Goal: Information Seeking & Learning: Learn about a topic

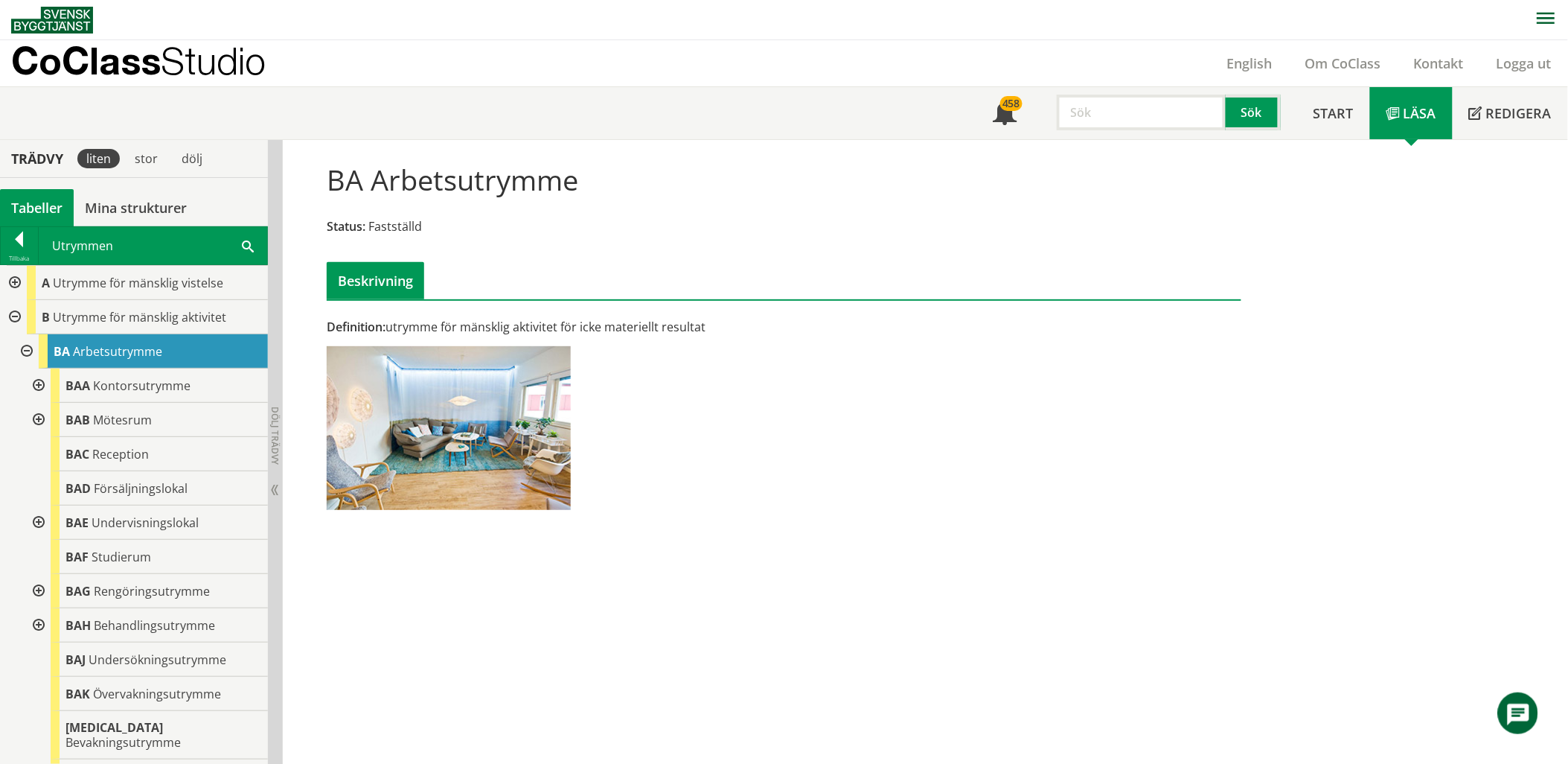
click at [242, 248] on span at bounding box center [248, 245] width 12 height 15
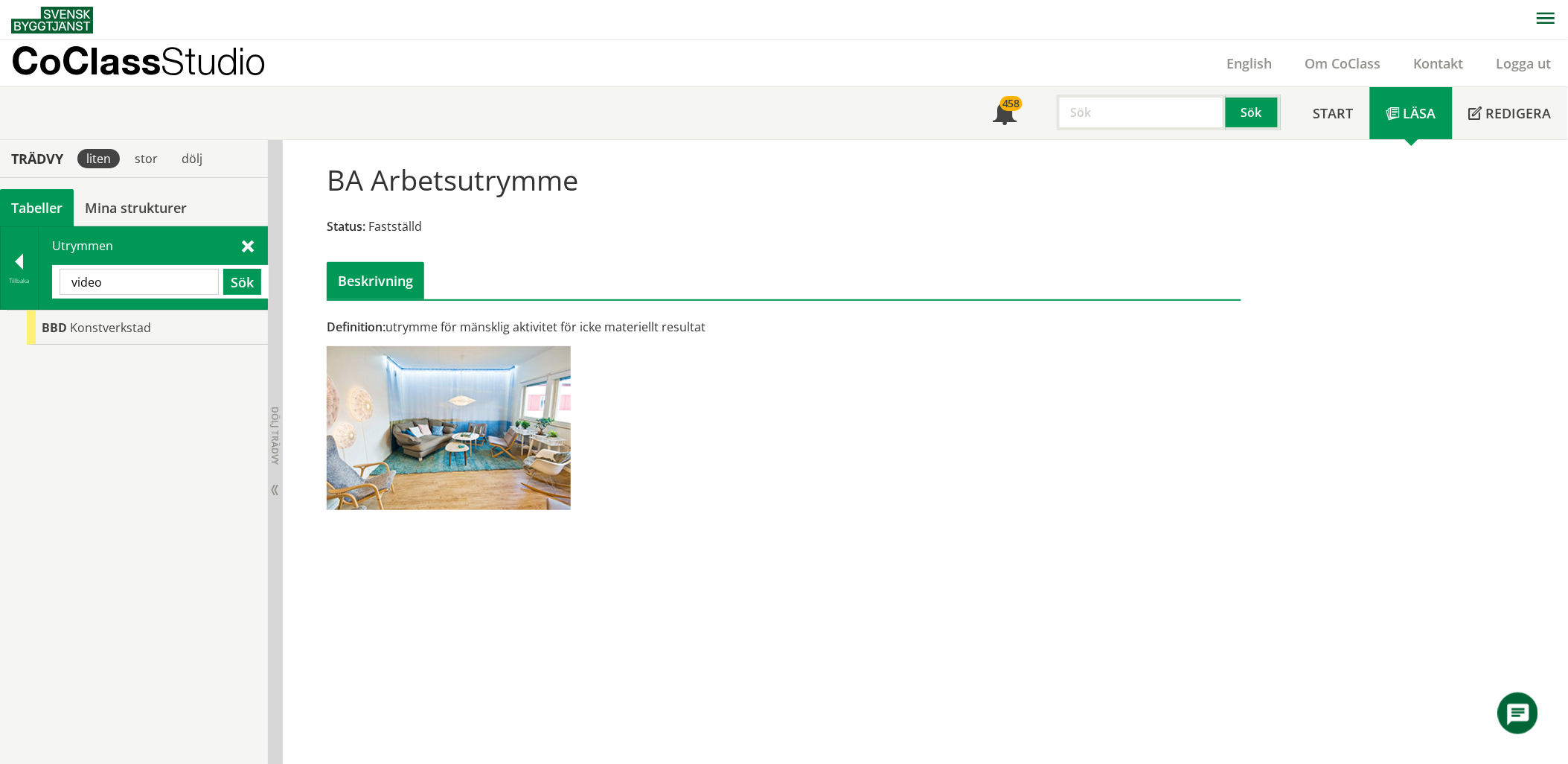
click at [116, 346] on div "BBD Konstverkstad" at bounding box center [134, 537] width 268 height 455
click at [121, 330] on span "Konstverkstad" at bounding box center [111, 327] width 81 height 16
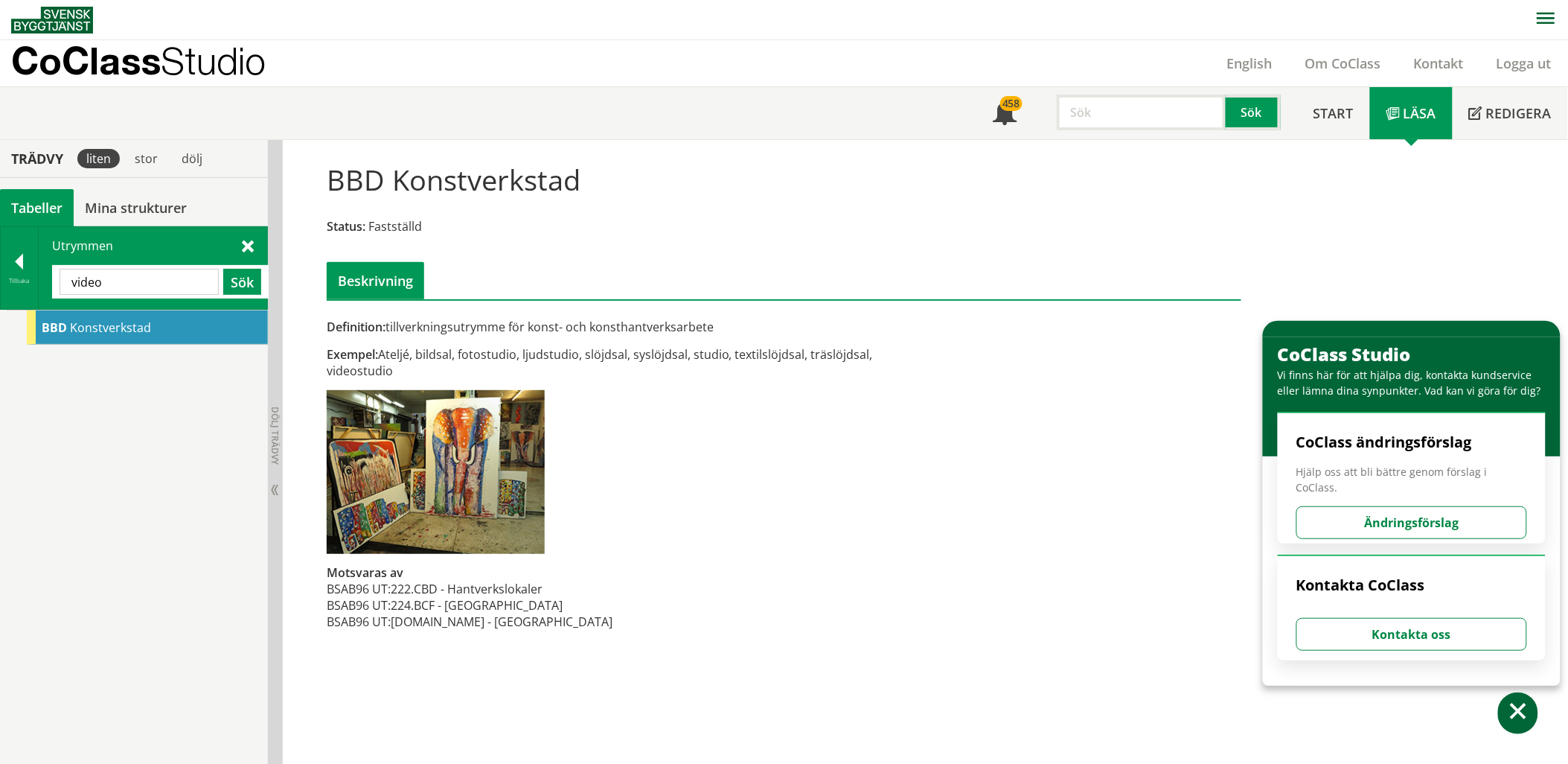
click at [151, 280] on input "video" at bounding box center [139, 282] width 159 height 26
click at [236, 243] on div "Utrymmen video Sök" at bounding box center [153, 267] width 228 height 82
click at [247, 243] on span at bounding box center [248, 245] width 12 height 15
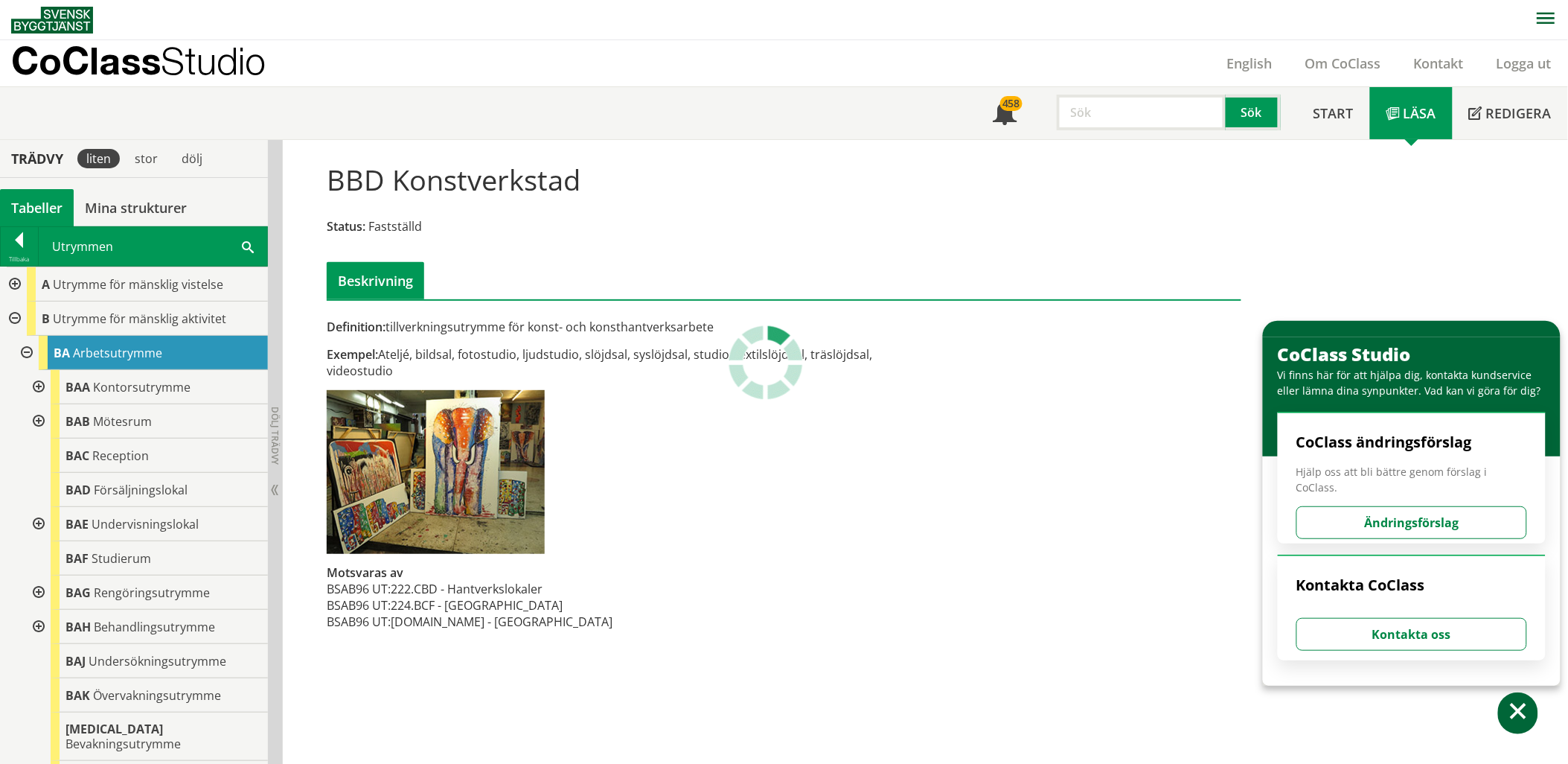
click at [30, 355] on div at bounding box center [25, 353] width 27 height 34
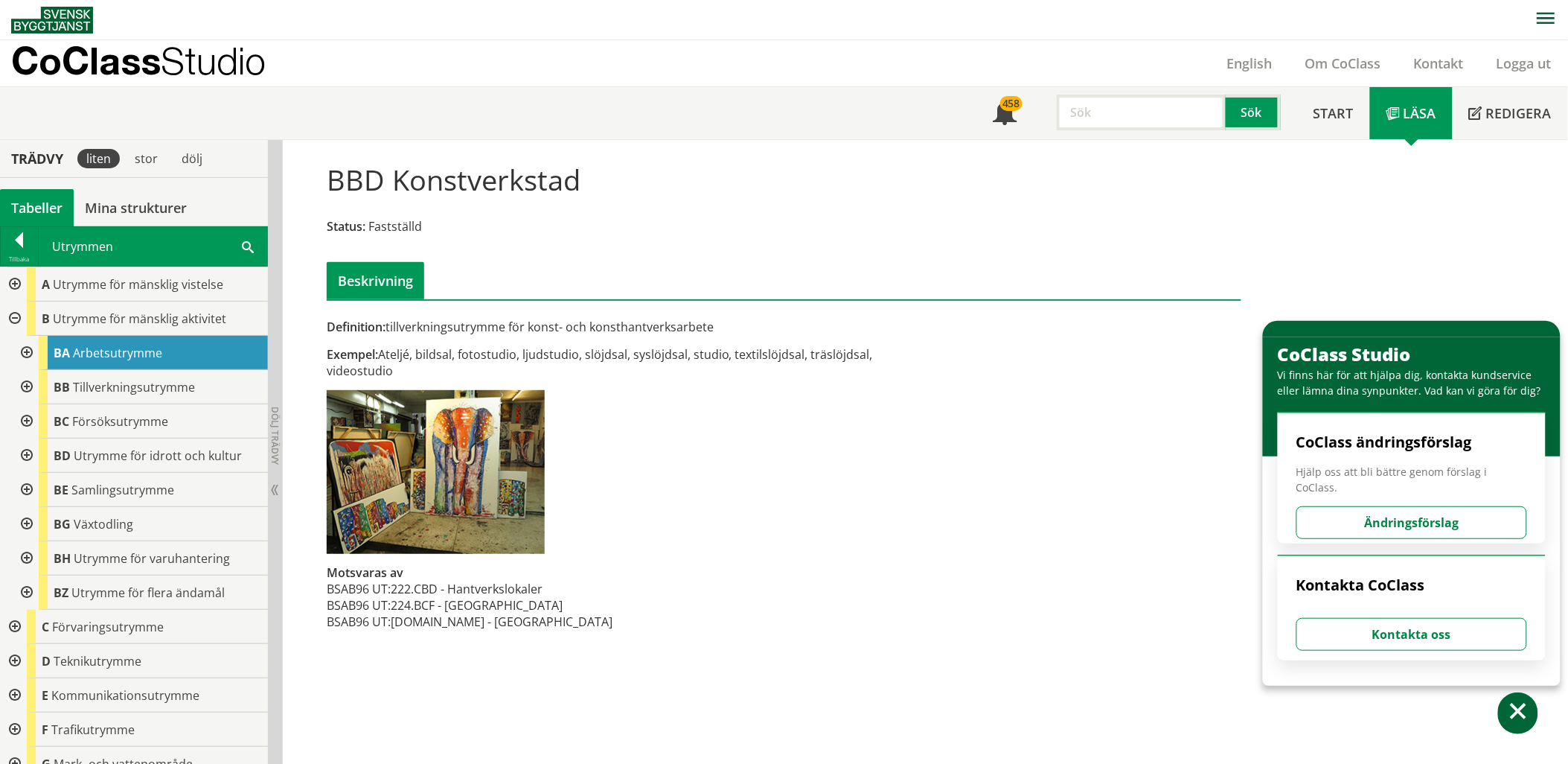
click at [12, 320] on div at bounding box center [14, 318] width 27 height 34
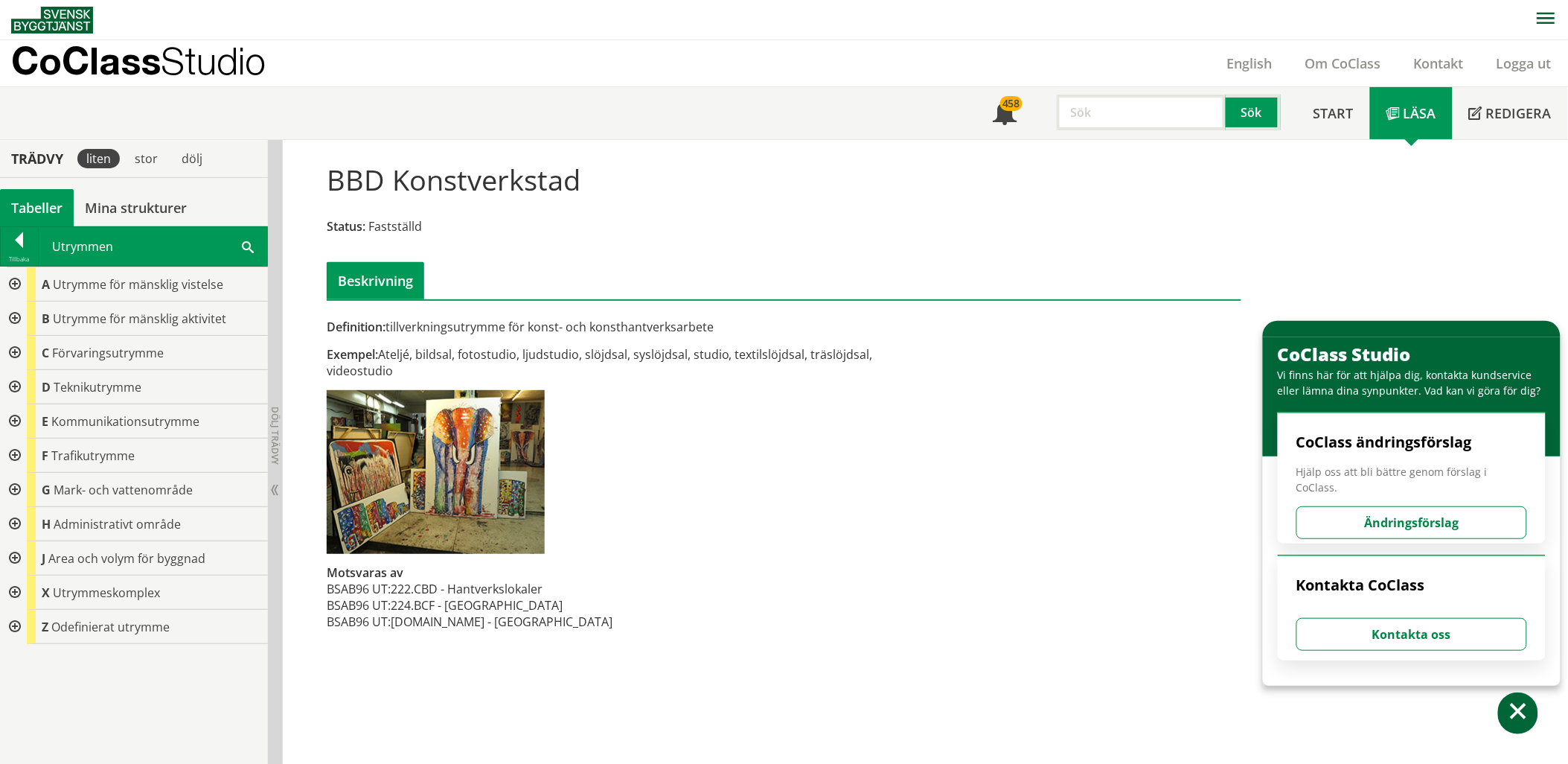
click at [15, 353] on div at bounding box center [14, 353] width 27 height 34
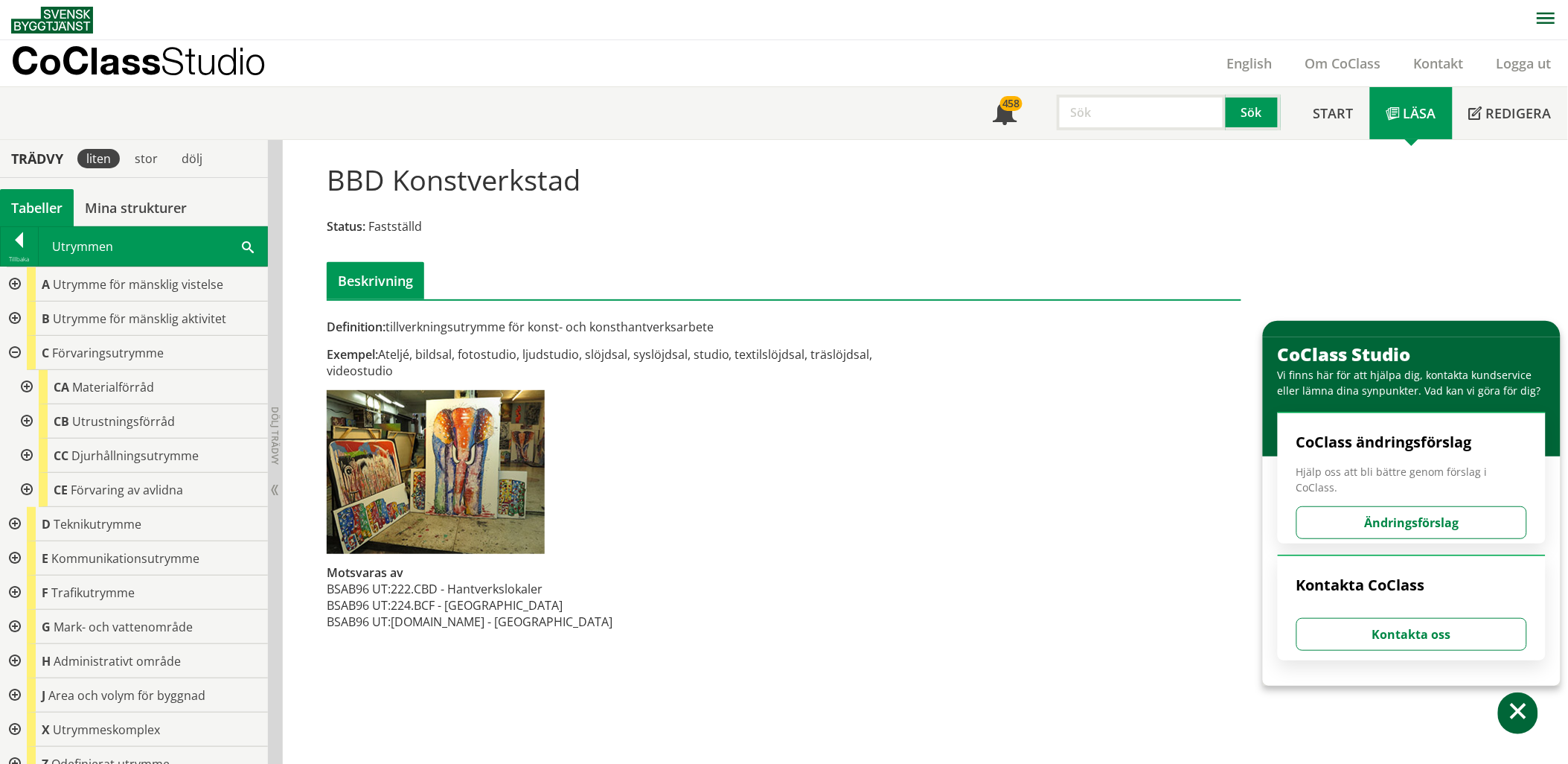
click at [23, 421] on div at bounding box center [25, 421] width 27 height 34
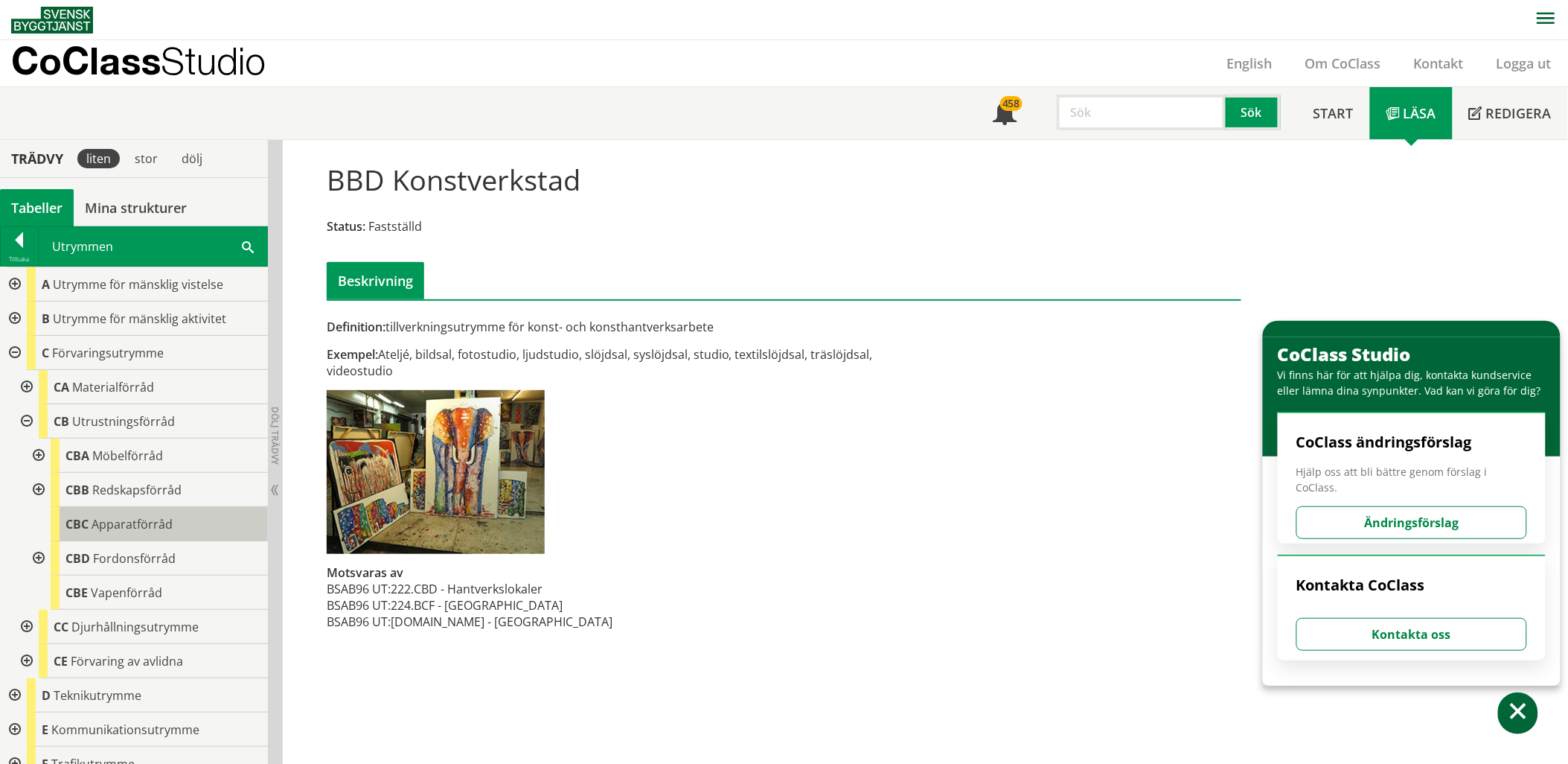
click at [143, 523] on span "Apparatförråd" at bounding box center [132, 524] width 81 height 16
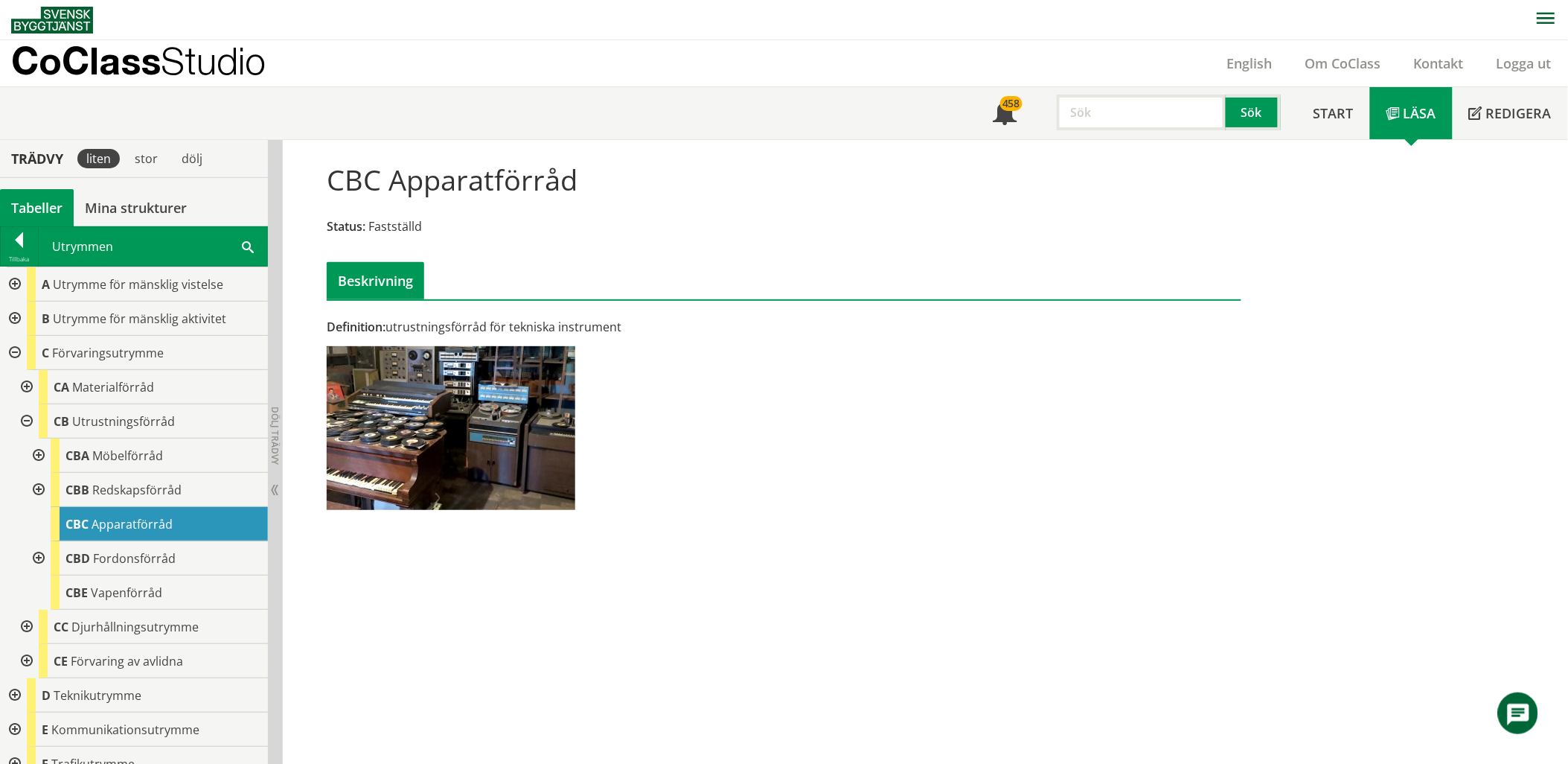
click at [25, 387] on div at bounding box center [25, 387] width 27 height 34
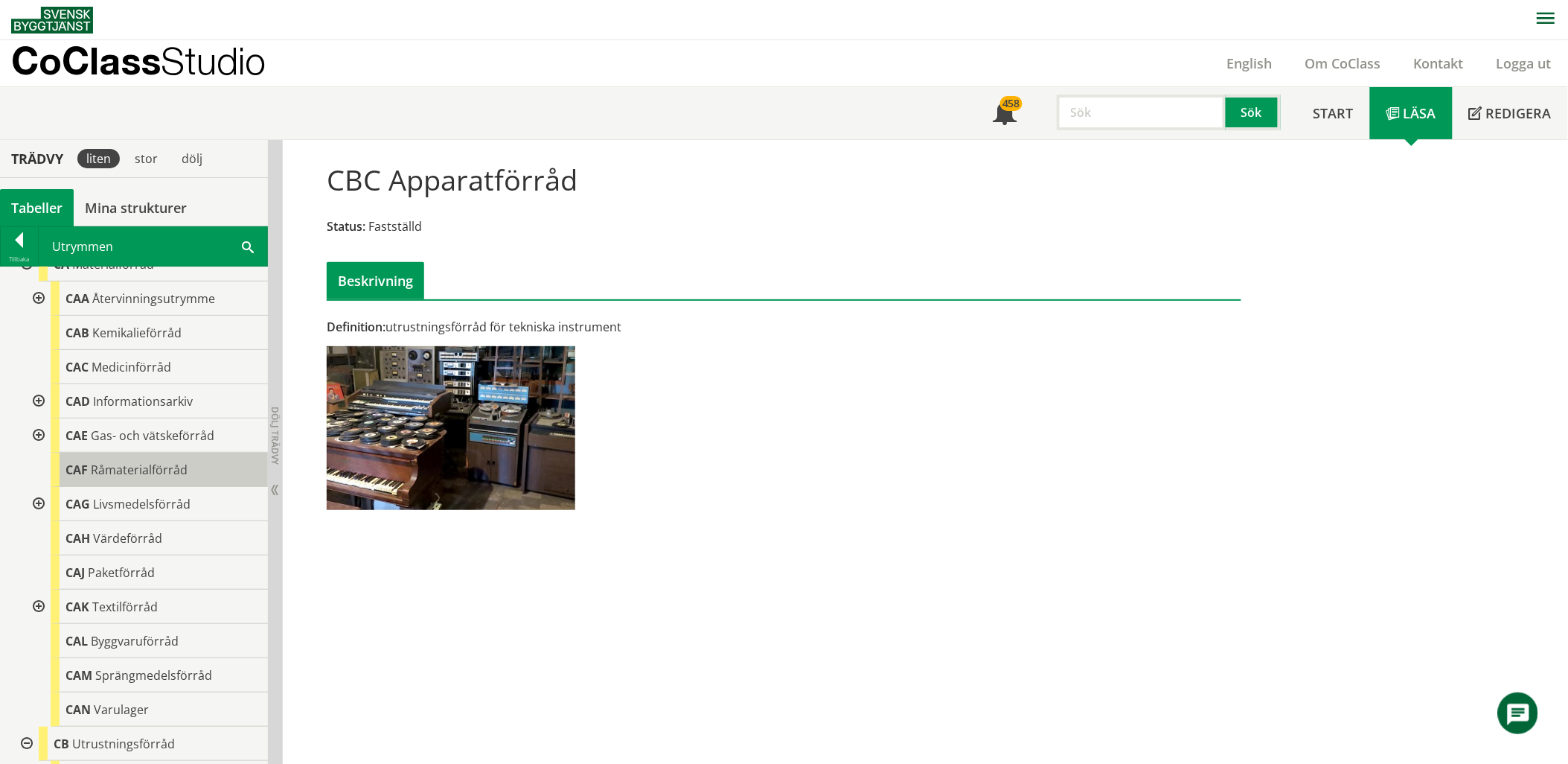
scroll to position [83, 0]
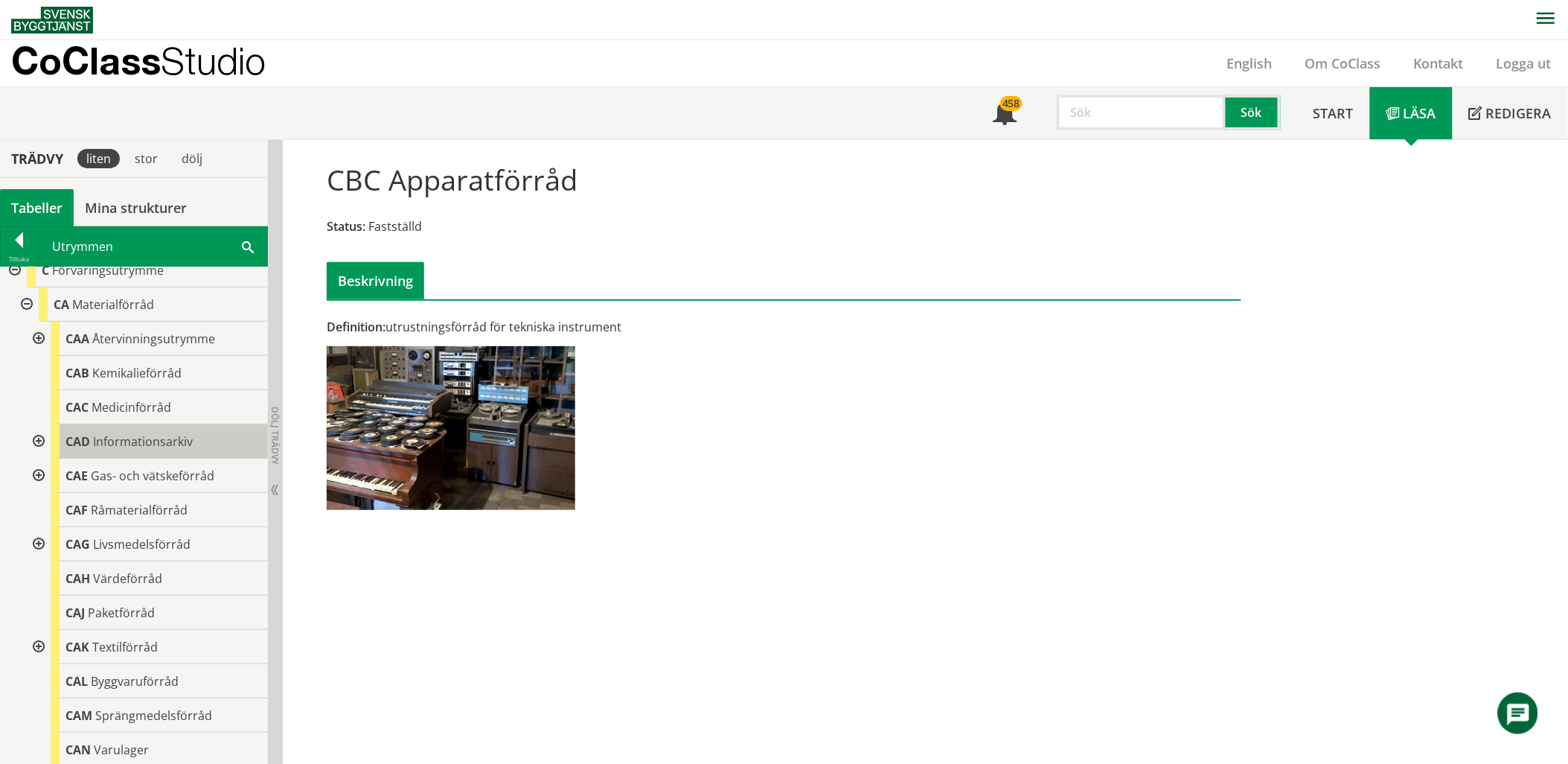
click at [134, 442] on span "Informationsarkiv" at bounding box center [143, 441] width 100 height 16
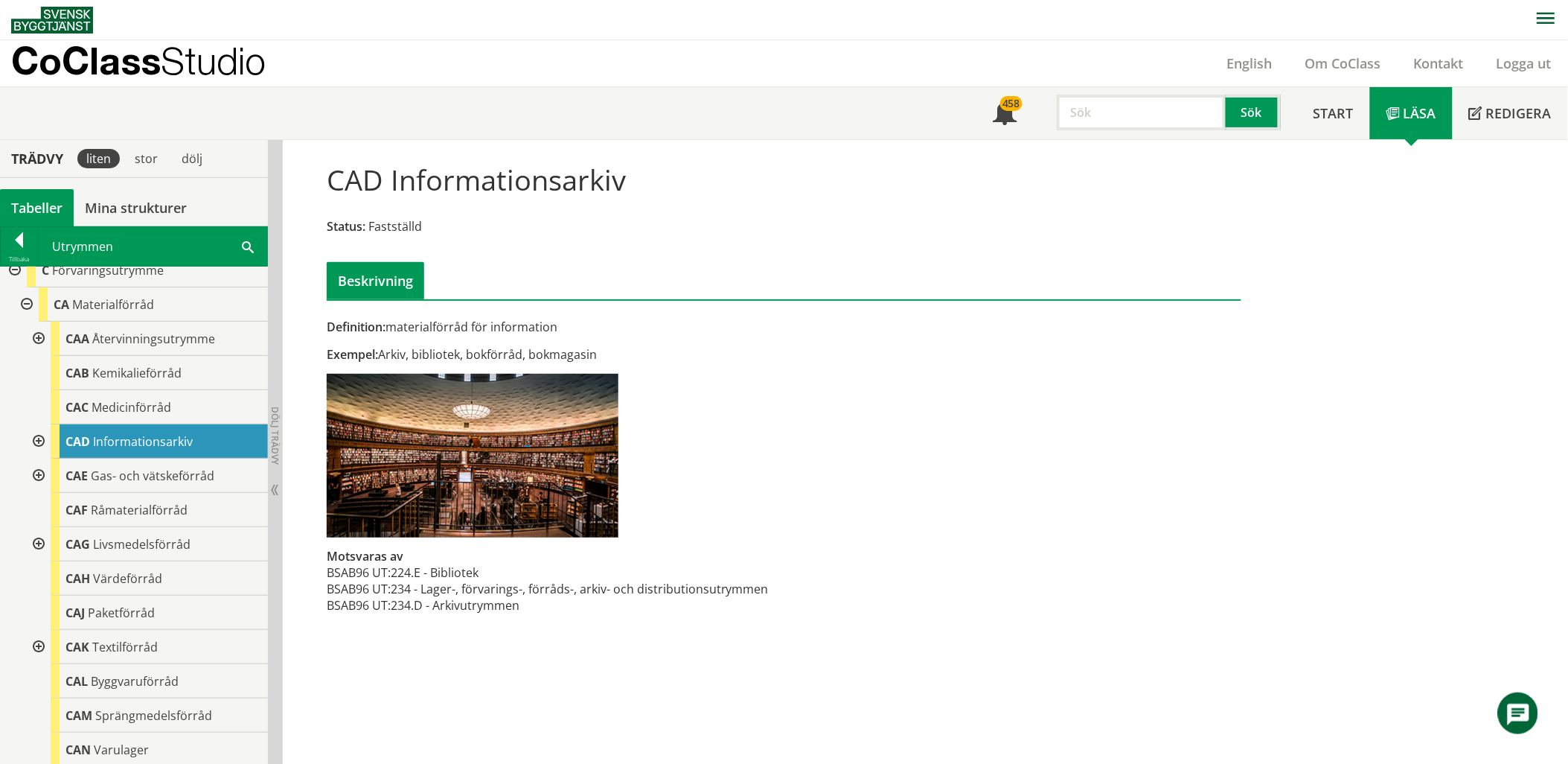
click at [40, 440] on div at bounding box center [37, 441] width 27 height 34
click at [247, 245] on span at bounding box center [248, 246] width 12 height 15
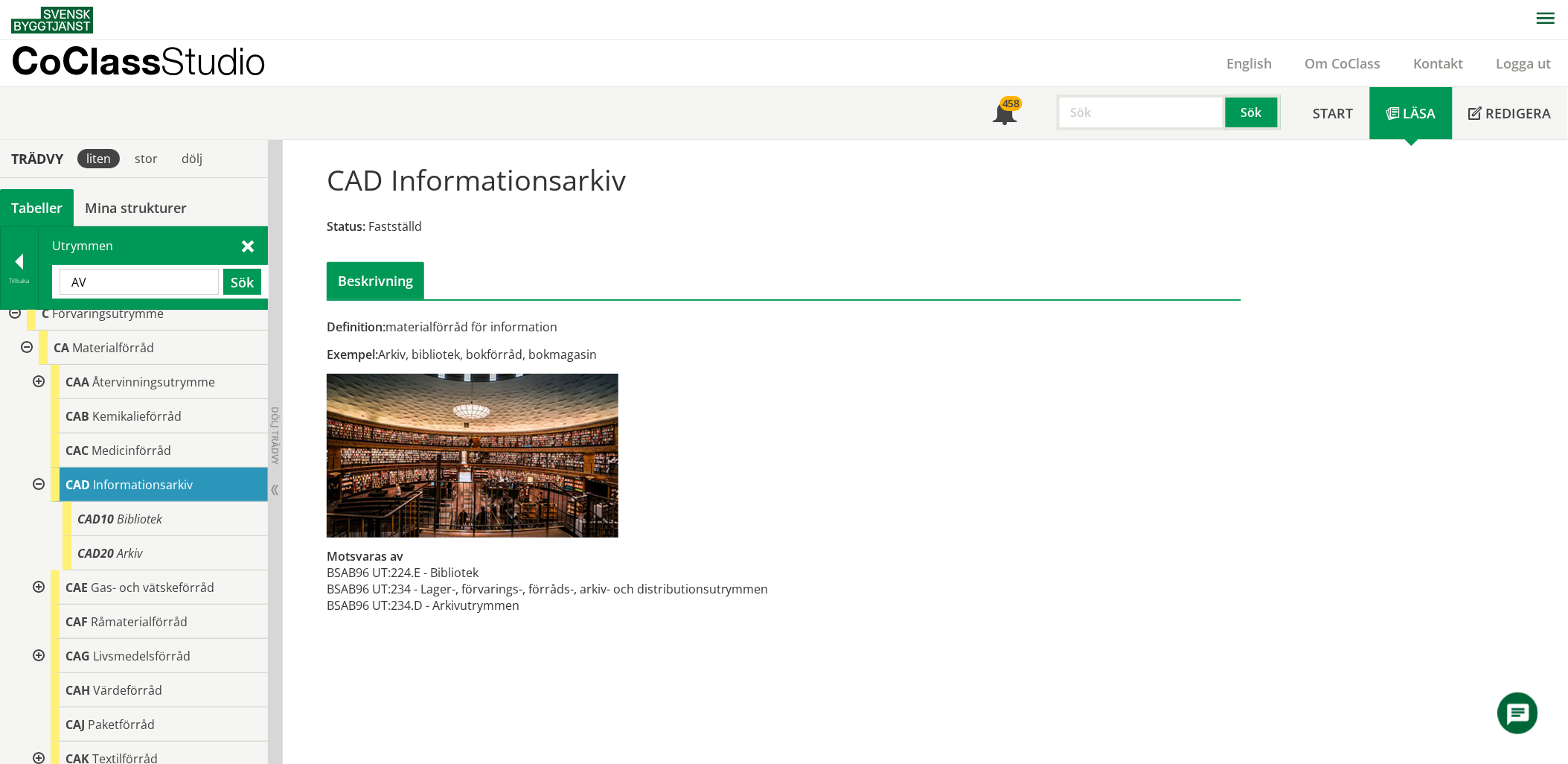
type input "AV"
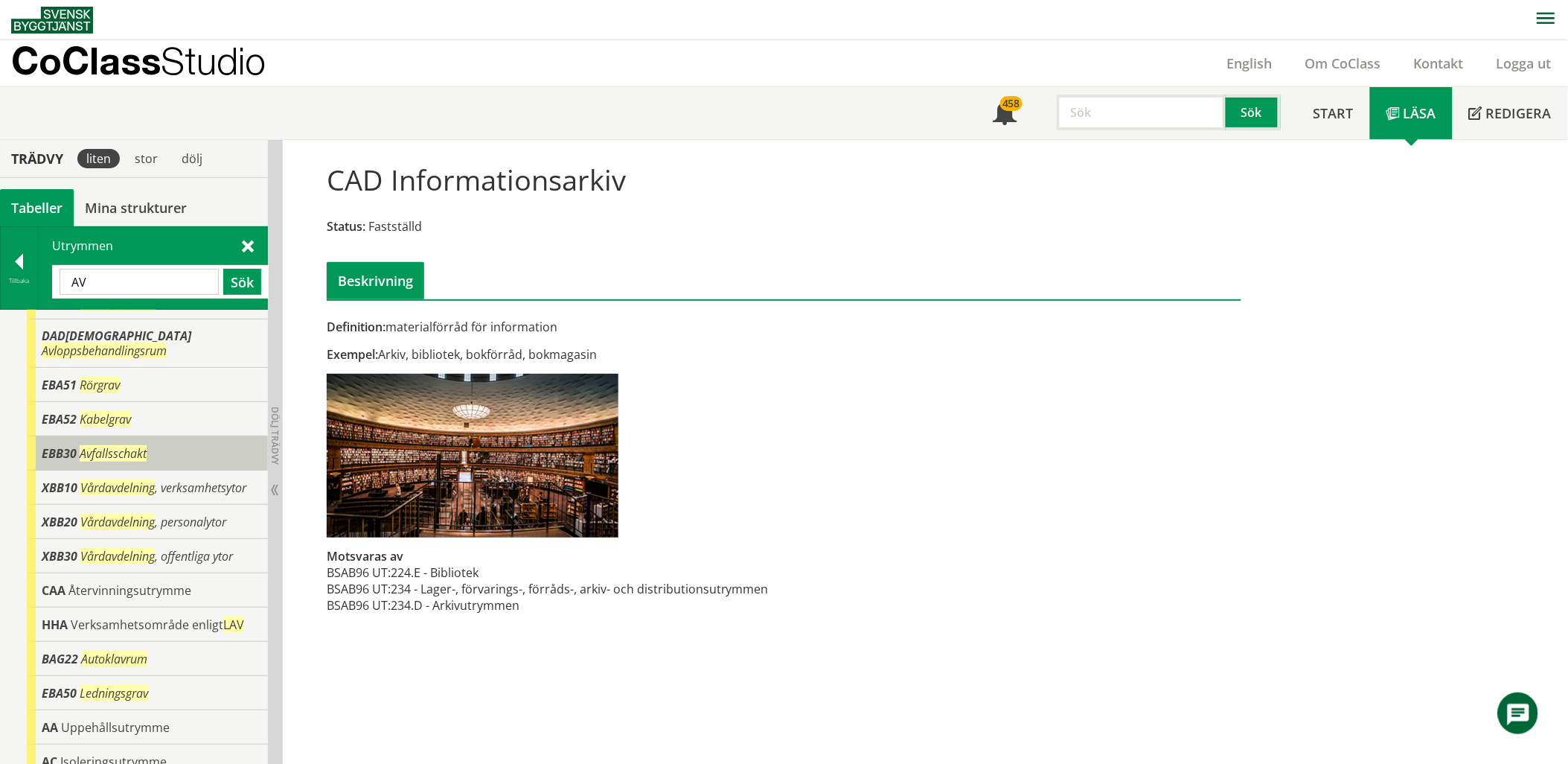
scroll to position [229, 0]
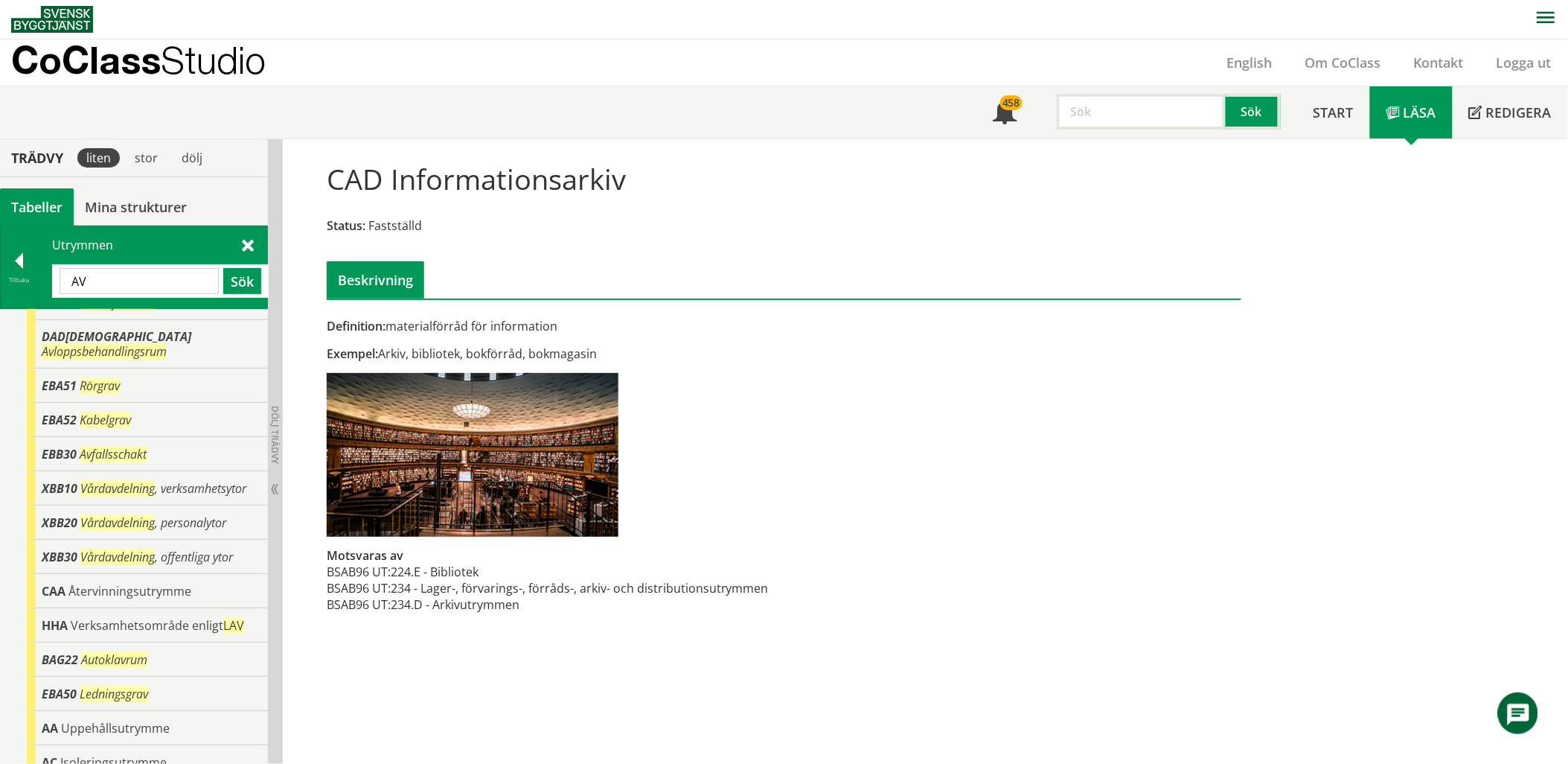
click at [245, 251] on span at bounding box center [248, 245] width 12 height 15
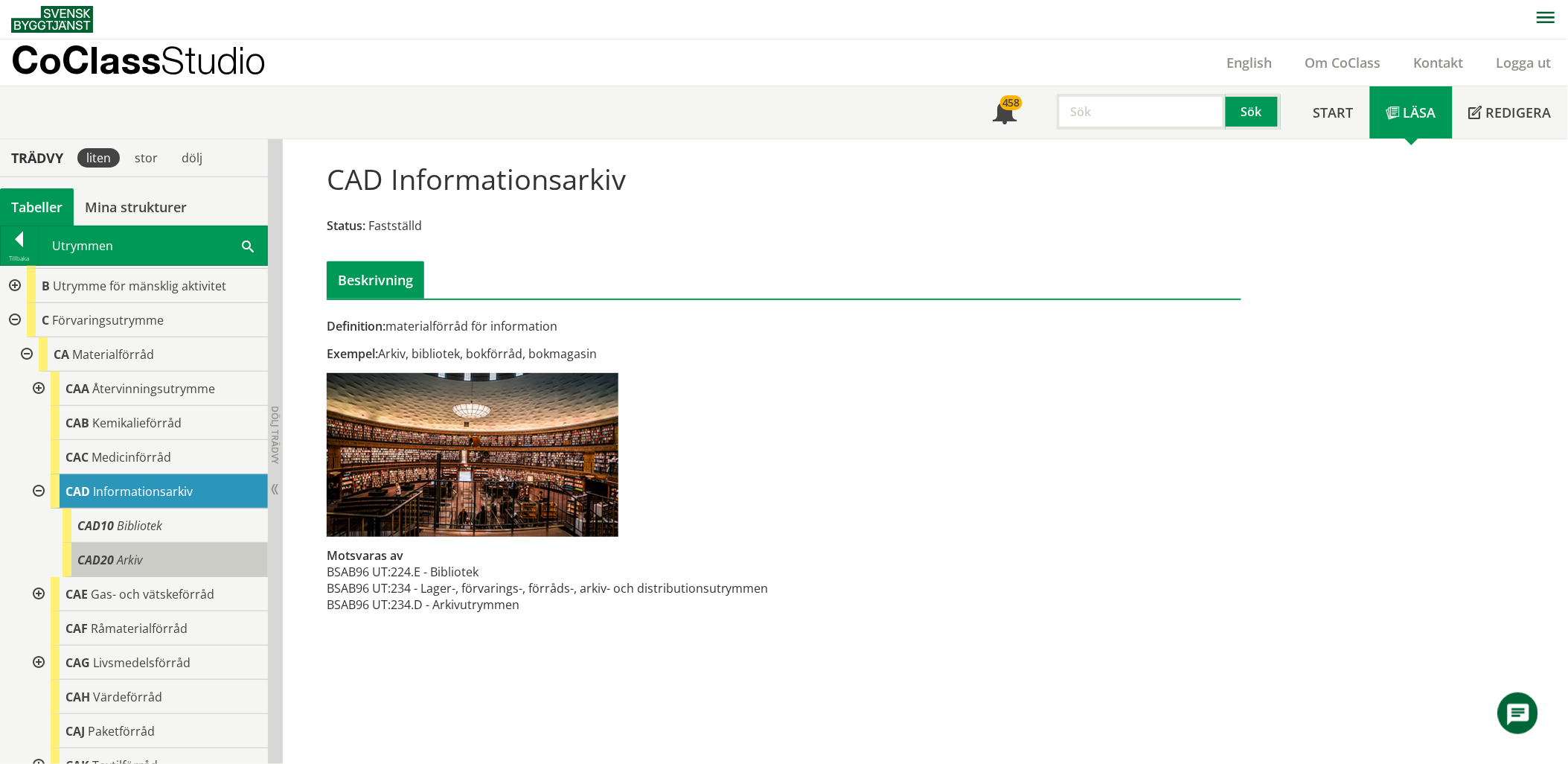
scroll to position [0, 0]
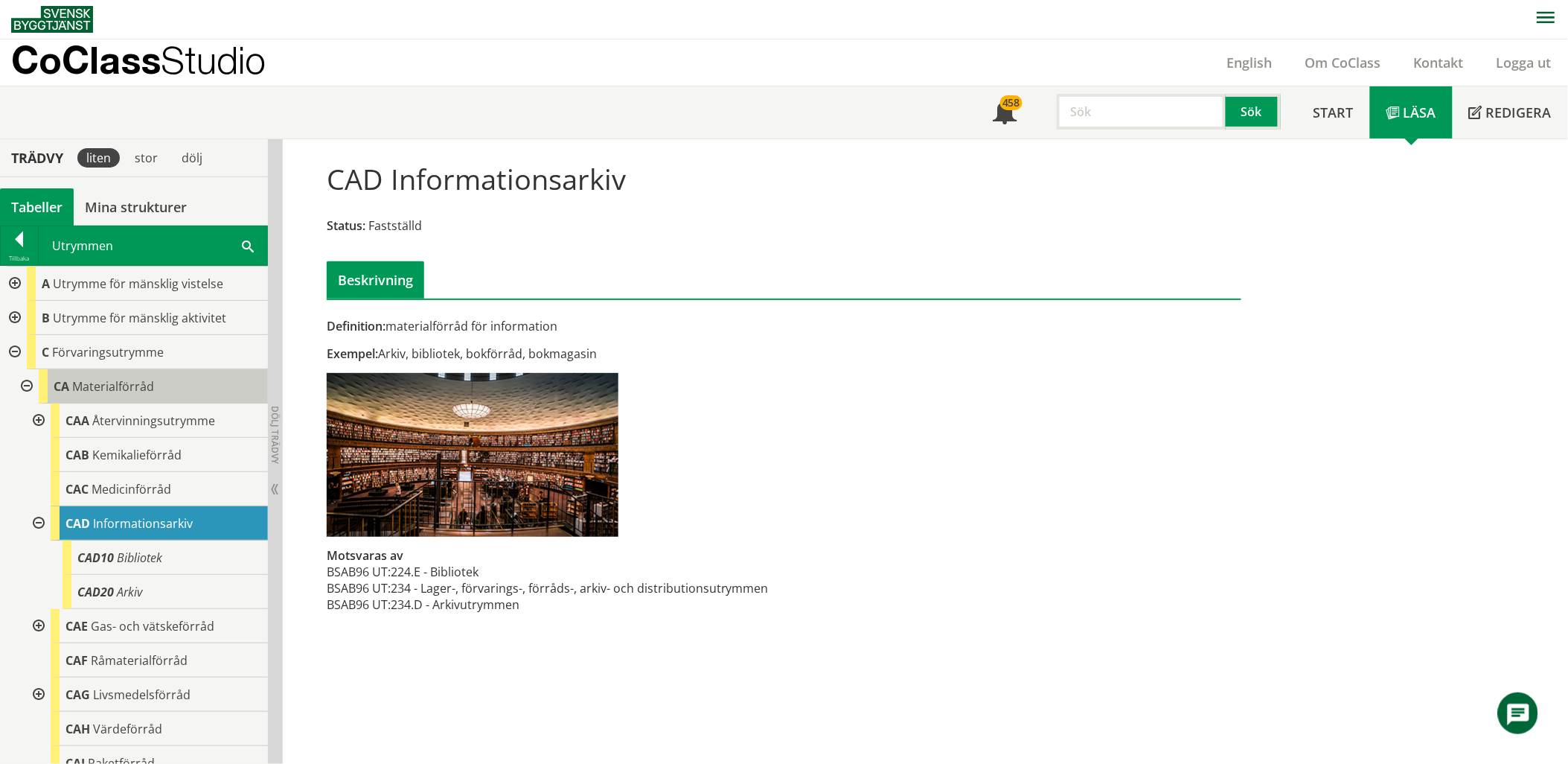
click at [102, 384] on span "Materialförråd" at bounding box center [112, 386] width 82 height 16
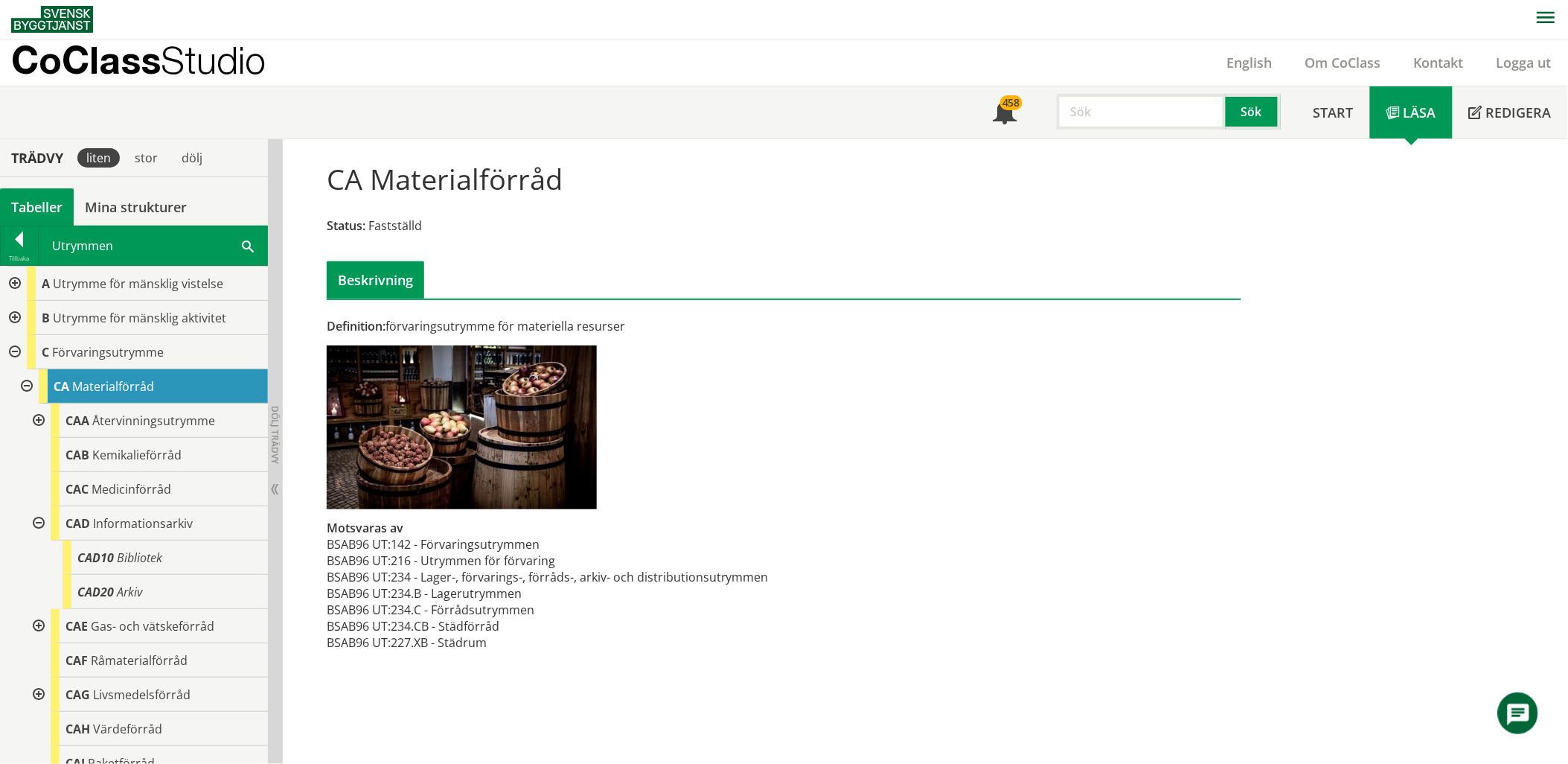
click at [9, 347] on div at bounding box center [14, 352] width 27 height 34
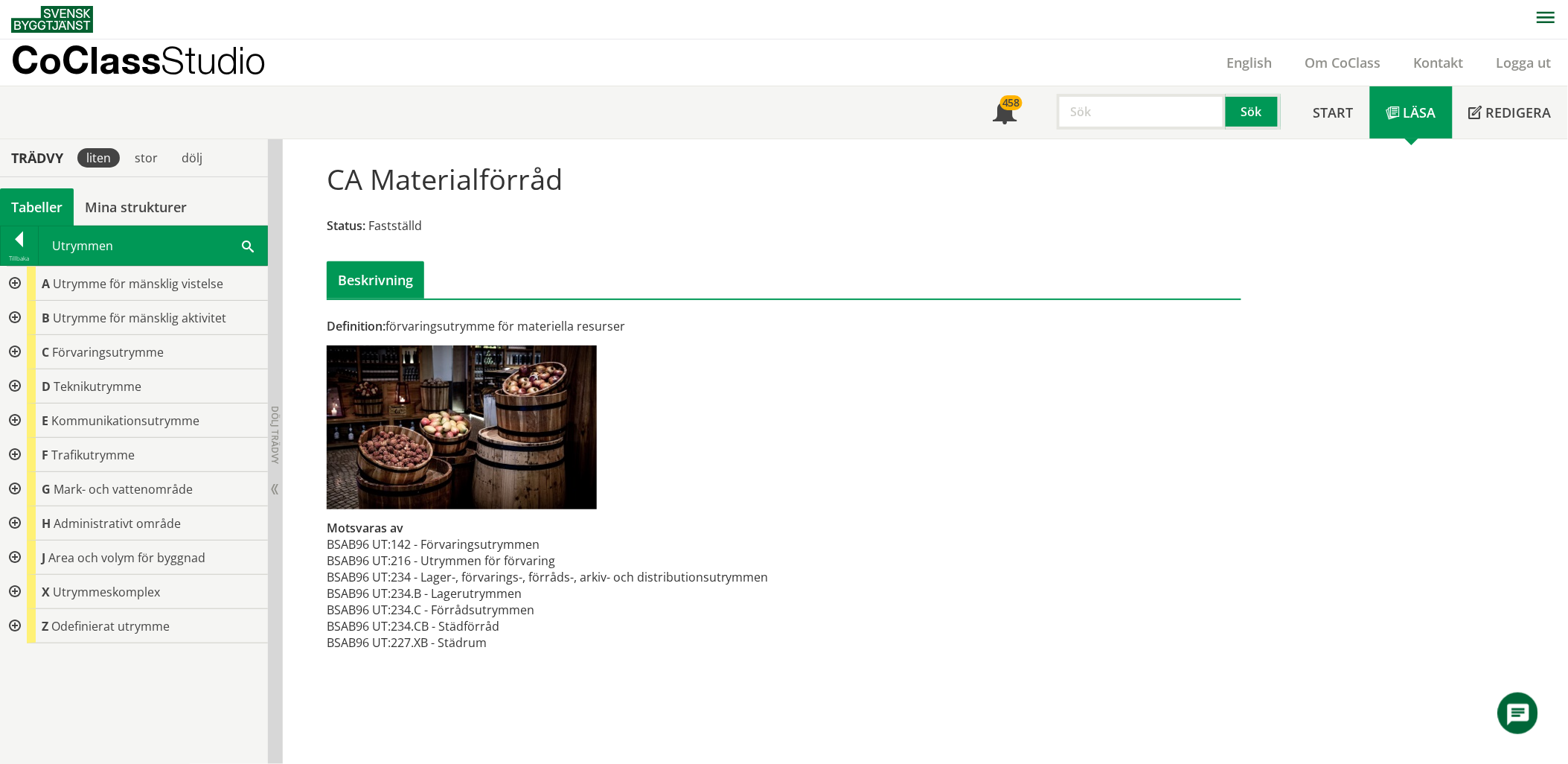
click at [14, 319] on div at bounding box center [14, 317] width 27 height 34
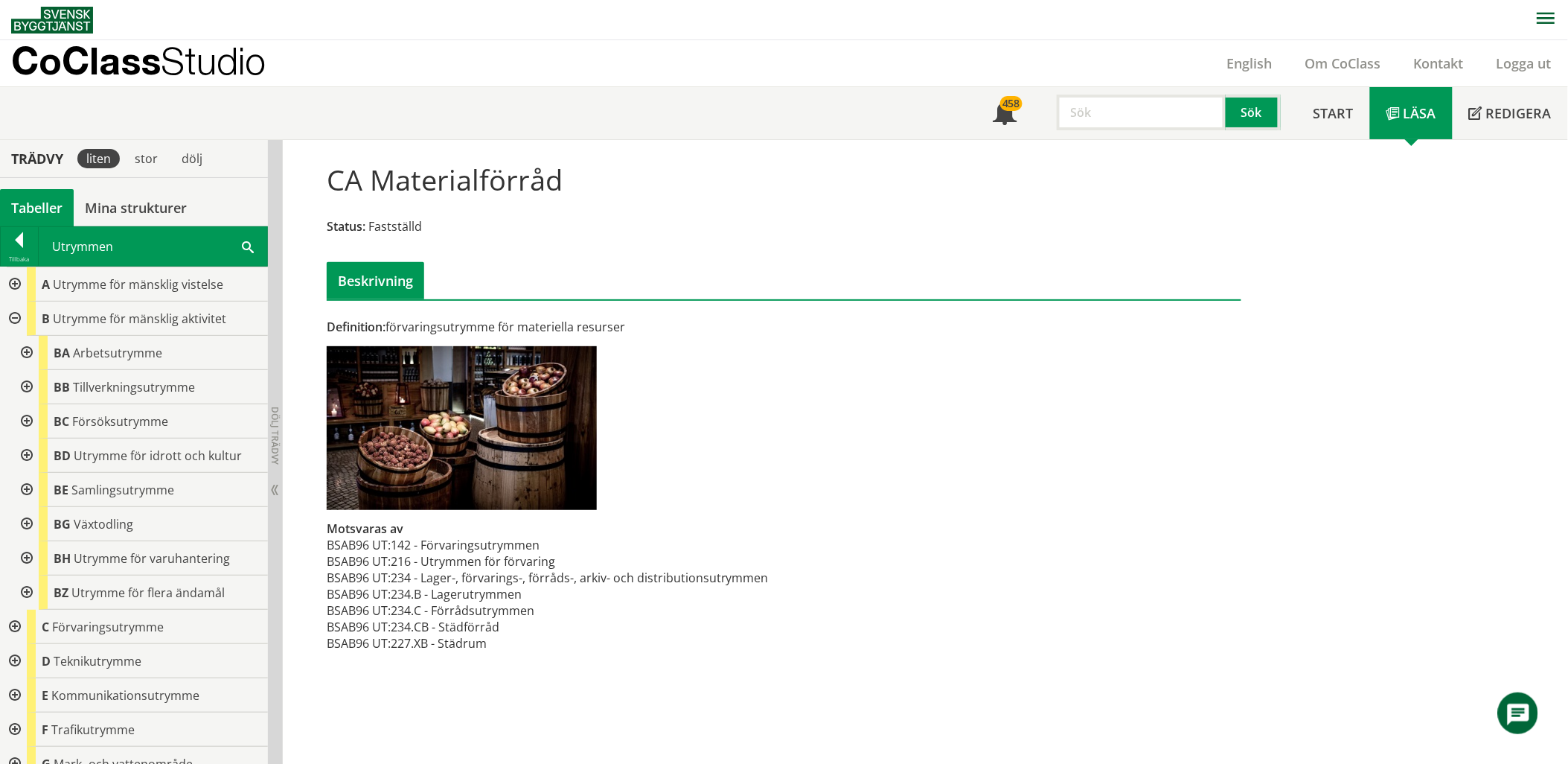
click at [23, 486] on div at bounding box center [25, 490] width 27 height 34
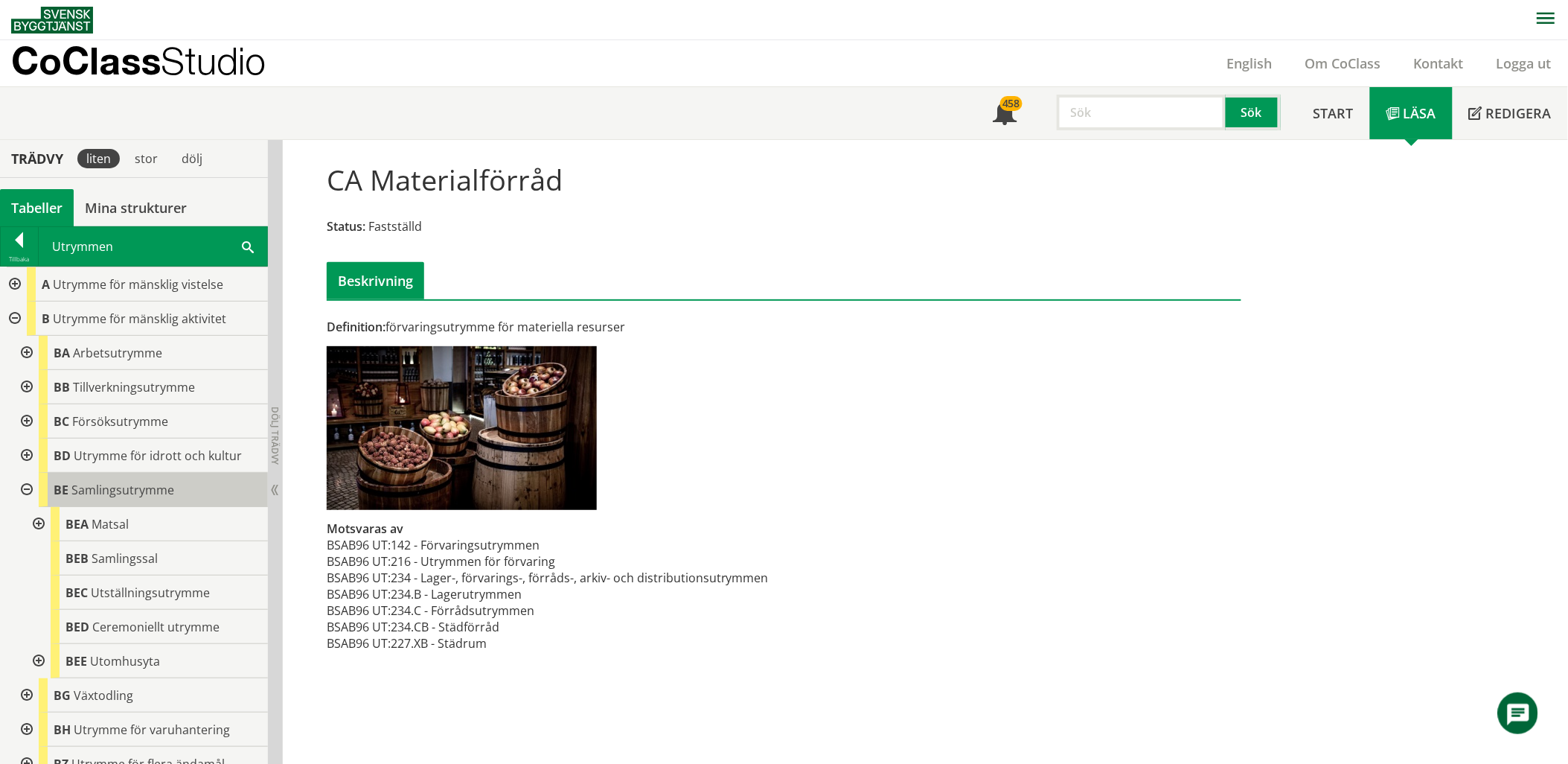
click at [100, 496] on span "Samlingsutrymme" at bounding box center [122, 489] width 102 height 16
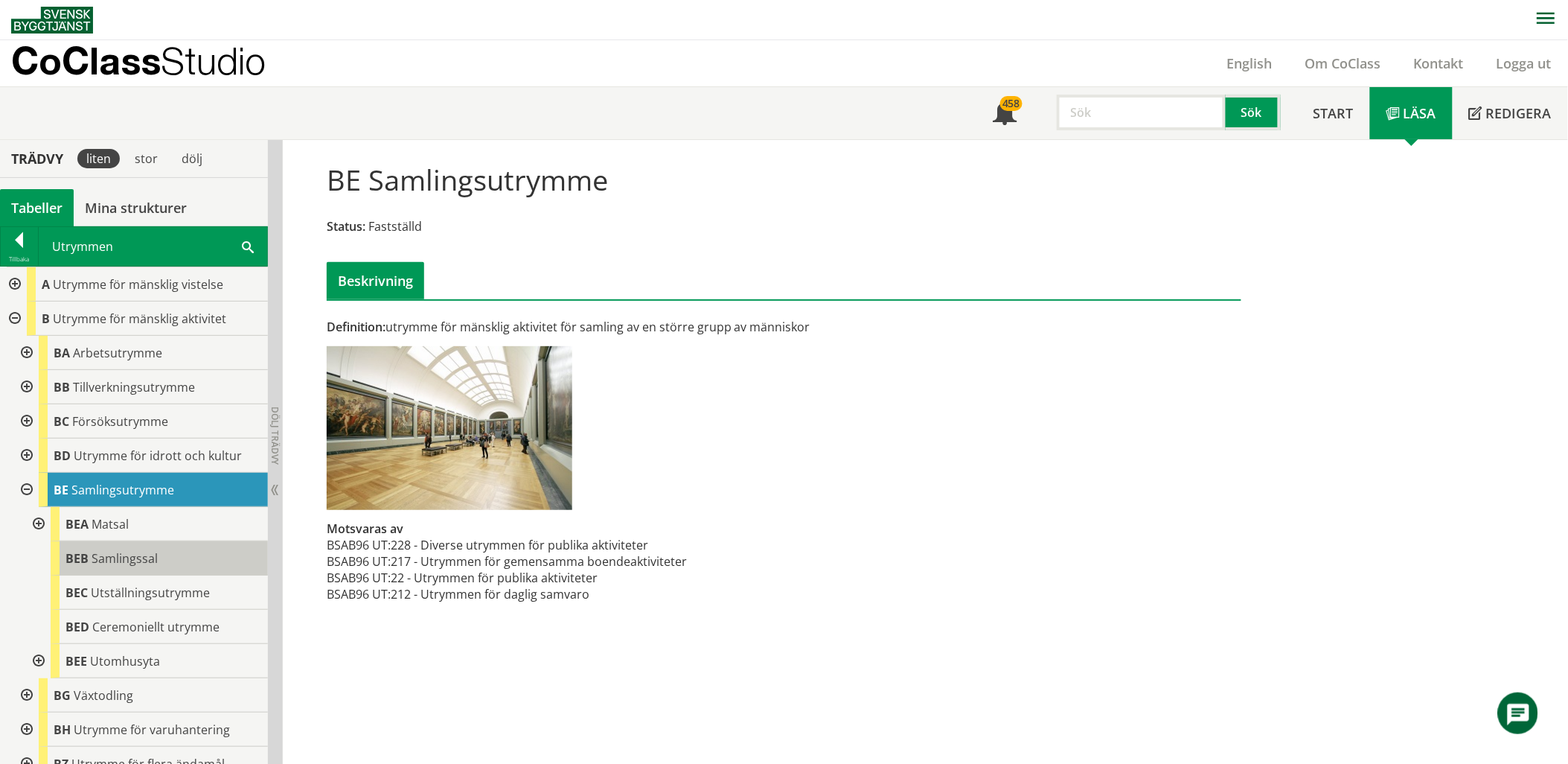
click at [120, 557] on span "Samlingssal" at bounding box center [124, 558] width 66 height 16
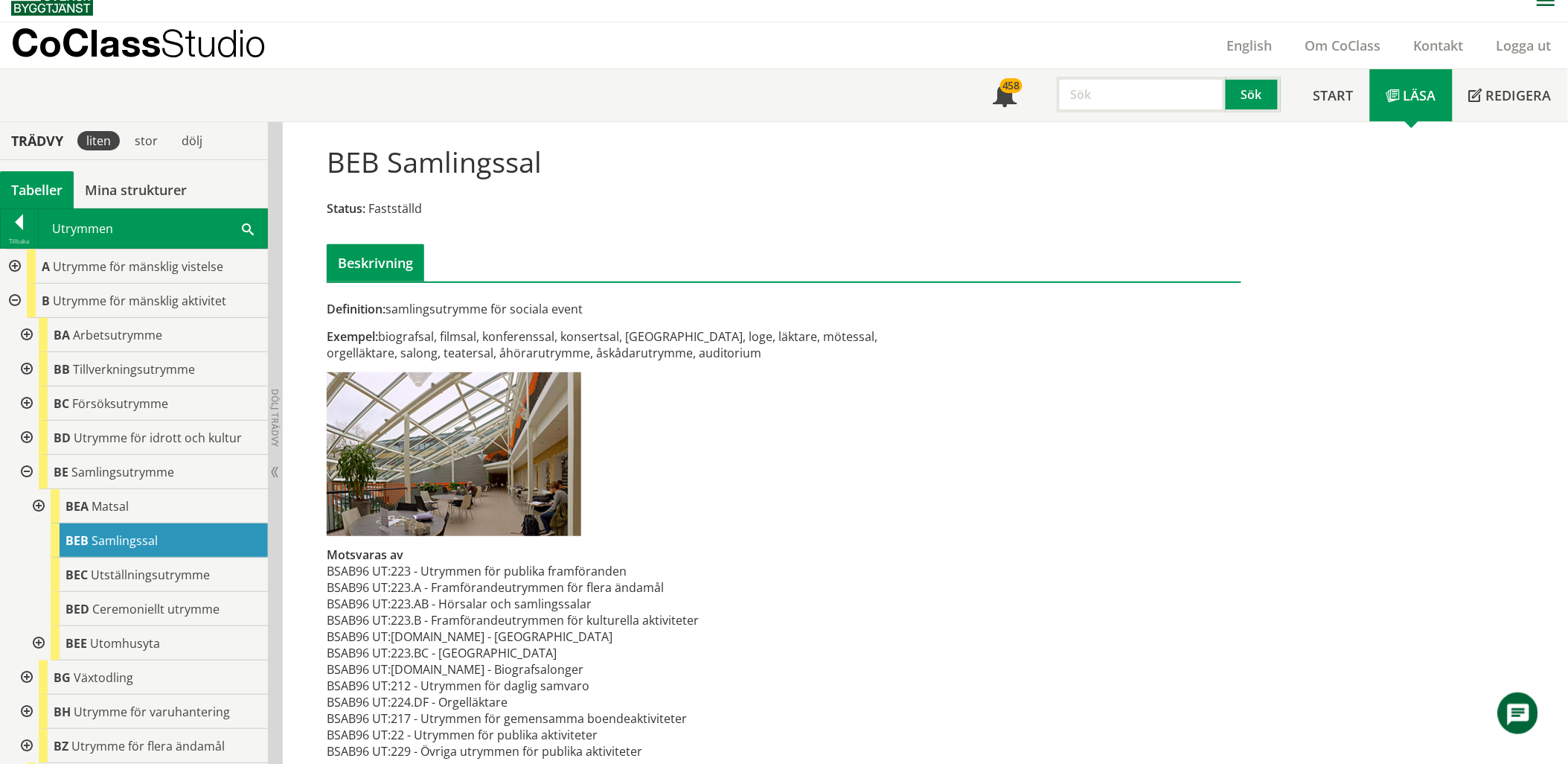
scroll to position [36, 0]
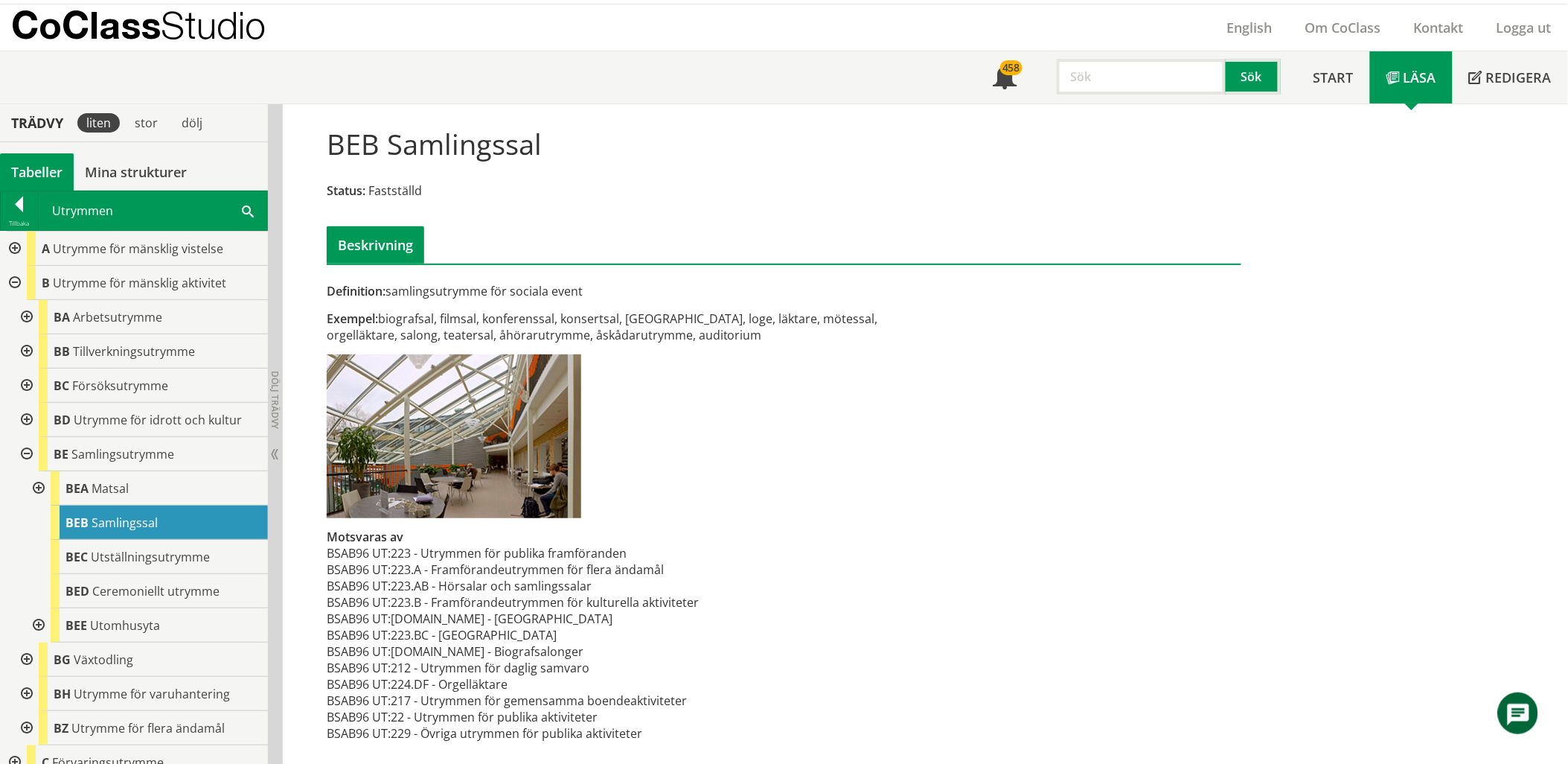
click at [27, 418] on div at bounding box center [25, 420] width 27 height 34
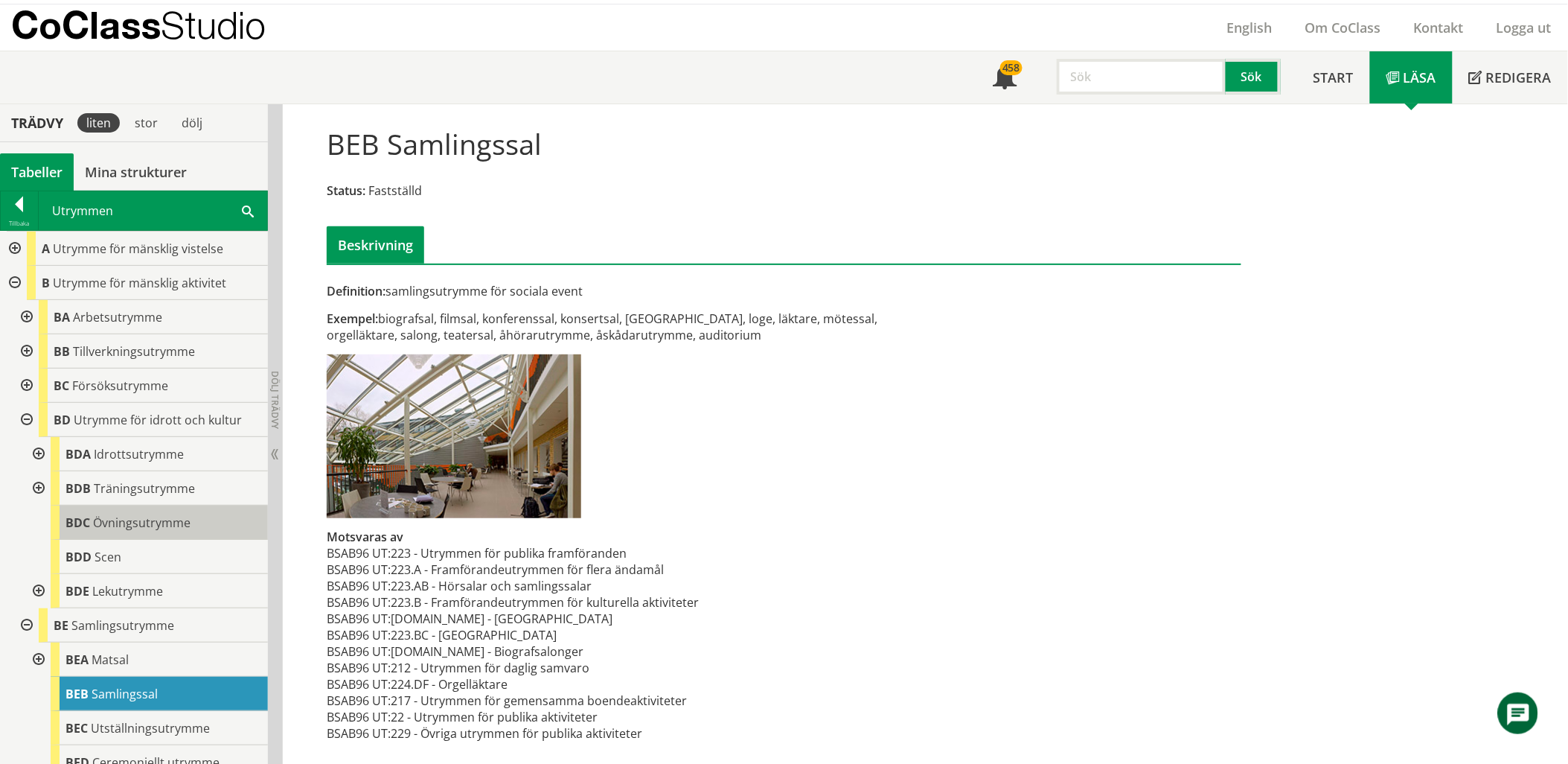
click at [162, 523] on span "Övningsutrymme" at bounding box center [141, 522] width 97 height 16
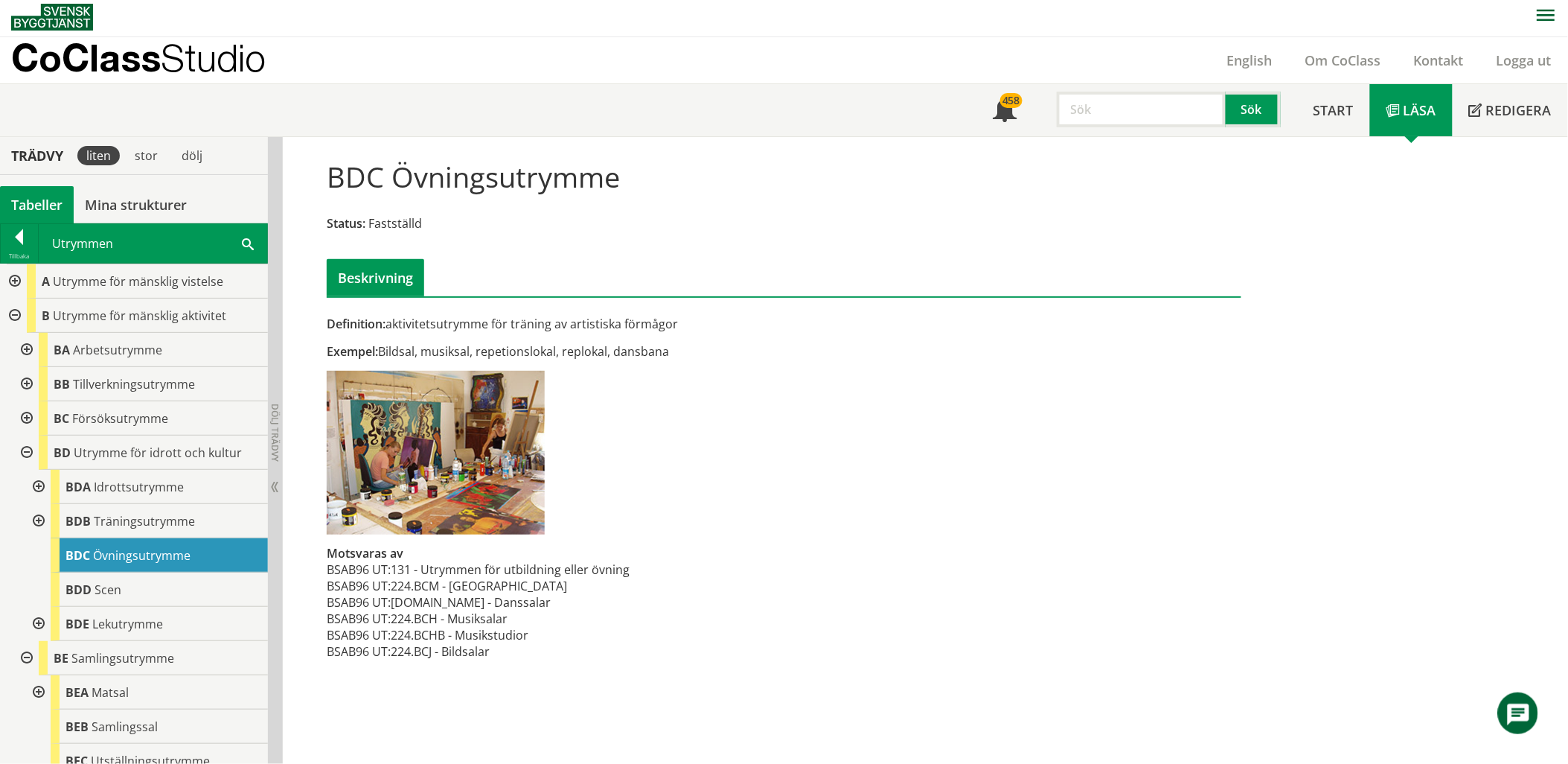
scroll to position [1, 0]
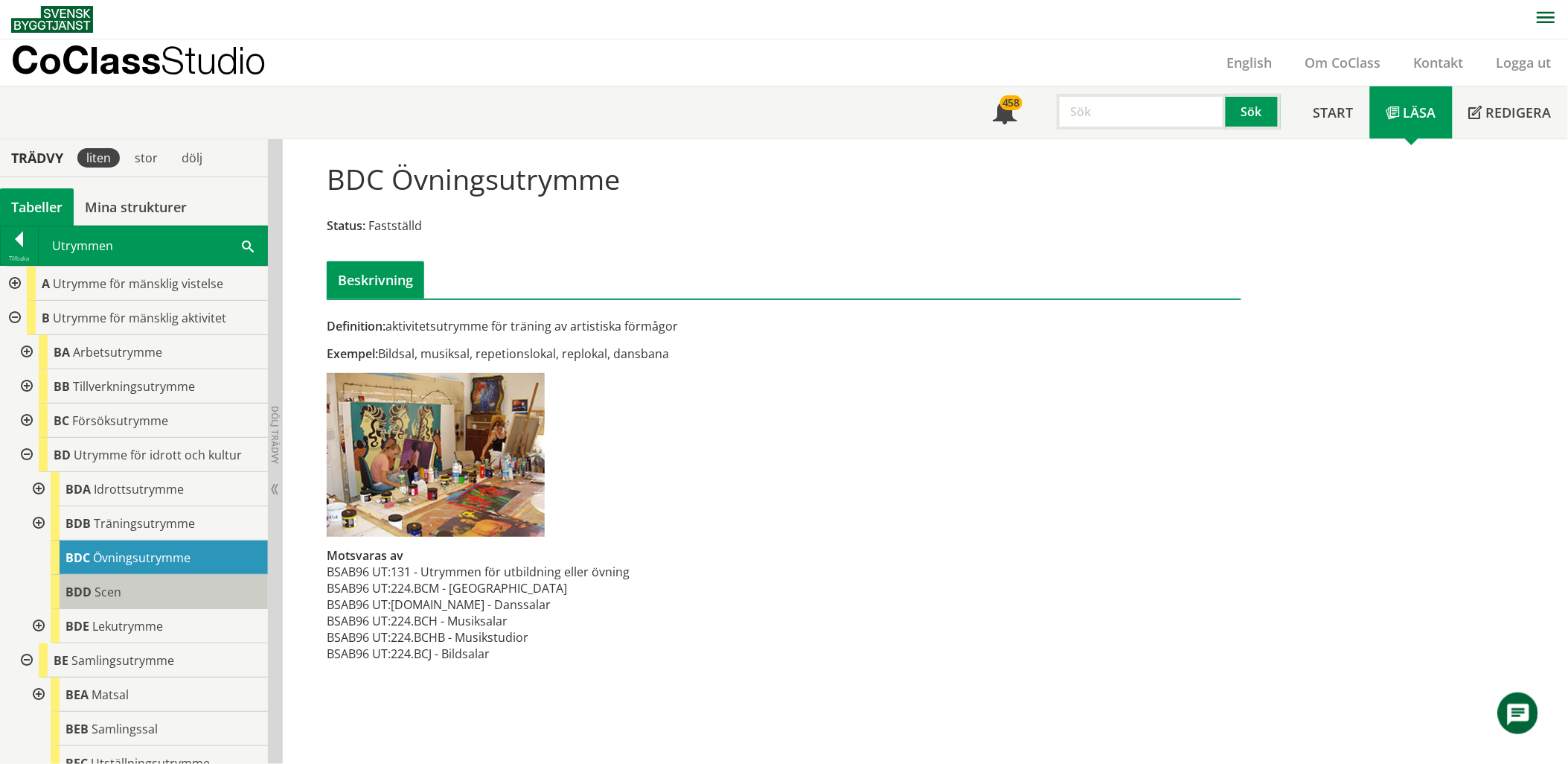
click at [150, 589] on div "BDD Scen" at bounding box center [159, 591] width 217 height 34
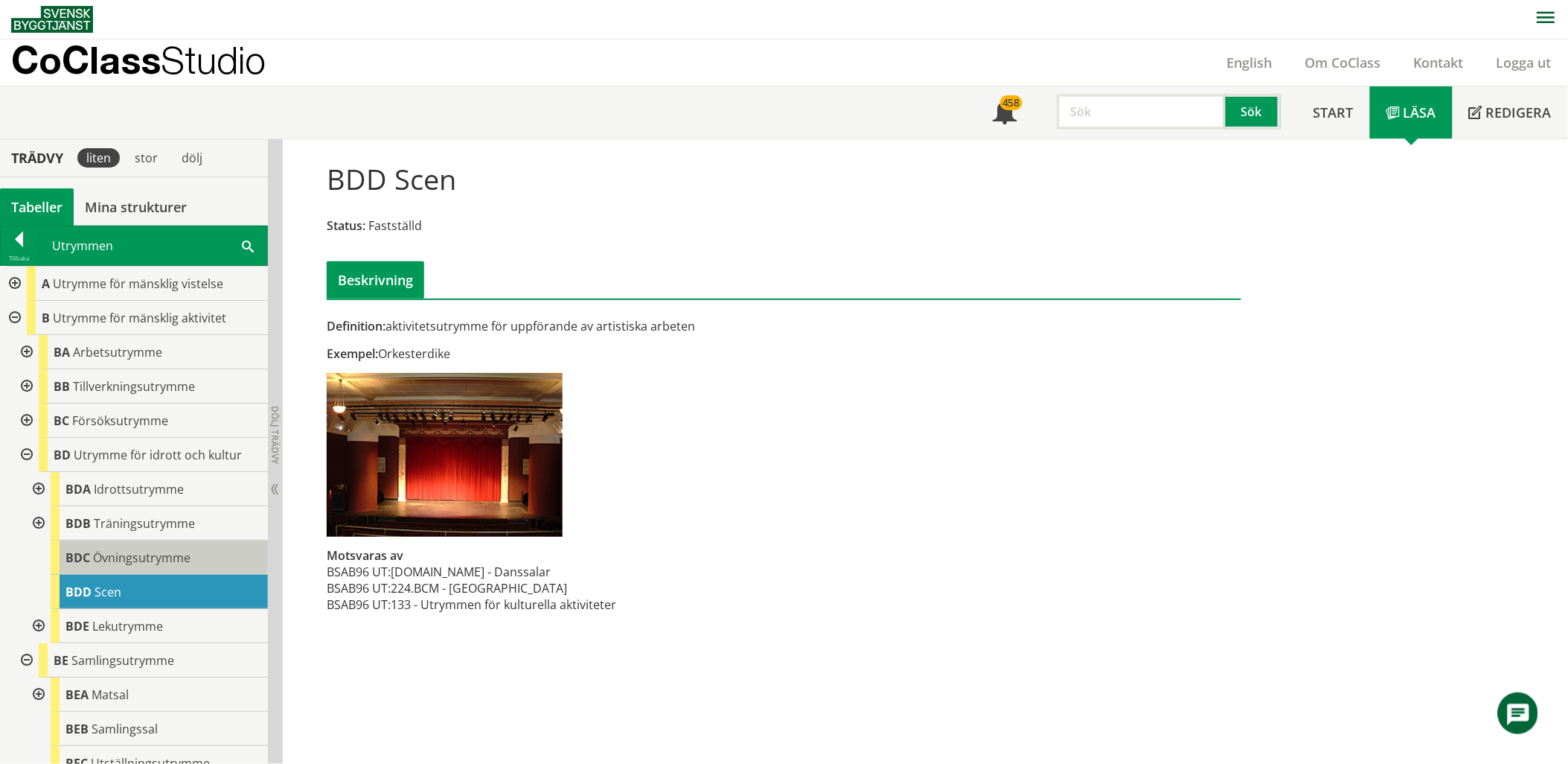
click at [160, 563] on span "Övningsutrymme" at bounding box center [141, 557] width 97 height 16
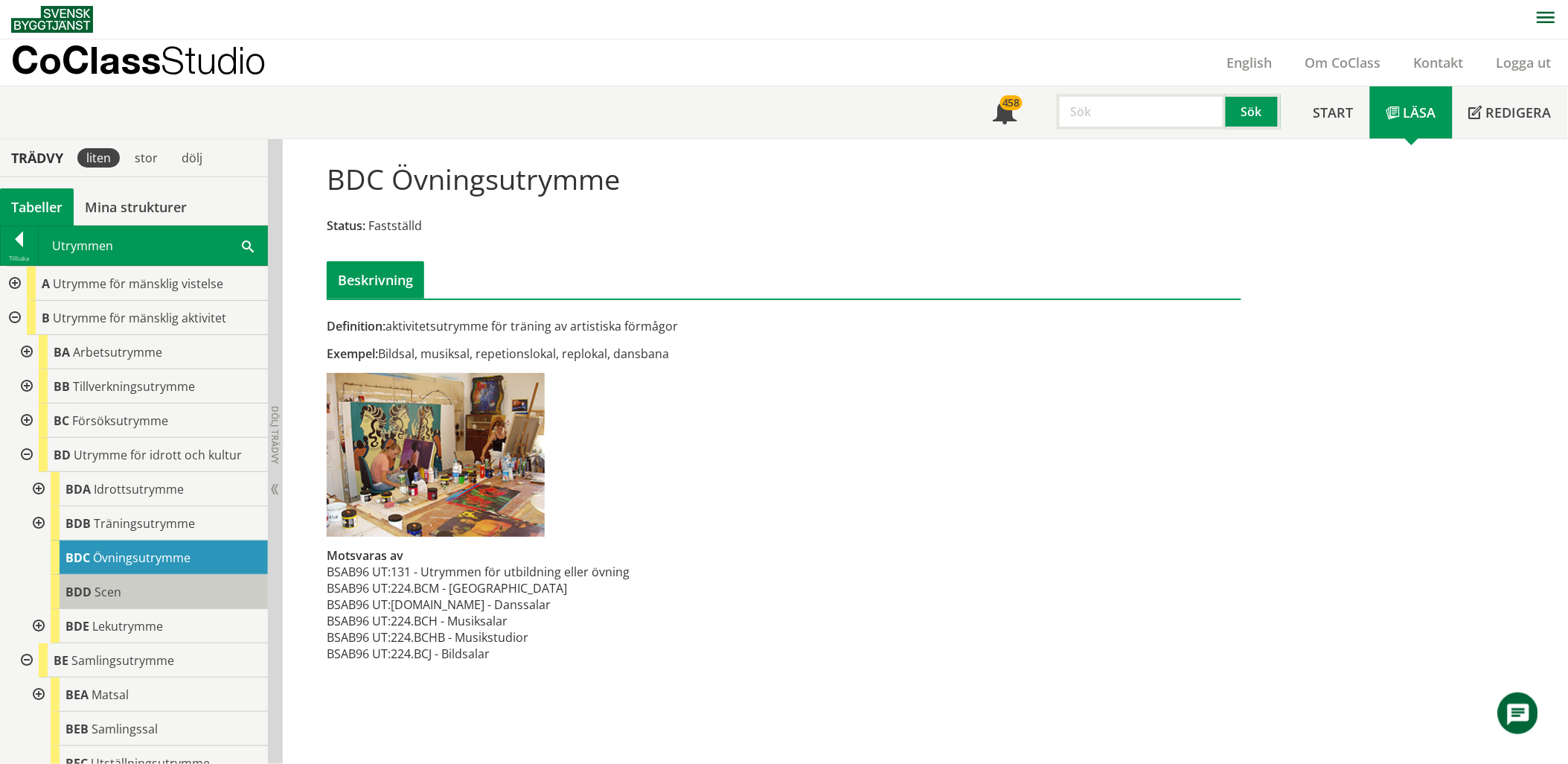
click at [155, 591] on div "BDD Scen" at bounding box center [159, 591] width 217 height 34
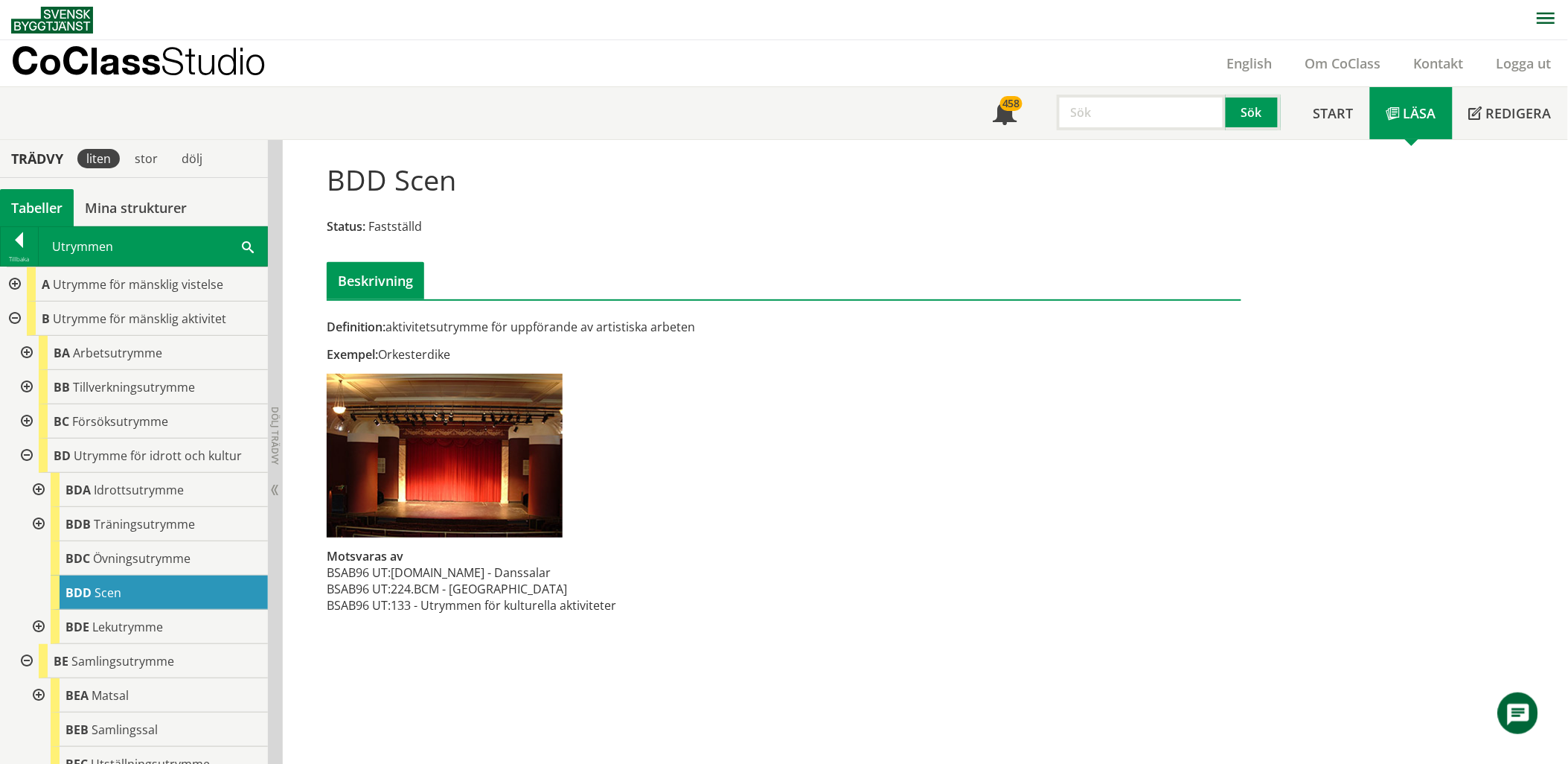
click at [33, 522] on div at bounding box center [37, 524] width 27 height 34
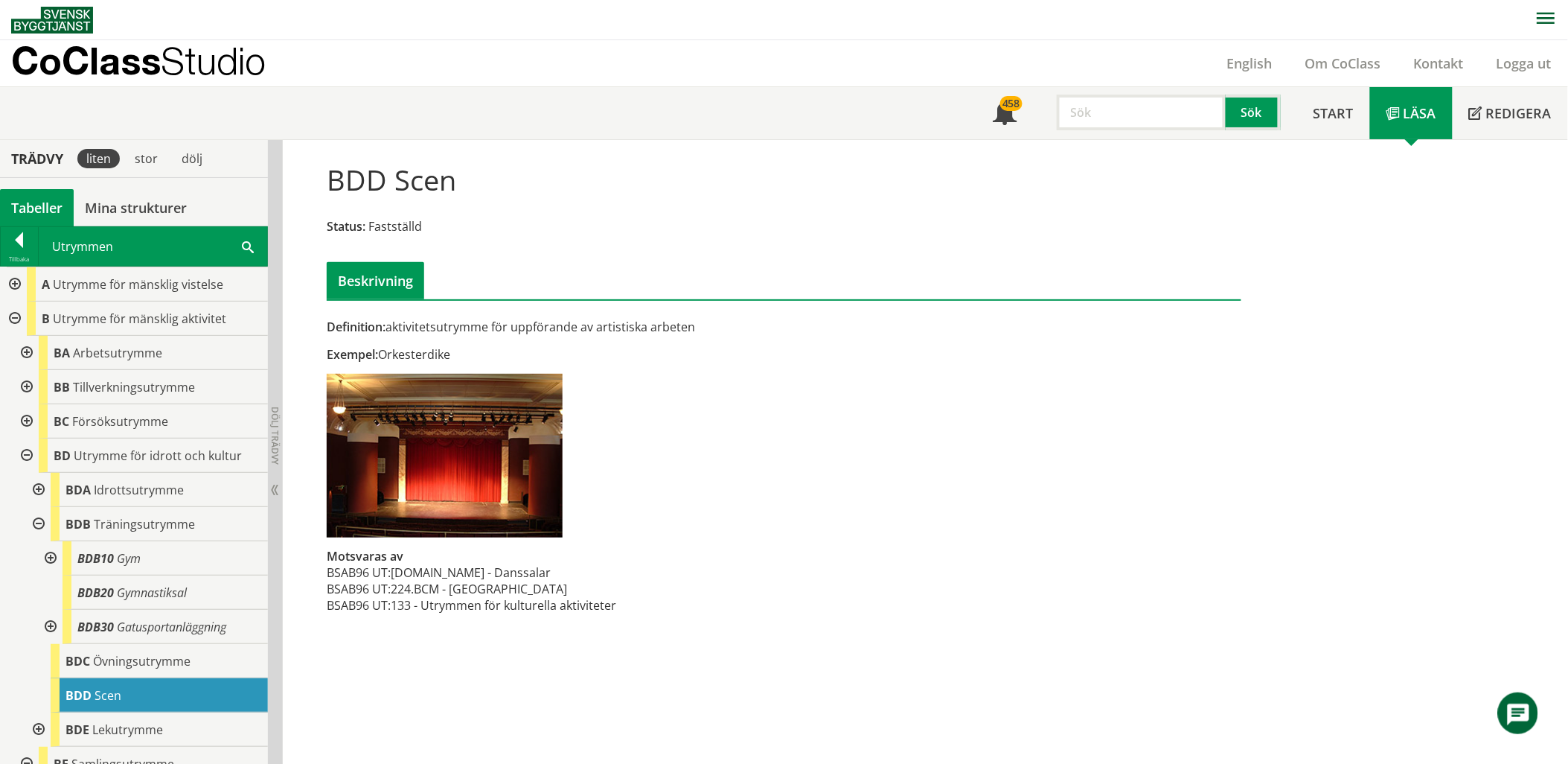
click at [34, 522] on div at bounding box center [37, 524] width 27 height 34
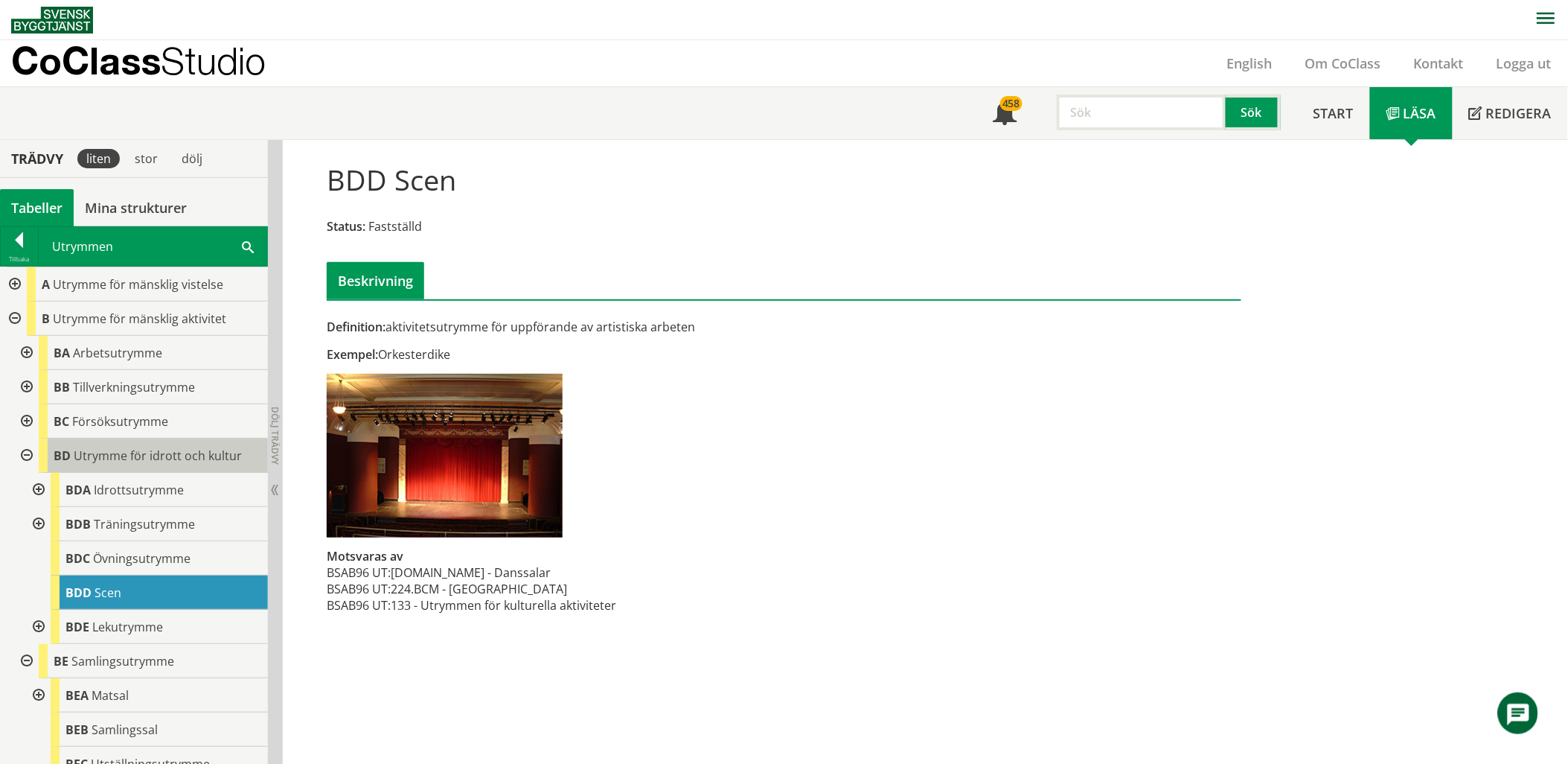
click at [153, 462] on span "Utrymme för idrott och kultur" at bounding box center [157, 455] width 168 height 16
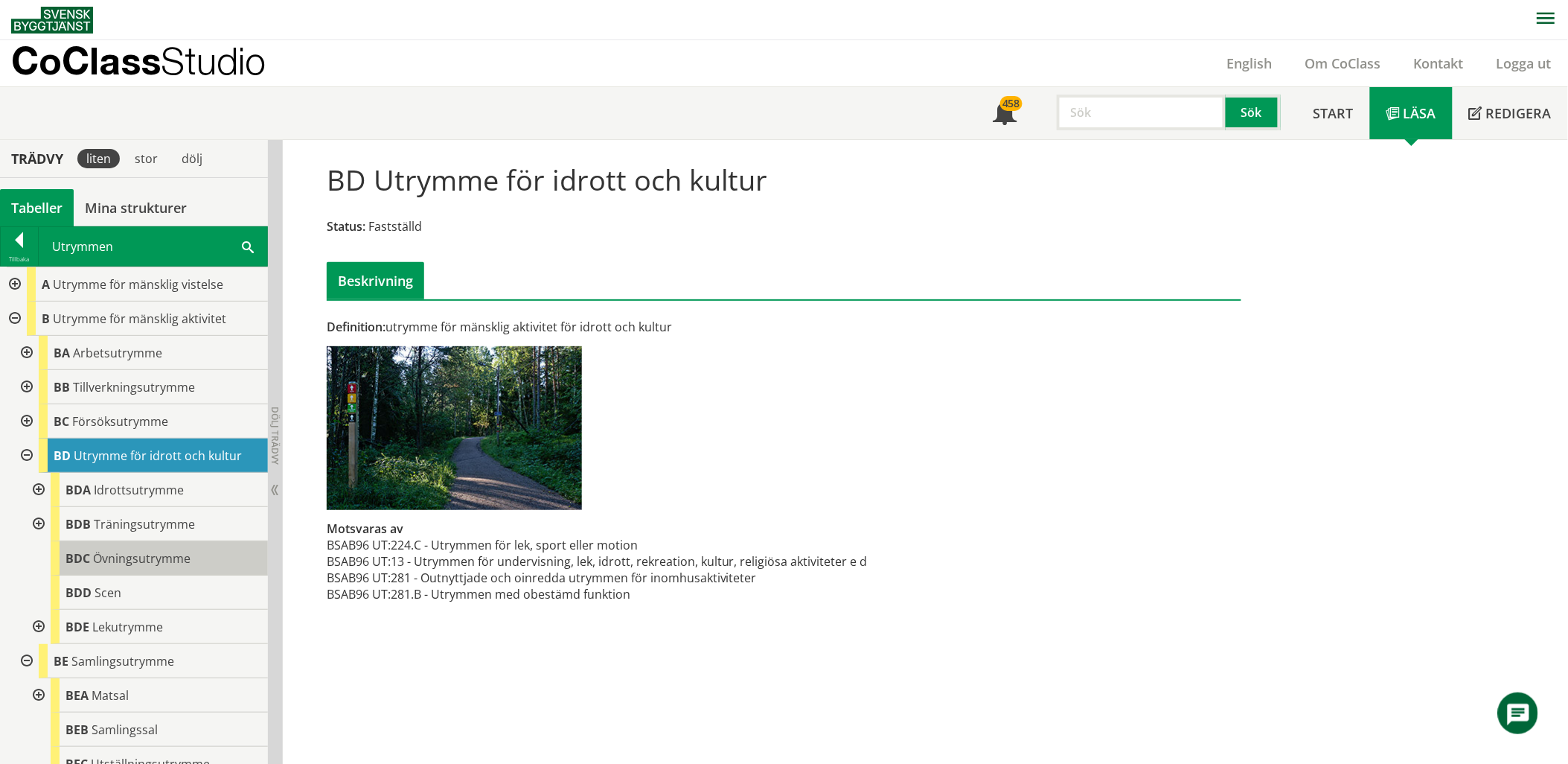
click at [151, 563] on span "Övningsutrymme" at bounding box center [141, 558] width 97 height 16
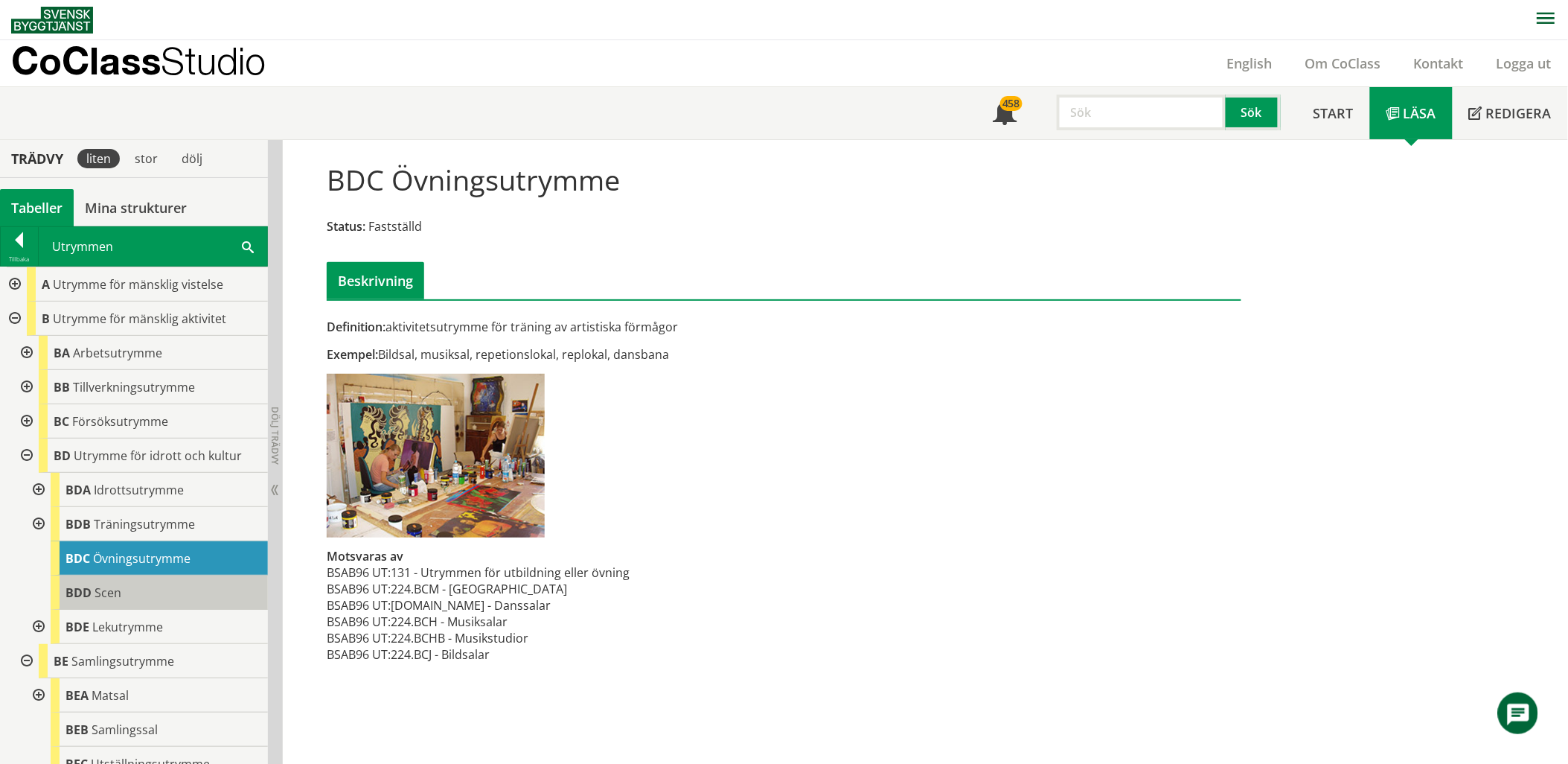
click at [147, 585] on div "BDD Scen" at bounding box center [159, 592] width 217 height 34
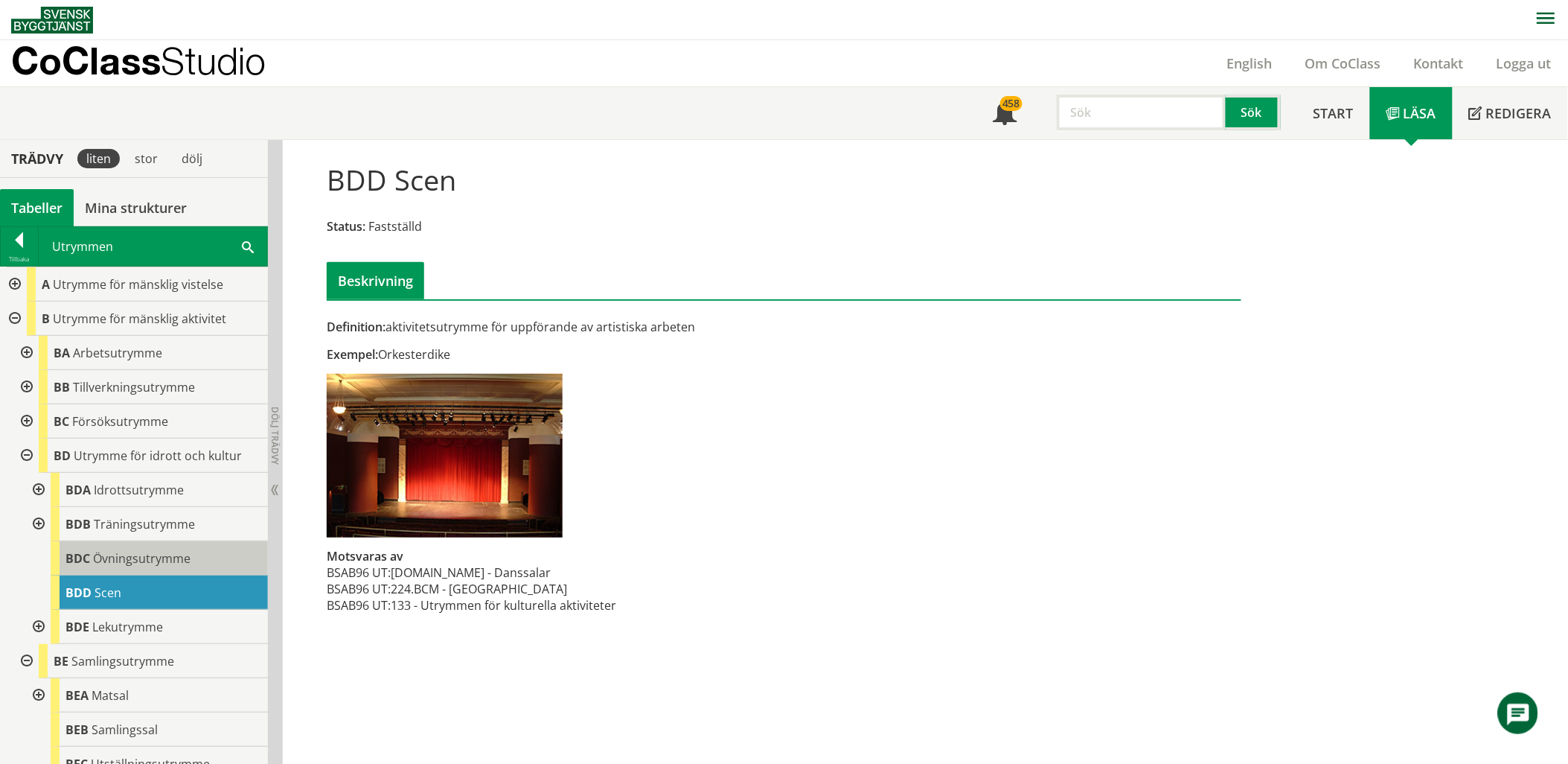
click at [173, 558] on span "Övningsutrymme" at bounding box center [141, 558] width 97 height 16
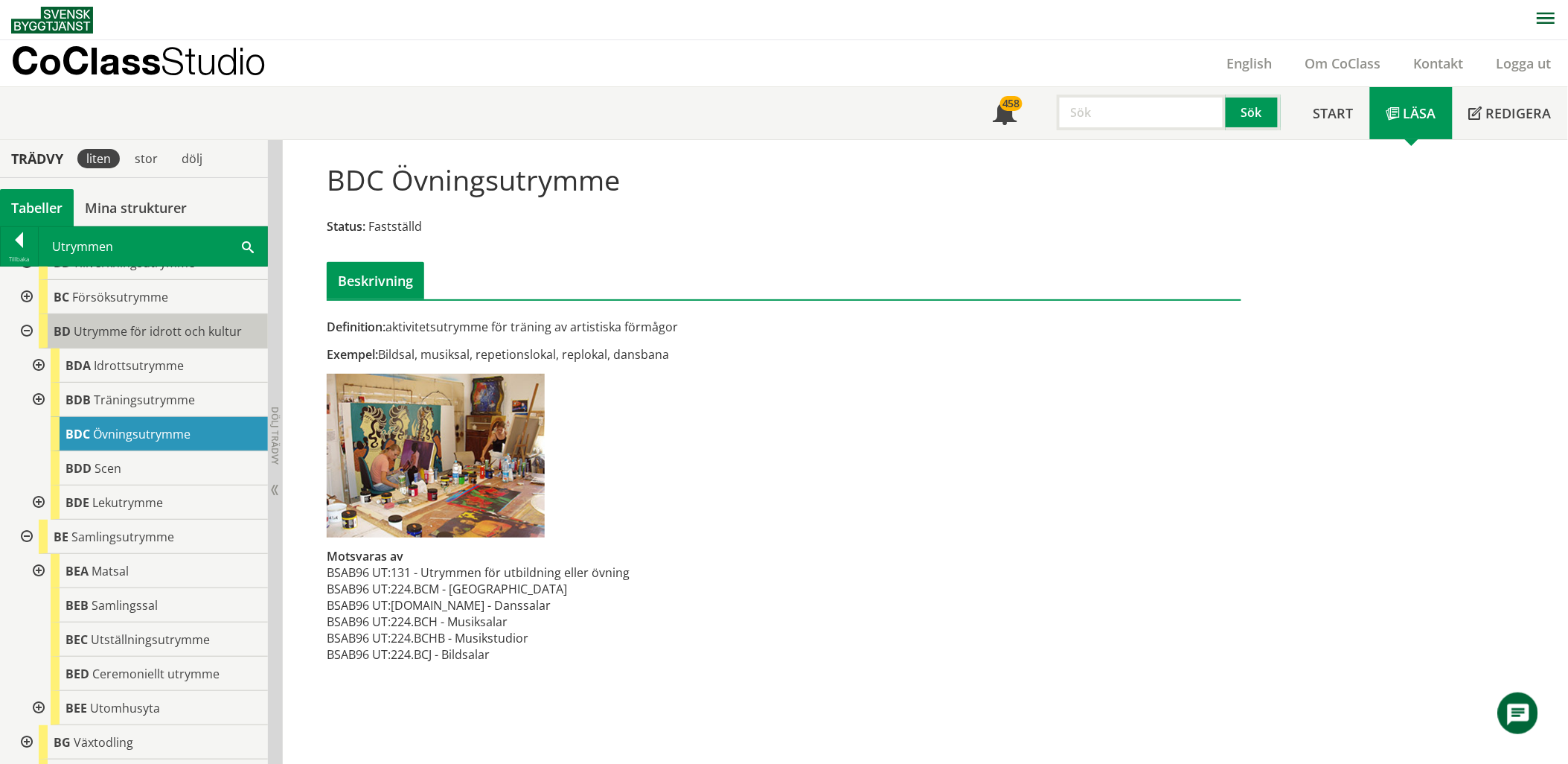
scroll to position [165, 0]
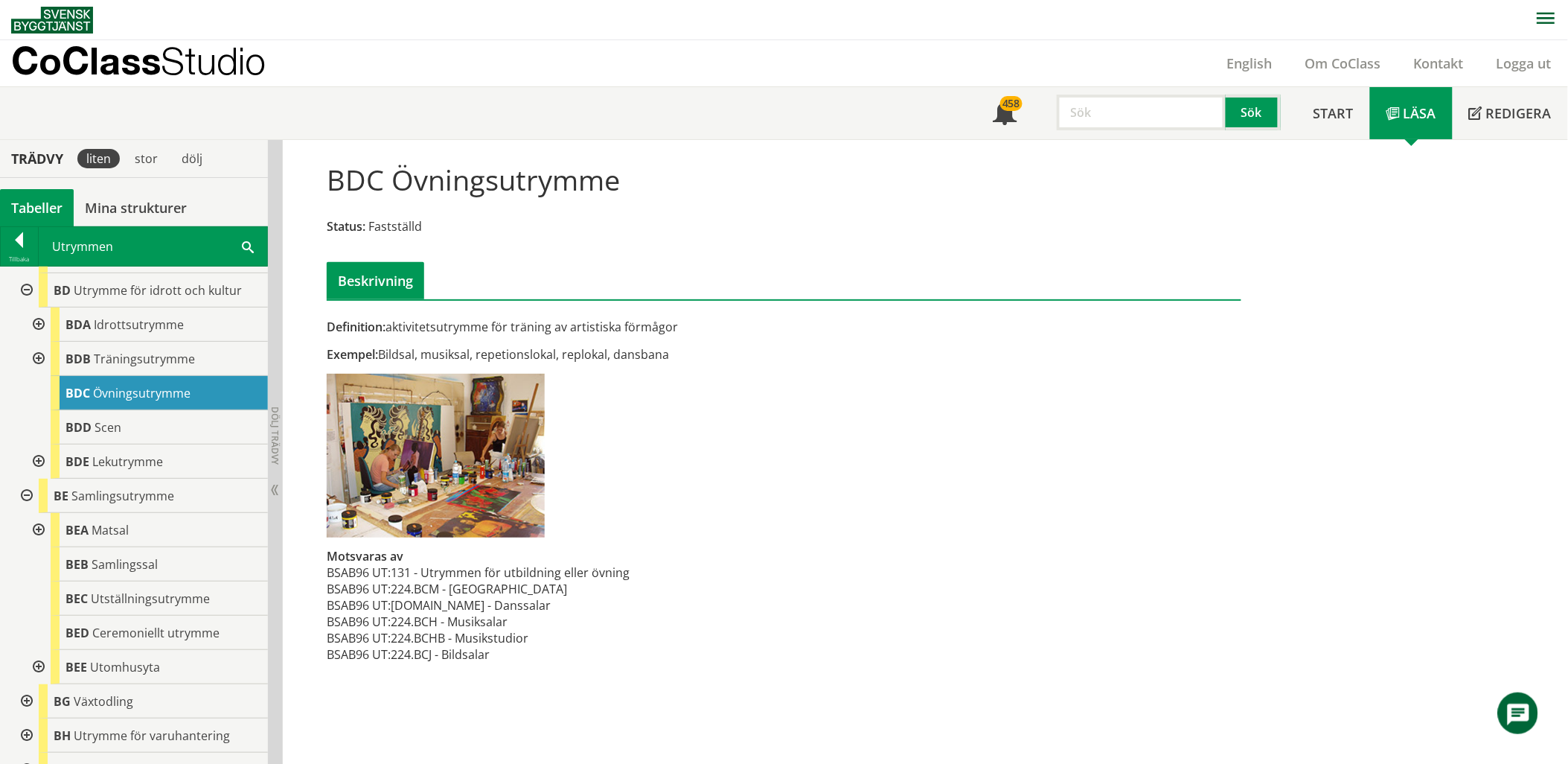
click at [40, 457] on div at bounding box center [37, 461] width 27 height 34
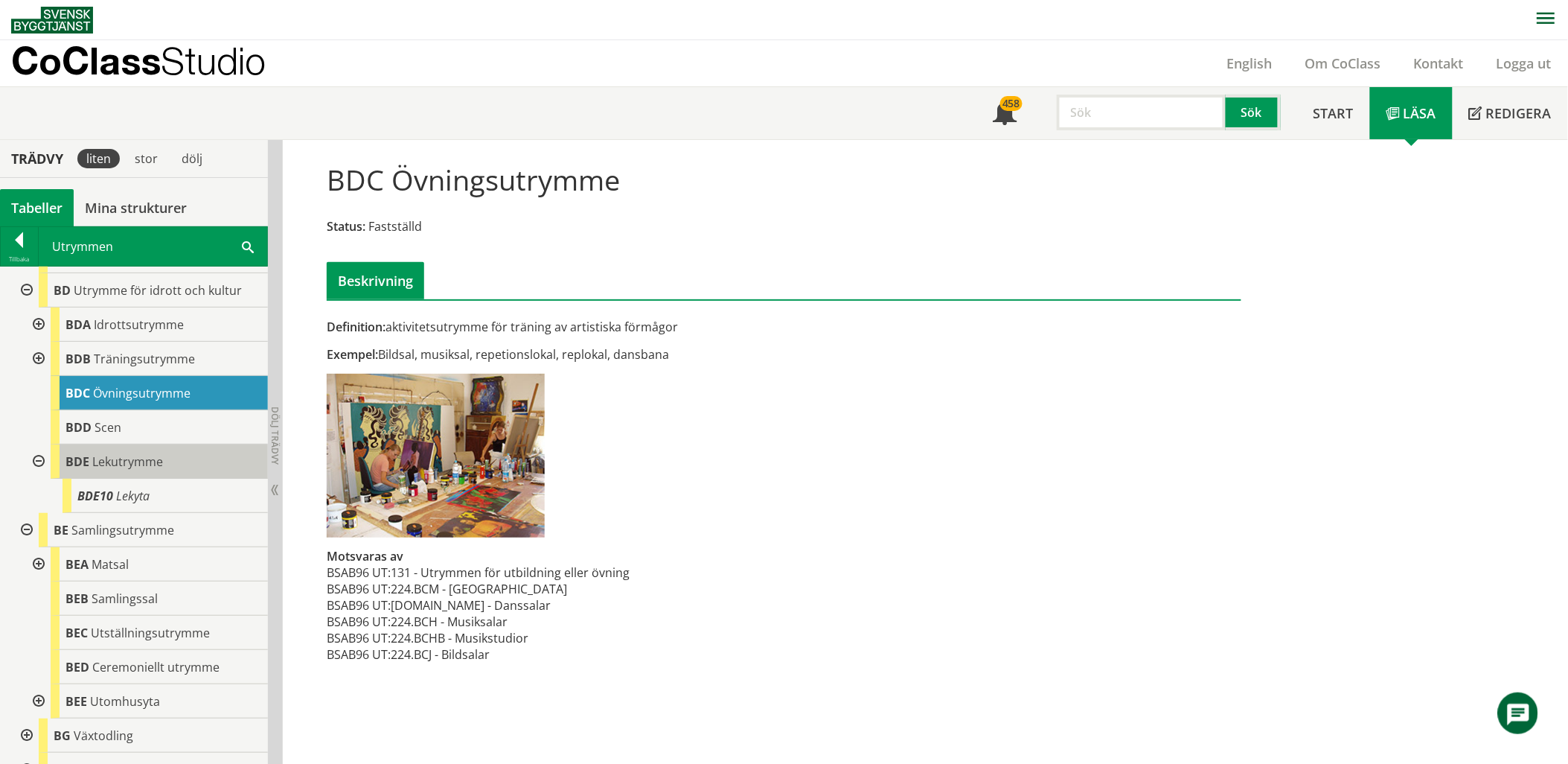
click at [109, 468] on span "Lekutrymme" at bounding box center [128, 461] width 71 height 16
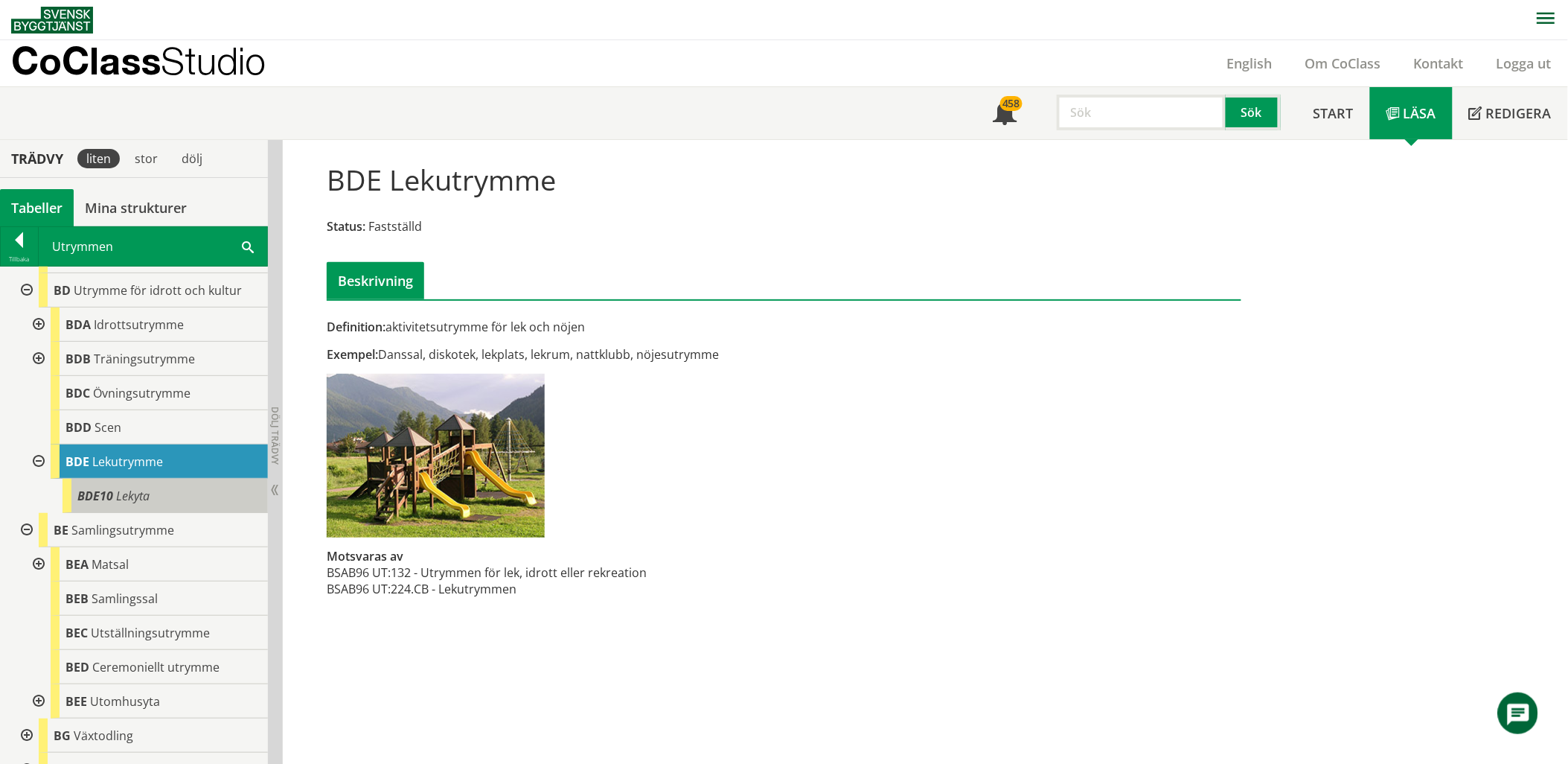
click at [102, 486] on div "BDE10 Lekyta" at bounding box center [165, 496] width 206 height 34
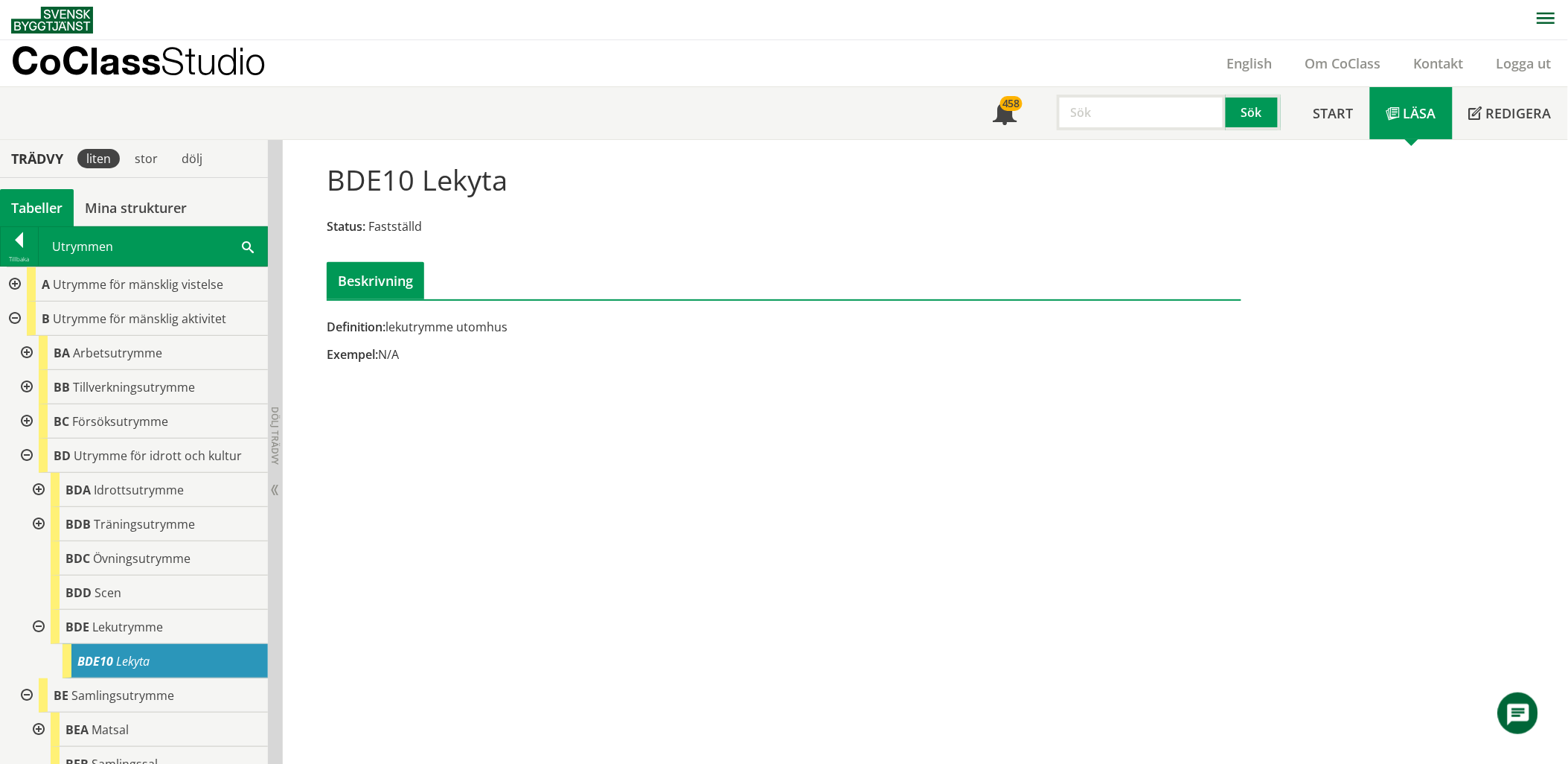
click at [26, 387] on div at bounding box center [25, 387] width 27 height 34
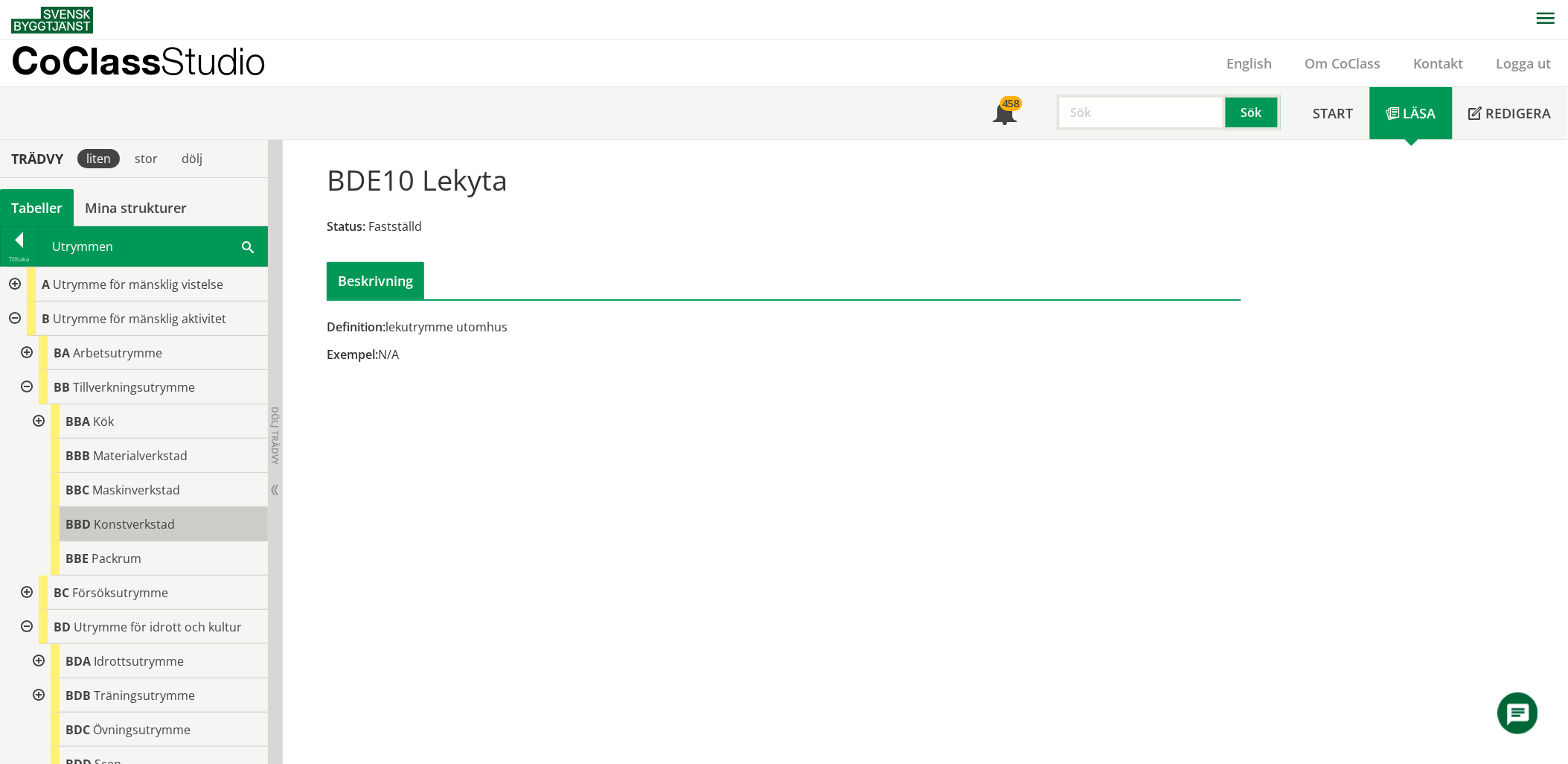
click at [140, 516] on span "Konstverkstad" at bounding box center [134, 524] width 81 height 16
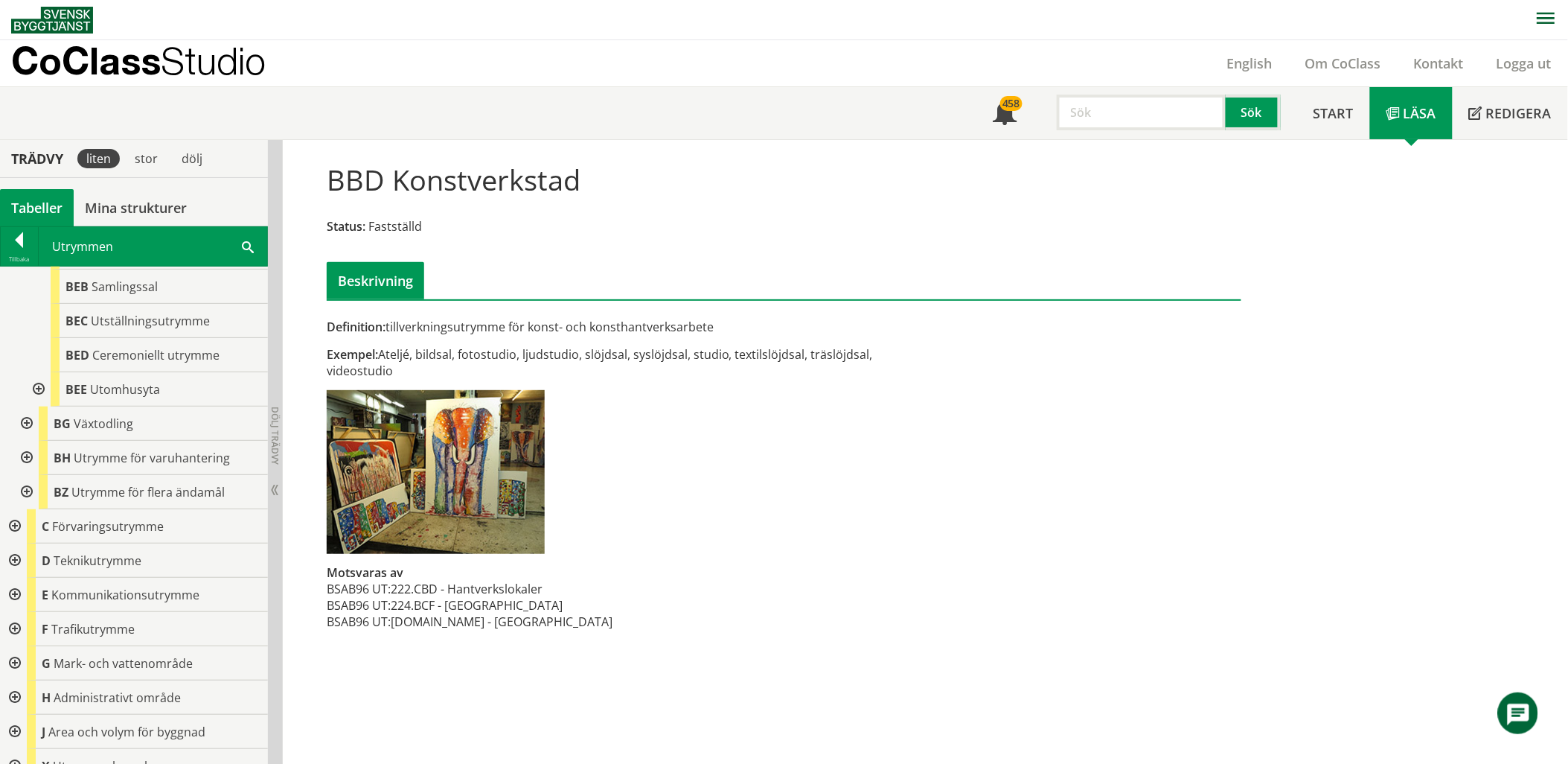
scroll to position [661, 0]
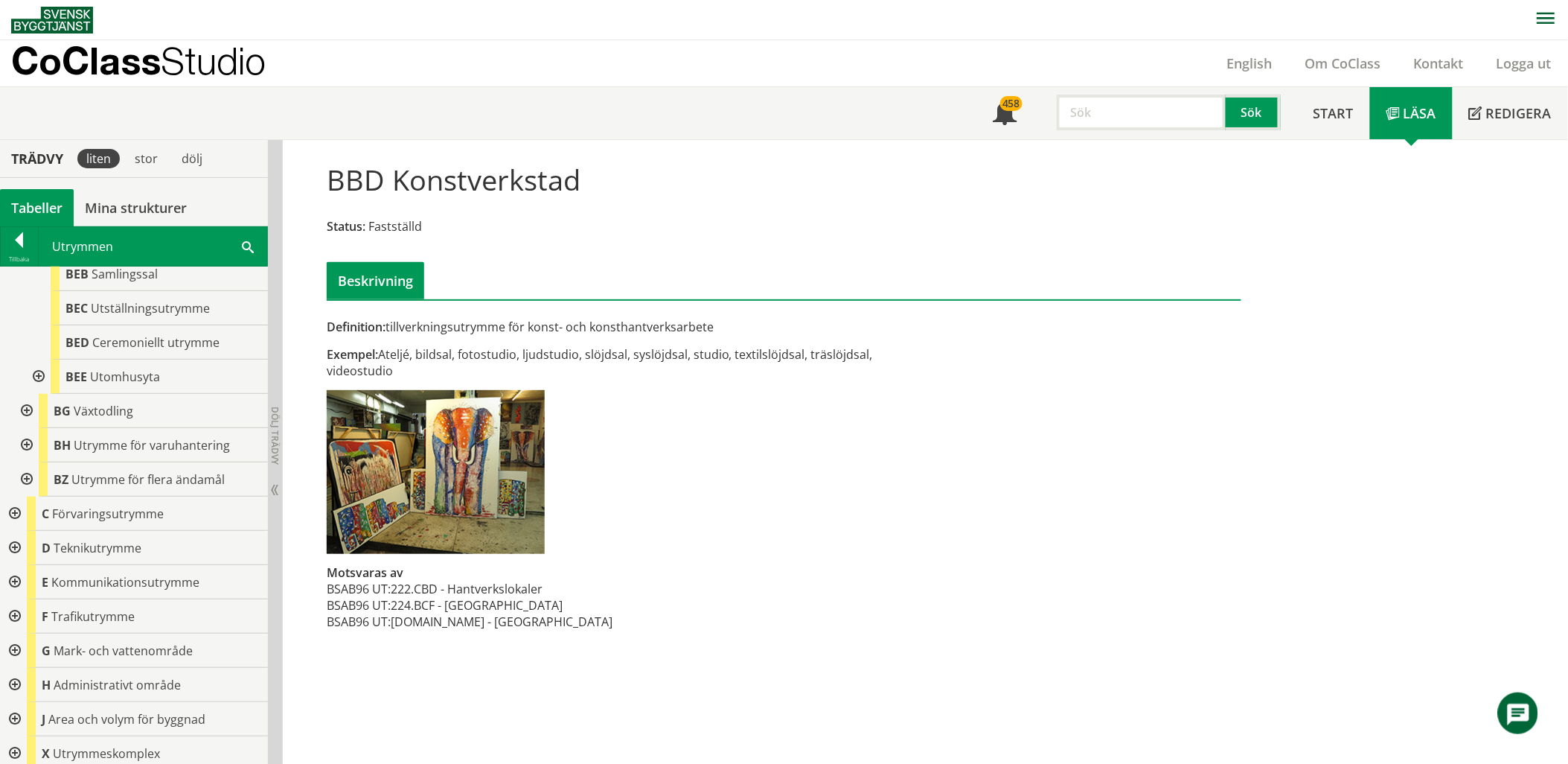
click at [18, 547] on div at bounding box center [14, 547] width 27 height 34
click at [28, 589] on div at bounding box center [25, 582] width 27 height 34
click at [28, 585] on div at bounding box center [25, 582] width 27 height 34
click at [26, 602] on div at bounding box center [25, 616] width 27 height 34
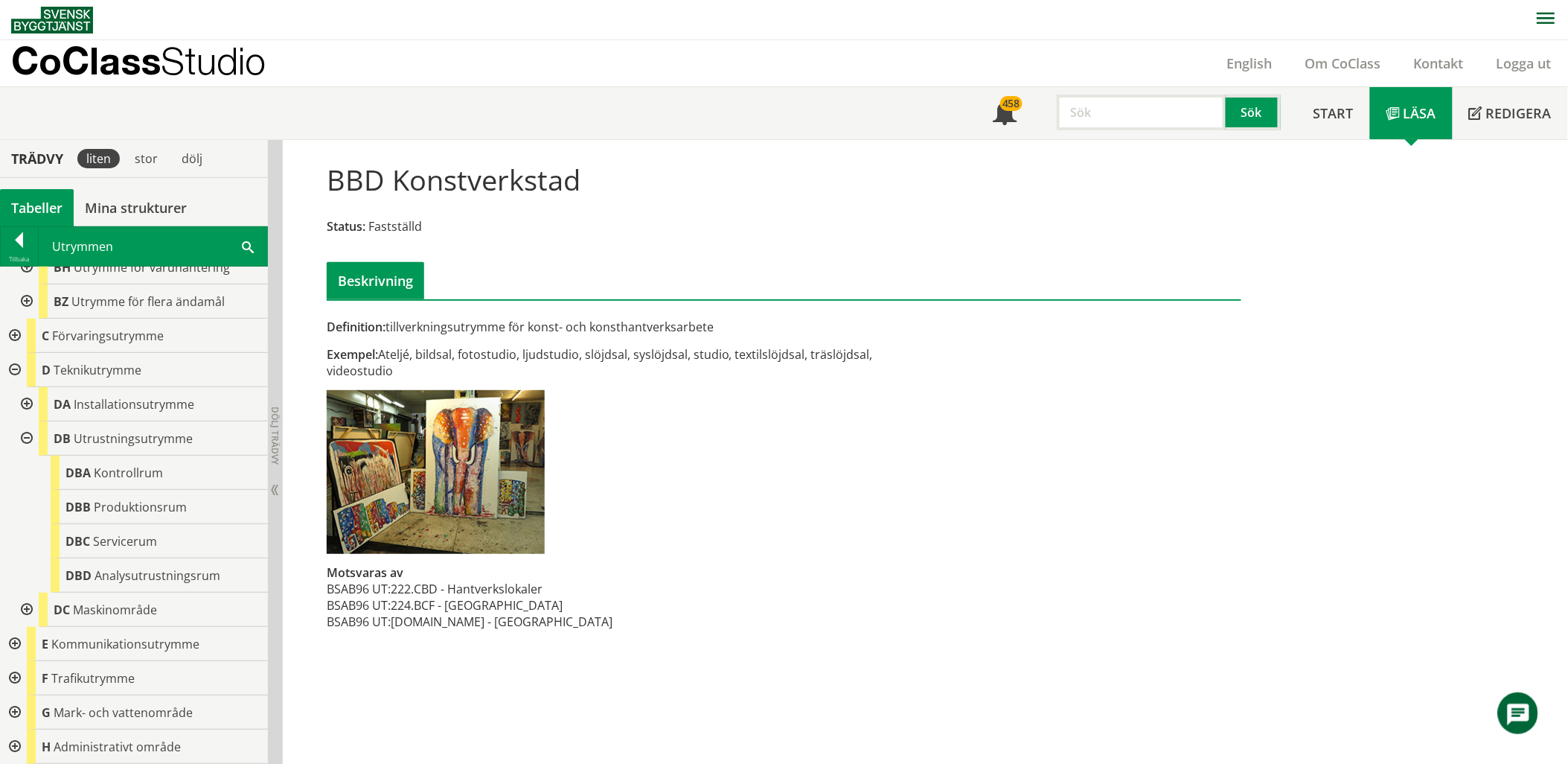
scroll to position [910, 0]
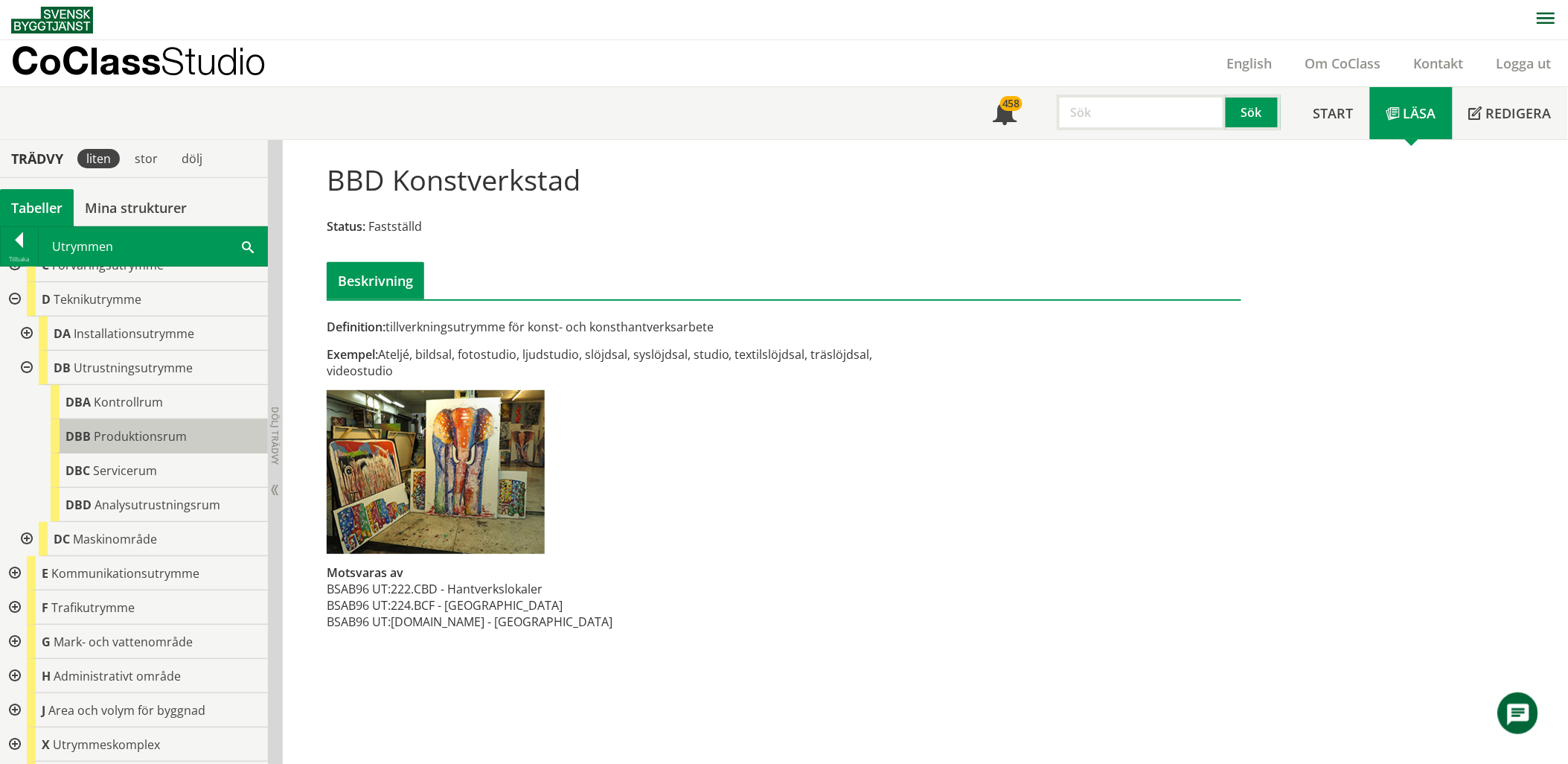
click at [141, 432] on span "Produktionsrum" at bounding box center [140, 436] width 93 height 16
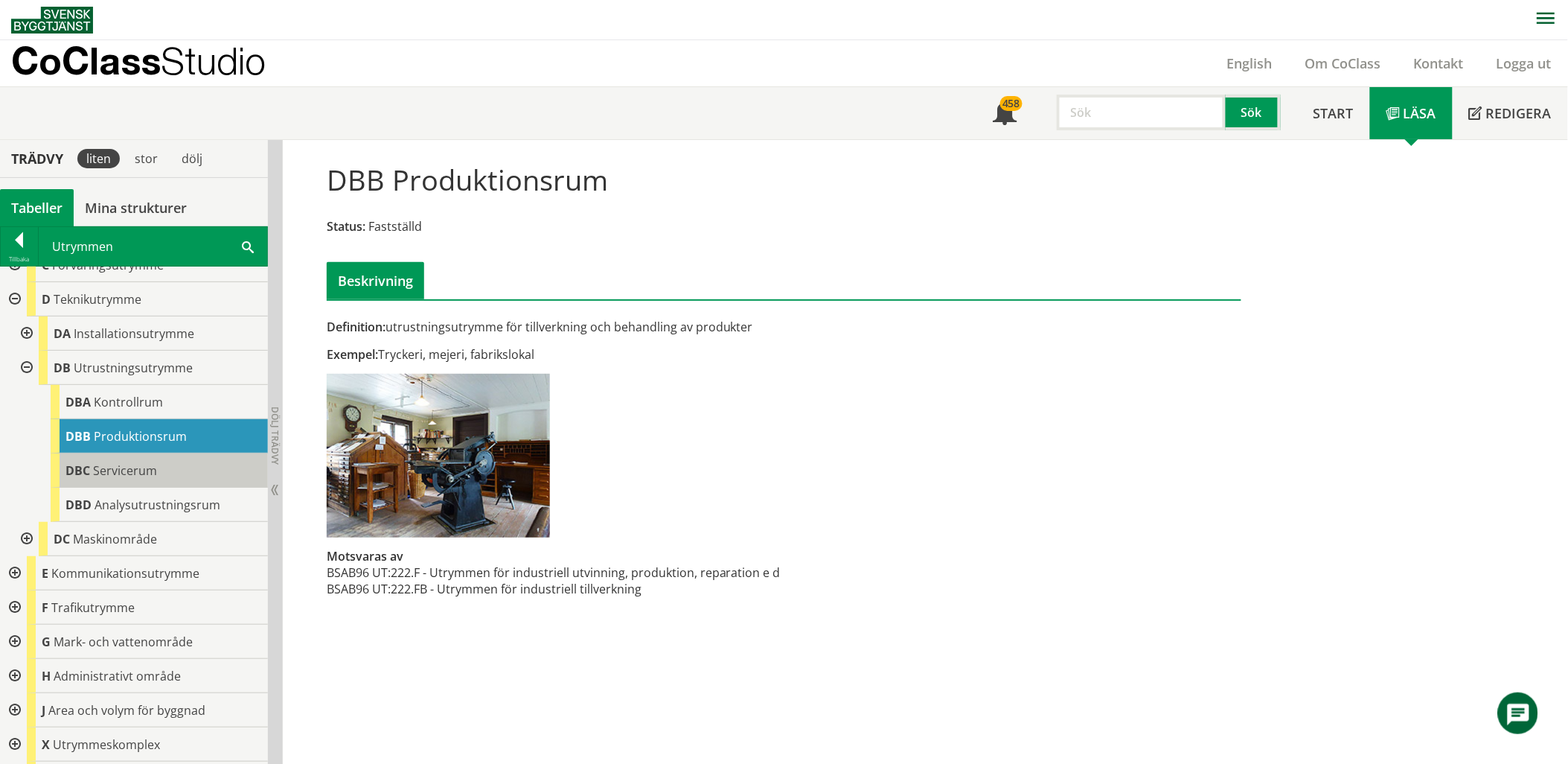
click at [153, 479] on div "DBC Servicerum" at bounding box center [159, 470] width 217 height 34
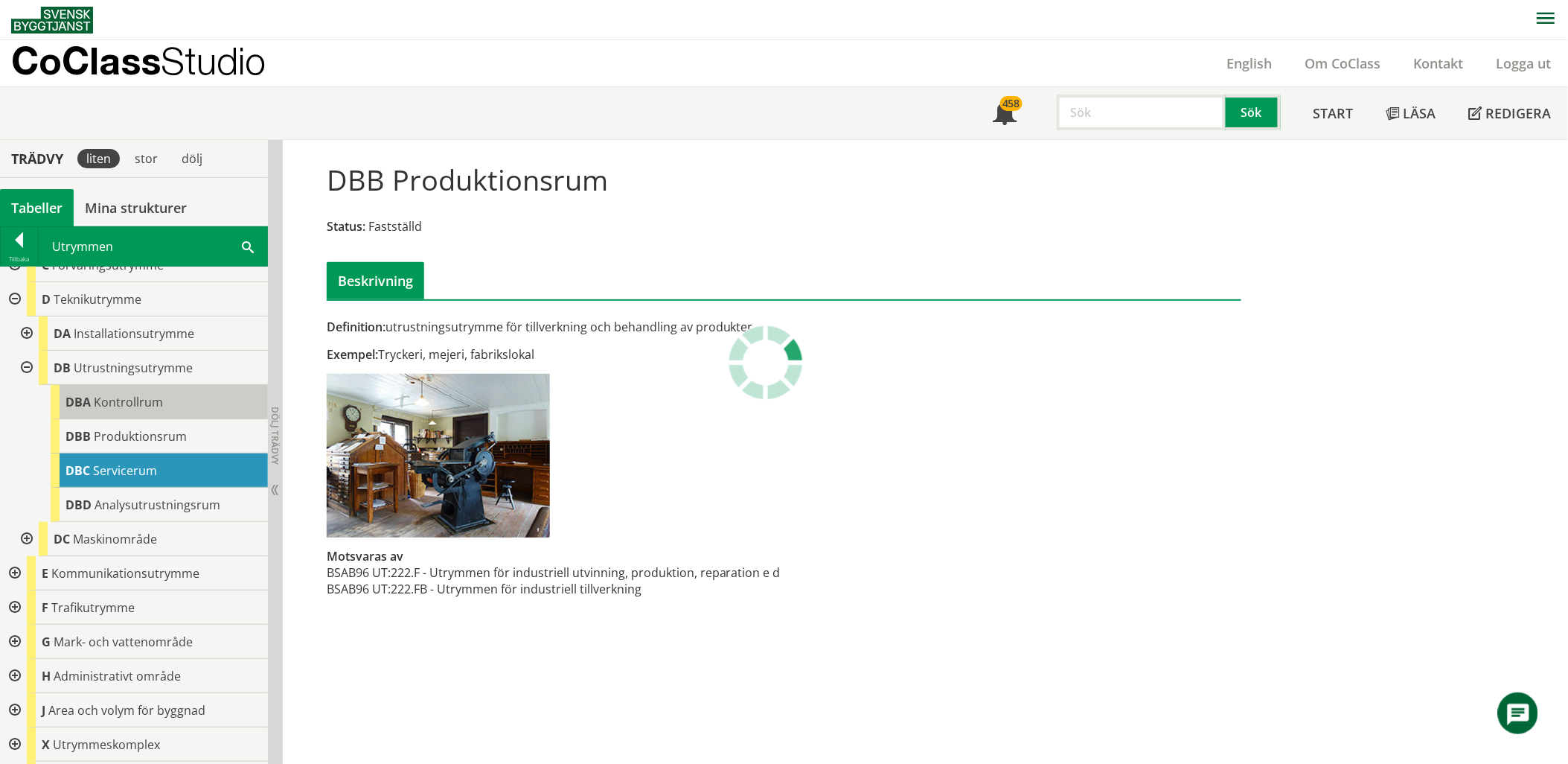
click at [161, 409] on div "DBA Kontrollrum" at bounding box center [159, 402] width 217 height 34
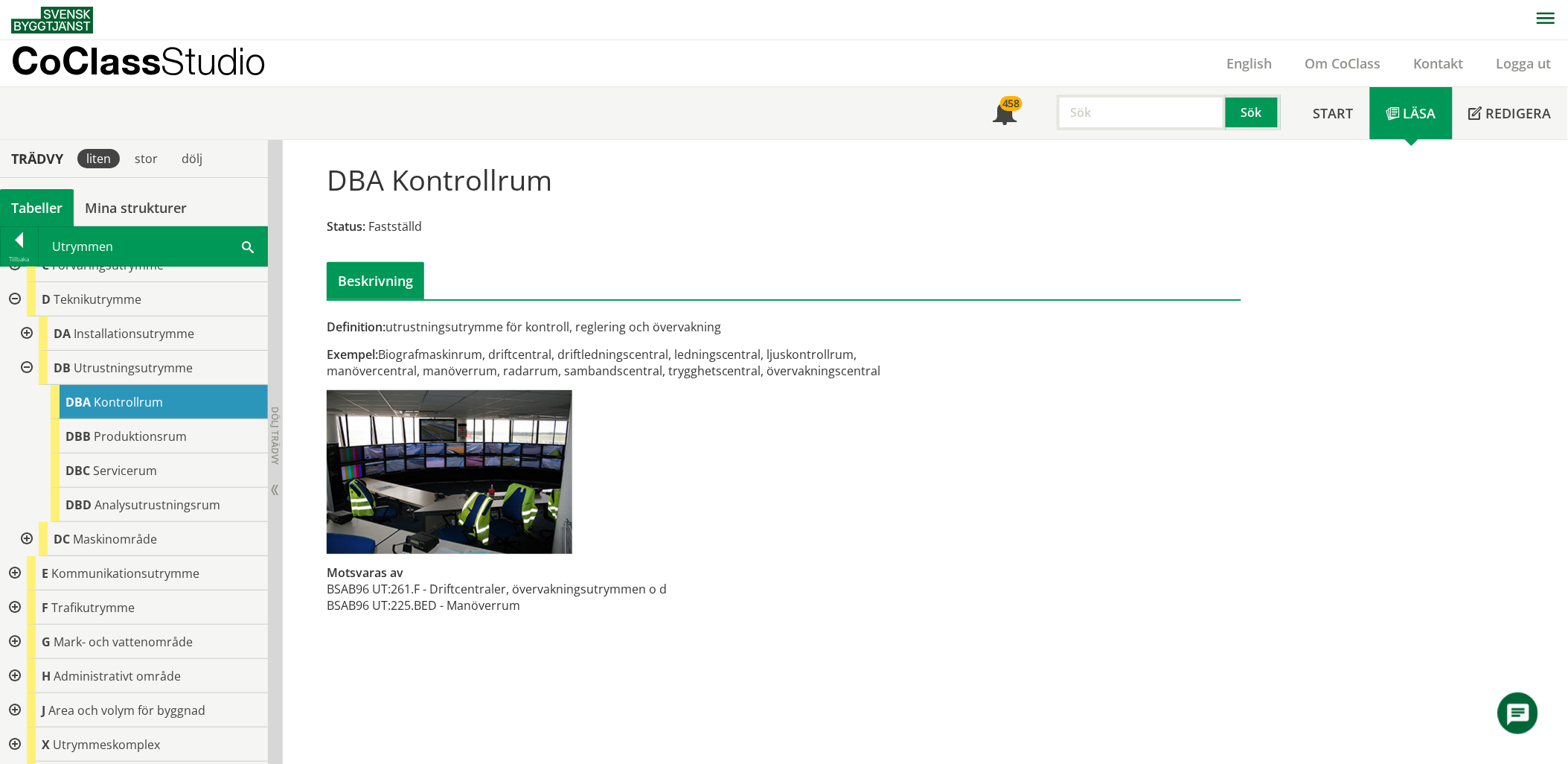
click at [229, 239] on div "Utrymmen AV Sök" at bounding box center [153, 246] width 228 height 39
click at [251, 239] on span at bounding box center [248, 246] width 12 height 15
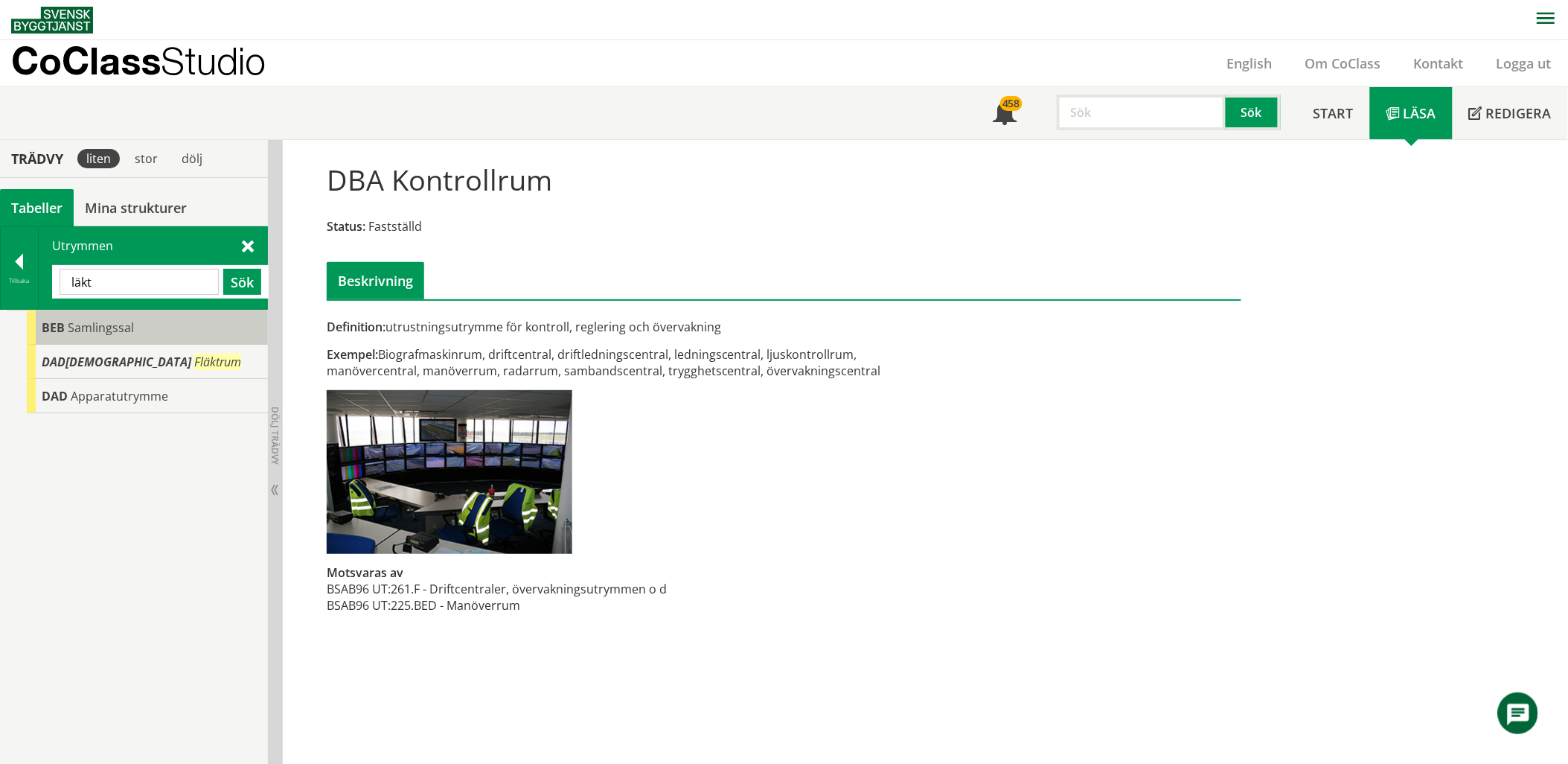
click at [160, 335] on div "BEB Samlingssal" at bounding box center [147, 327] width 241 height 34
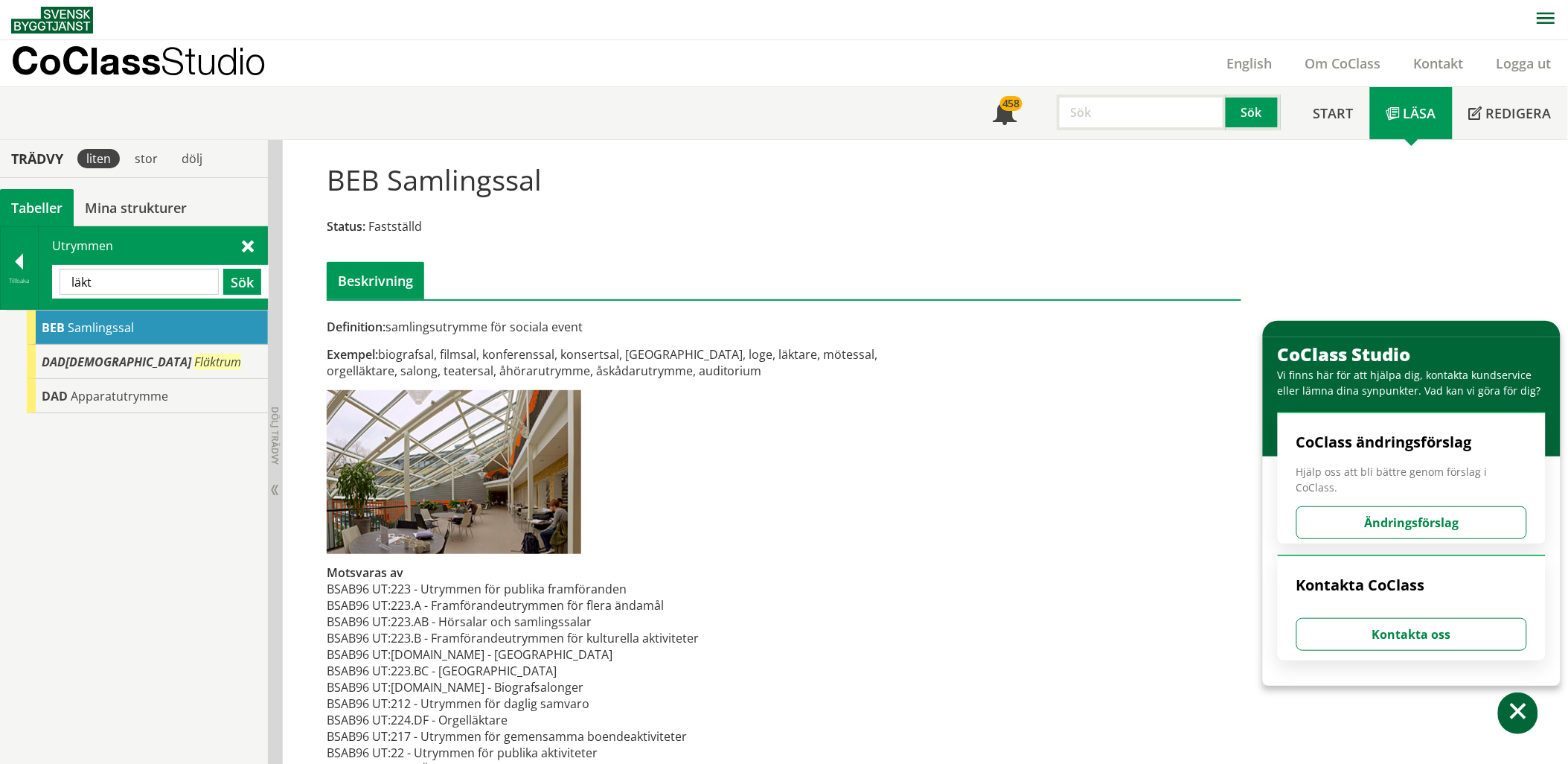
click at [156, 284] on input "läkt" at bounding box center [139, 282] width 159 height 26
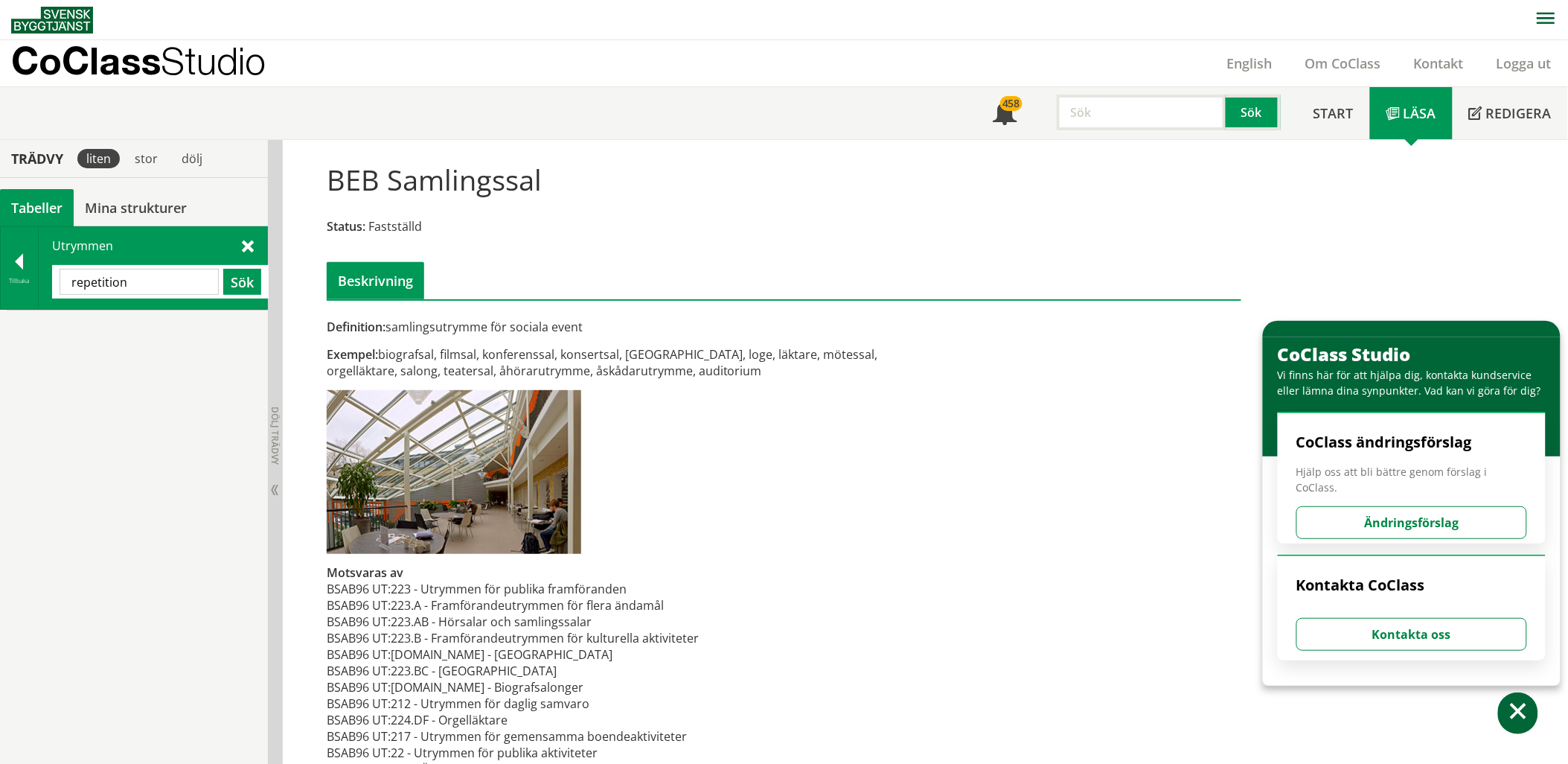
click at [156, 284] on input "repetition" at bounding box center [139, 282] width 159 height 26
click at [139, 381] on div "BAE29 Musiksal BDC Övningsutrymme" at bounding box center [134, 537] width 268 height 455
click at [139, 362] on span "Övningsutrymme" at bounding box center [118, 361] width 97 height 16
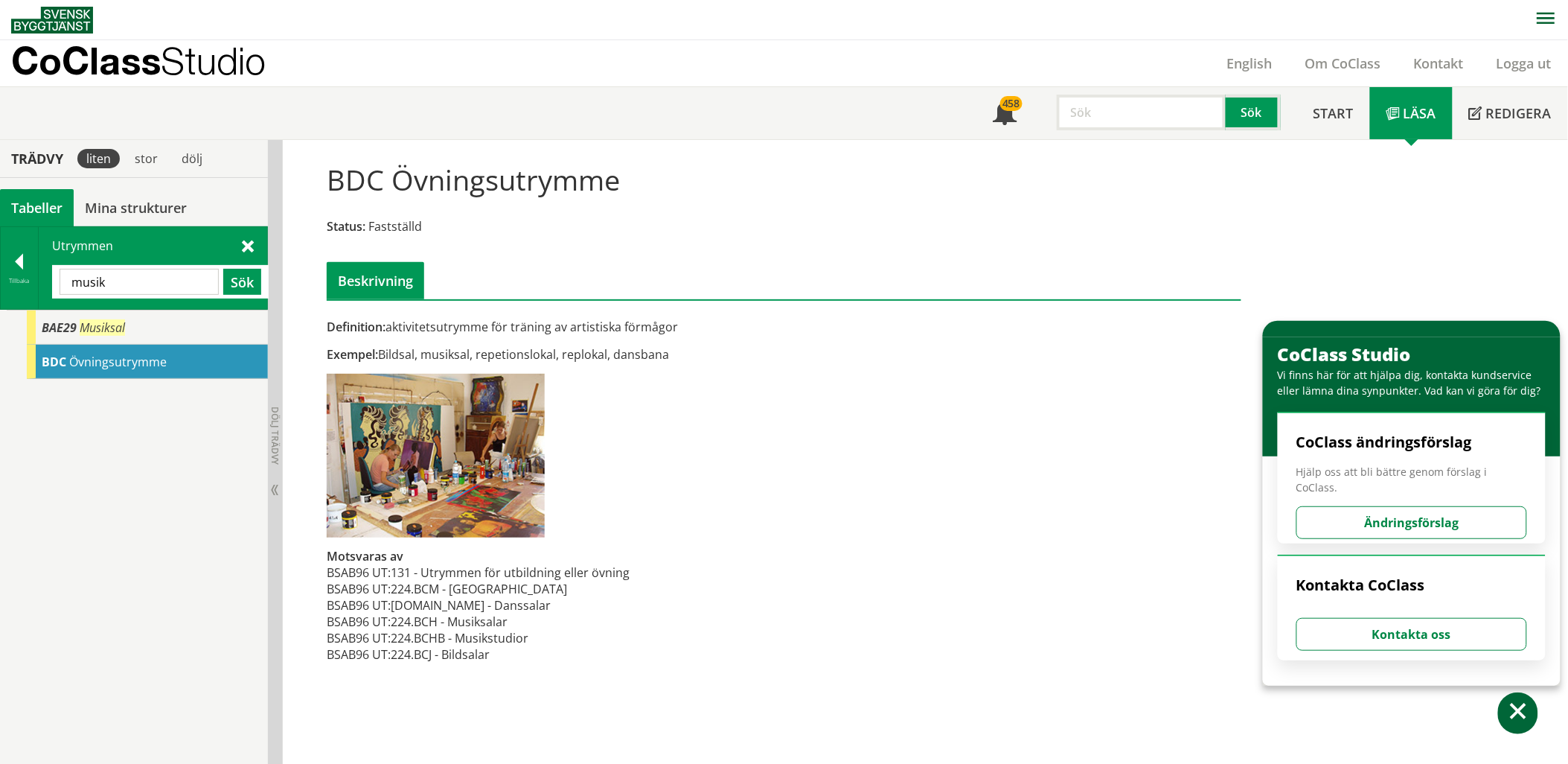
click at [135, 290] on input "musik" at bounding box center [139, 282] width 159 height 26
click at [174, 278] on input "kappr" at bounding box center [139, 282] width 159 height 26
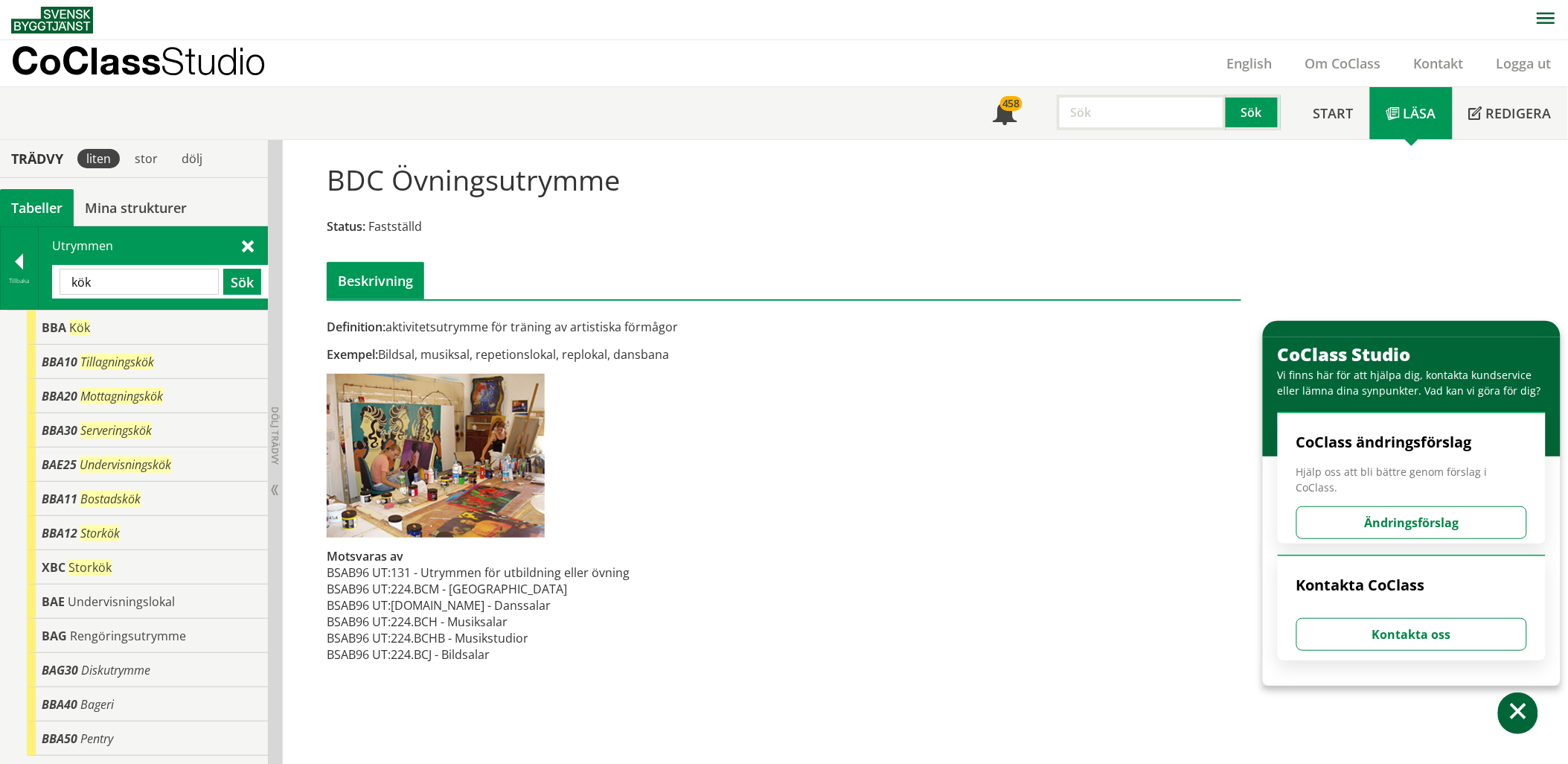
click at [143, 292] on input "kök" at bounding box center [139, 282] width 159 height 26
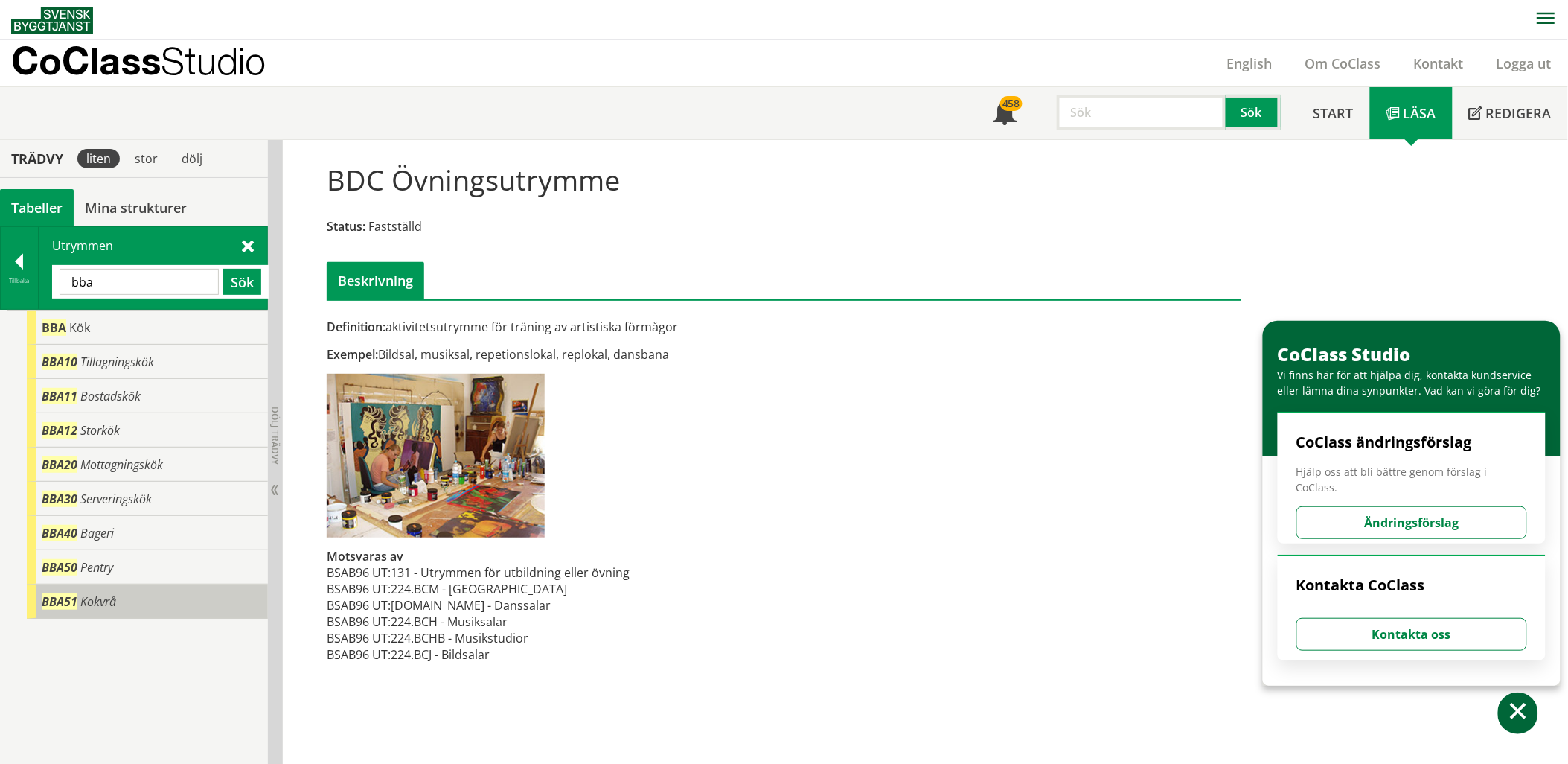
click at [90, 601] on span "Kokvrå" at bounding box center [98, 601] width 36 height 16
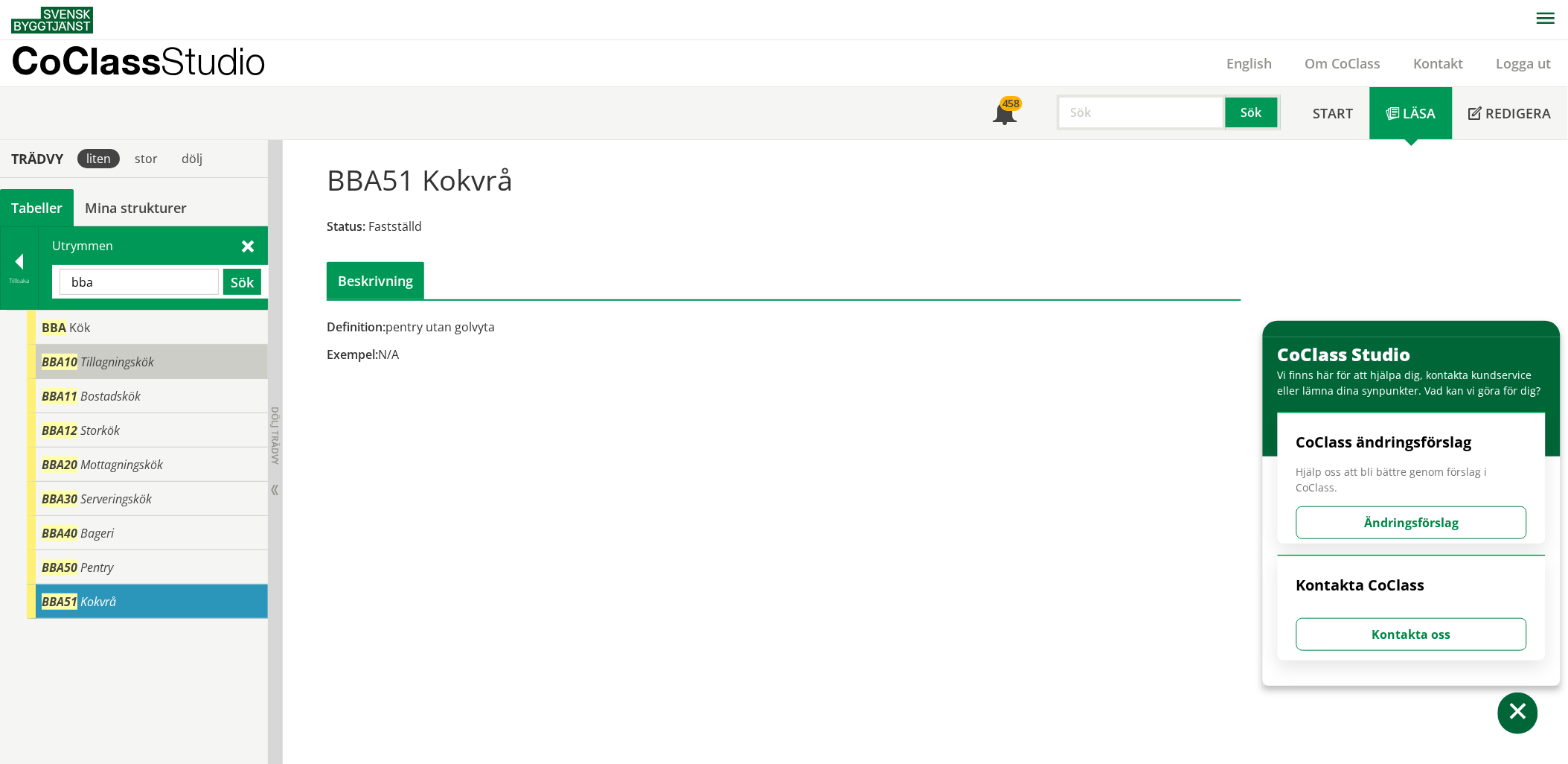
click at [100, 365] on span "Tillagningskök" at bounding box center [117, 361] width 74 height 16
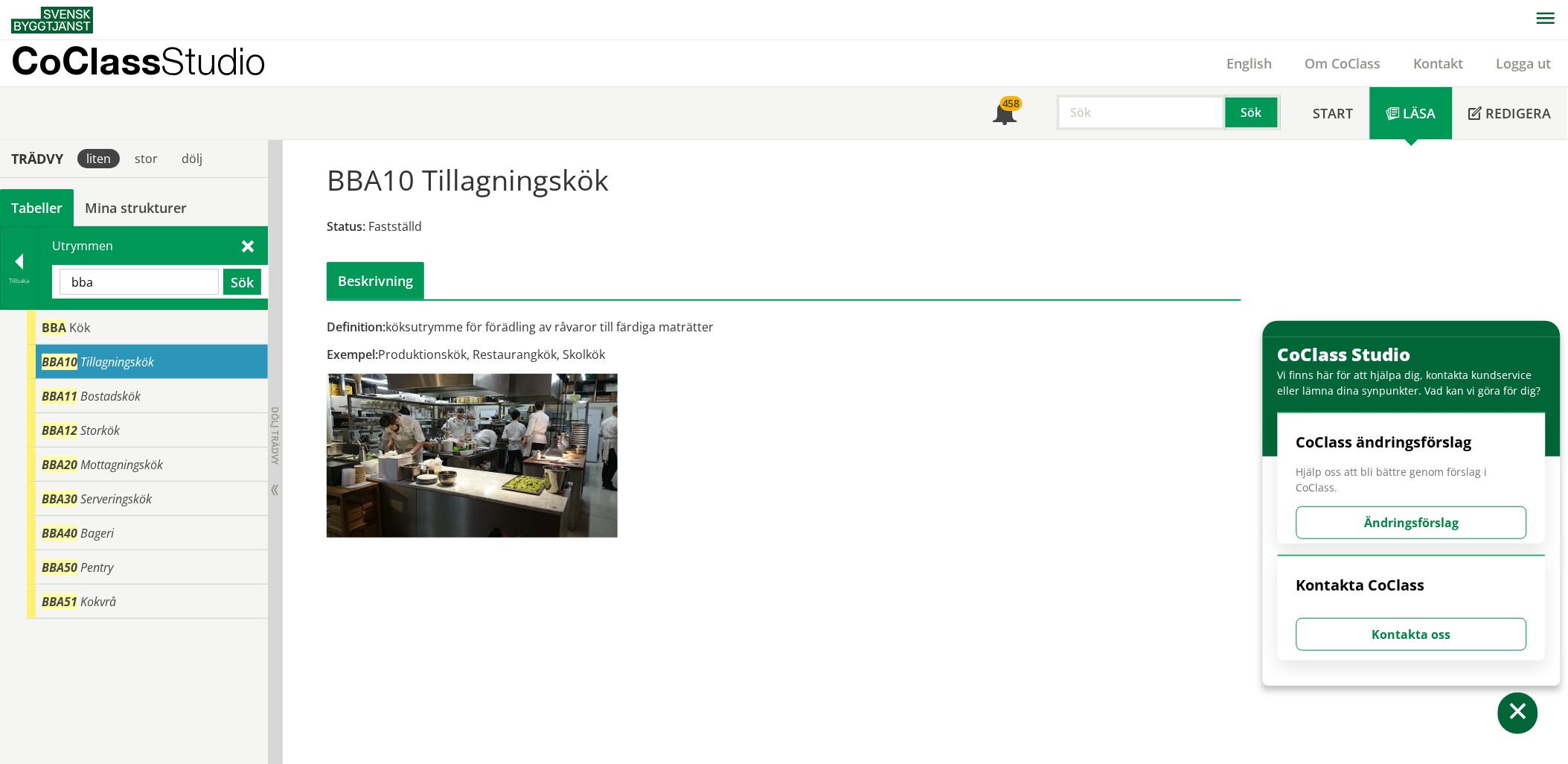
click at [156, 281] on input "bba" at bounding box center [139, 282] width 159 height 26
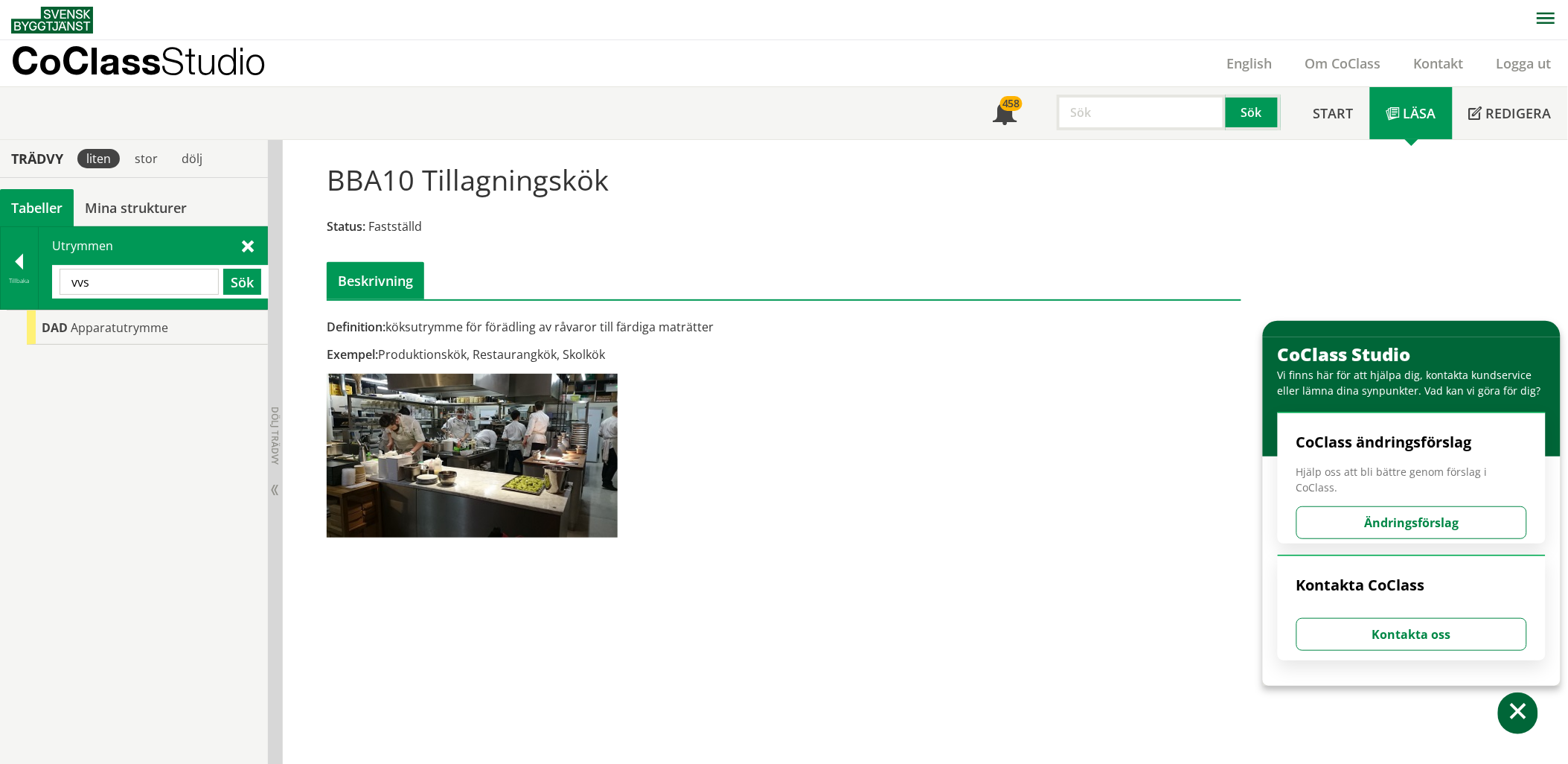
click at [133, 346] on div "DAD Apparatutrymme" at bounding box center [134, 537] width 268 height 455
click at [132, 335] on span "Apparatutrymme" at bounding box center [119, 327] width 97 height 16
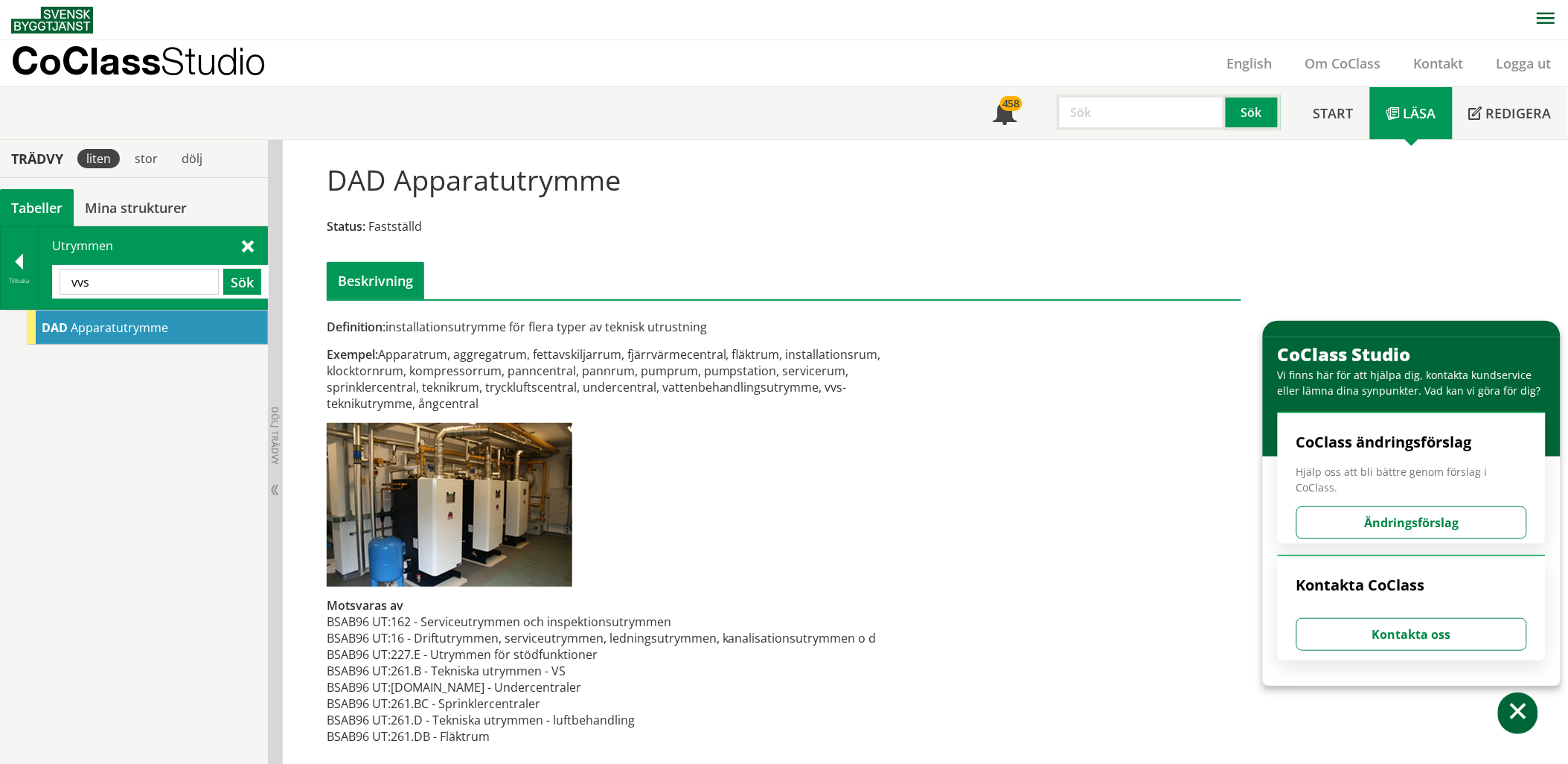
click at [138, 291] on input "vvs" at bounding box center [139, 282] width 159 height 26
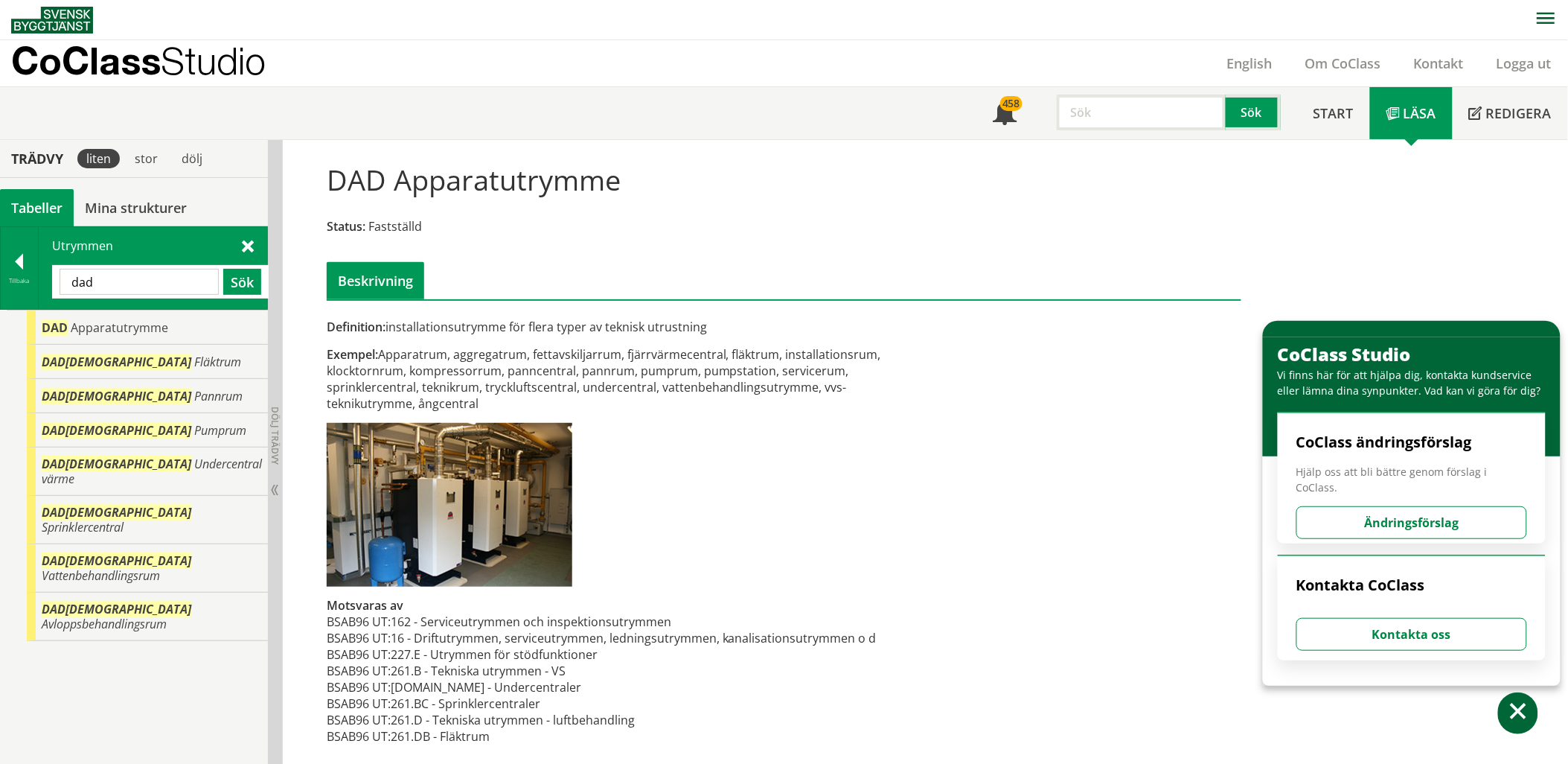
click at [157, 294] on input "dad" at bounding box center [139, 282] width 159 height 26
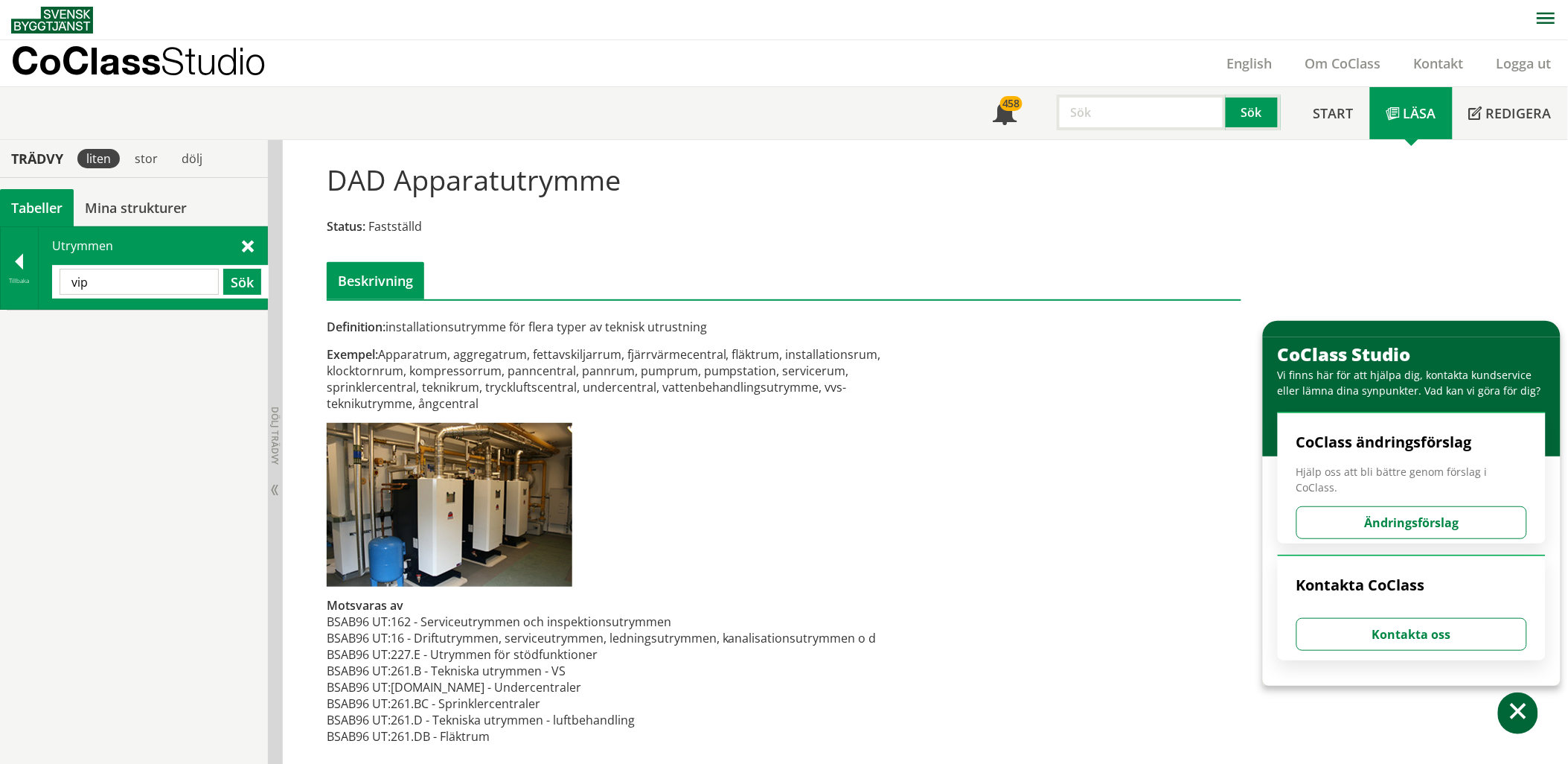
click at [155, 276] on input "vip" at bounding box center [139, 282] width 159 height 26
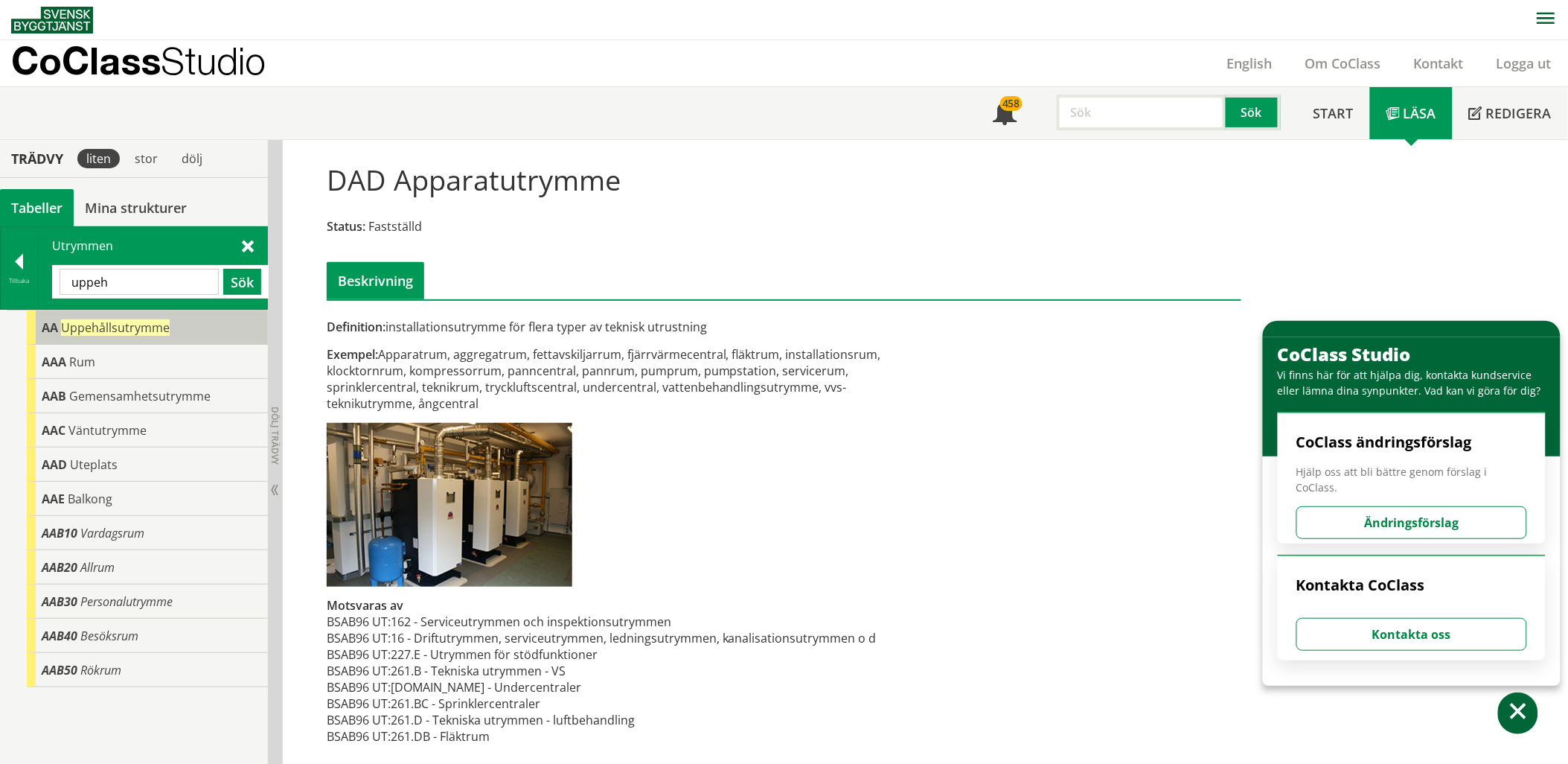
click at [168, 326] on div "AA Uppehållsutrymme" at bounding box center [147, 327] width 241 height 34
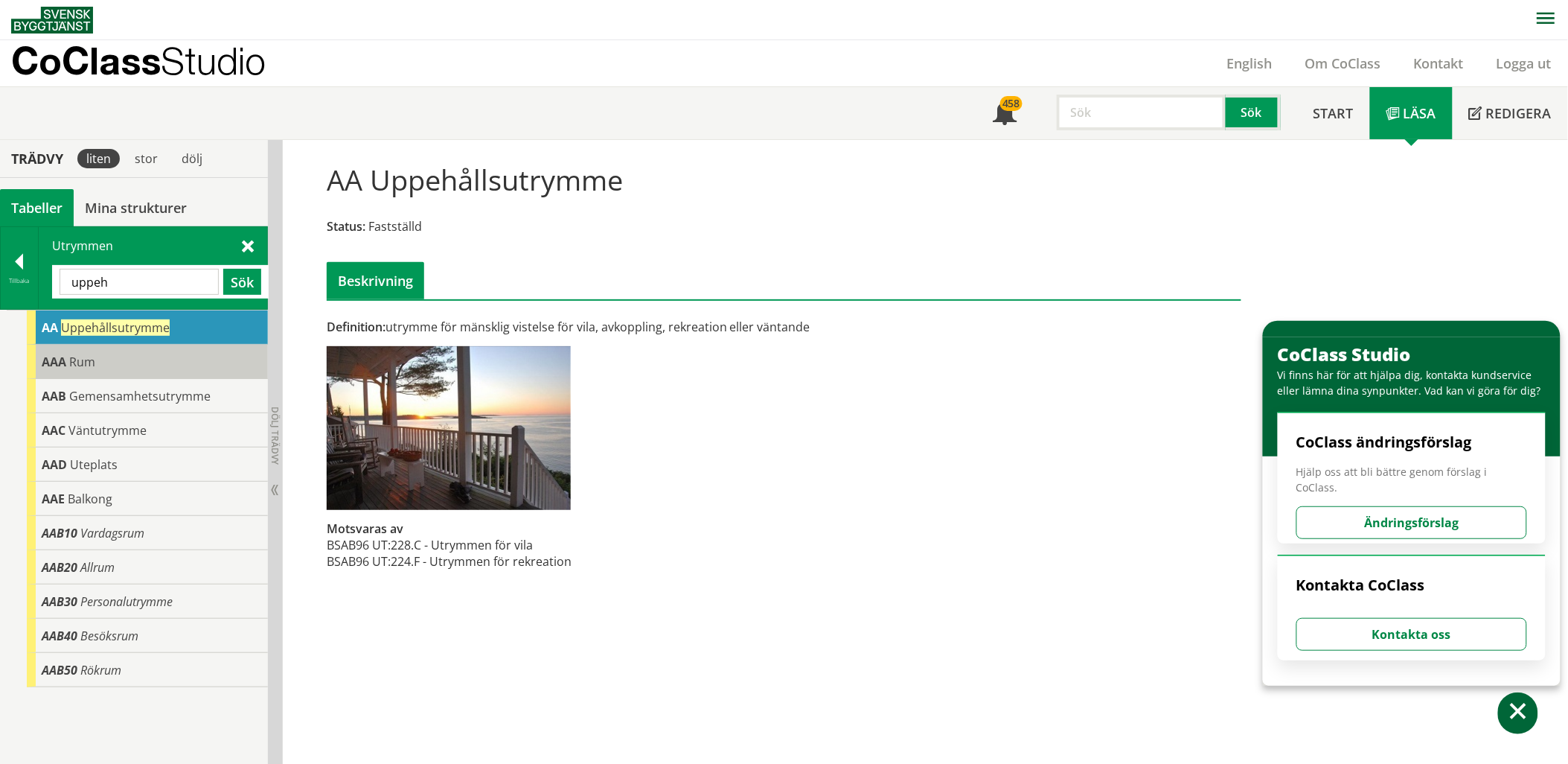
click at [151, 357] on div "AAA Rum" at bounding box center [147, 361] width 241 height 34
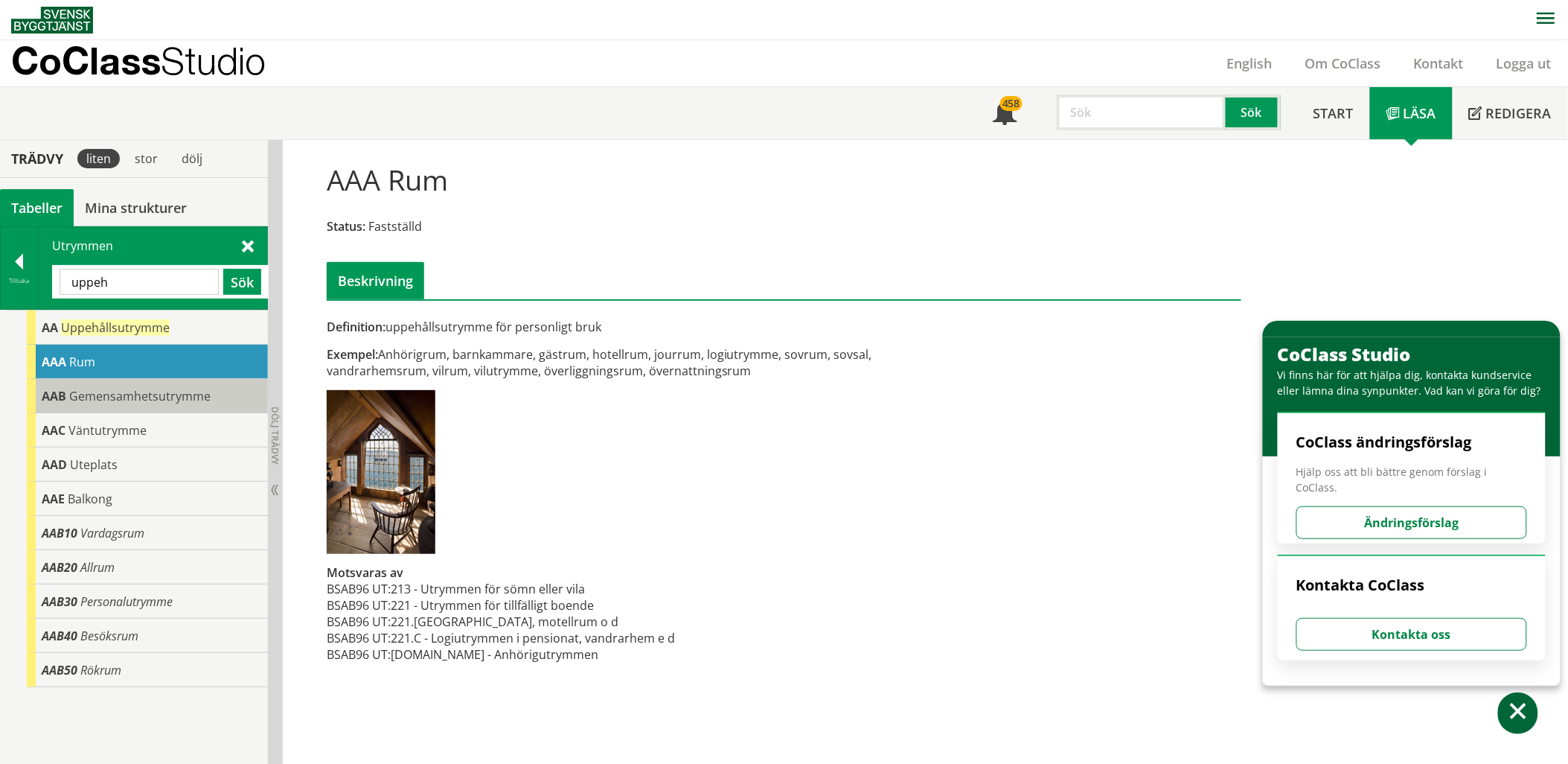
click at [151, 396] on span "Gemensamhetsutrymme" at bounding box center [140, 395] width 141 height 16
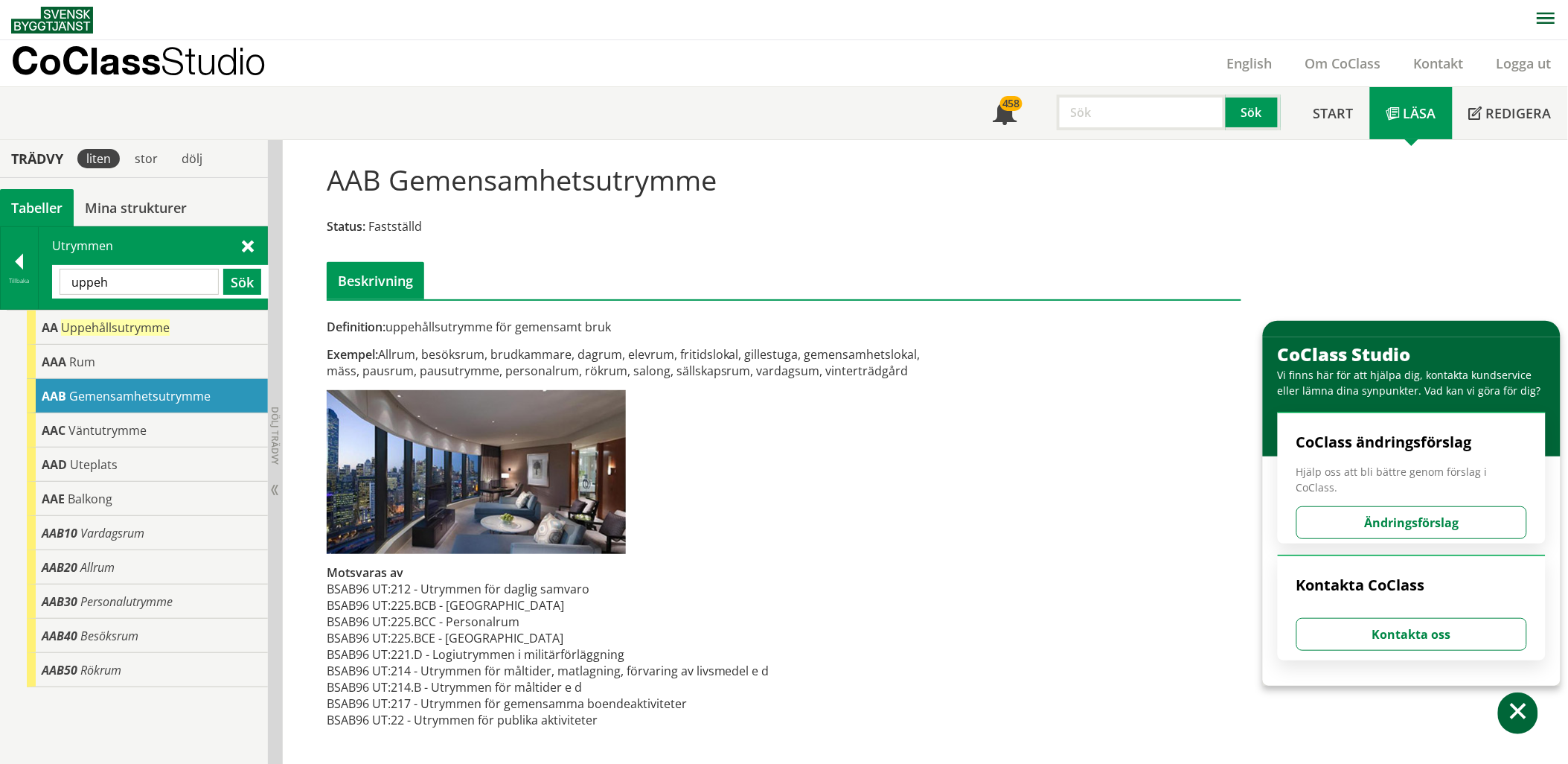
click at [136, 286] on input "uppeh" at bounding box center [139, 282] width 159 height 26
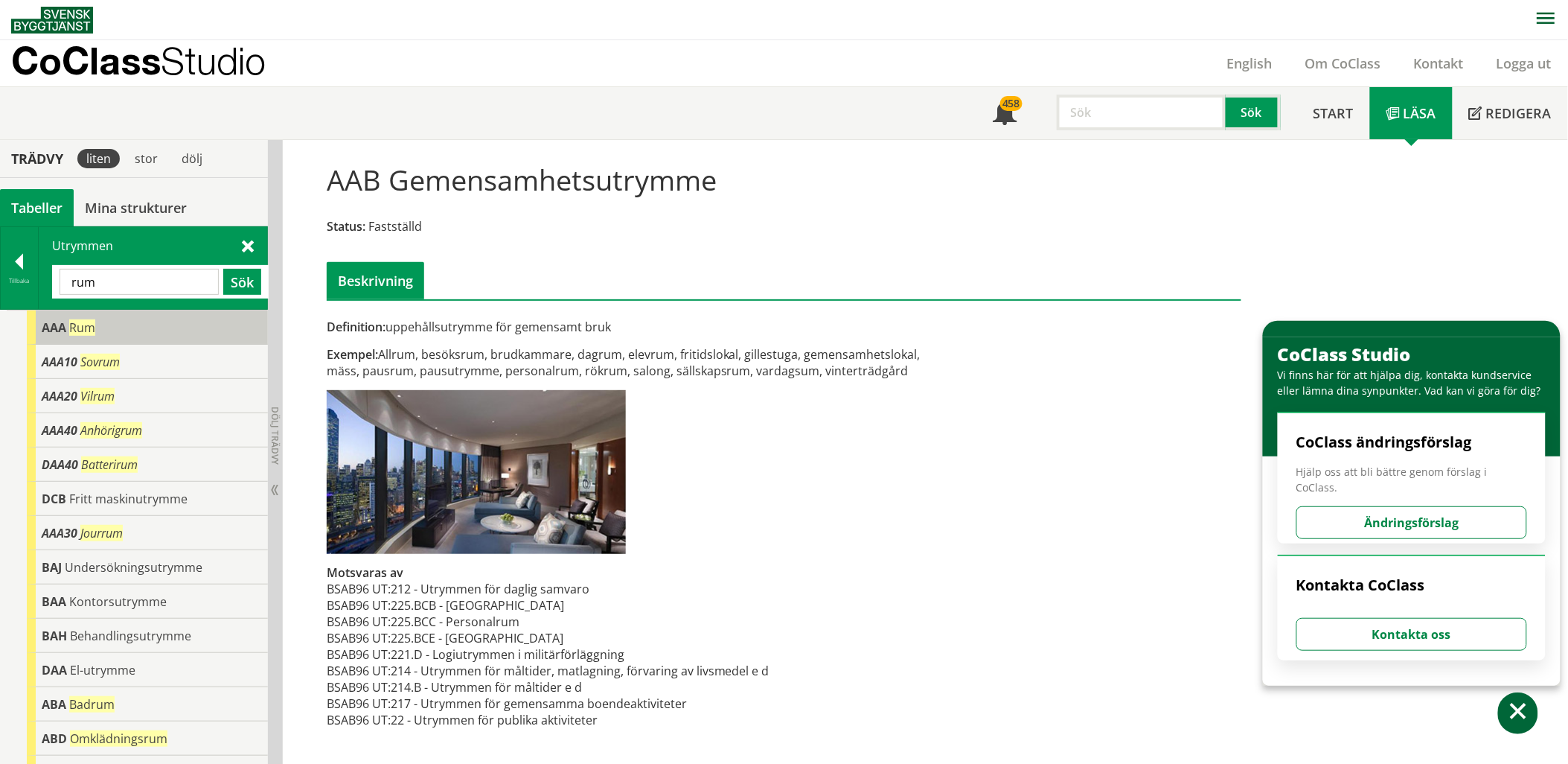
click at [121, 327] on div "AAA Rum" at bounding box center [147, 327] width 241 height 34
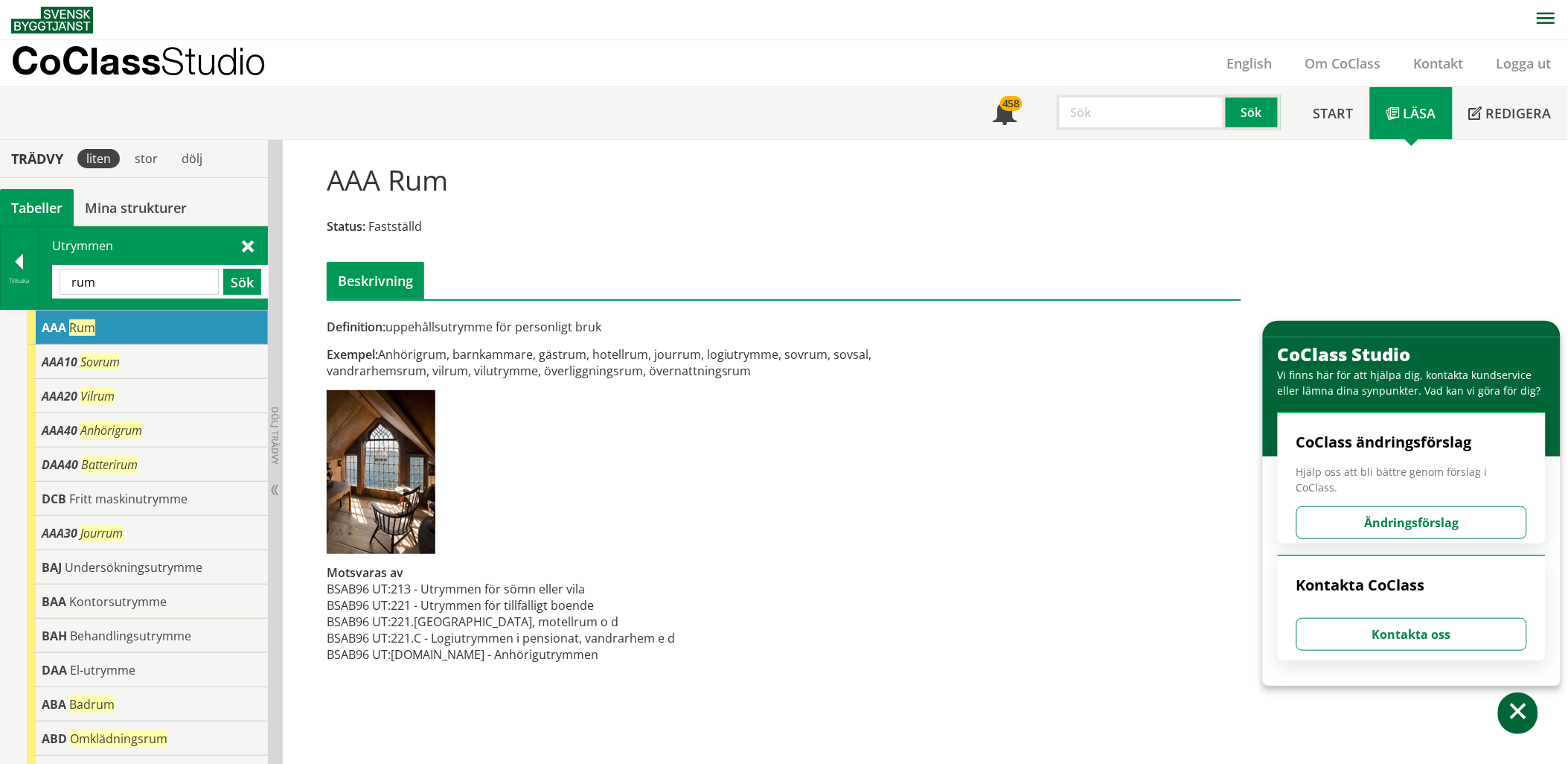
click at [130, 282] on input "rum" at bounding box center [139, 282] width 159 height 26
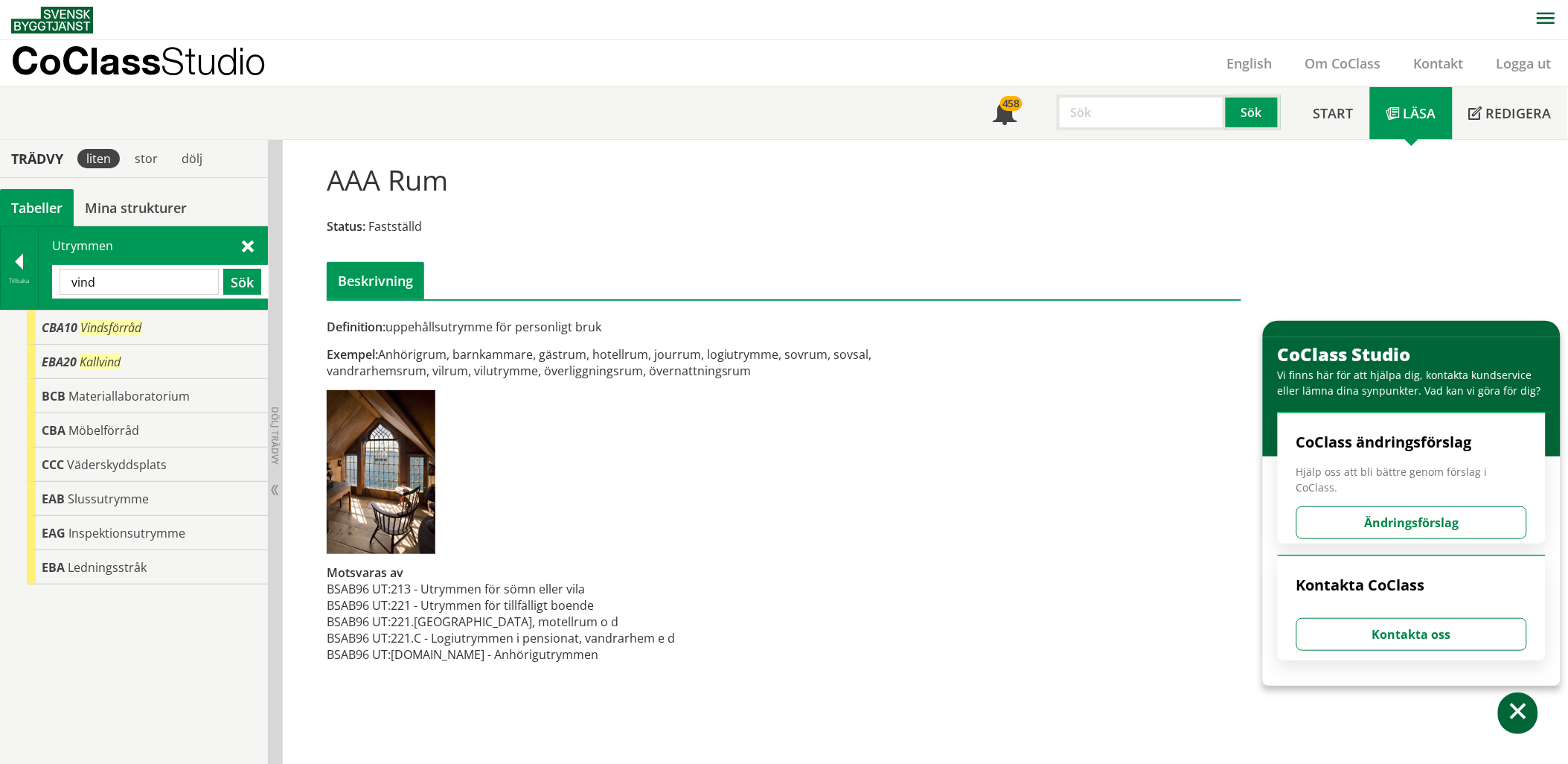
click at [173, 278] on input "vind" at bounding box center [139, 282] width 159 height 26
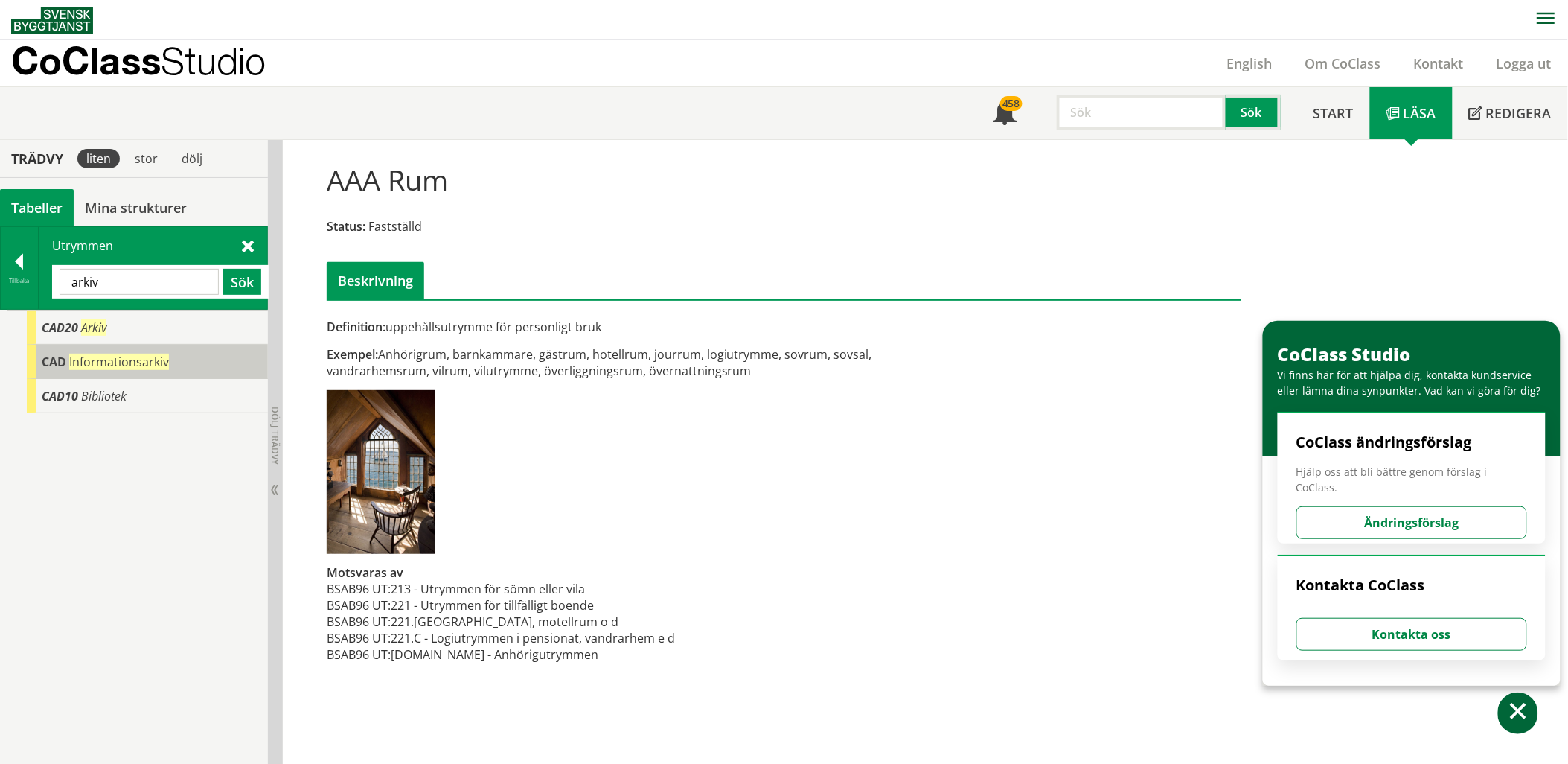
click at [137, 367] on span "Informationsarkiv" at bounding box center [119, 361] width 100 height 16
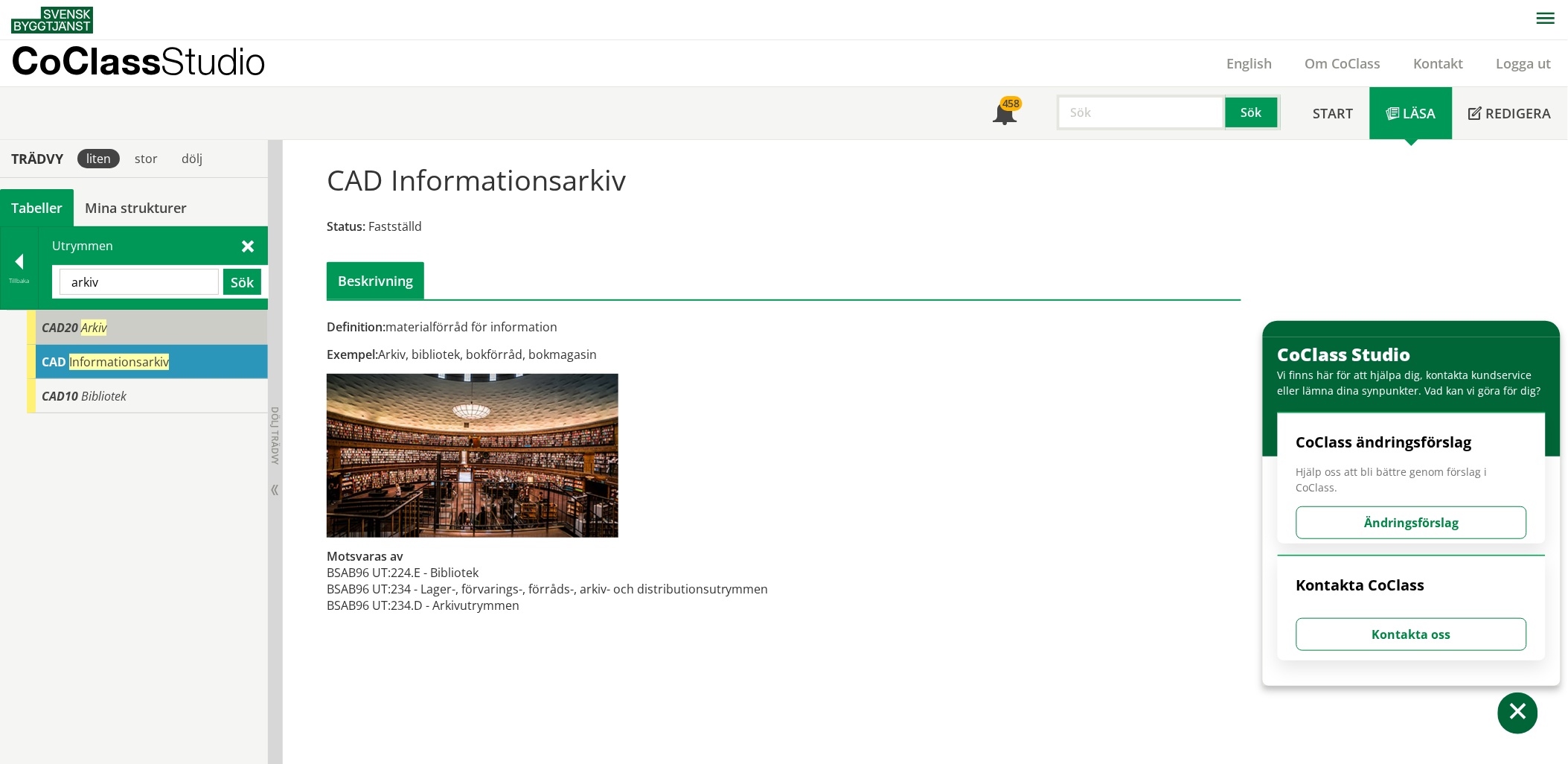
click at [138, 331] on div "CAD20 Arkiv" at bounding box center [147, 327] width 241 height 34
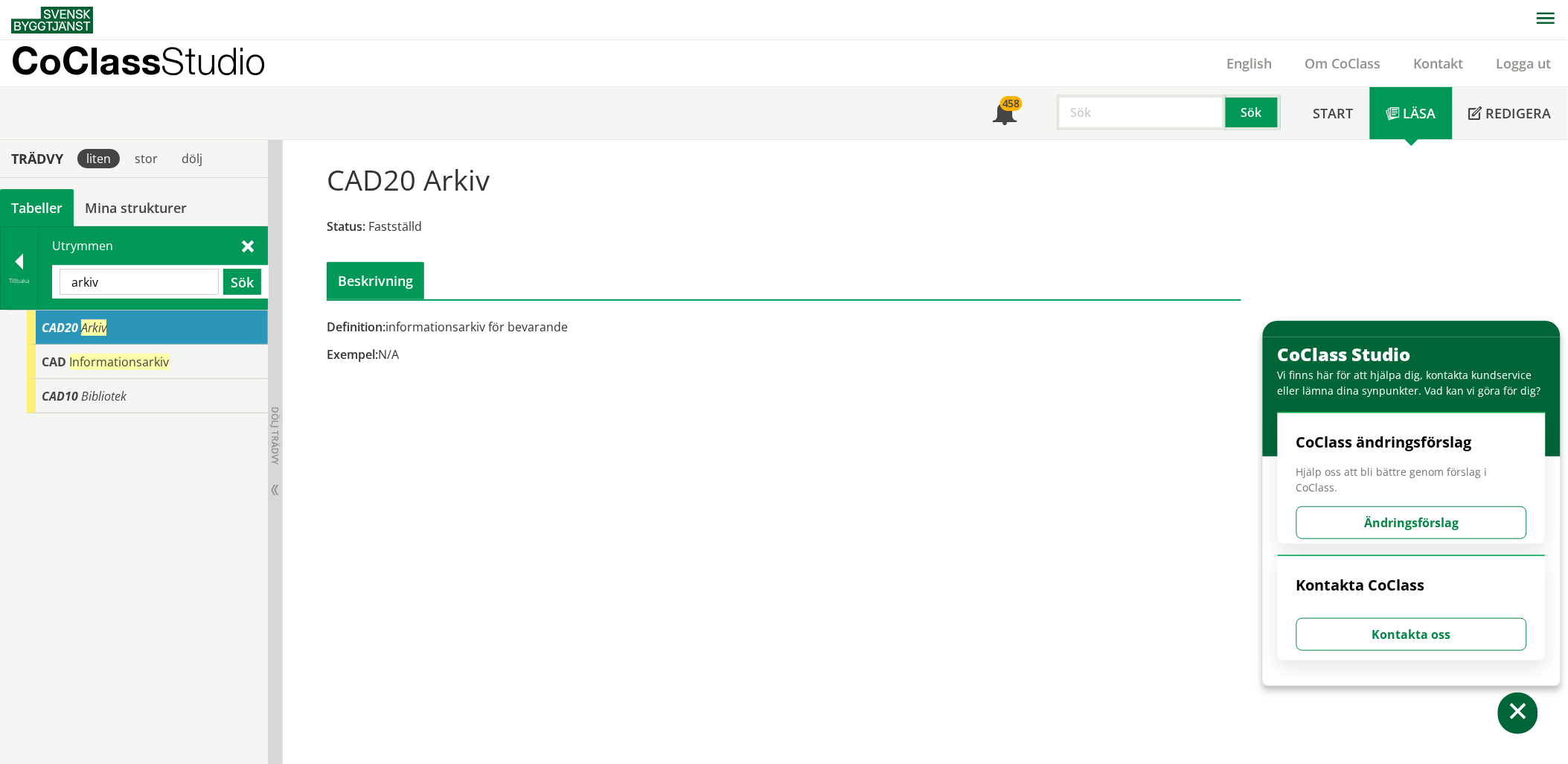
click at [164, 281] on input "arkiv" at bounding box center [139, 282] width 159 height 26
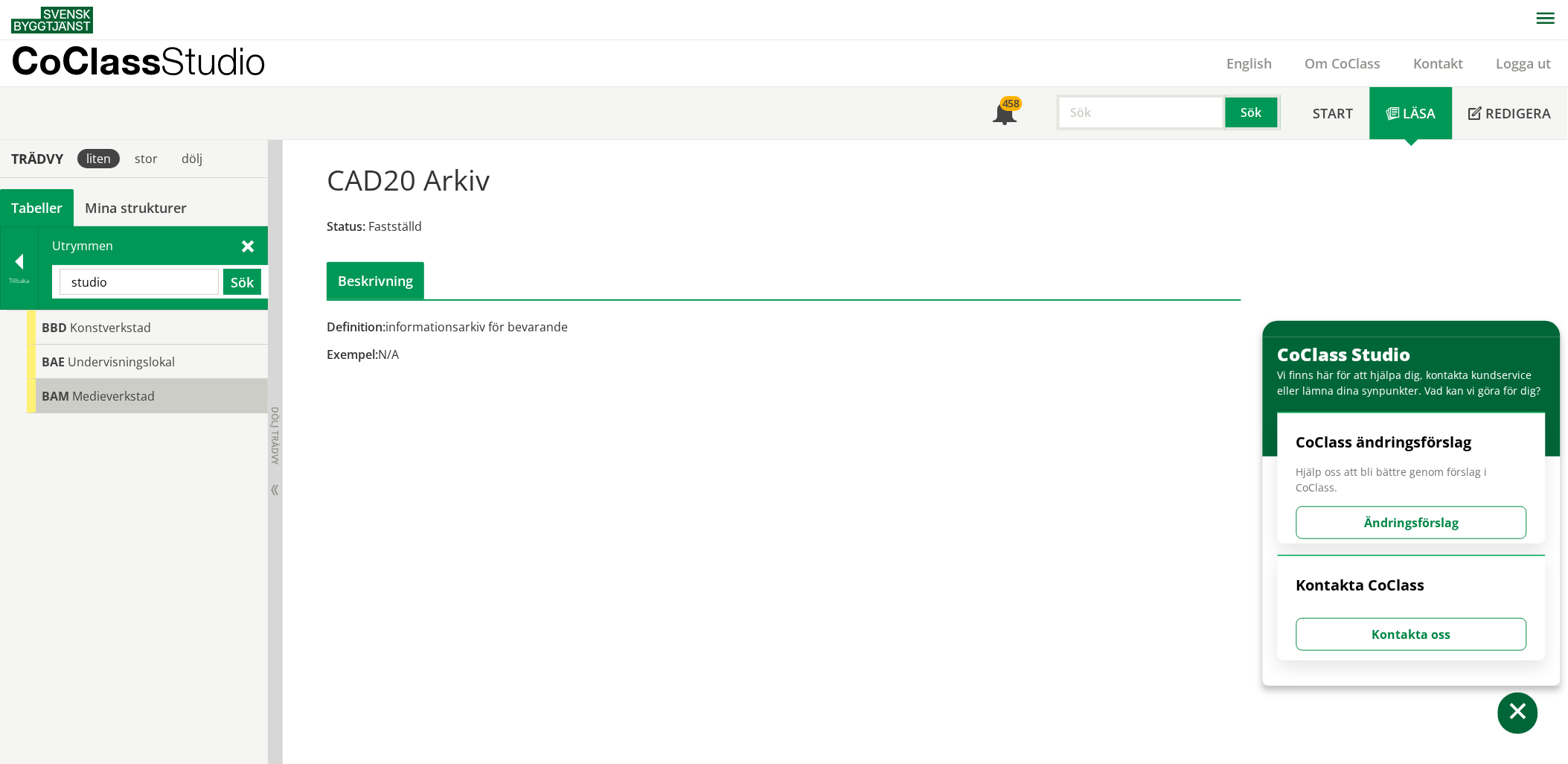
click at [127, 408] on div "BAM Medieverkstad" at bounding box center [147, 396] width 241 height 34
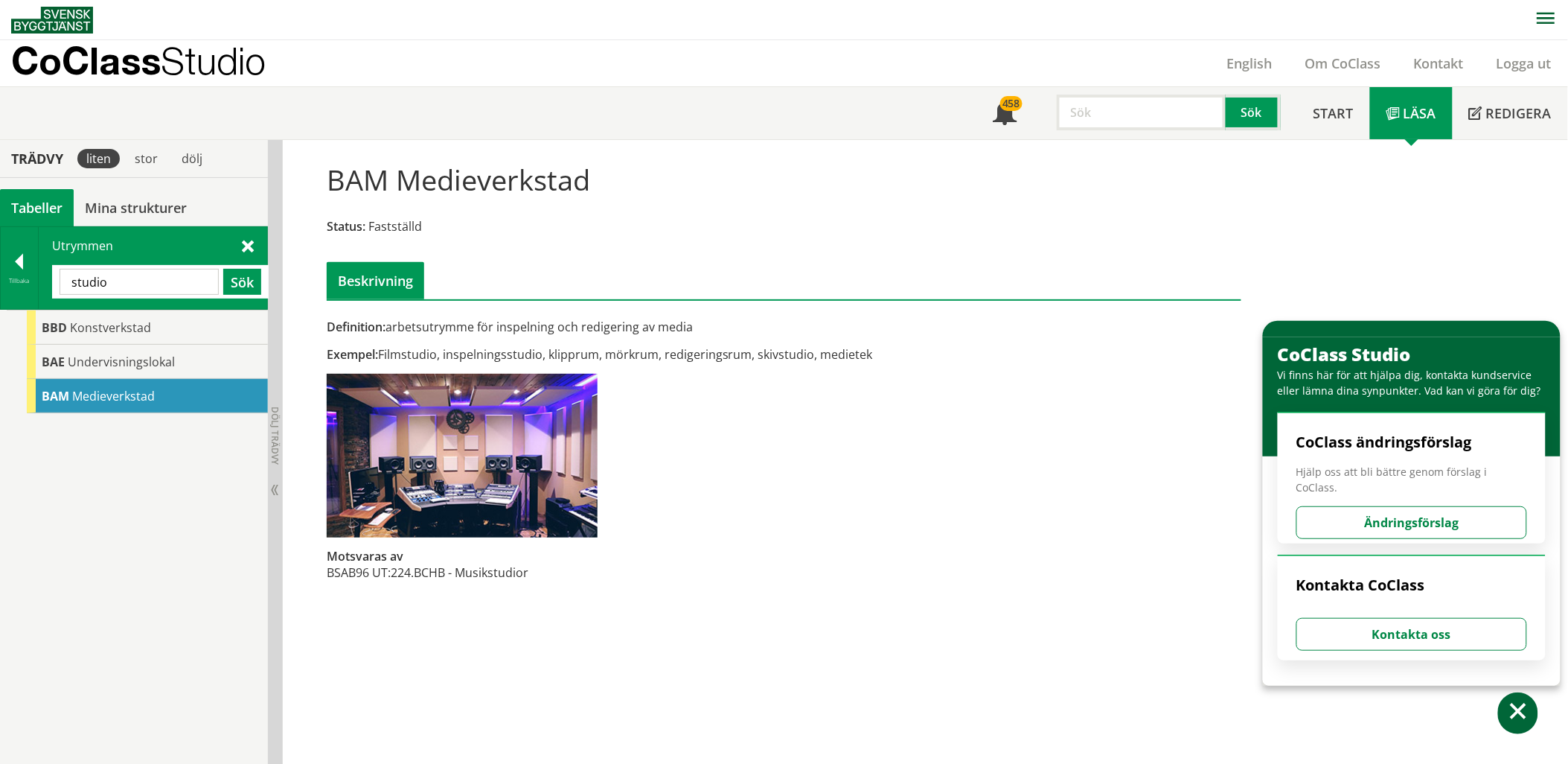
click at [183, 272] on input "studio" at bounding box center [139, 282] width 159 height 26
type input "varum"
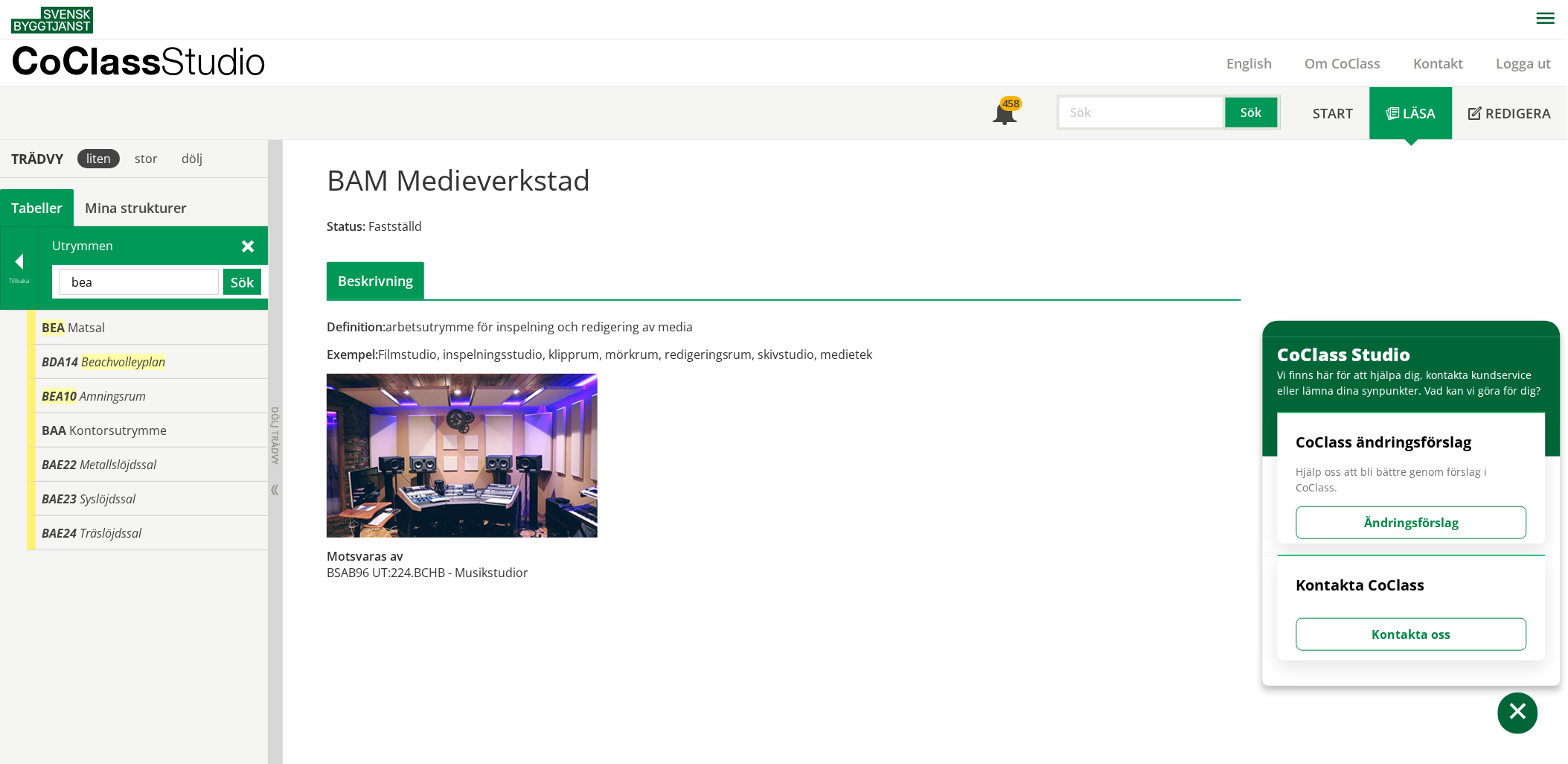
click at [128, 289] on input "bea" at bounding box center [139, 282] width 159 height 26
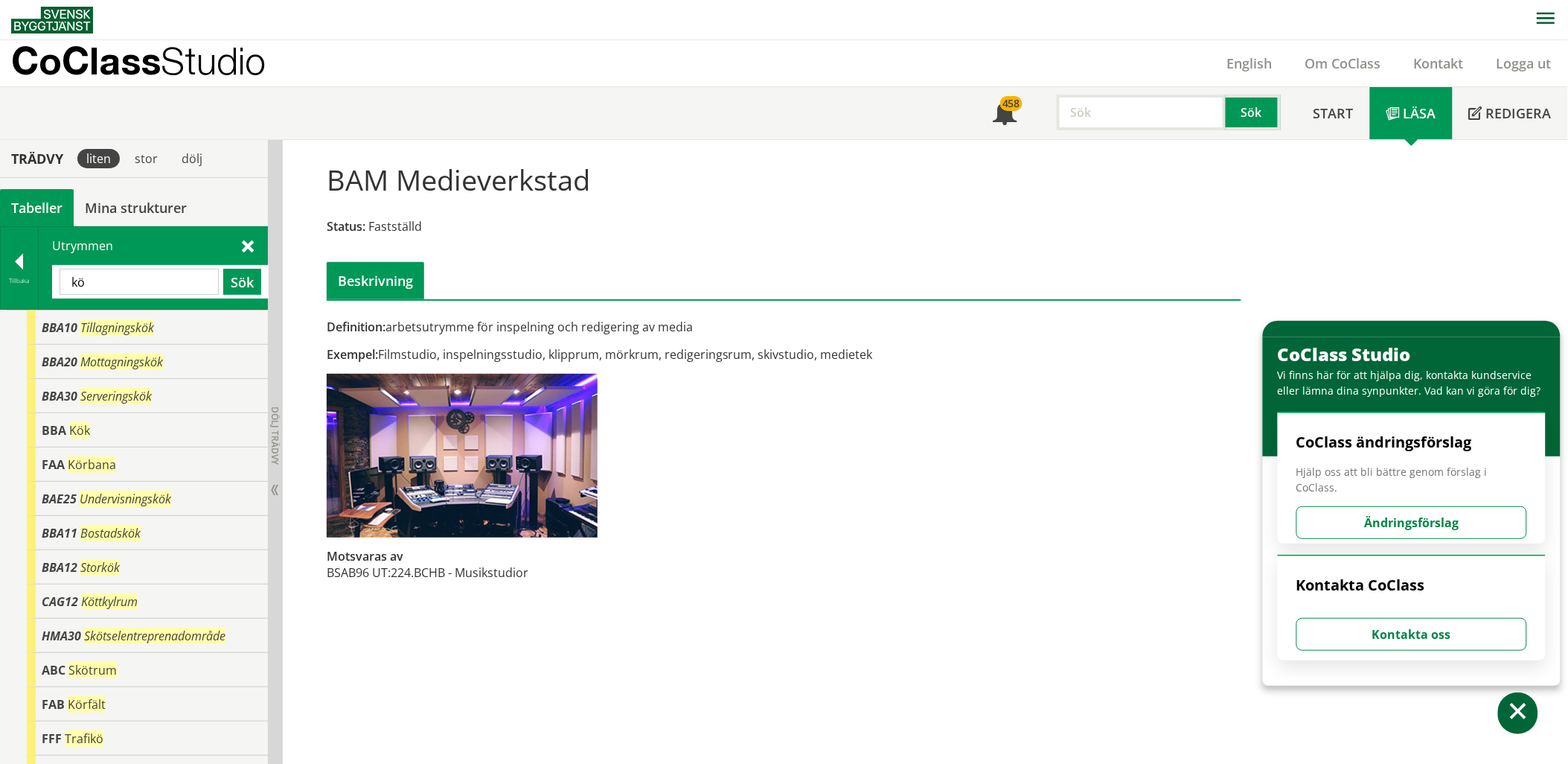
click at [136, 281] on input "kö" at bounding box center [139, 282] width 159 height 26
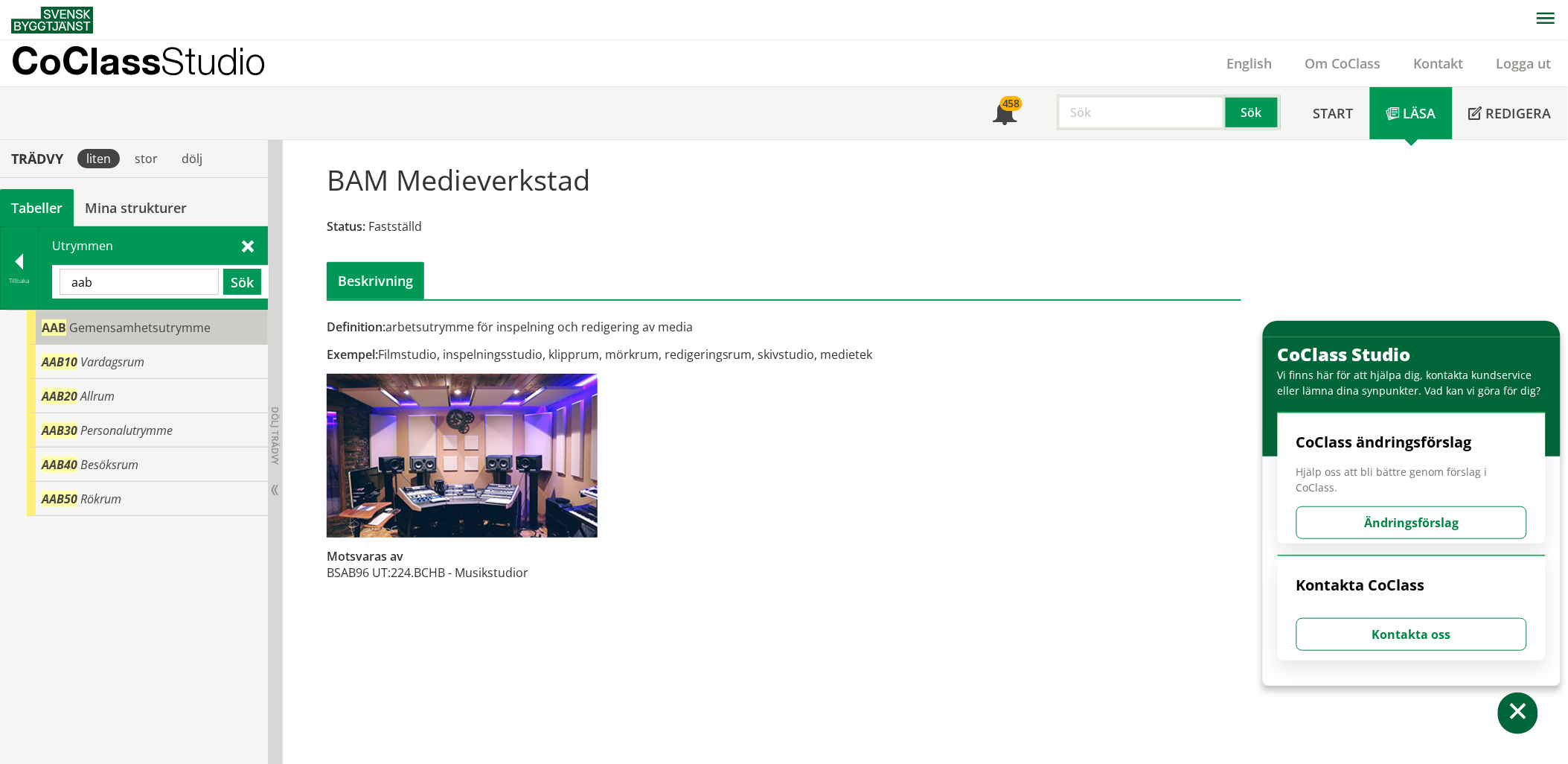
click at [167, 316] on div "AAB Gemensamhetsutrymme" at bounding box center [147, 327] width 241 height 34
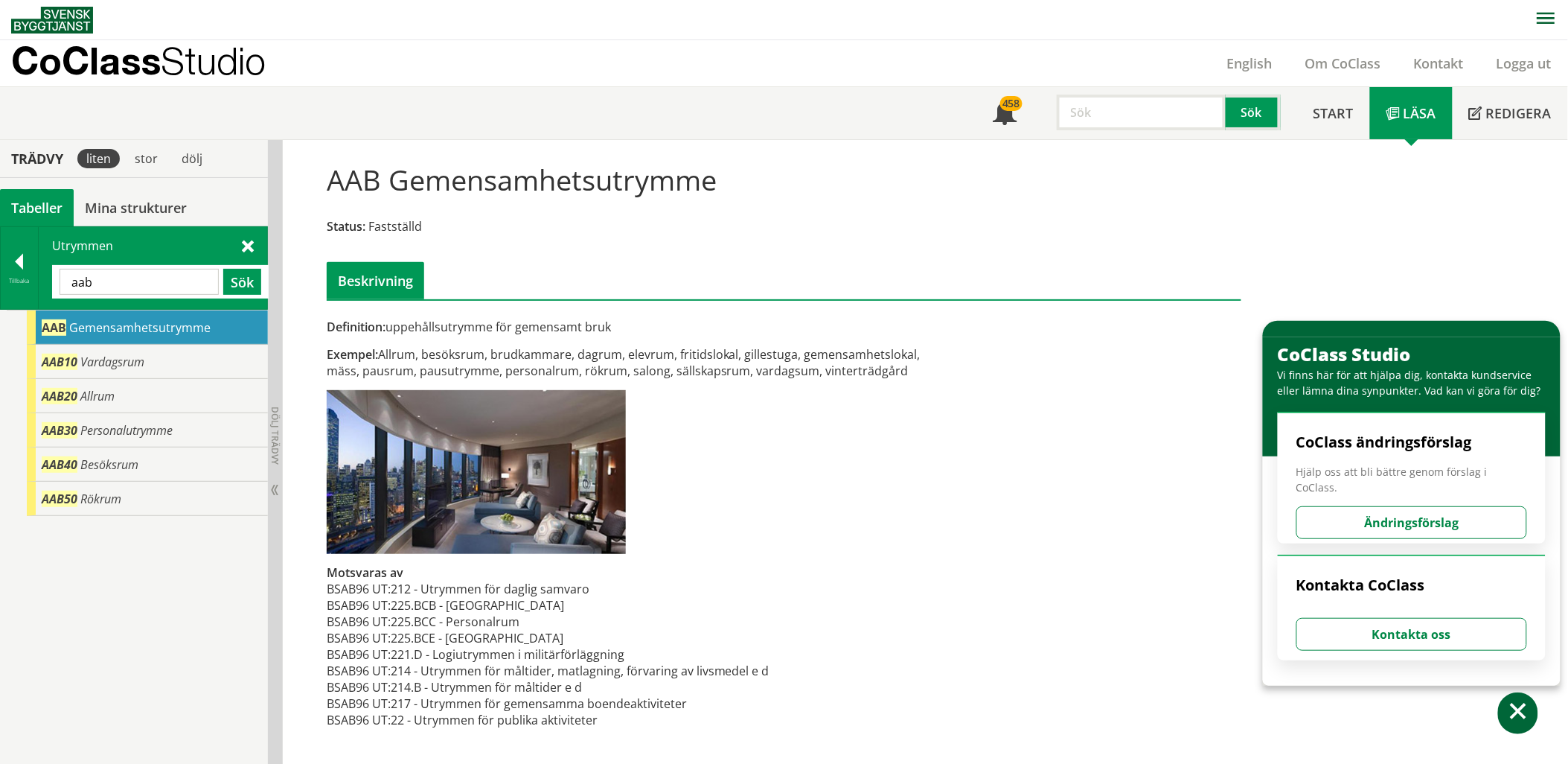
click at [173, 286] on input "aab" at bounding box center [139, 282] width 159 height 26
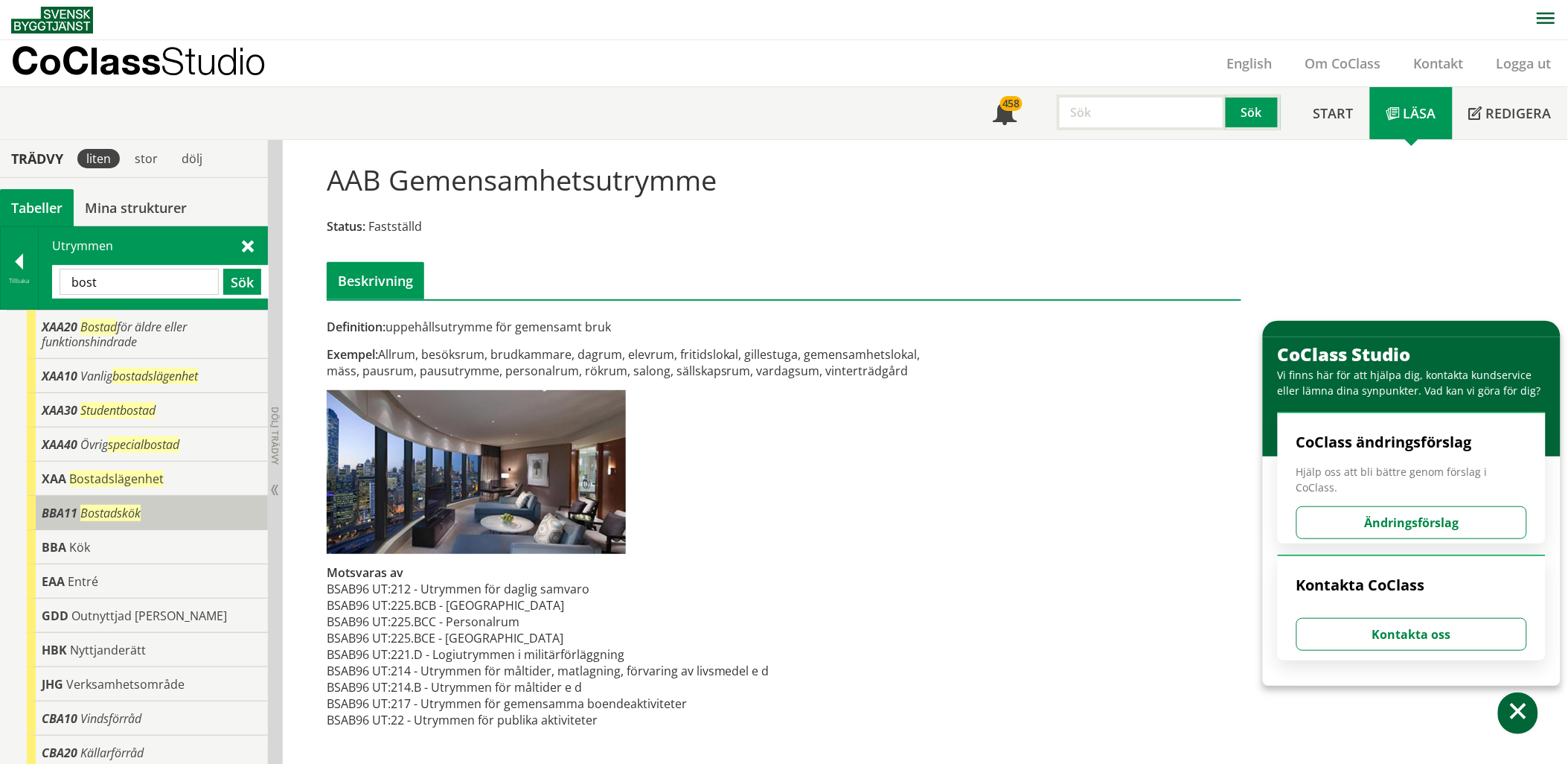
click at [150, 510] on div "BBA11 Bostadskök" at bounding box center [147, 513] width 241 height 34
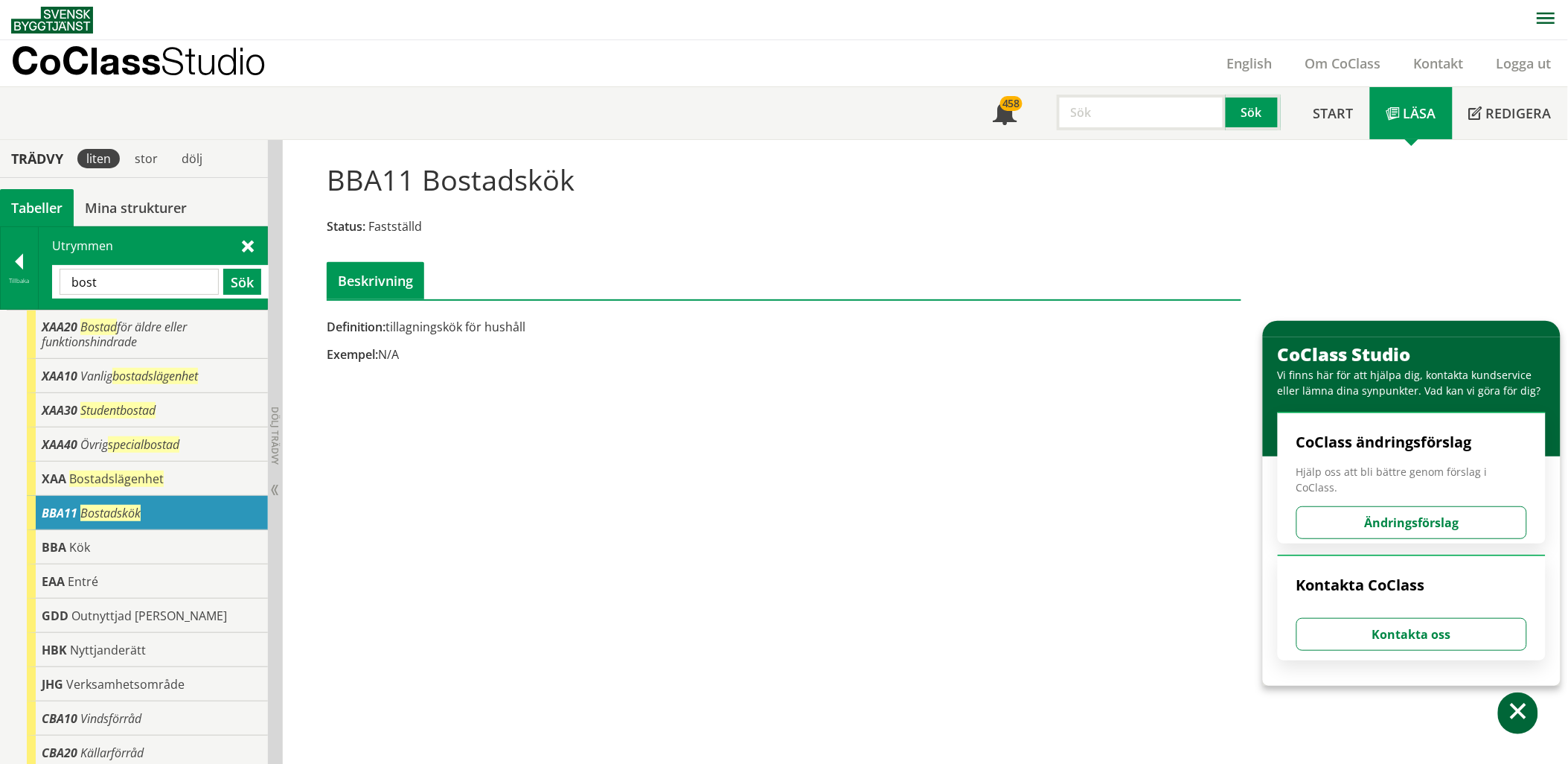
click at [167, 282] on input "bost" at bounding box center [139, 282] width 159 height 26
type input "varda"
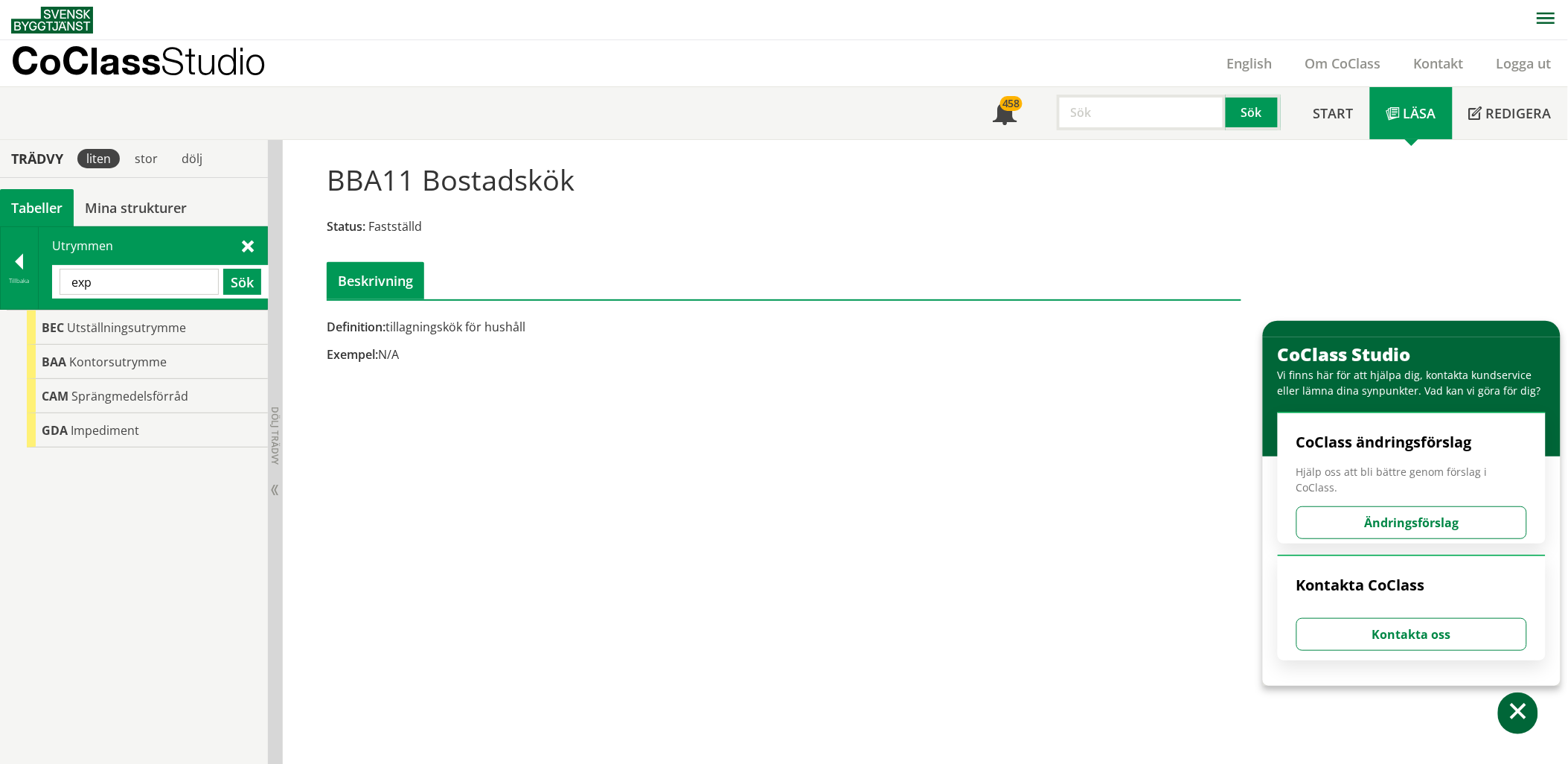
click at [158, 278] on input "exp" at bounding box center [139, 282] width 159 height 26
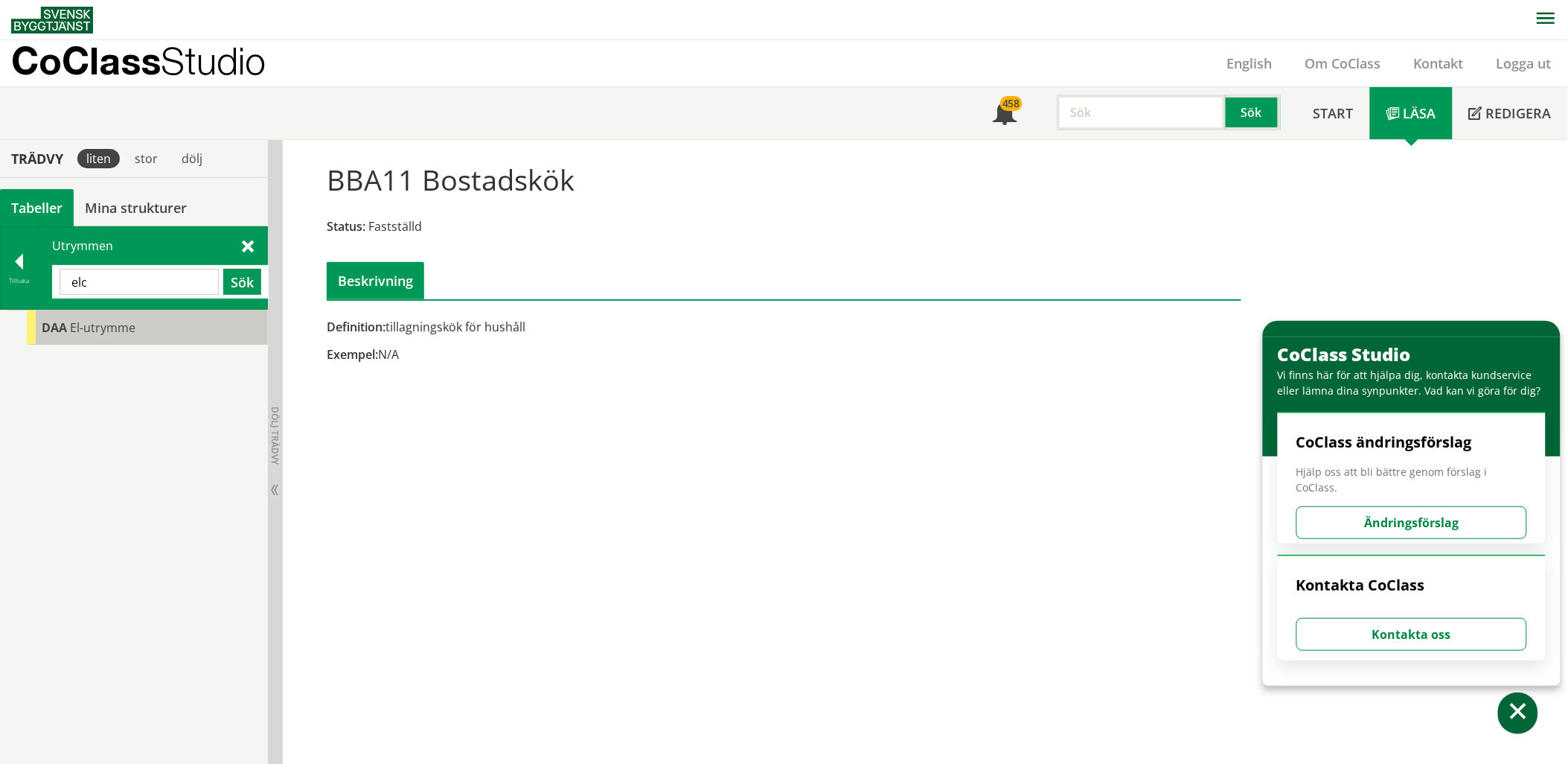
click at [134, 320] on div "DAA El-utrymme" at bounding box center [147, 327] width 241 height 34
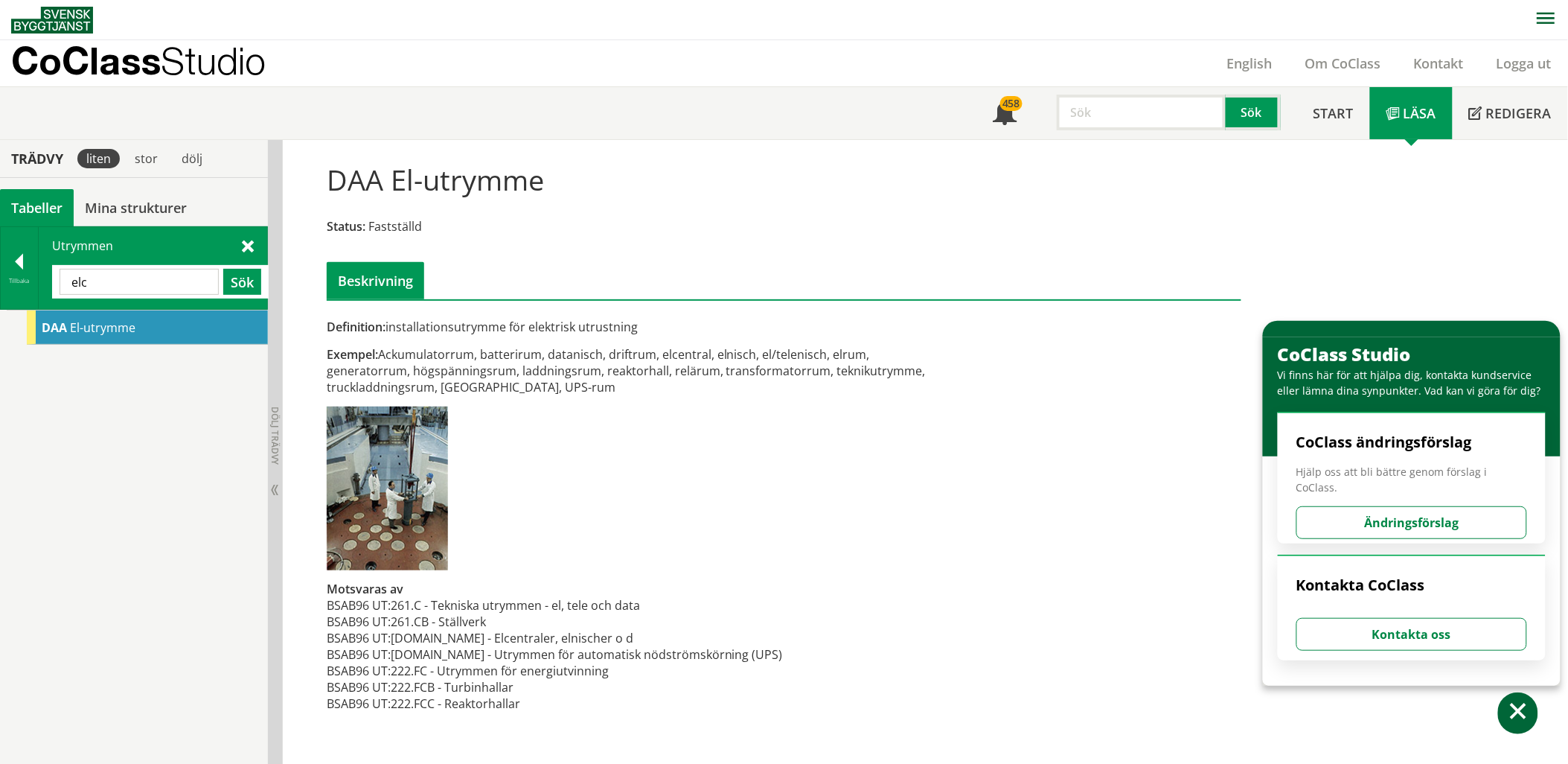
click at [151, 283] on input "elc" at bounding box center [139, 282] width 159 height 26
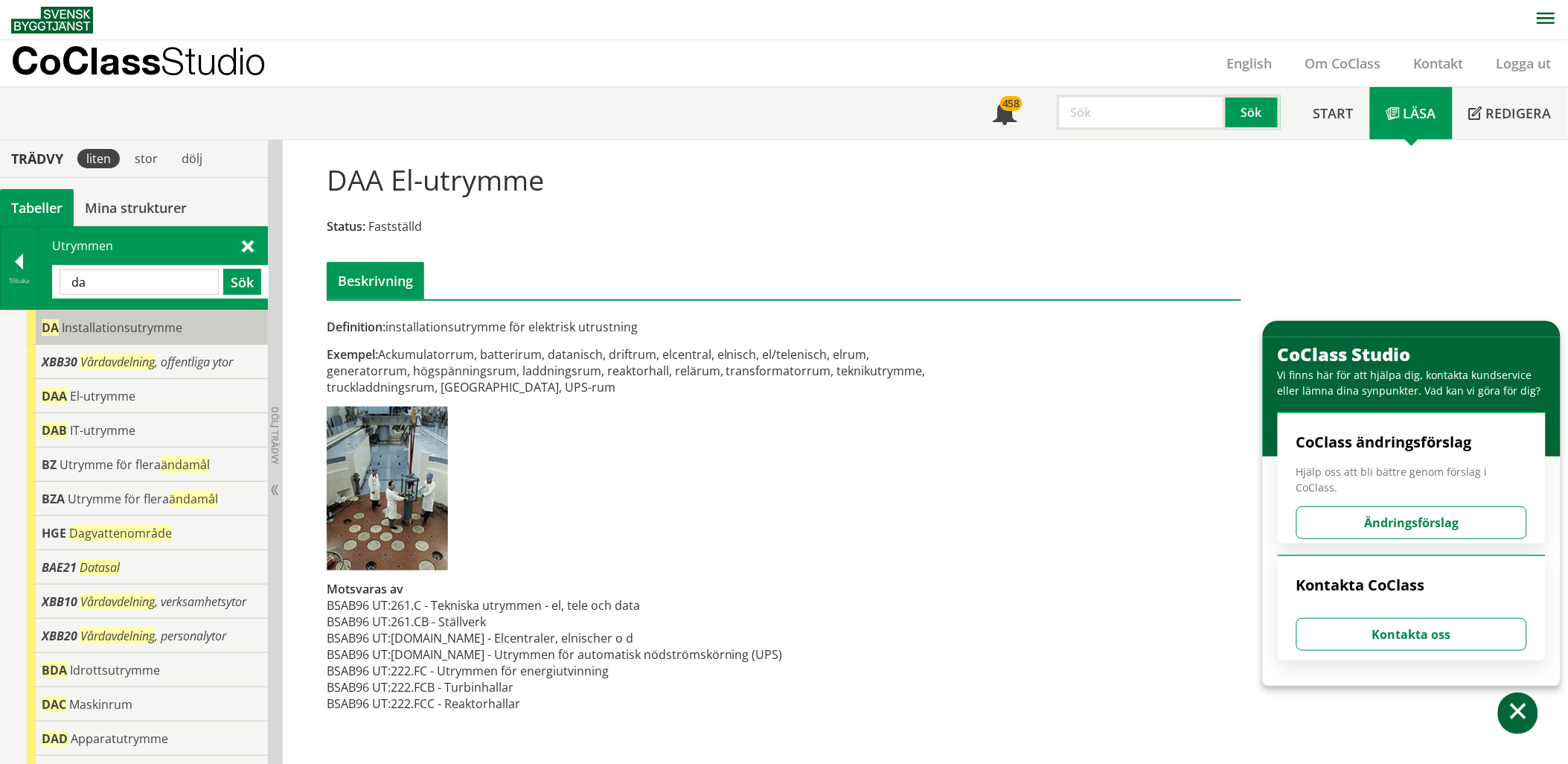
click at [133, 333] on span "Installationsutrymme" at bounding box center [122, 327] width 121 height 16
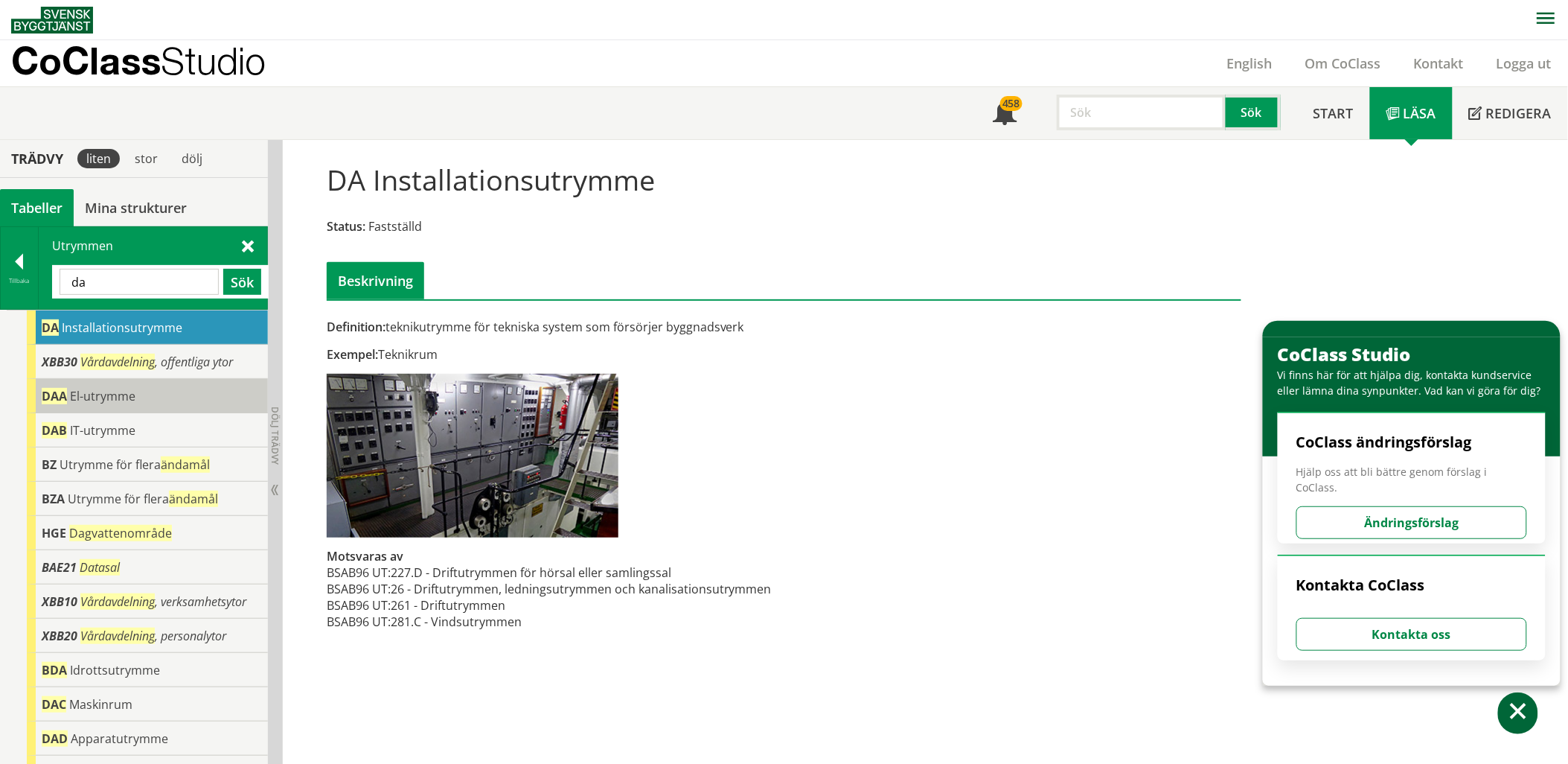
click at [116, 393] on span "El-utrymme" at bounding box center [102, 395] width 65 height 16
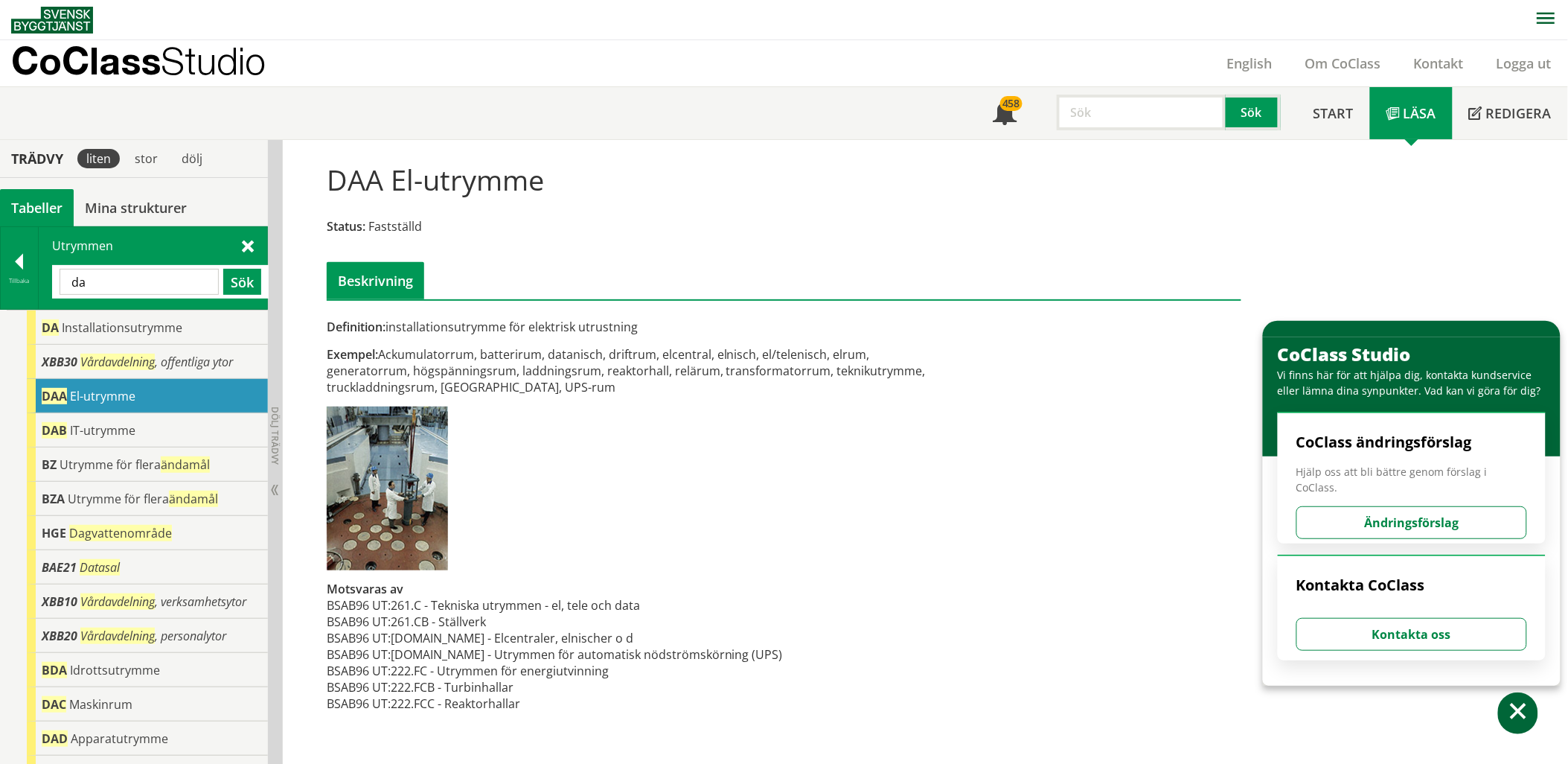
click at [116, 286] on input "da" at bounding box center [139, 282] width 159 height 26
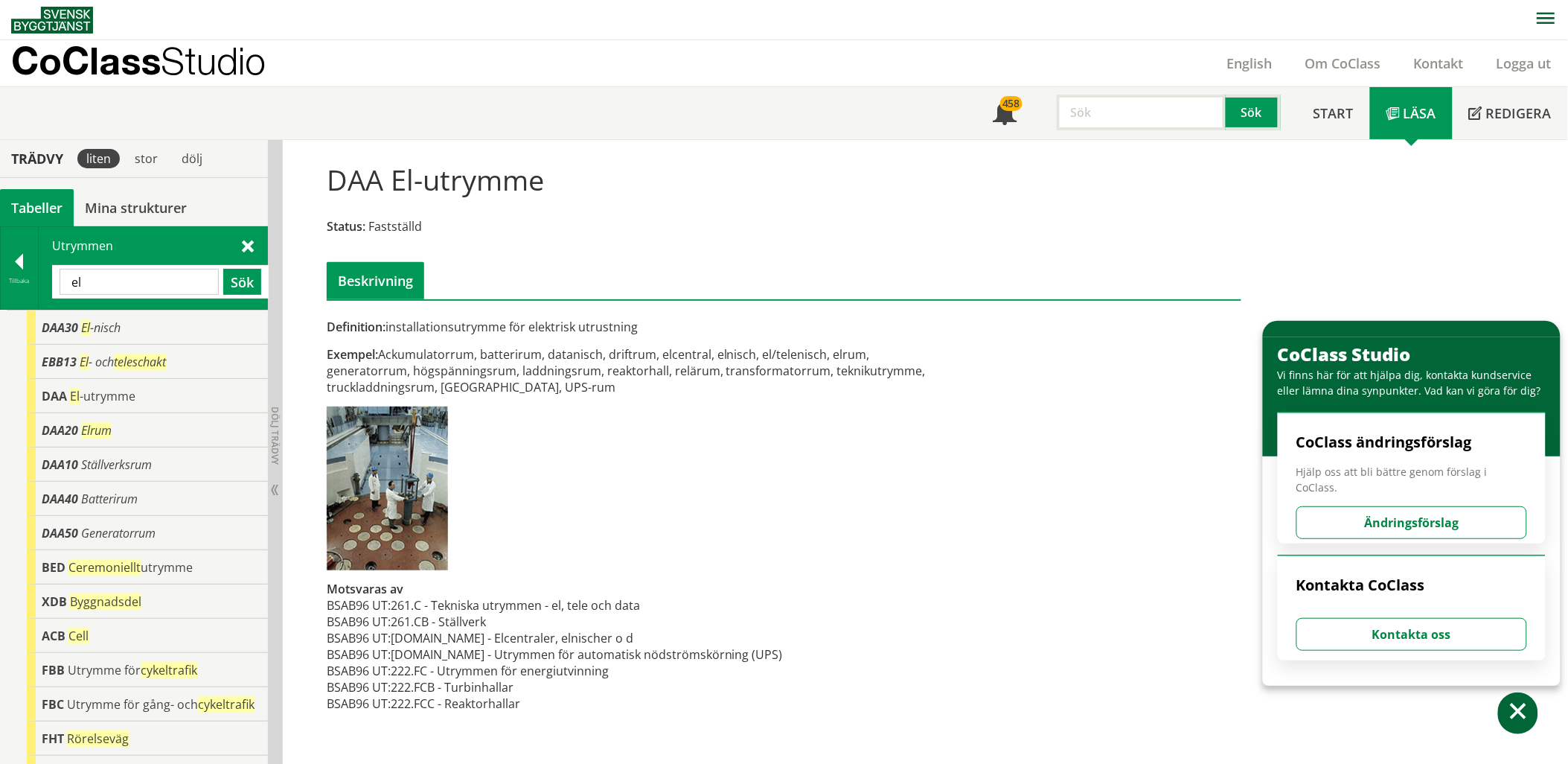
click at [112, 289] on input "el" at bounding box center [139, 282] width 159 height 26
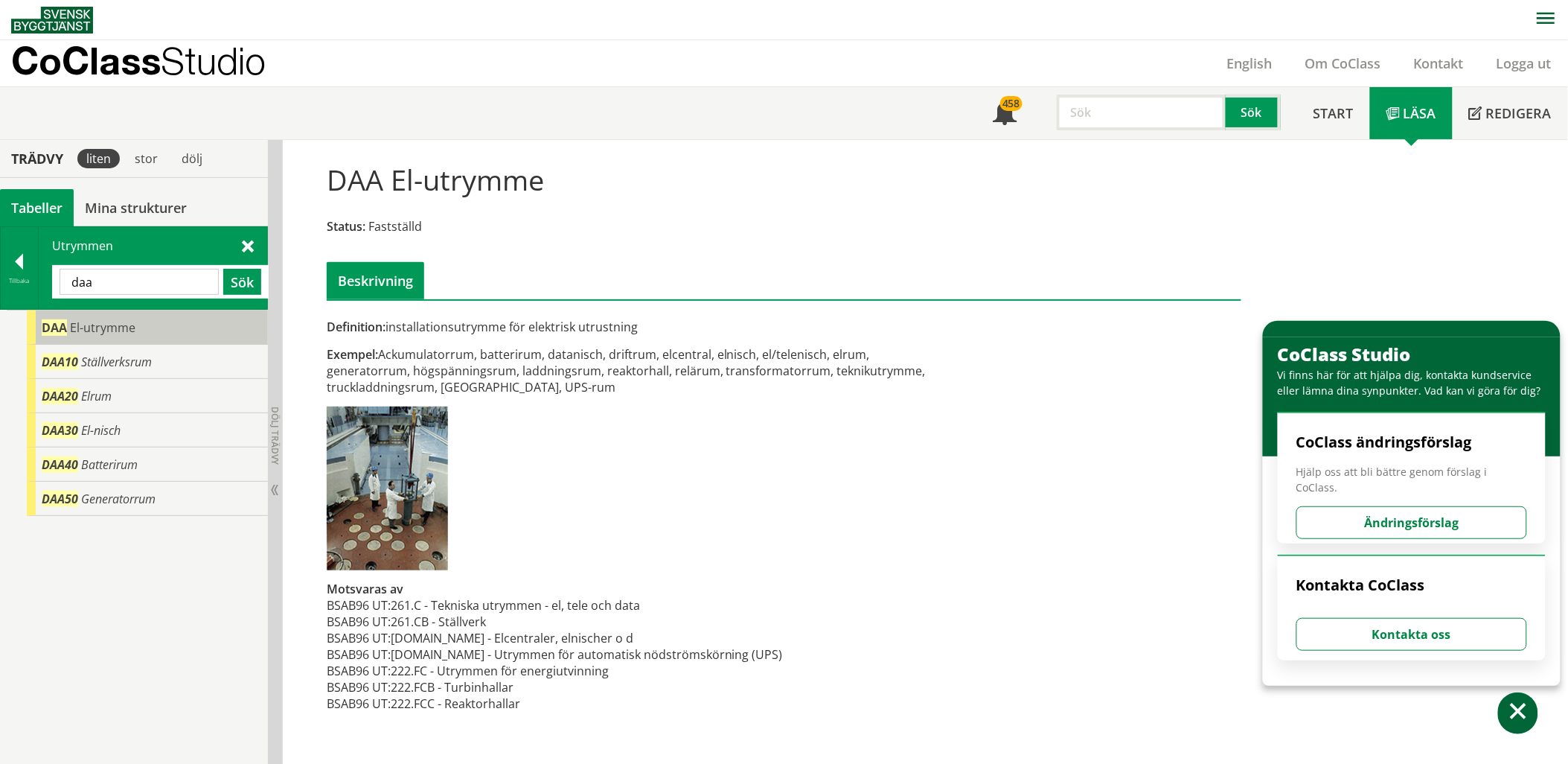
click at [153, 336] on div "DAA El-utrymme" at bounding box center [147, 327] width 241 height 34
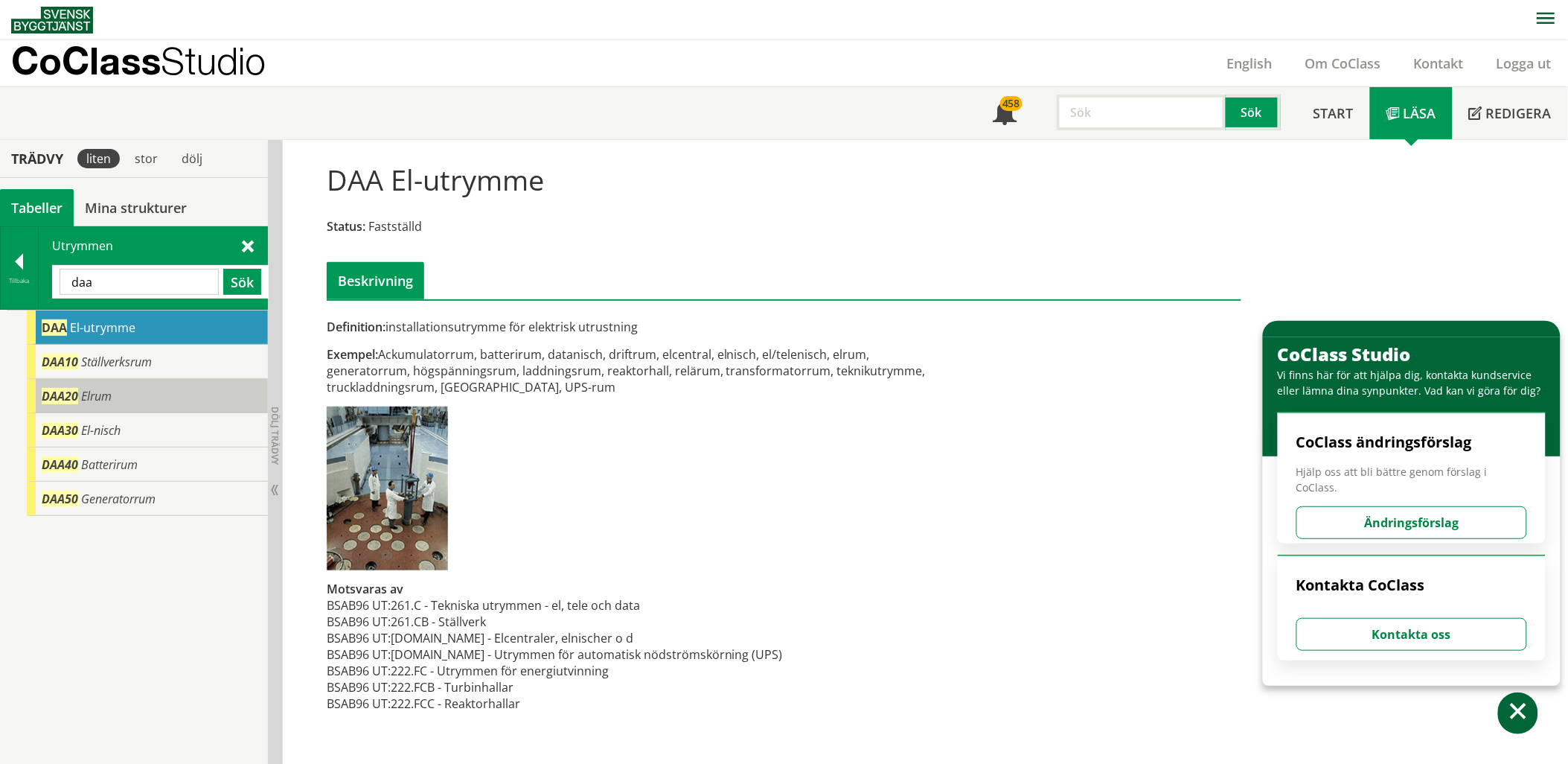
click at [125, 393] on div "DAA20 Elrum" at bounding box center [147, 396] width 241 height 34
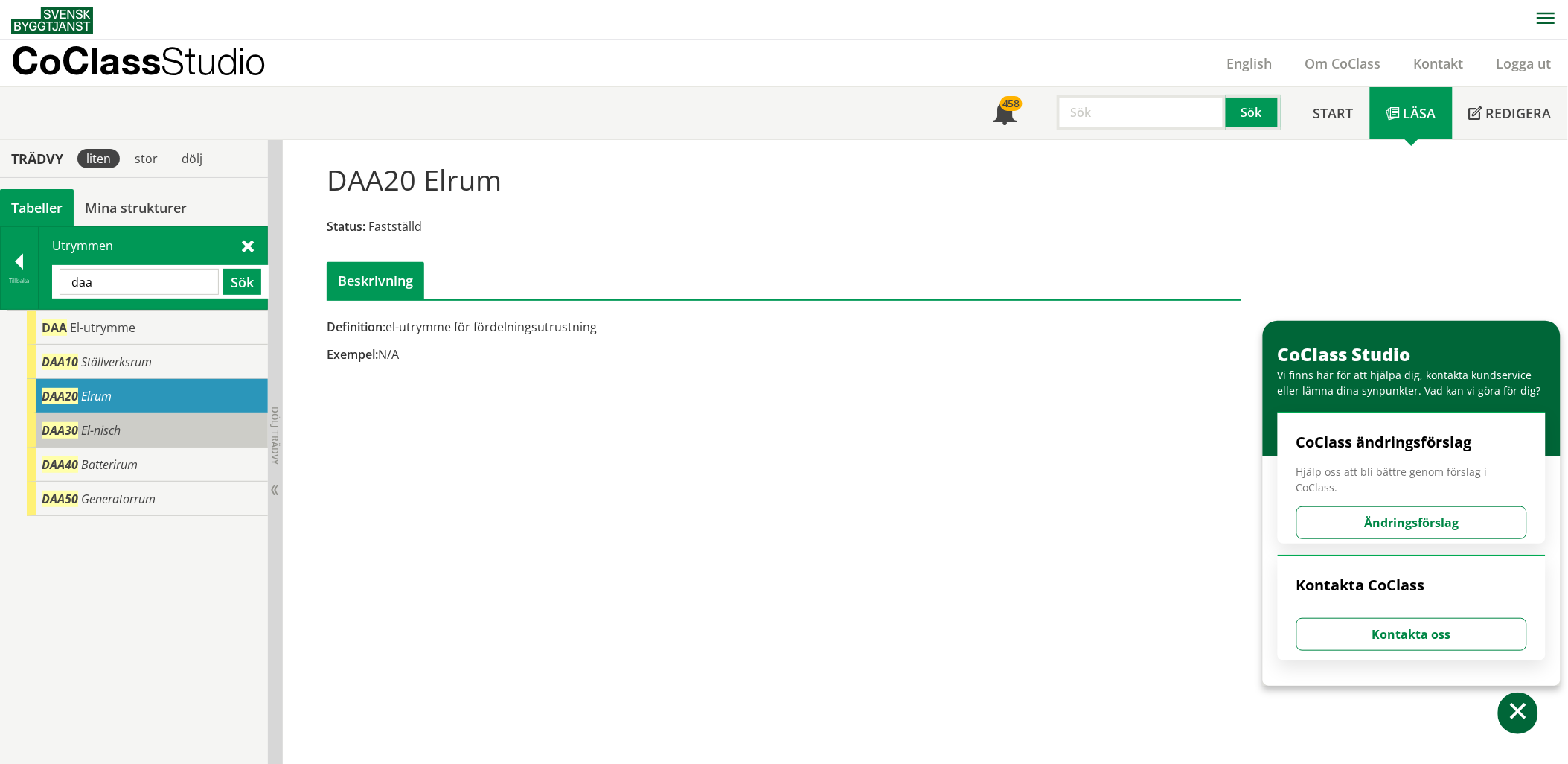
click at [121, 426] on div "DAA30 El-nisch" at bounding box center [147, 430] width 241 height 34
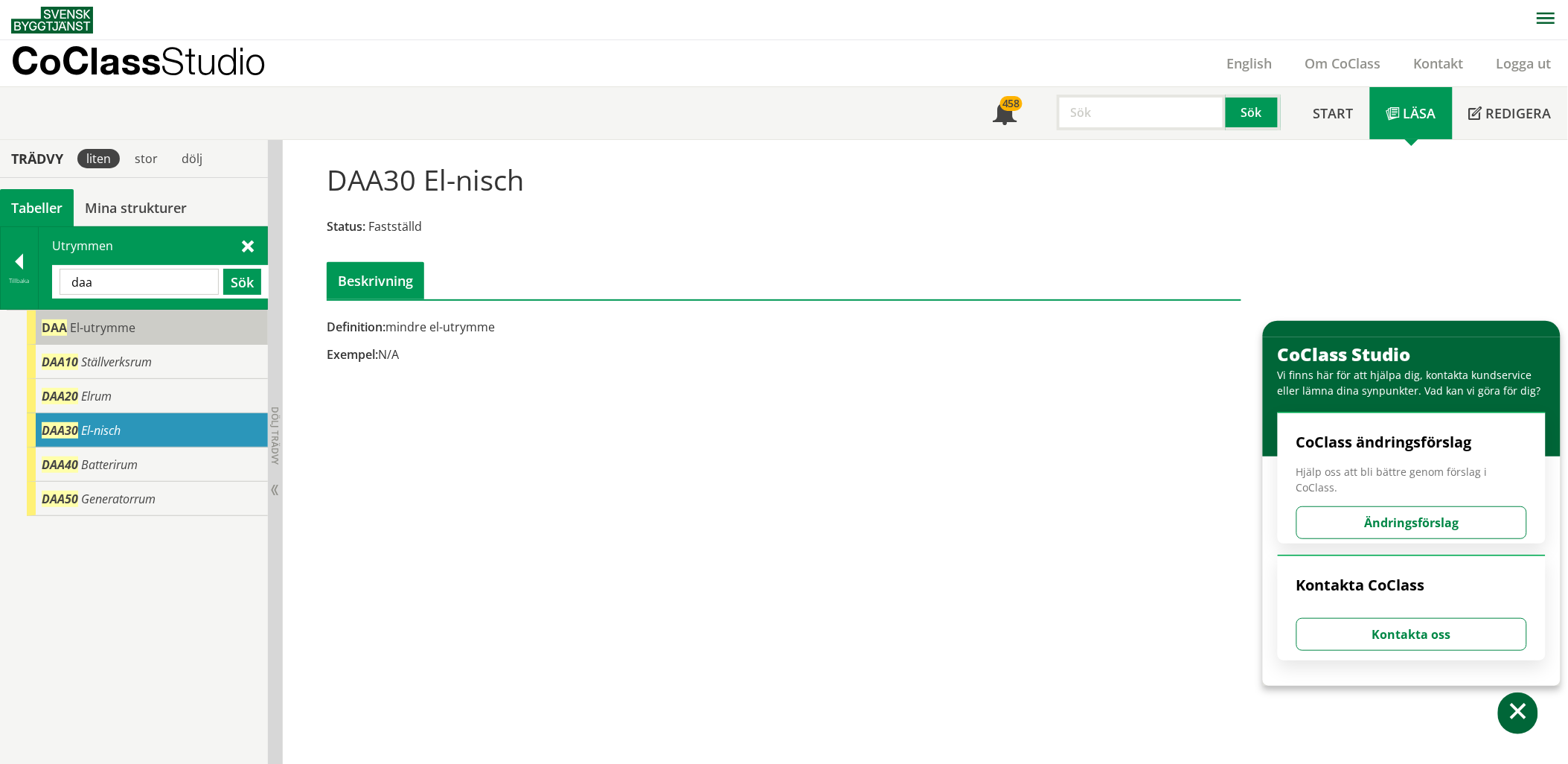
click at [129, 332] on span "El-utrymme" at bounding box center [102, 327] width 65 height 16
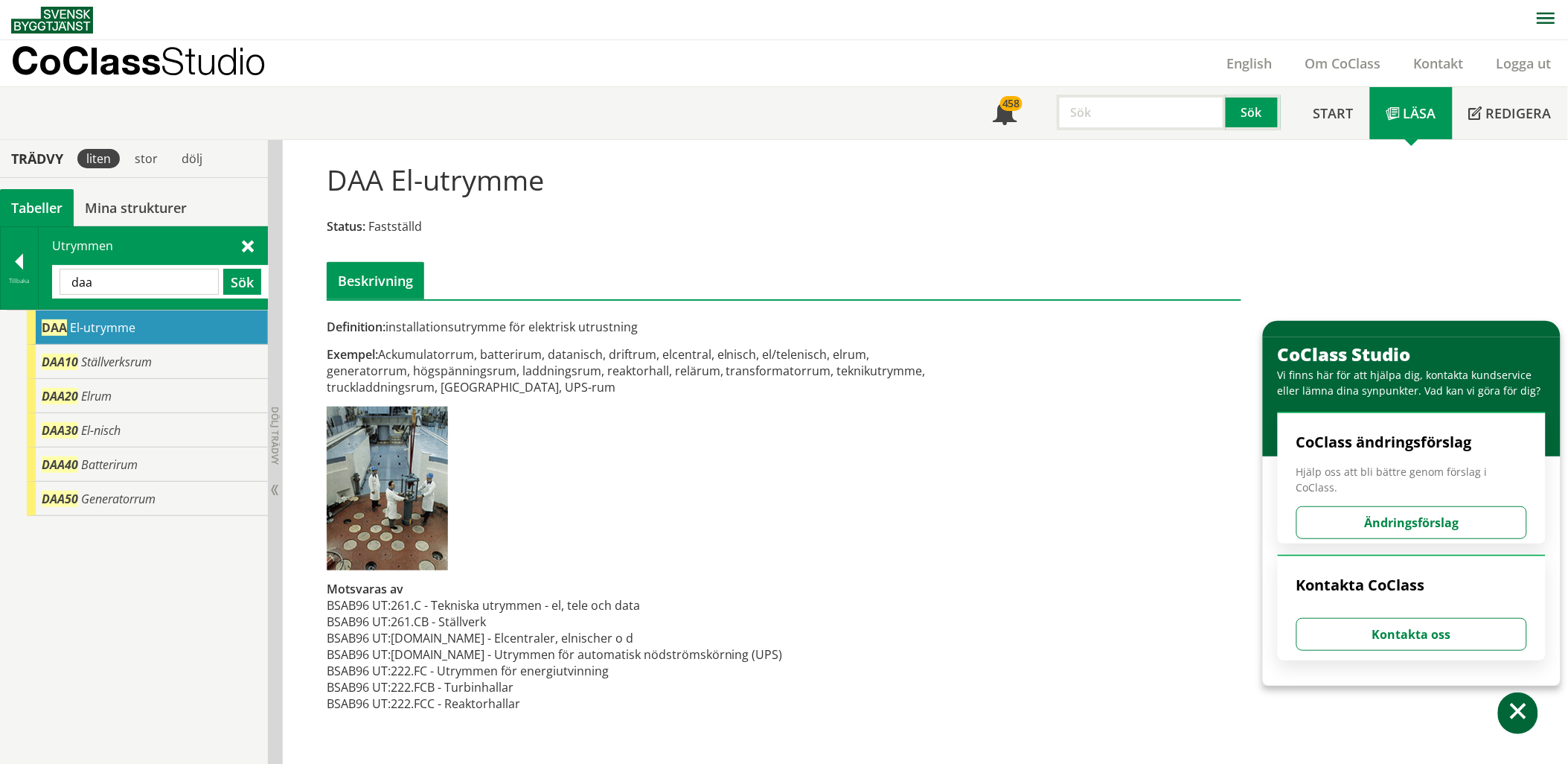
click at [195, 293] on input "daa" at bounding box center [139, 282] width 159 height 26
click at [195, 293] on input "daa" at bounding box center [139, 282] width 159 height 26
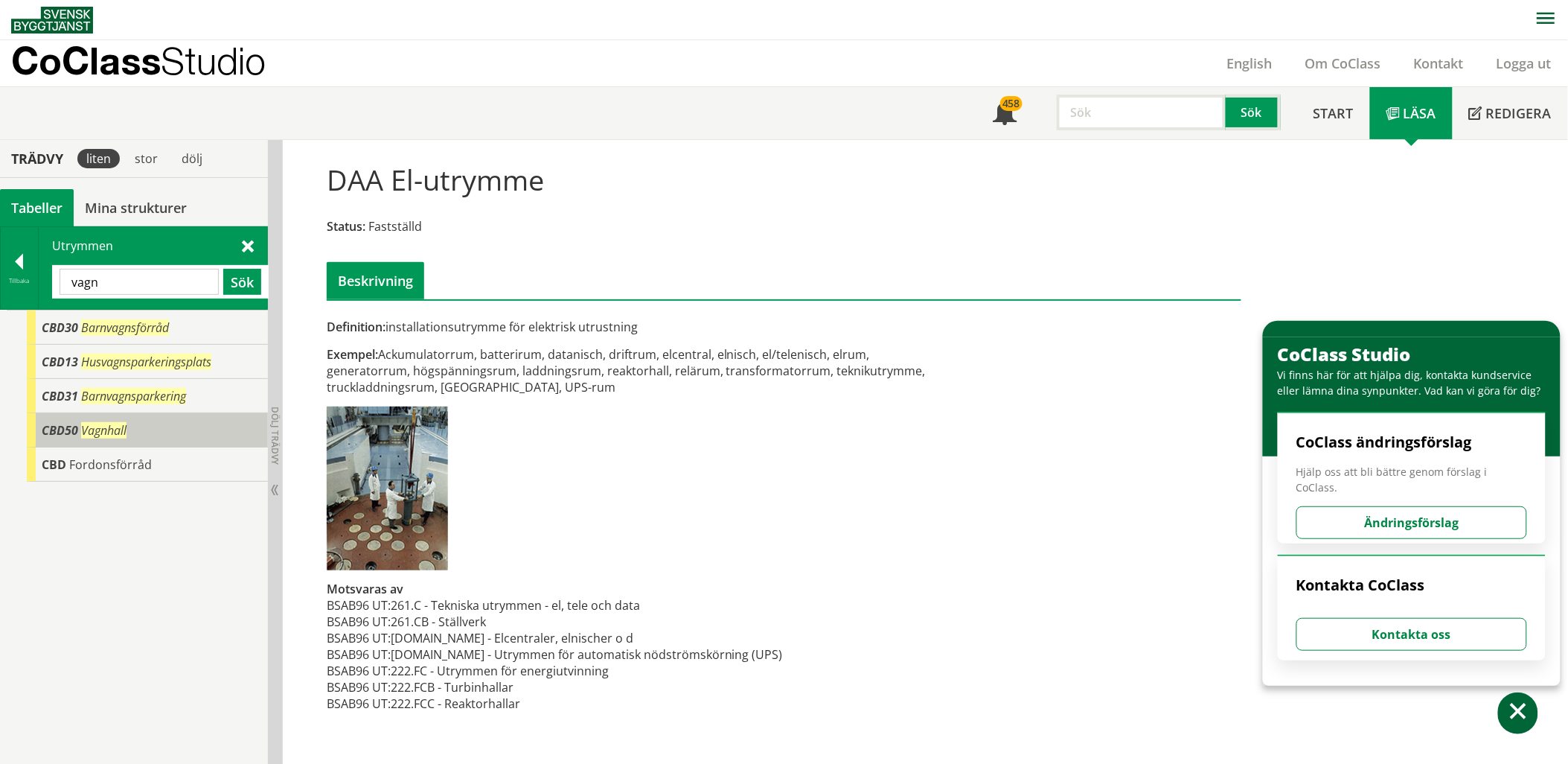
click at [134, 429] on div "CBD50 Vagnhall" at bounding box center [147, 430] width 241 height 34
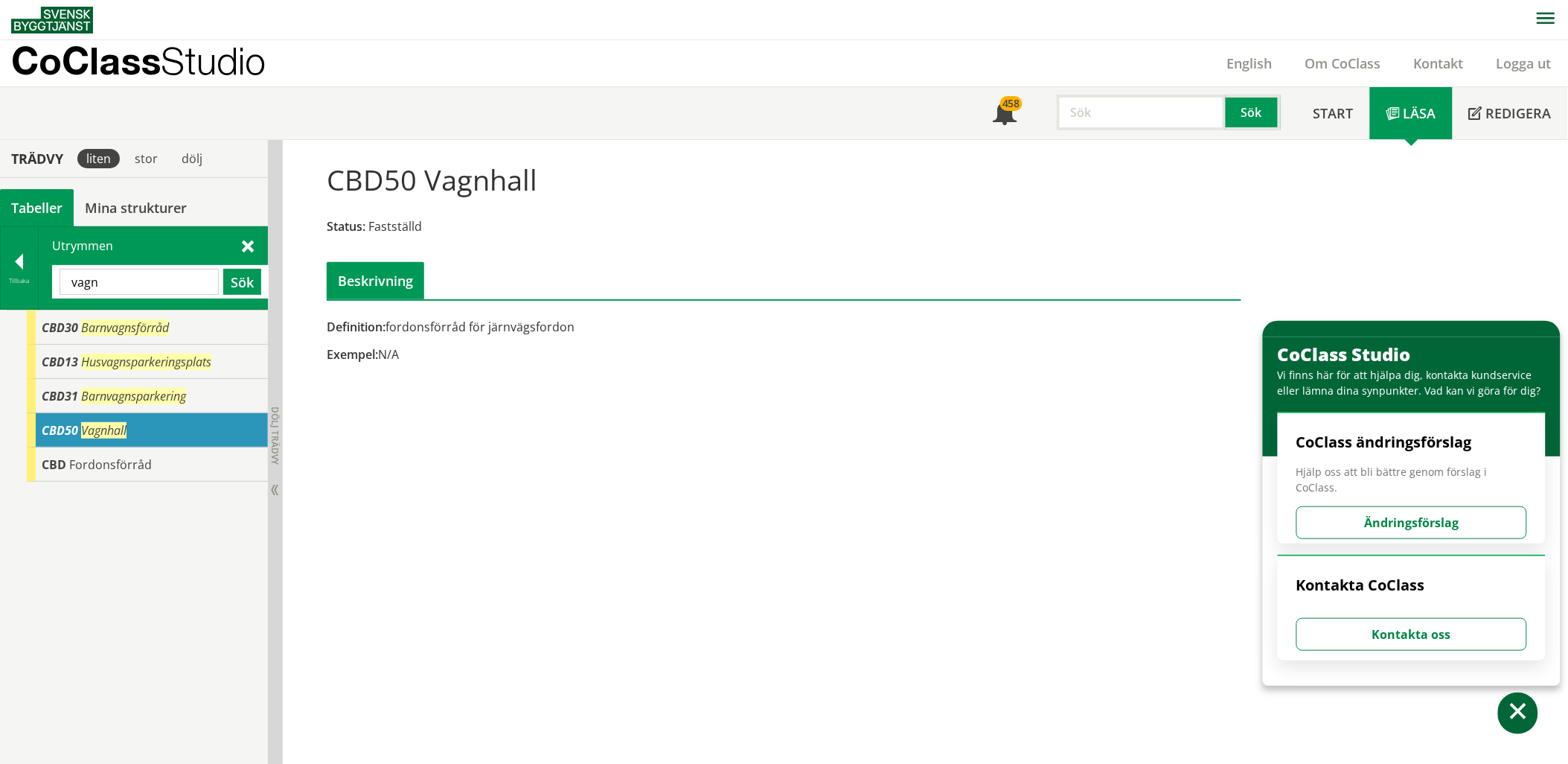
click at [152, 283] on input "vagn" at bounding box center [139, 282] width 159 height 26
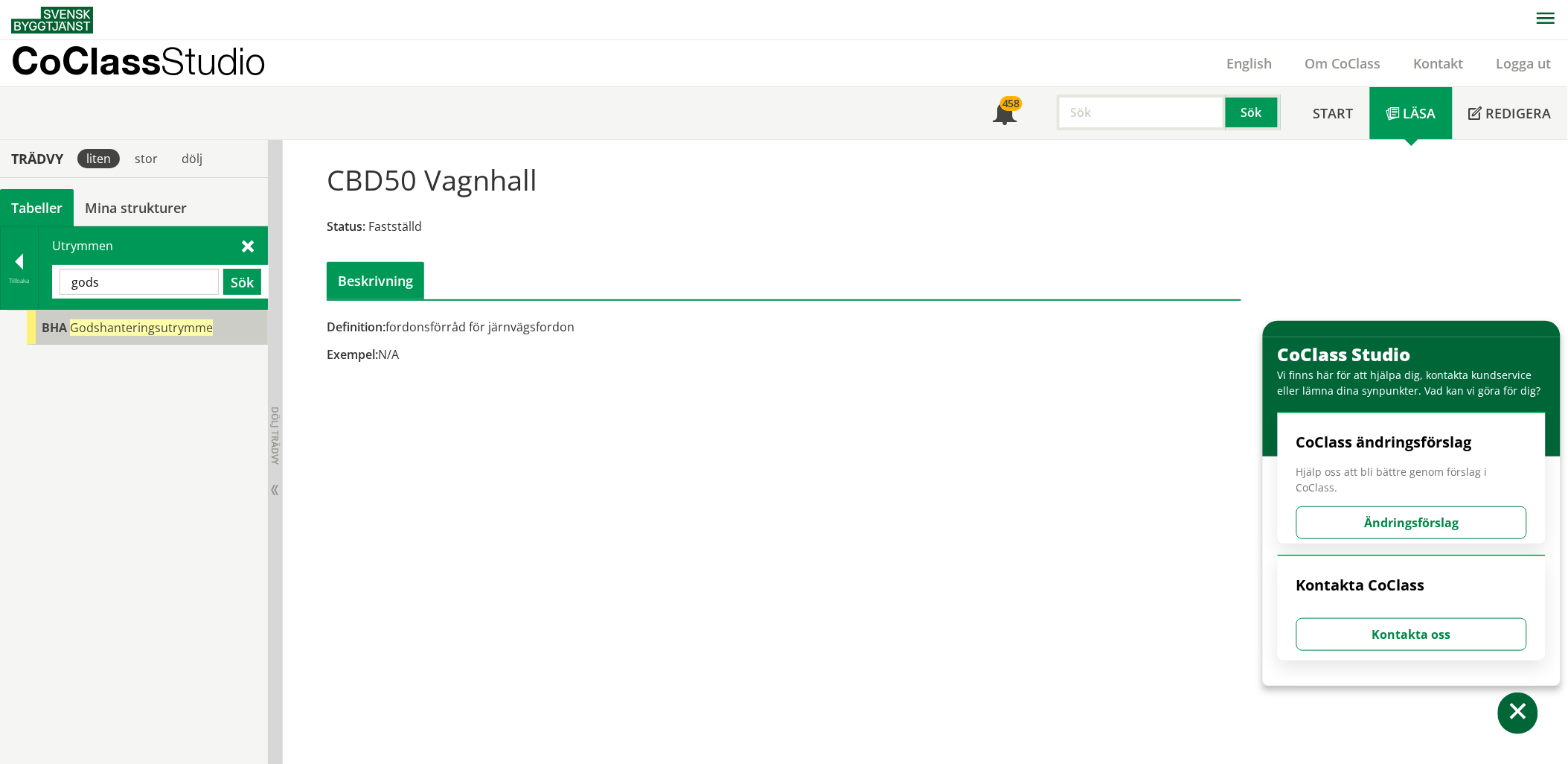
click at [145, 318] on div "BHA Godshanteringsutrymme" at bounding box center [147, 327] width 241 height 34
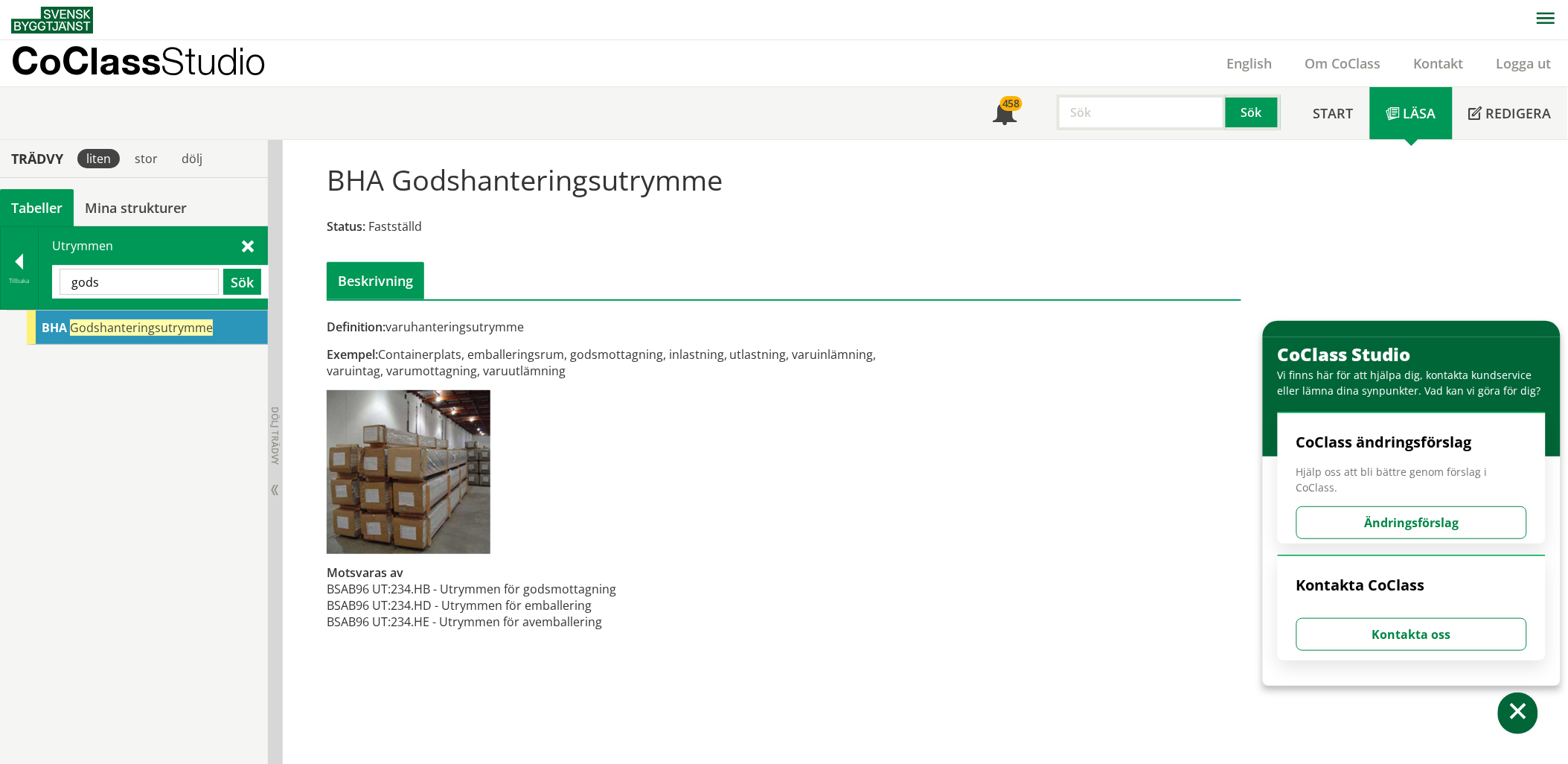
click at [124, 289] on input "gods" at bounding box center [139, 282] width 159 height 26
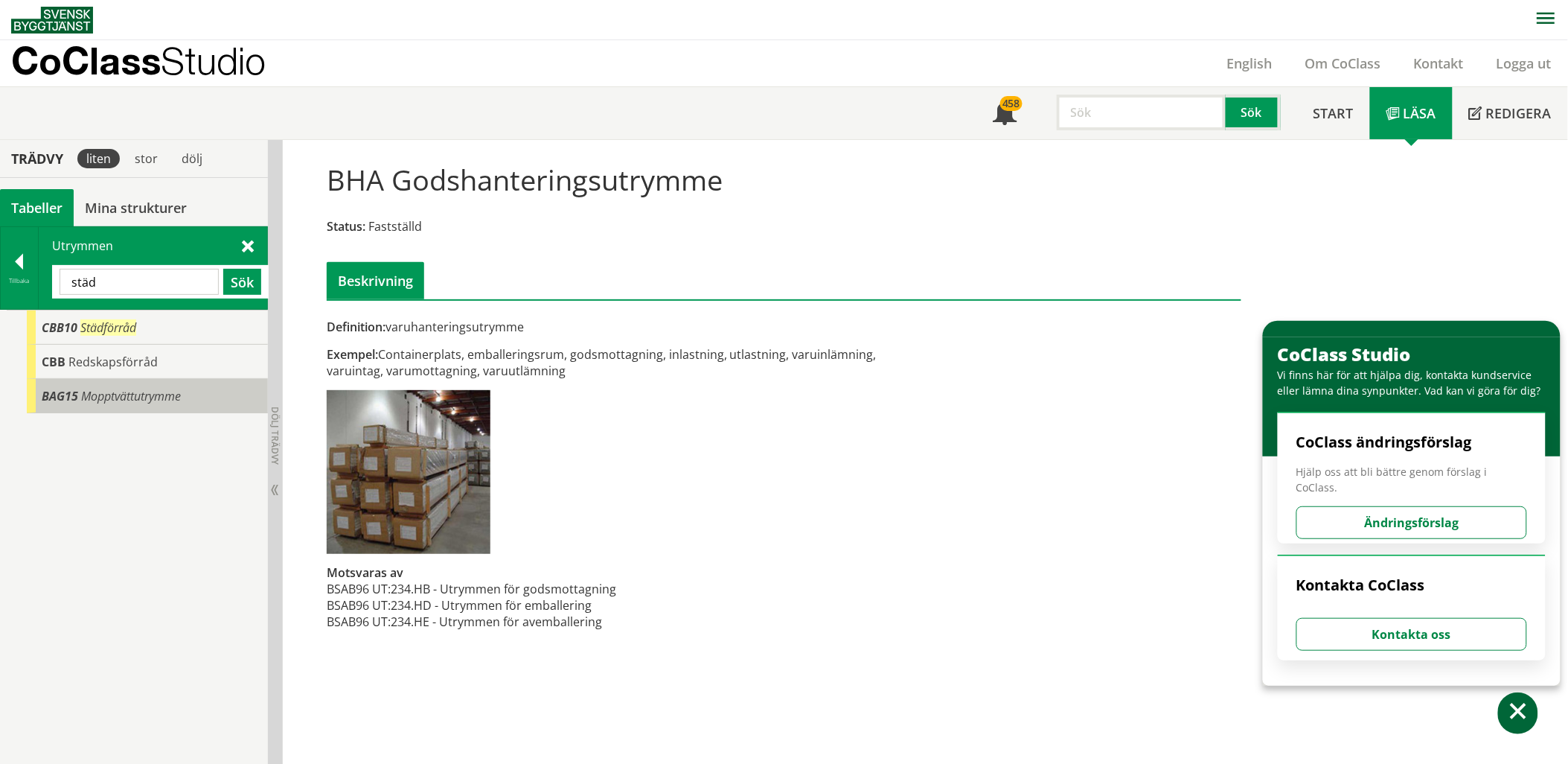
click at [134, 393] on span "Mopptvättutrymme" at bounding box center [131, 395] width 100 height 16
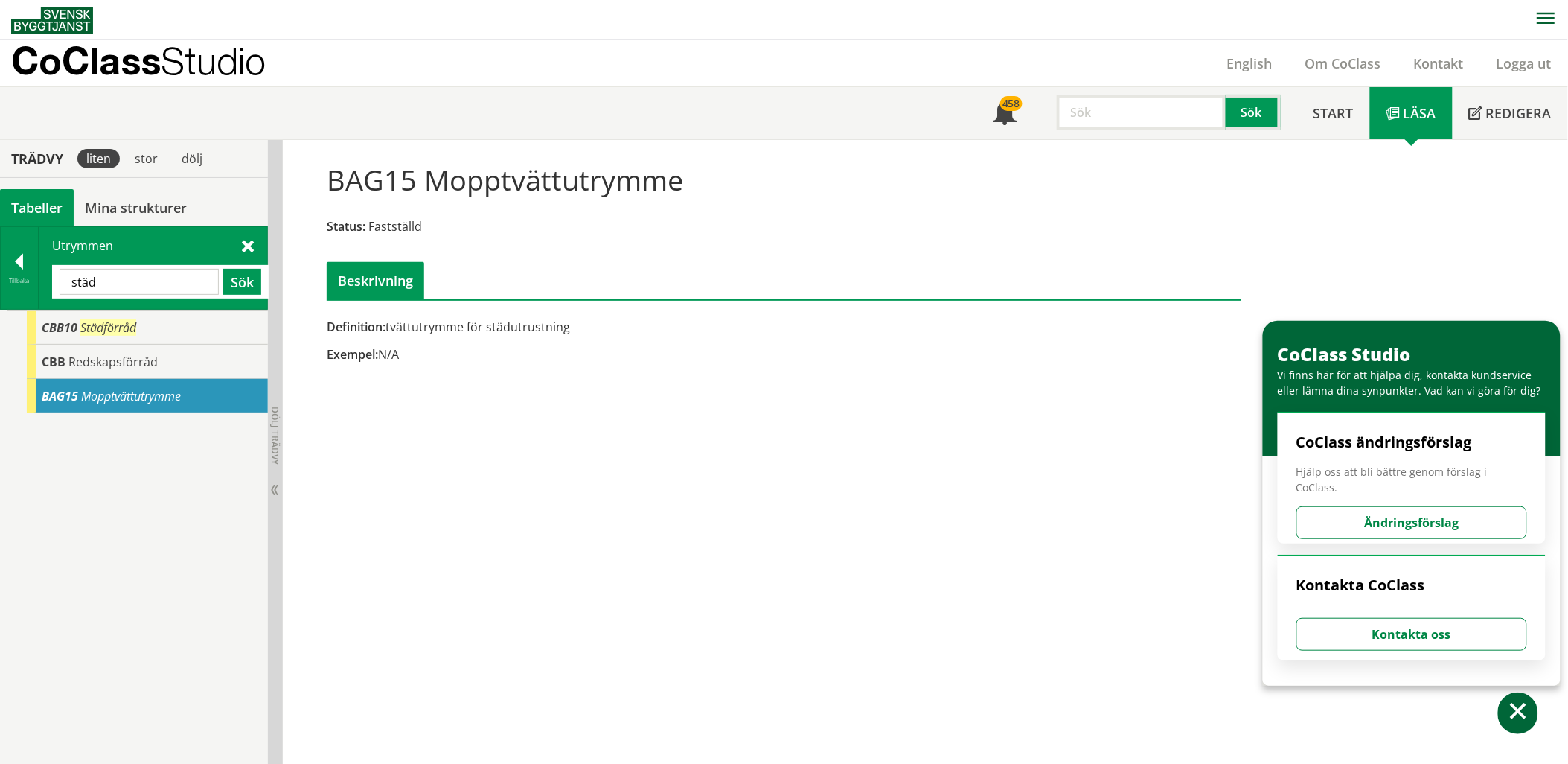
click at [121, 288] on input "städ" at bounding box center [139, 282] width 159 height 26
click at [120, 288] on input "städ" at bounding box center [139, 282] width 159 height 26
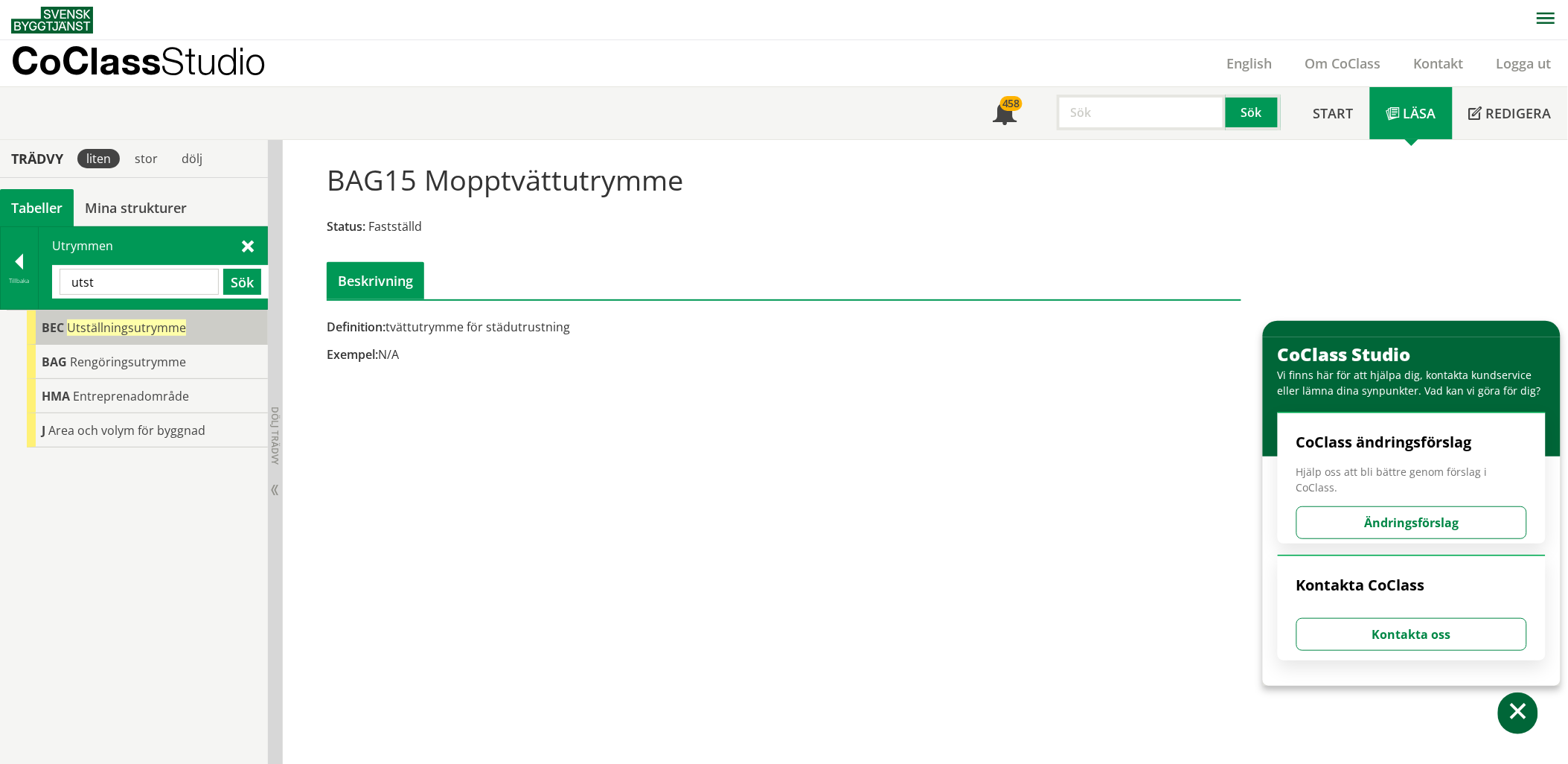
click at [123, 332] on span "Utställningsutrymme" at bounding box center [126, 327] width 119 height 16
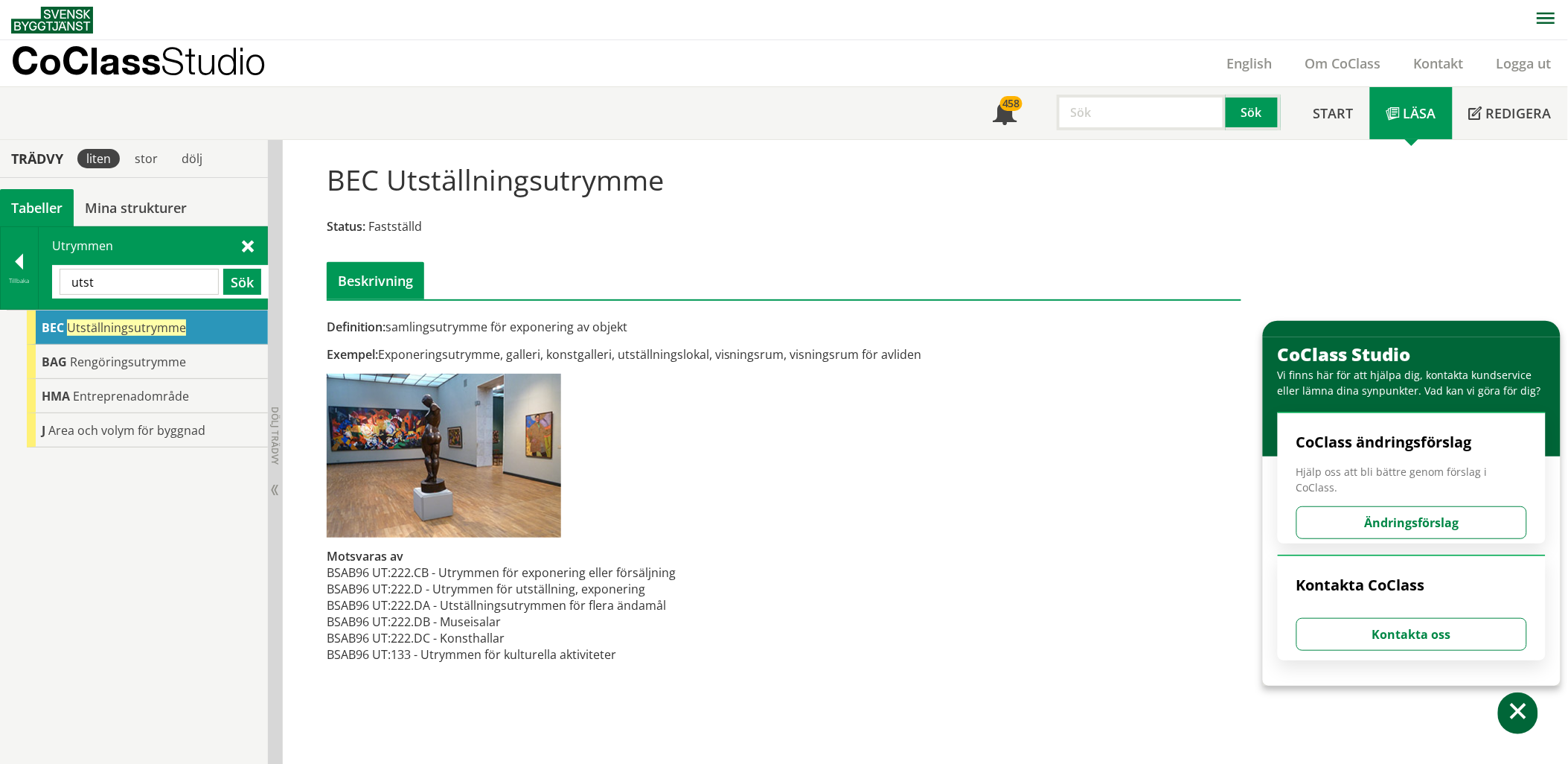
click at [167, 277] on input "utst" at bounding box center [139, 282] width 159 height 26
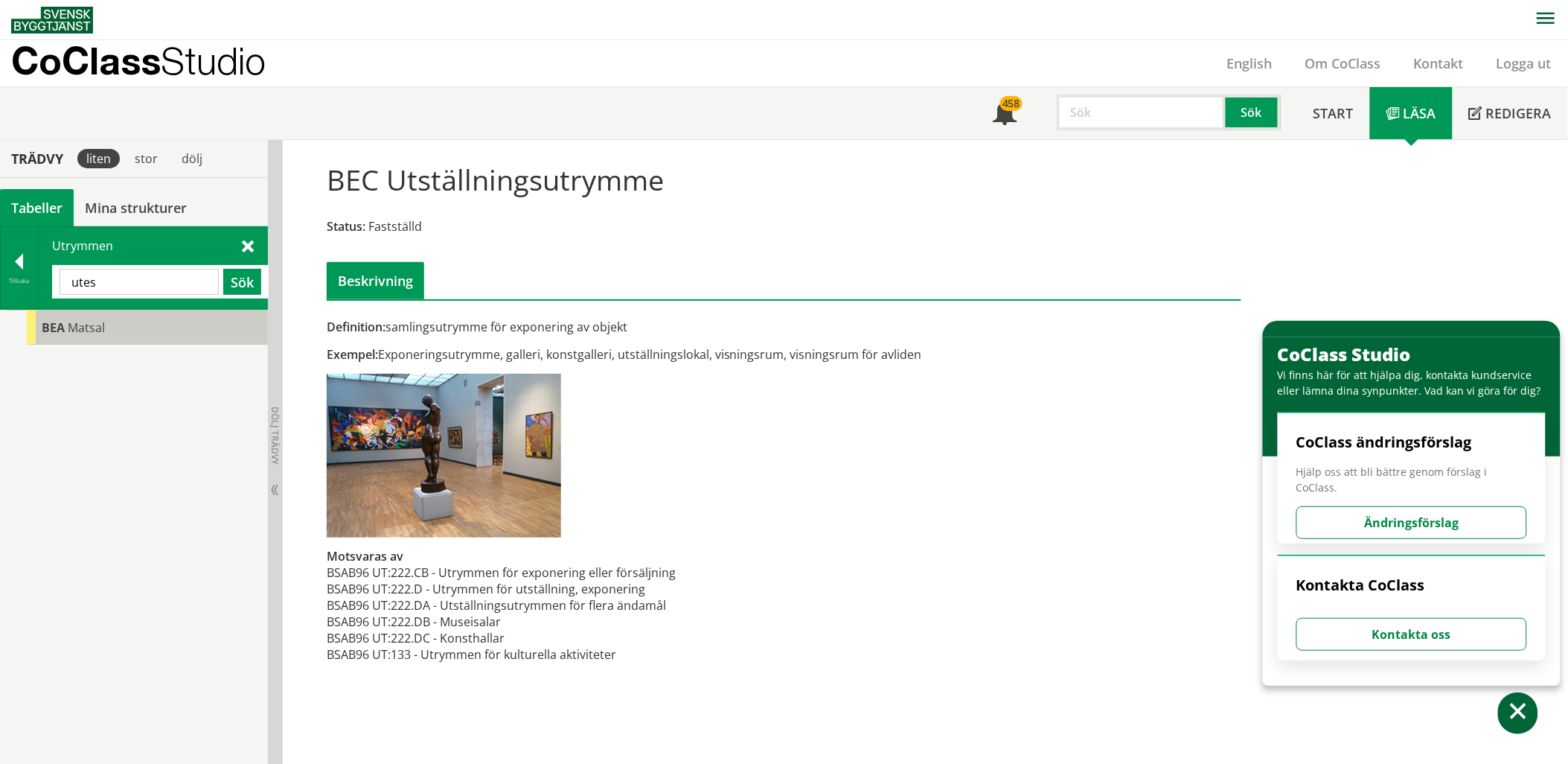
click at [154, 324] on div "[PERSON_NAME]" at bounding box center [147, 327] width 241 height 34
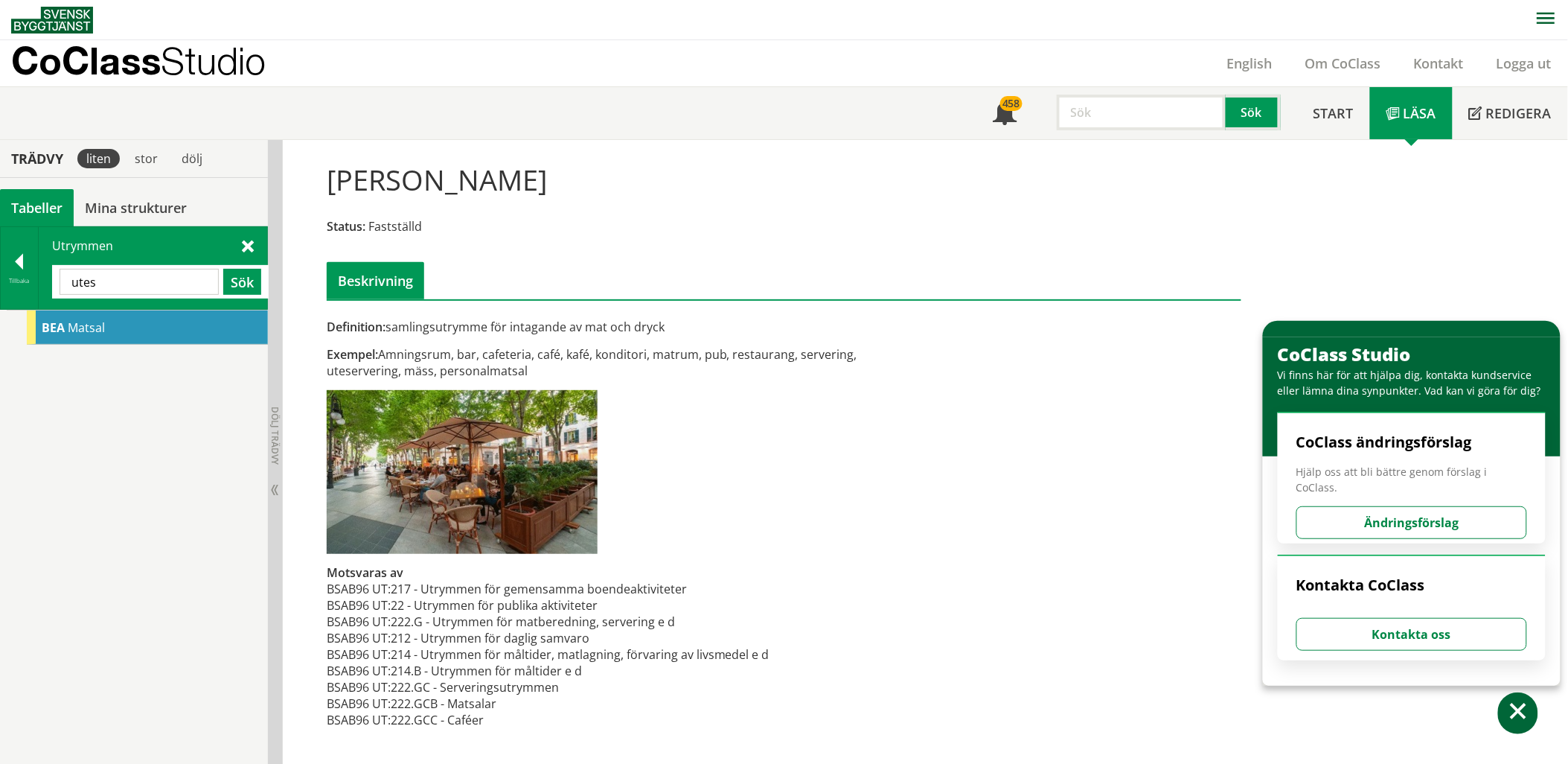
click at [164, 294] on div "utes Sök" at bounding box center [161, 282] width 217 height 34
click at [158, 283] on input "utes" at bounding box center [139, 282] width 159 height 26
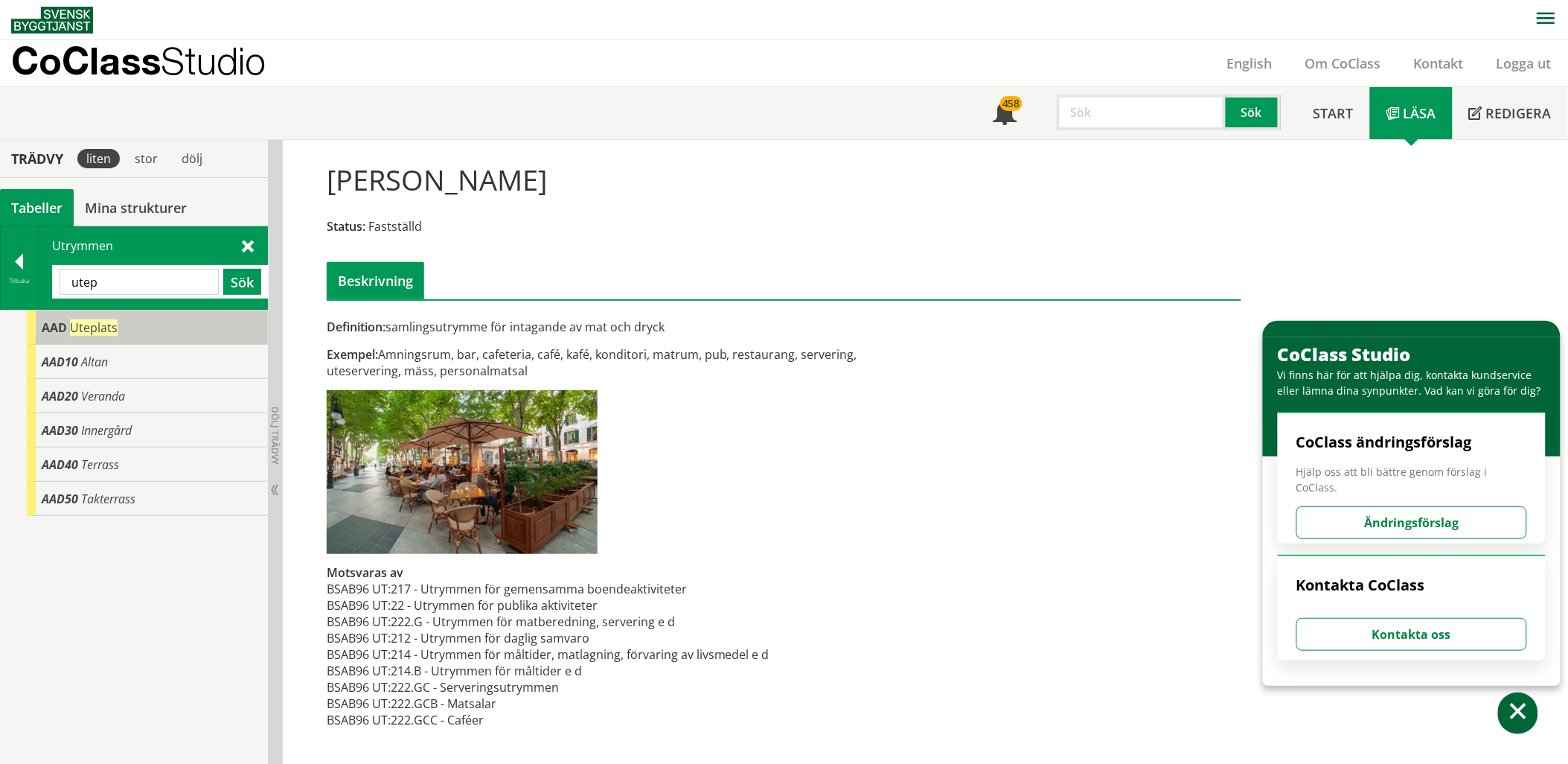
click at [151, 318] on div "AAD Uteplats" at bounding box center [147, 327] width 241 height 34
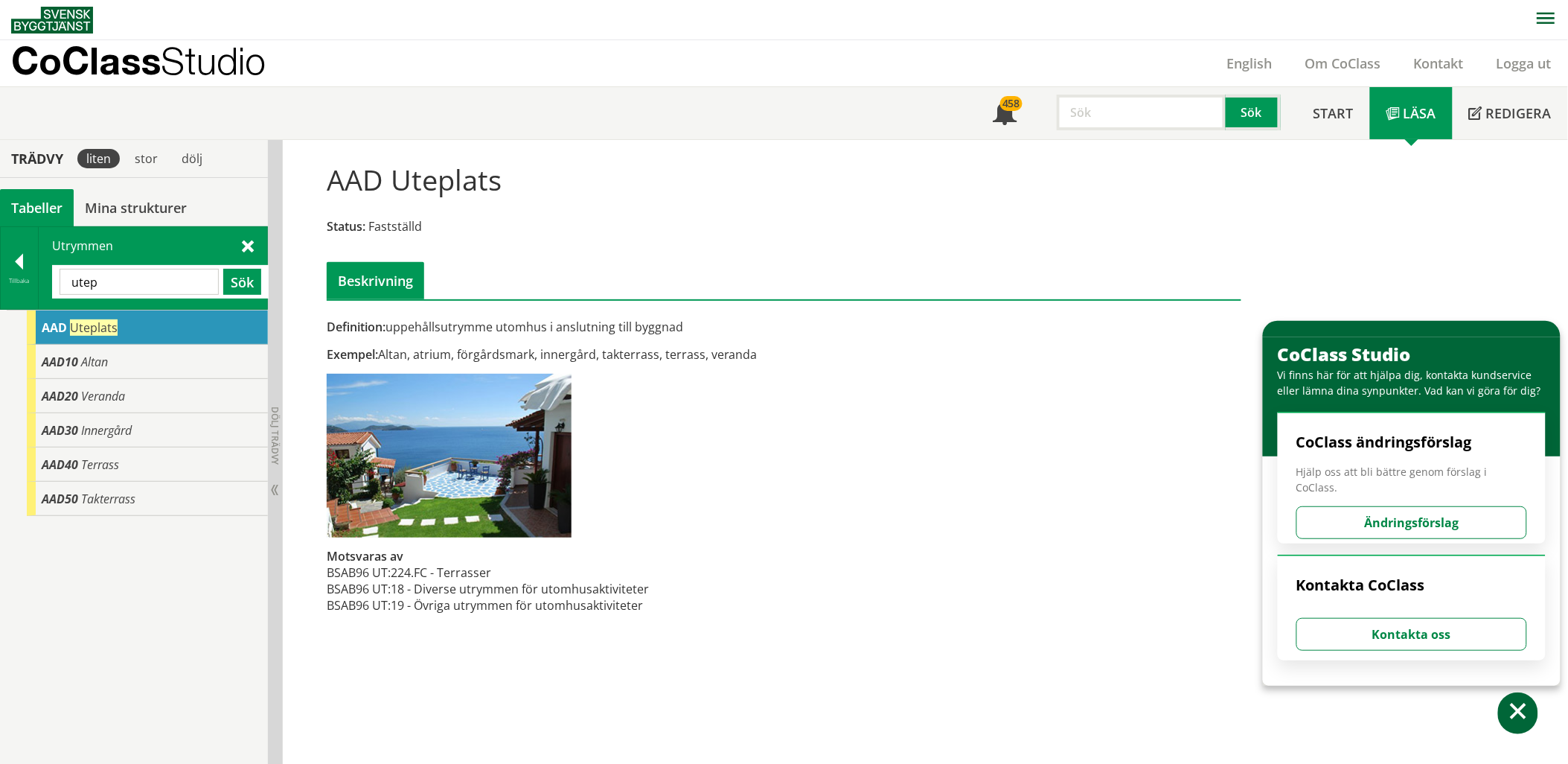
click at [140, 277] on input "utep" at bounding box center [139, 282] width 159 height 26
click at [181, 469] on div "AAD40 Terrass" at bounding box center [147, 464] width 241 height 34
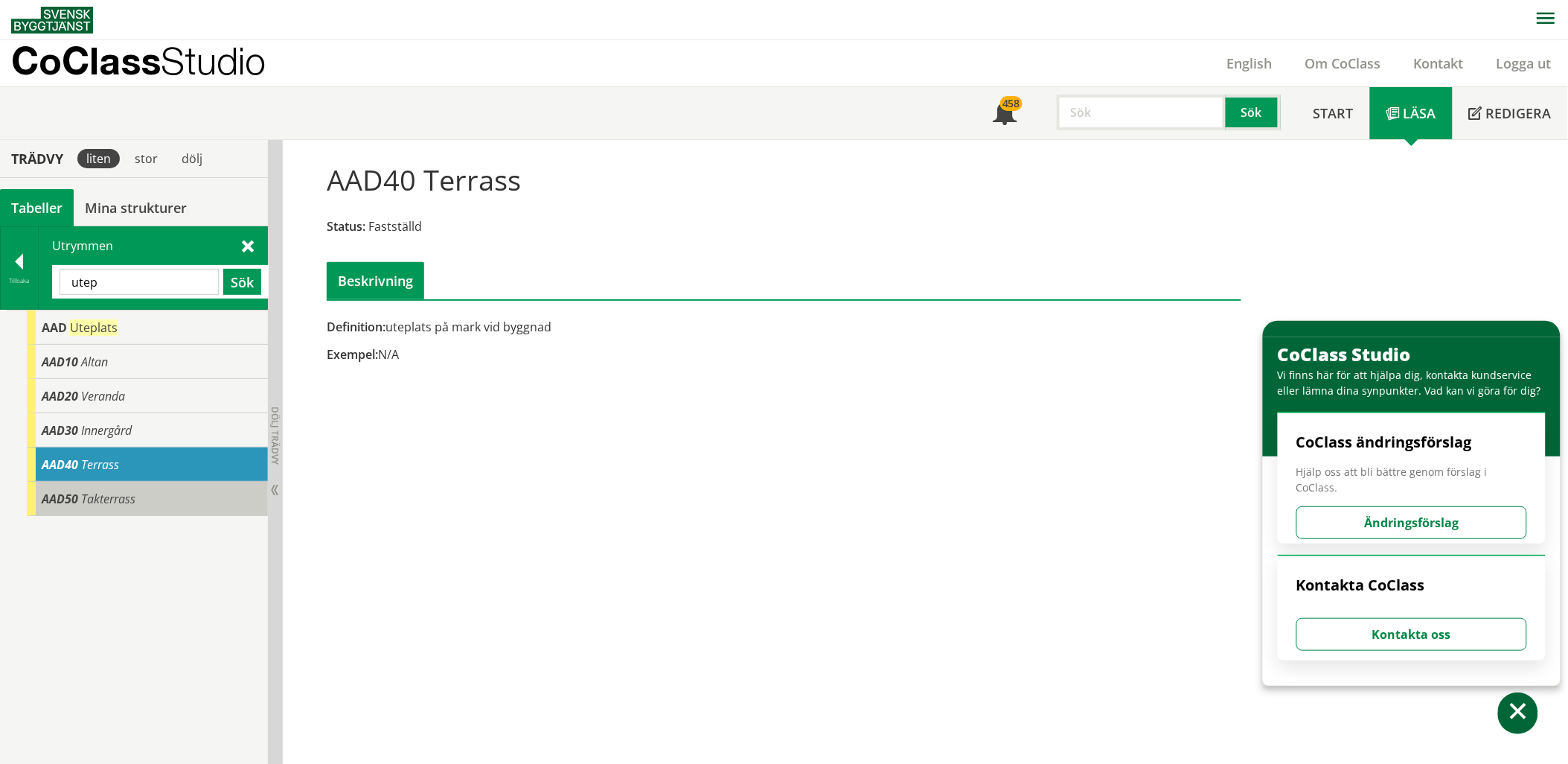
click at [175, 489] on div "AAD50 Takterrass" at bounding box center [147, 498] width 241 height 34
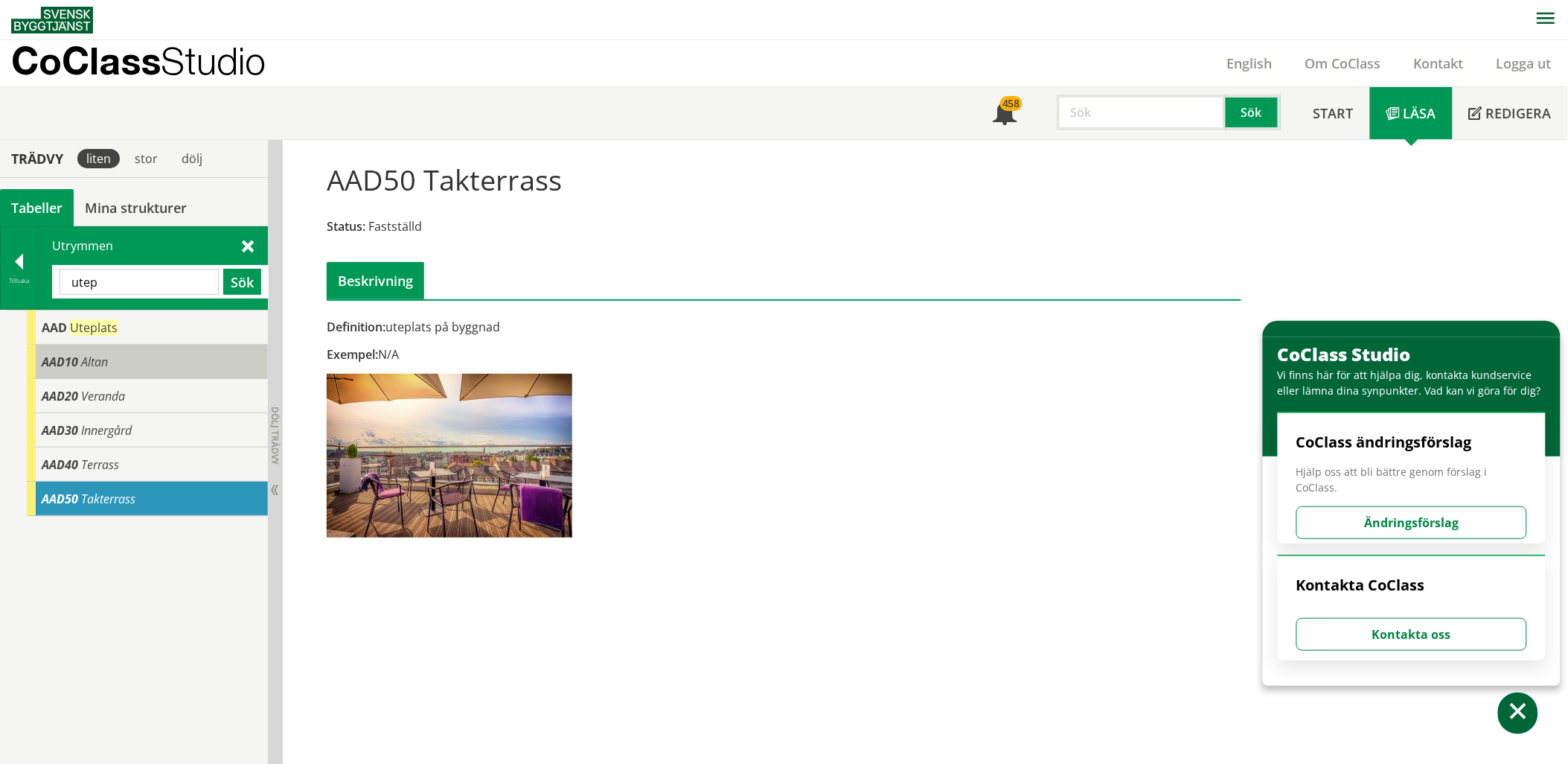
click at [141, 366] on div "AAD10 Altan" at bounding box center [147, 361] width 241 height 34
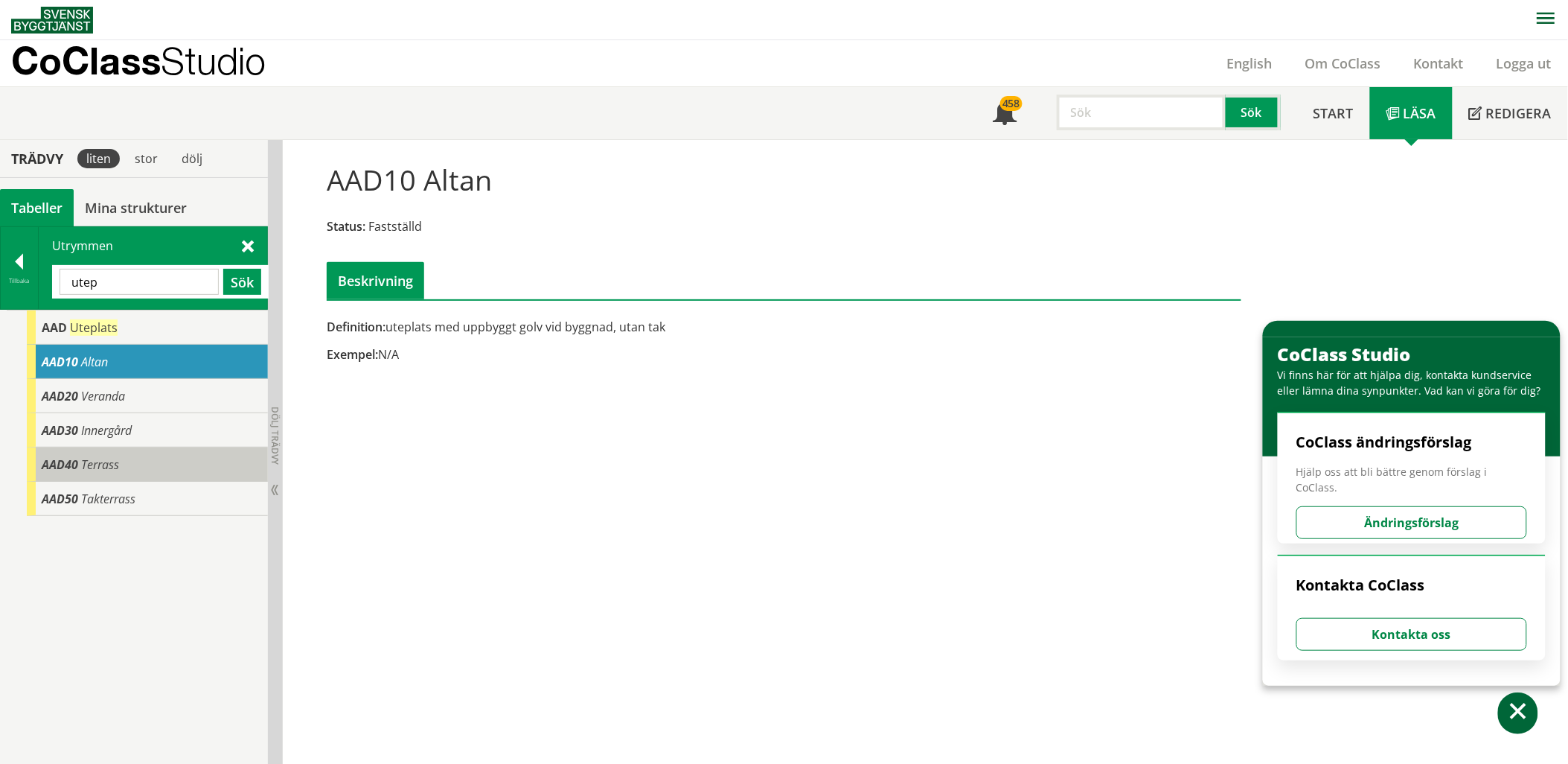
click at [107, 463] on span "Terrass" at bounding box center [100, 464] width 38 height 16
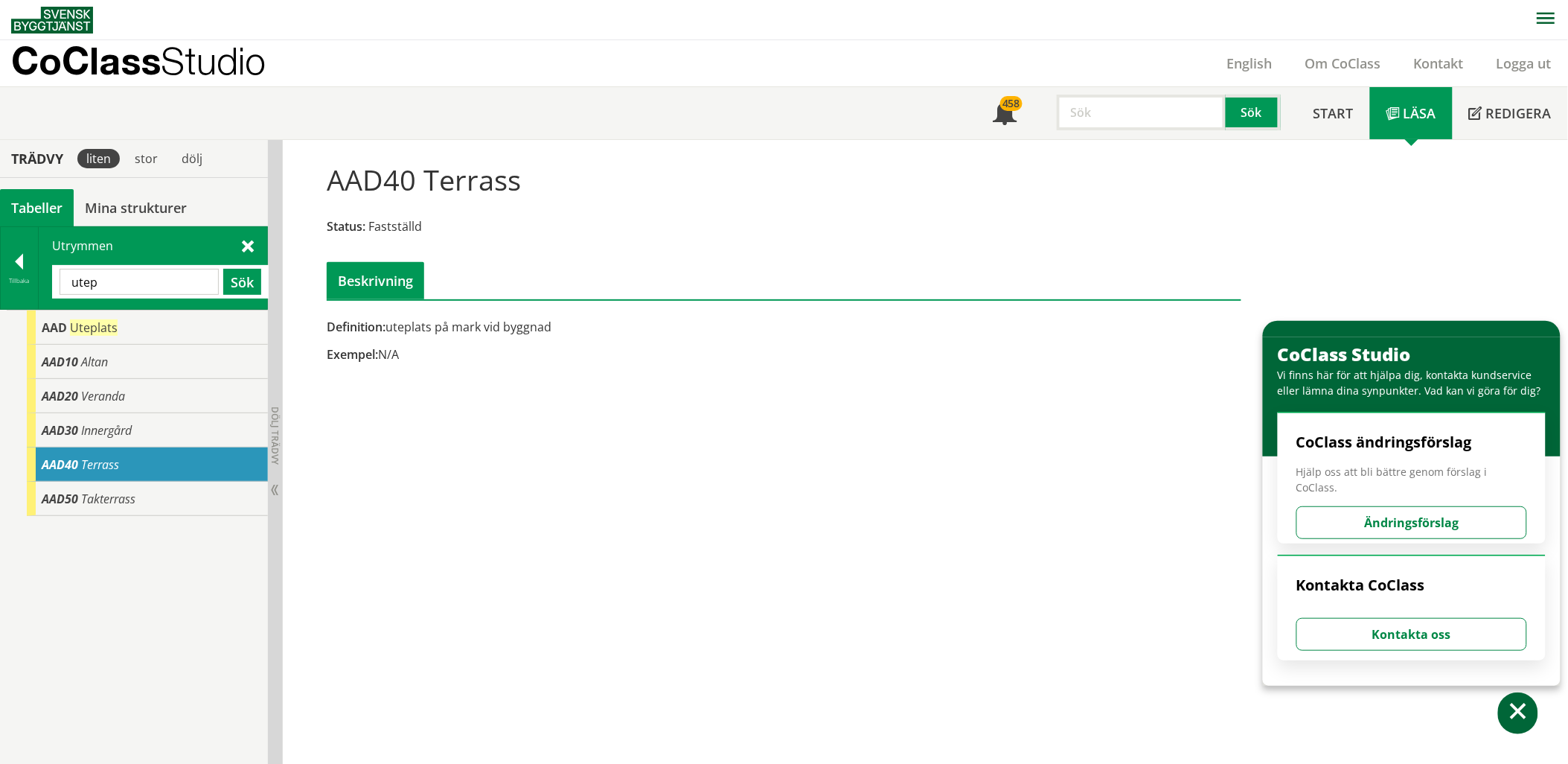
click at [131, 289] on input "utep" at bounding box center [139, 282] width 159 height 26
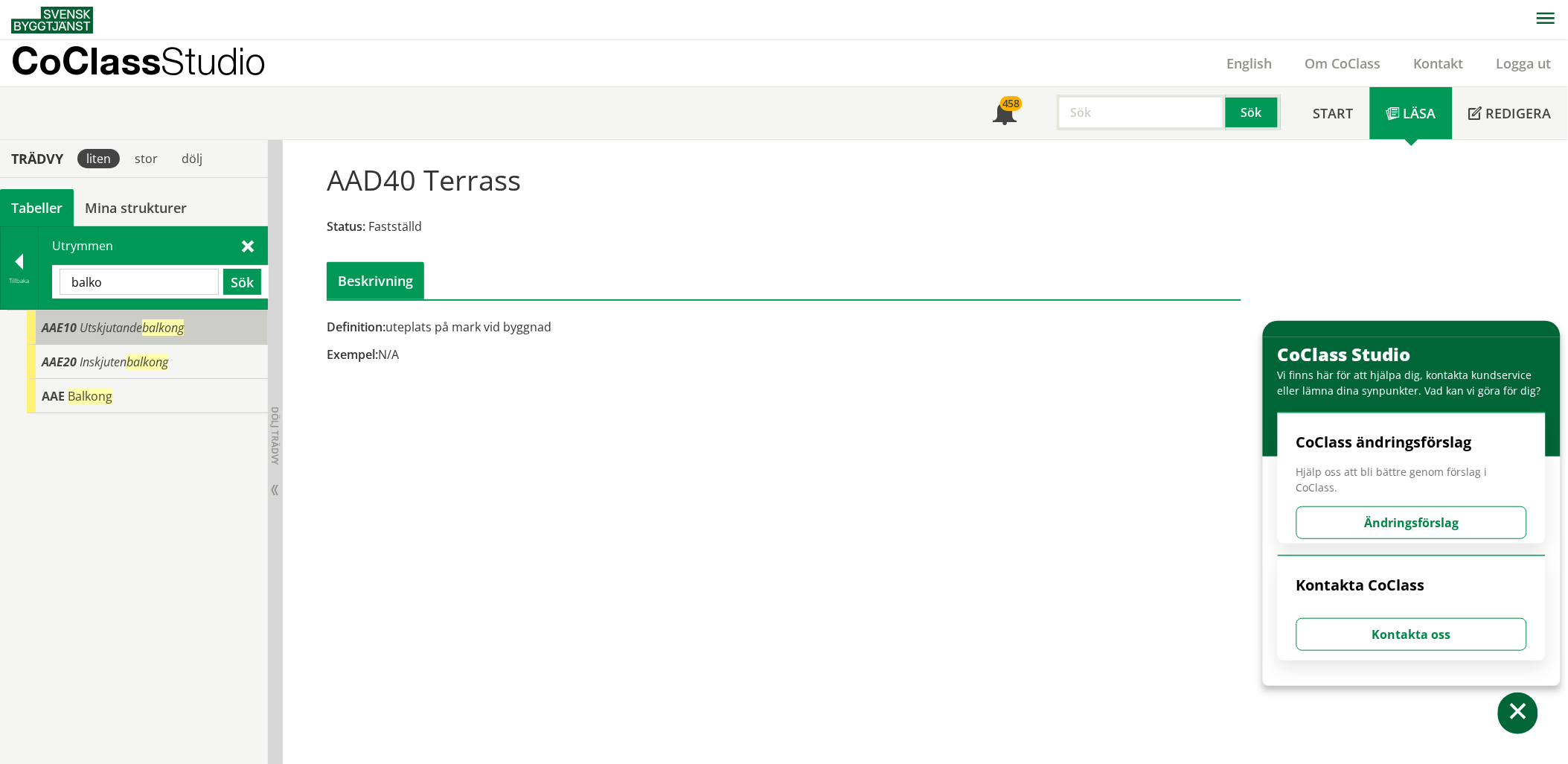
click at [134, 324] on span "Utskjutande balkong" at bounding box center [131, 327] width 104 height 16
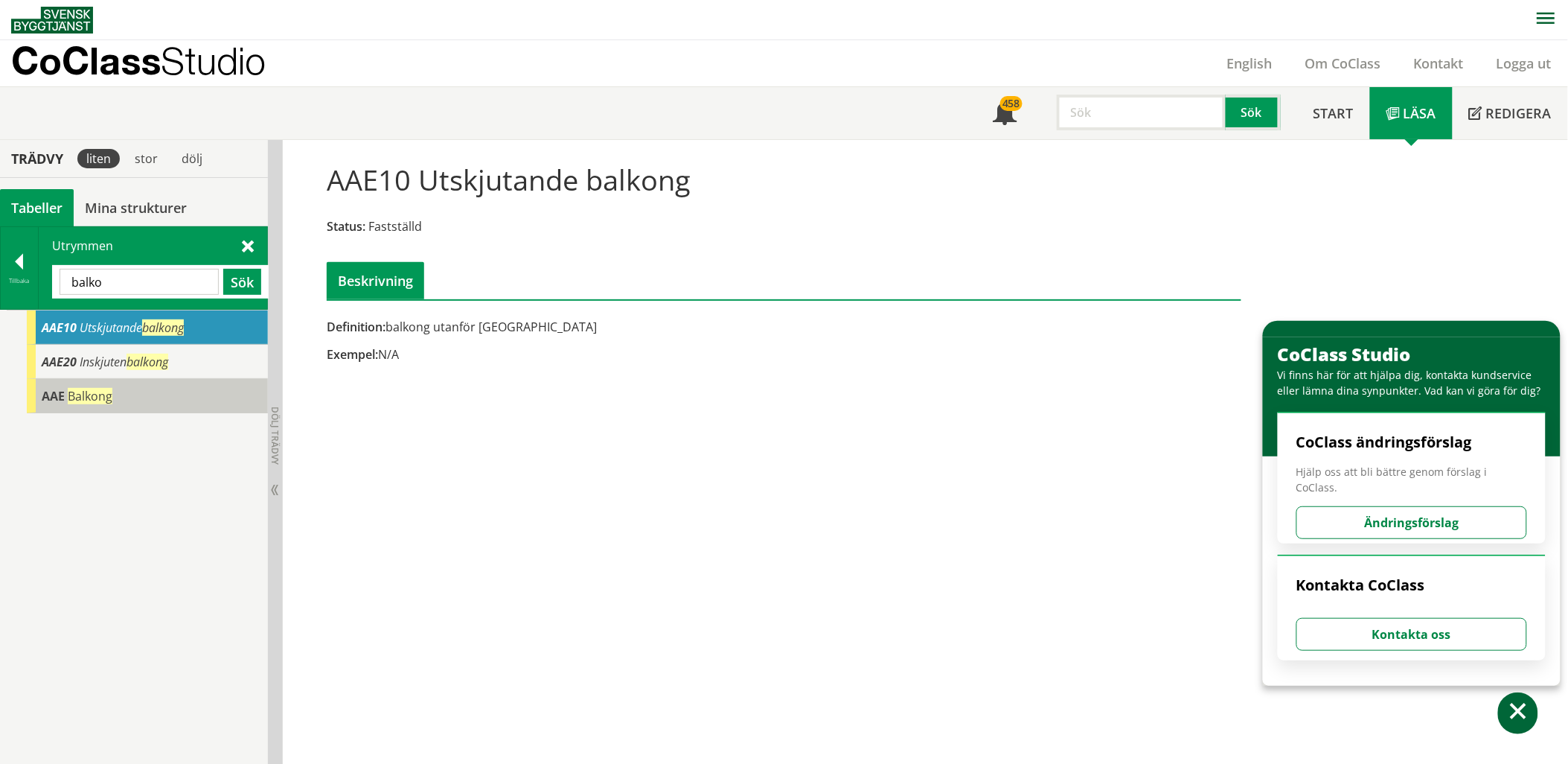
click at [125, 394] on div "[PERSON_NAME]" at bounding box center [147, 396] width 241 height 34
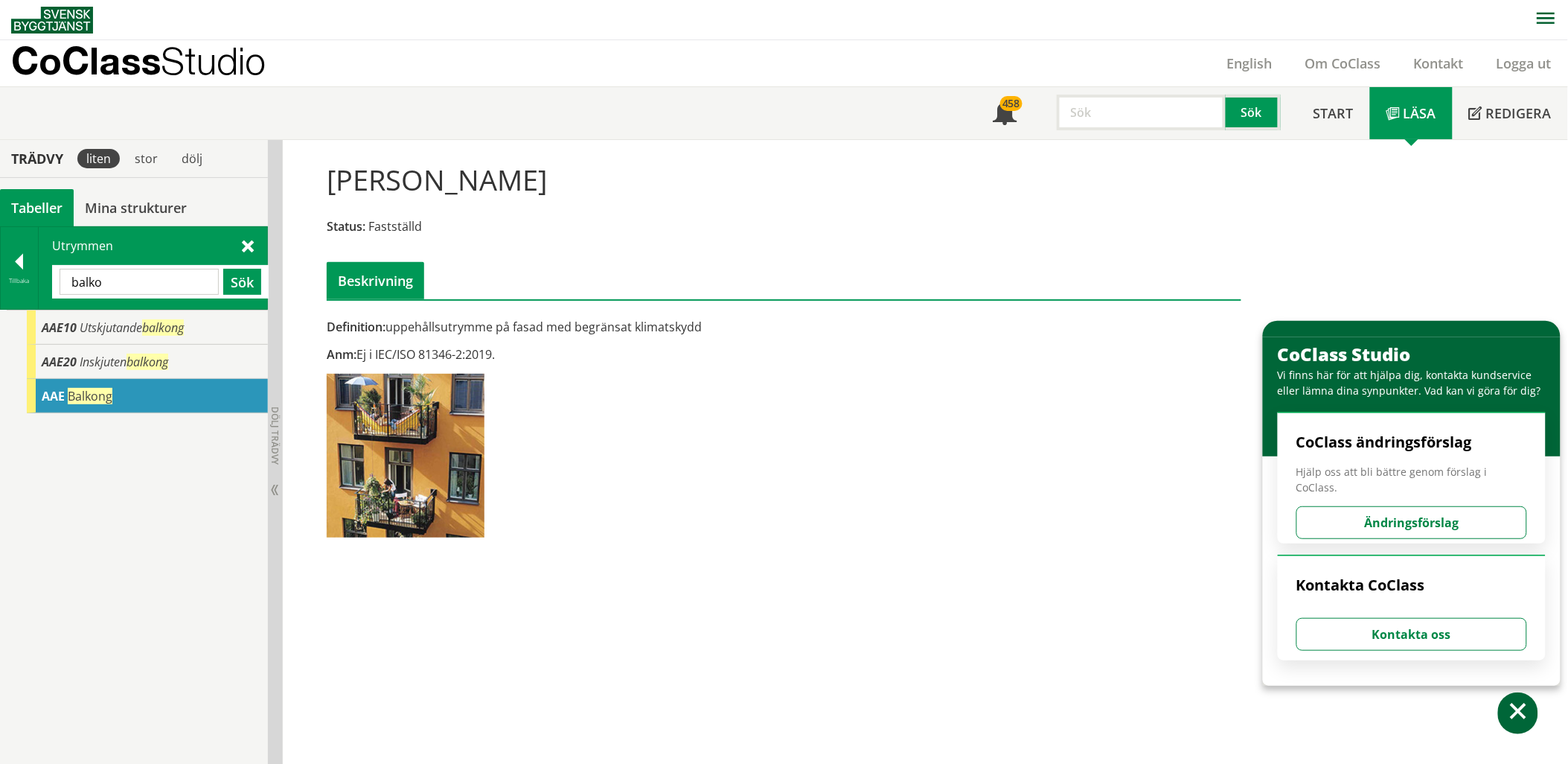
click at [146, 286] on input "balko" at bounding box center [139, 282] width 159 height 26
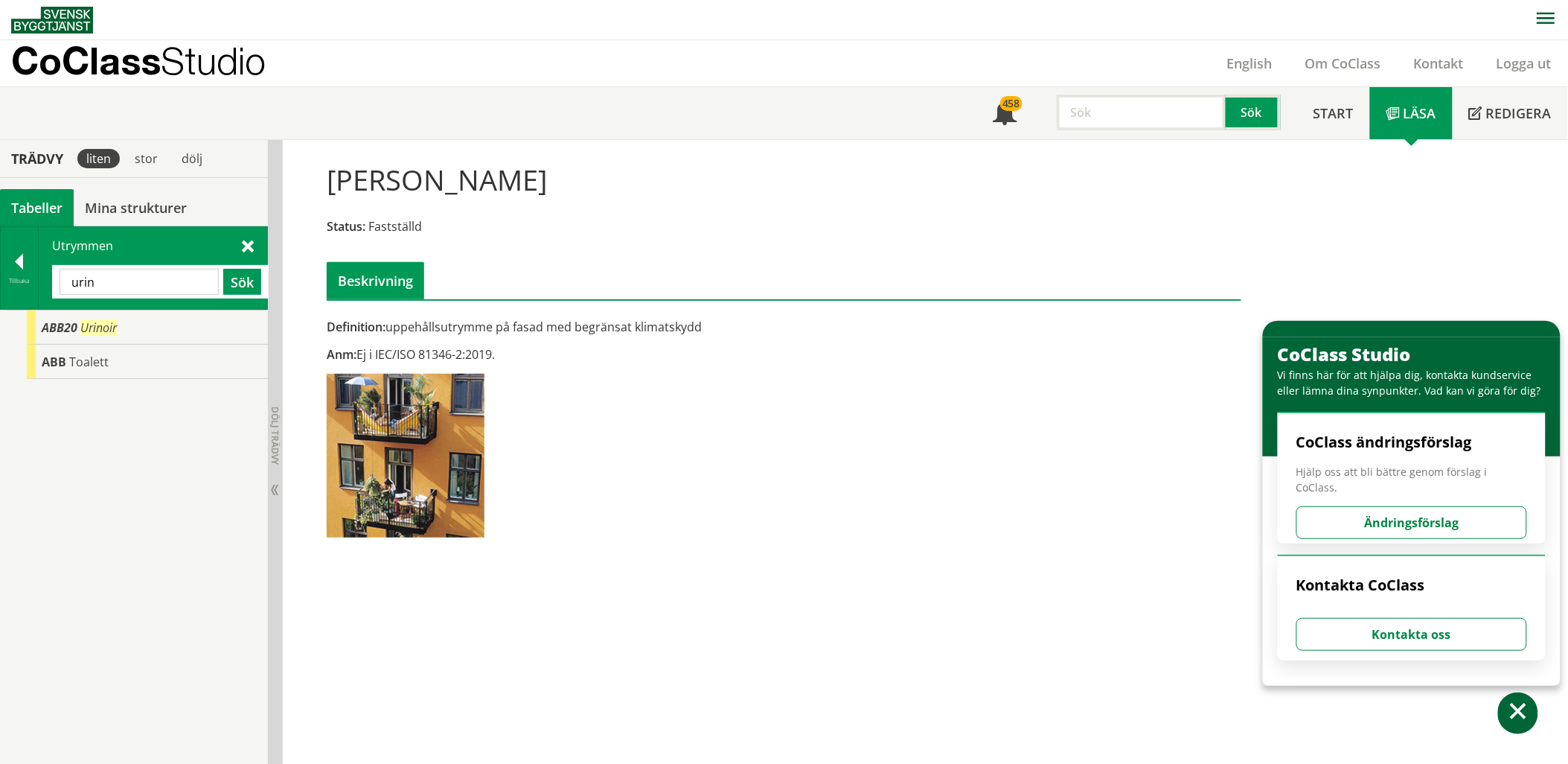
click at [134, 272] on input "urin" at bounding box center [139, 282] width 159 height 26
click at [121, 331] on div "BBE Packrum" at bounding box center [147, 327] width 241 height 34
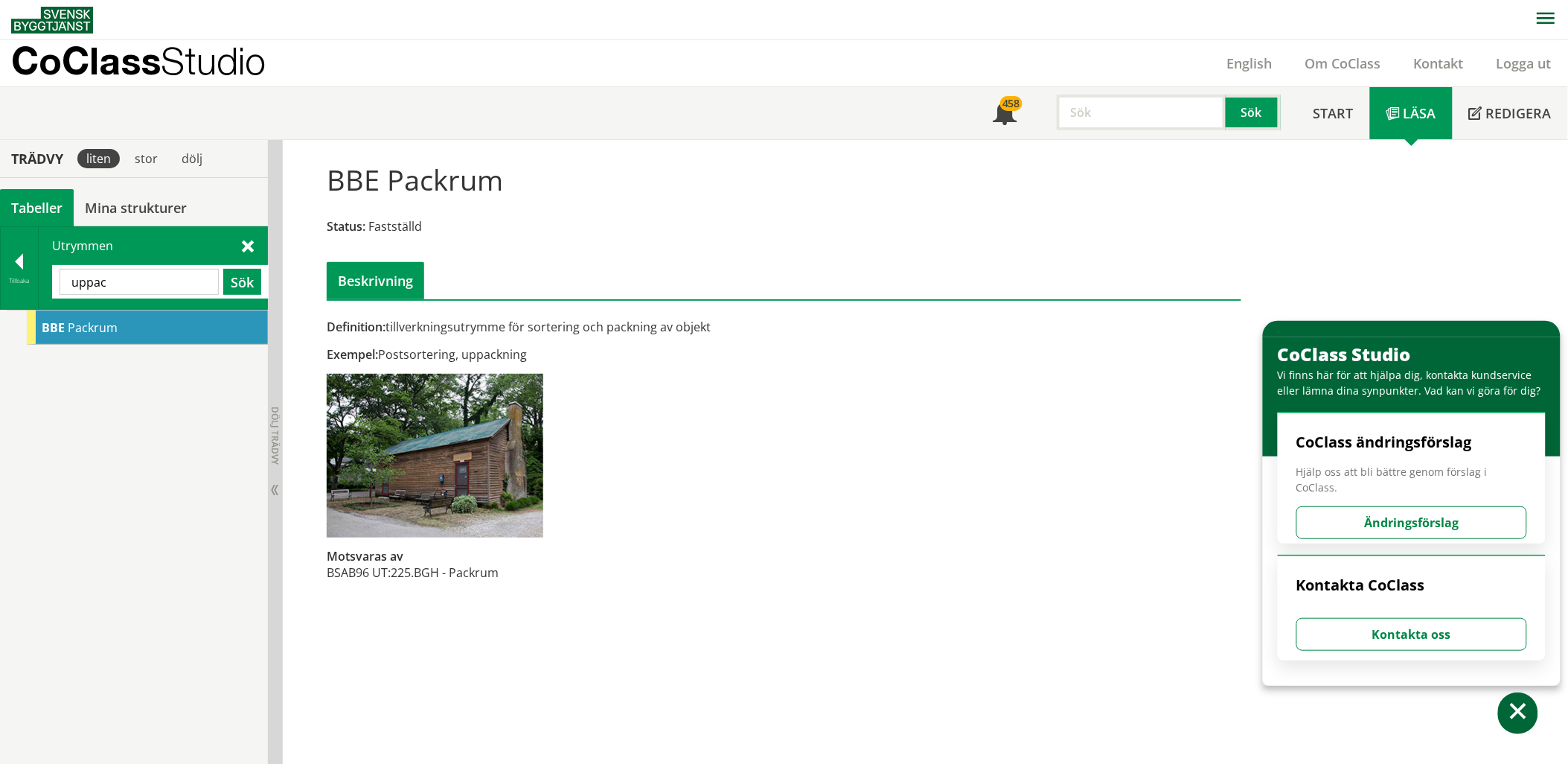
click at [159, 289] on input "uppac" at bounding box center [139, 282] width 159 height 26
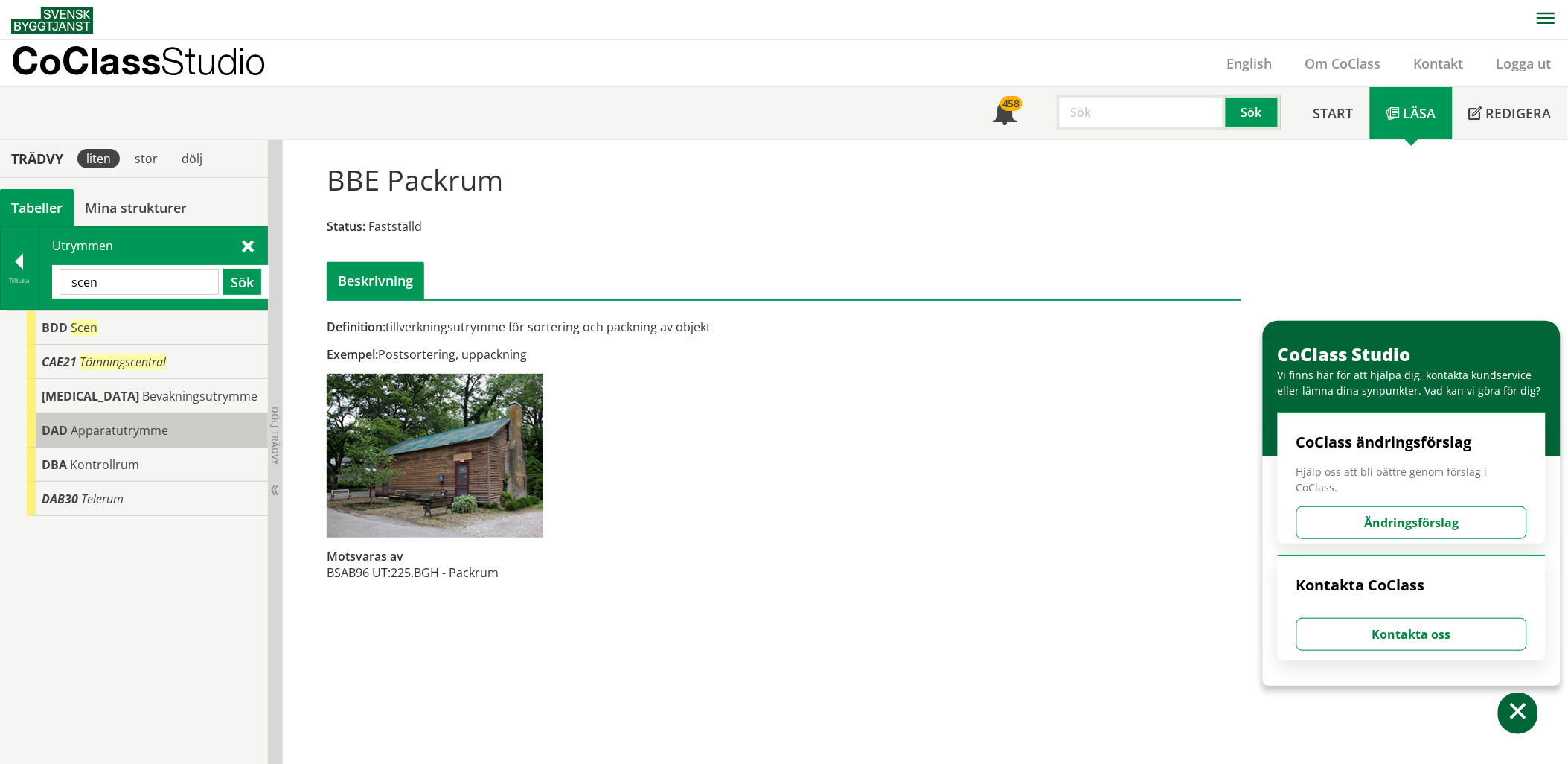
click at [142, 431] on span "Apparatutrymme" at bounding box center [119, 430] width 97 height 16
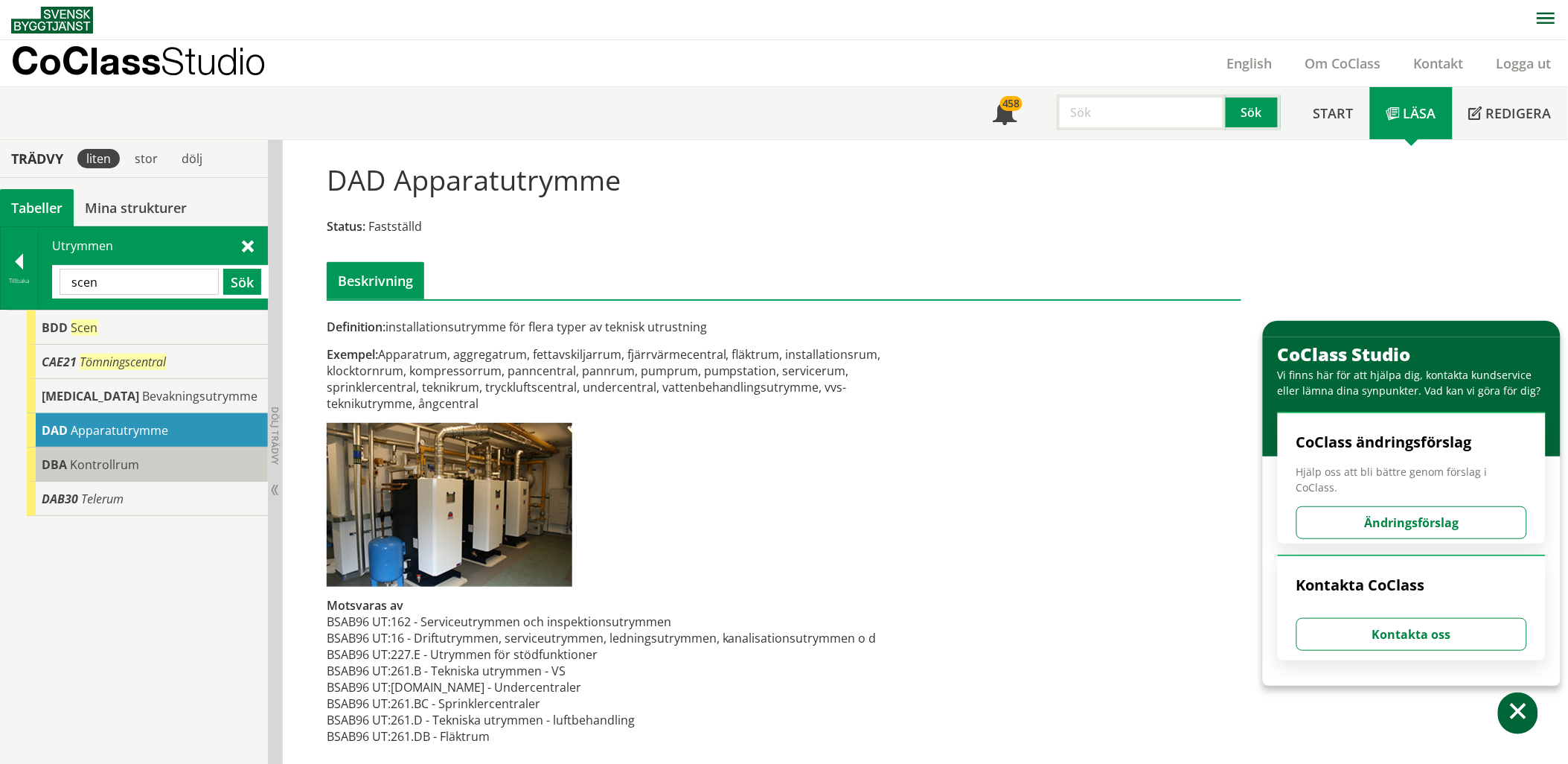
click at [101, 464] on span "Kontrollrum" at bounding box center [105, 464] width 69 height 16
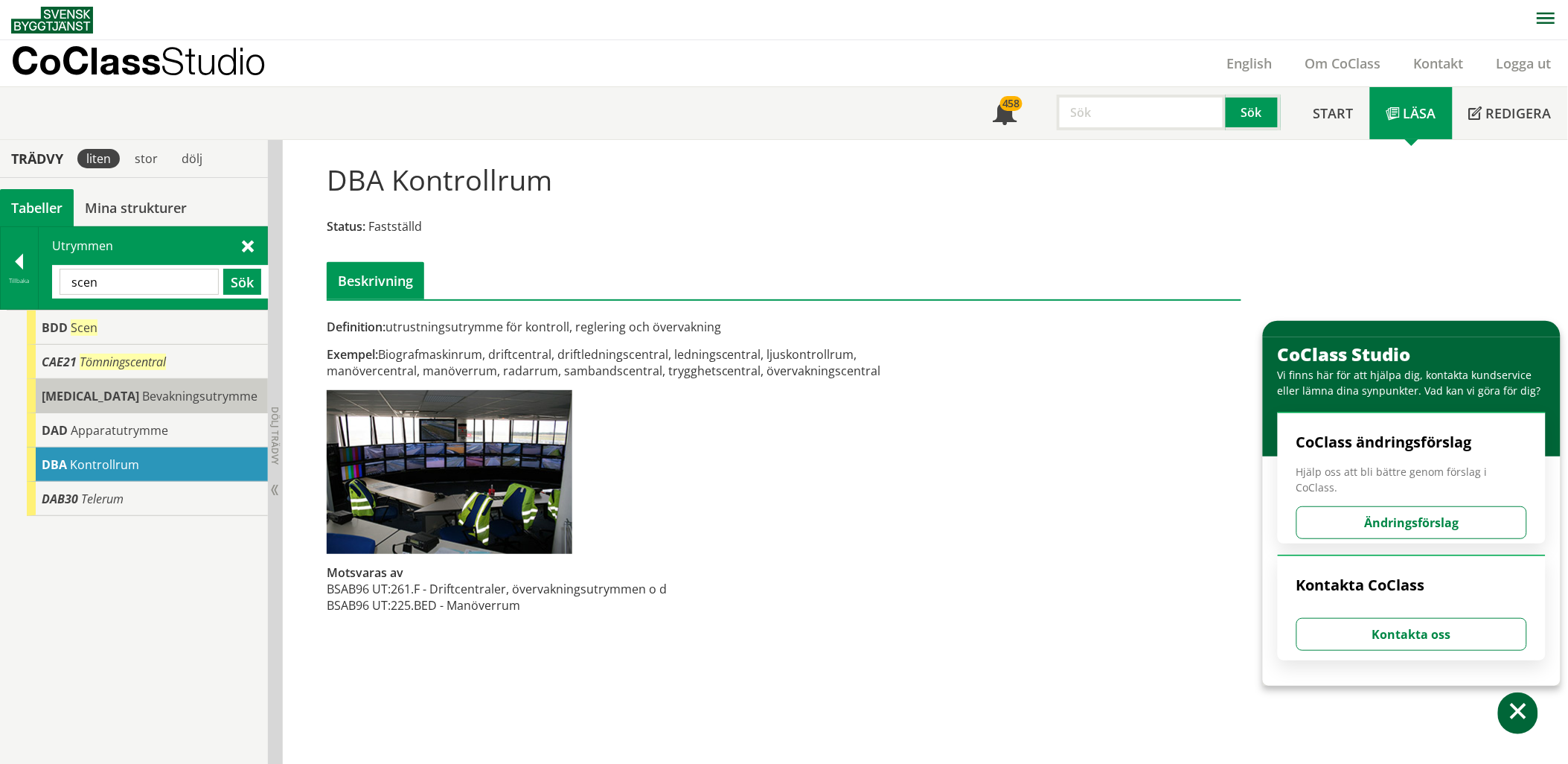
click at [151, 404] on div "[MEDICAL_DATA] Bevakningsutrymme" at bounding box center [147, 396] width 241 height 34
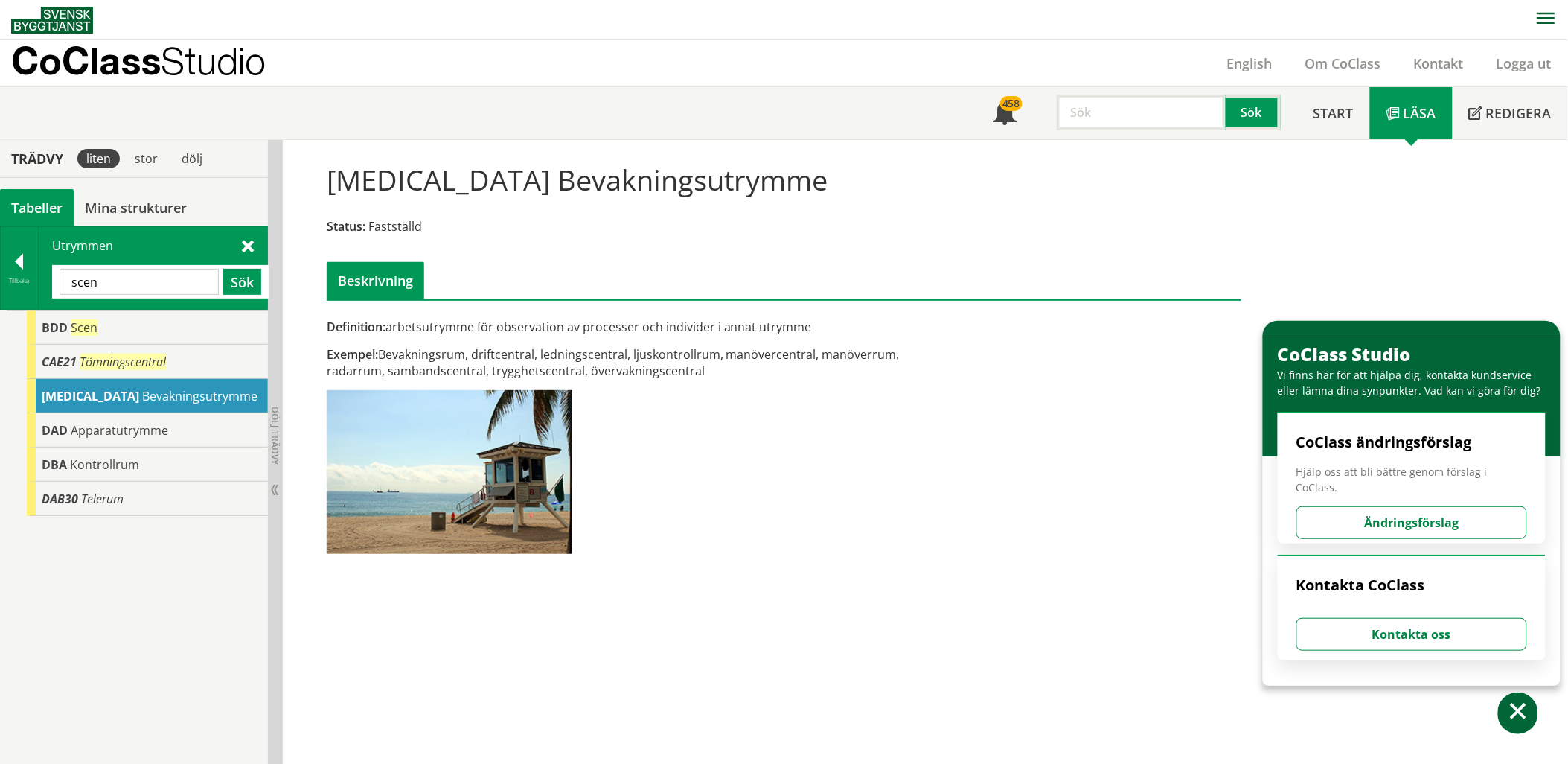
click at [113, 282] on input "scen" at bounding box center [139, 282] width 159 height 26
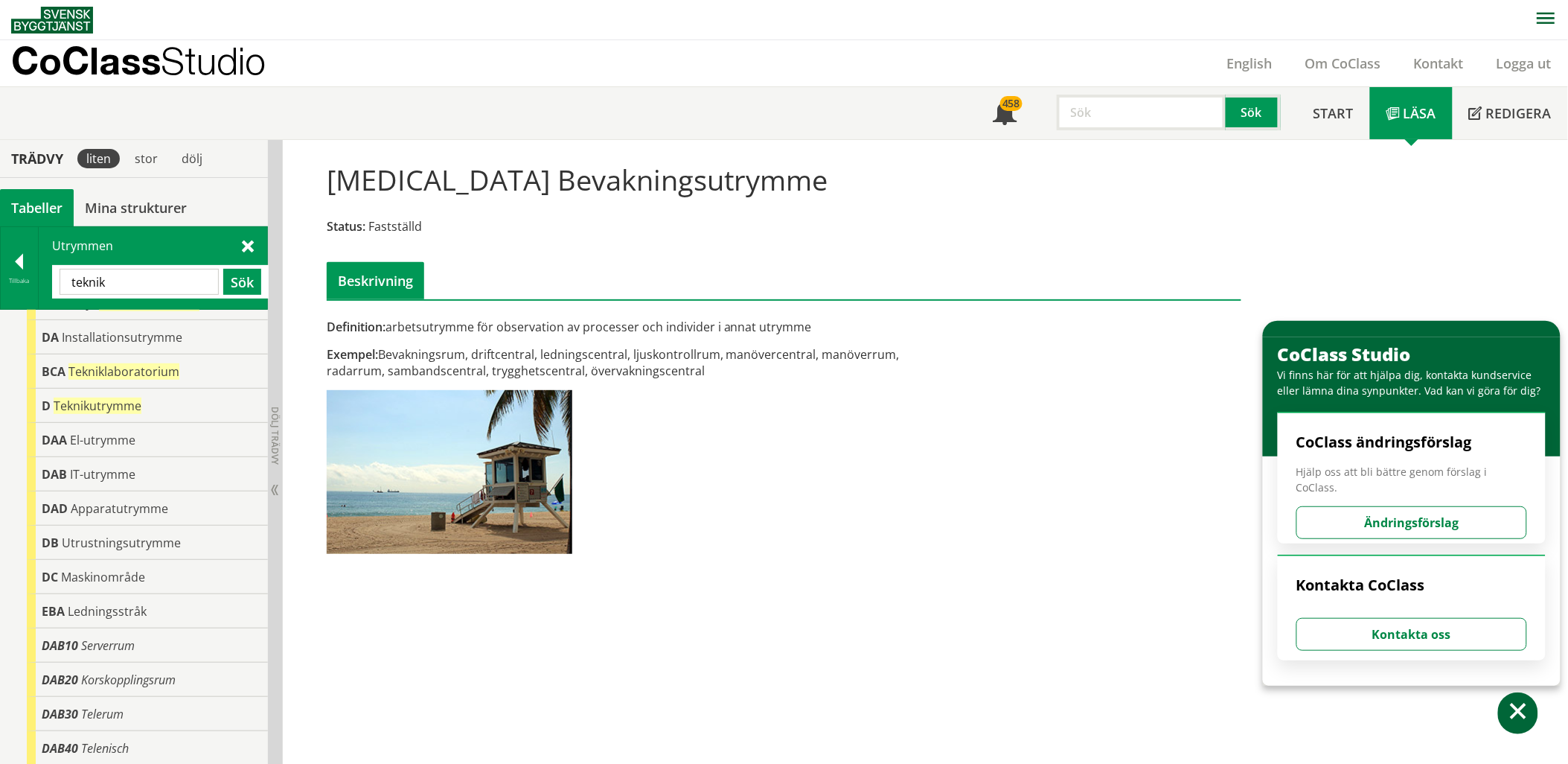
scroll to position [121, 0]
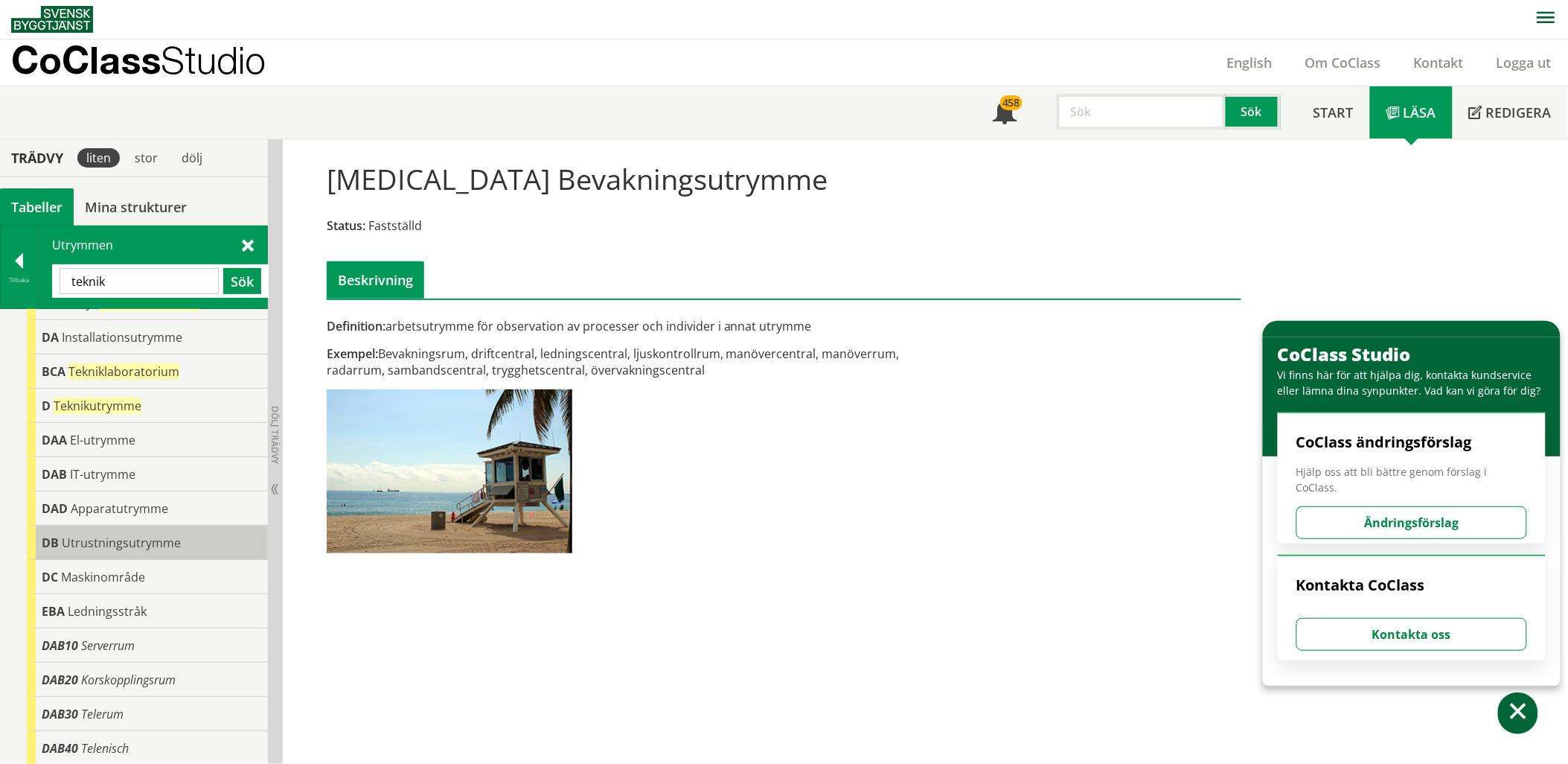
click at [170, 545] on span "Utrustningsutrymme" at bounding box center [121, 542] width 119 height 16
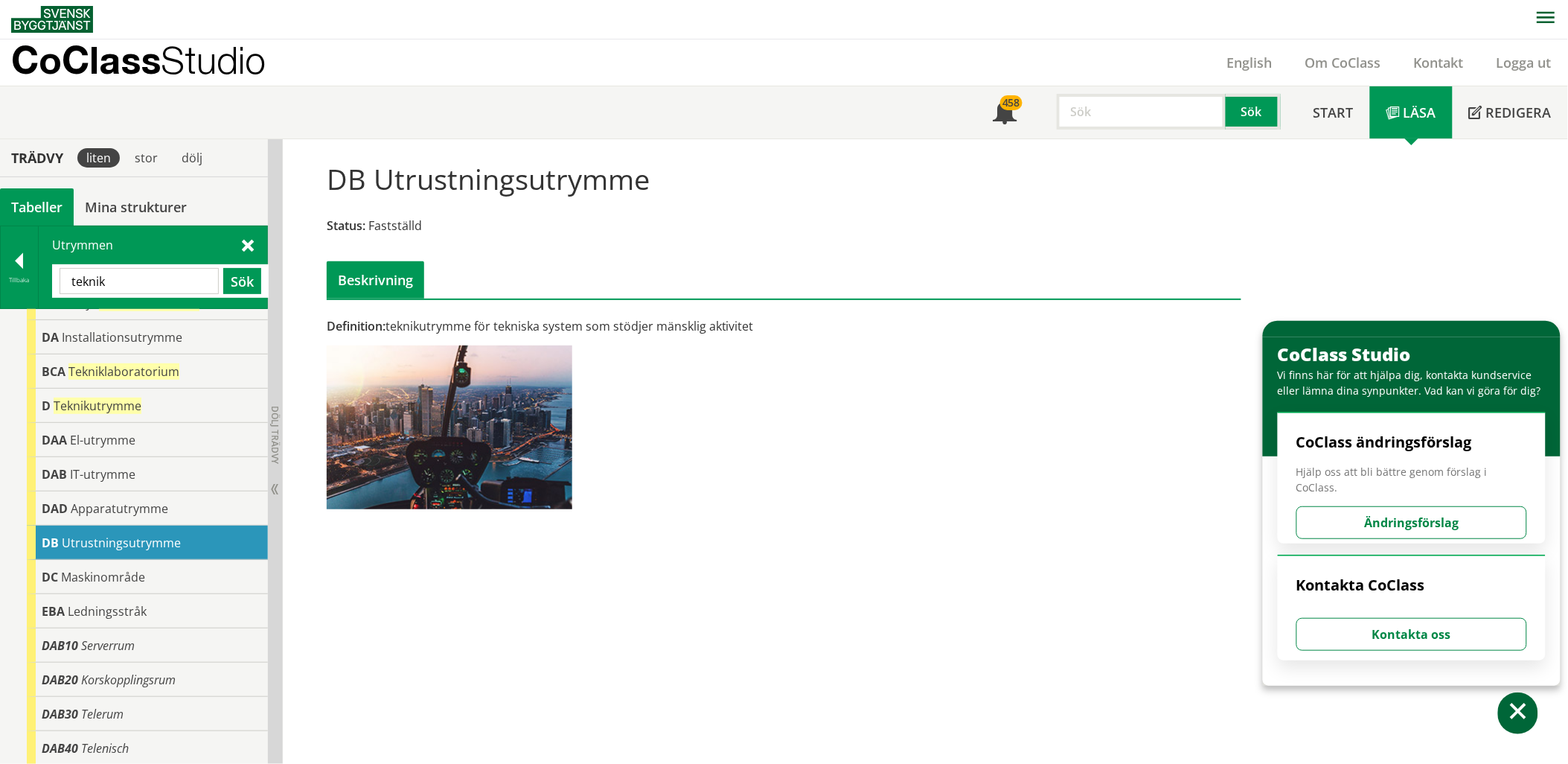
click at [152, 267] on div "teknik Sök" at bounding box center [161, 281] width 217 height 34
click at [146, 278] on input "teknik" at bounding box center [139, 281] width 159 height 26
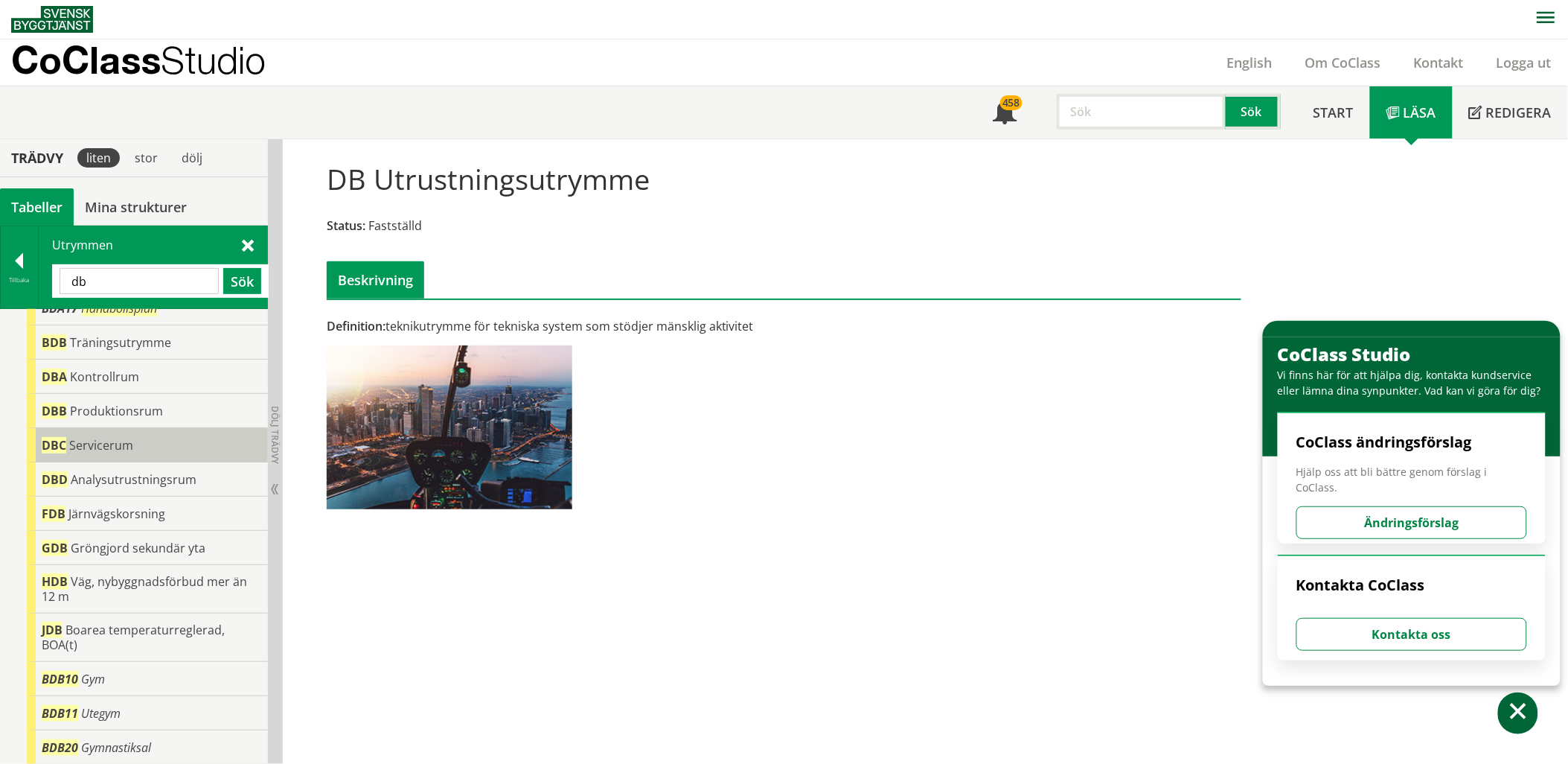
click at [113, 448] on span "Servicerum" at bounding box center [101, 444] width 64 height 16
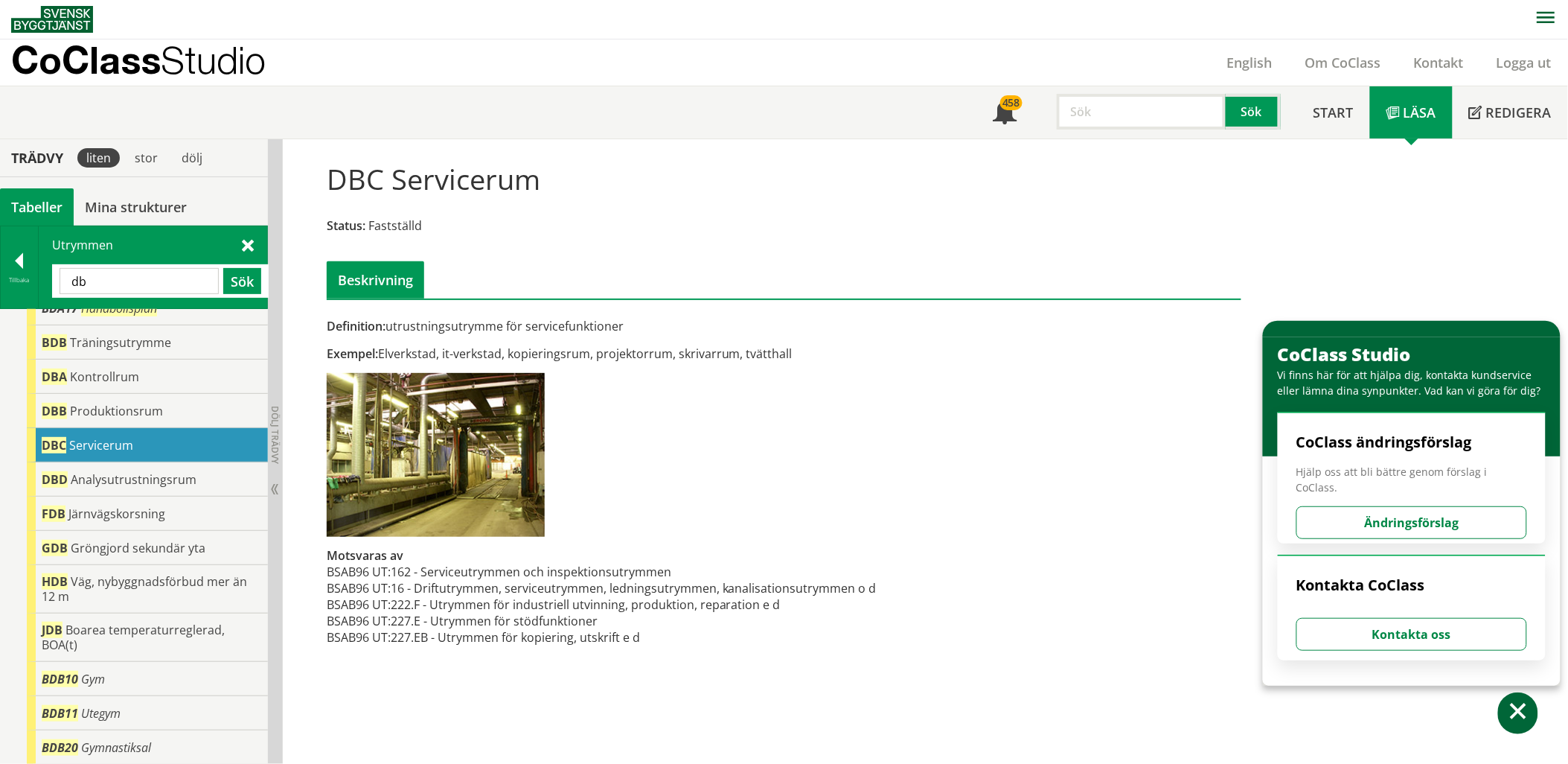
click at [247, 251] on div "Utrymmen db Sök" at bounding box center [153, 267] width 228 height 82
click at [249, 245] on span at bounding box center [248, 245] width 12 height 15
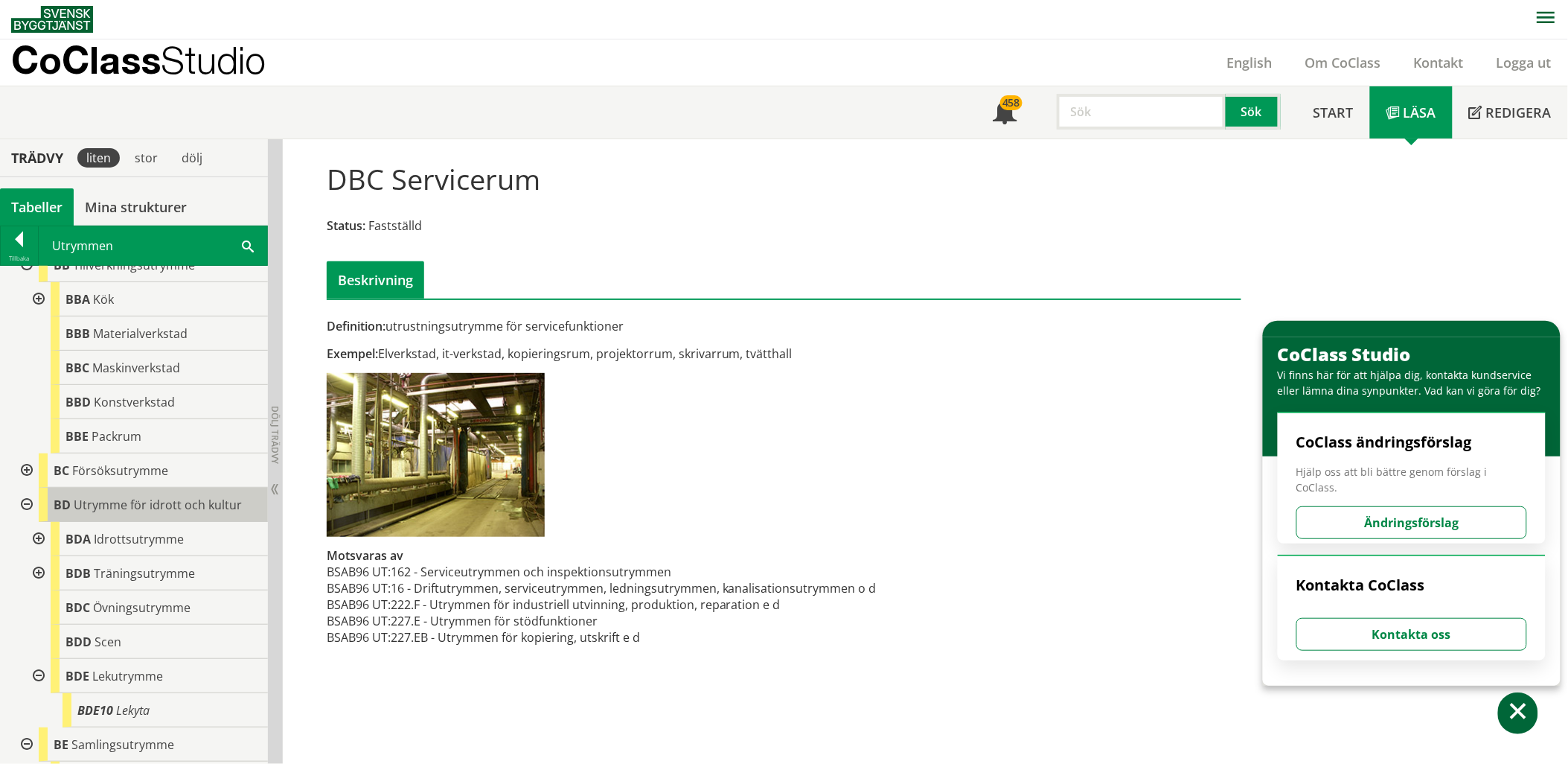
click at [39, 504] on div "BD Utrymme för idrott och kultur" at bounding box center [153, 504] width 229 height 34
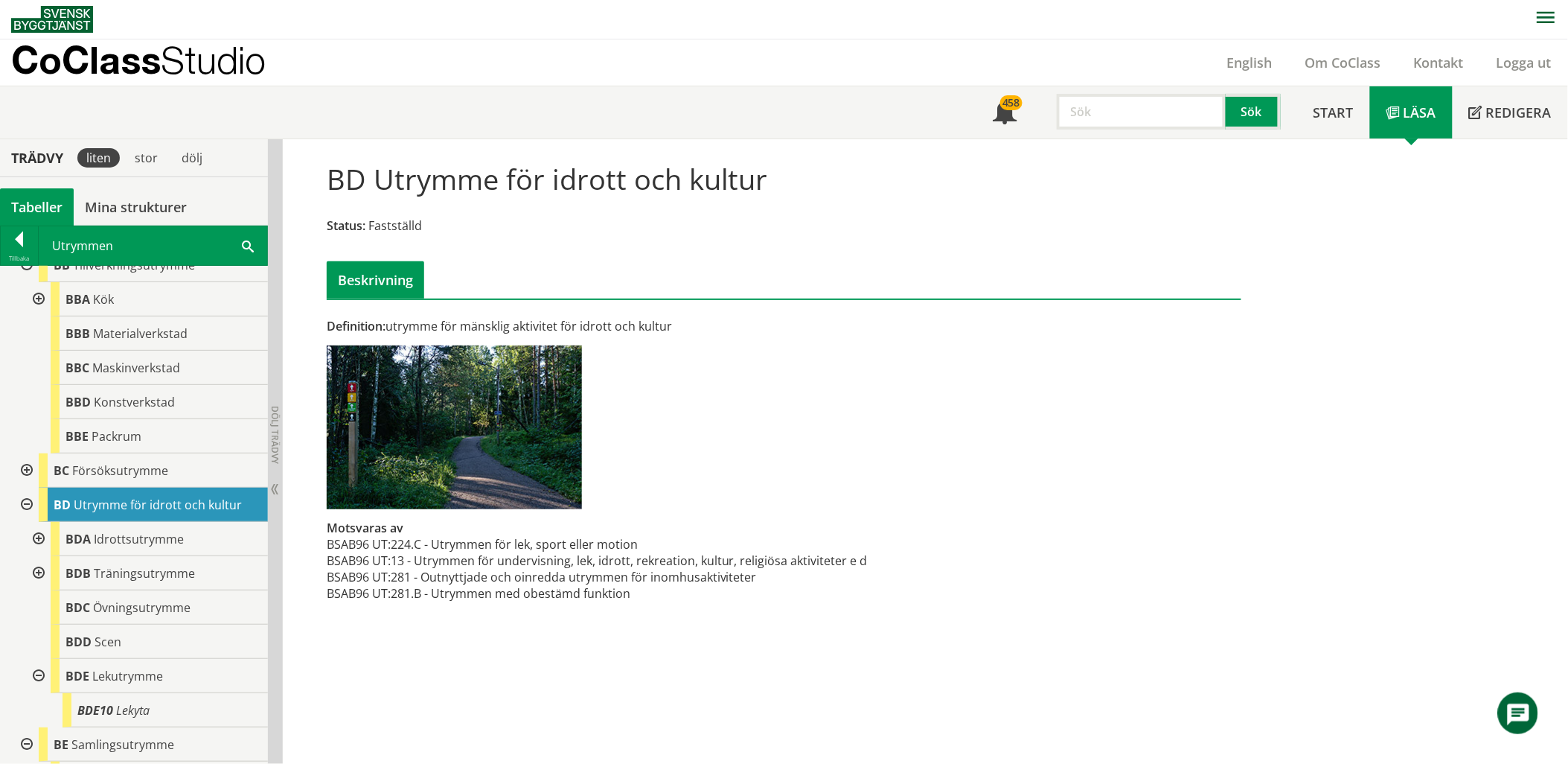
click at [25, 514] on div at bounding box center [25, 504] width 27 height 34
click at [32, 546] on div at bounding box center [25, 539] width 27 height 34
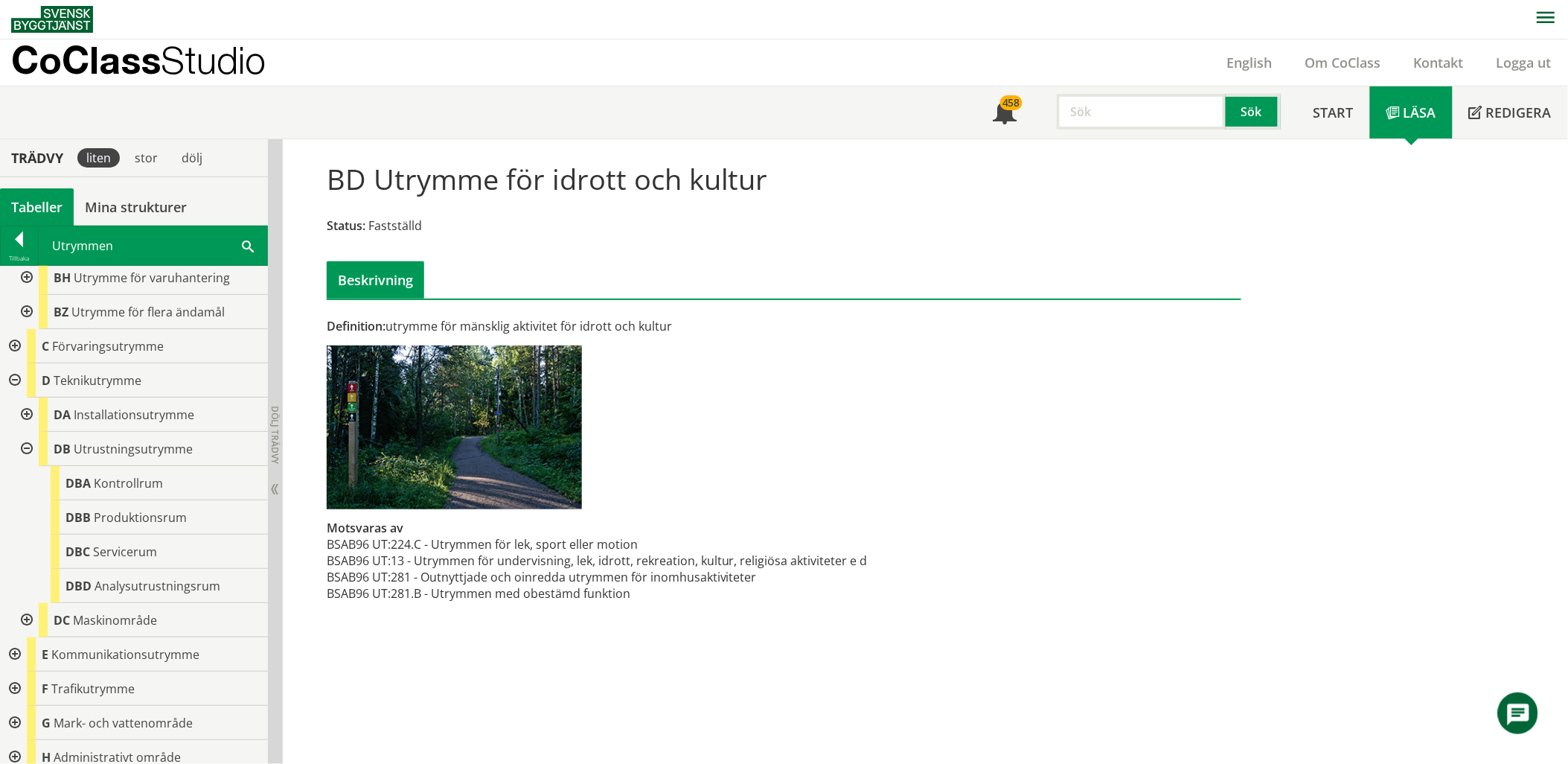
scroll to position [452, 0]
click at [21, 613] on div at bounding box center [25, 619] width 27 height 34
drag, startPoint x: 21, startPoint y: 613, endPoint x: 132, endPoint y: 668, distance: 123.9
click at [132, 668] on div "DCA Maskinräckvidd" at bounding box center [159, 653] width 217 height 34
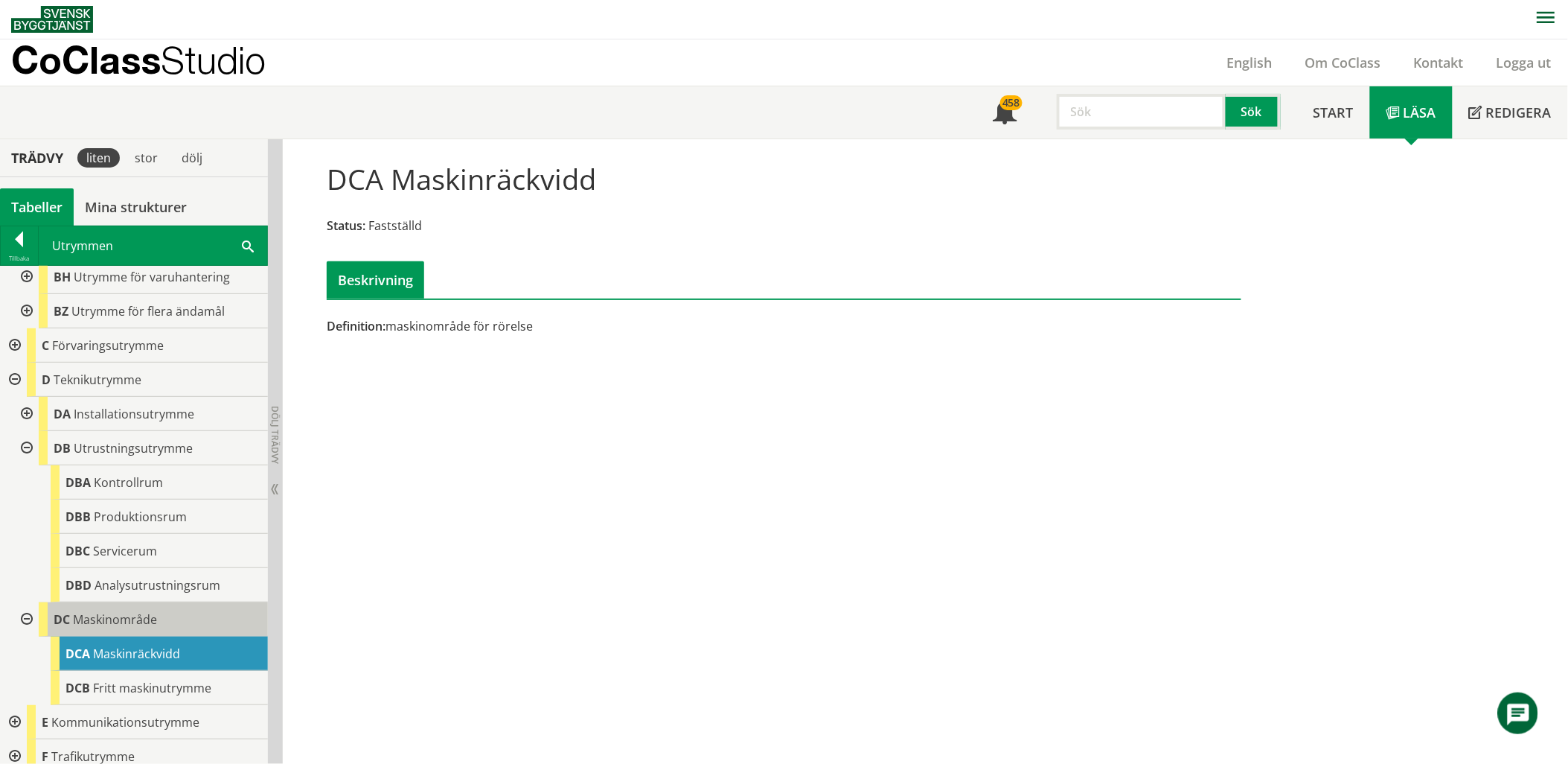
click at [113, 622] on span "Maskinområde" at bounding box center [114, 618] width 84 height 16
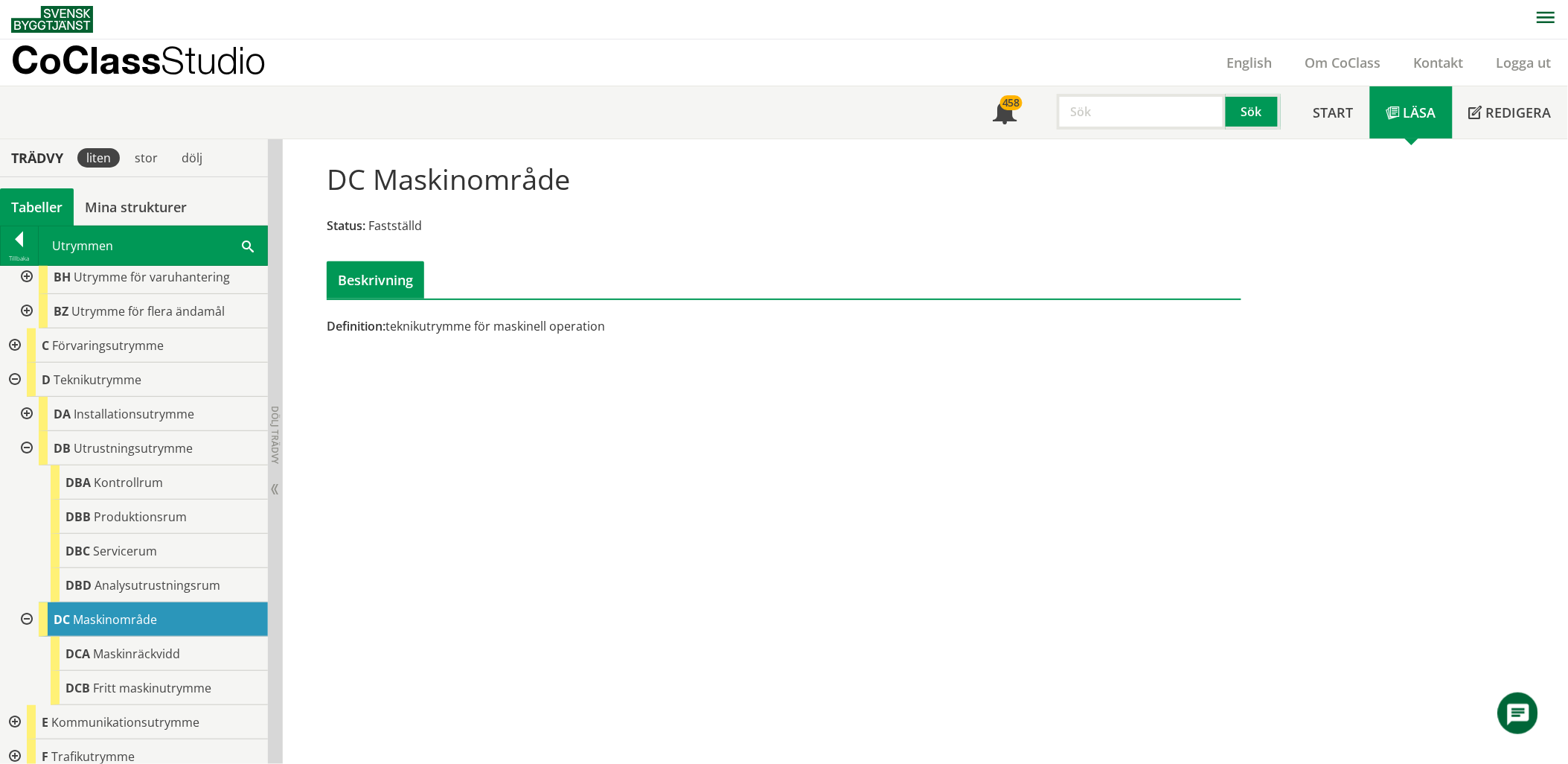
click at [28, 615] on div at bounding box center [25, 619] width 27 height 34
click at [121, 554] on span "Servicerum" at bounding box center [125, 550] width 64 height 16
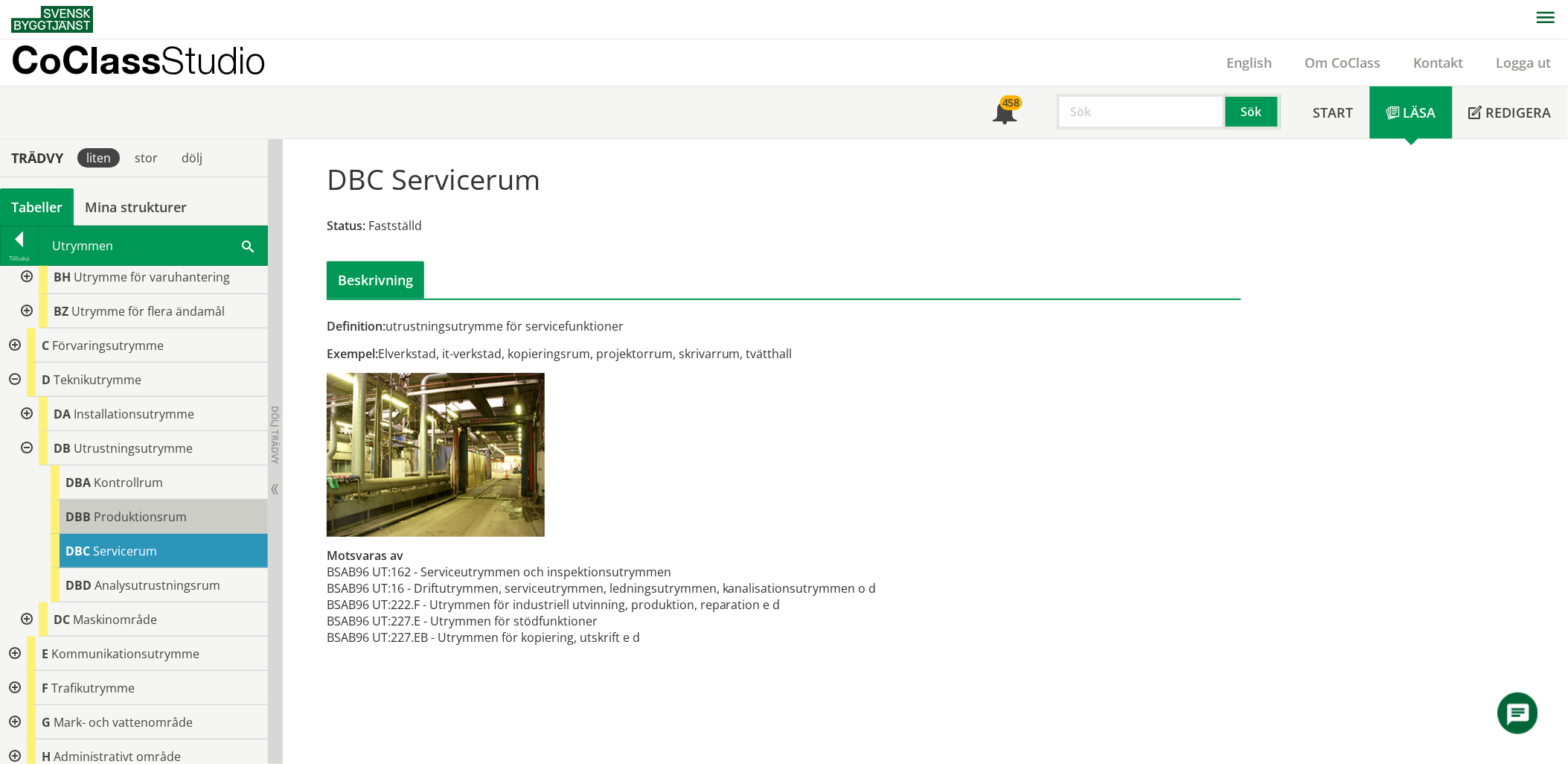
click at [131, 519] on span "Produktionsrum" at bounding box center [140, 516] width 93 height 16
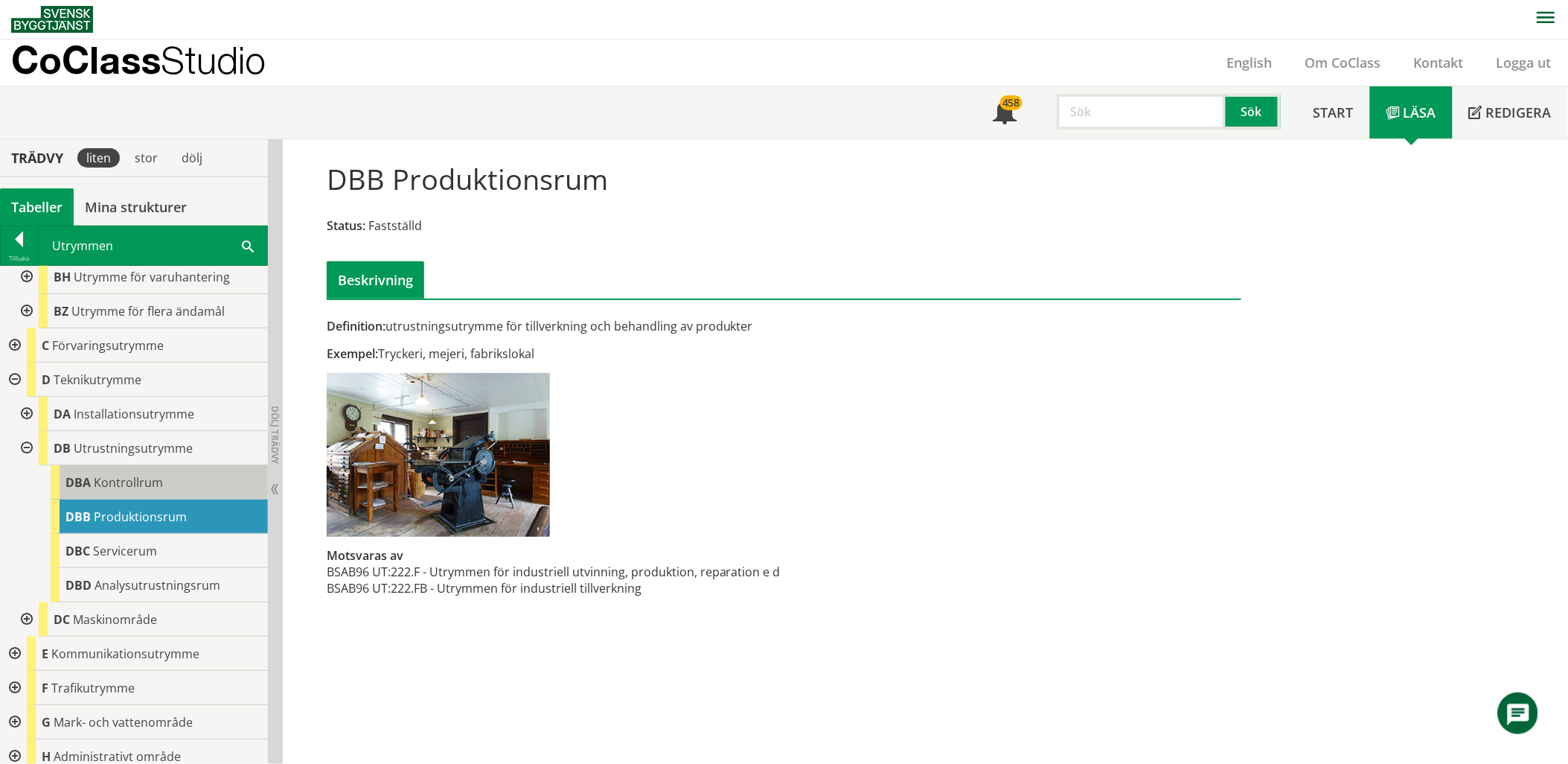
click at [138, 475] on span "Kontrollrum" at bounding box center [129, 481] width 69 height 16
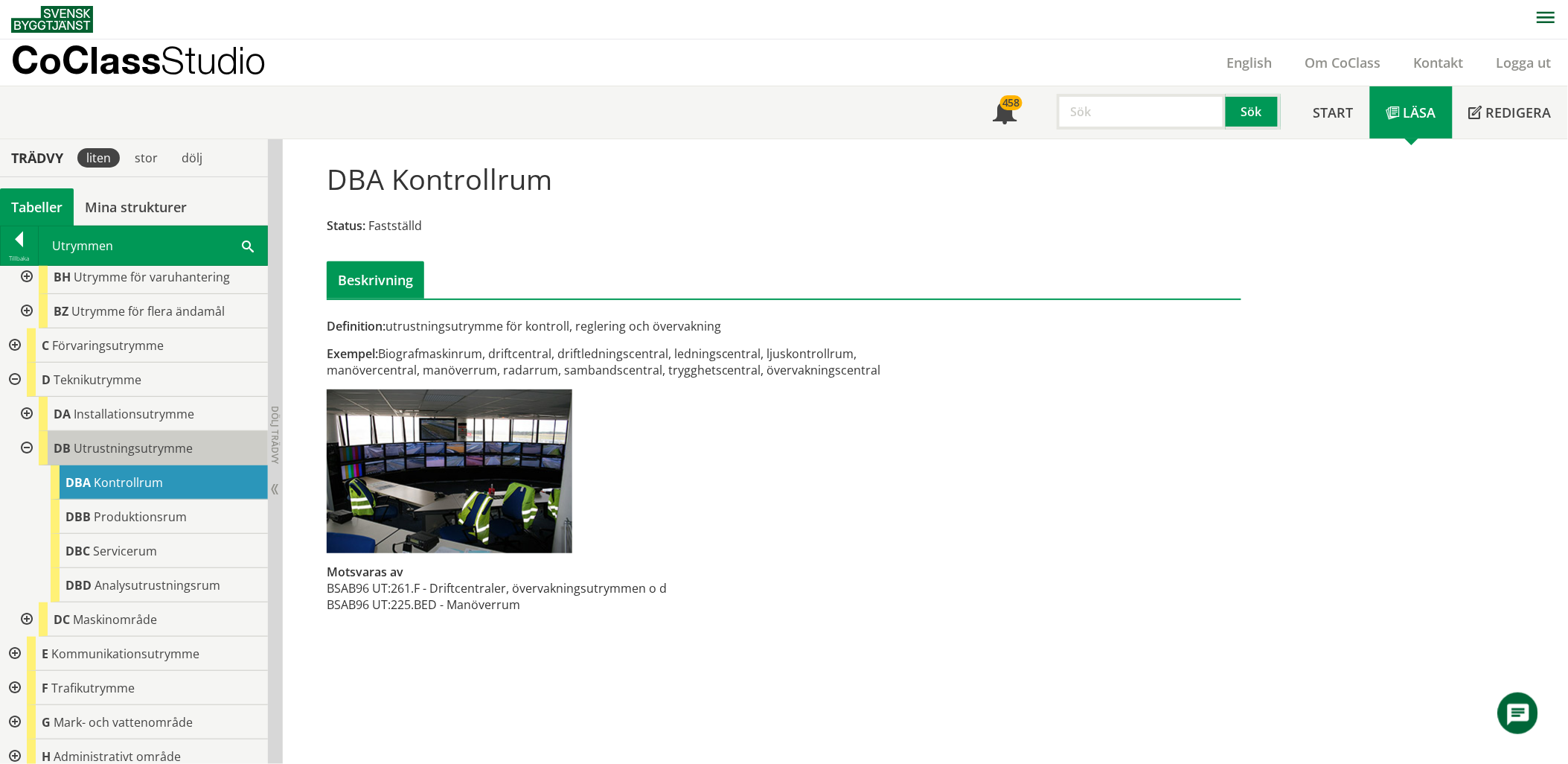
click at [138, 451] on span "Utrustningsutrymme" at bounding box center [133, 448] width 119 height 16
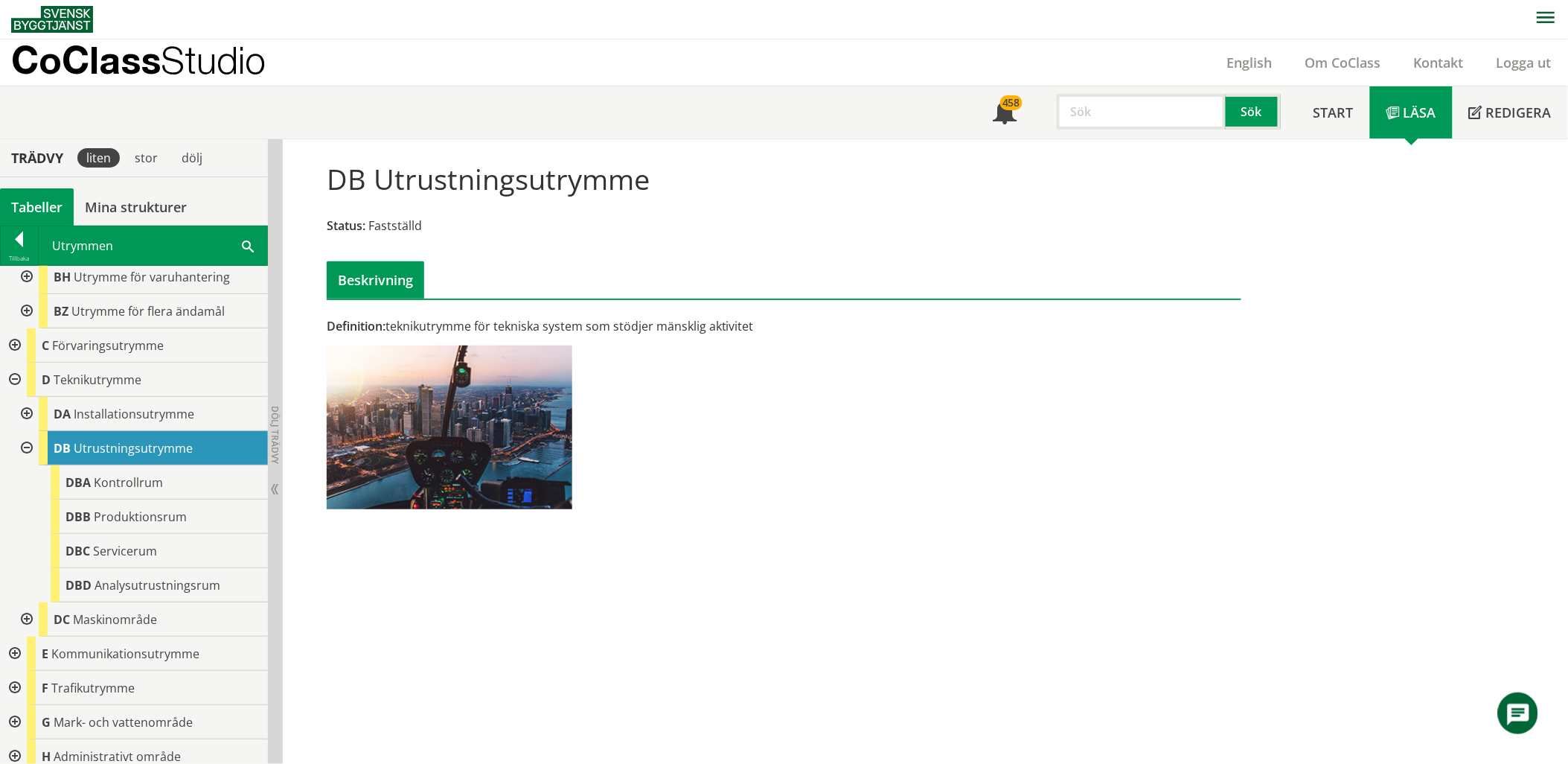
click at [28, 409] on div at bounding box center [25, 414] width 27 height 34
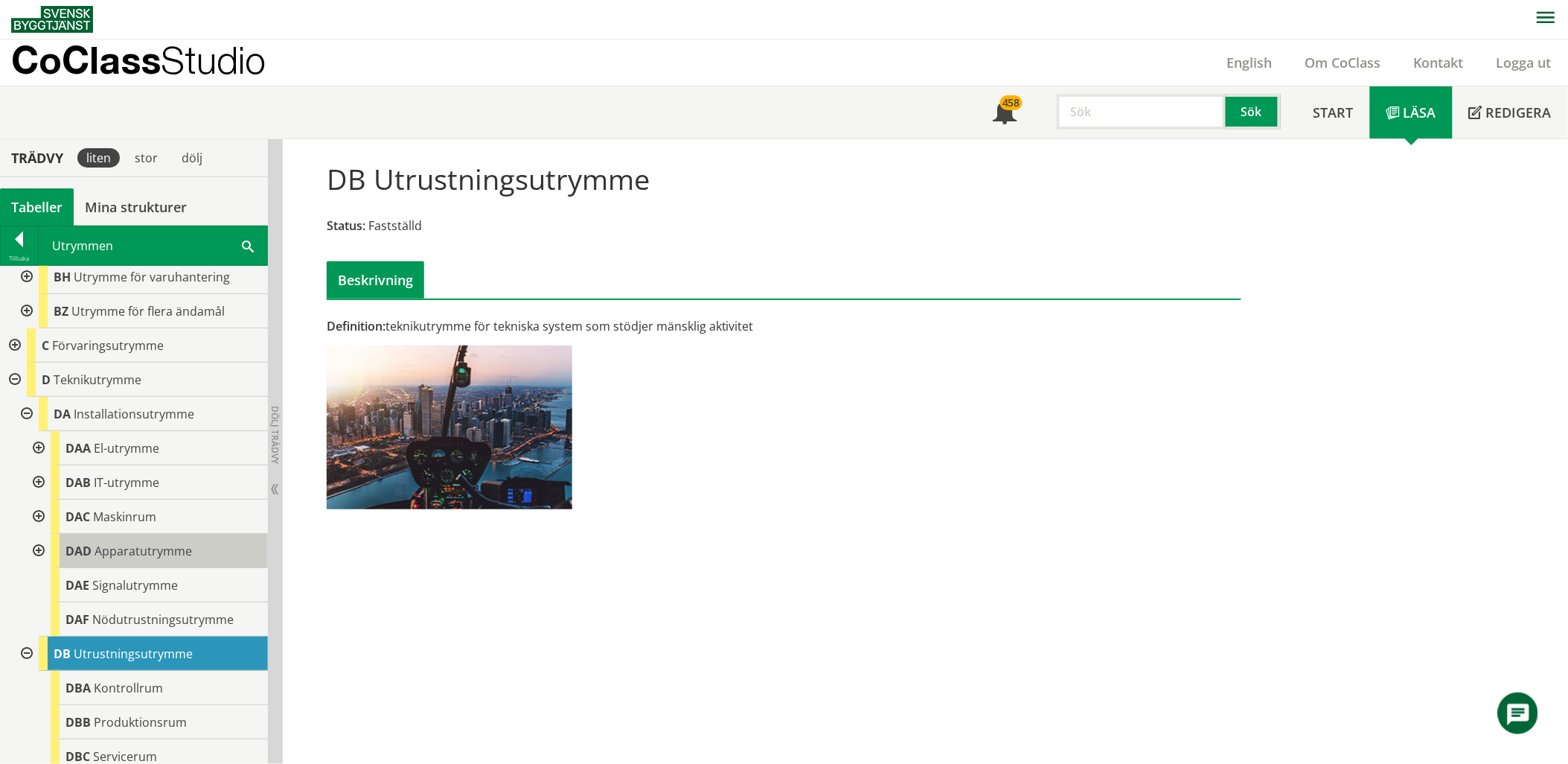
click at [85, 549] on span "DAD" at bounding box center [78, 550] width 26 height 16
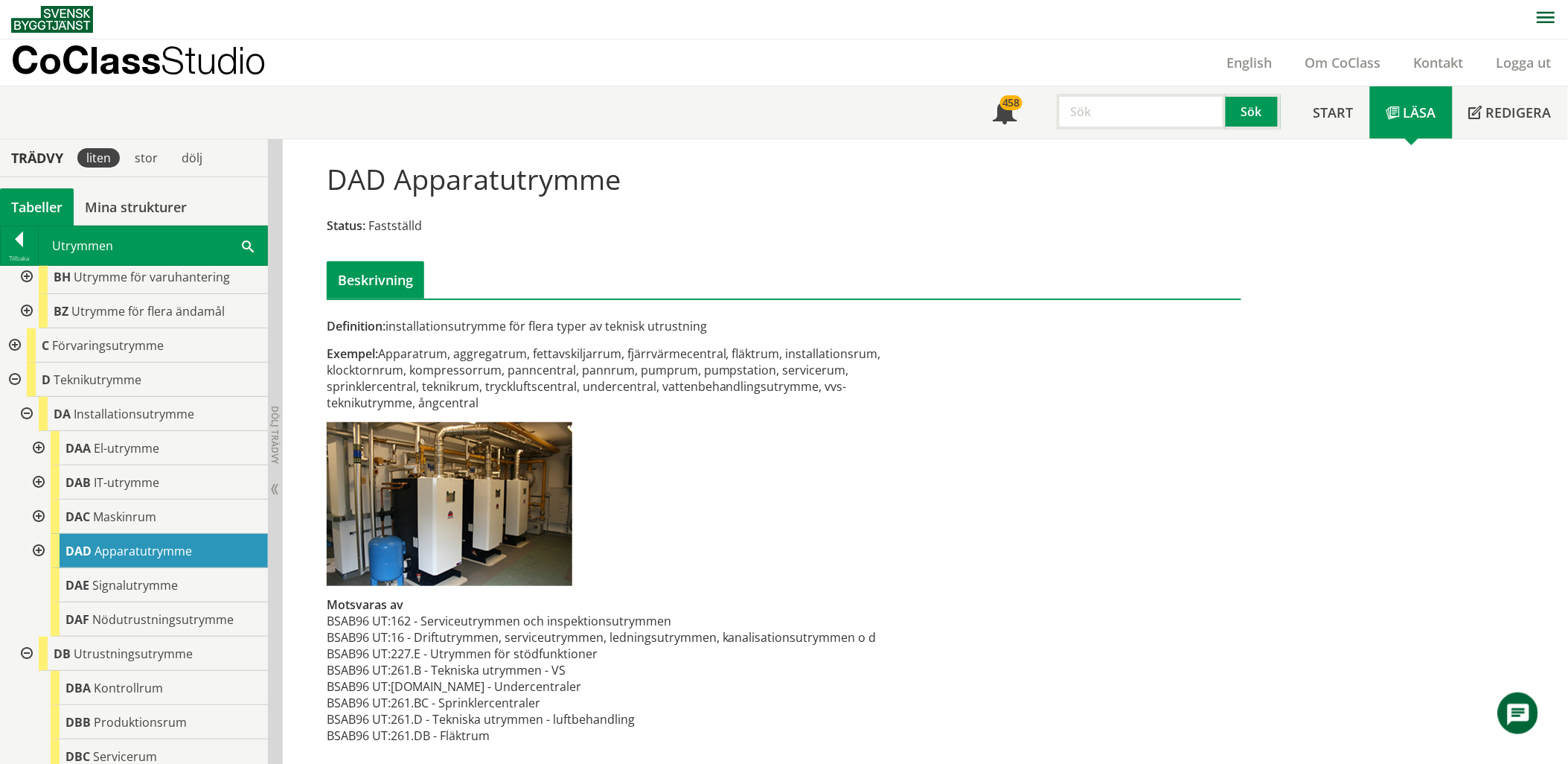
click at [243, 246] on div "Utrymmen db Sök" at bounding box center [153, 245] width 228 height 39
click at [258, 246] on div "Utrymmen db Sök" at bounding box center [153, 245] width 228 height 39
click at [246, 245] on span at bounding box center [248, 245] width 12 height 15
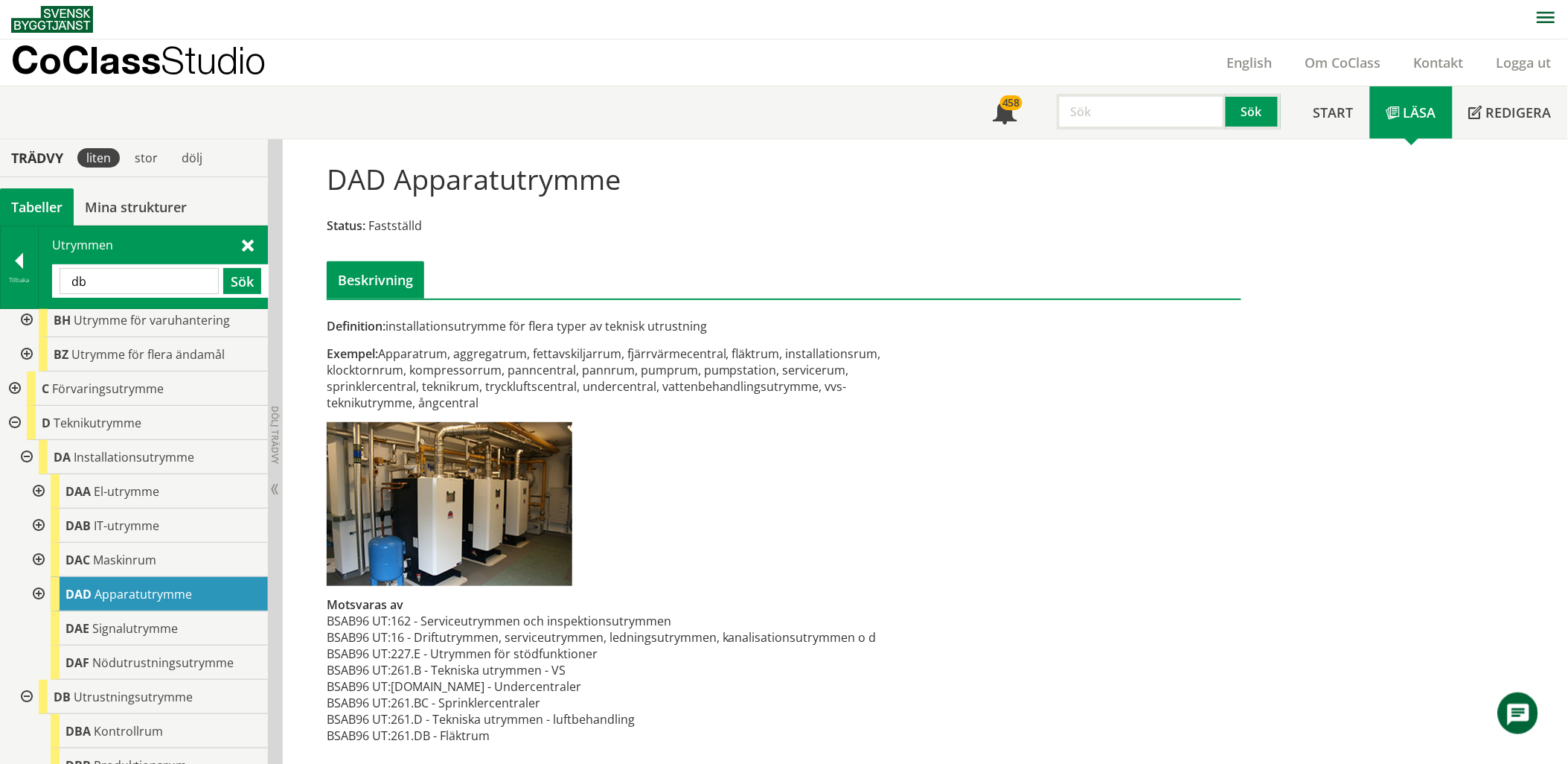
type input "d"
type input "torr"
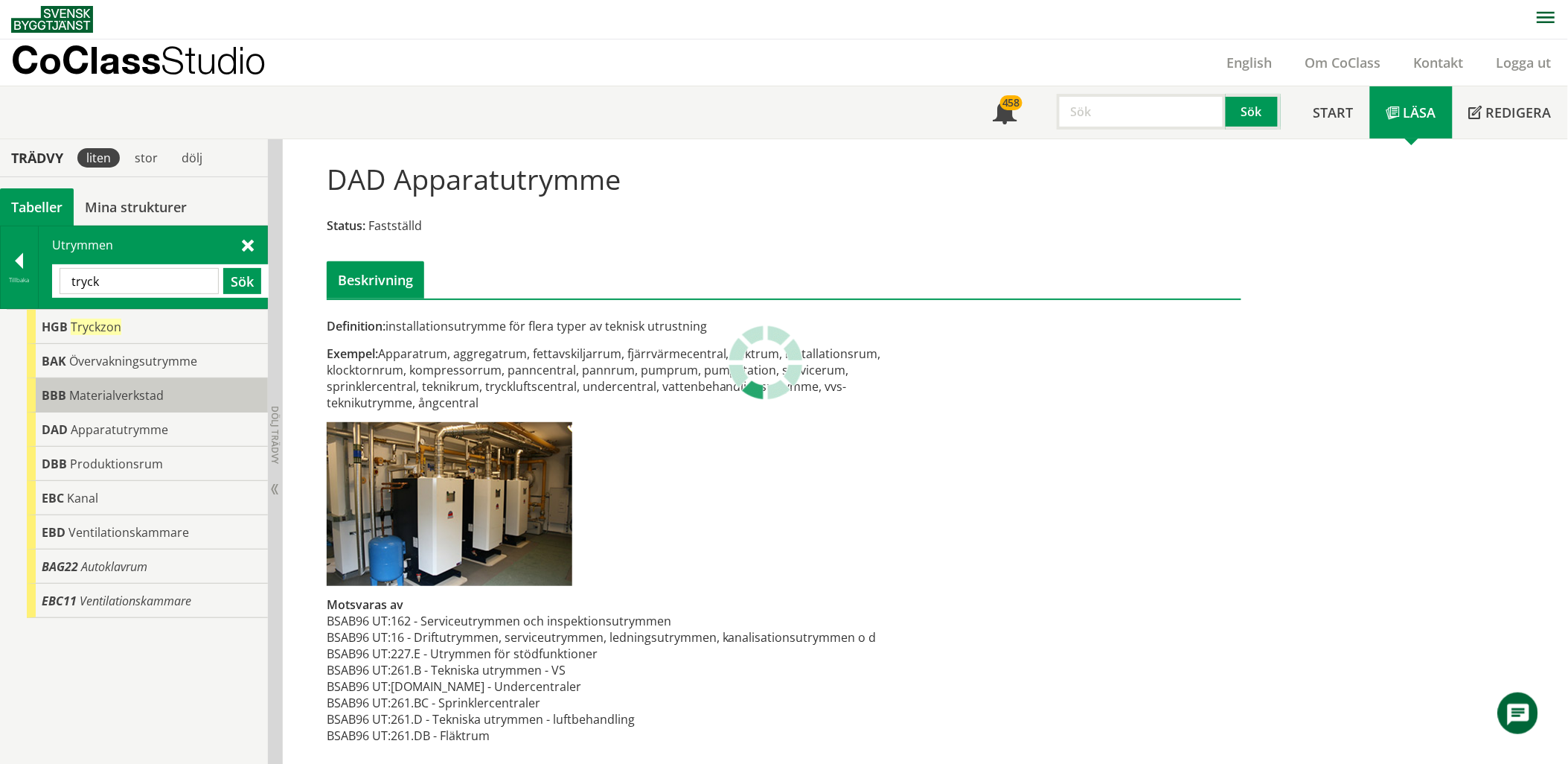
click at [133, 398] on span "Materialverkstad" at bounding box center [117, 394] width 95 height 16
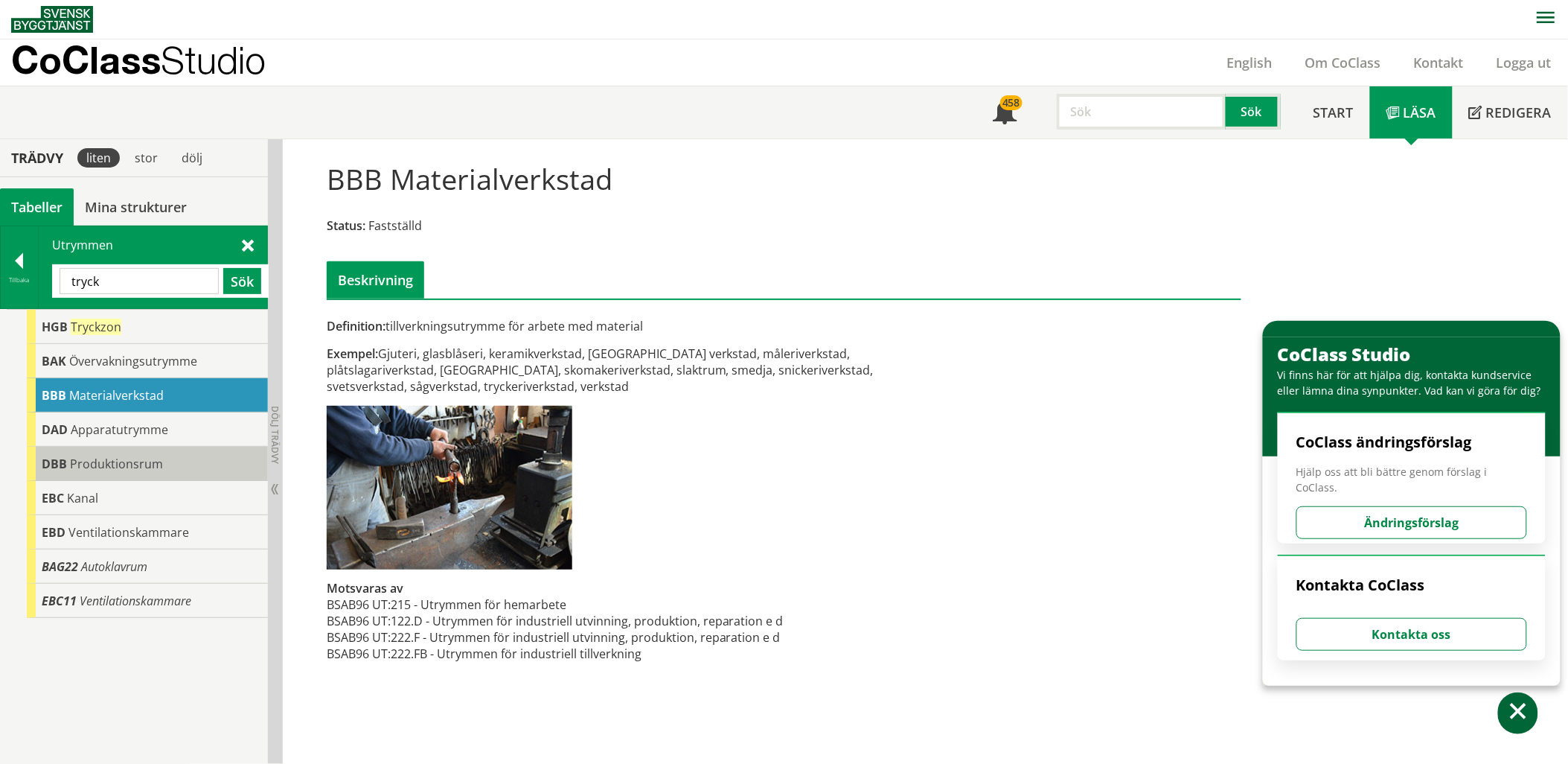
click at [196, 458] on div "DBB Produktionsrum" at bounding box center [147, 464] width 241 height 34
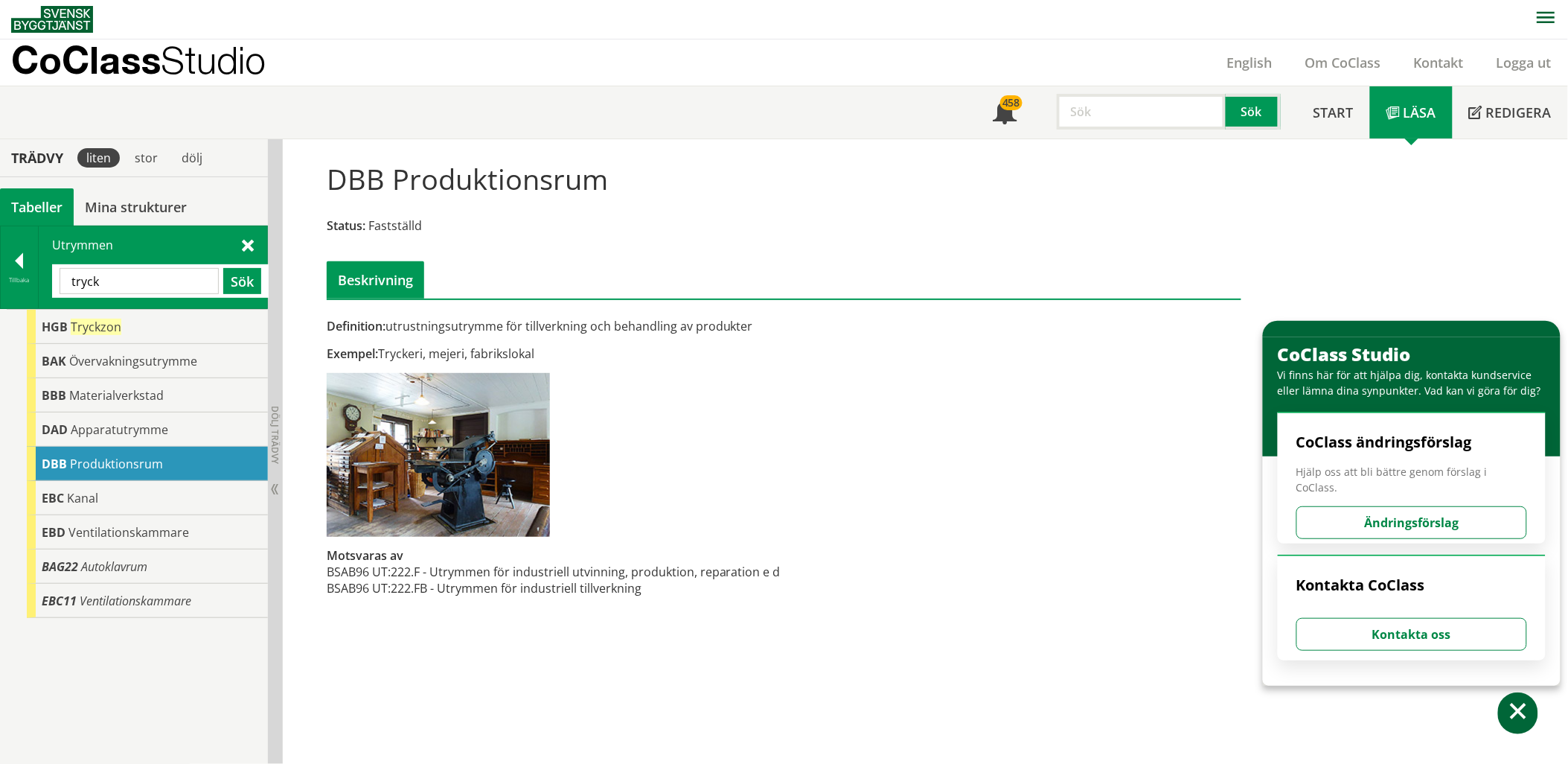
click at [124, 282] on input "tryck" at bounding box center [139, 281] width 159 height 26
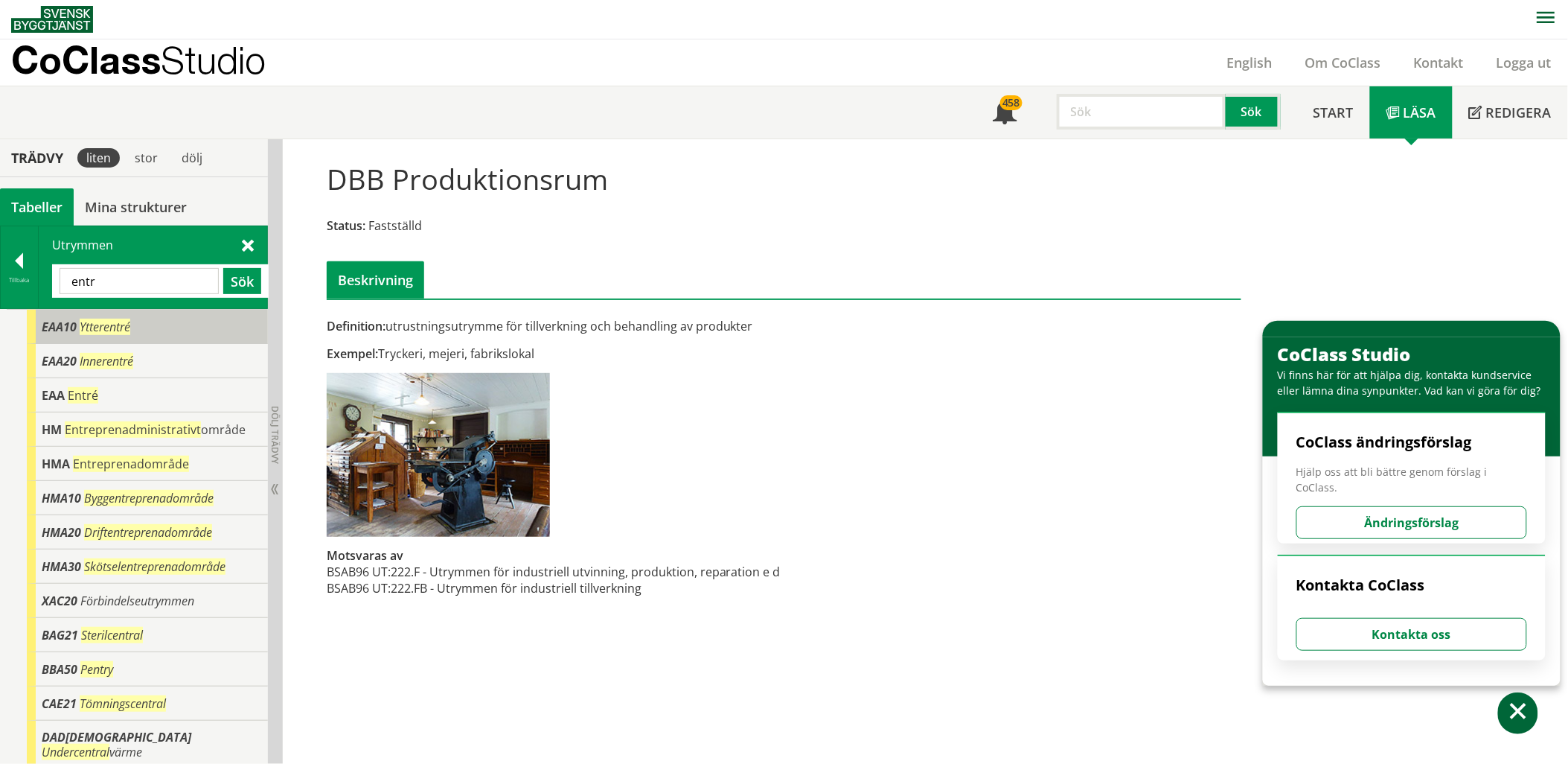
click at [128, 323] on span "Ytterentré" at bounding box center [105, 327] width 51 height 16
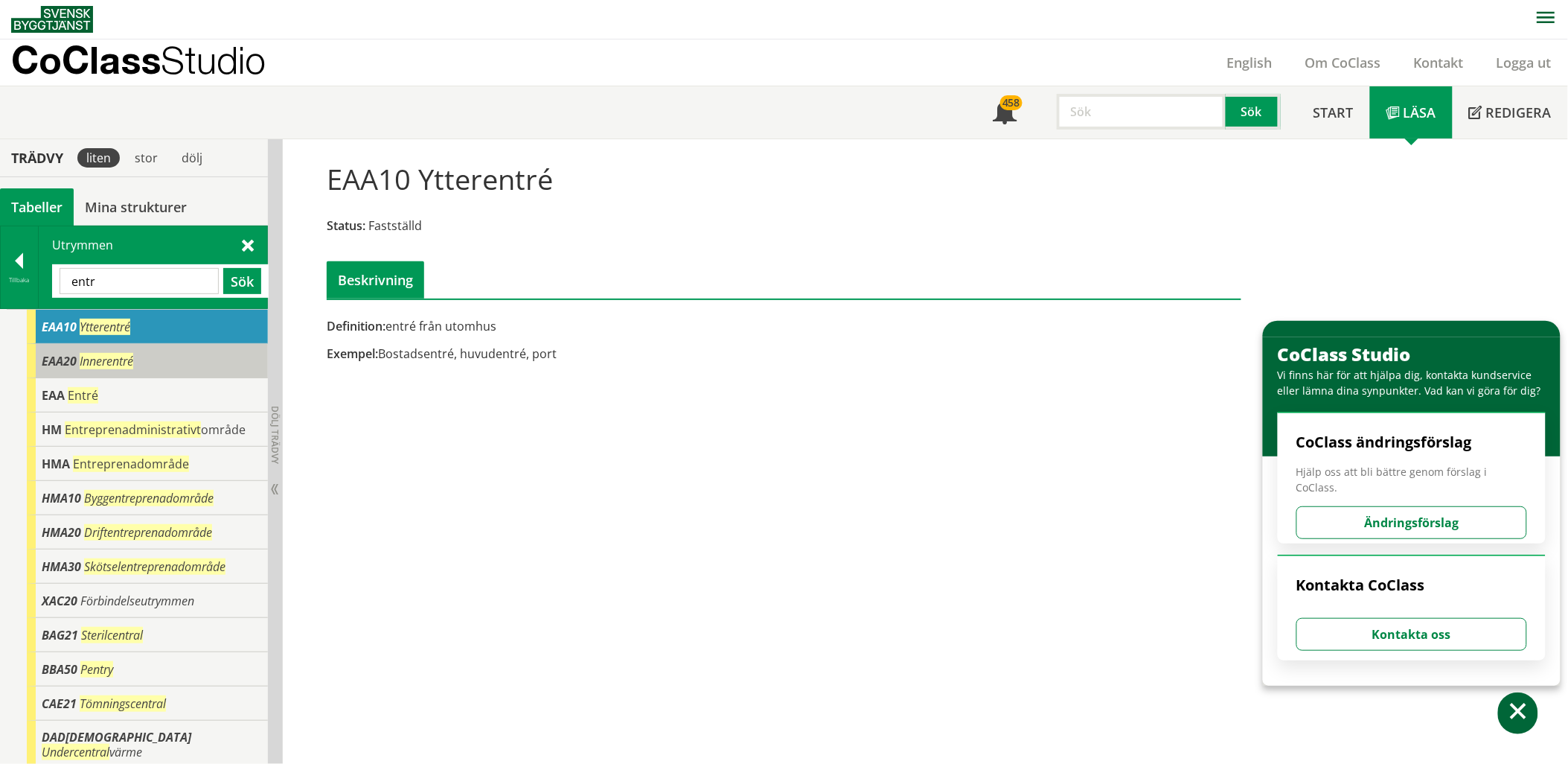
click at [122, 358] on span "Innerentré" at bounding box center [106, 360] width 53 height 16
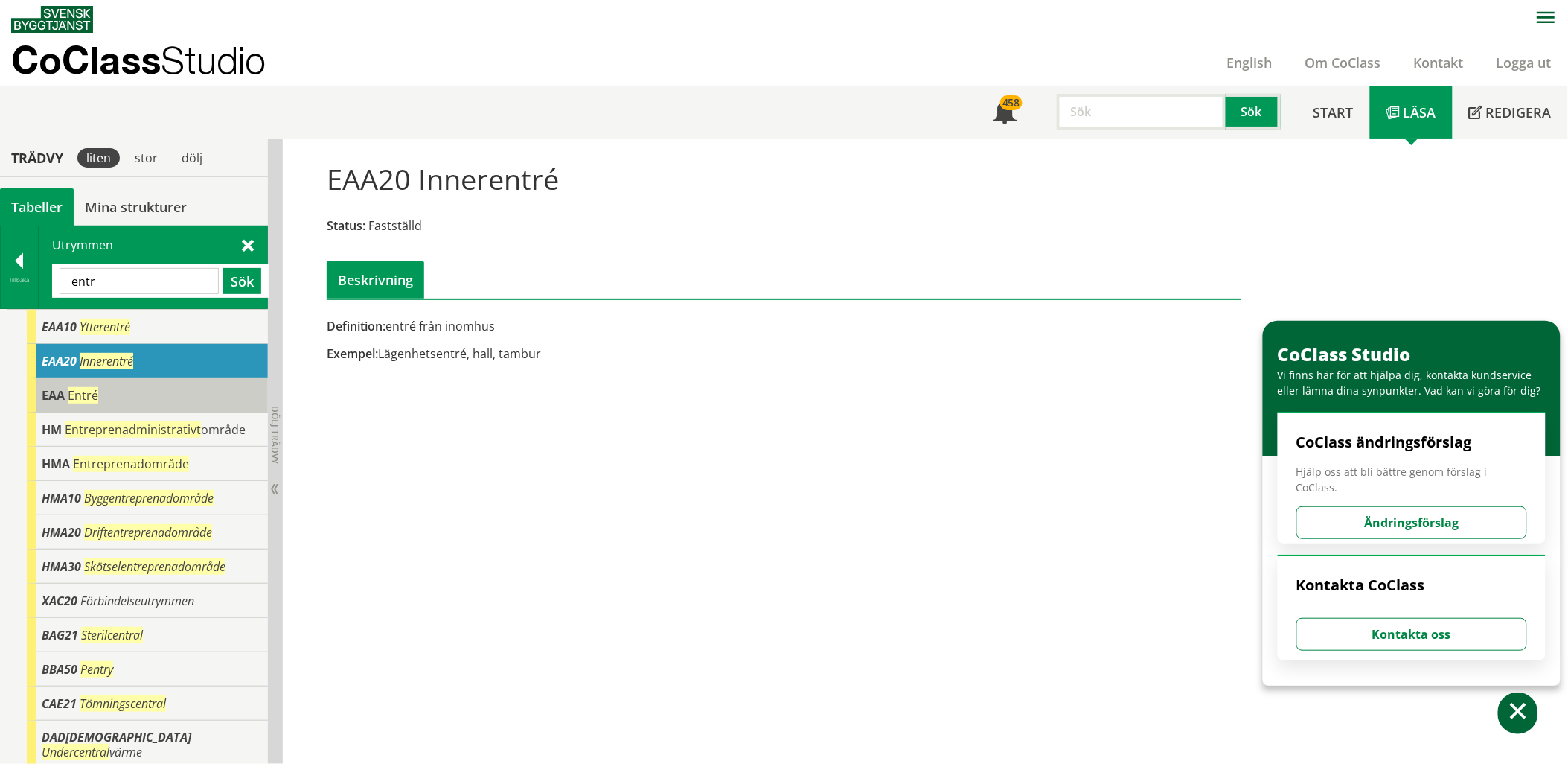
click at [122, 387] on div "EAA Entré" at bounding box center [147, 395] width 241 height 34
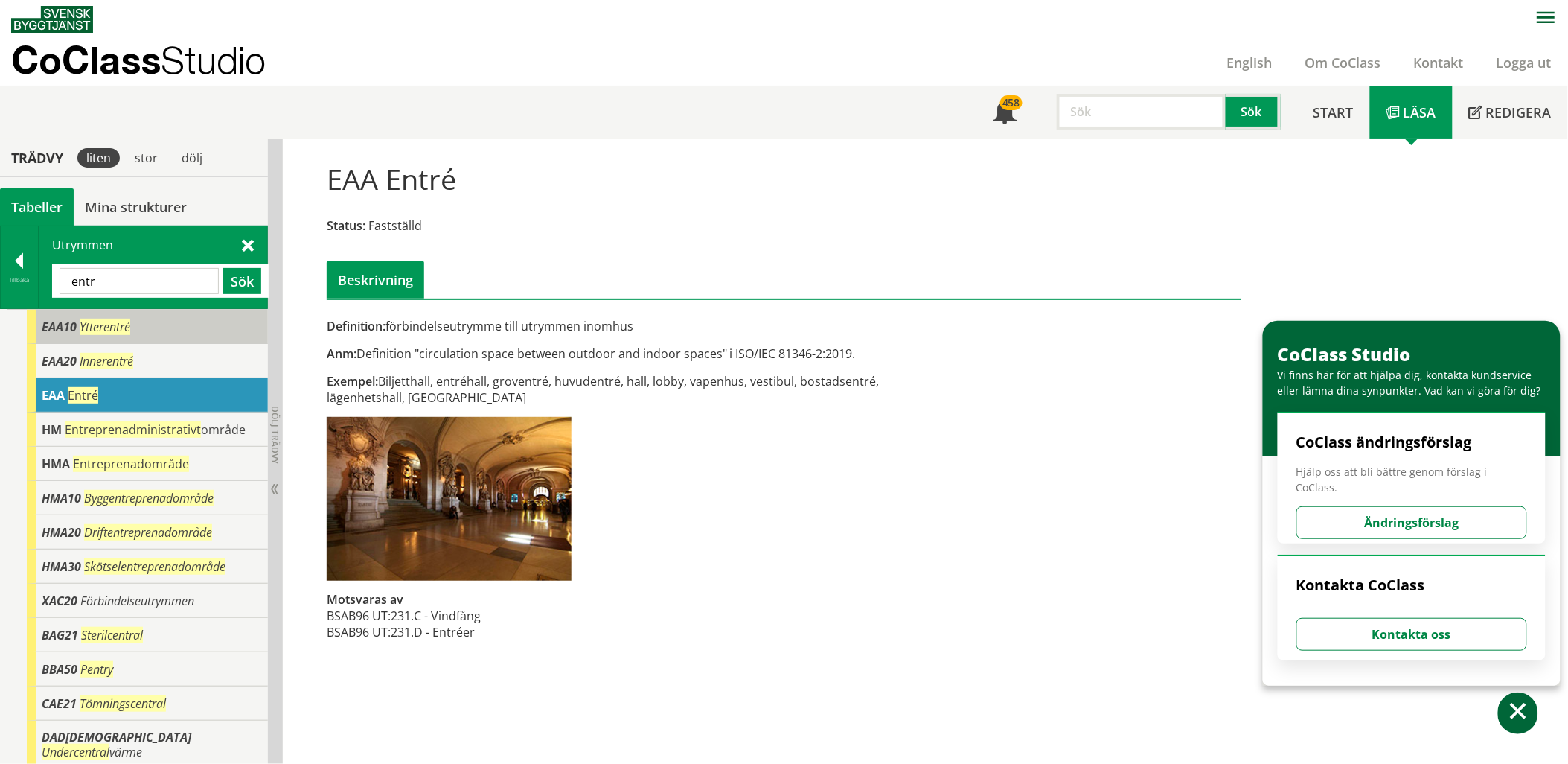
click at [140, 329] on div "EAA10 Ytterentré" at bounding box center [147, 327] width 241 height 34
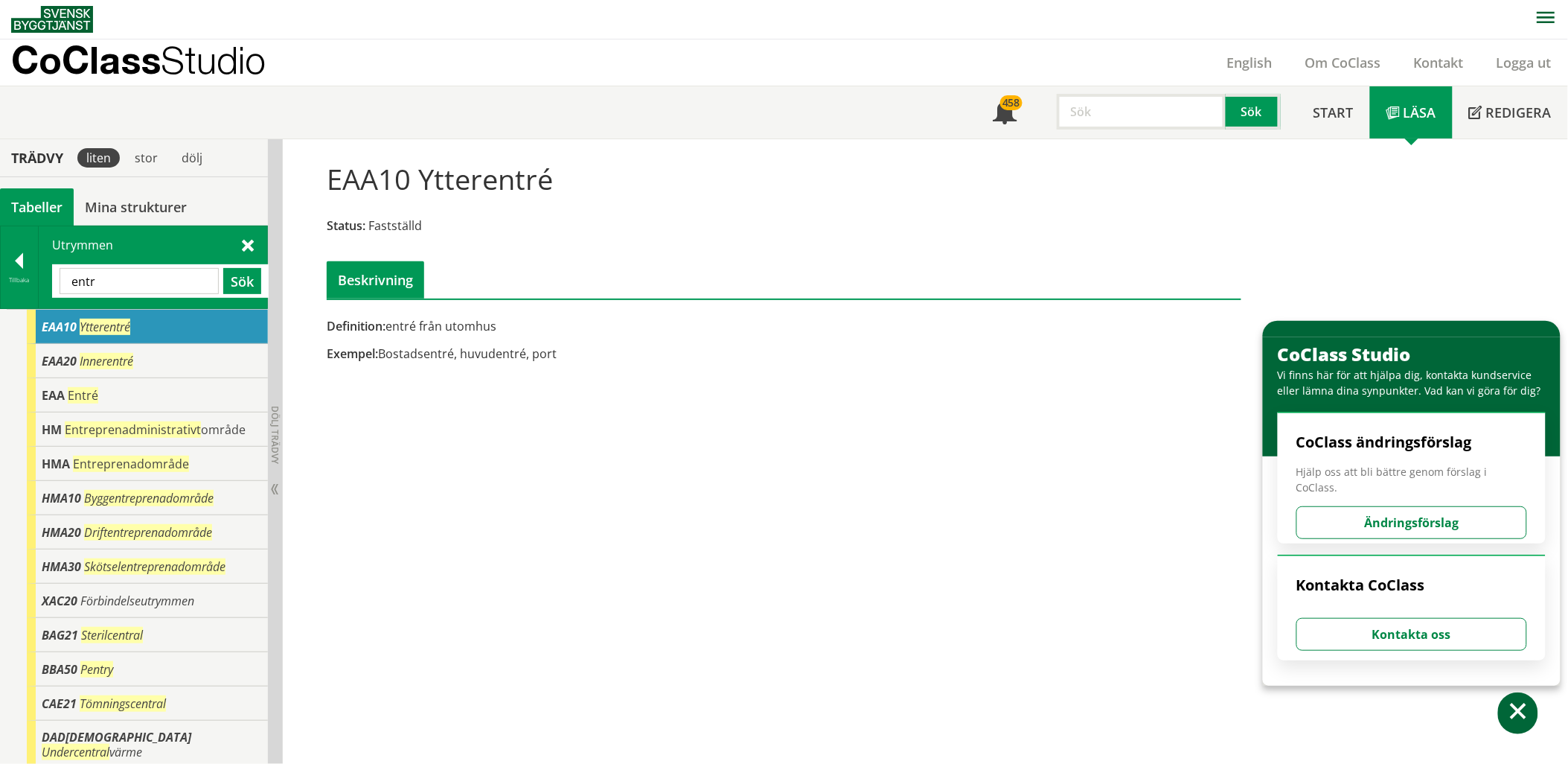
click at [145, 276] on input "entr" at bounding box center [139, 281] width 159 height 26
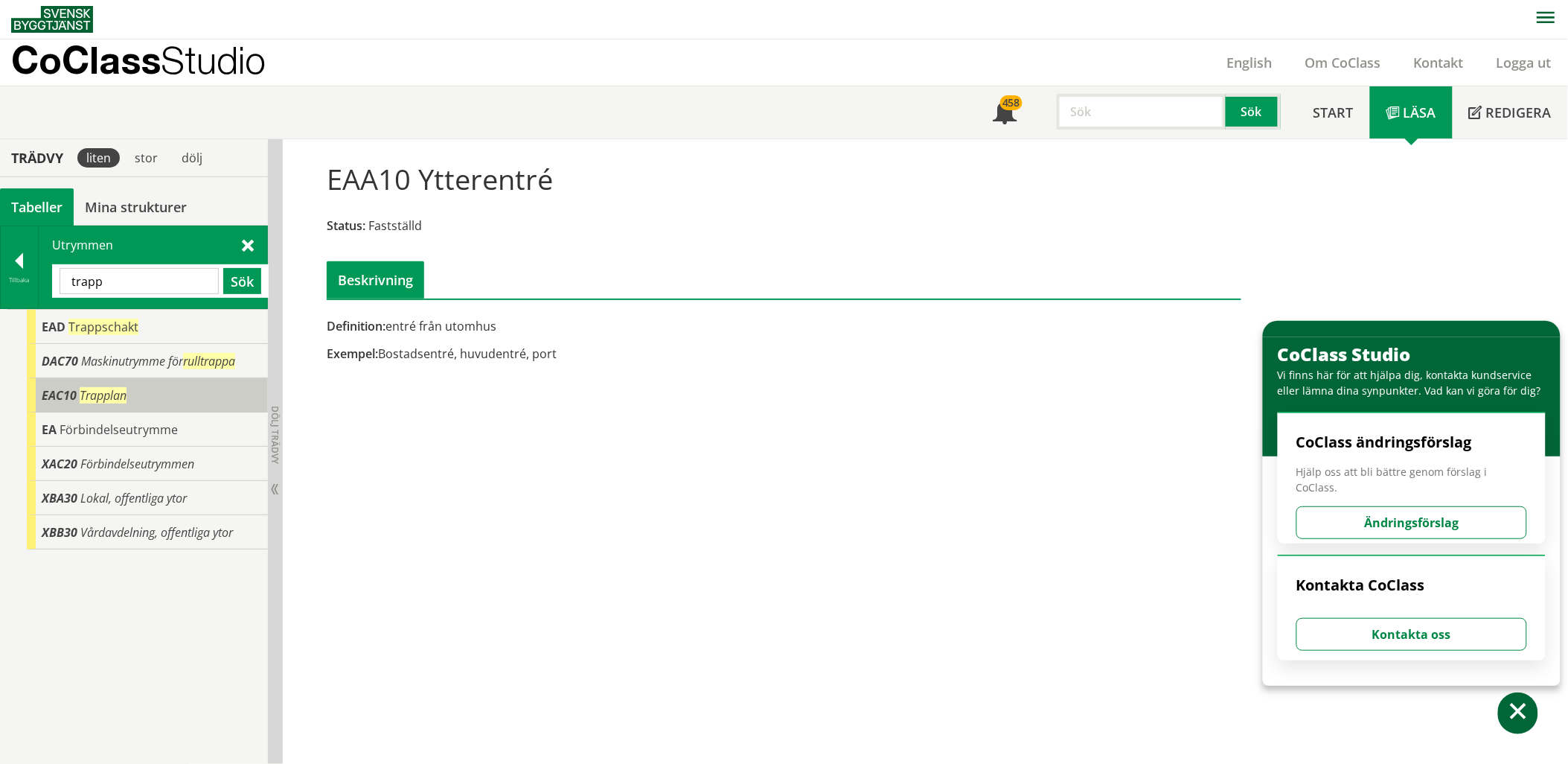
click at [119, 391] on span "Trapplan" at bounding box center [102, 394] width 47 height 16
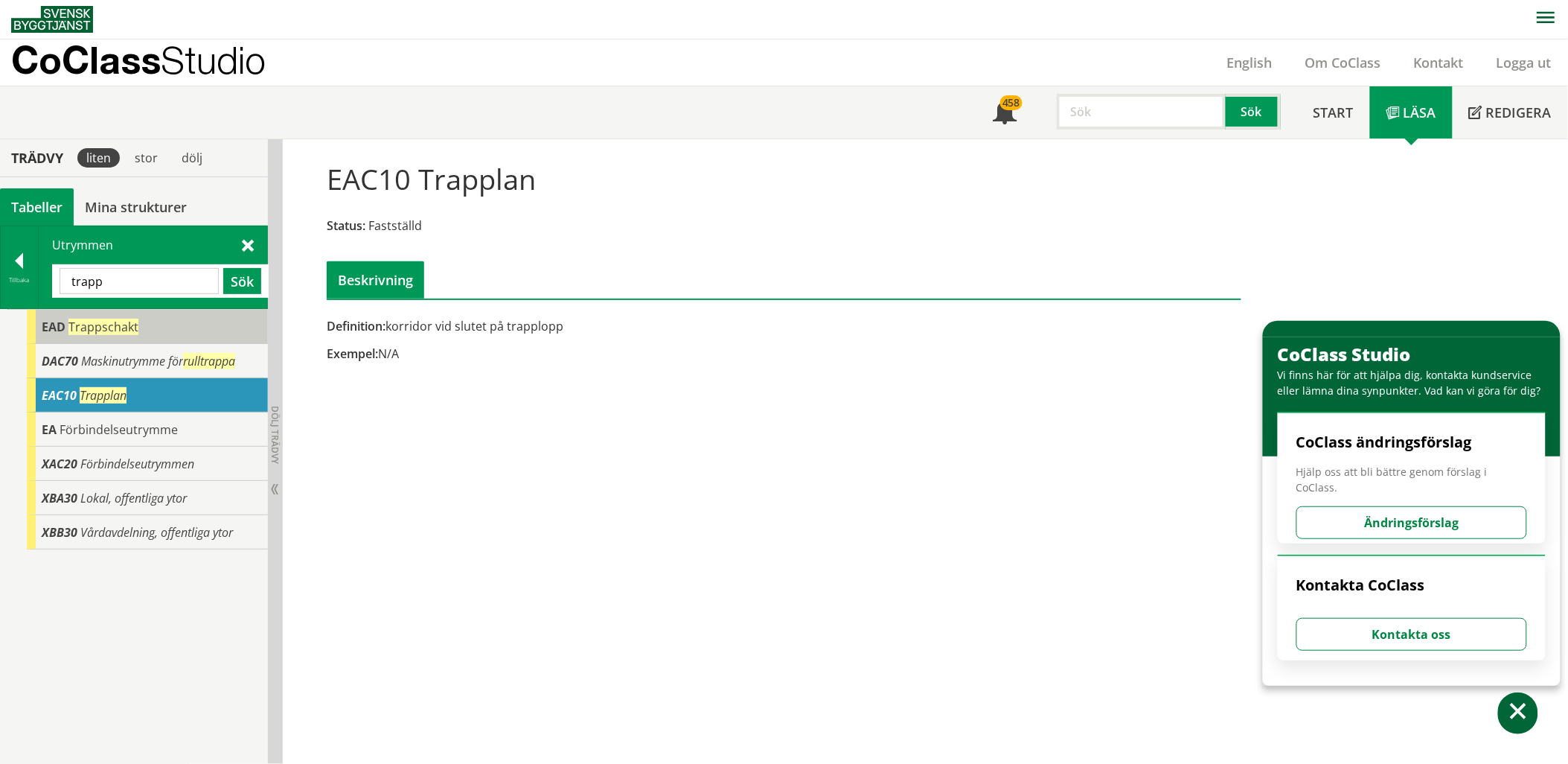
click at [114, 333] on span "Trappschakt" at bounding box center [103, 327] width 70 height 16
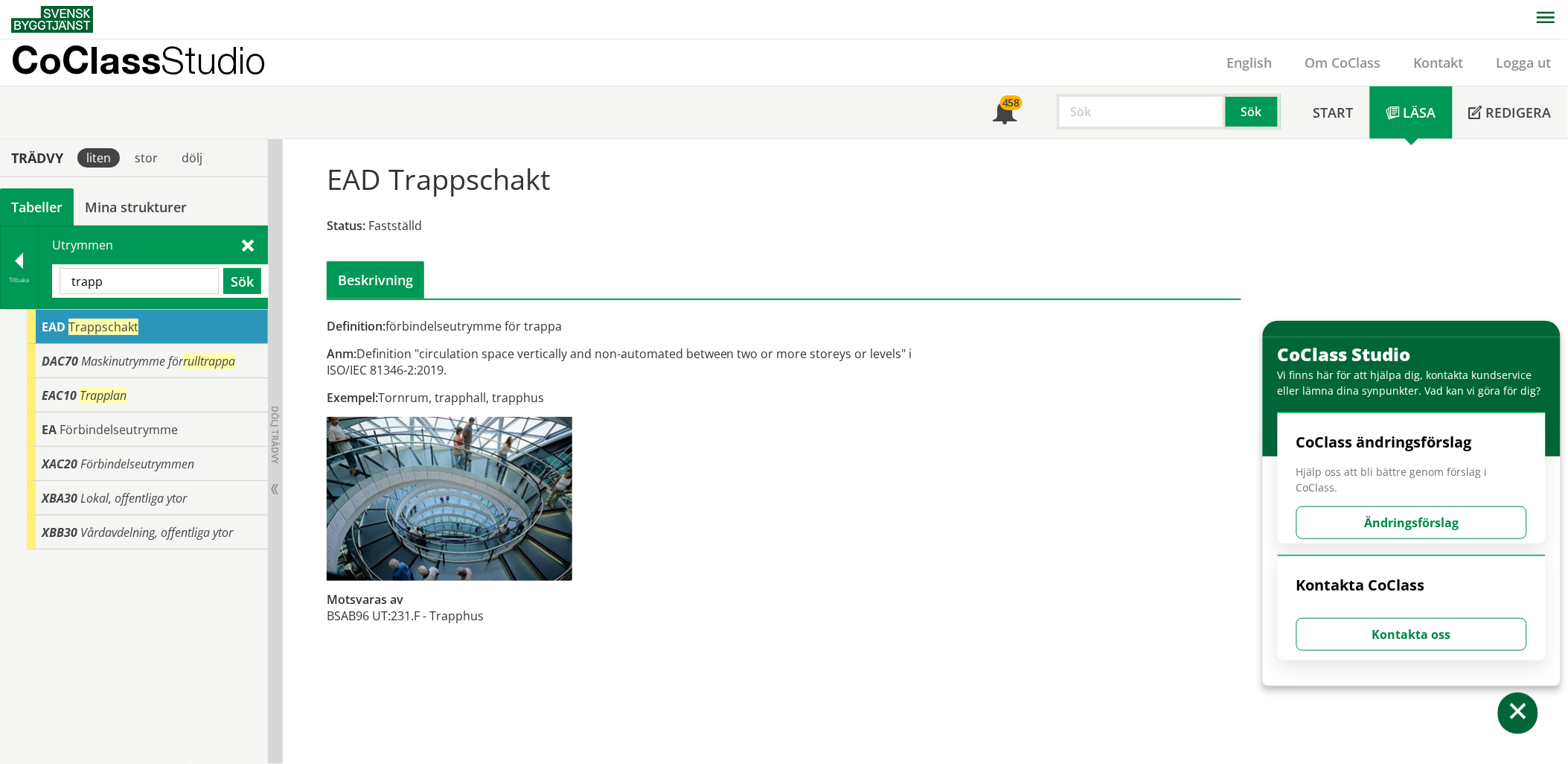
drag, startPoint x: 132, startPoint y: 272, endPoint x: -15, endPoint y: 272, distance: 147.0
click at [0, 272] on html "AMA AMA Beskrivningsverktyg AMA Funktion BSAB Bygginfo Byggjura Byggkatalogen […" at bounding box center [784, 381] width 1568 height 764
paste input "TRAFO"
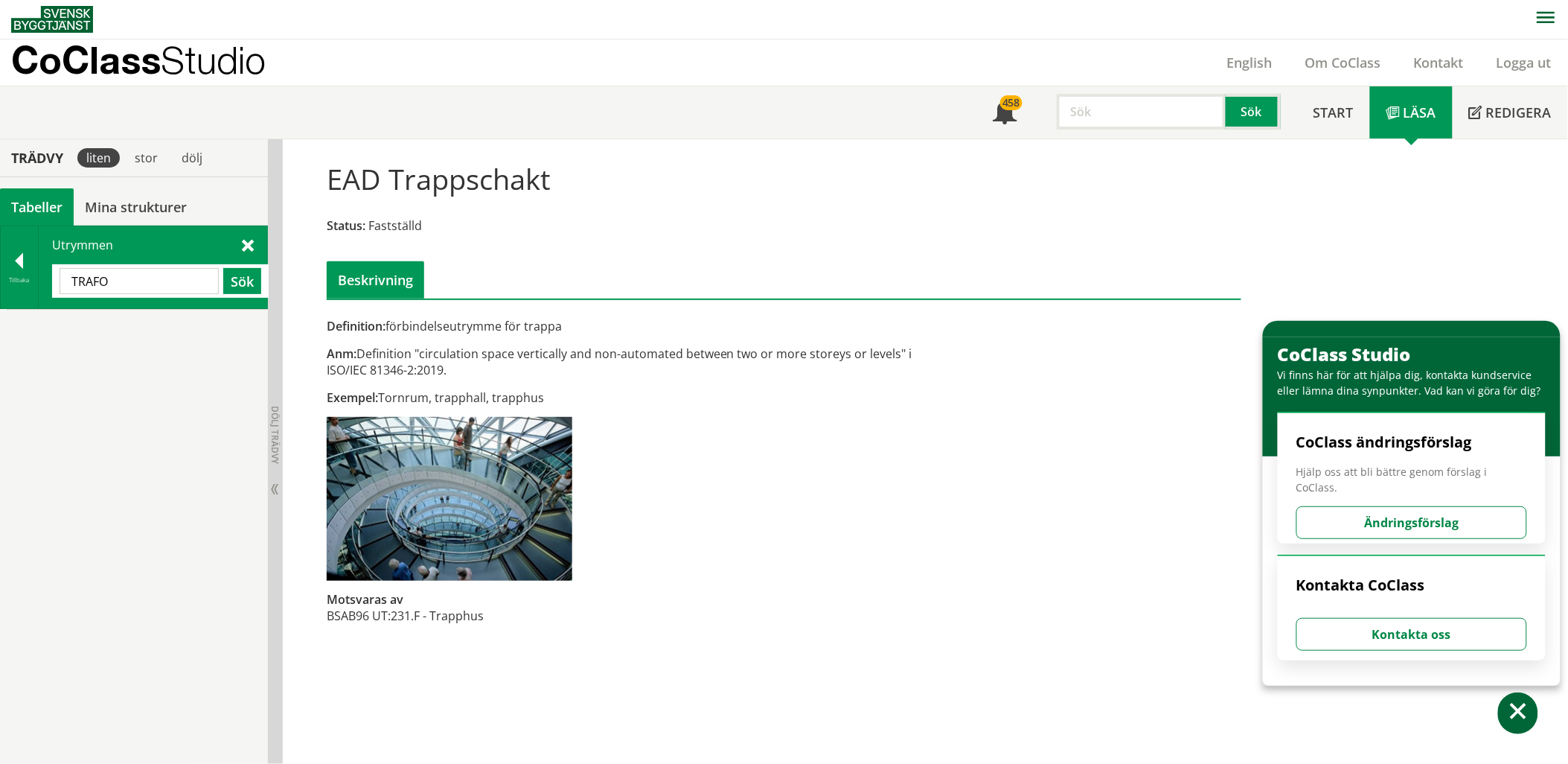
click at [141, 283] on input "TRAFO" at bounding box center [139, 281] width 159 height 26
click at [123, 326] on span "El-utrymme" at bounding box center [102, 327] width 65 height 16
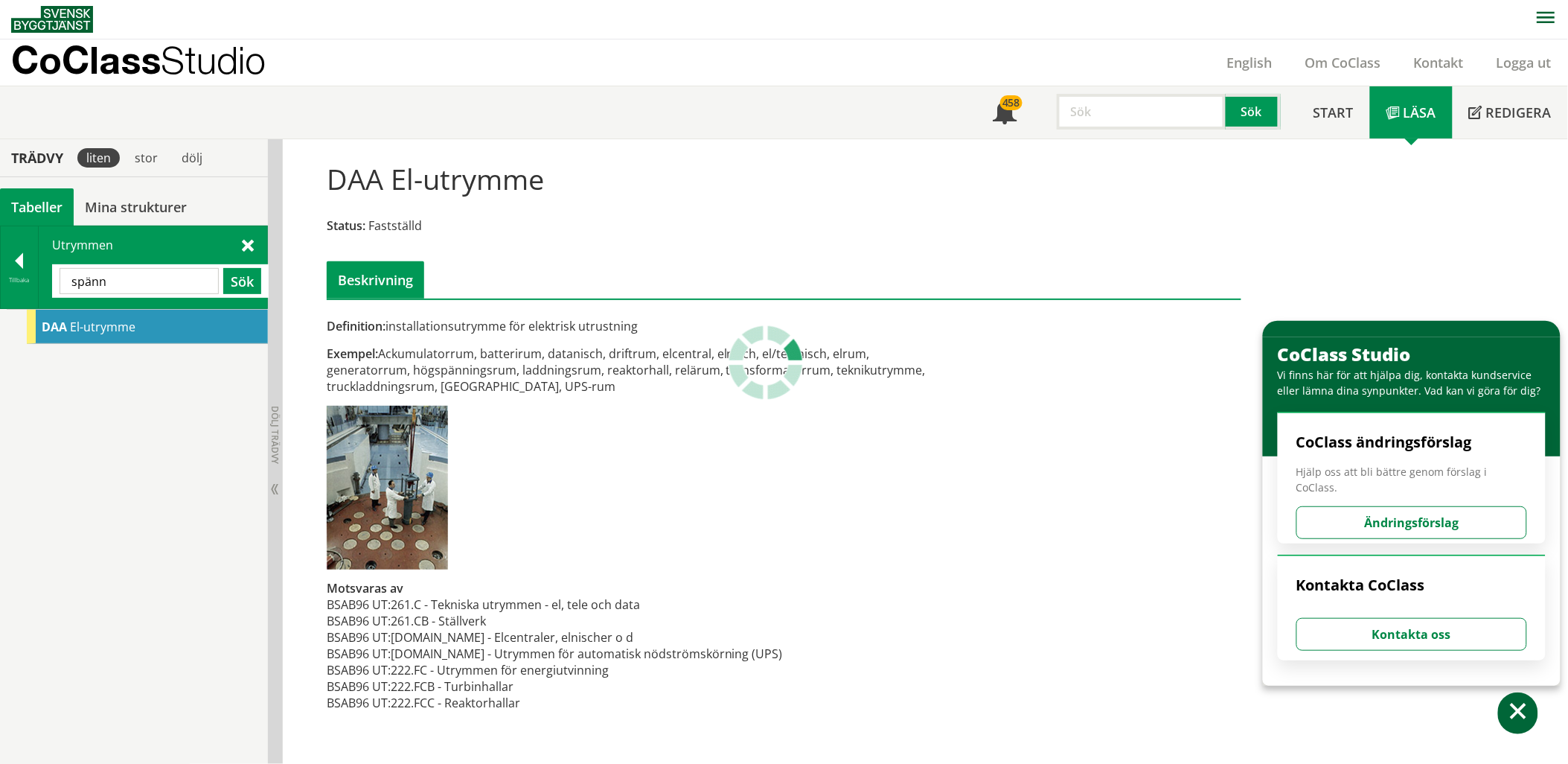
click at [188, 276] on input "spänn" at bounding box center [139, 281] width 159 height 26
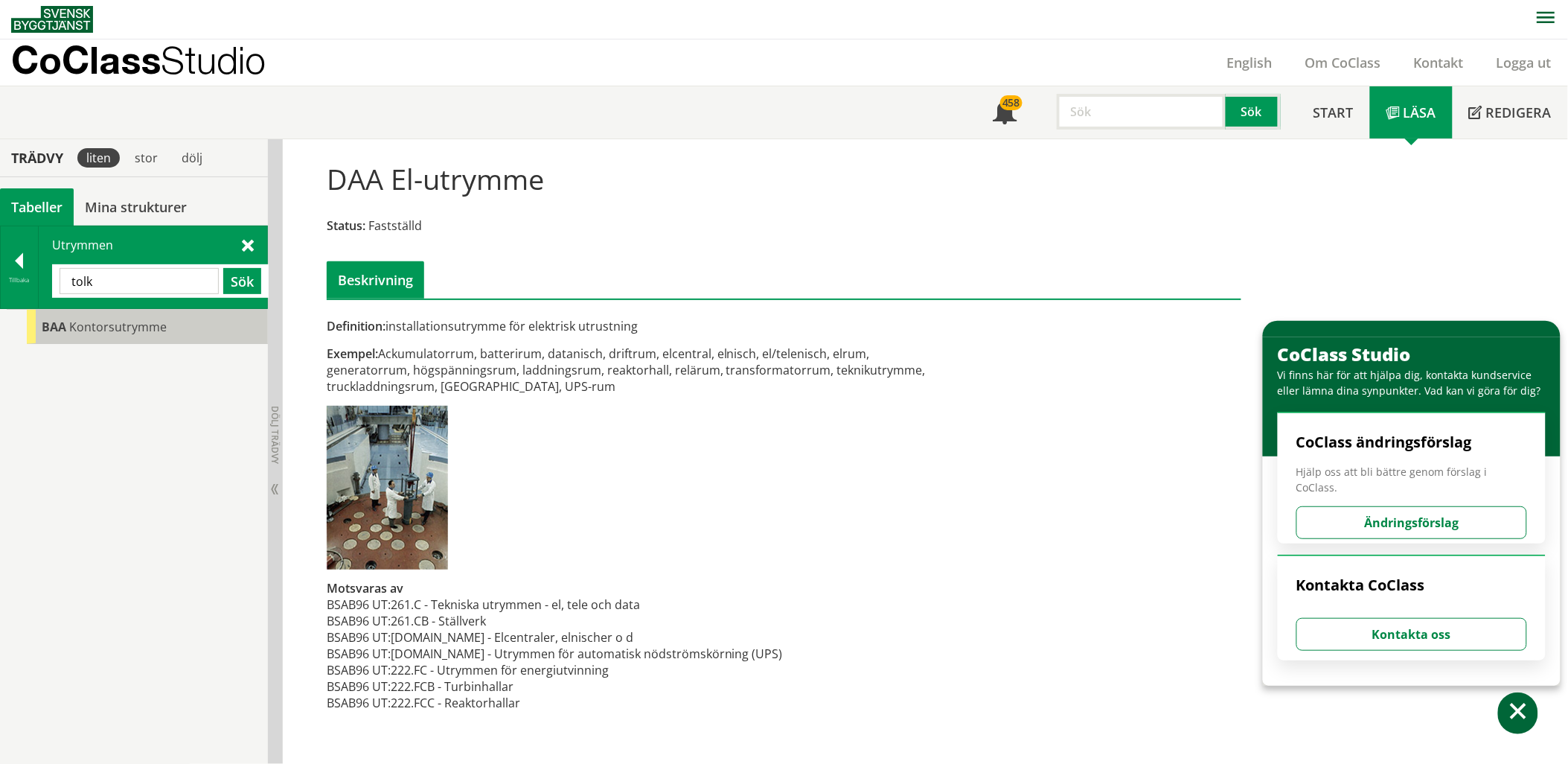
click at [169, 310] on div "BAA Kontorsutrymme" at bounding box center [147, 327] width 241 height 34
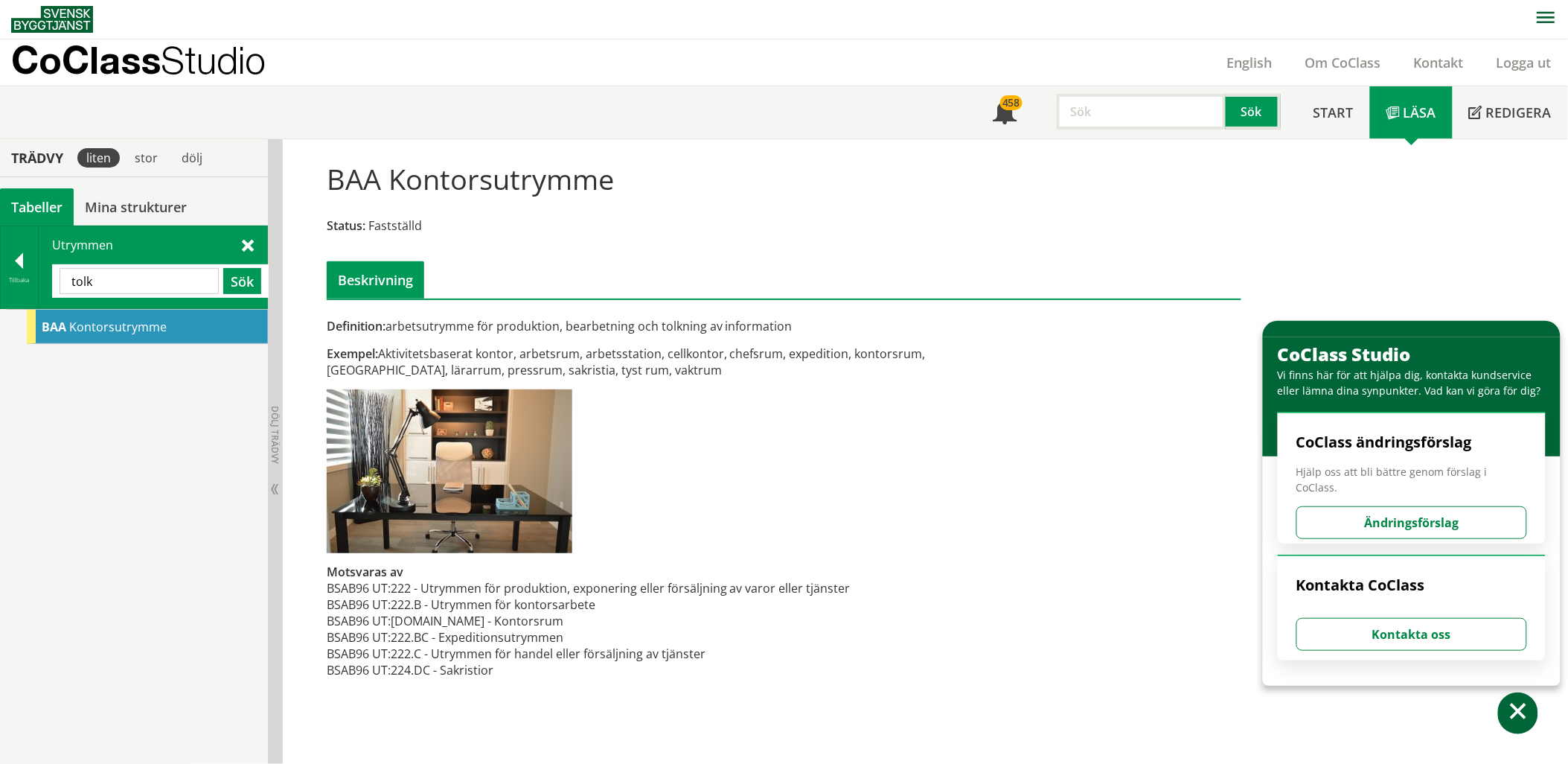
click at [246, 244] on span at bounding box center [248, 245] width 12 height 15
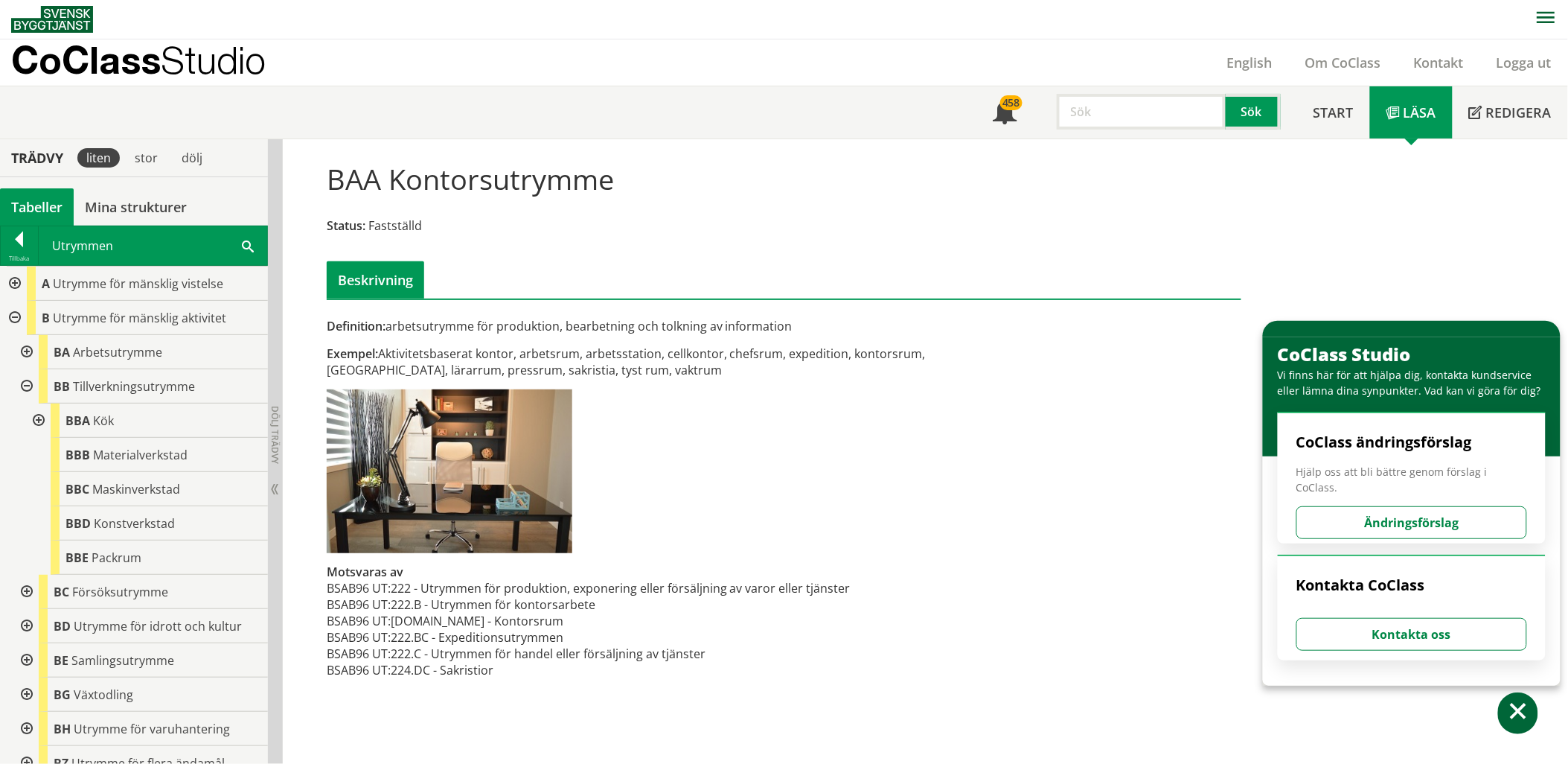
click at [34, 351] on div at bounding box center [25, 352] width 27 height 34
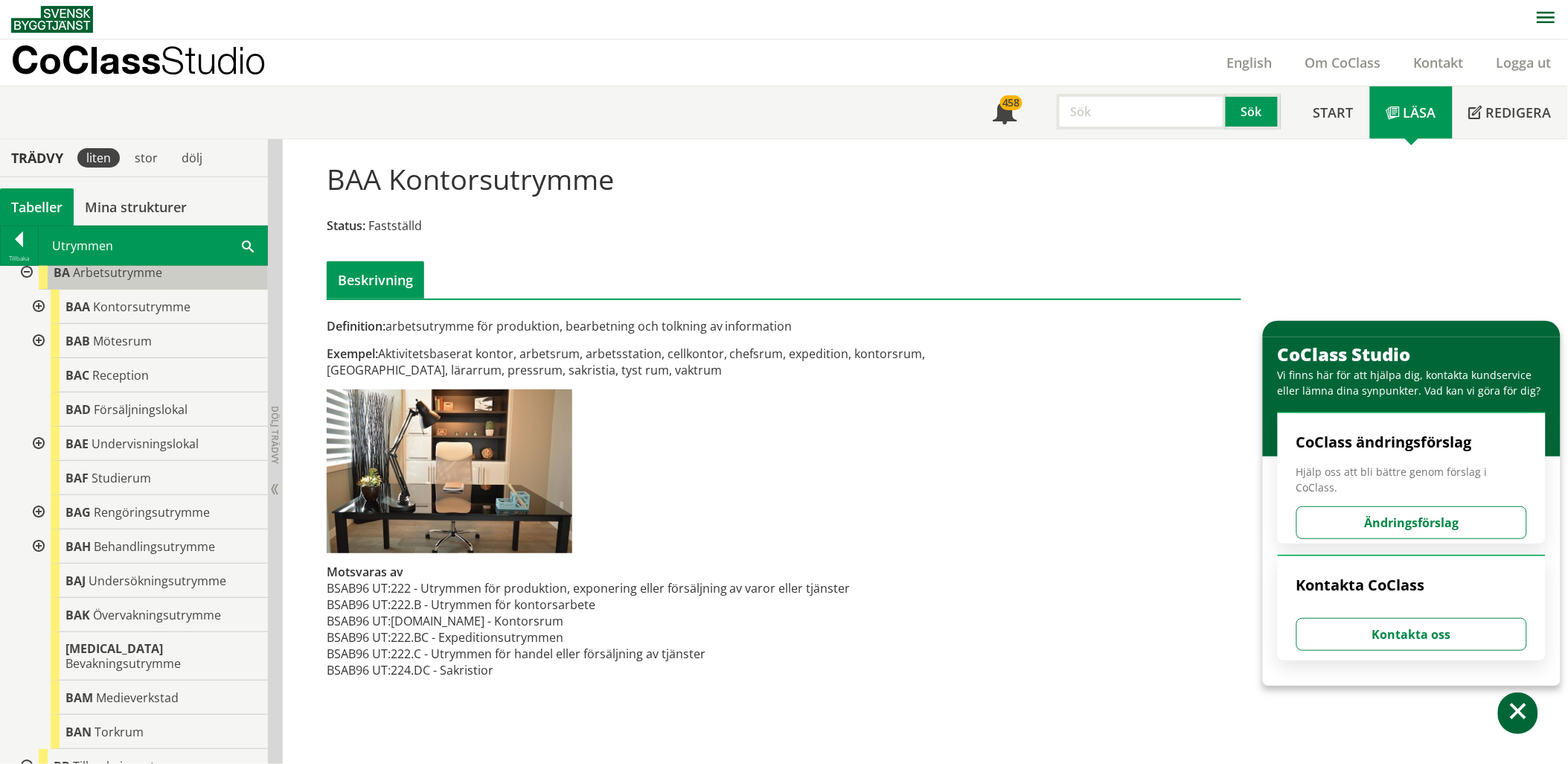
scroll to position [83, 0]
click at [34, 299] on div at bounding box center [37, 304] width 27 height 34
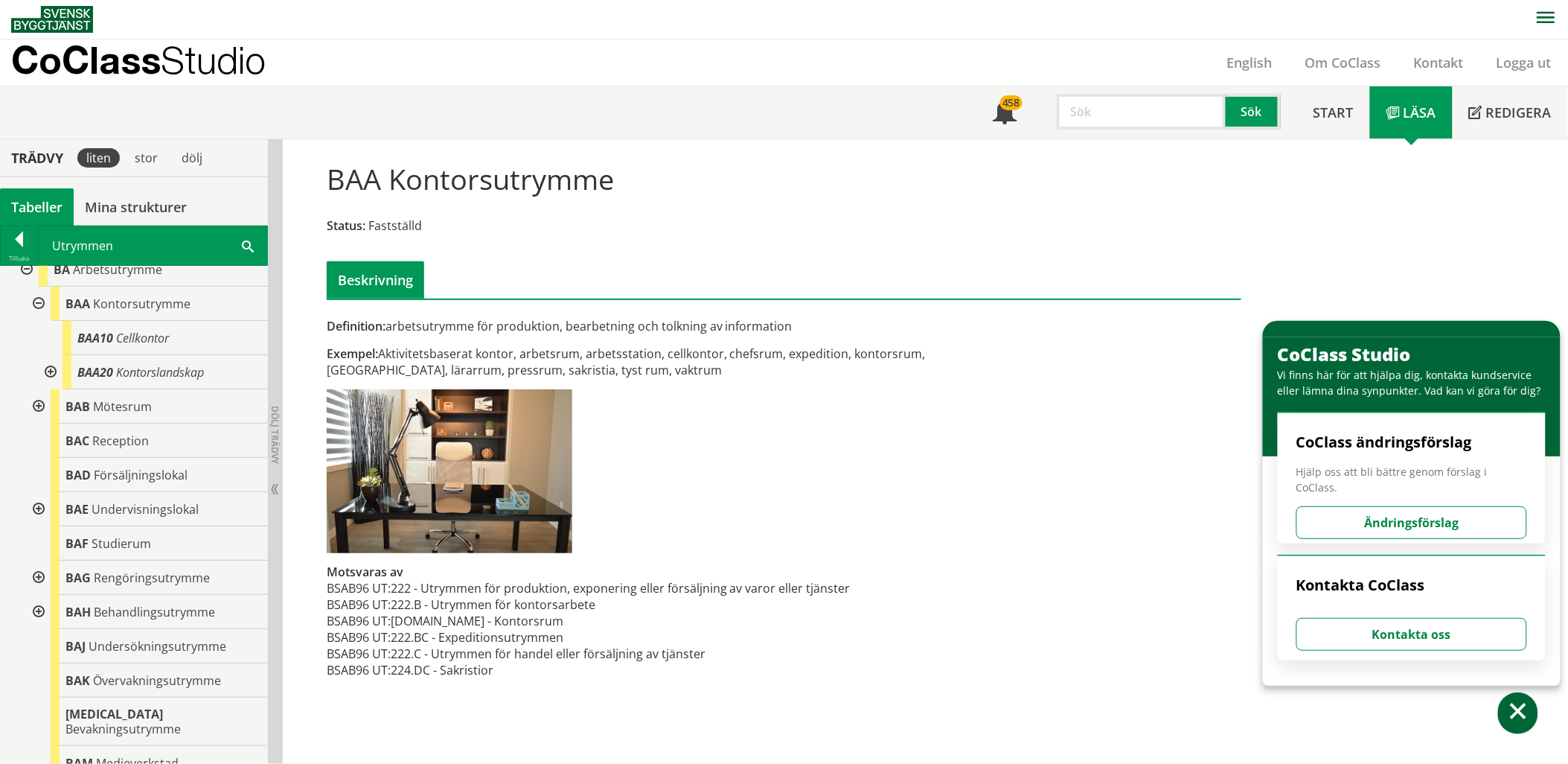
click at [33, 303] on div at bounding box center [37, 304] width 27 height 34
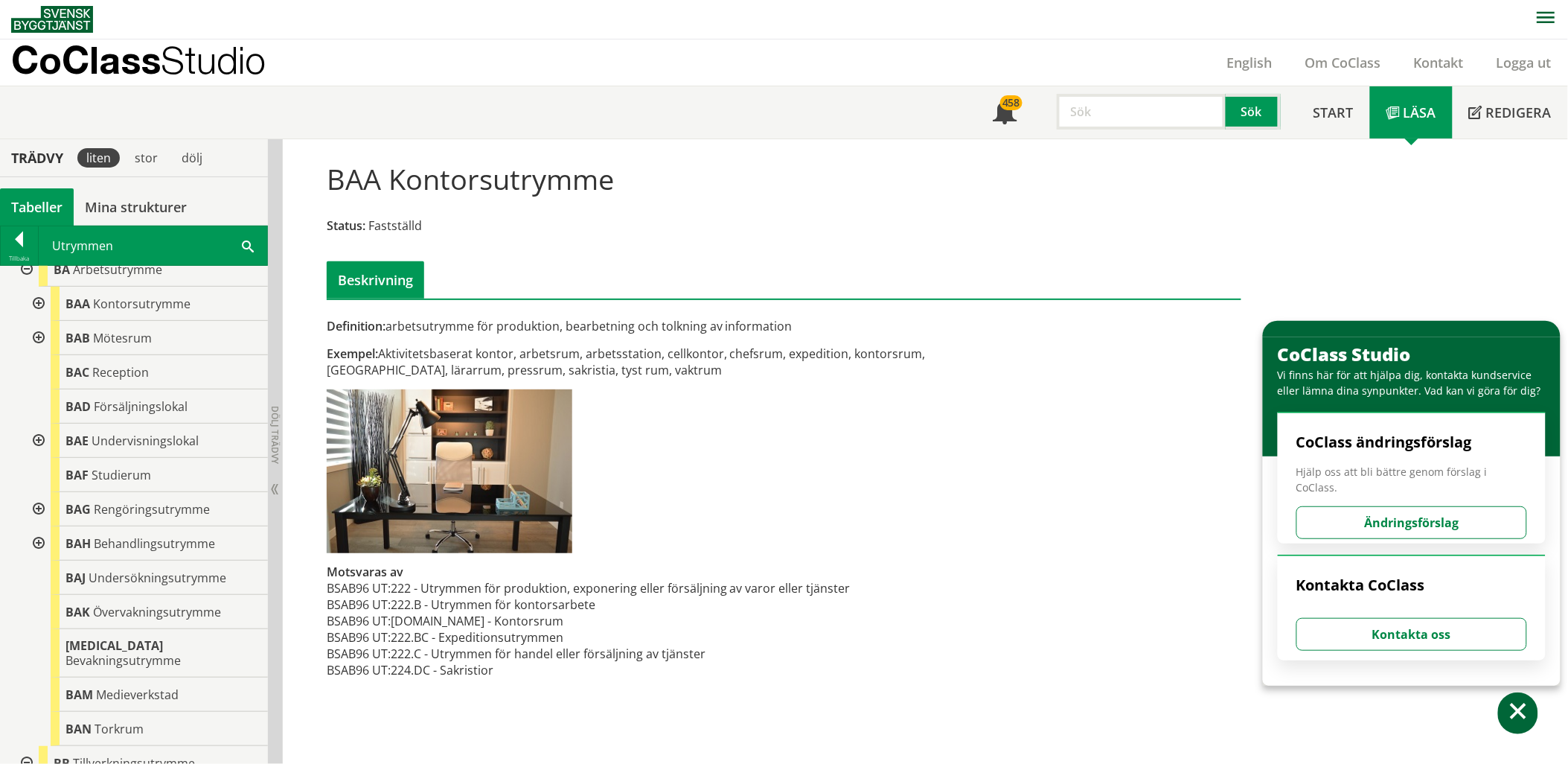
click at [25, 276] on div at bounding box center [25, 269] width 27 height 34
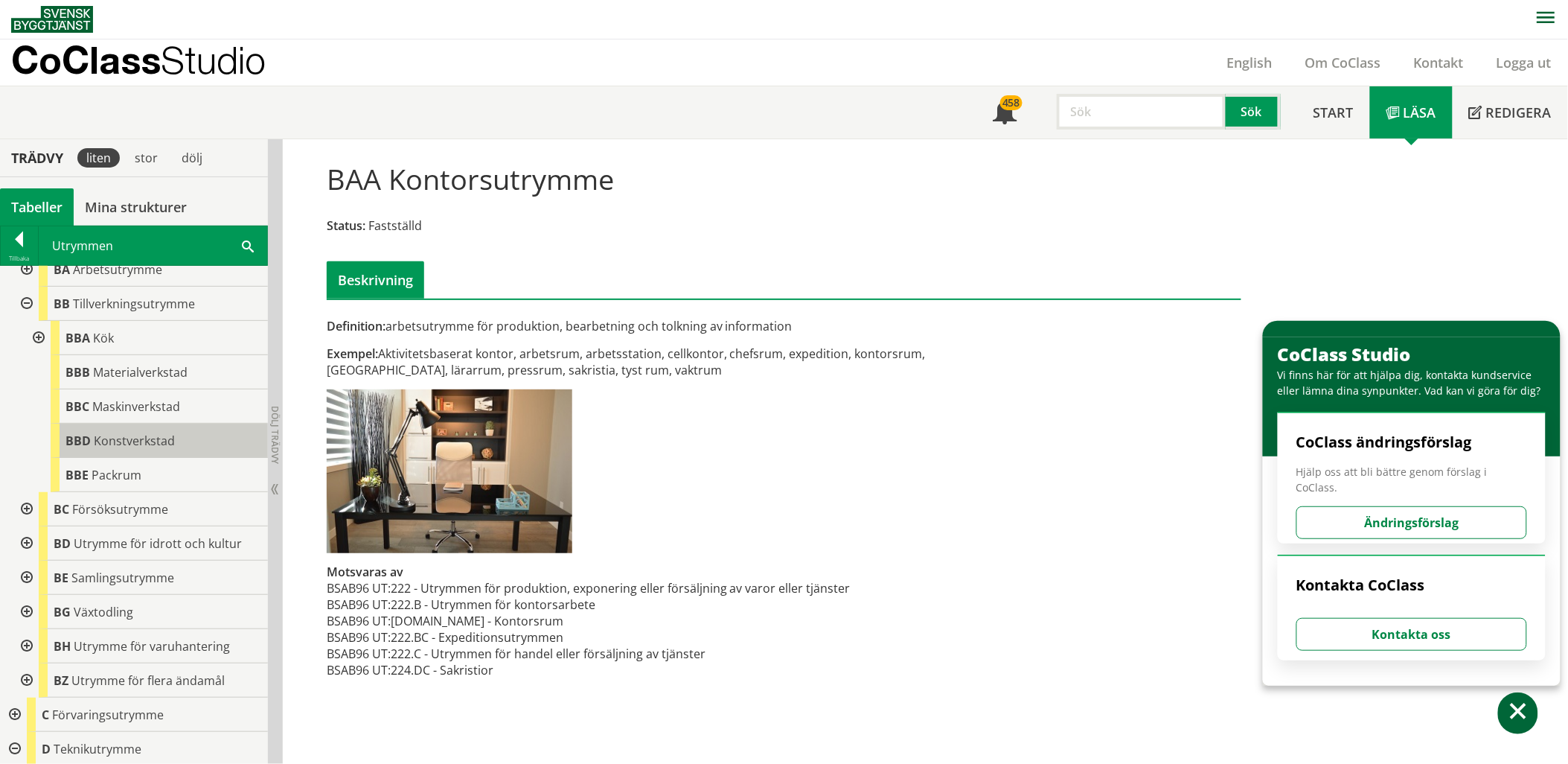
click at [123, 442] on span "Konstverkstad" at bounding box center [134, 440] width 81 height 16
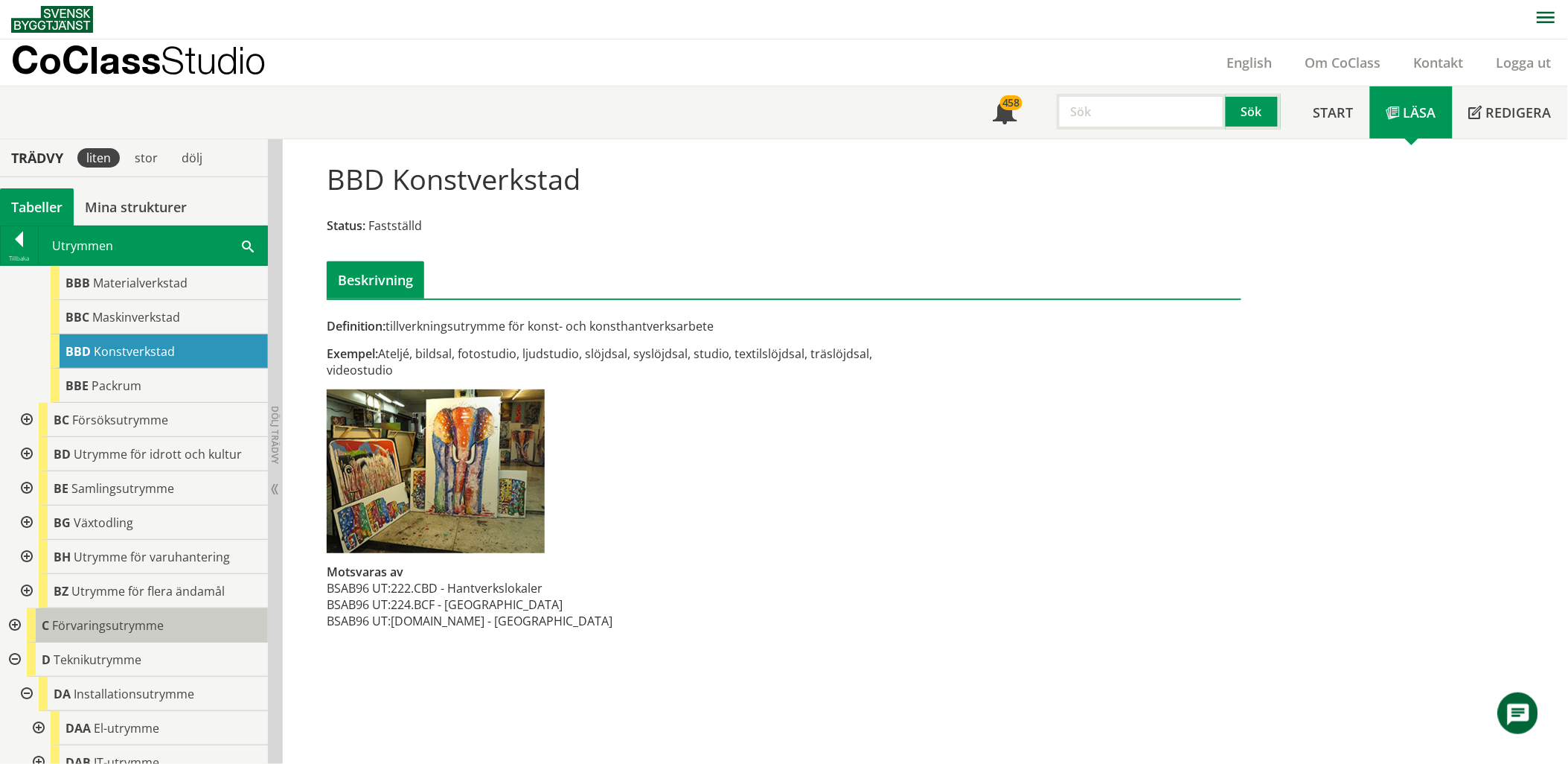
scroll to position [248, 0]
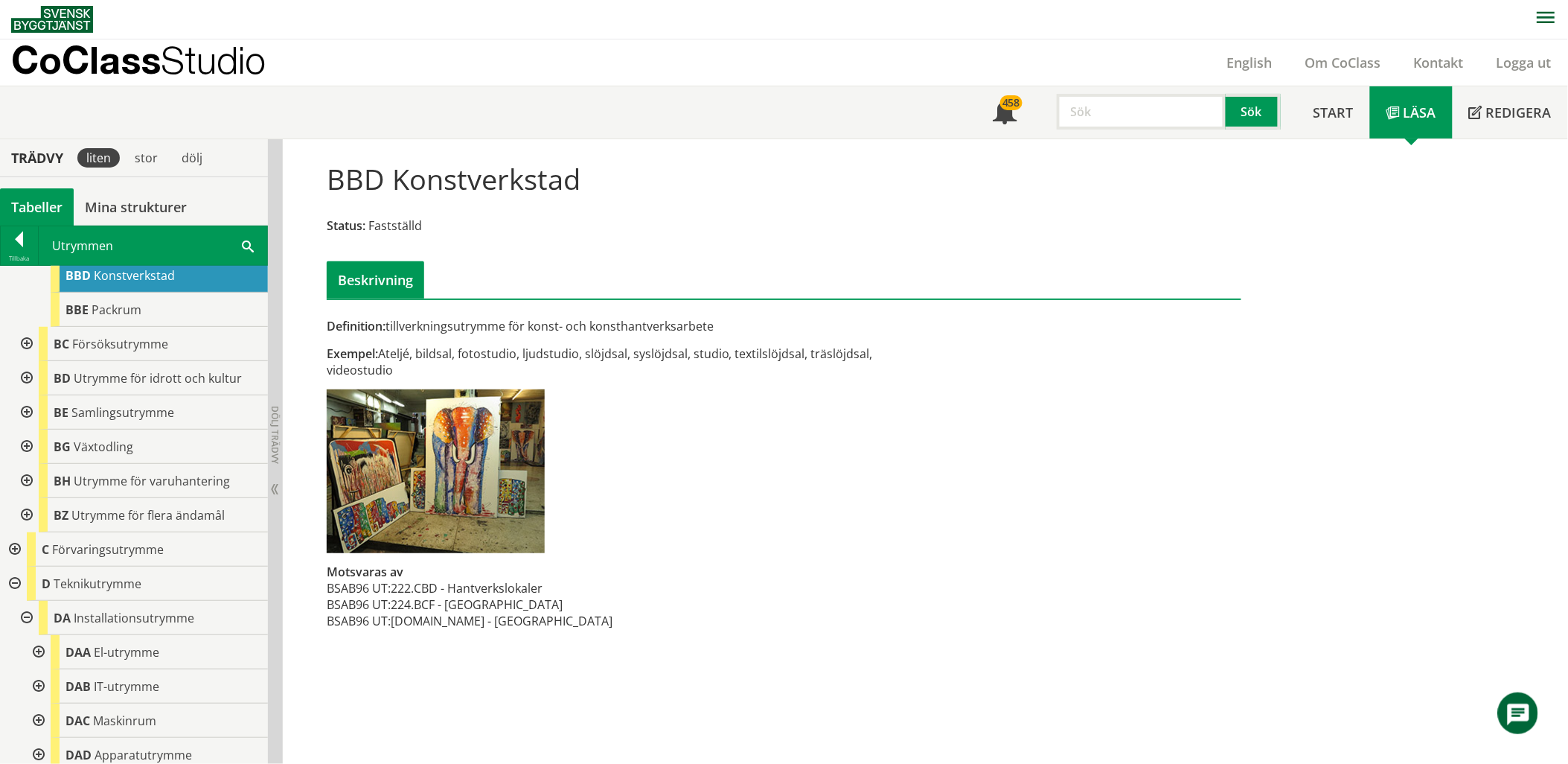
click at [26, 410] on div at bounding box center [25, 412] width 27 height 34
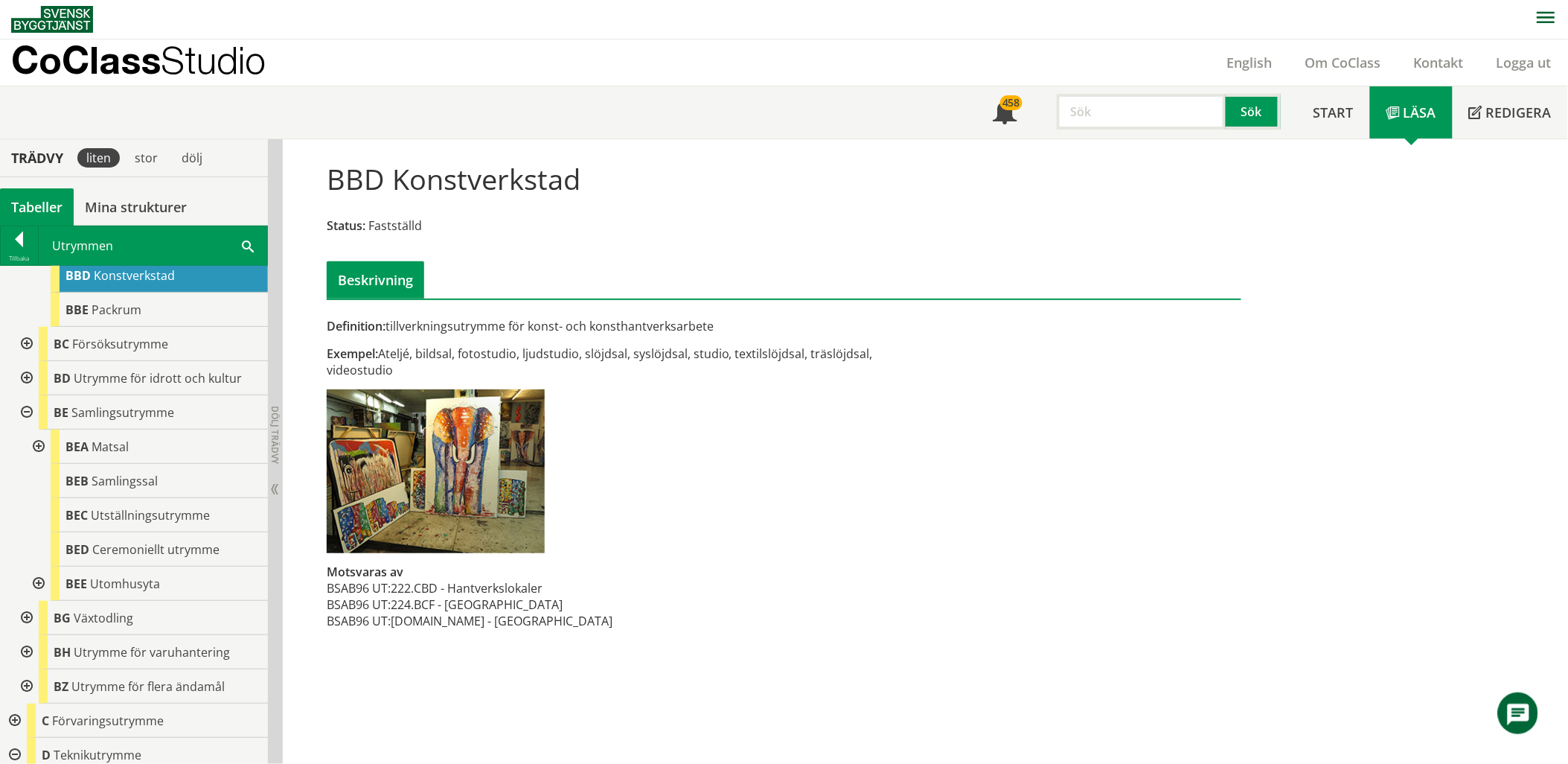
click at [28, 409] on div at bounding box center [25, 412] width 27 height 34
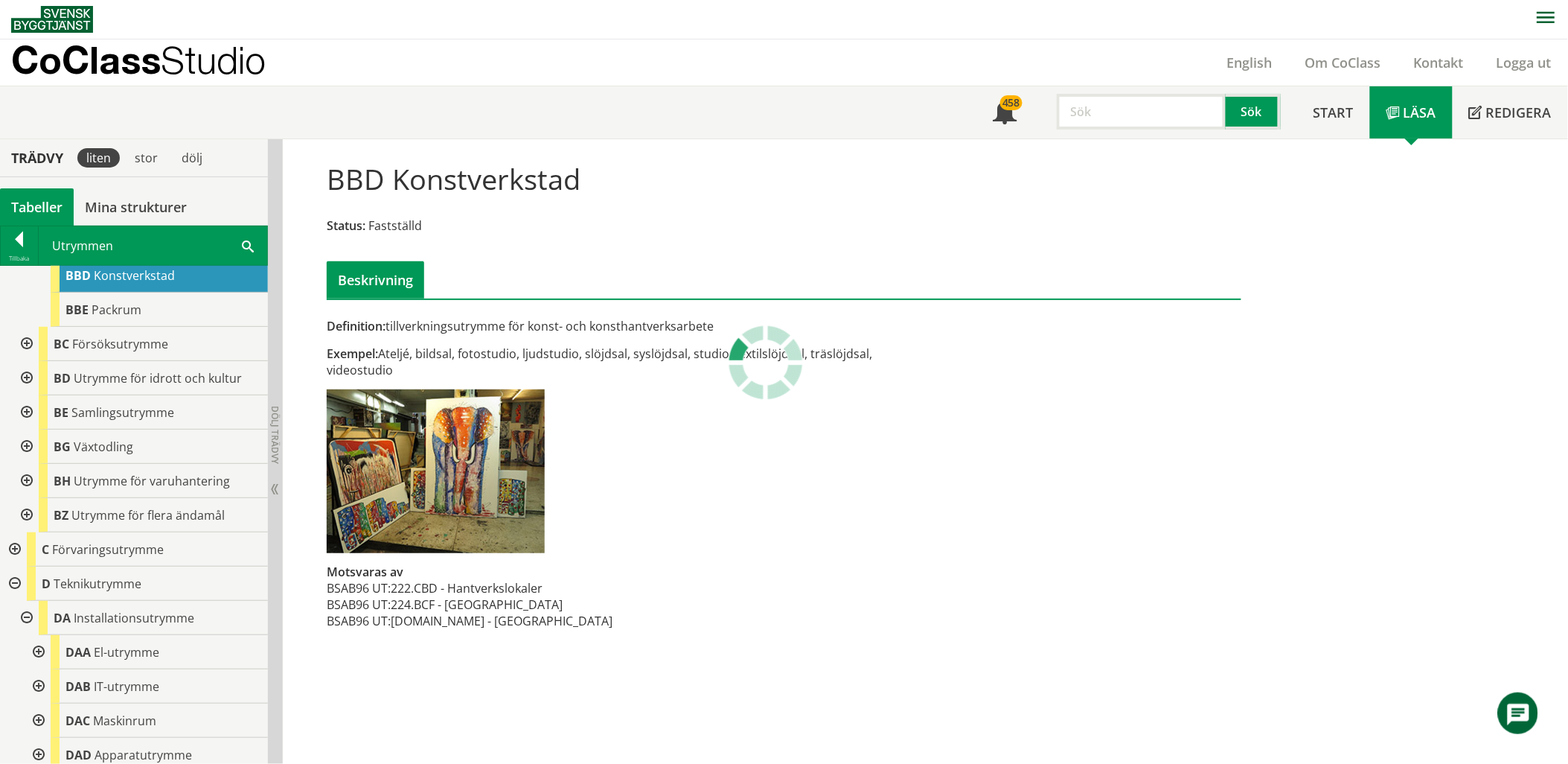
click at [24, 377] on div at bounding box center [25, 378] width 27 height 34
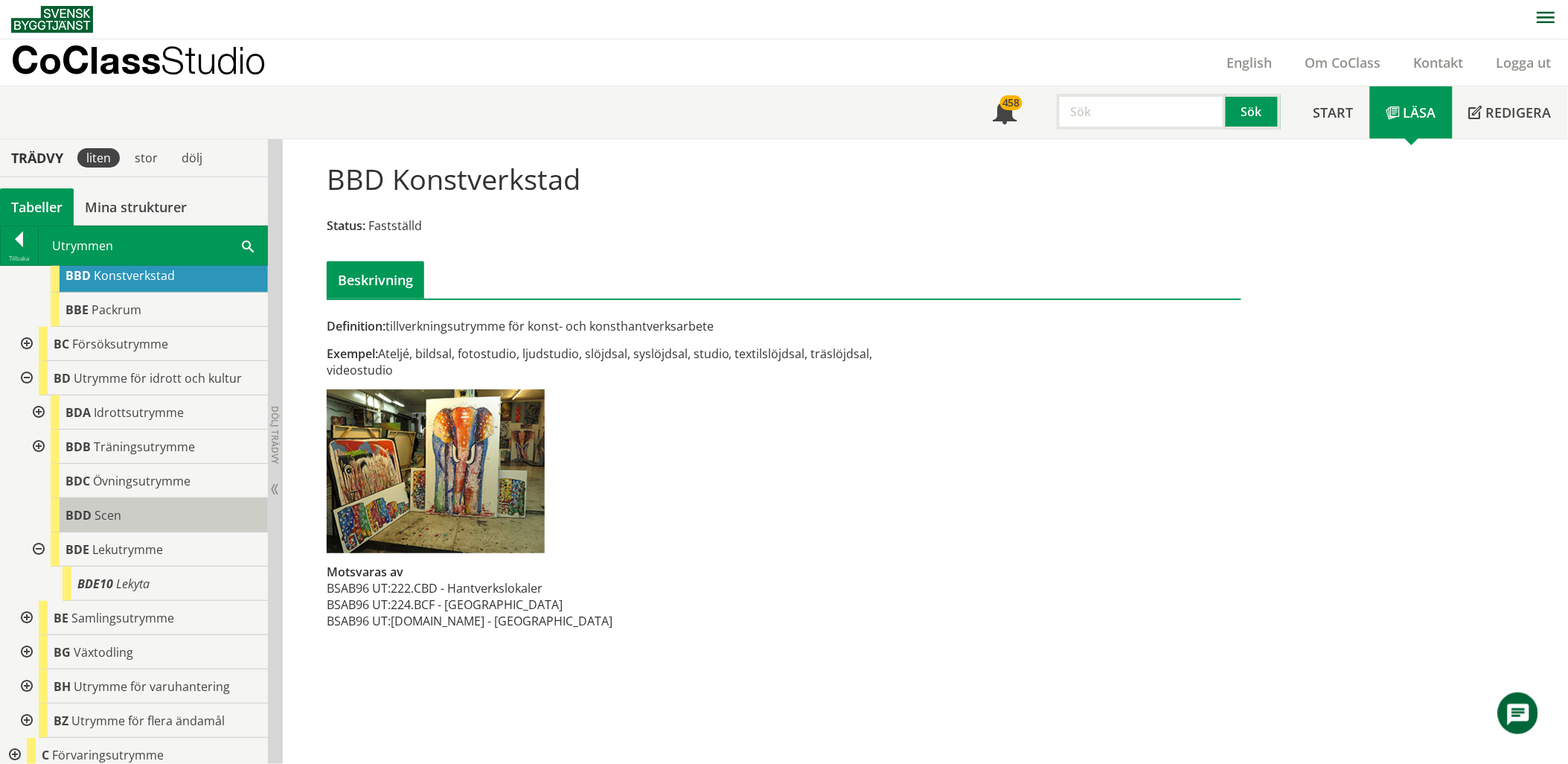
click at [121, 511] on div "BDD Scen" at bounding box center [159, 515] width 217 height 34
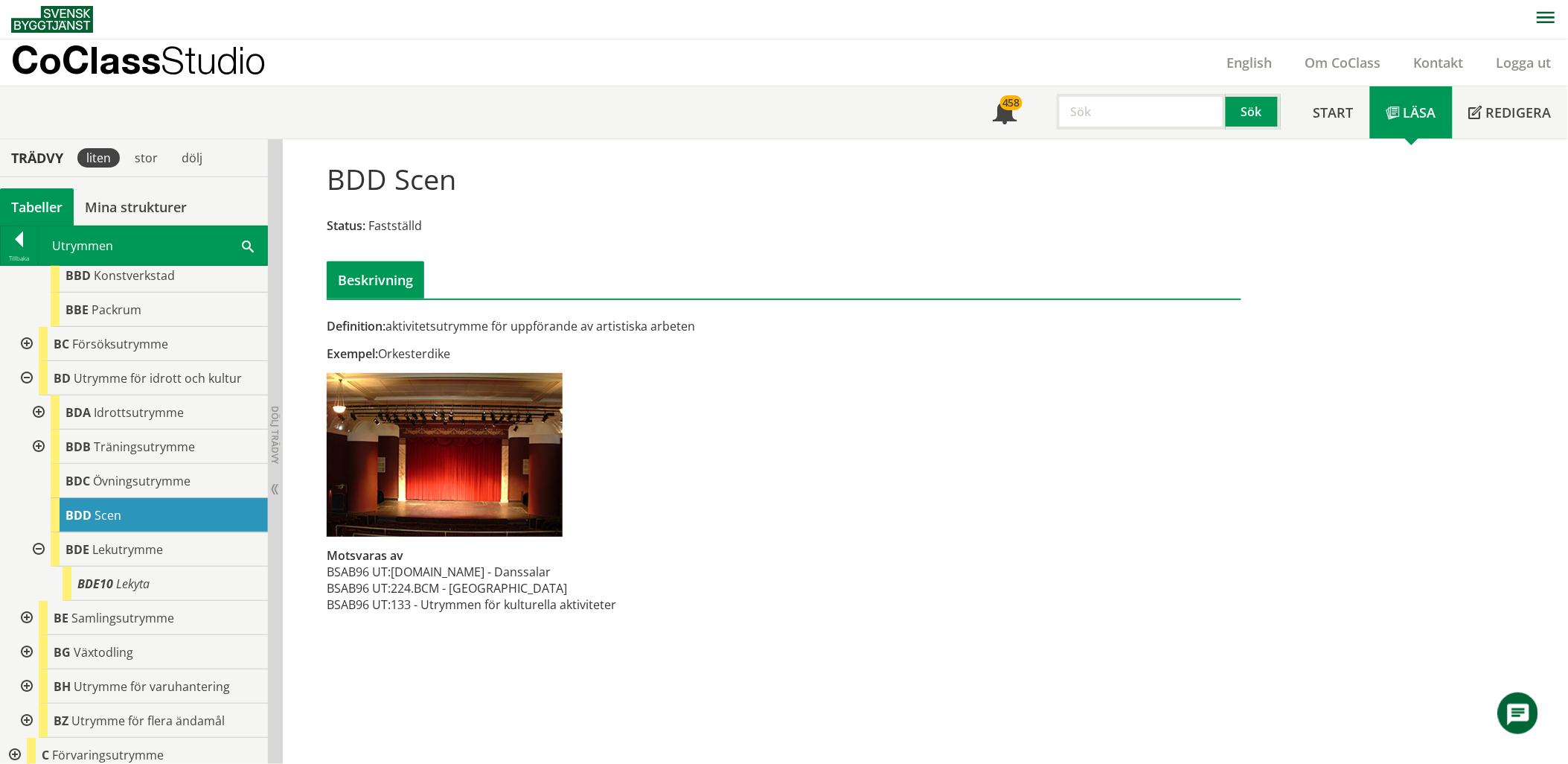
click at [246, 247] on span at bounding box center [248, 245] width 12 height 15
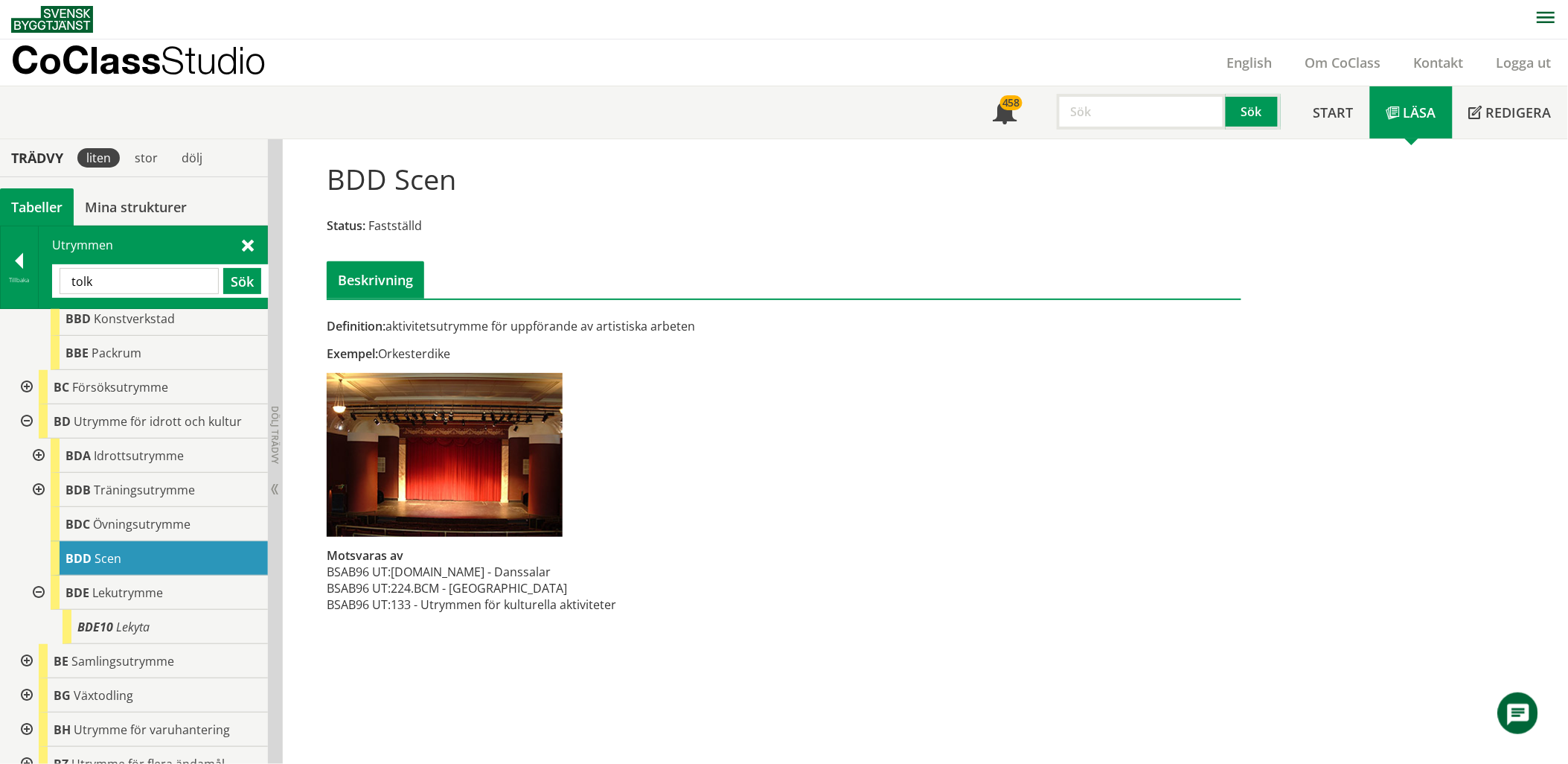
click at [172, 280] on input "tolk" at bounding box center [139, 281] width 159 height 26
click at [171, 280] on input "tolk" at bounding box center [139, 281] width 159 height 26
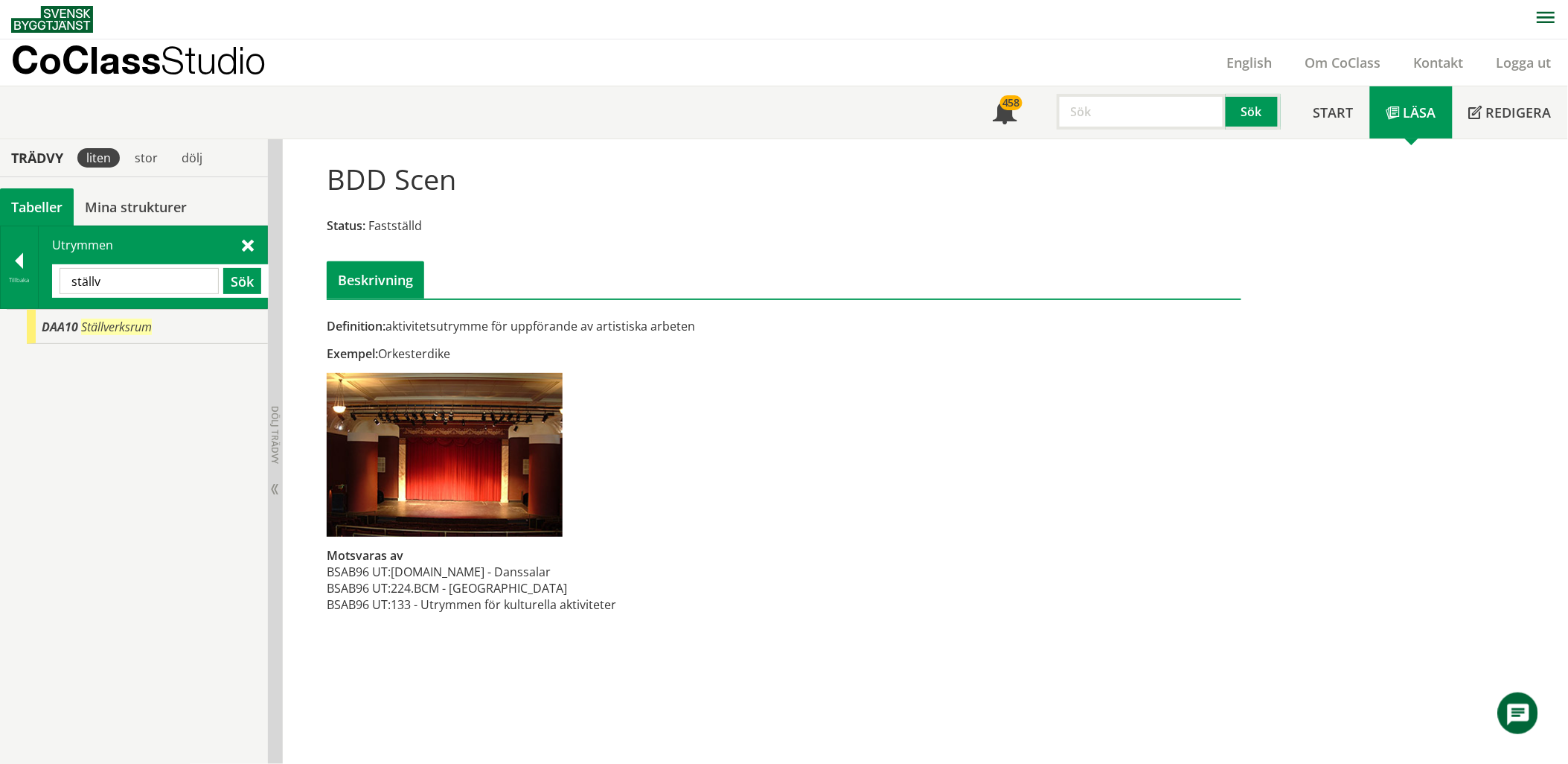
click at [162, 284] on input "ställv" at bounding box center [139, 281] width 159 height 26
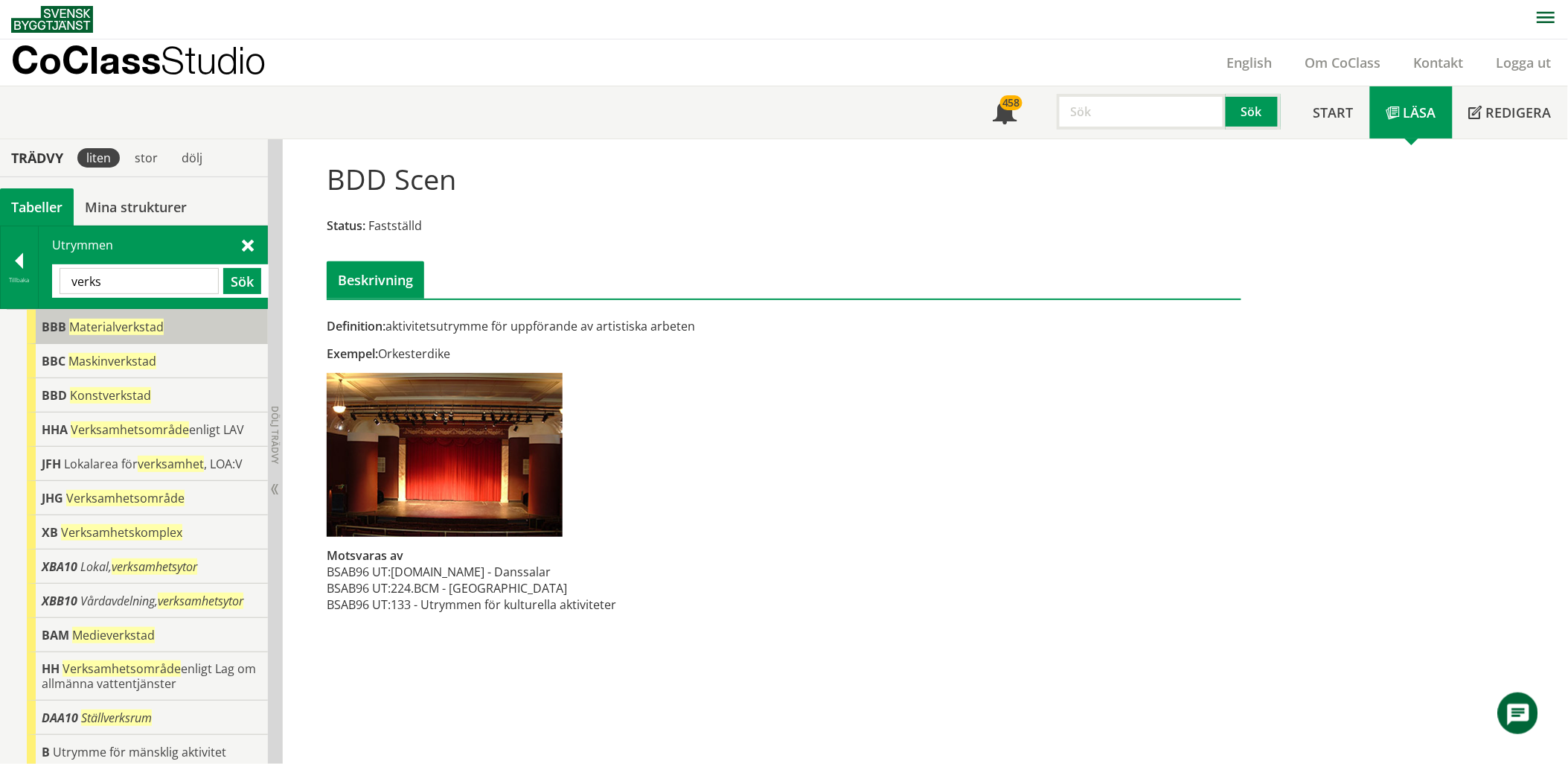
click at [137, 316] on div "BBB Materialverkstad" at bounding box center [147, 327] width 241 height 34
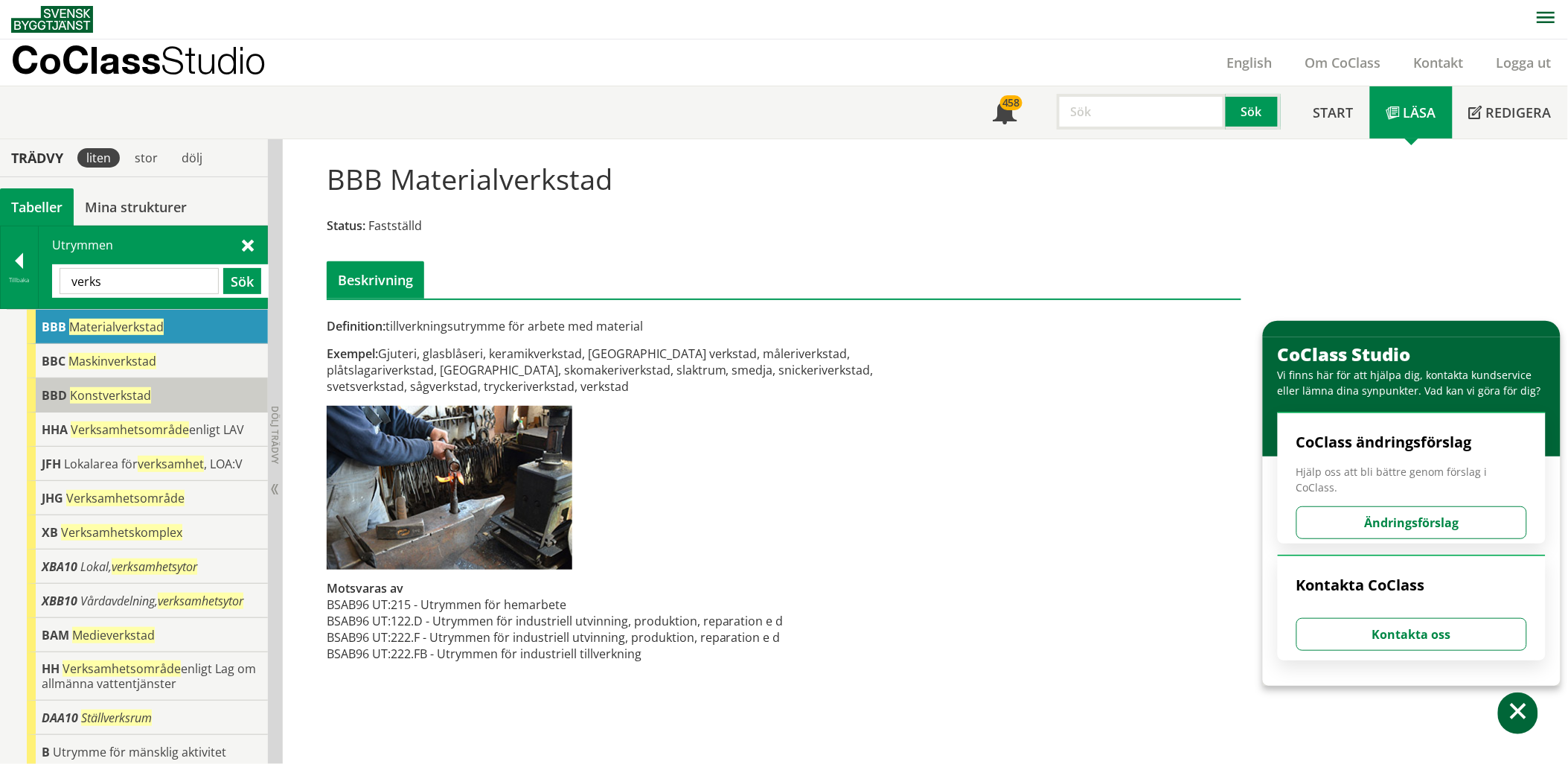
click at [145, 393] on span "Konstverkstad" at bounding box center [111, 394] width 81 height 16
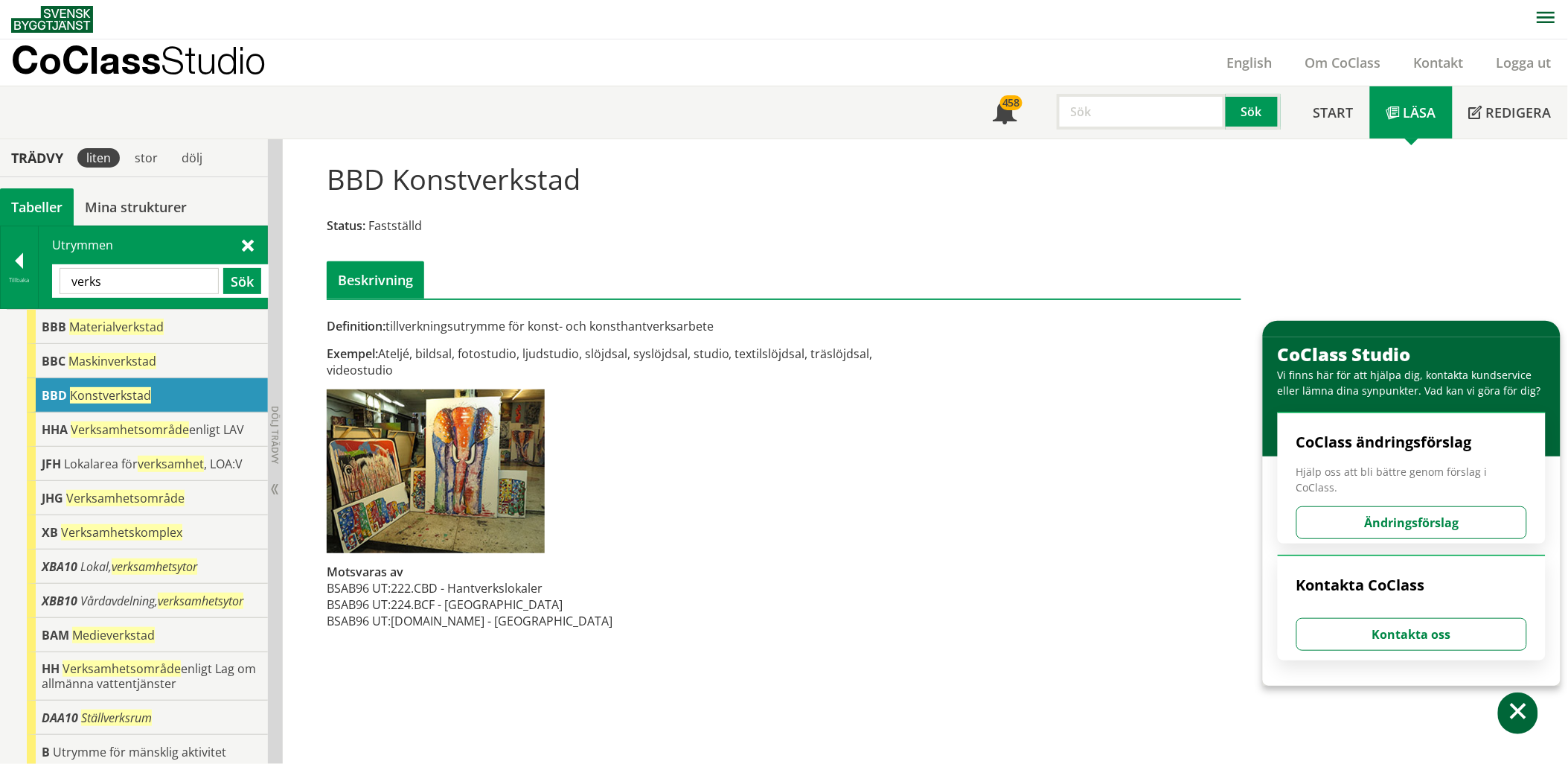
click at [177, 274] on input "verks" at bounding box center [139, 281] width 159 height 26
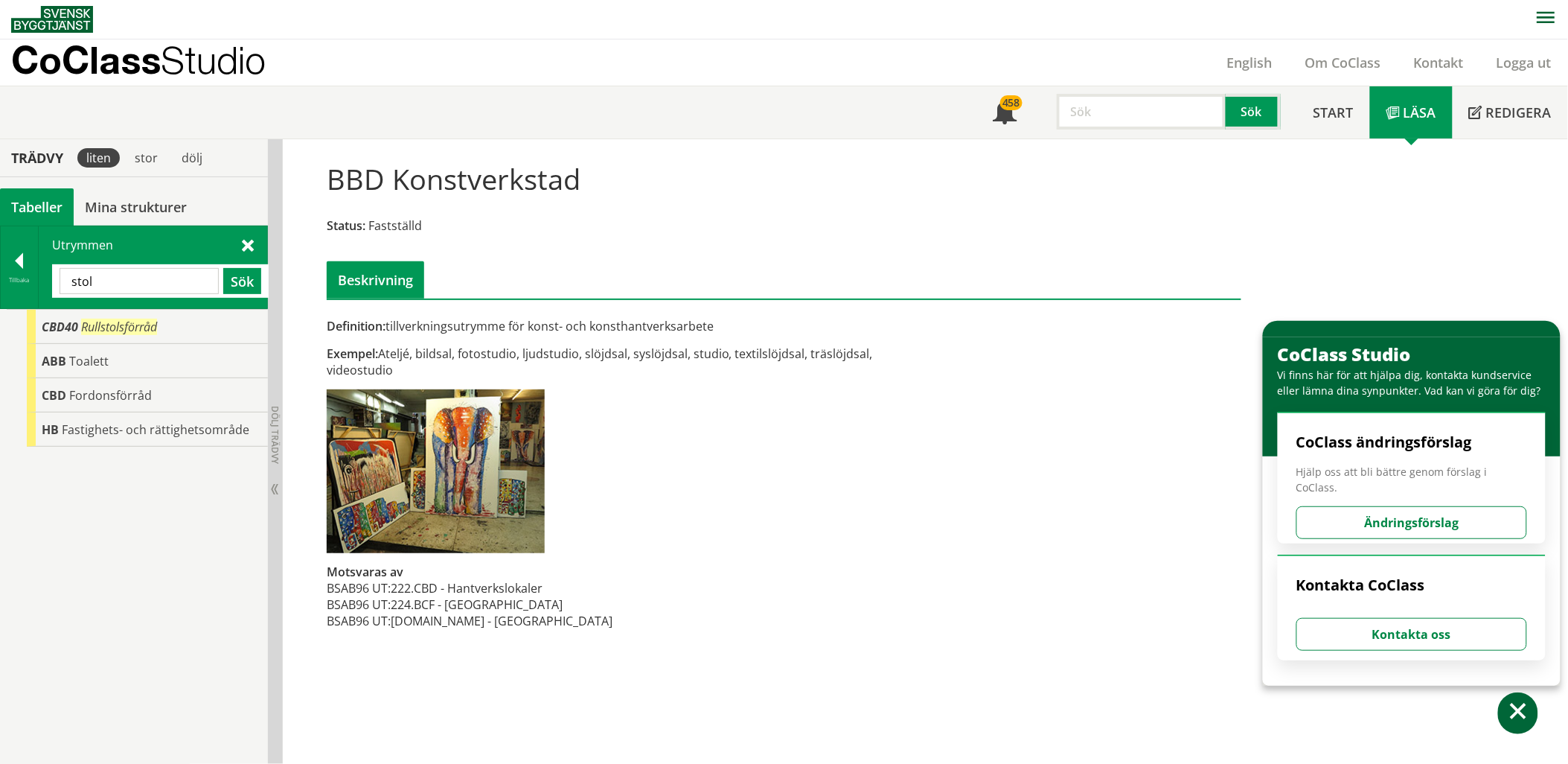
click at [151, 282] on input "stol" at bounding box center [139, 281] width 159 height 26
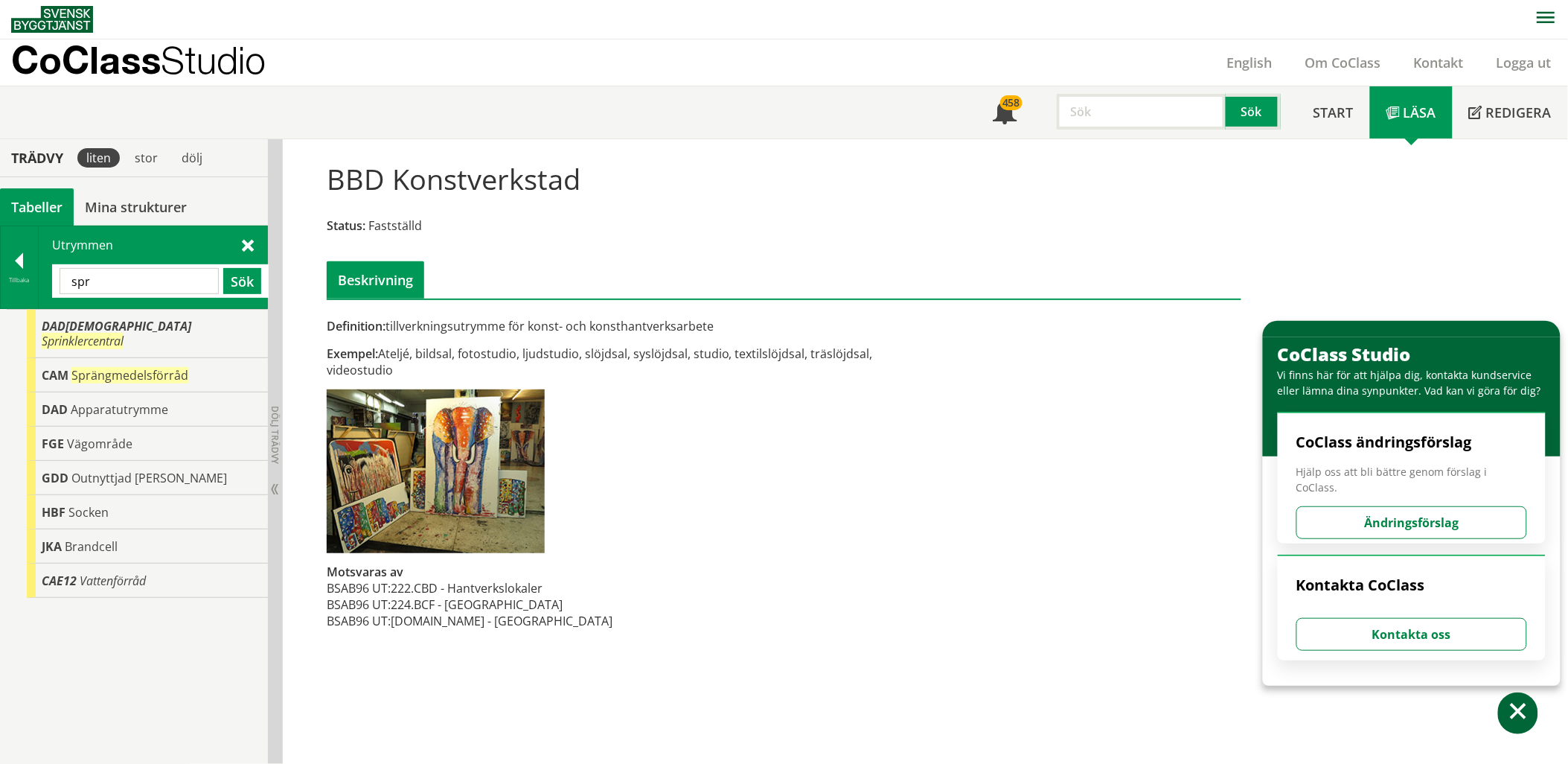
click at [189, 282] on input "spr" at bounding box center [139, 281] width 159 height 26
click at [180, 281] on input "spr" at bounding box center [139, 281] width 159 height 26
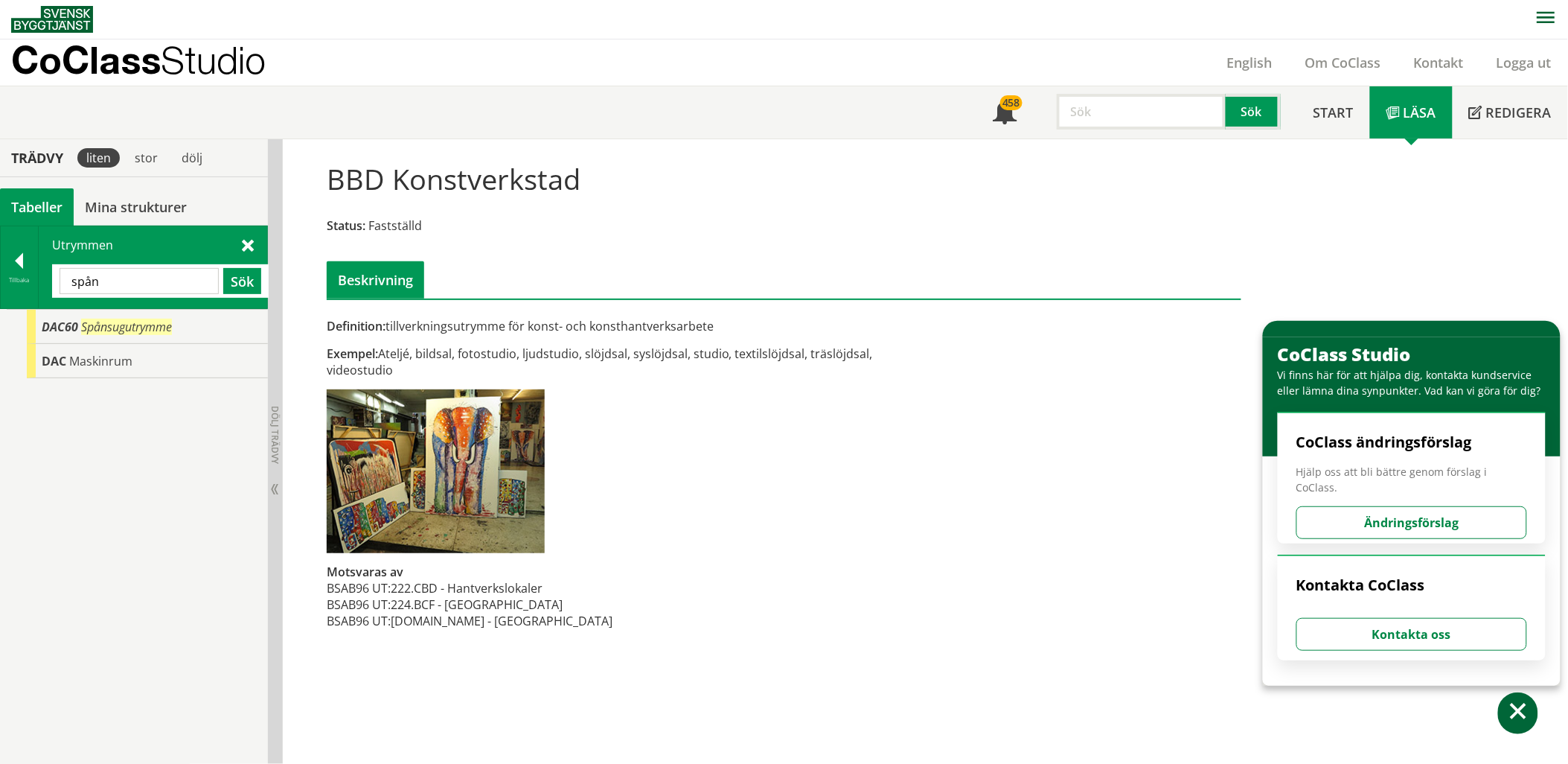
click at [177, 281] on input "spån" at bounding box center [139, 281] width 159 height 26
click at [237, 245] on div "Utrymmen spån Sök" at bounding box center [153, 267] width 228 height 82
click at [247, 245] on span at bounding box center [248, 245] width 12 height 15
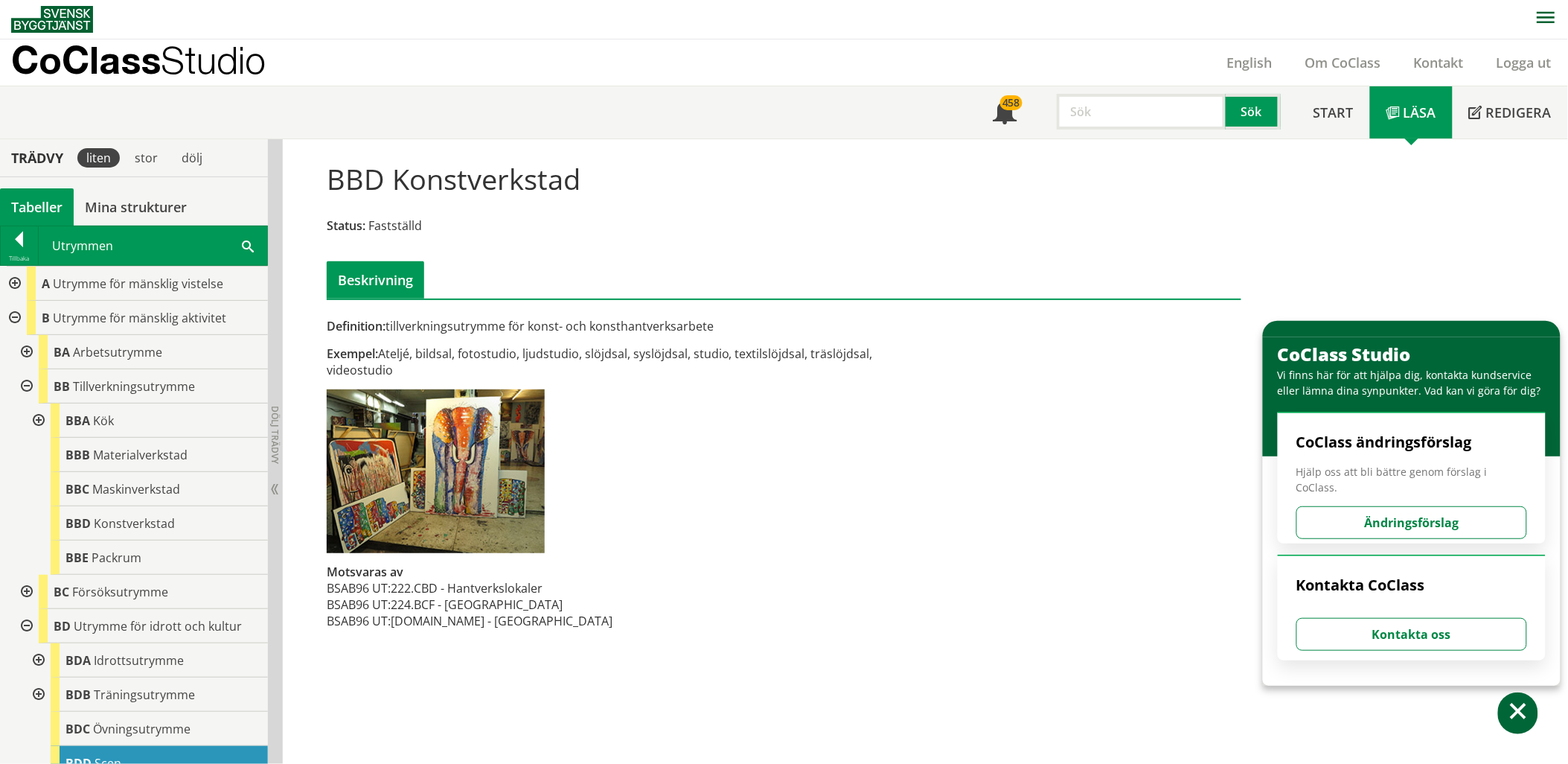
click at [19, 307] on div at bounding box center [14, 317] width 27 height 34
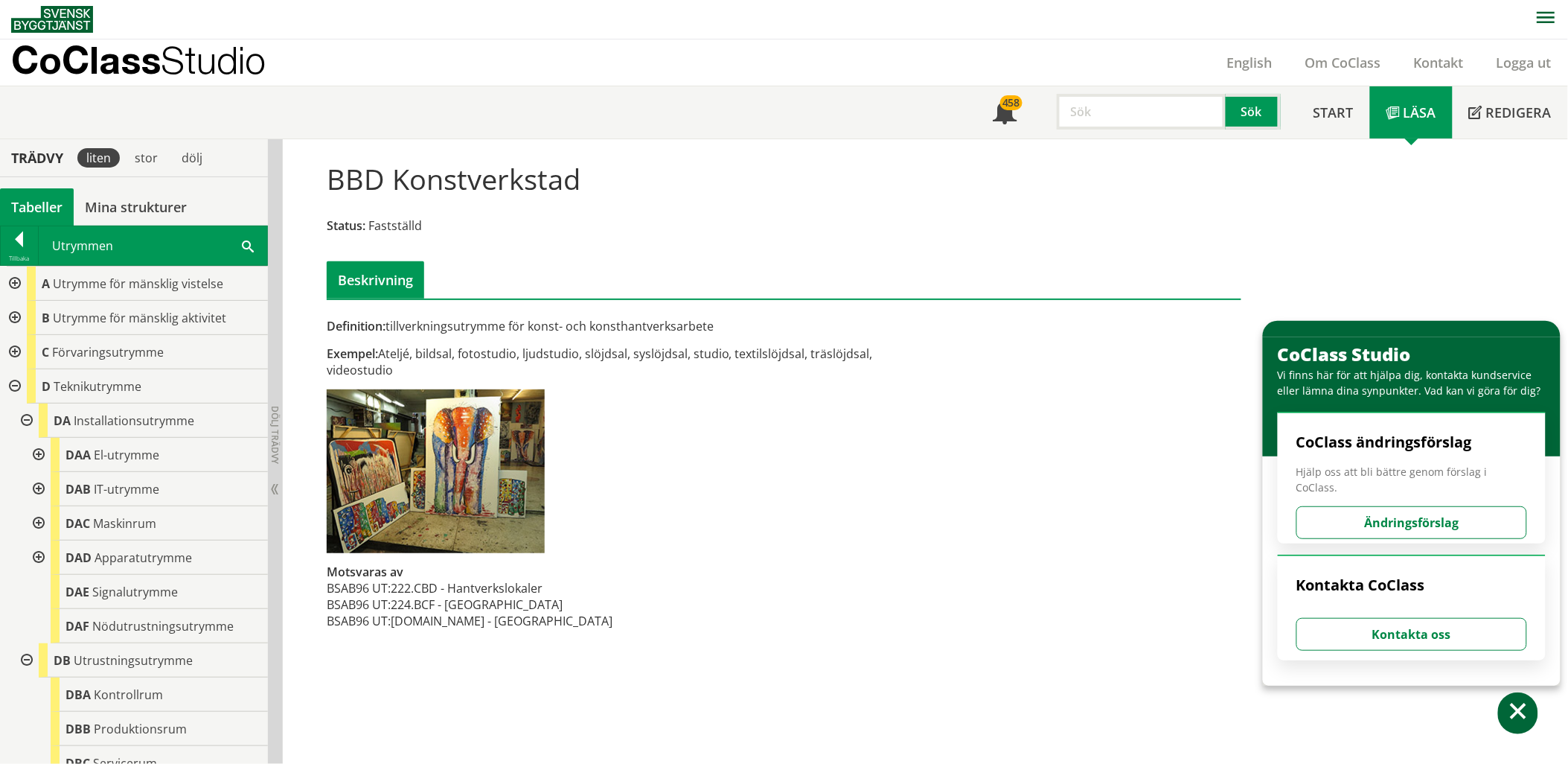
click at [17, 350] on div at bounding box center [14, 352] width 27 height 34
click at [27, 386] on div at bounding box center [25, 386] width 27 height 34
click at [41, 455] on div at bounding box center [37, 454] width 27 height 34
click at [41, 486] on div at bounding box center [37, 489] width 27 height 34
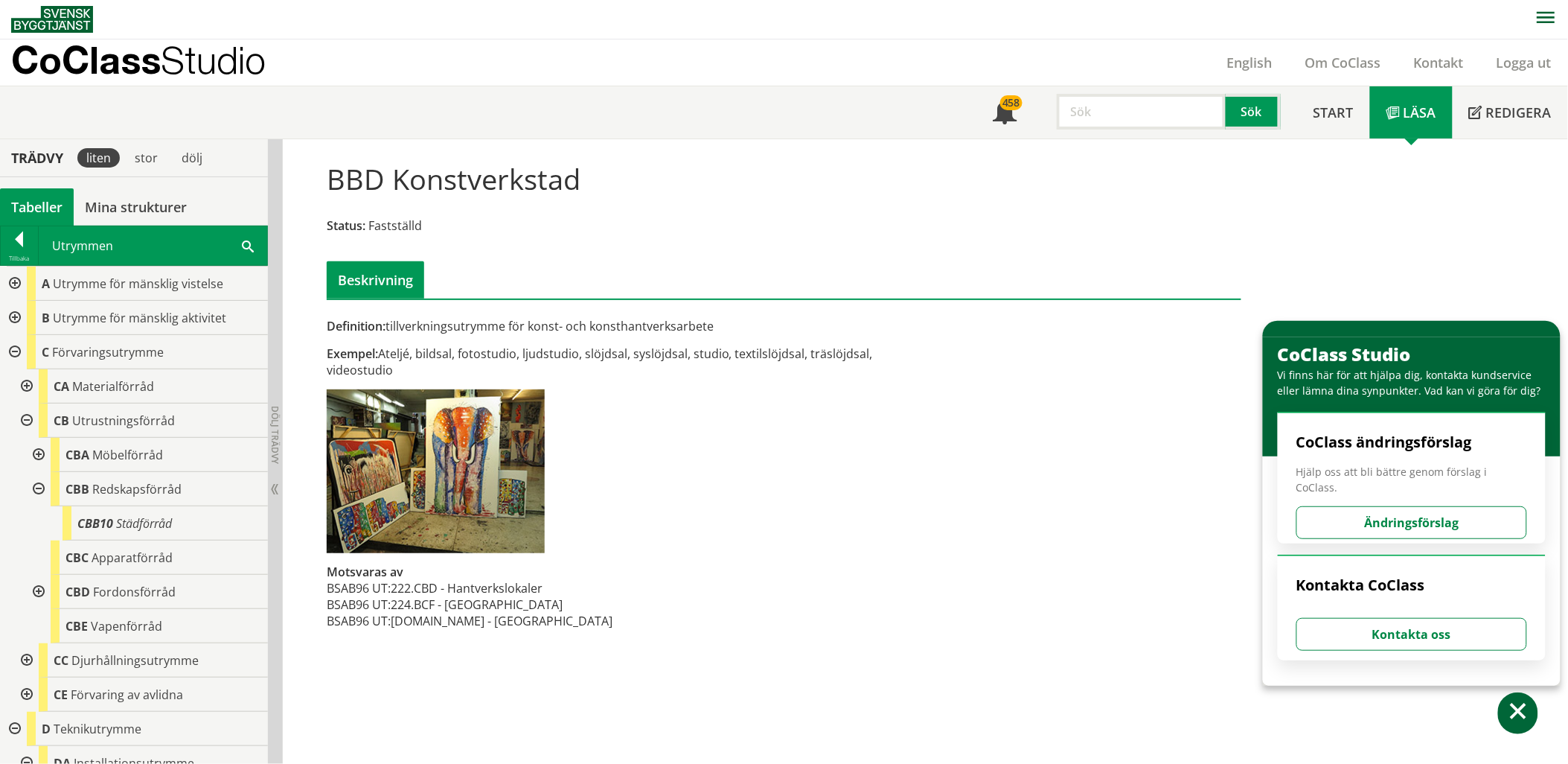
click at [37, 492] on div at bounding box center [37, 489] width 27 height 34
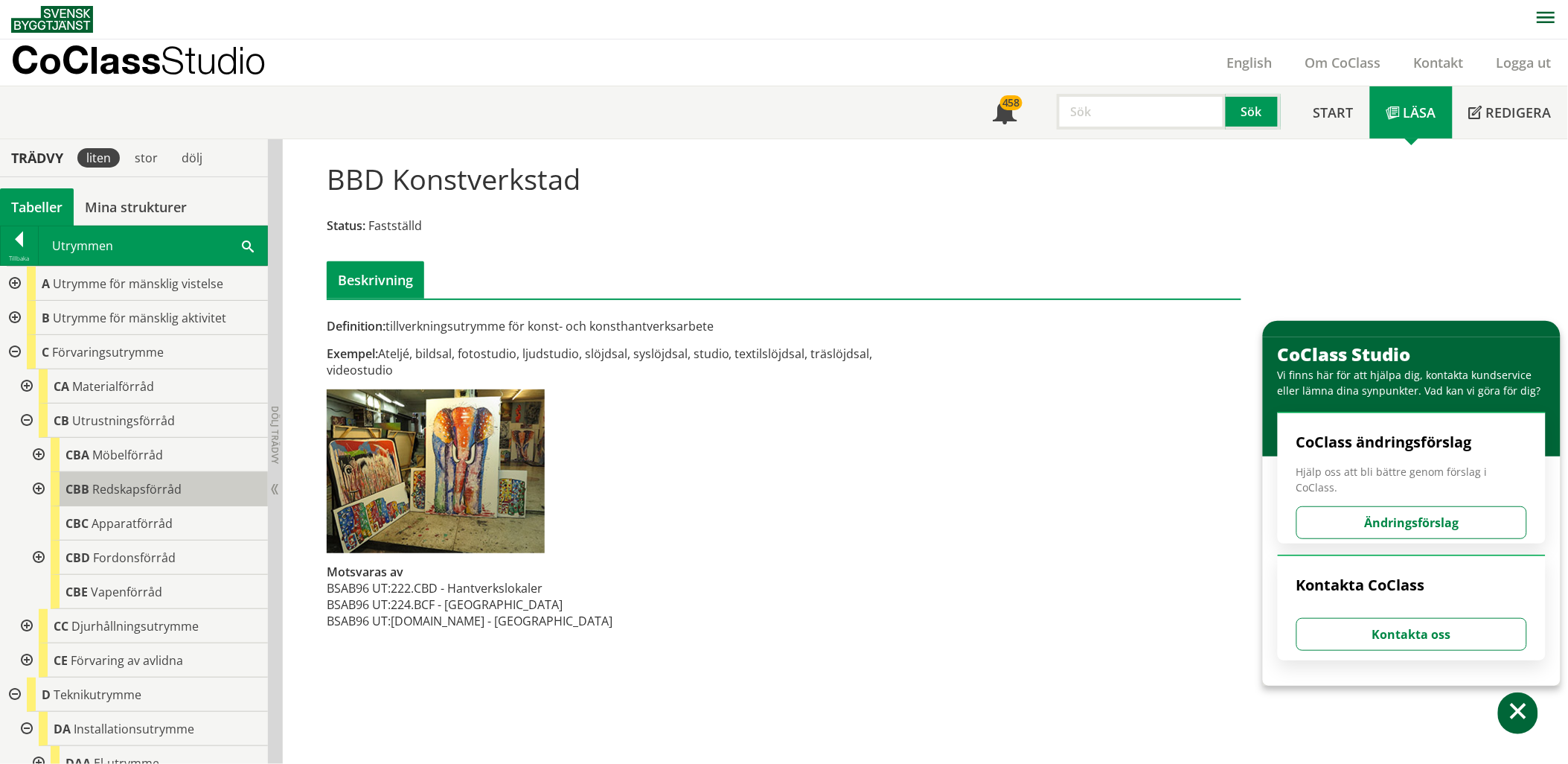
click at [108, 487] on span "Redskapsförråd" at bounding box center [137, 488] width 90 height 16
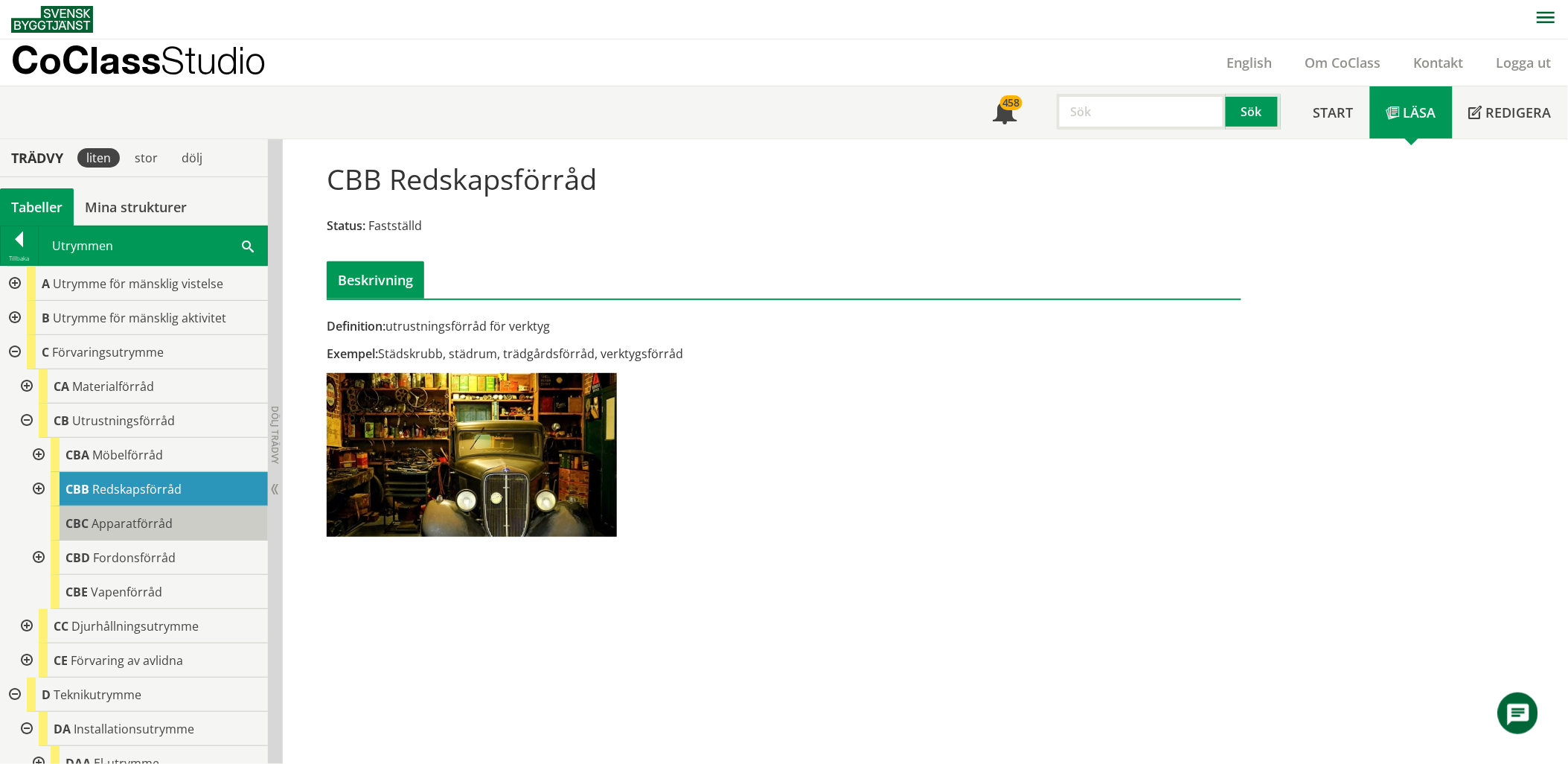
click at [125, 524] on span "Apparatförråd" at bounding box center [132, 523] width 81 height 16
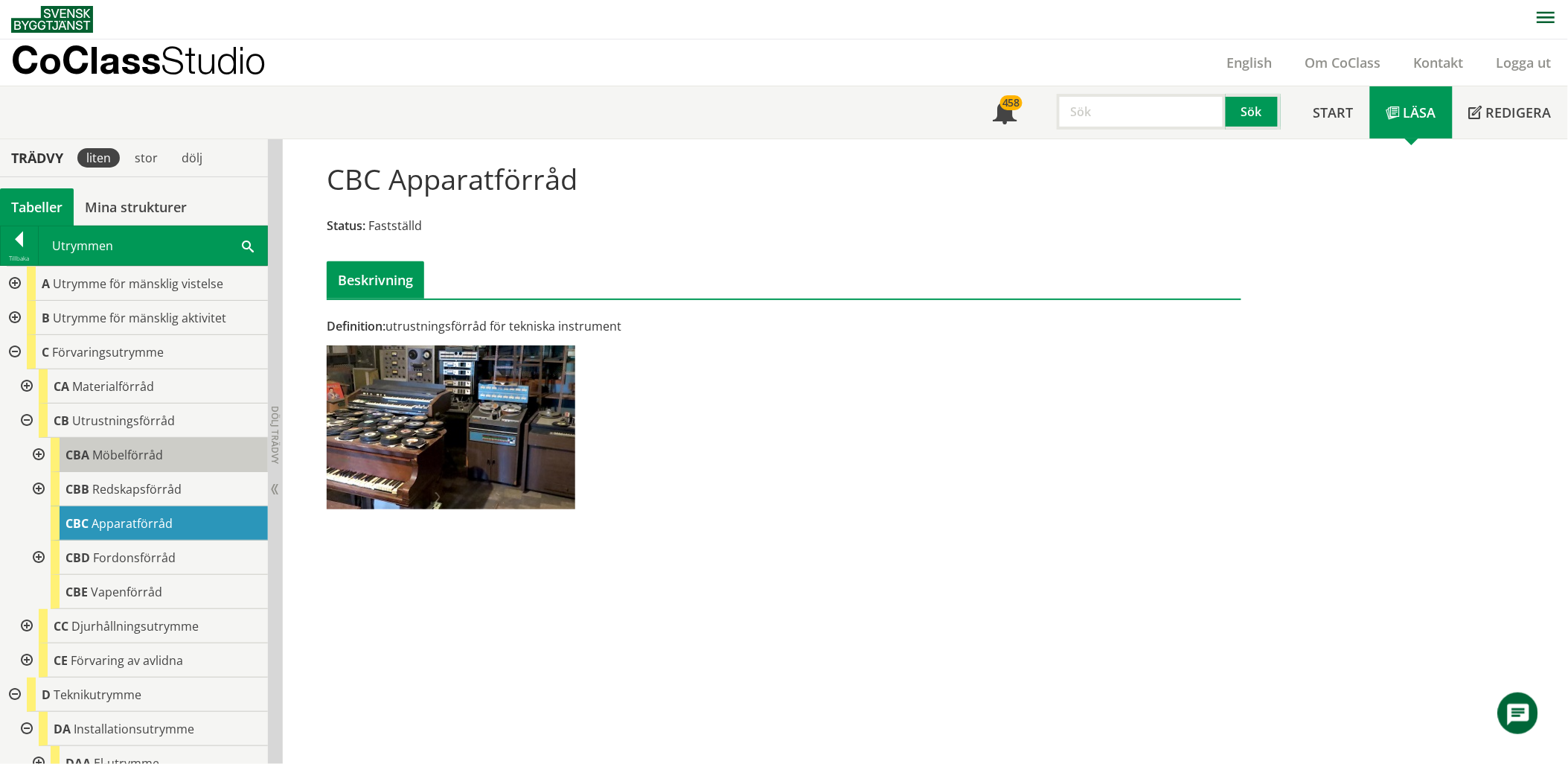
click at [127, 450] on span "Möbelförråd" at bounding box center [128, 454] width 71 height 16
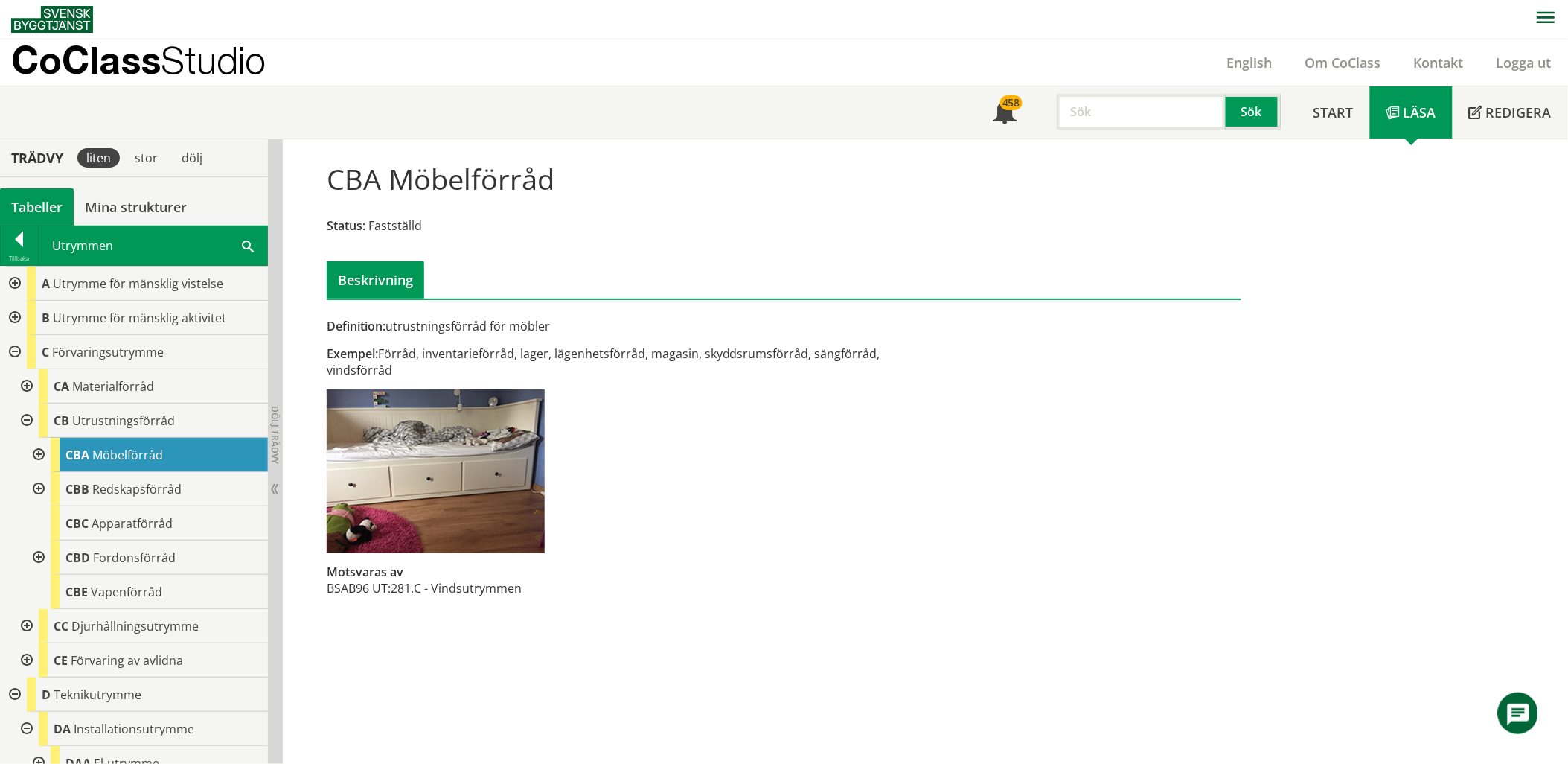
click at [244, 245] on span at bounding box center [248, 245] width 12 height 15
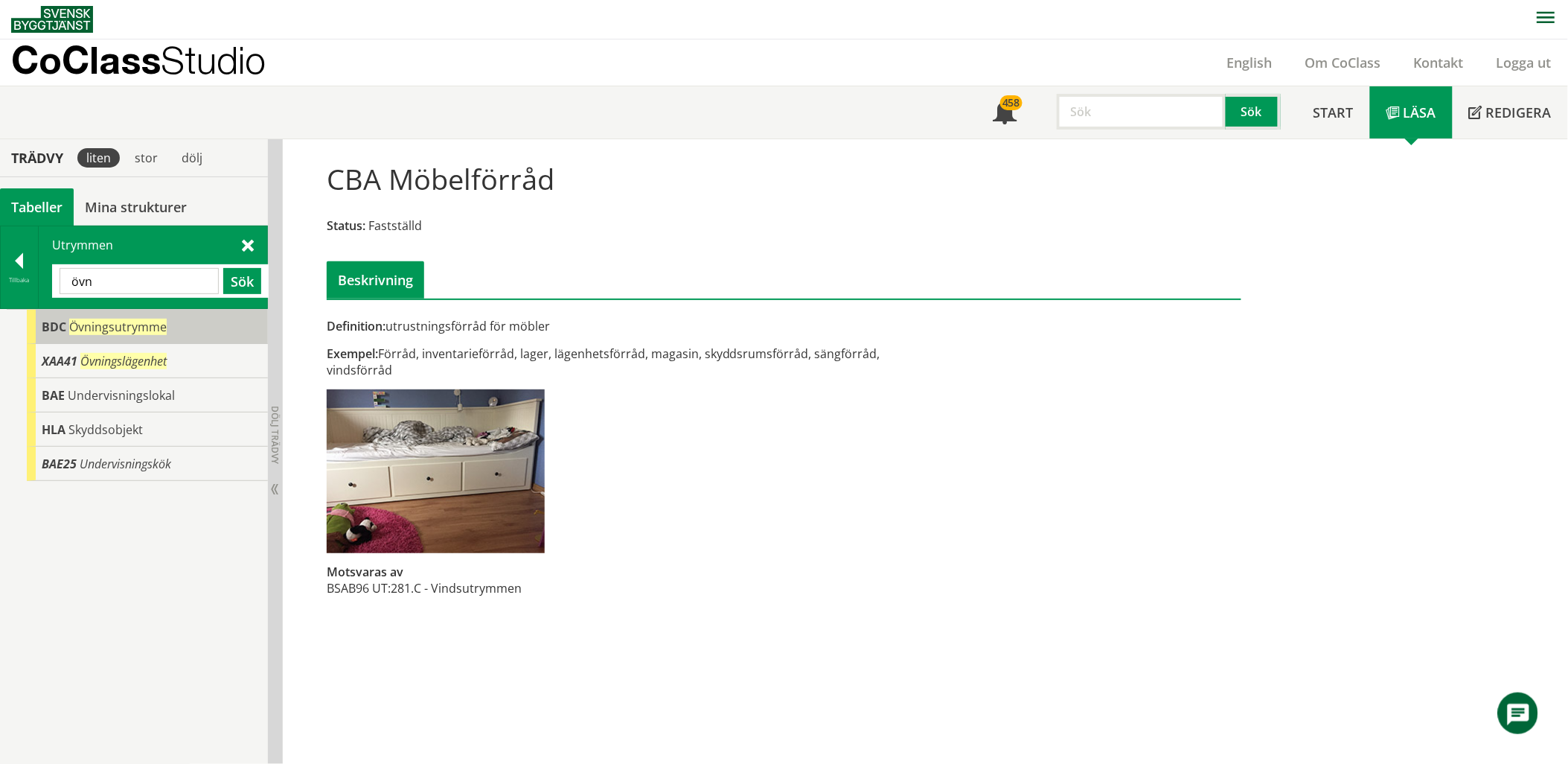
click at [149, 332] on span "Övningsutrymme" at bounding box center [118, 327] width 97 height 16
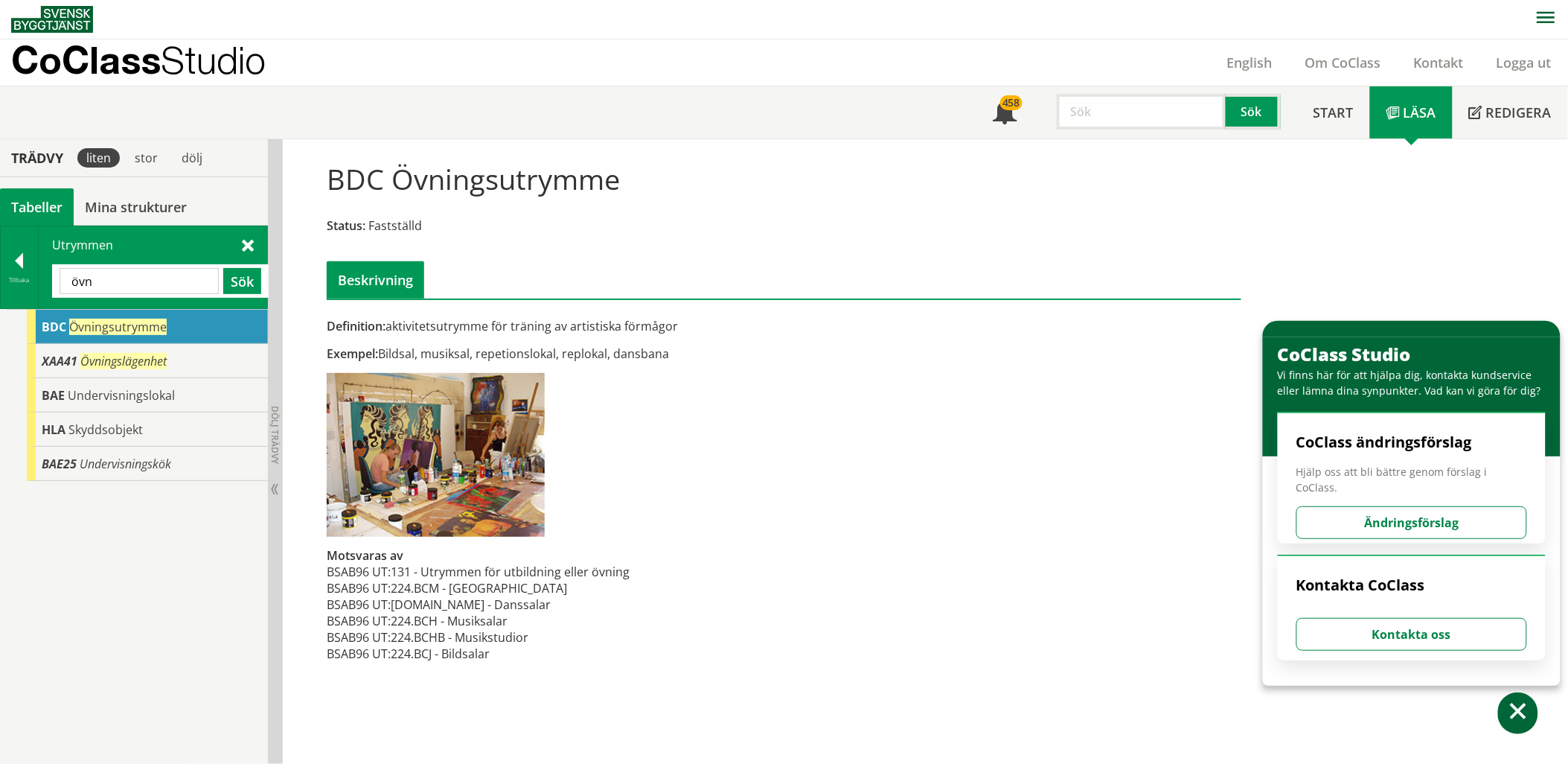
click at [122, 280] on input "övn" at bounding box center [139, 281] width 159 height 26
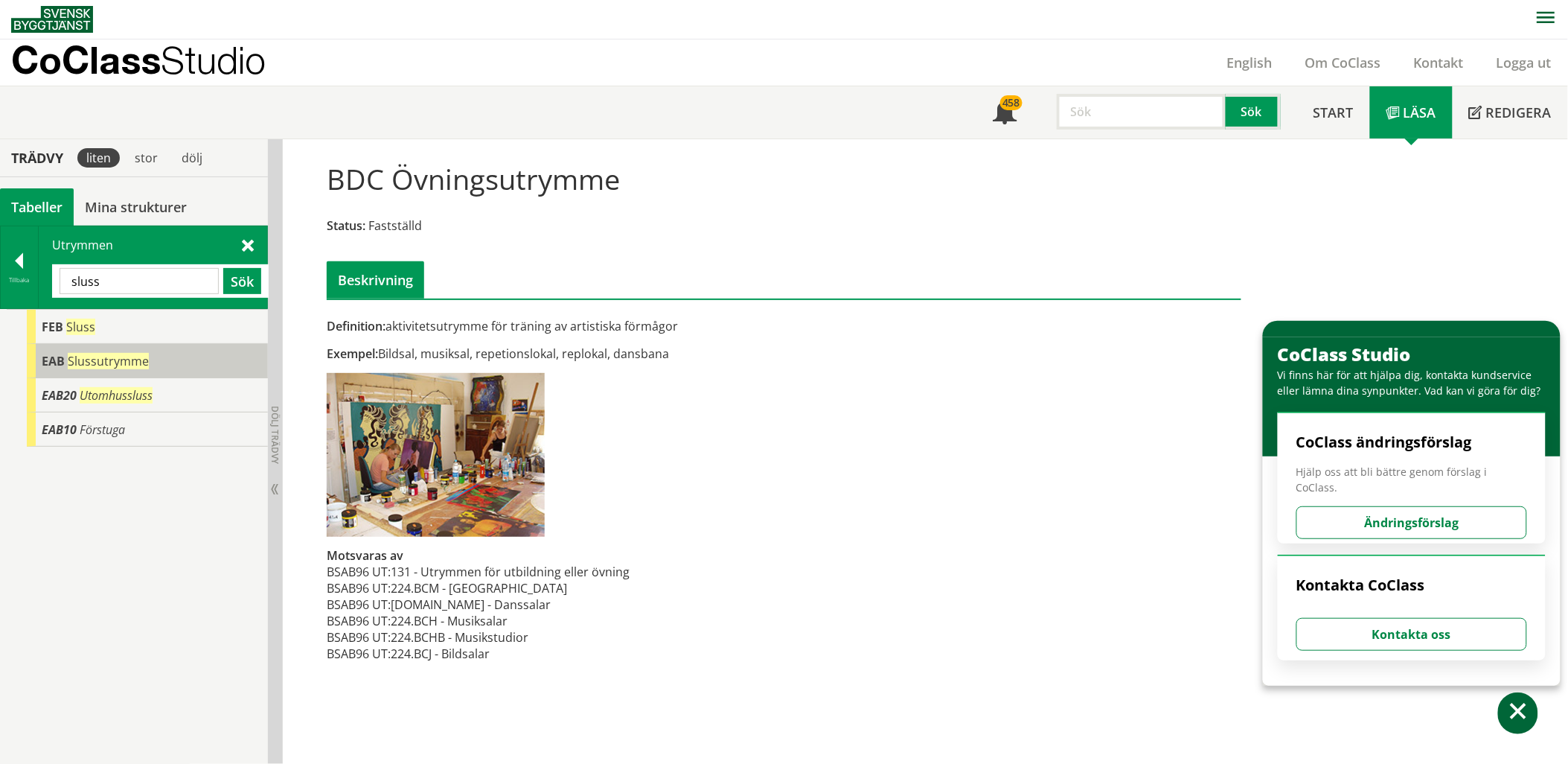
click at [115, 356] on span "Slussutrymme" at bounding box center [108, 360] width 81 height 16
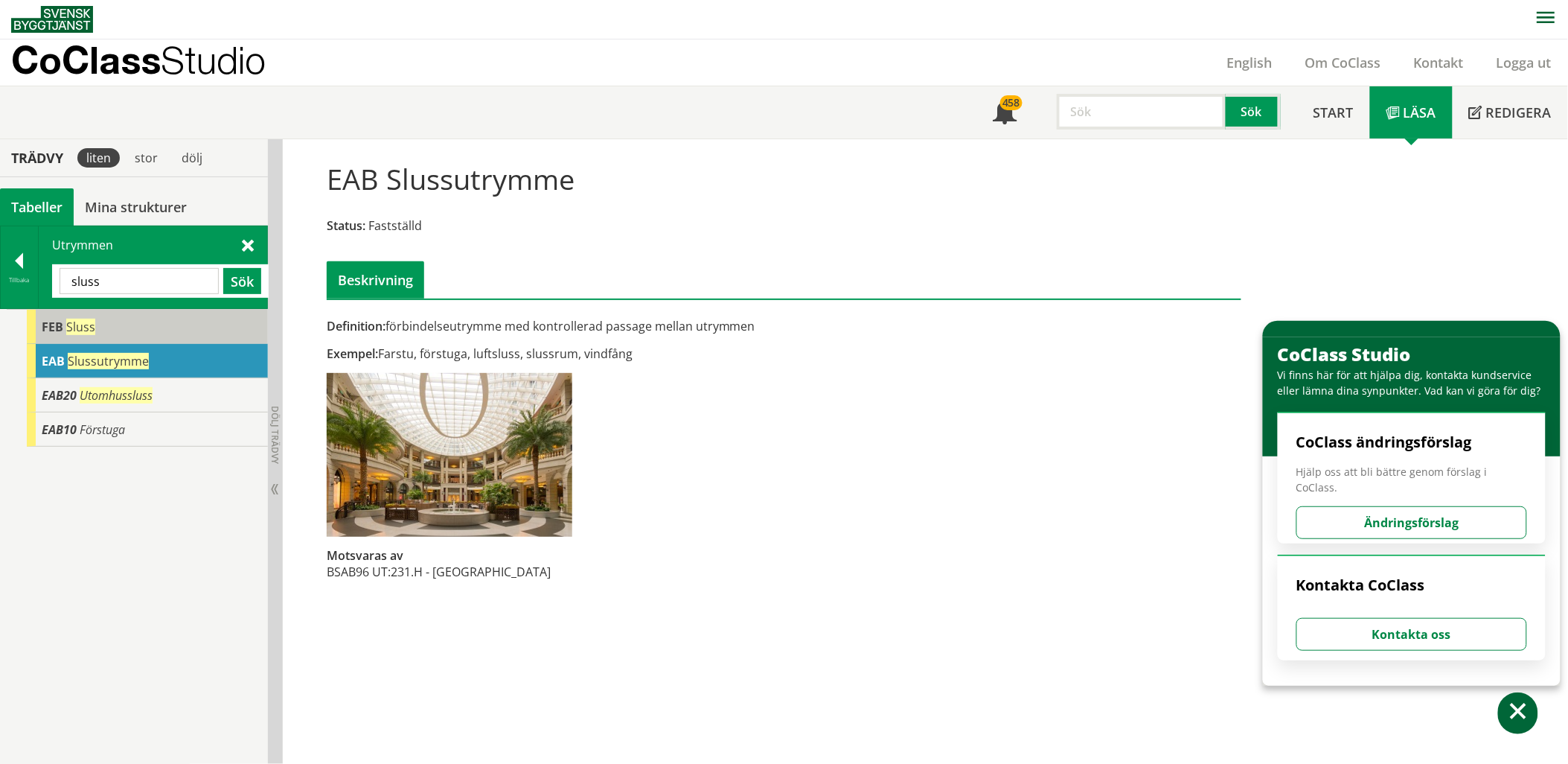
click at [121, 332] on div "FEB Sluss" at bounding box center [147, 327] width 241 height 34
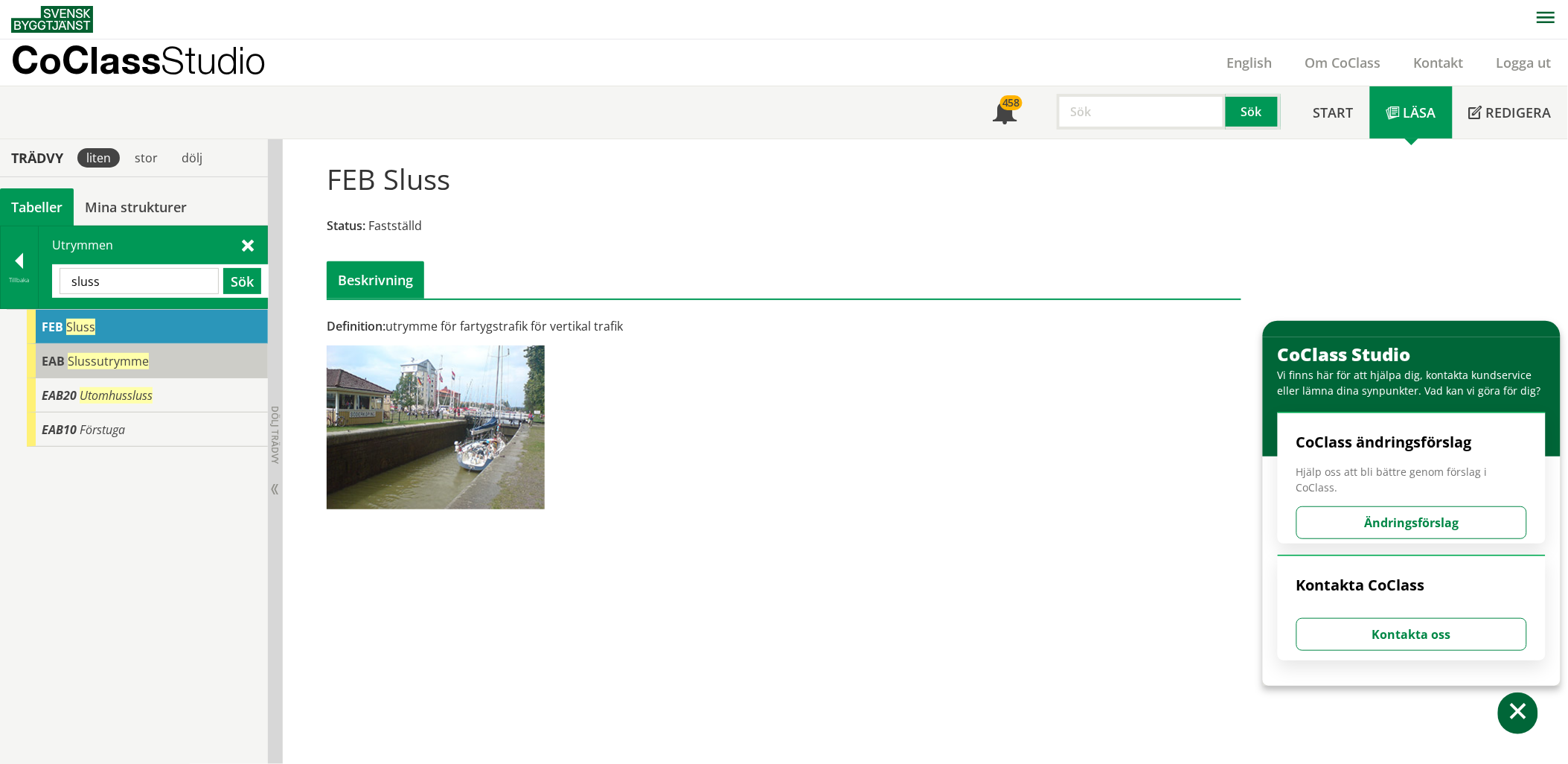
click at [119, 354] on span "Slussutrymme" at bounding box center [108, 360] width 81 height 16
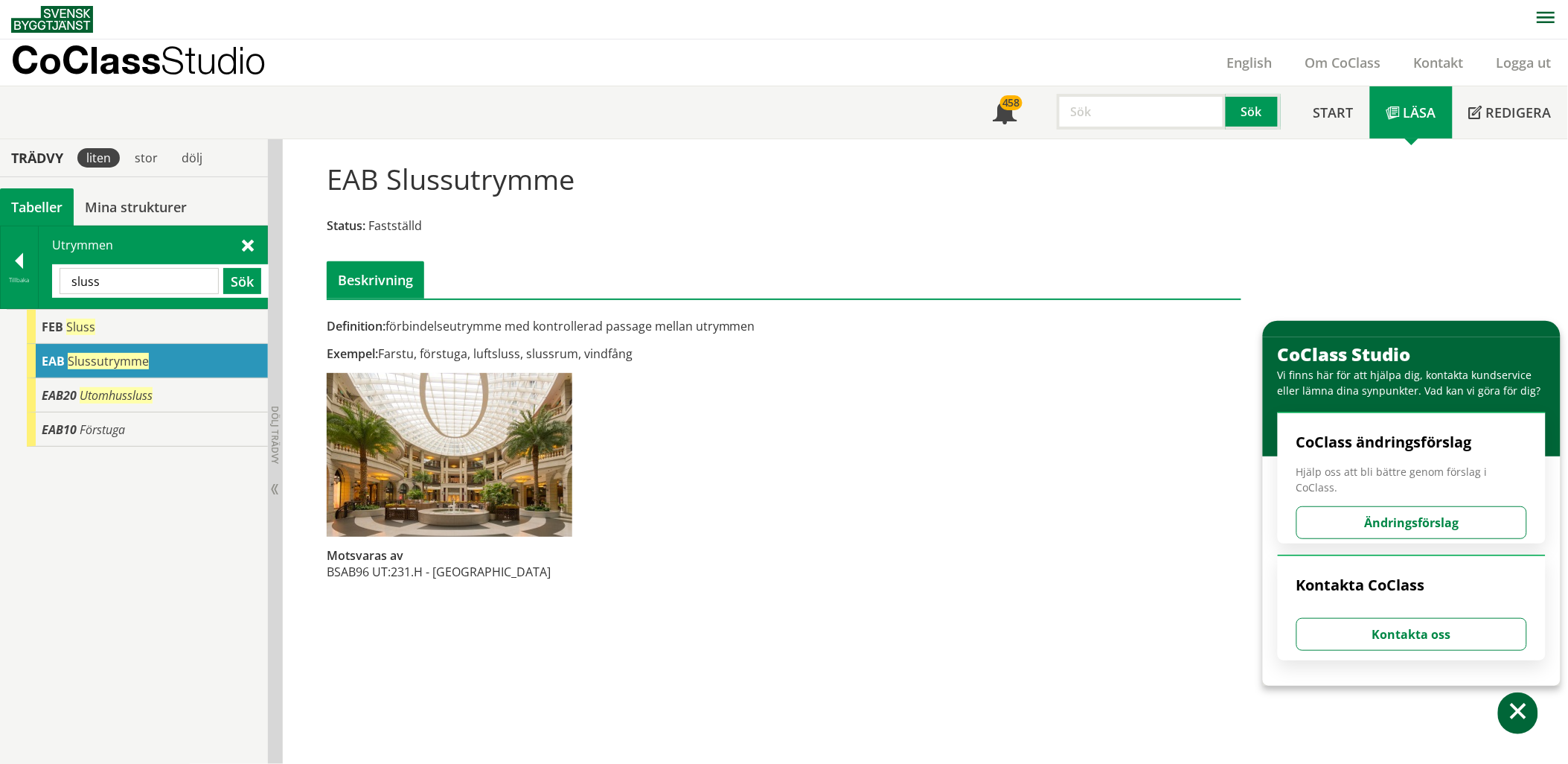
click at [135, 276] on input "sluss" at bounding box center [139, 281] width 159 height 26
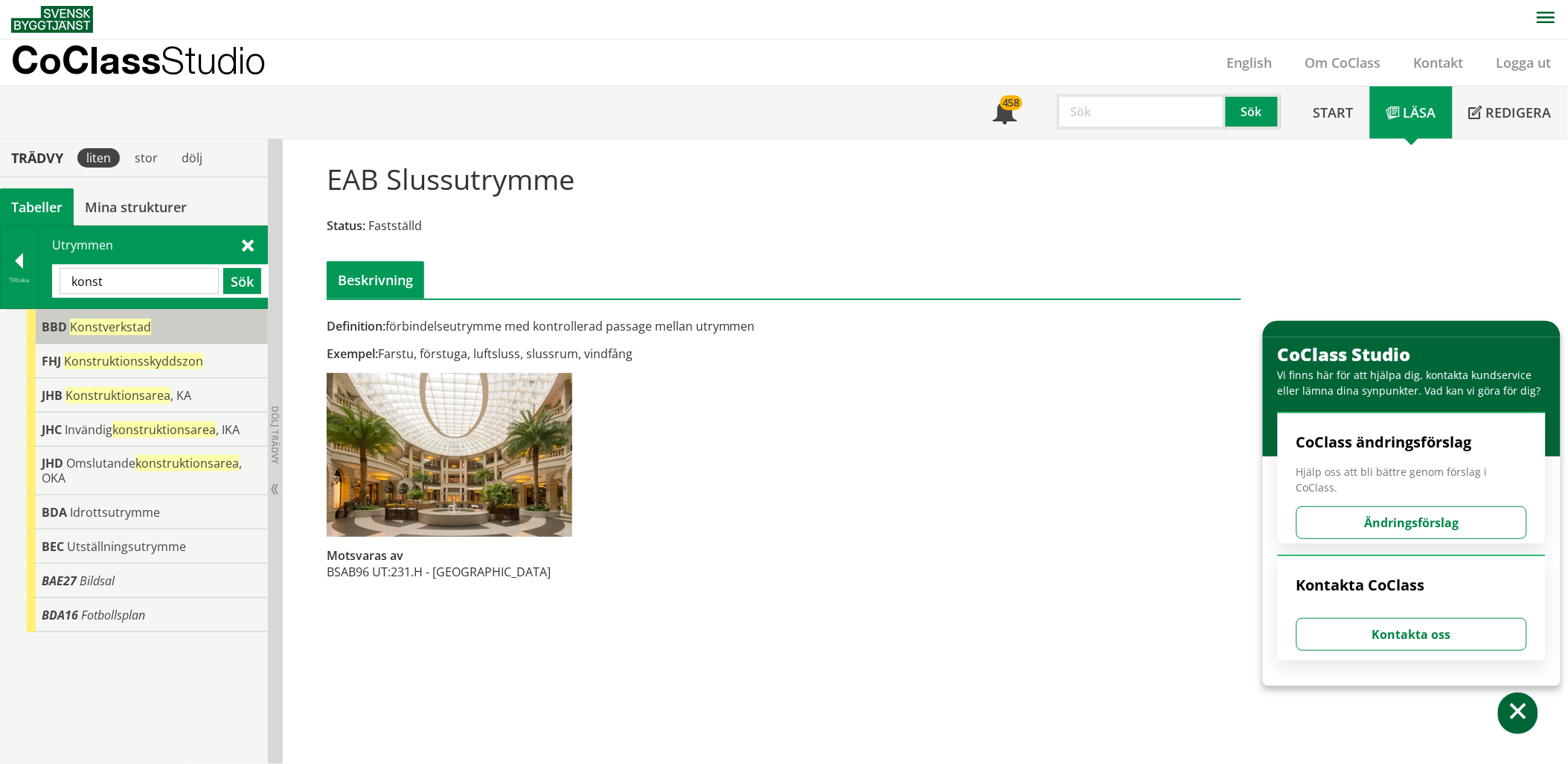
click at [130, 326] on span "Konstverkstad" at bounding box center [111, 327] width 81 height 16
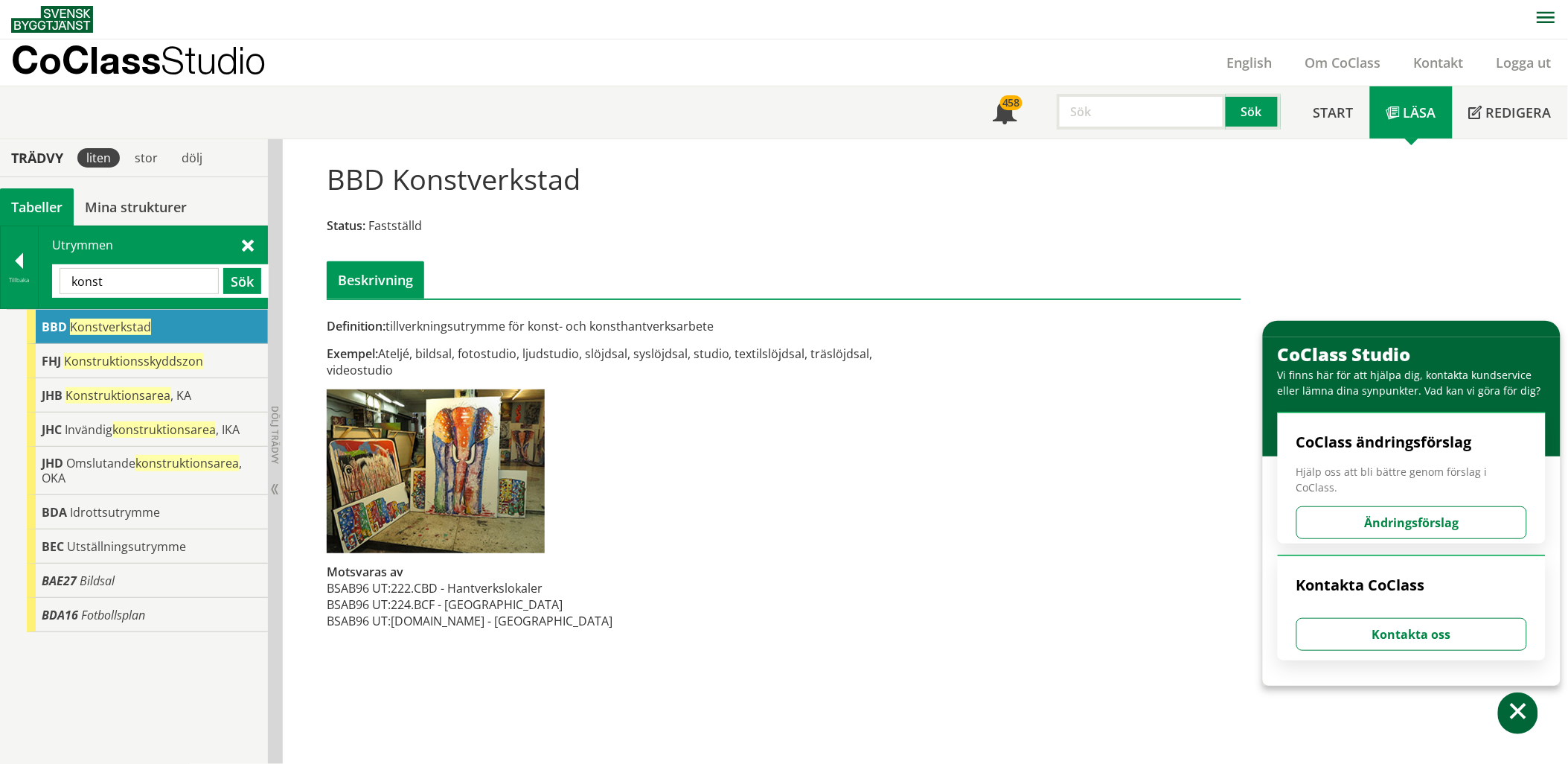
click at [180, 285] on input "konst" at bounding box center [139, 281] width 159 height 26
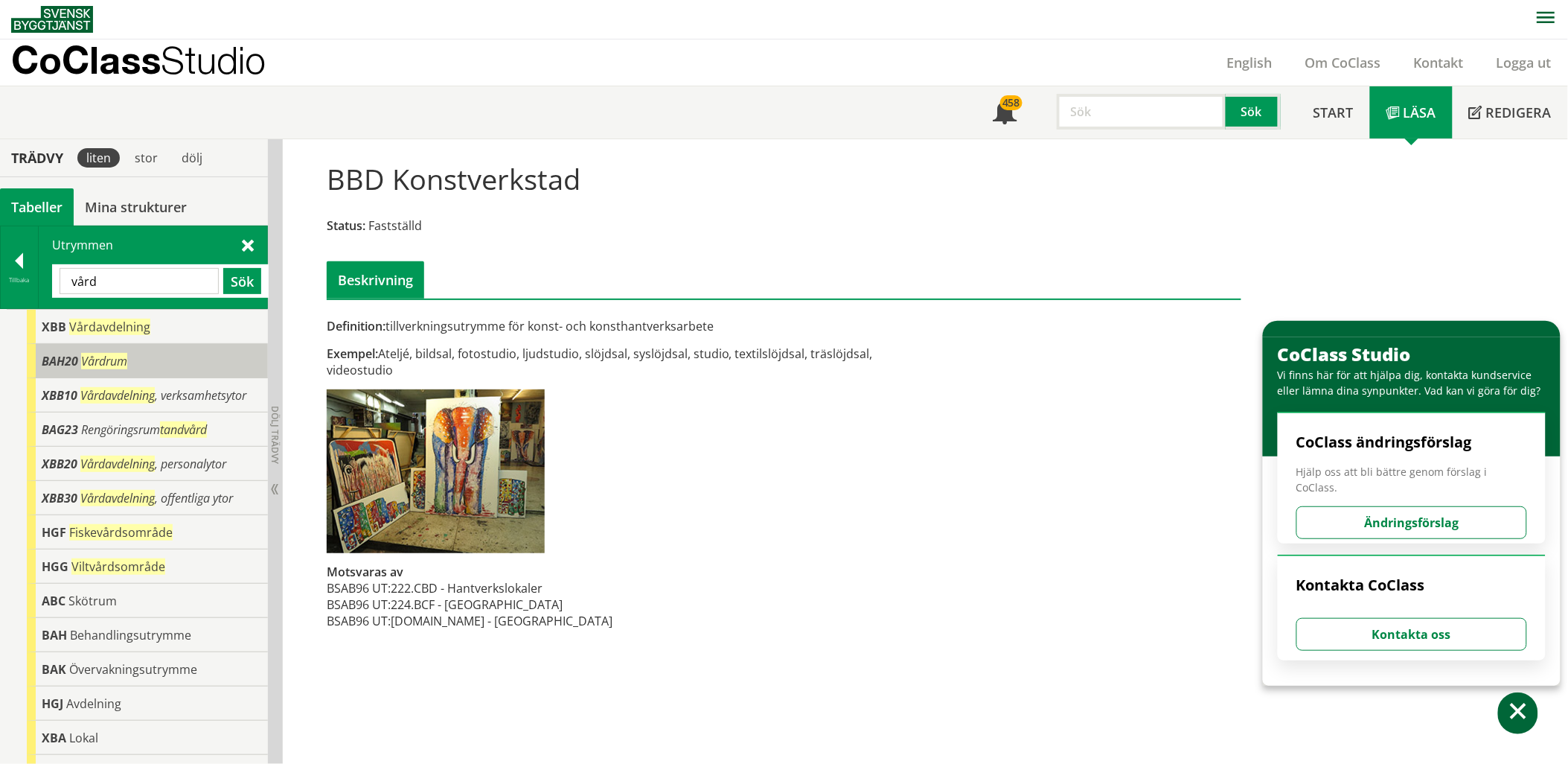
click at [136, 355] on div "BAH20 Vårdrum" at bounding box center [147, 360] width 241 height 34
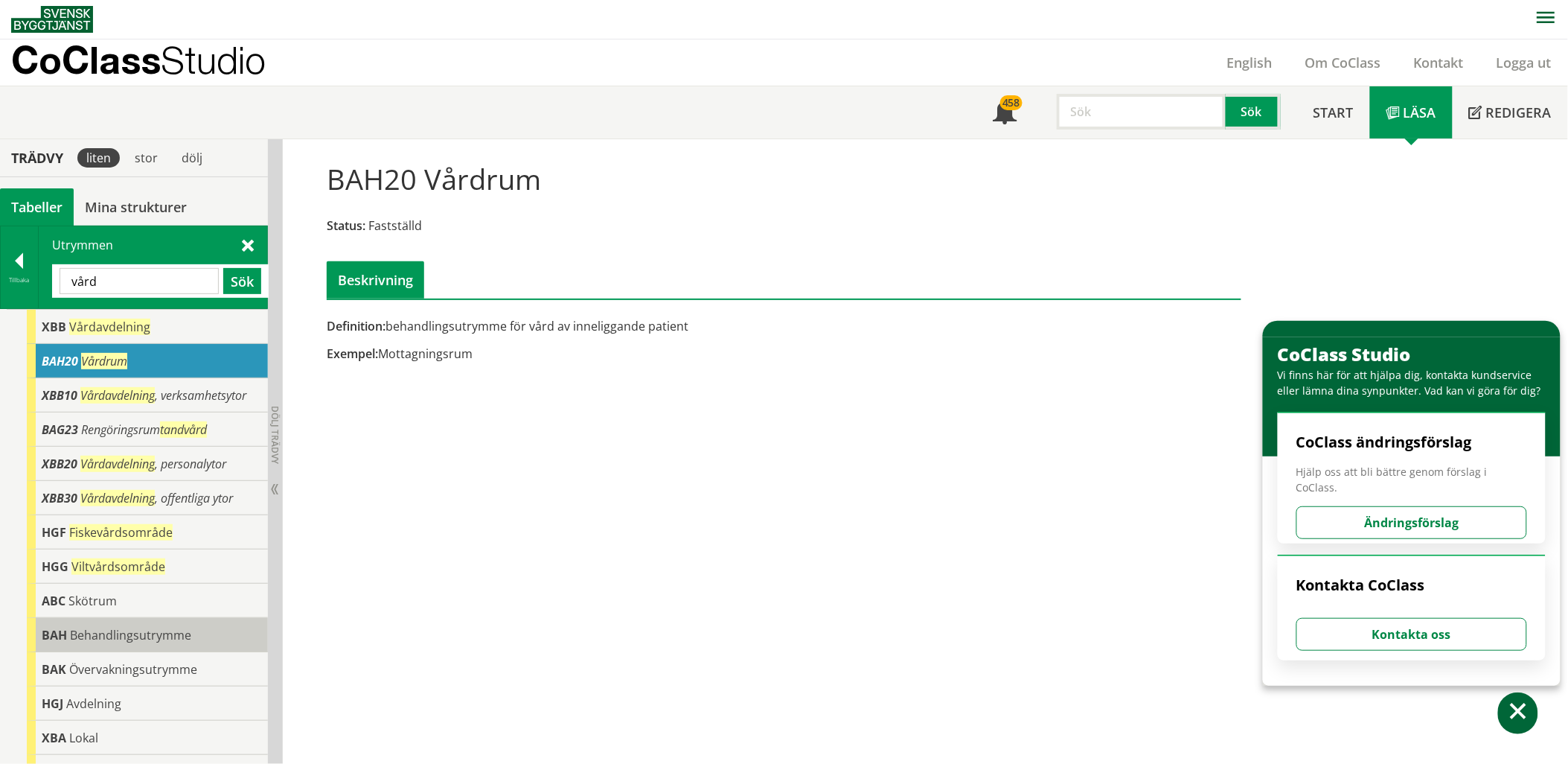
click at [146, 629] on span "Behandlingsutrymme" at bounding box center [130, 635] width 121 height 16
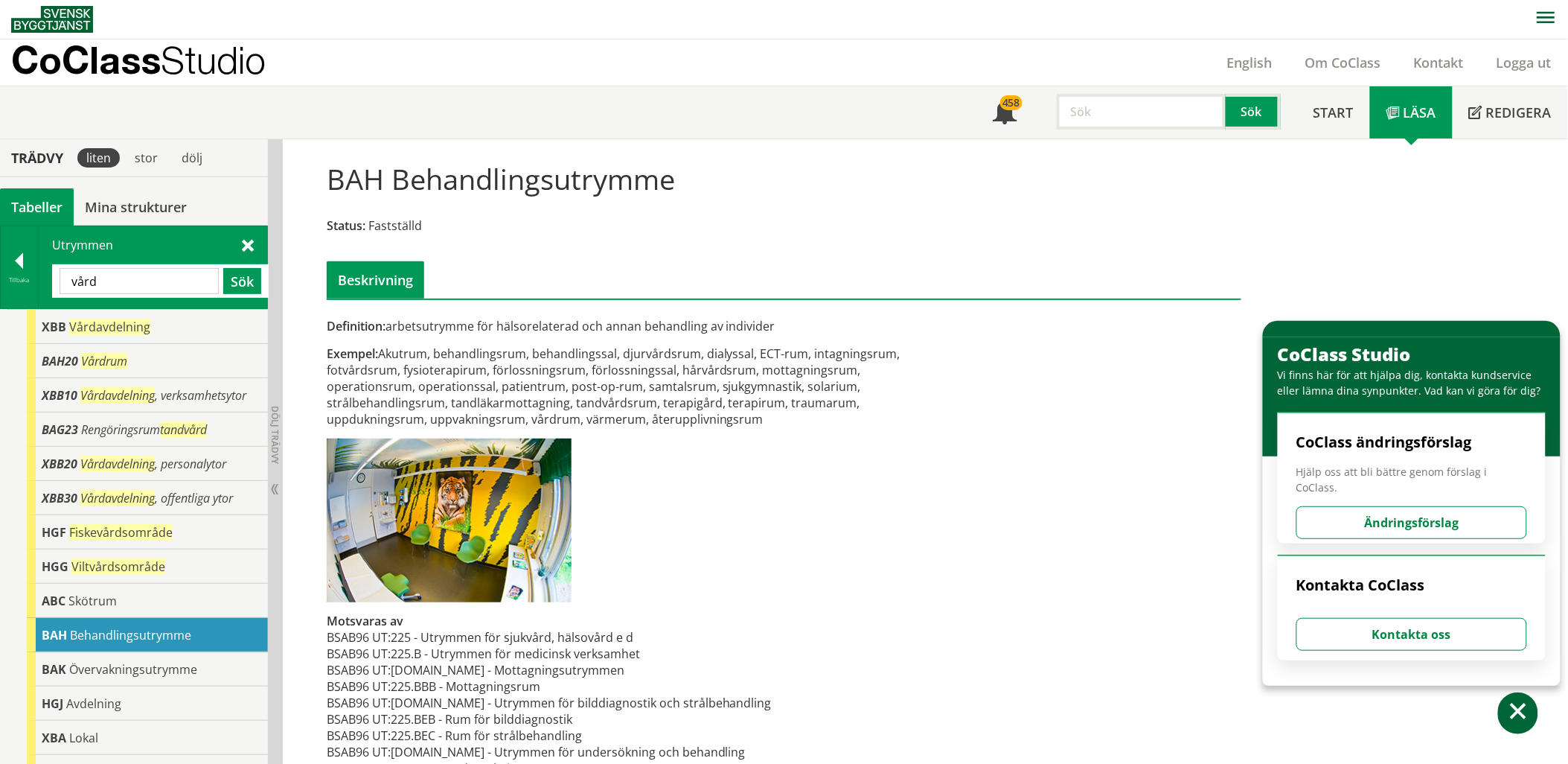
click at [162, 278] on input "vård" at bounding box center [139, 281] width 159 height 26
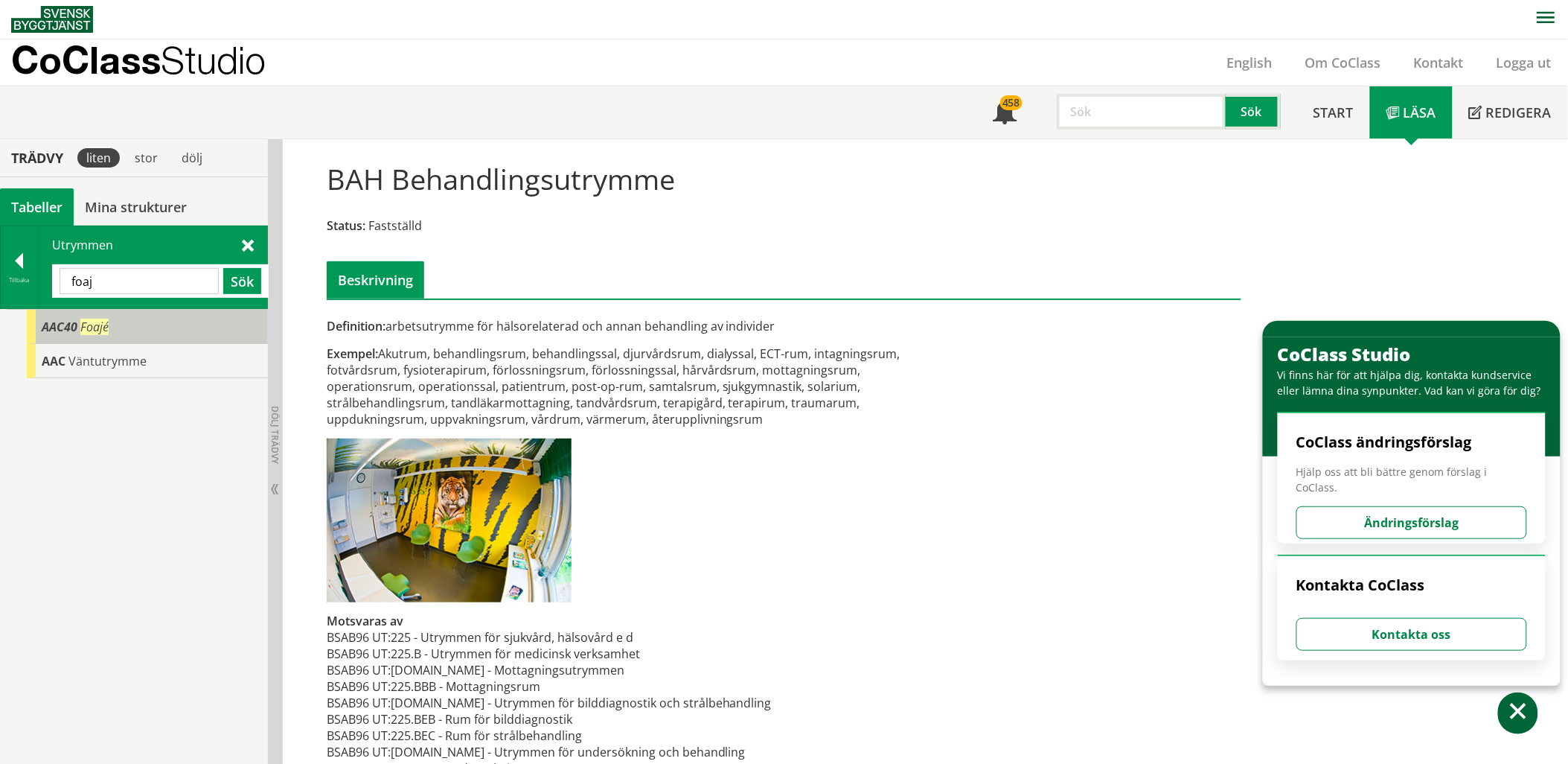
click at [138, 325] on div "AAC40 Foajé" at bounding box center [147, 327] width 241 height 34
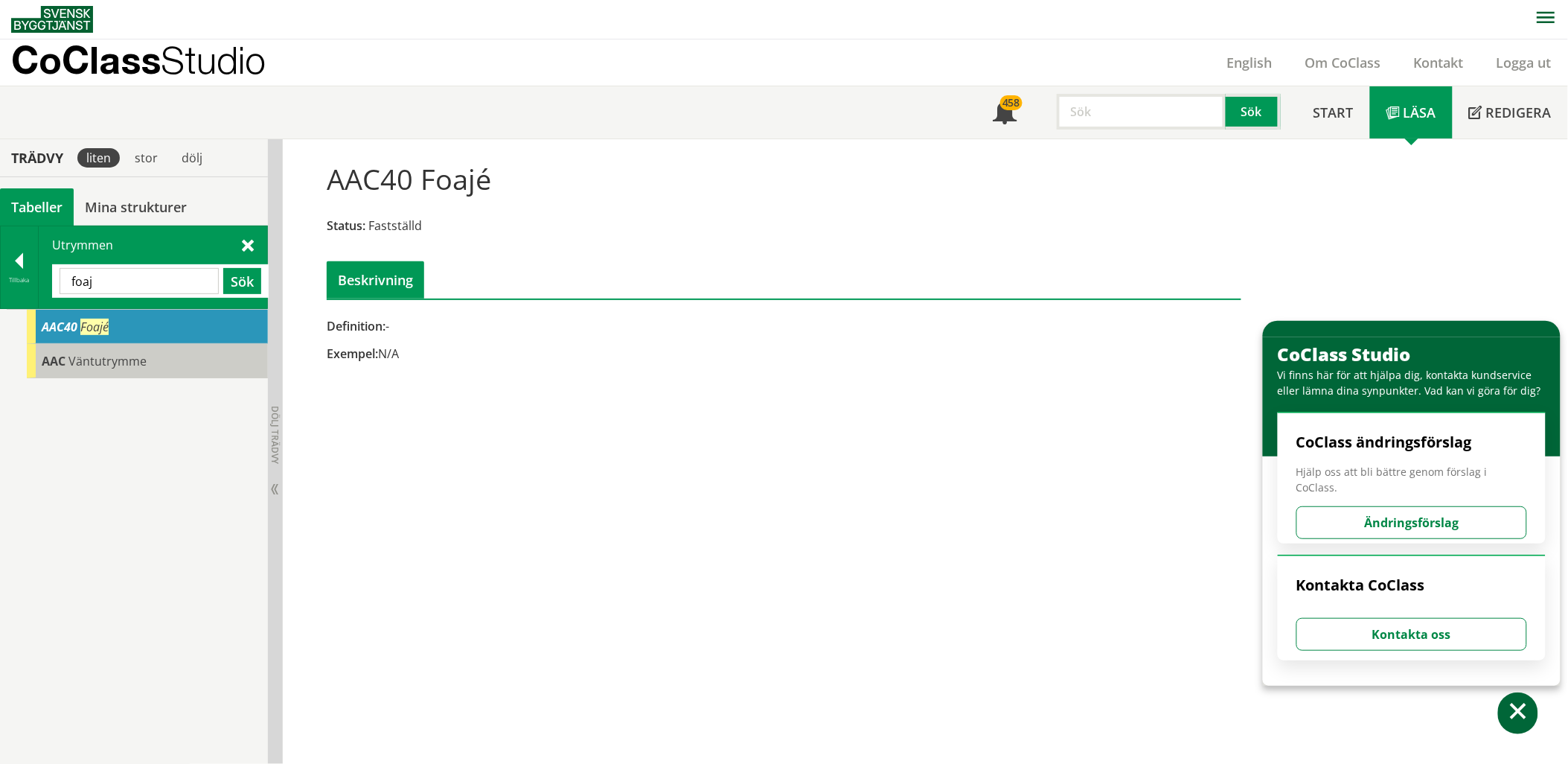
click at [129, 353] on span "Väntutrymme" at bounding box center [107, 360] width 78 height 16
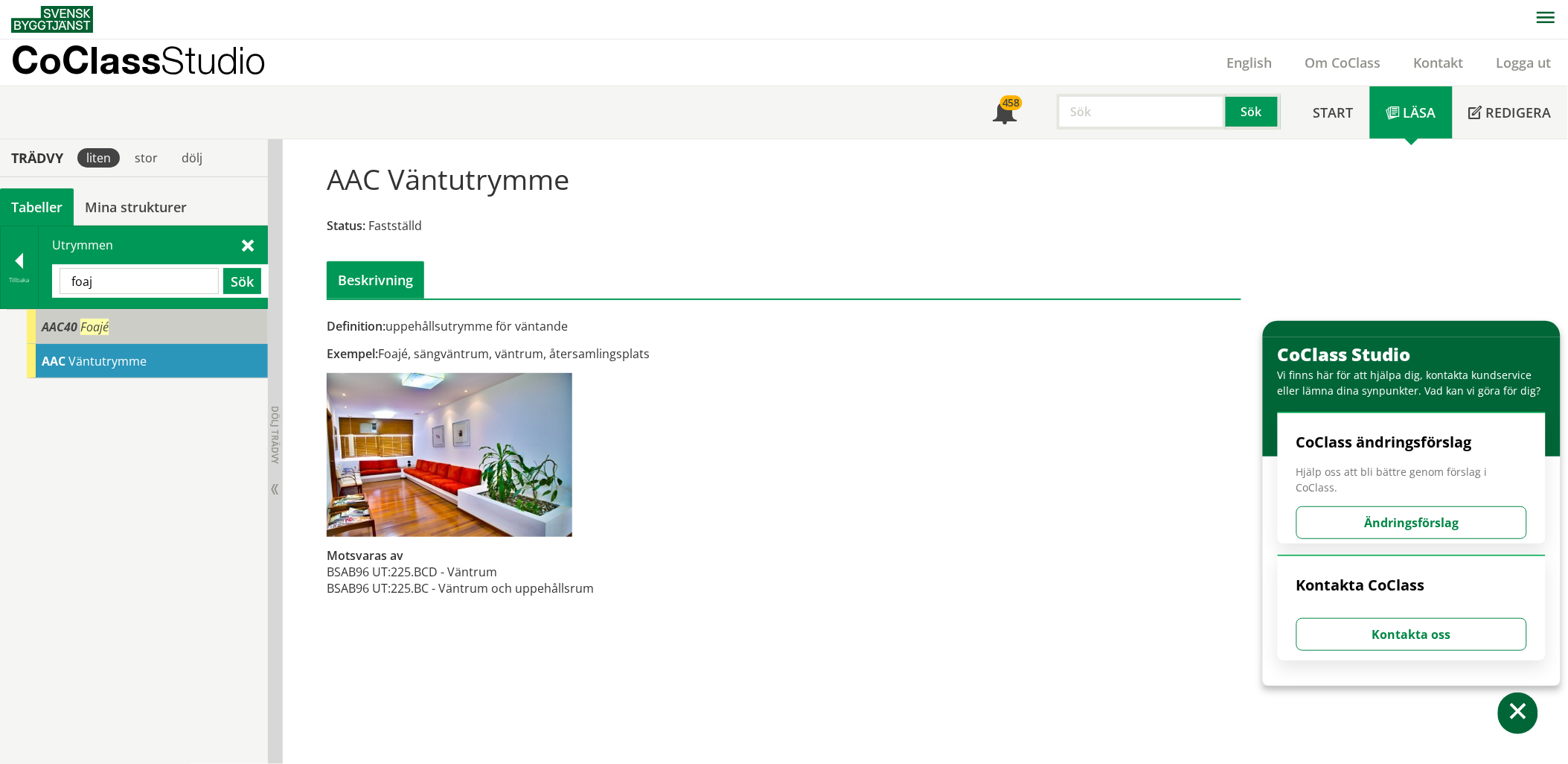
click at [133, 325] on div "AAC40 Foajé" at bounding box center [147, 327] width 241 height 34
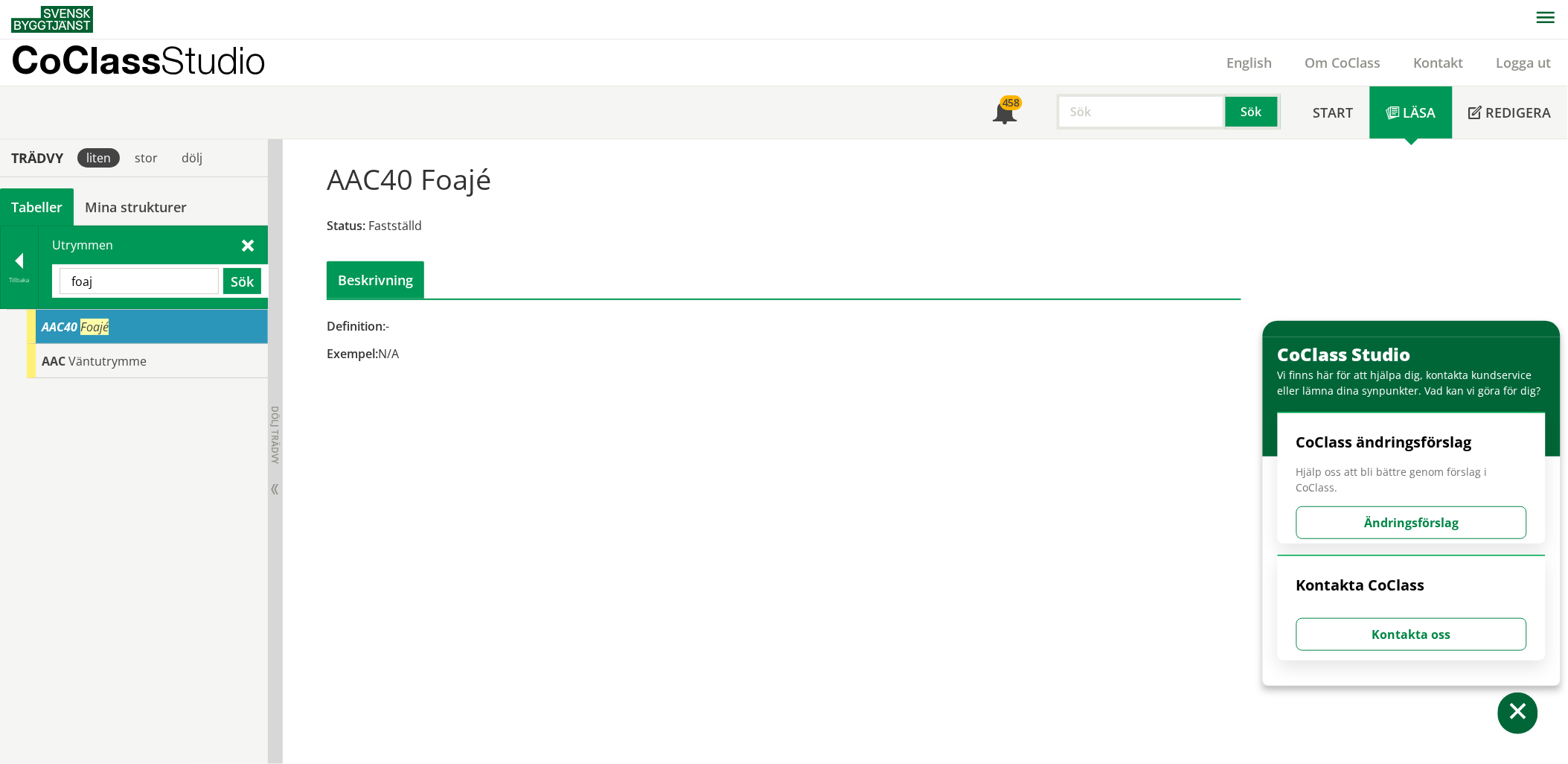
click at [171, 279] on input "foaj" at bounding box center [139, 281] width 159 height 26
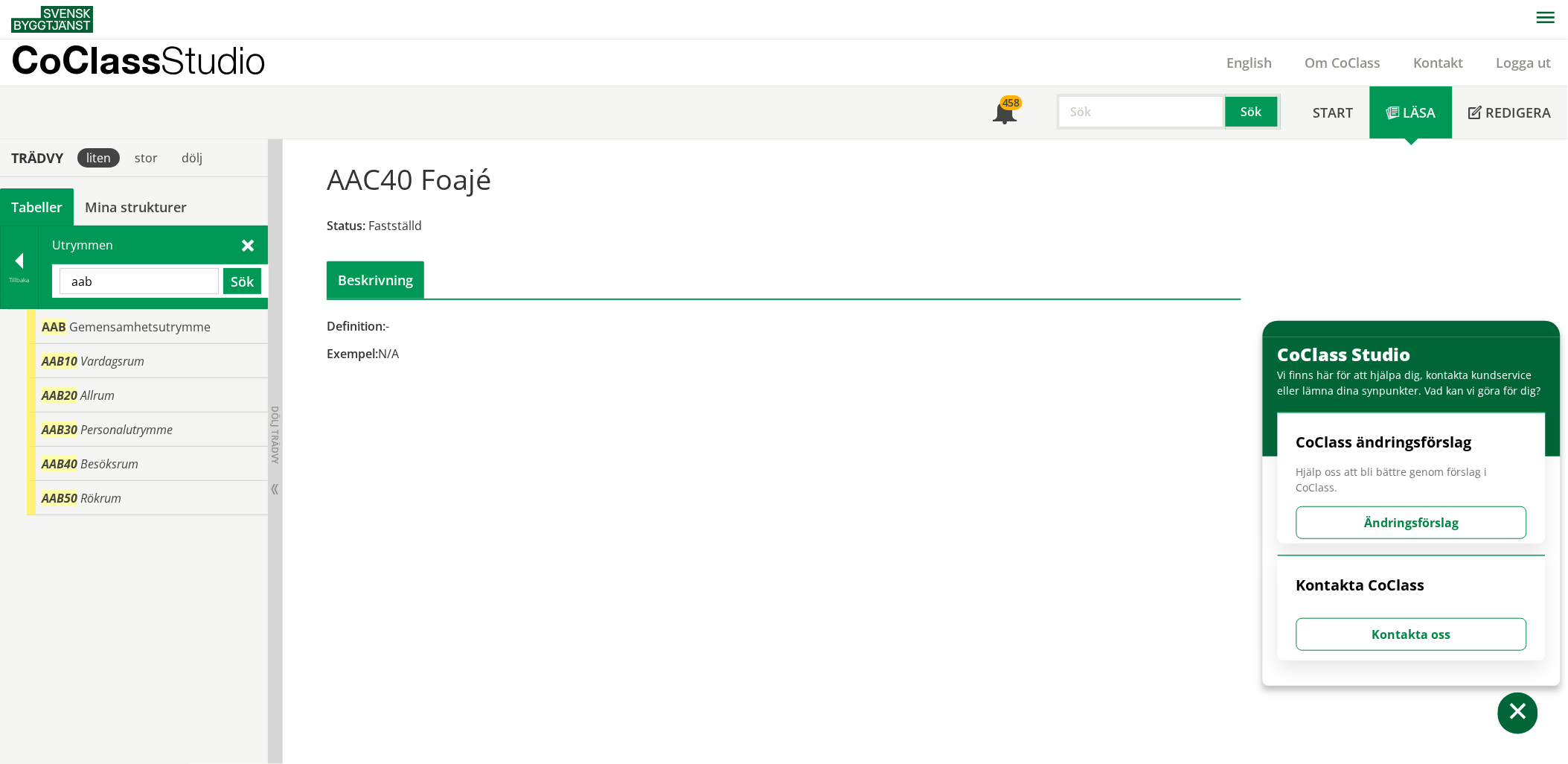
click at [146, 279] on input "aab" at bounding box center [139, 281] width 159 height 26
click at [136, 272] on input "kontor" at bounding box center [139, 281] width 159 height 26
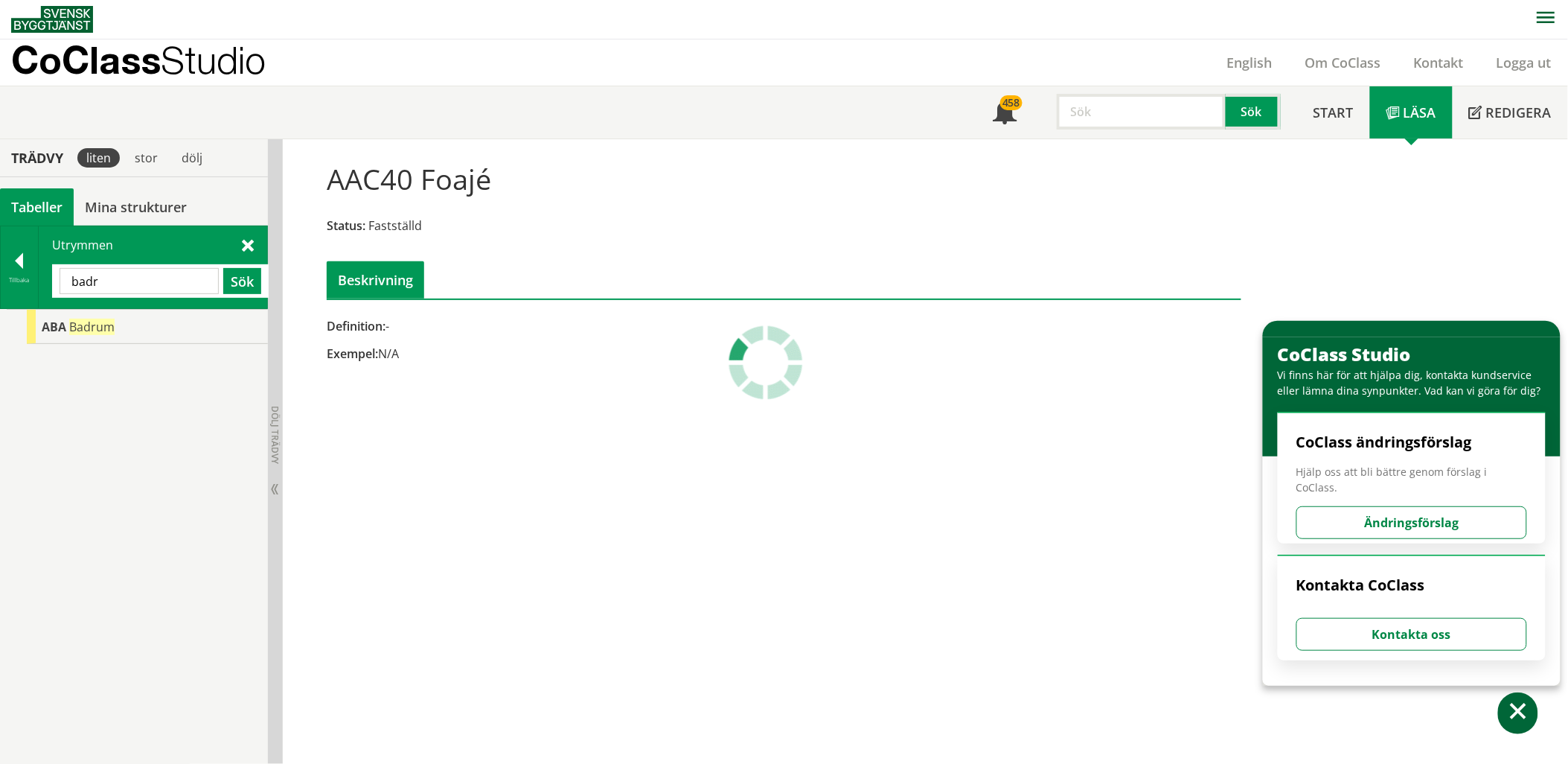
click at [115, 283] on input "badr" at bounding box center [139, 281] width 159 height 26
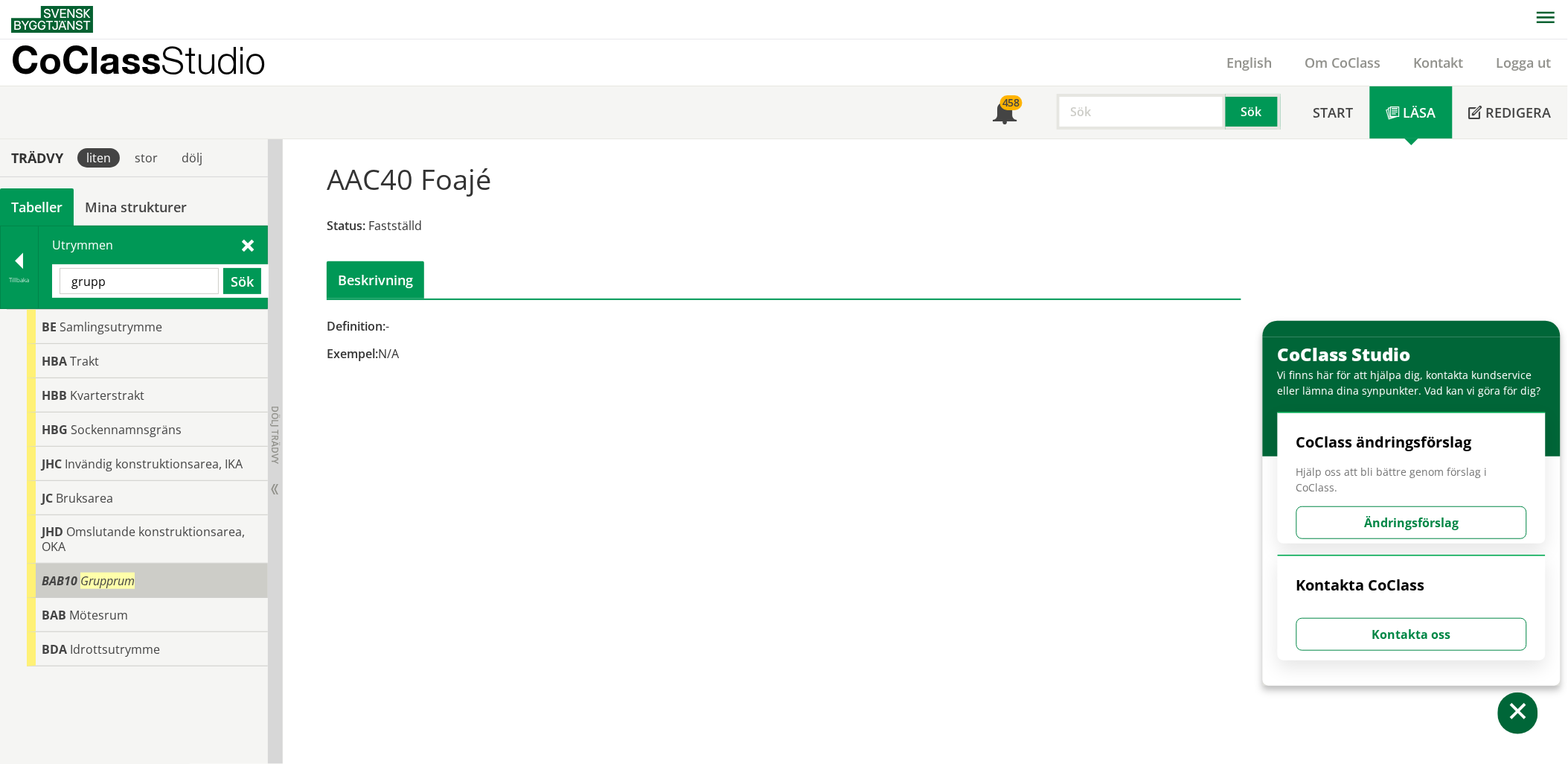
click at [123, 576] on span "Grupprum" at bounding box center [107, 580] width 54 height 16
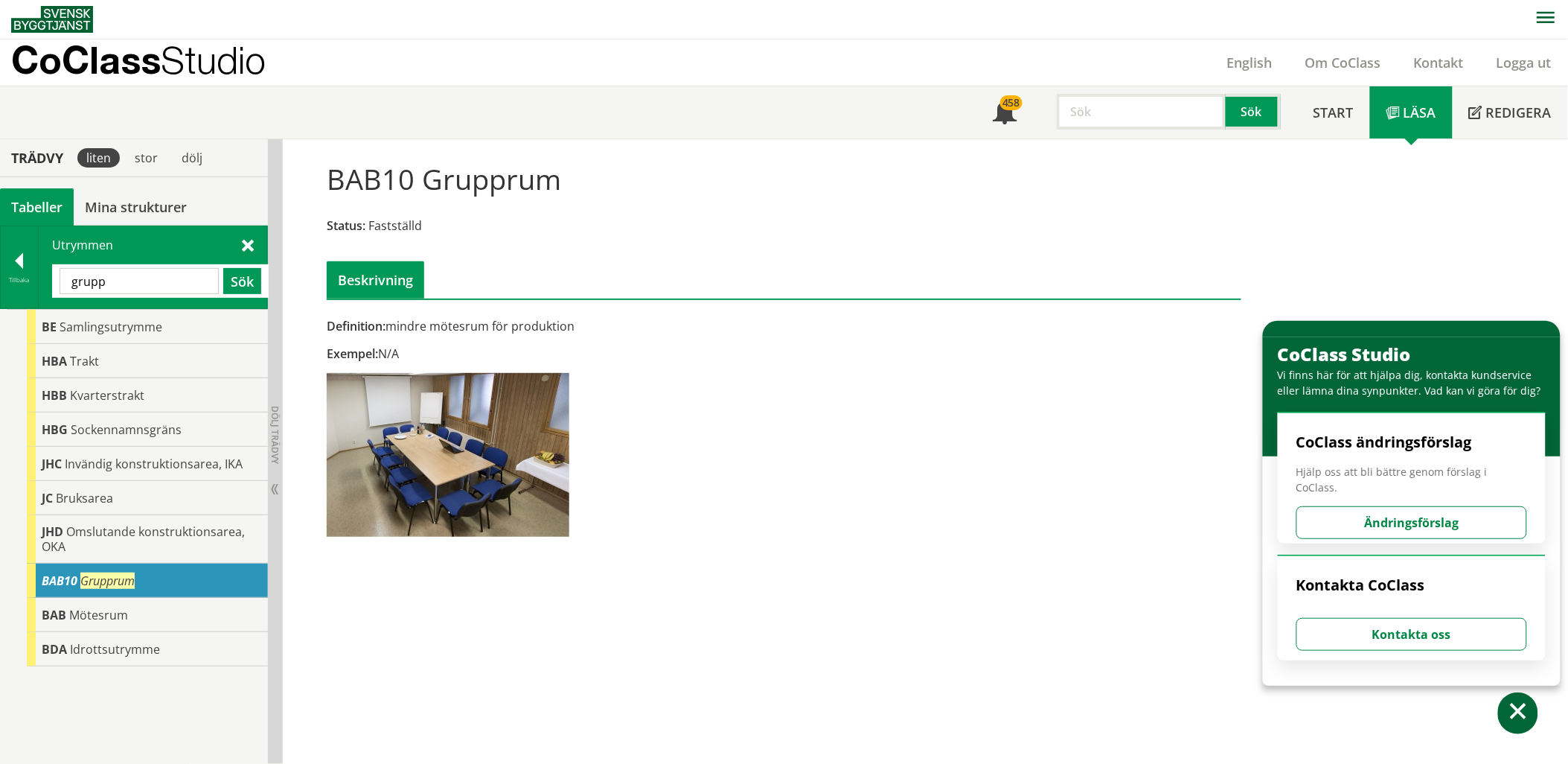
click at [173, 282] on input "grupp" at bounding box center [139, 281] width 159 height 26
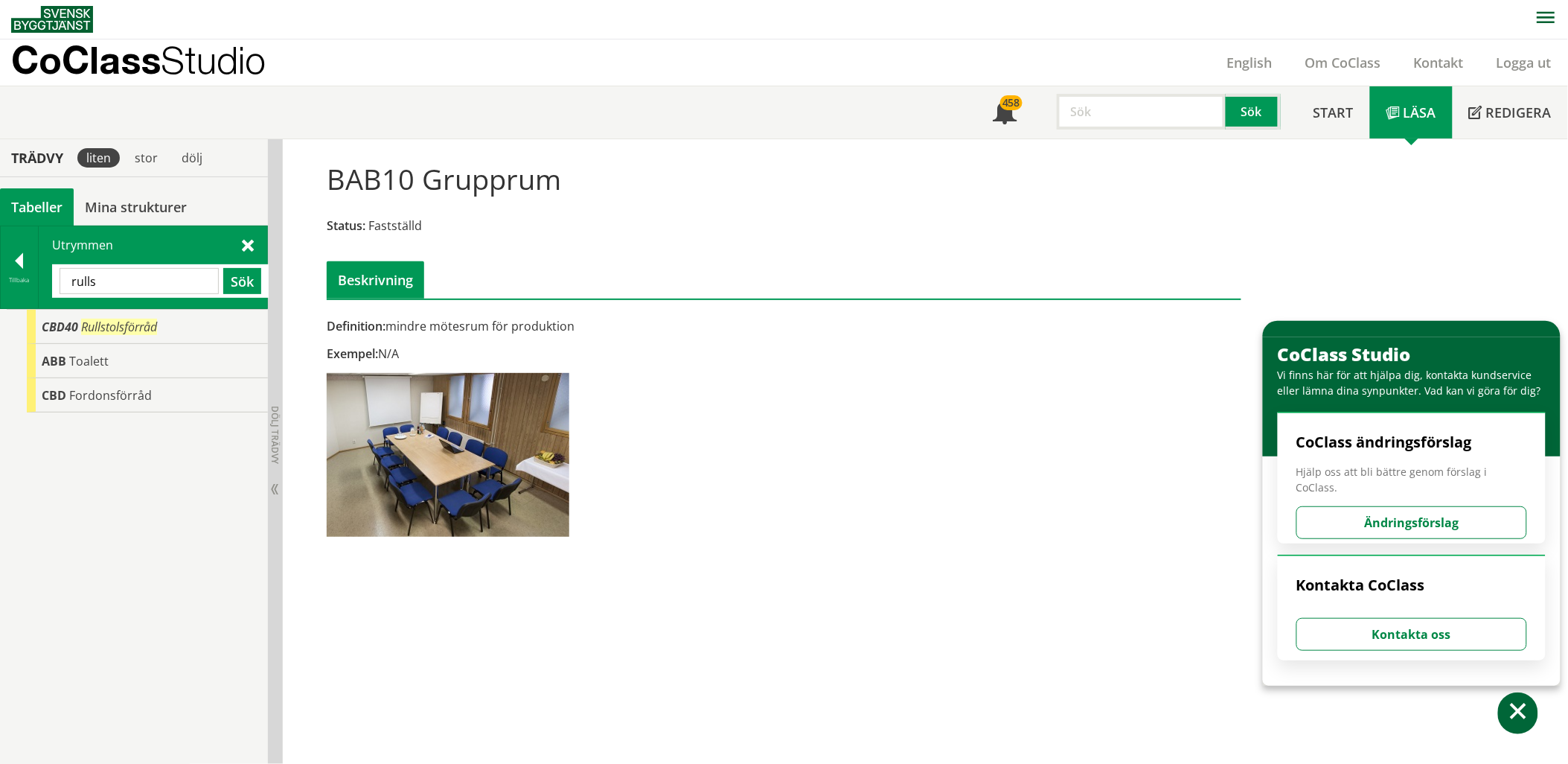
click at [170, 287] on input "rulls" at bounding box center [139, 281] width 159 height 26
click at [119, 282] on input "rotfr" at bounding box center [139, 281] width 159 height 26
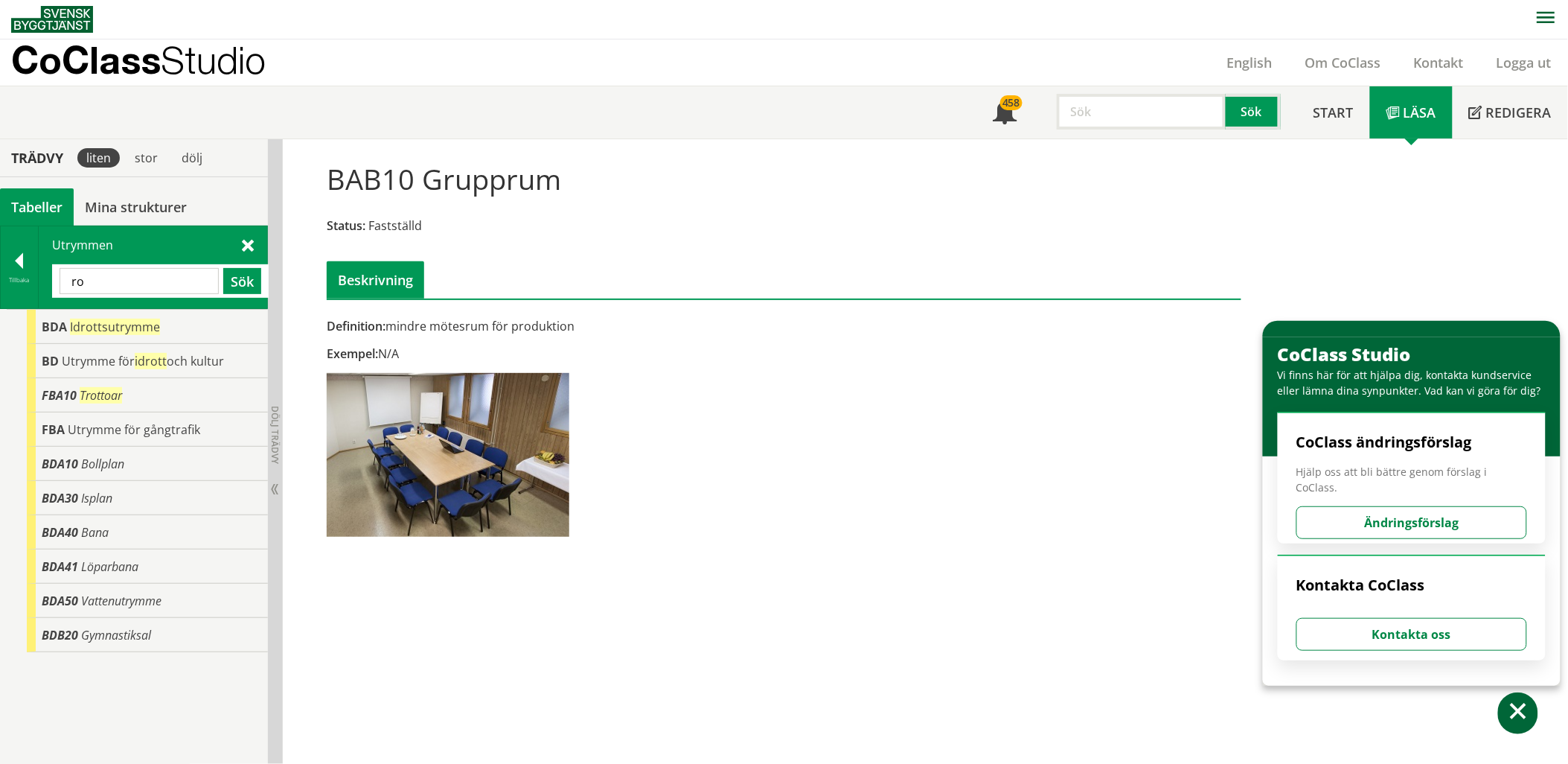
type input "r"
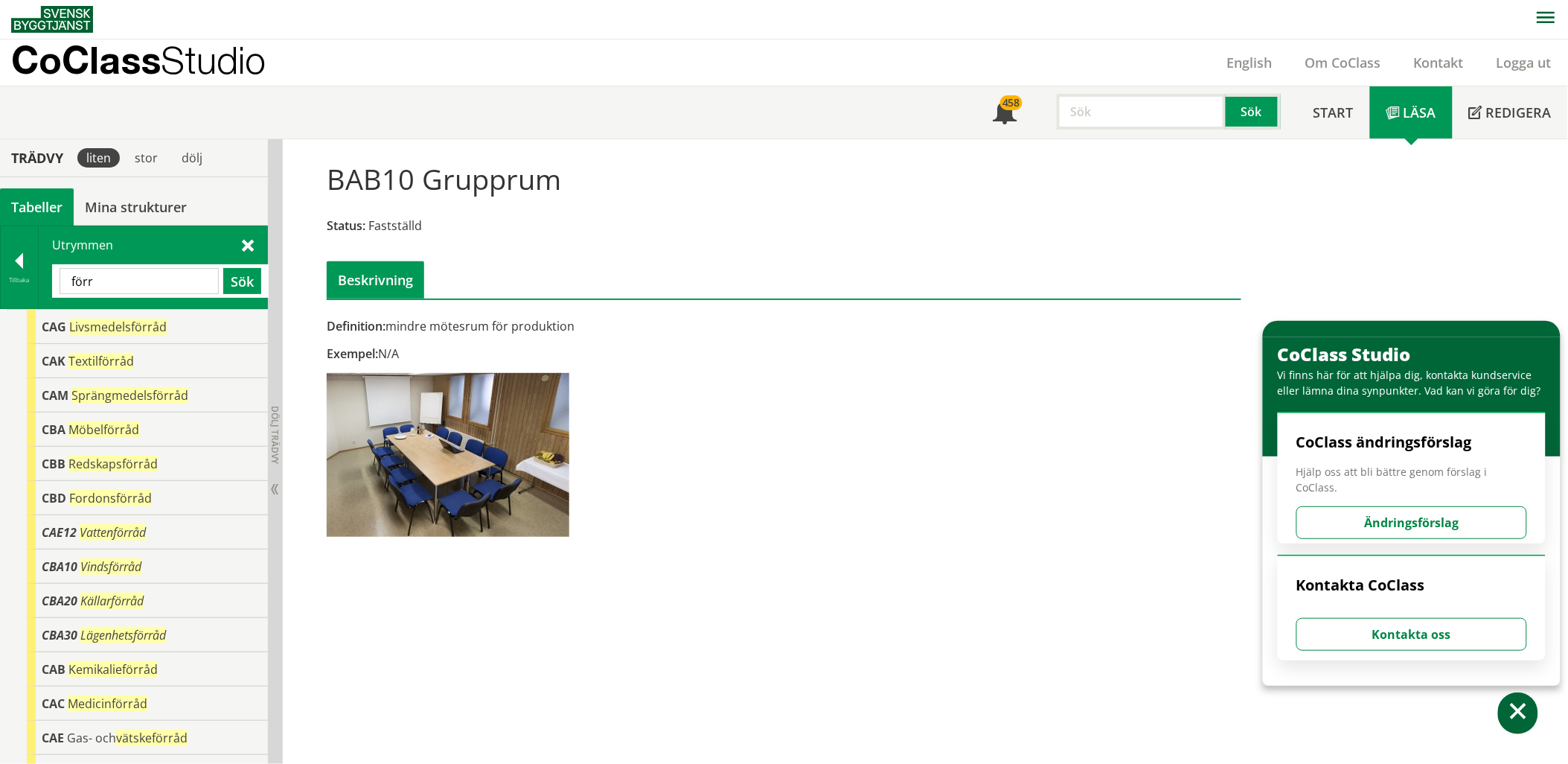
click at [122, 279] on input "förr" at bounding box center [139, 281] width 159 height 26
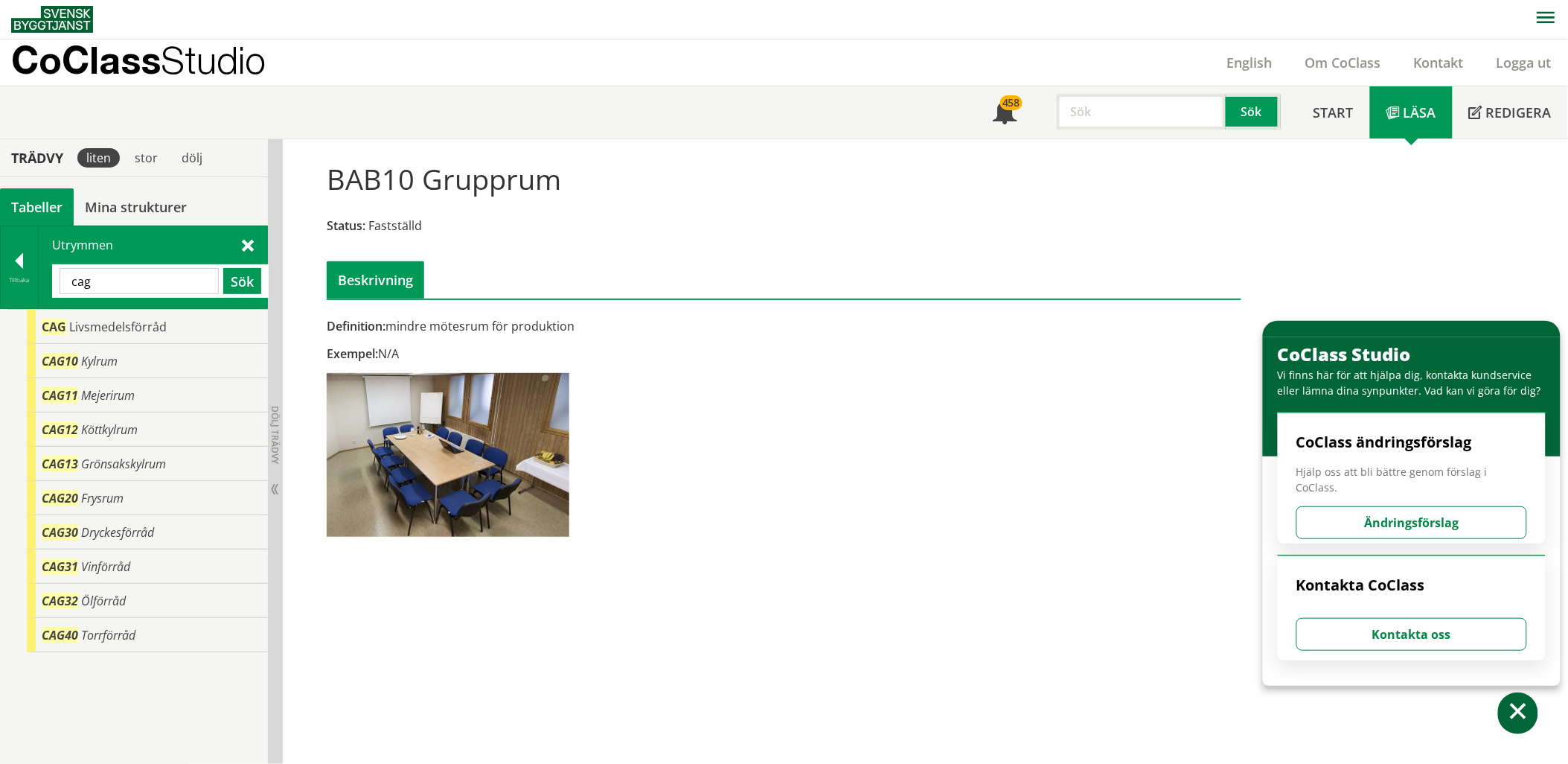
click at [117, 283] on input "cag" at bounding box center [139, 281] width 159 height 26
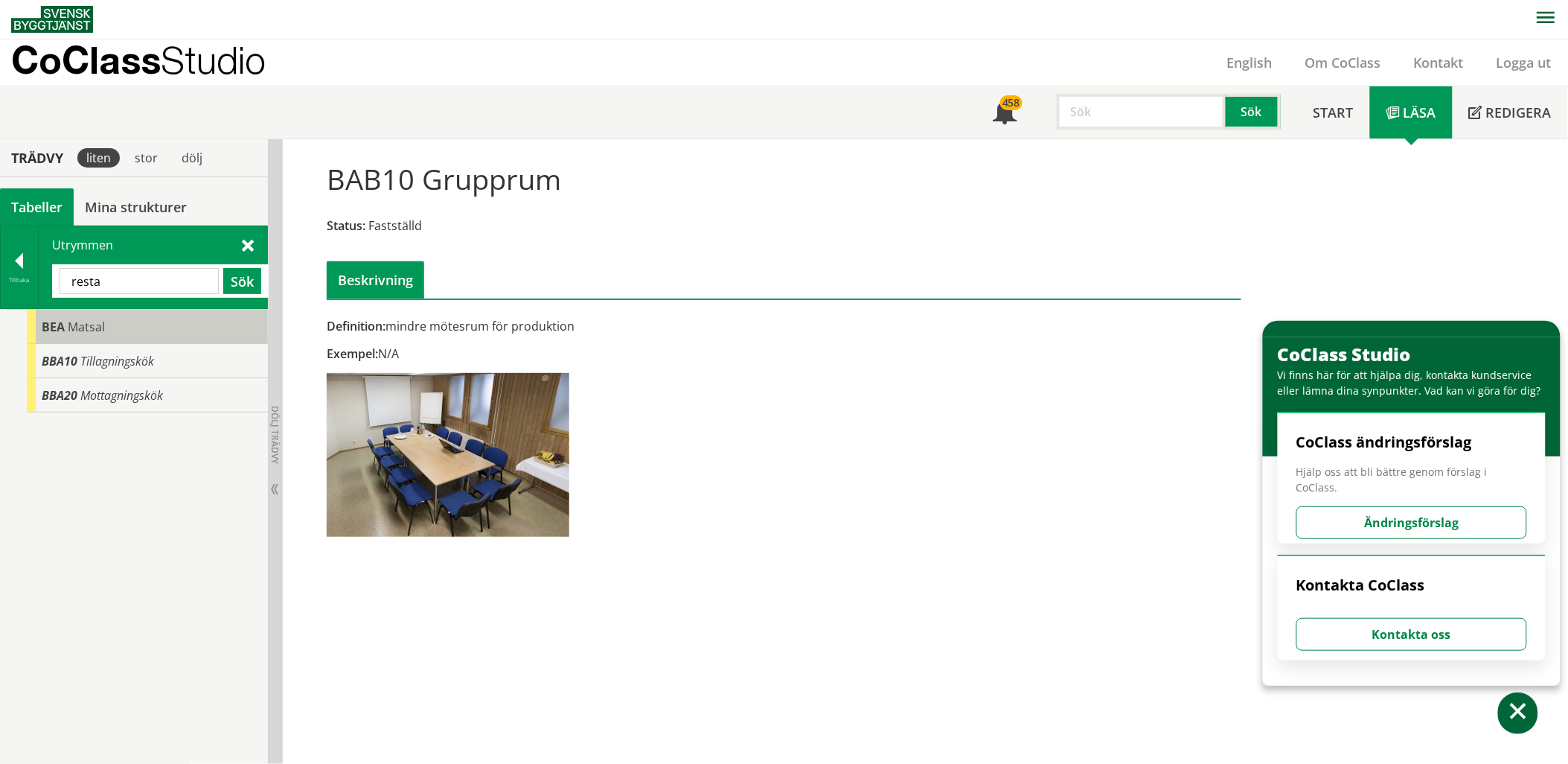
click at [119, 339] on div "[PERSON_NAME]" at bounding box center [147, 327] width 241 height 34
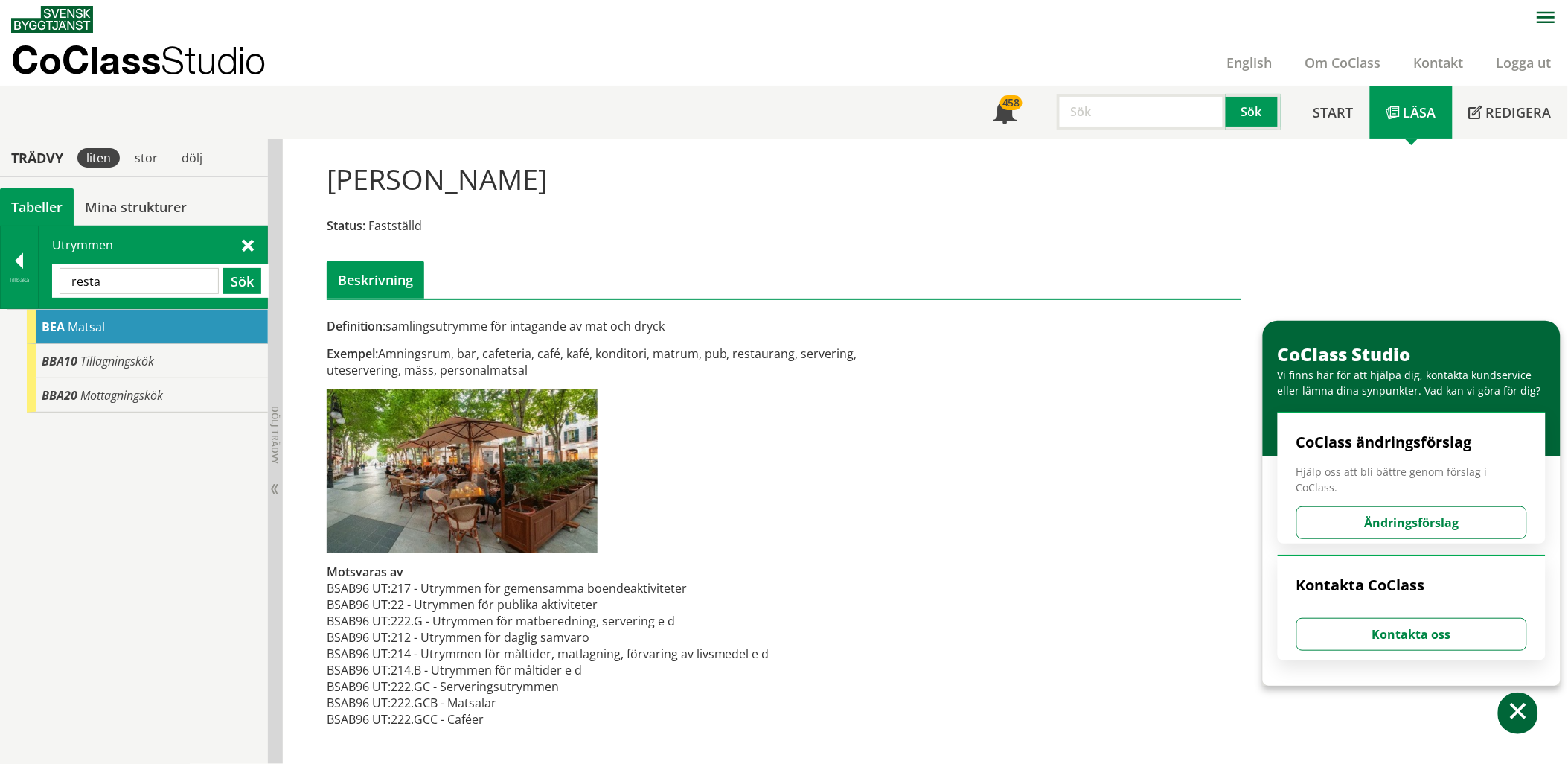
click at [145, 279] on input "resta" at bounding box center [139, 281] width 159 height 26
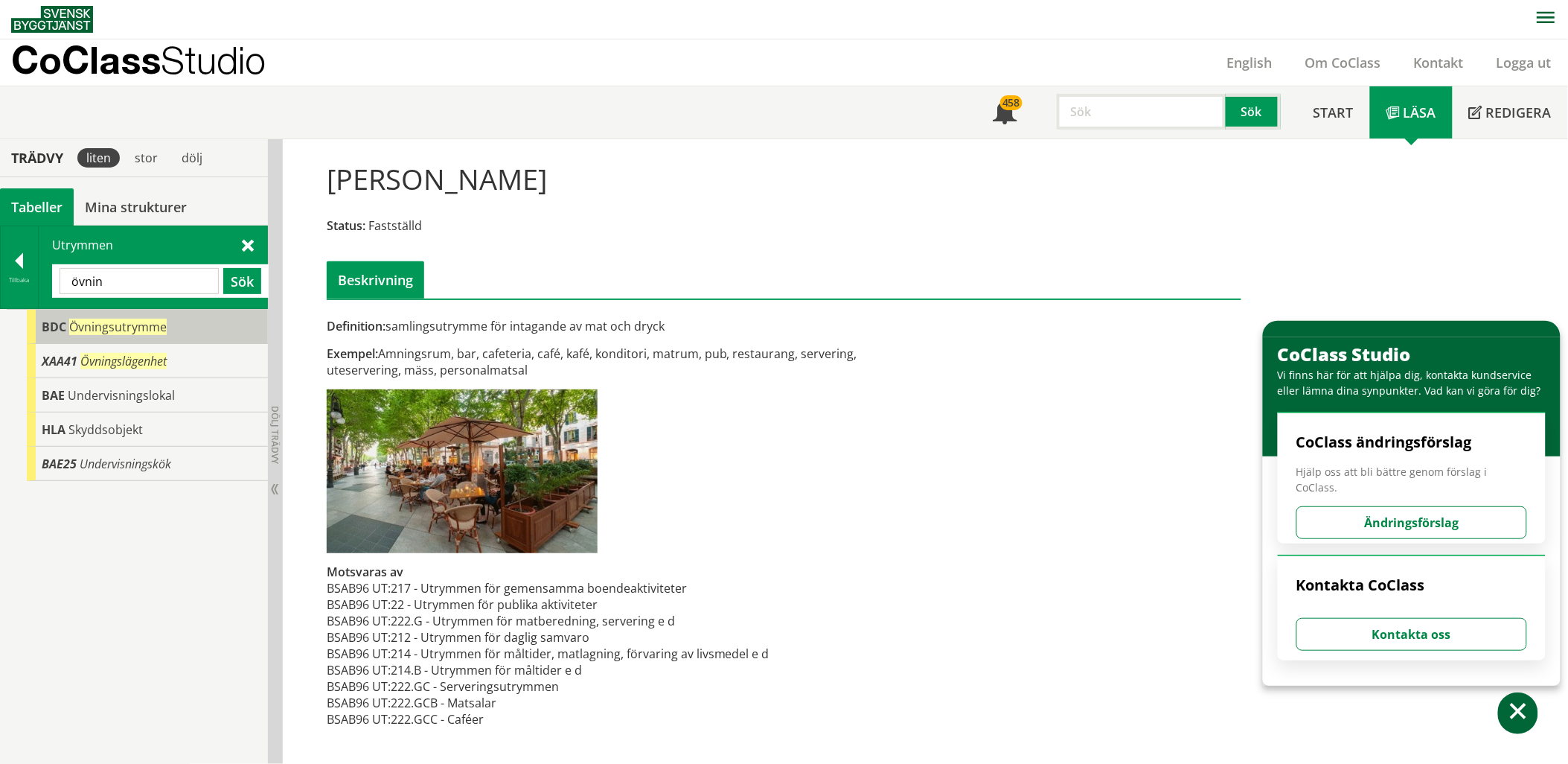
click at [134, 328] on span "Övningsutrymme" at bounding box center [118, 327] width 97 height 16
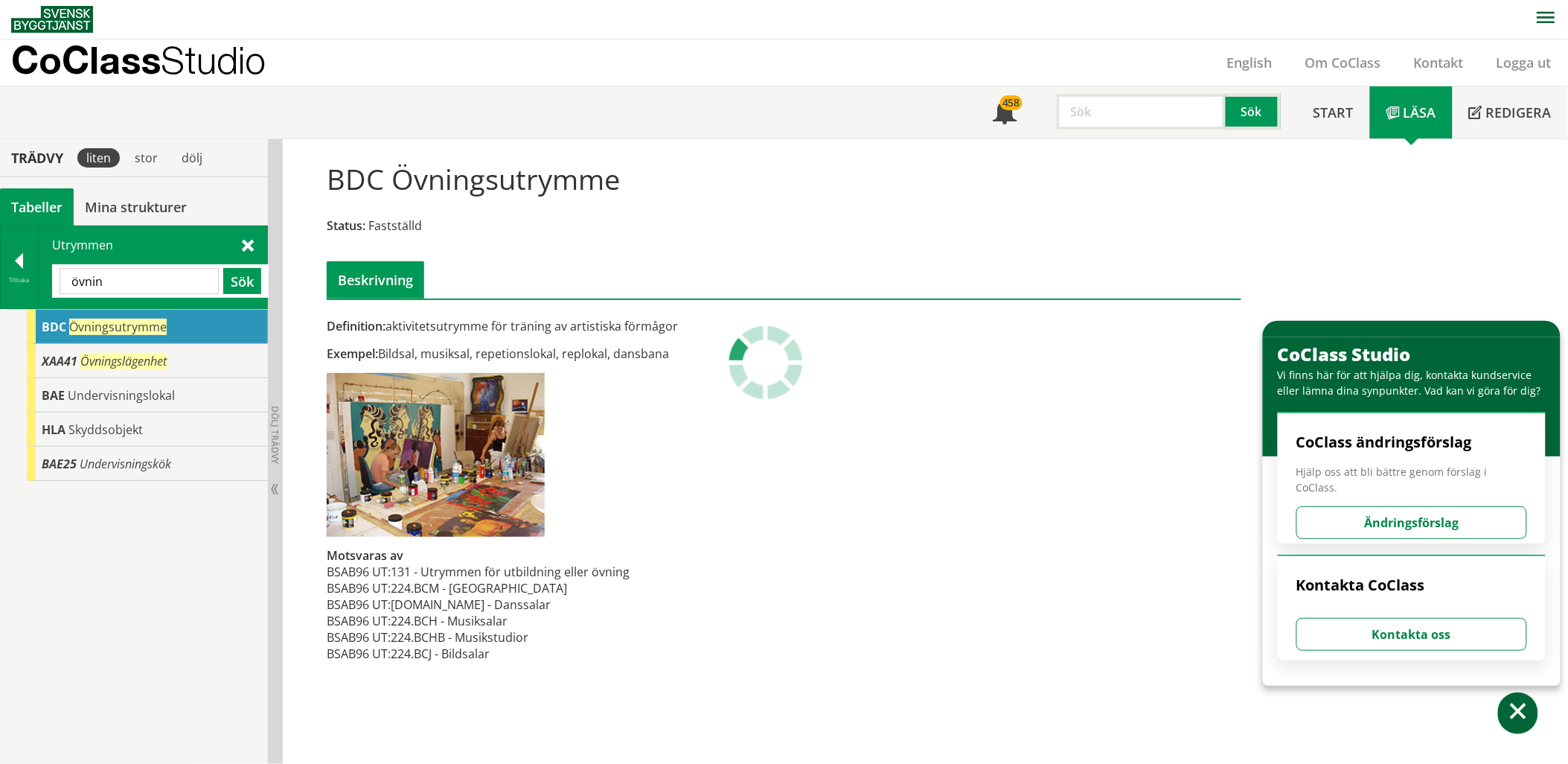
click at [120, 290] on input "övnin" at bounding box center [139, 281] width 159 height 26
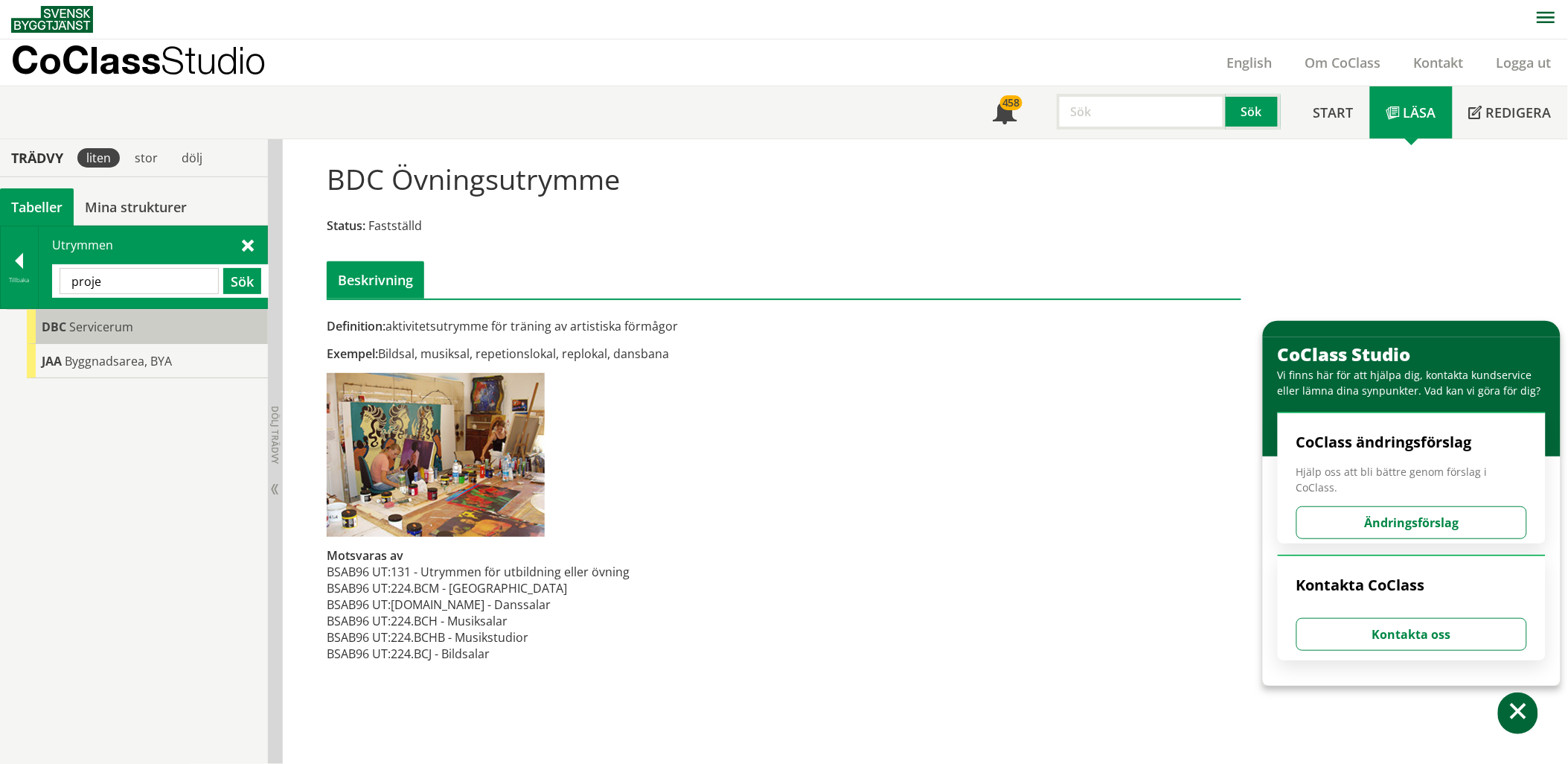
click at [135, 328] on div "DBC Servicerum" at bounding box center [147, 327] width 241 height 34
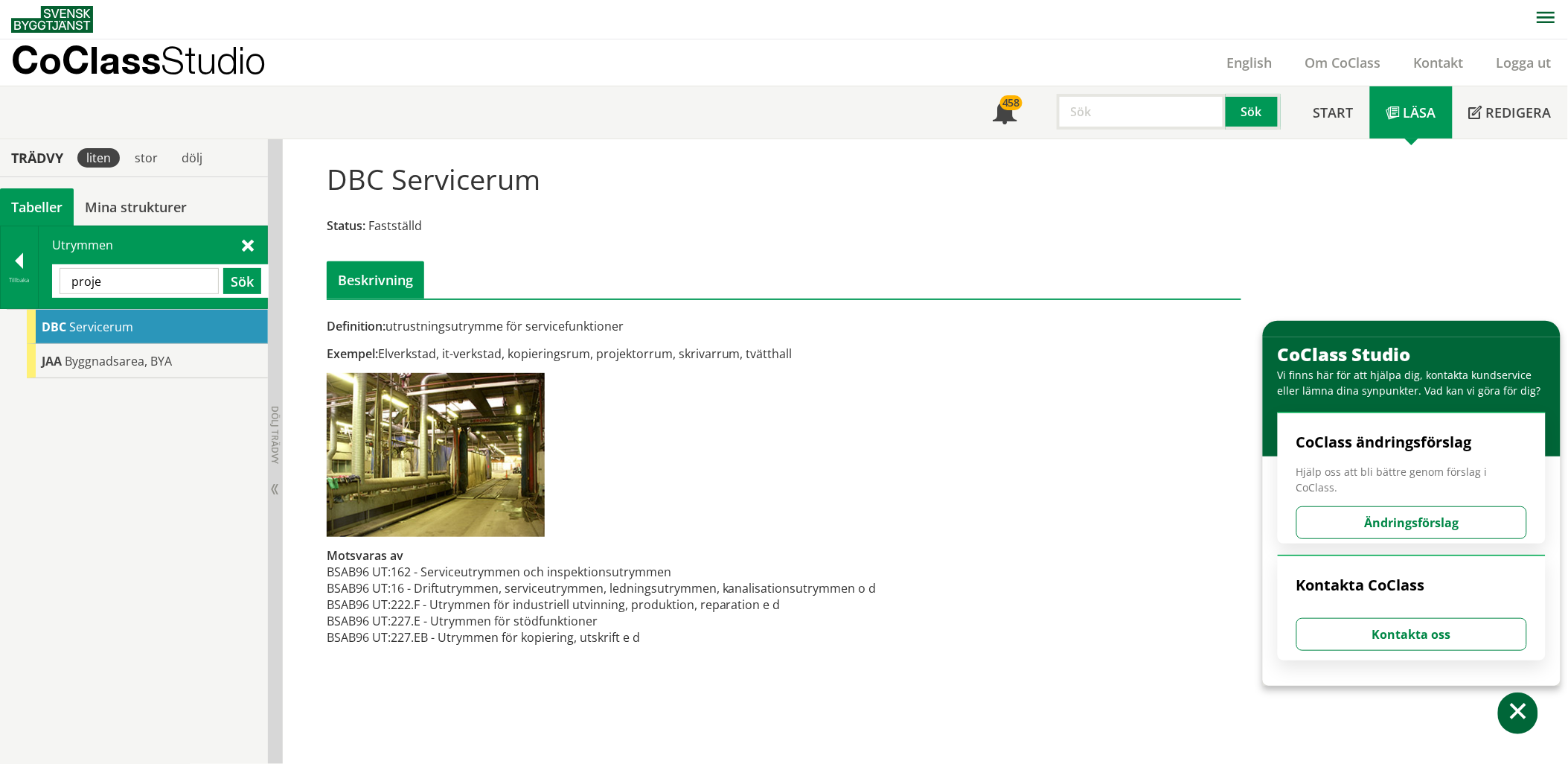
click at [147, 283] on input "proje" at bounding box center [139, 281] width 159 height 26
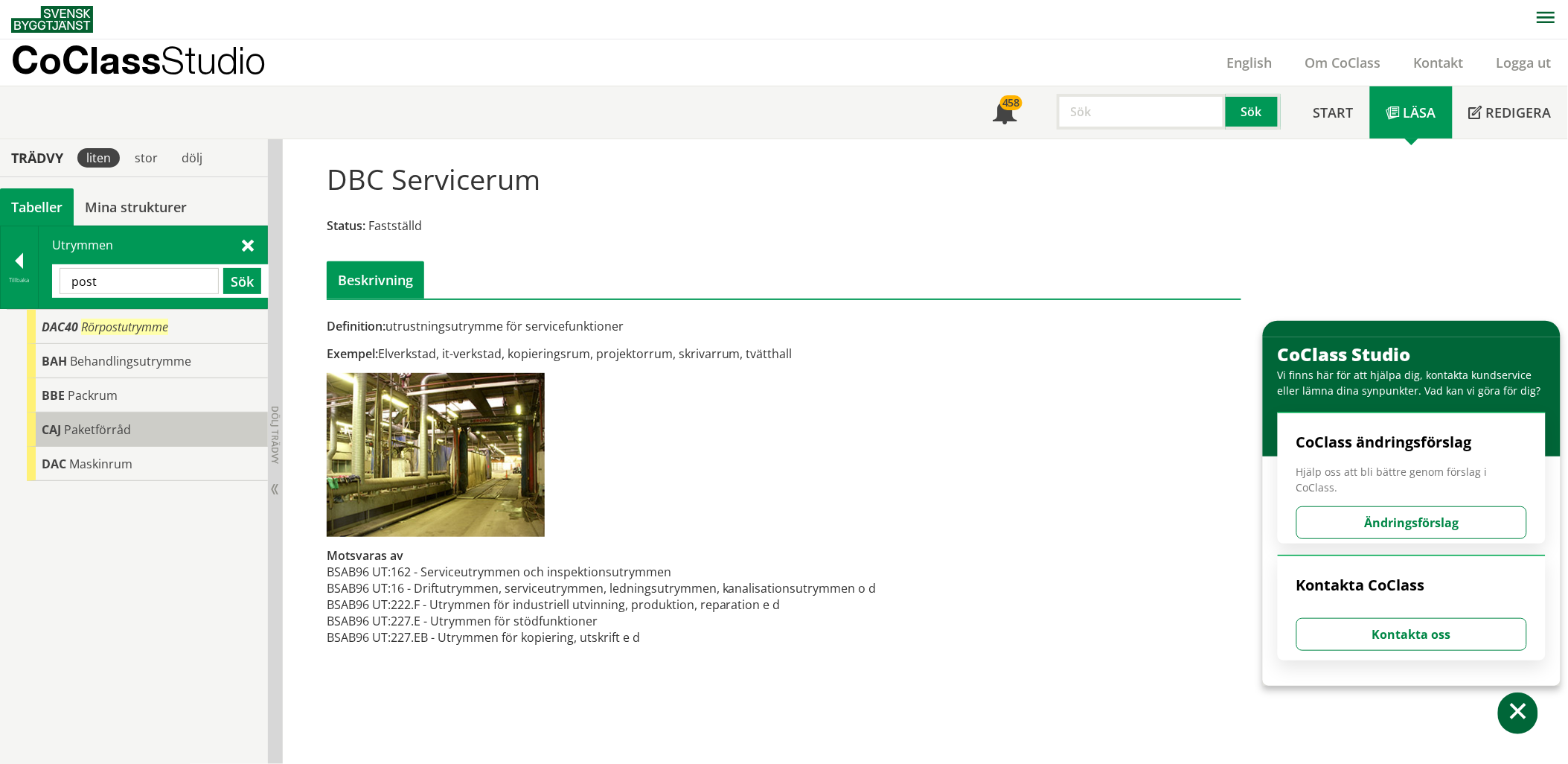
click at [125, 425] on span "Paketförråd" at bounding box center [97, 429] width 67 height 16
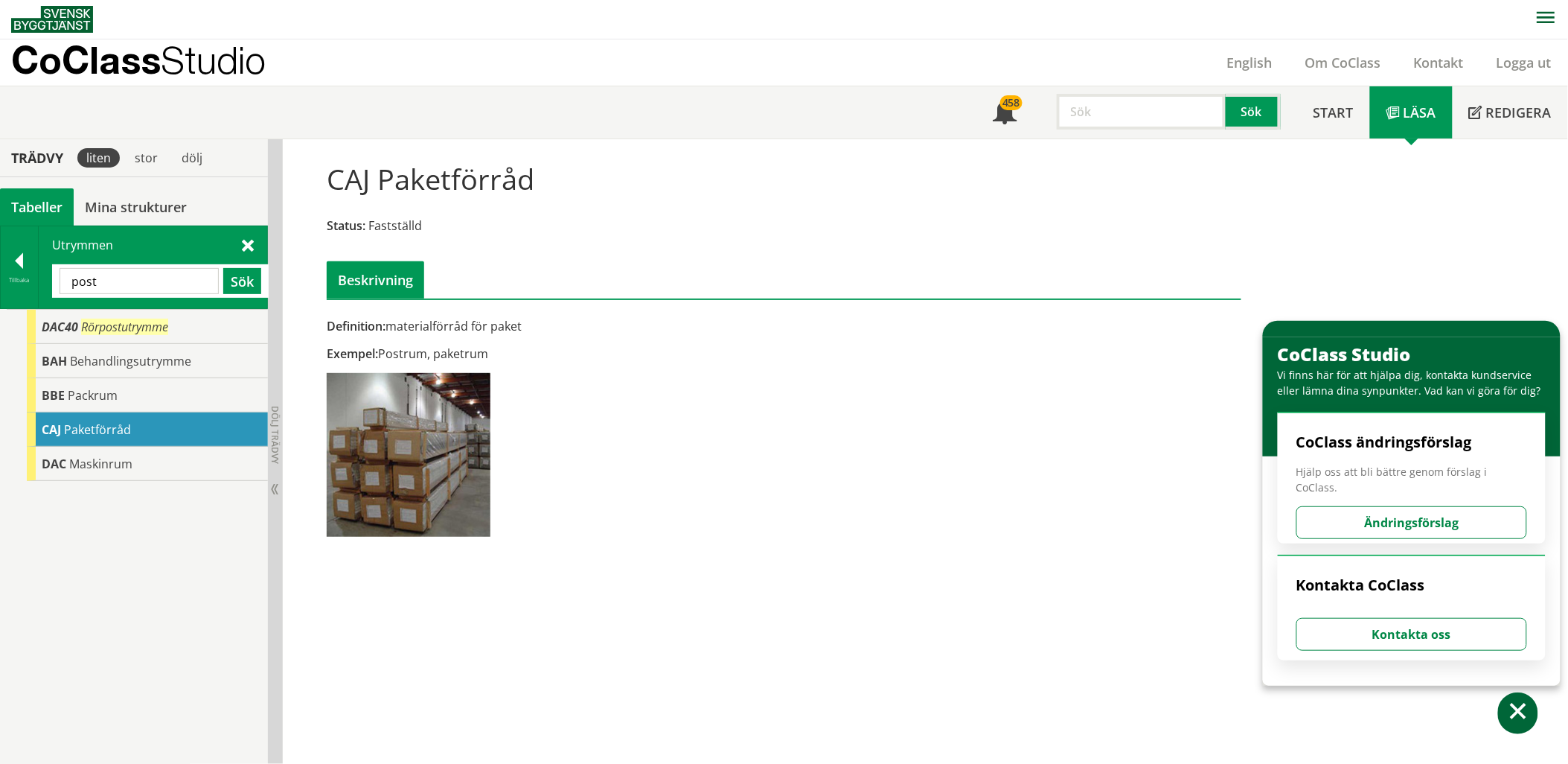
click at [157, 272] on input "post" at bounding box center [139, 281] width 159 height 26
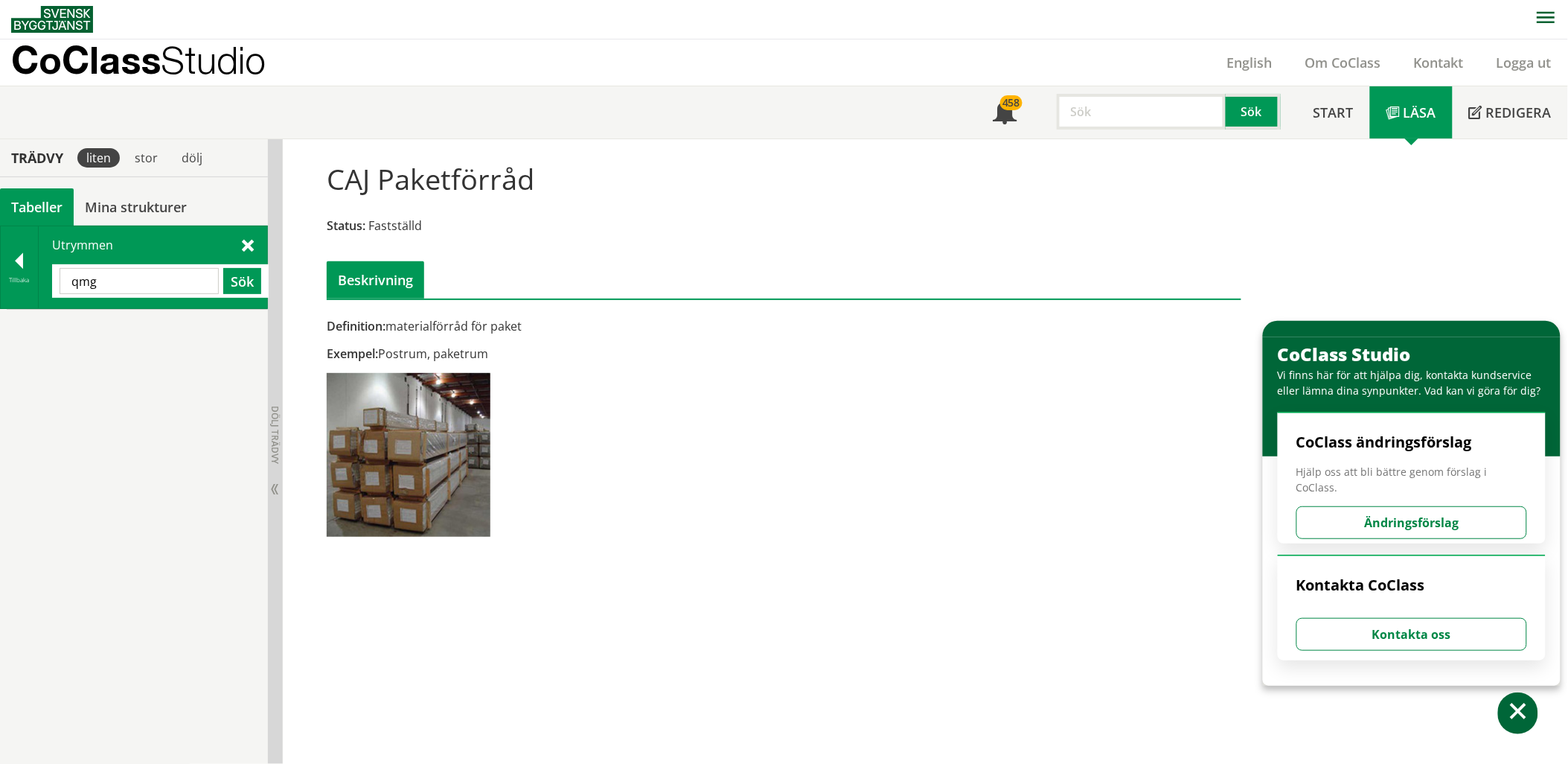
click at [102, 274] on input "qmg" at bounding box center [139, 281] width 159 height 26
click at [104, 336] on div "AA Uppehållsutrymme" at bounding box center [147, 327] width 241 height 34
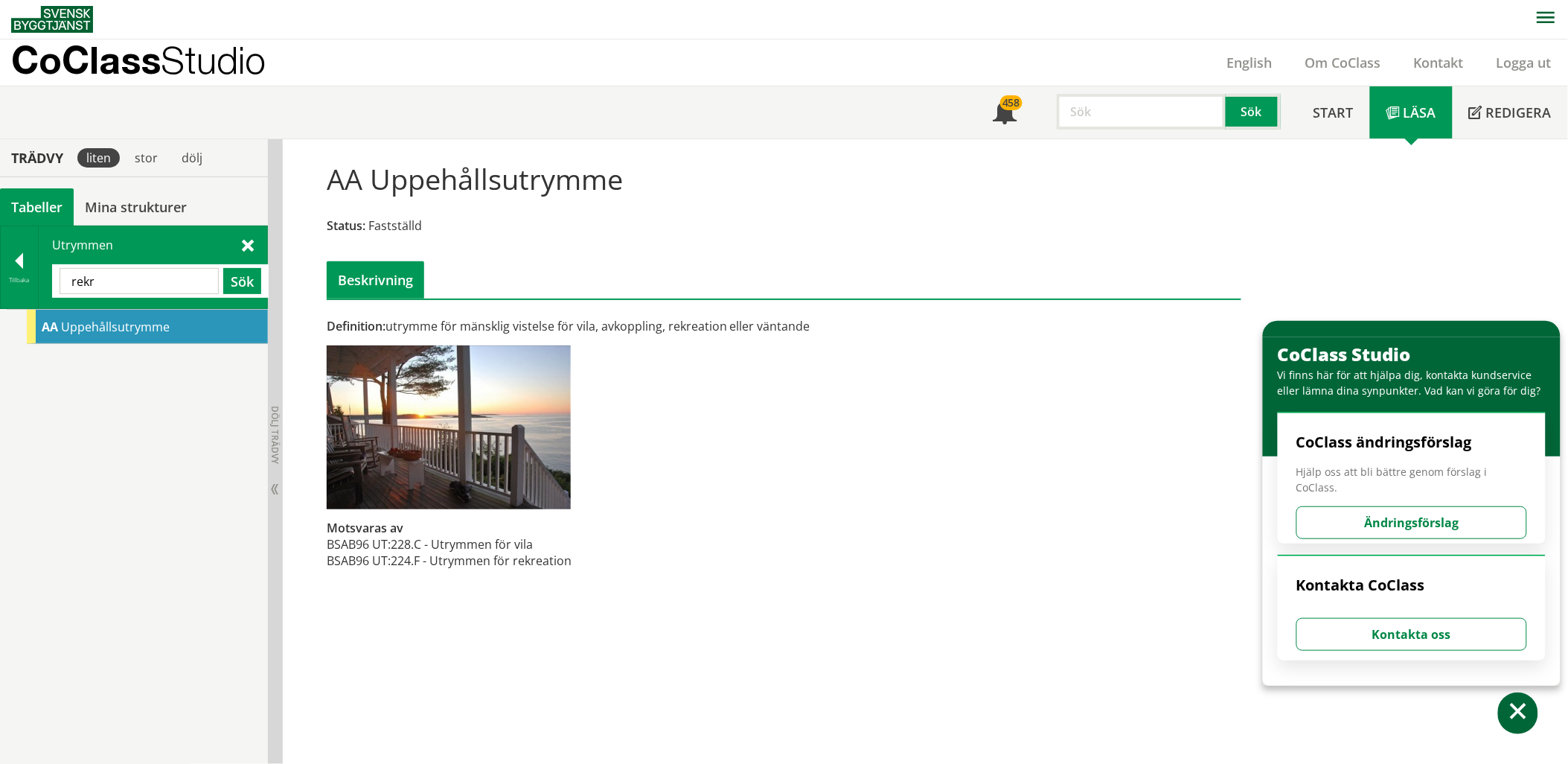
click at [107, 285] on input "rekr" at bounding box center [139, 281] width 159 height 26
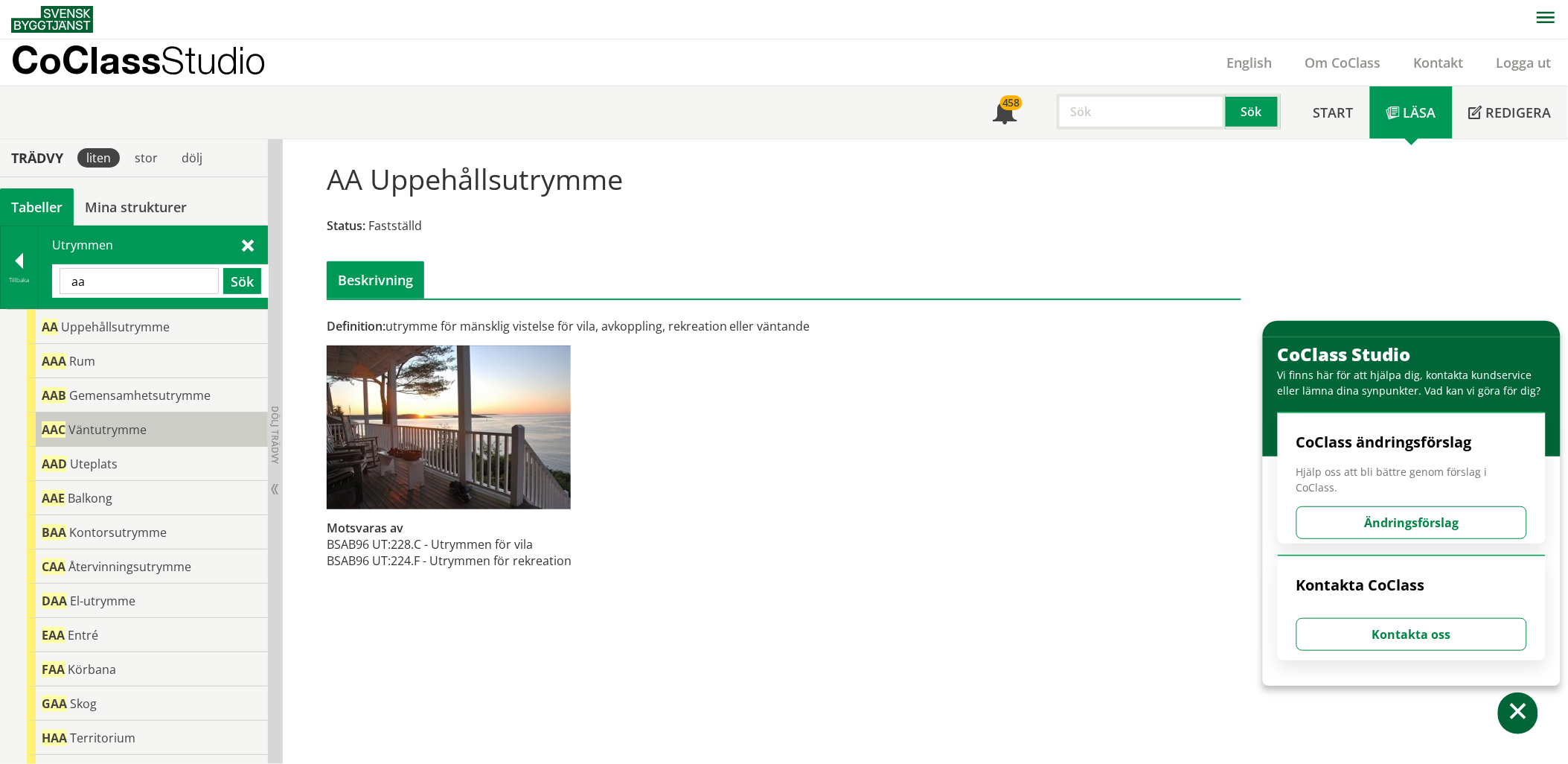
click at [125, 431] on span "Väntutrymme" at bounding box center [107, 429] width 78 height 16
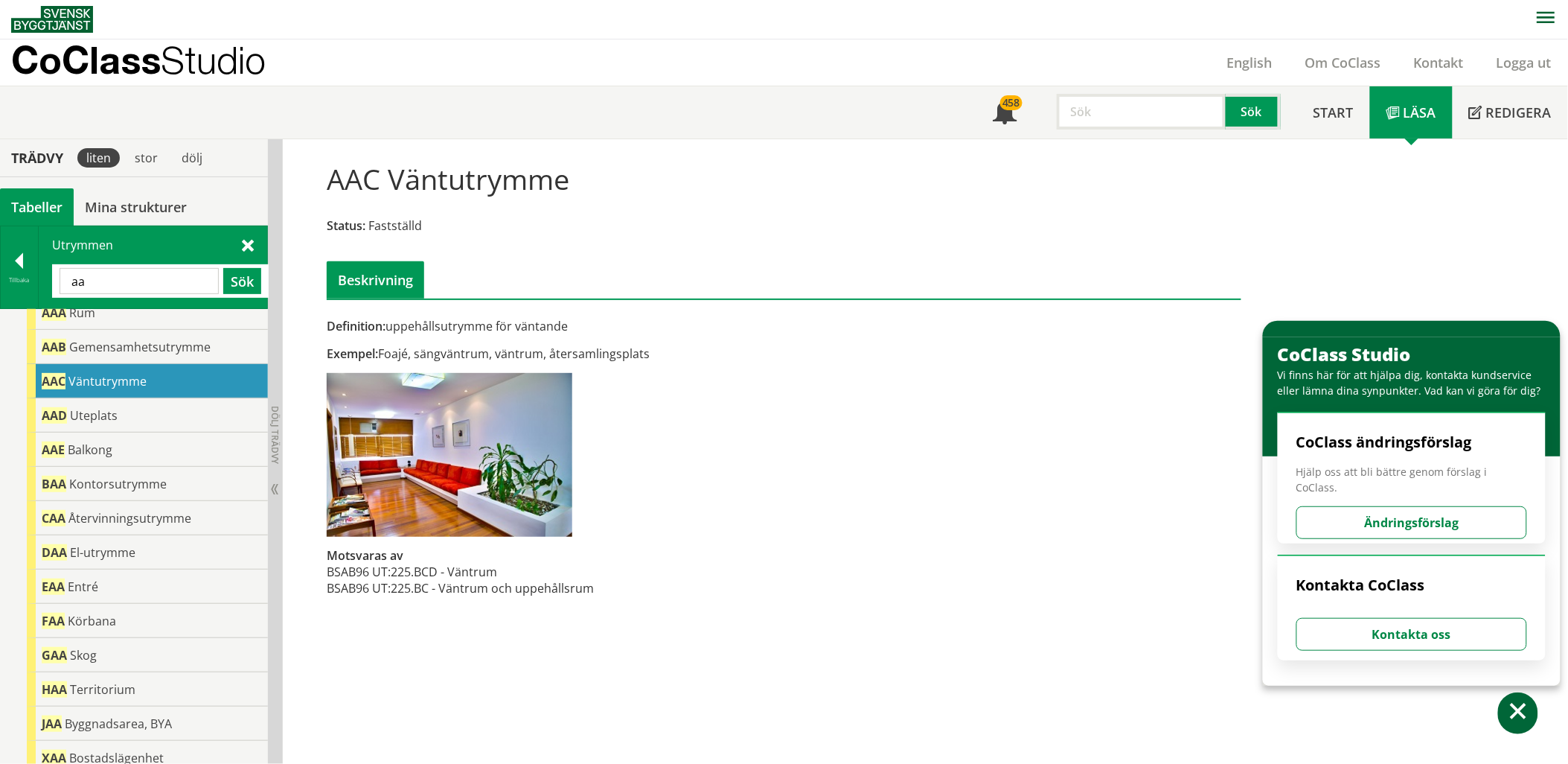
scroll to position [83, 0]
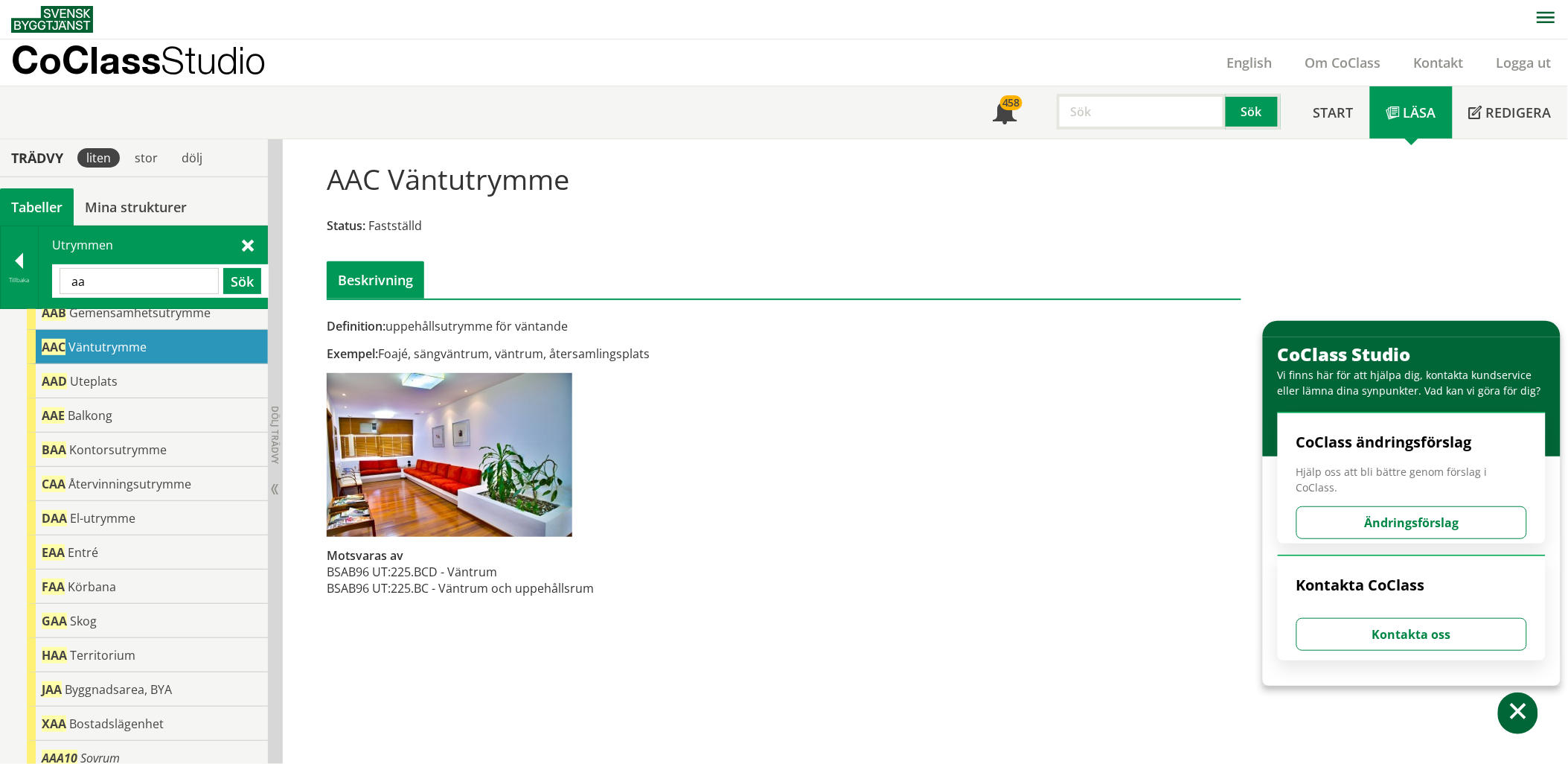
click at [247, 242] on span at bounding box center [248, 245] width 12 height 15
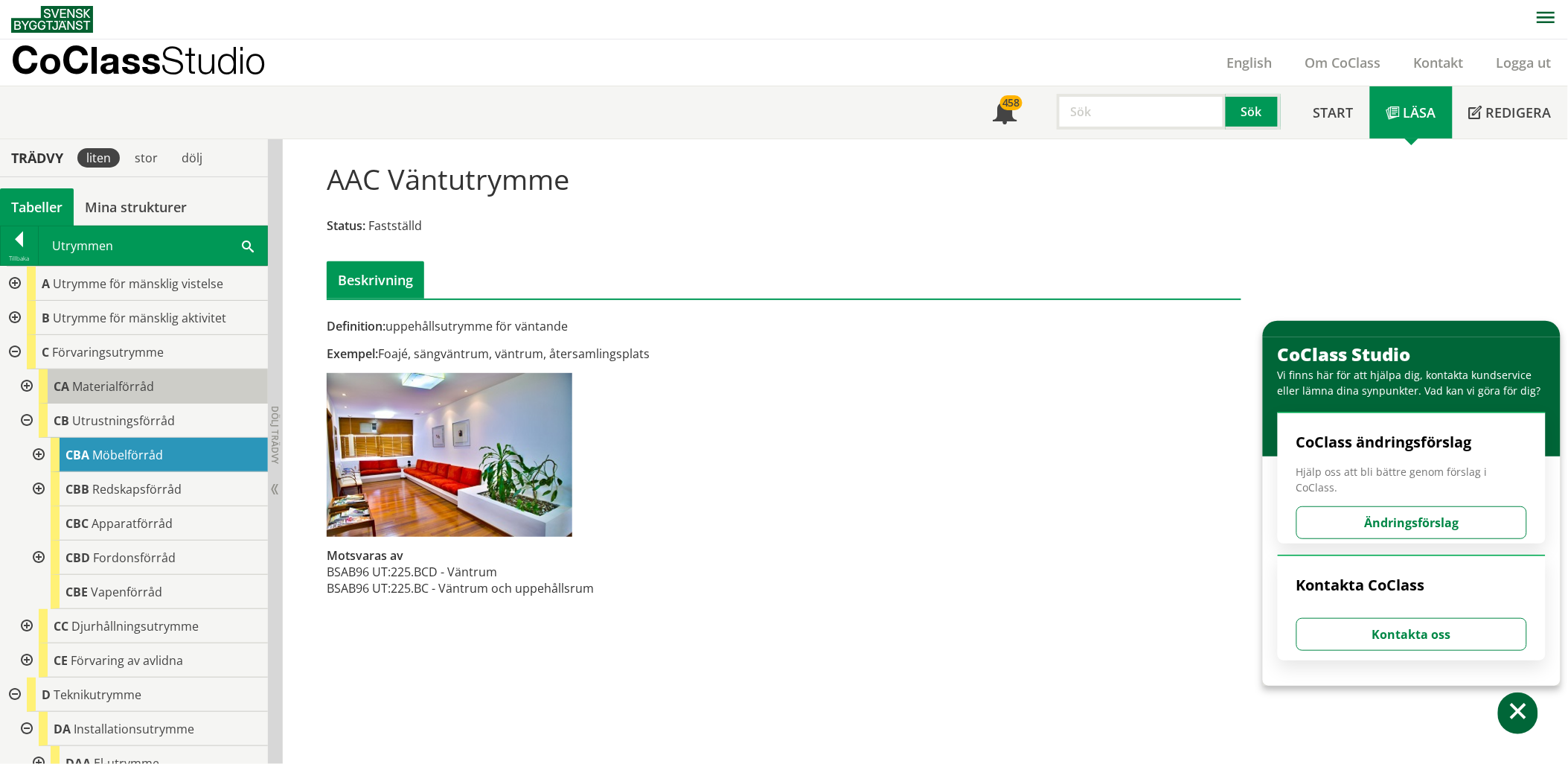
scroll to position [0, 0]
click at [8, 271] on div at bounding box center [14, 284] width 27 height 34
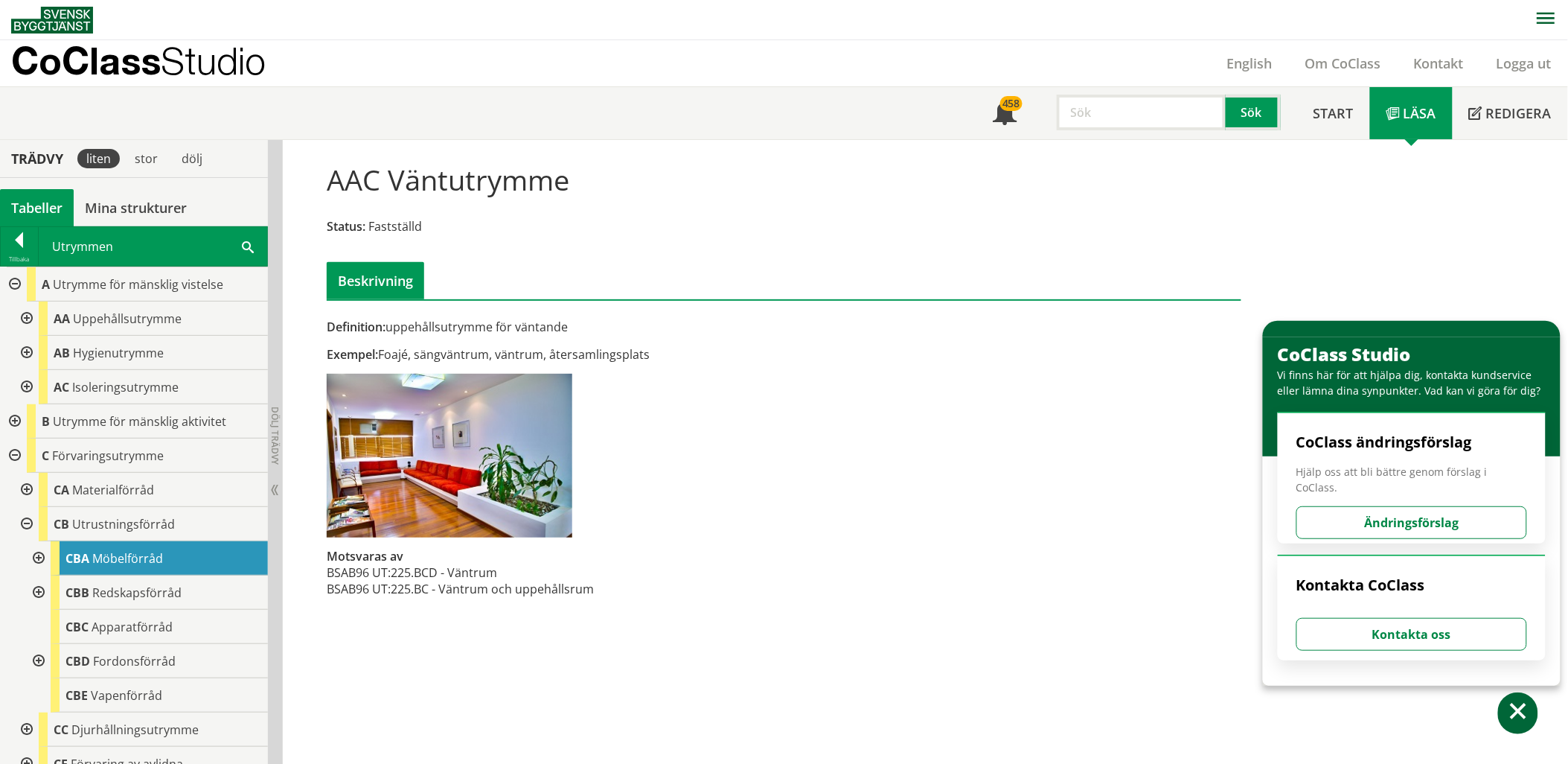
click at [24, 321] on div at bounding box center [25, 318] width 27 height 34
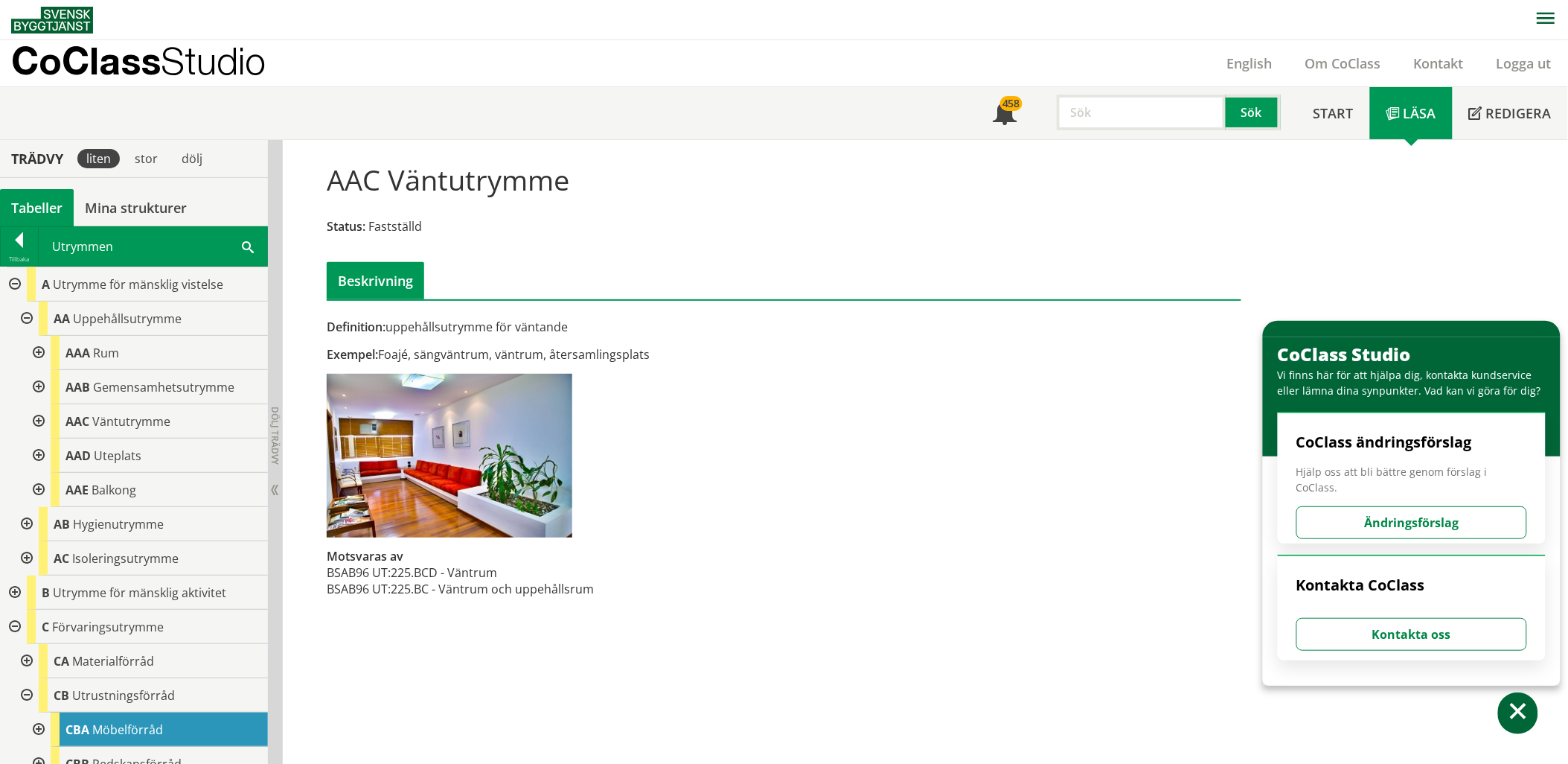
click at [20, 317] on div at bounding box center [25, 318] width 27 height 34
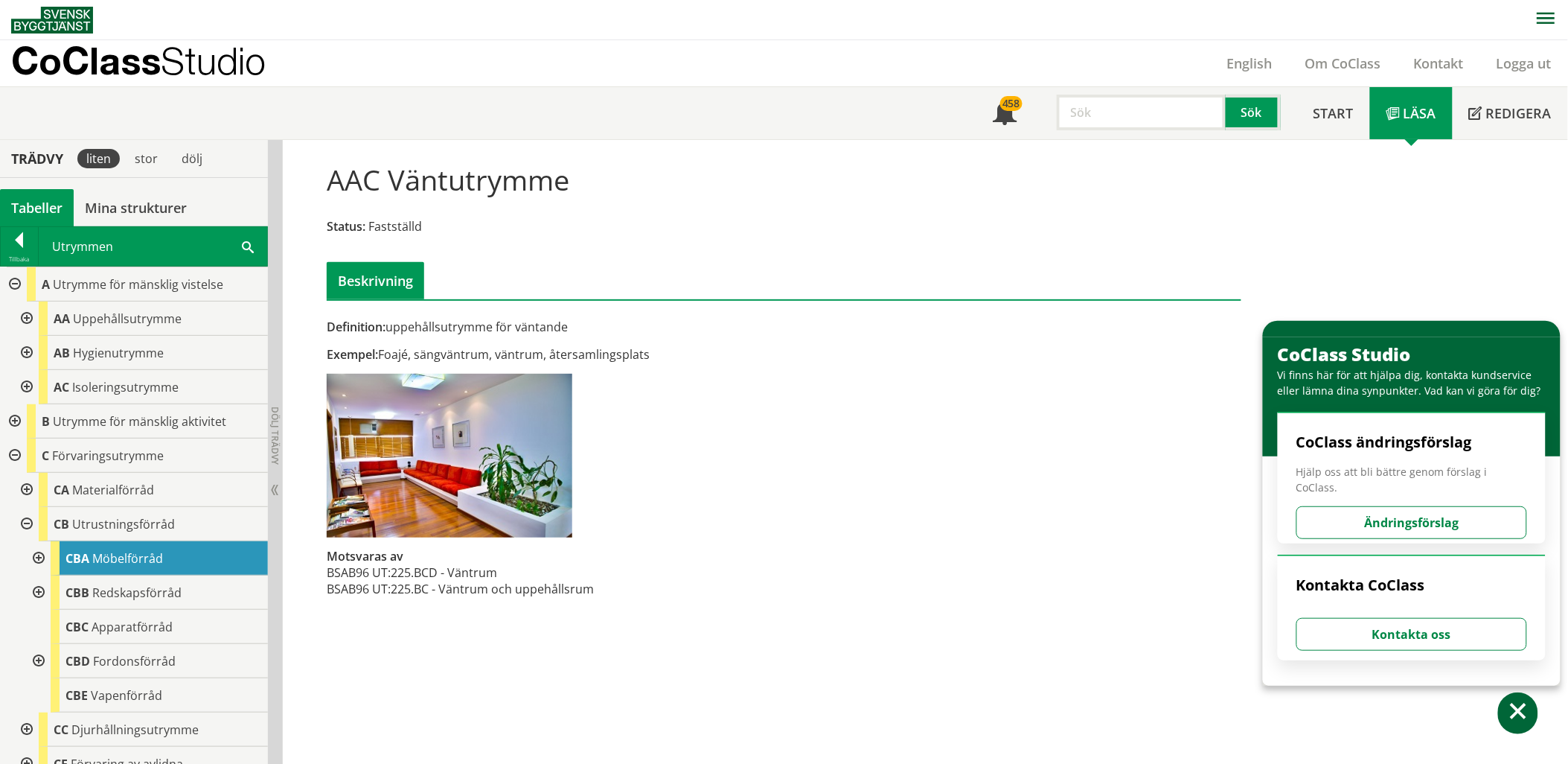
click at [33, 340] on div at bounding box center [25, 353] width 27 height 34
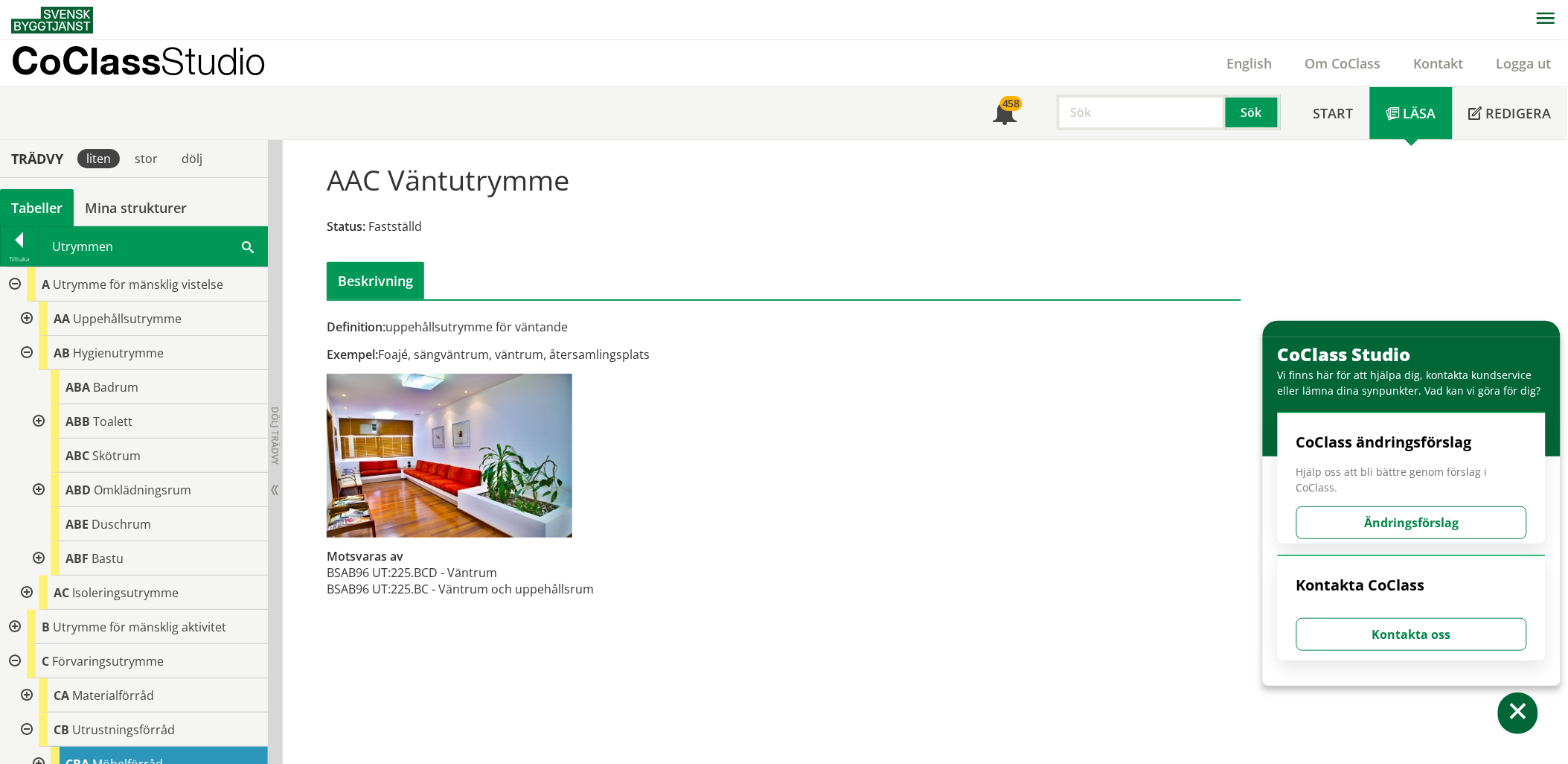
click at [41, 486] on div at bounding box center [37, 490] width 27 height 34
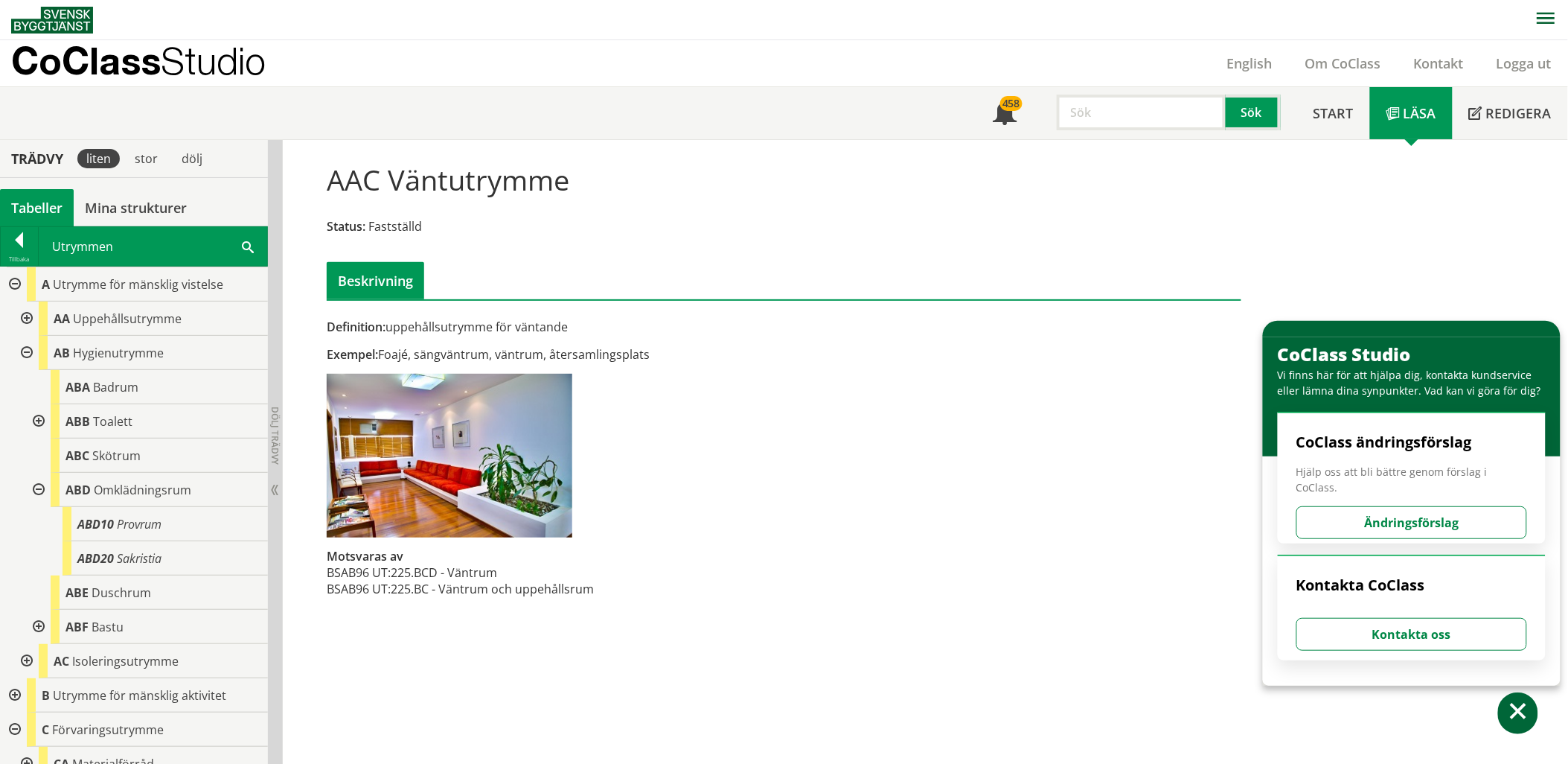
click at [39, 488] on div at bounding box center [37, 490] width 27 height 34
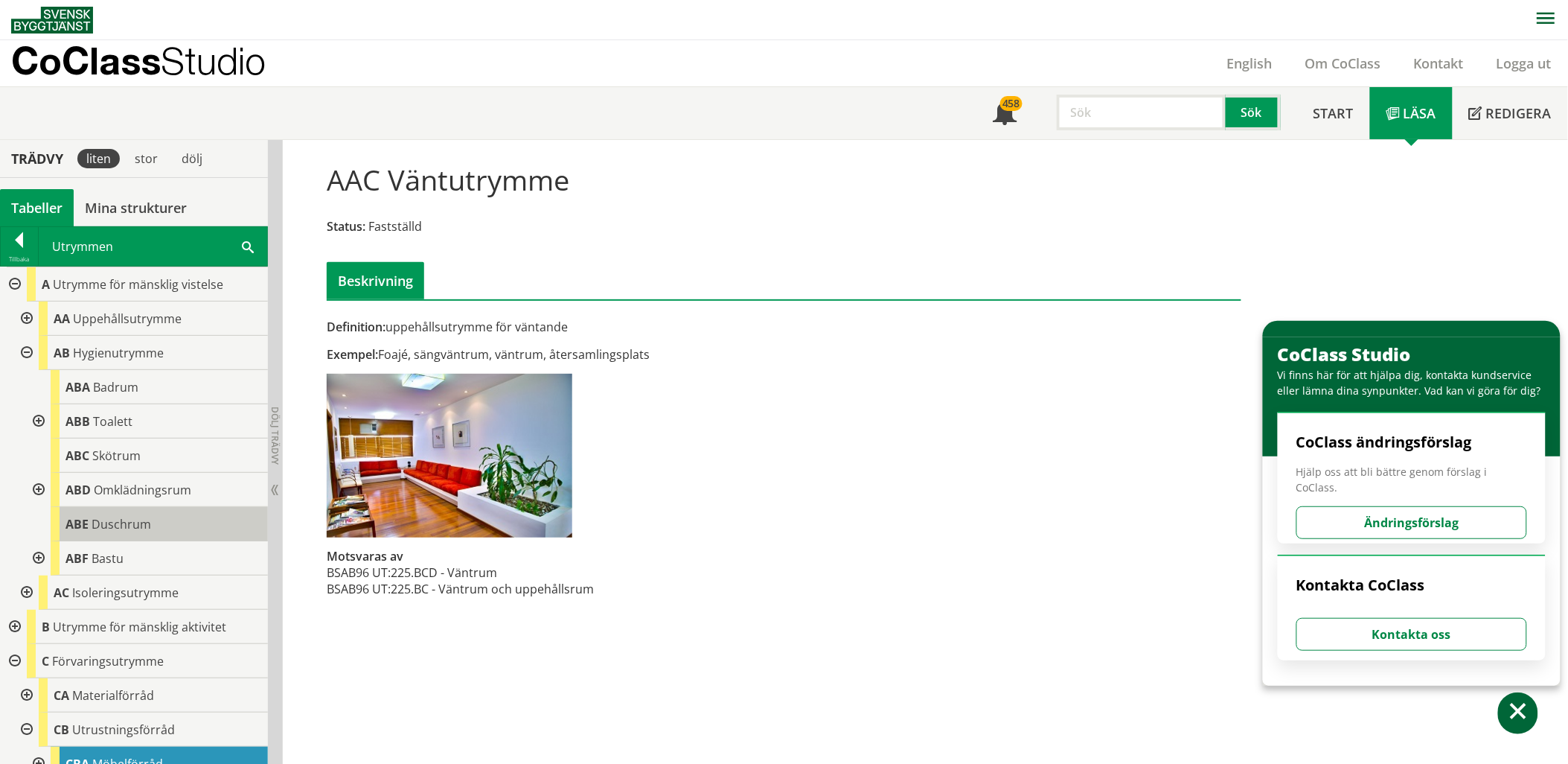
click at [96, 518] on span "Duschrum" at bounding box center [121, 524] width 59 height 16
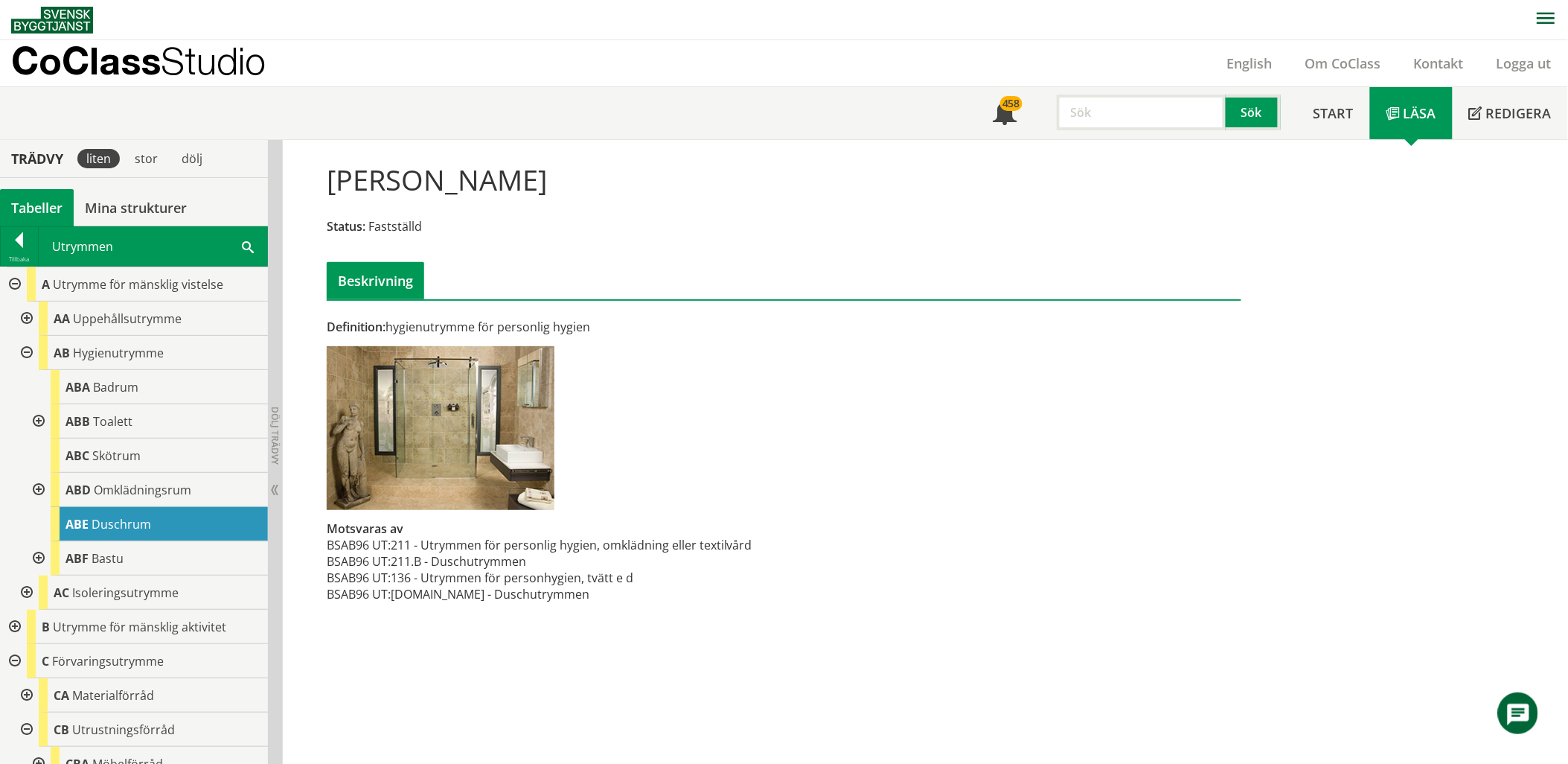
click at [25, 320] on div at bounding box center [25, 318] width 27 height 34
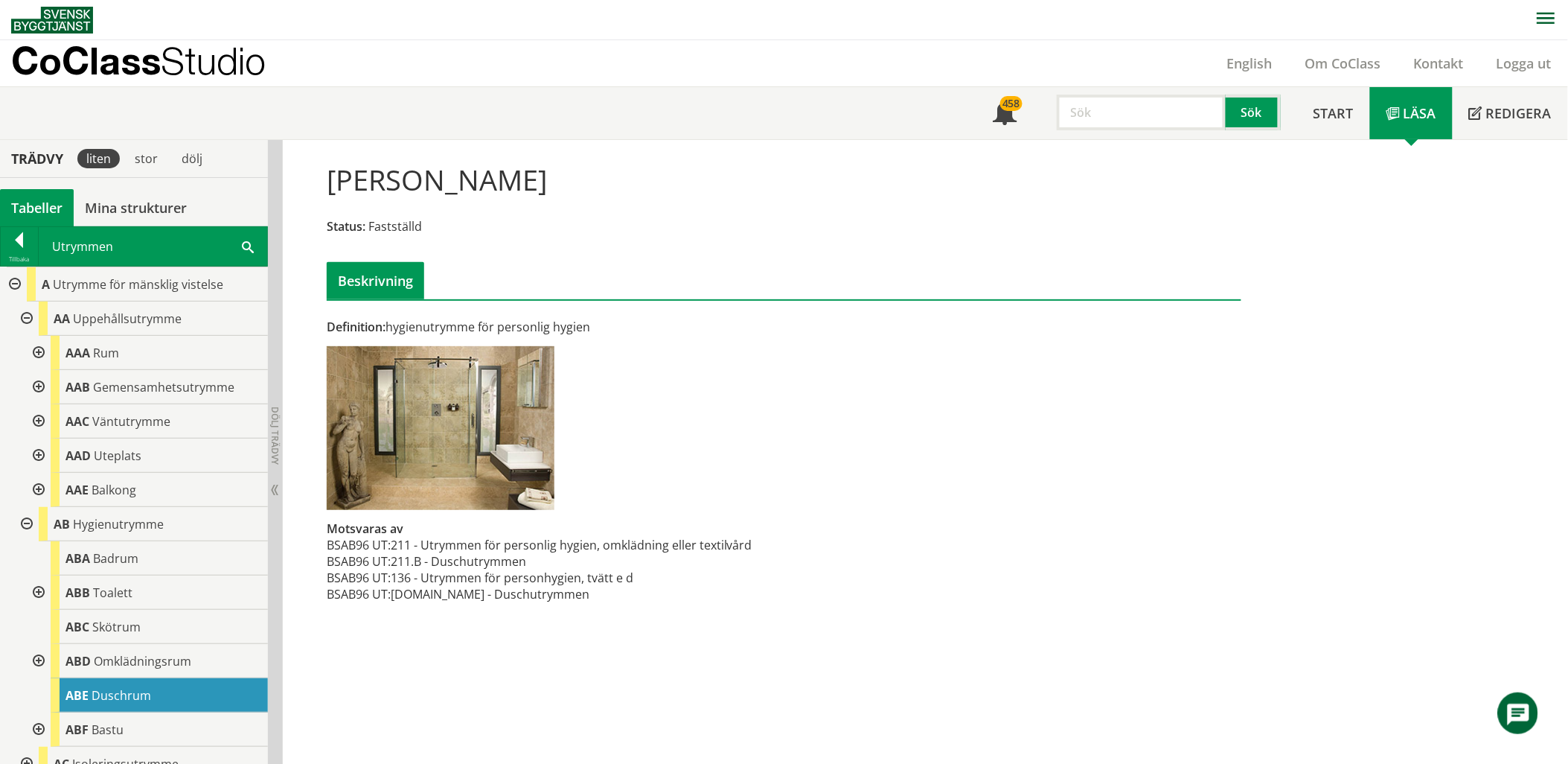
click at [41, 356] on div at bounding box center [37, 353] width 27 height 34
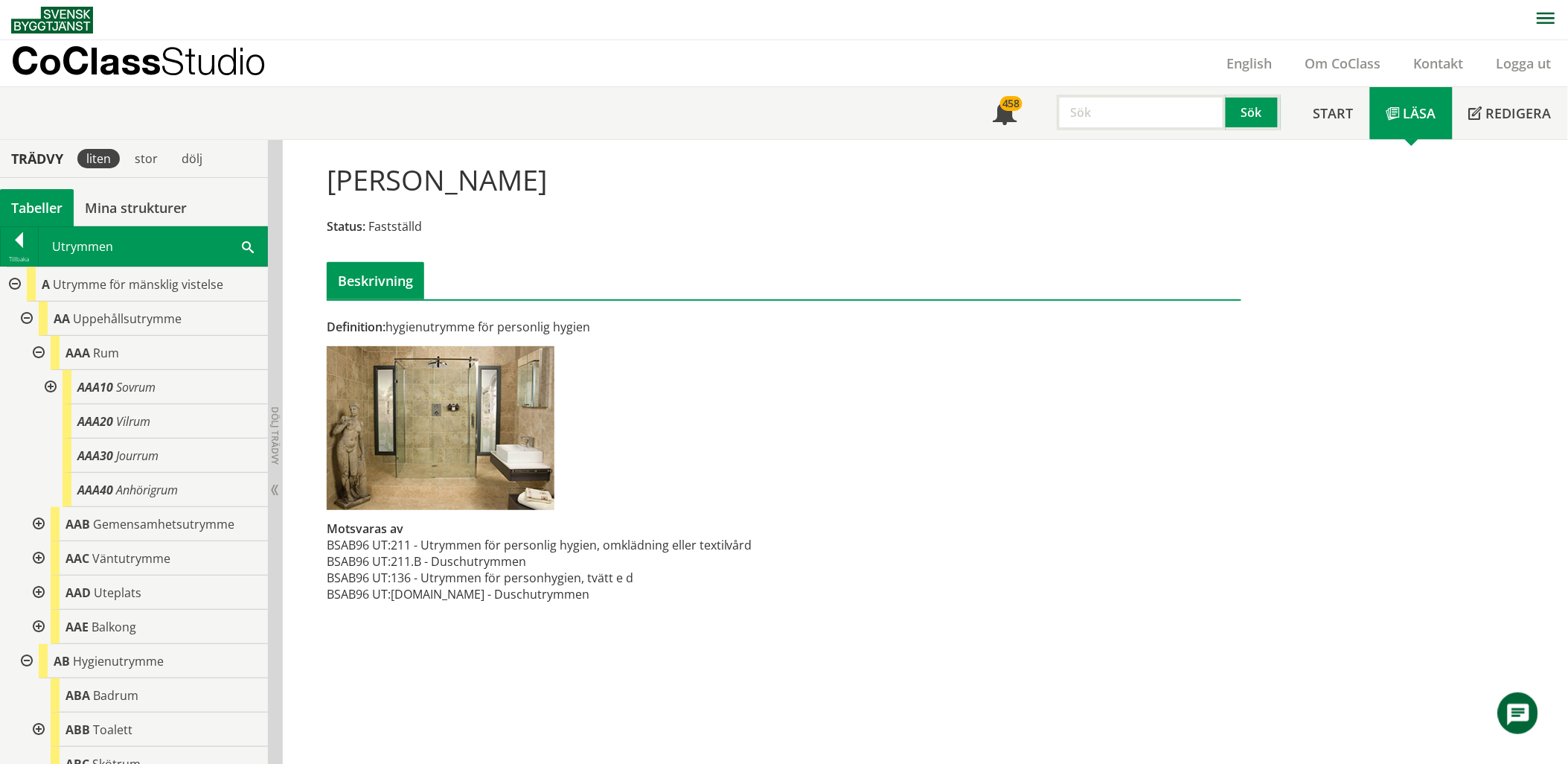
click at [41, 356] on div at bounding box center [37, 353] width 27 height 34
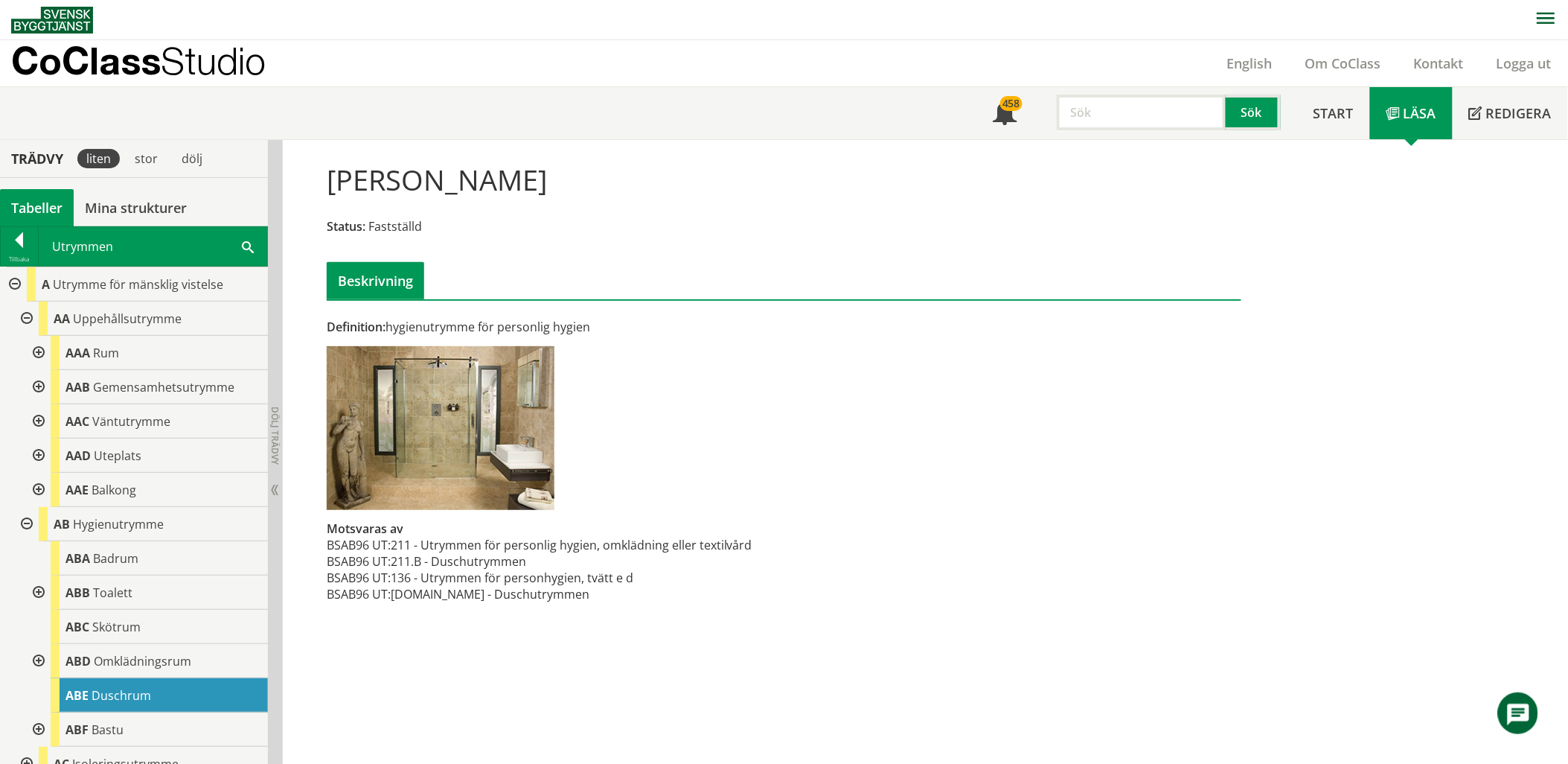
click at [41, 387] on div at bounding box center [37, 387] width 27 height 34
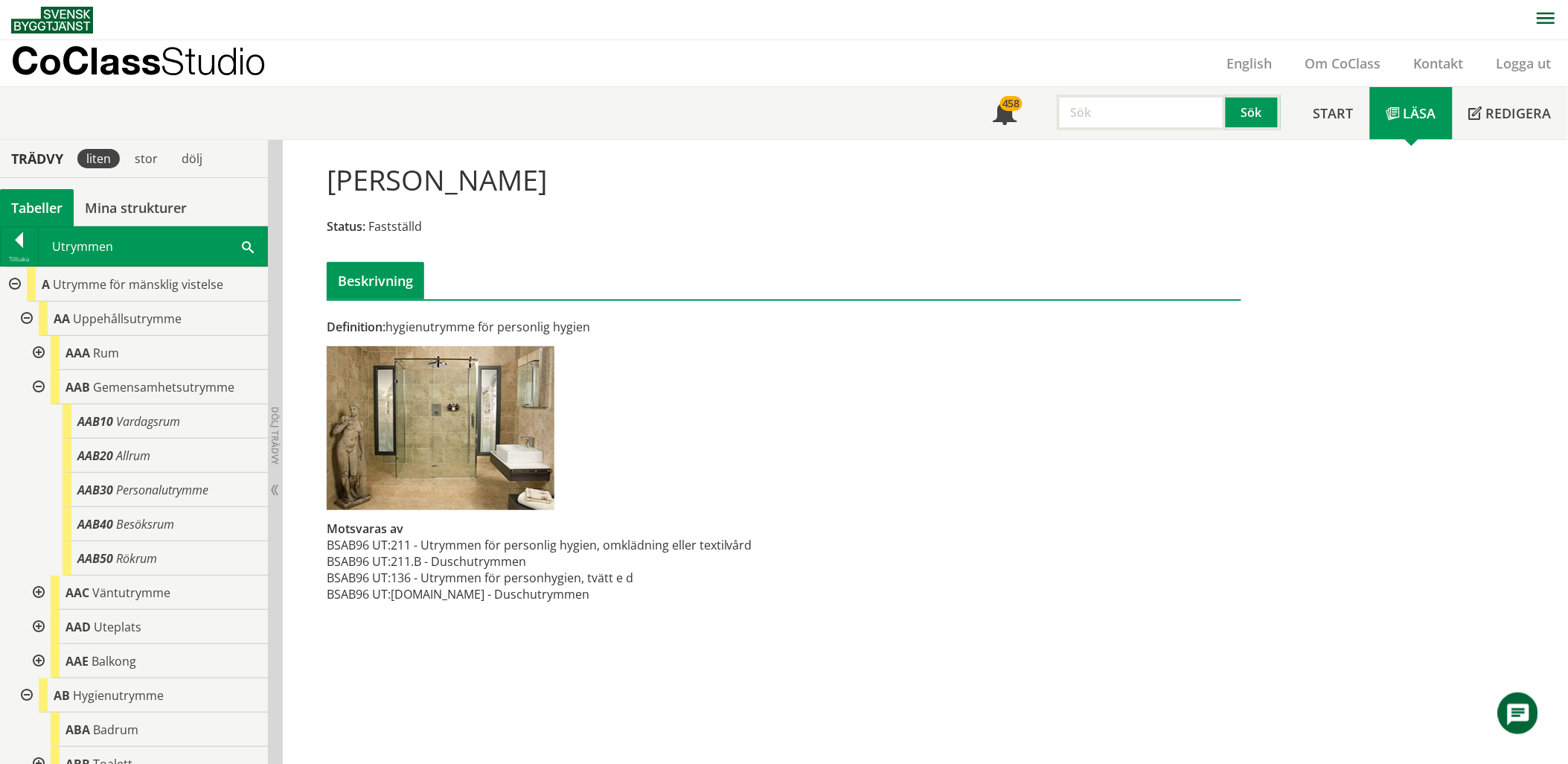
click at [41, 387] on div at bounding box center [37, 387] width 27 height 34
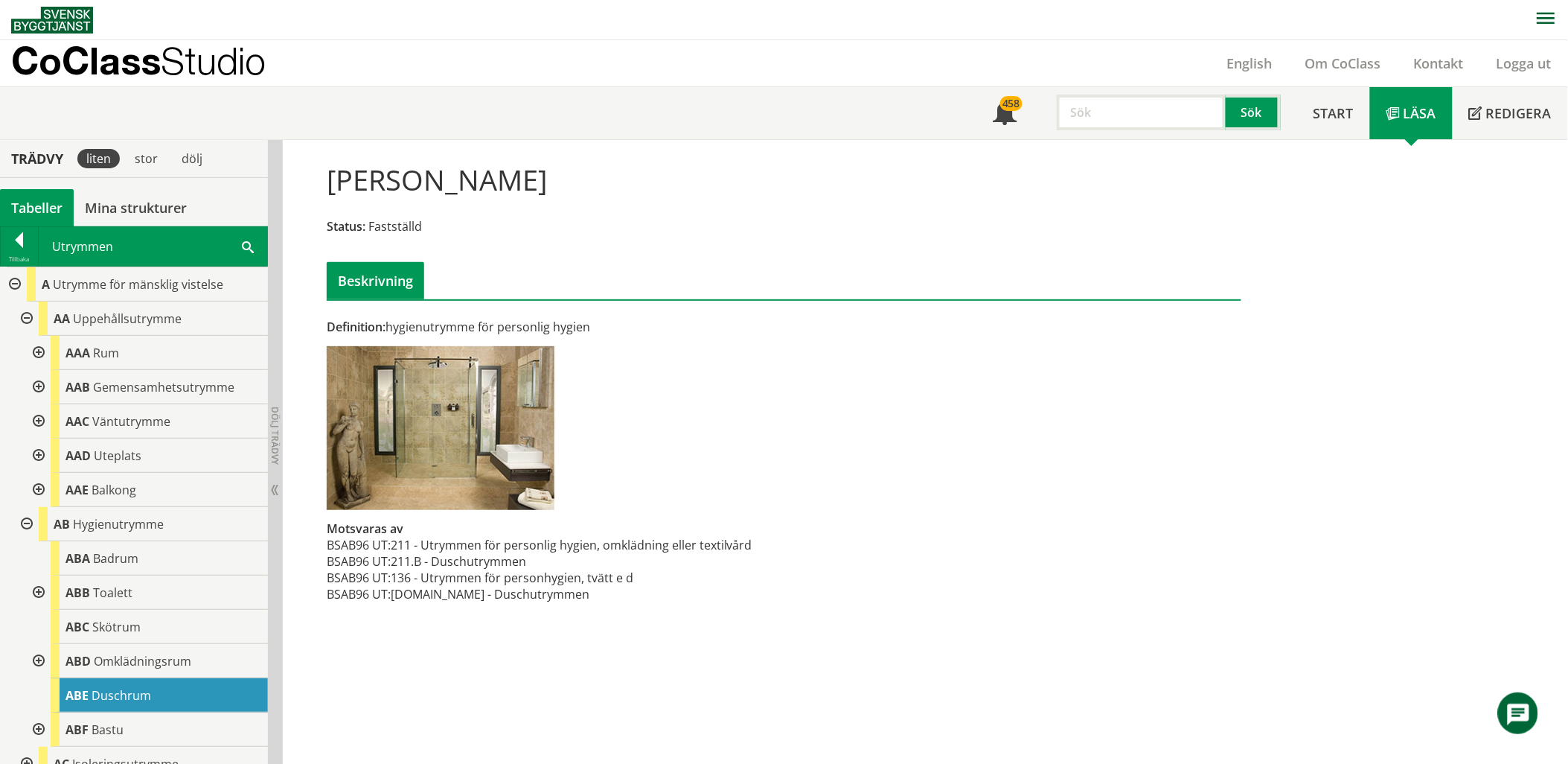
click at [249, 241] on span at bounding box center [248, 246] width 12 height 15
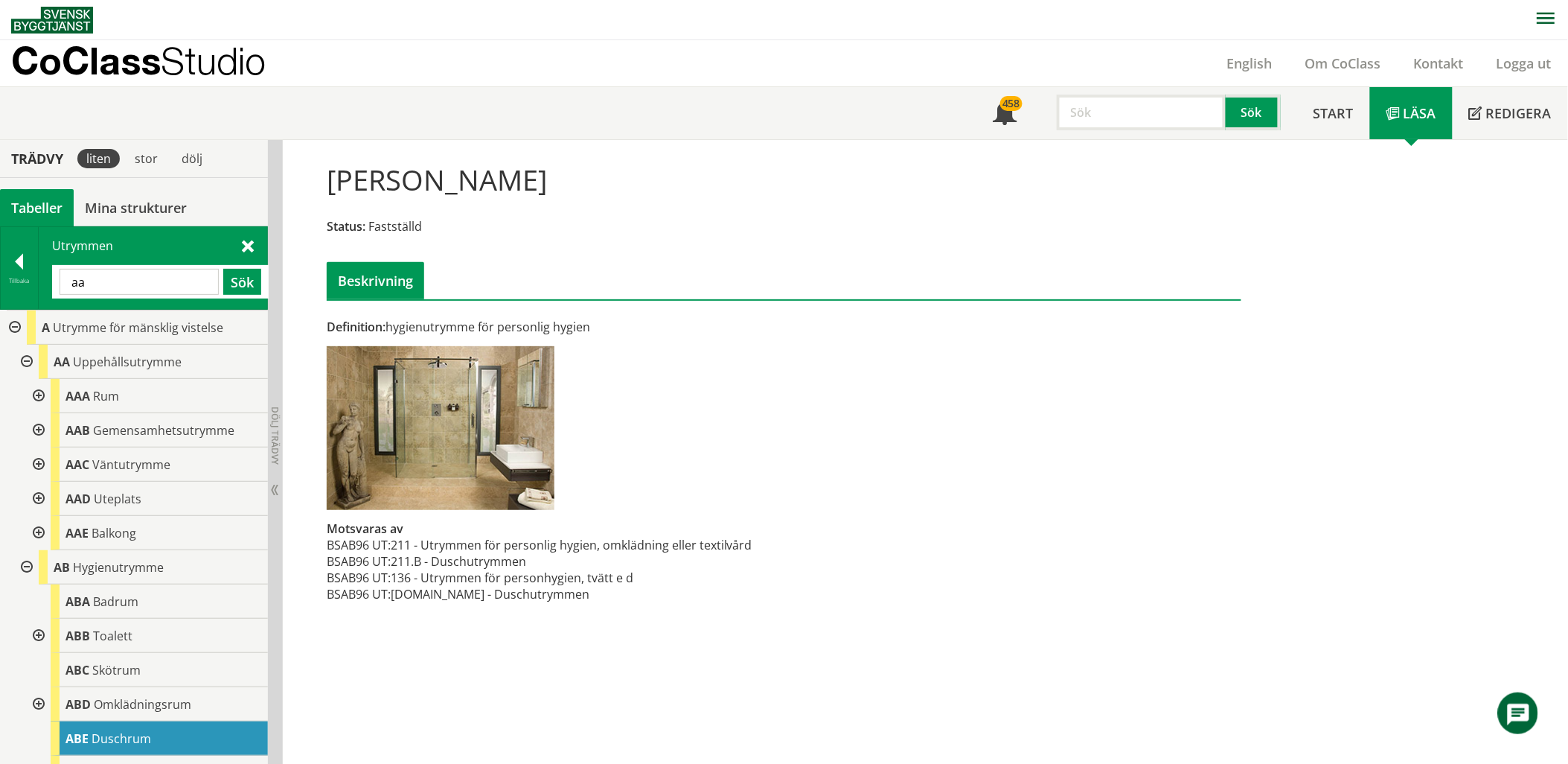
type input "a"
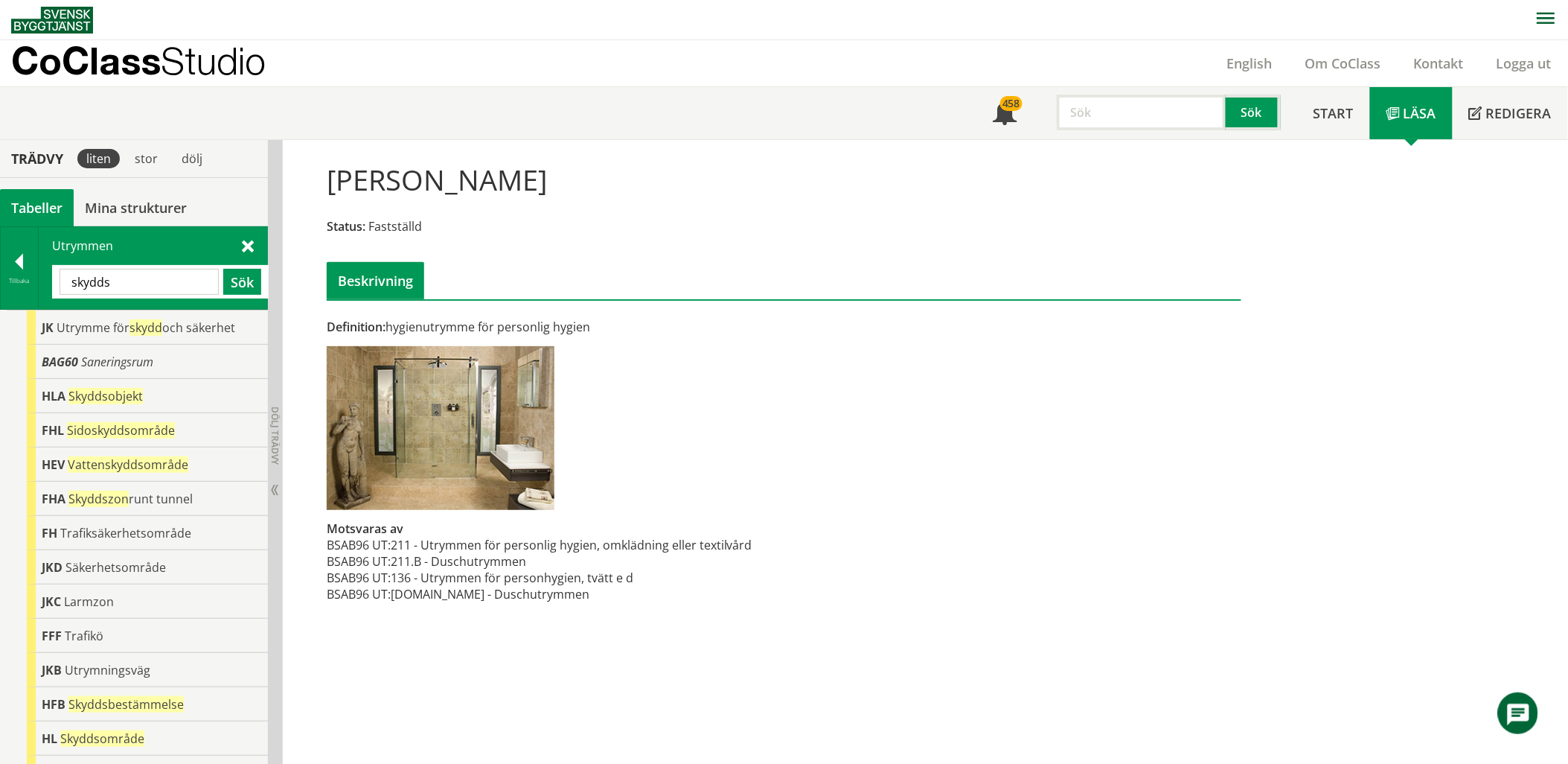
click at [145, 283] on input "skydds" at bounding box center [139, 282] width 159 height 26
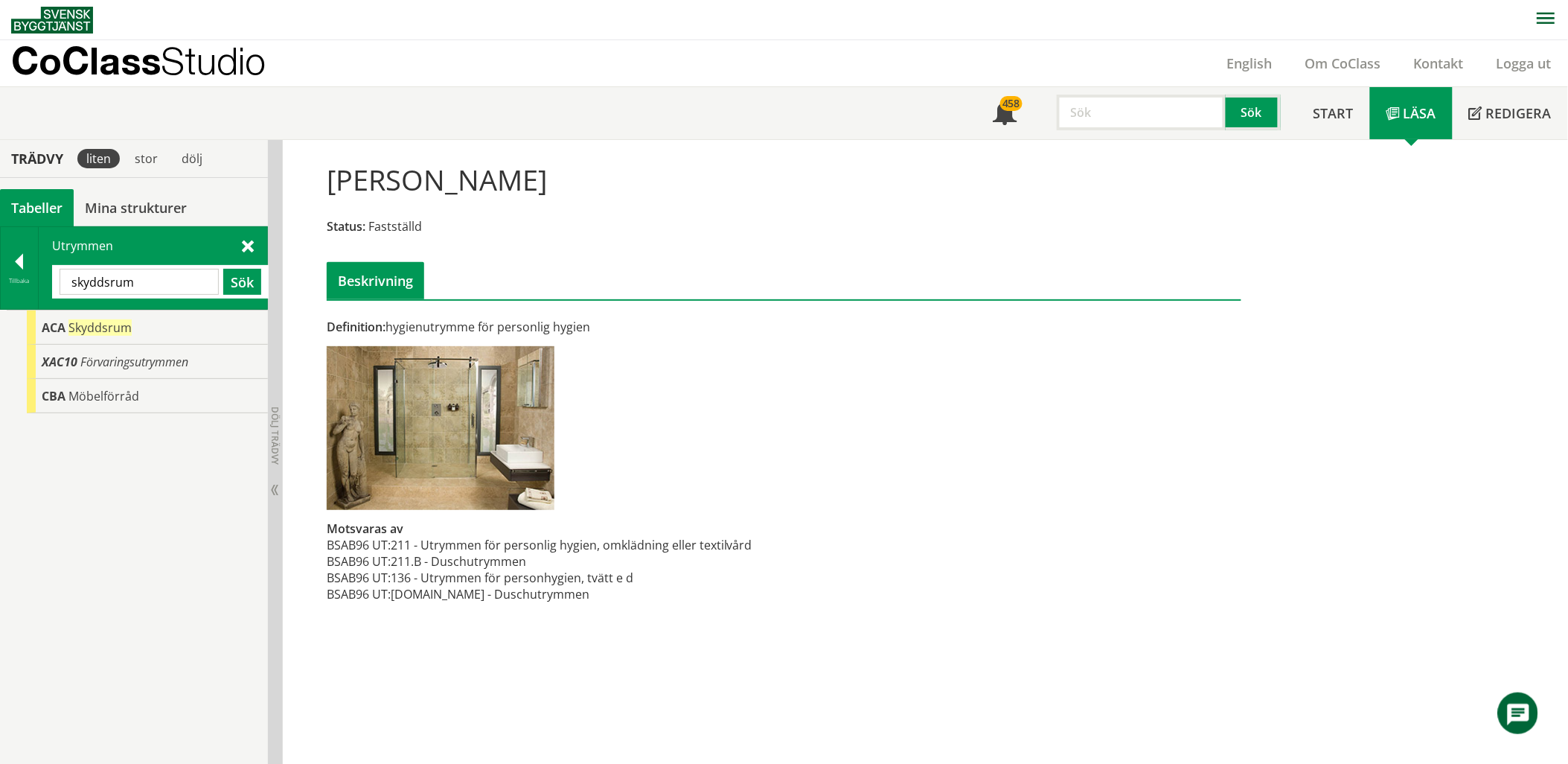
click at [189, 276] on input "skyddsrum" at bounding box center [139, 282] width 159 height 26
click at [162, 331] on div "DBC Servicerum" at bounding box center [147, 327] width 241 height 34
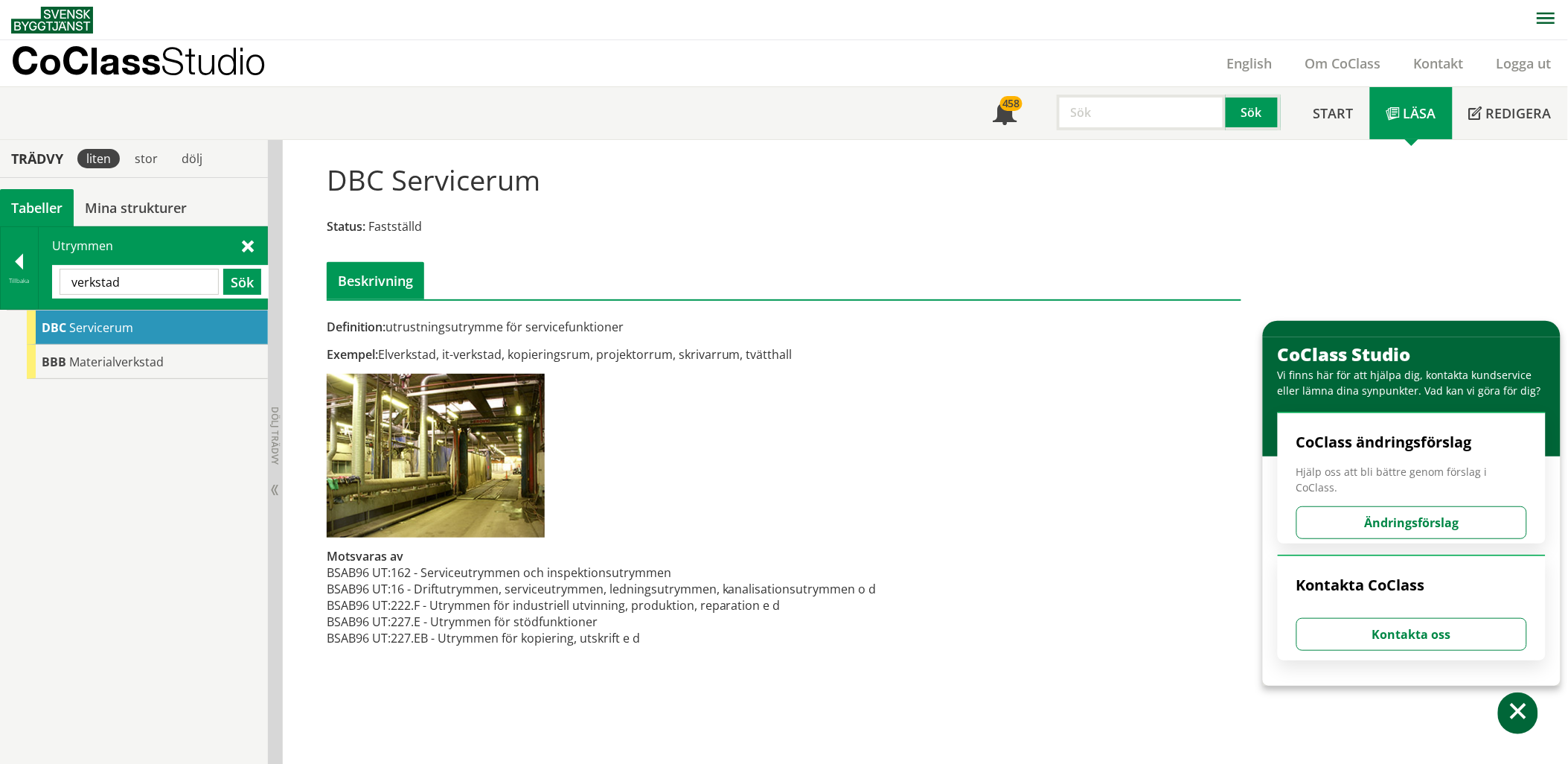
click at [159, 338] on div "DBC Servicerum" at bounding box center [147, 327] width 241 height 34
click at [159, 362] on span "Materialverkstad" at bounding box center [117, 361] width 95 height 16
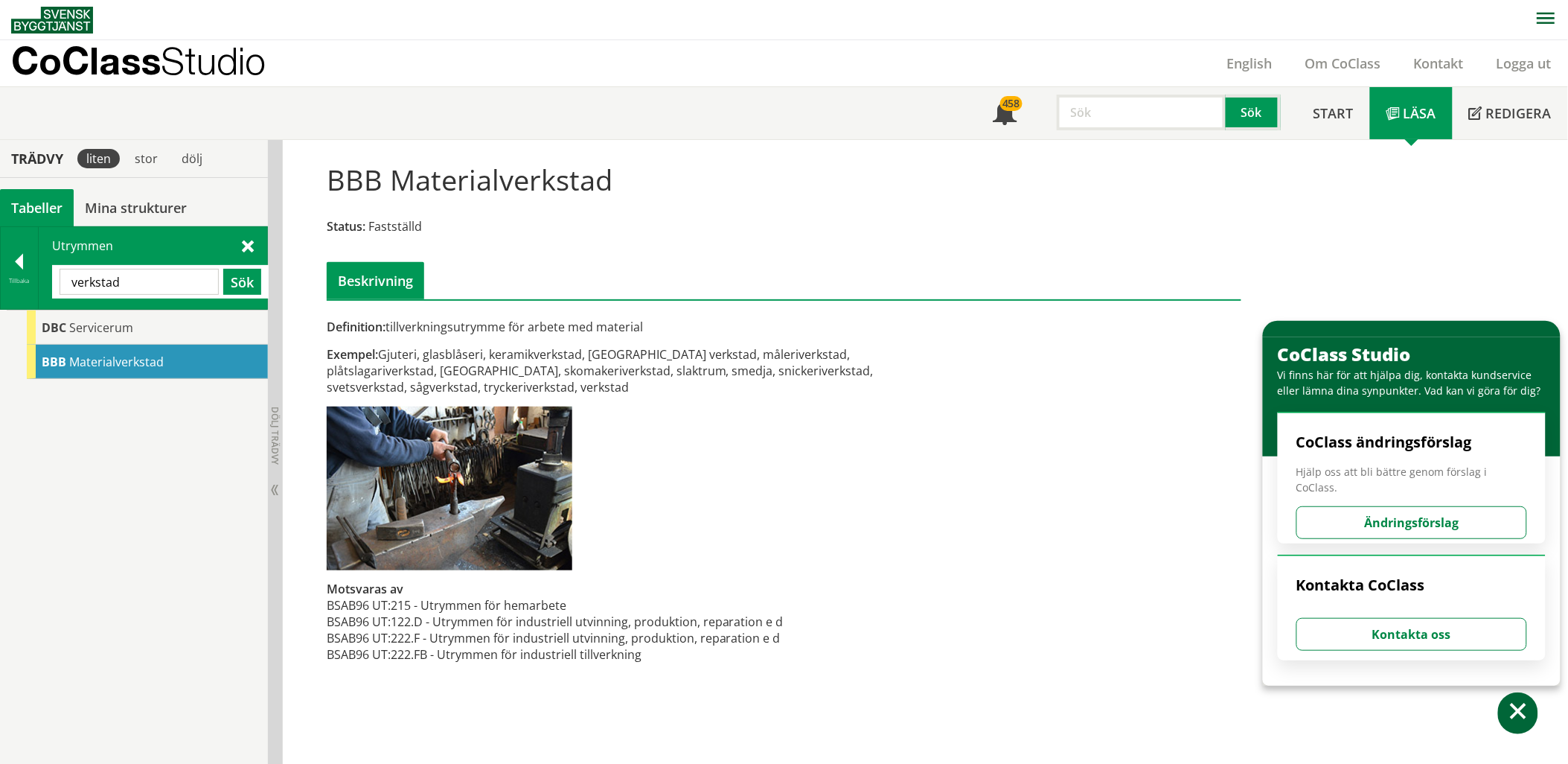
click at [157, 277] on input "verkstad" at bounding box center [139, 282] width 159 height 26
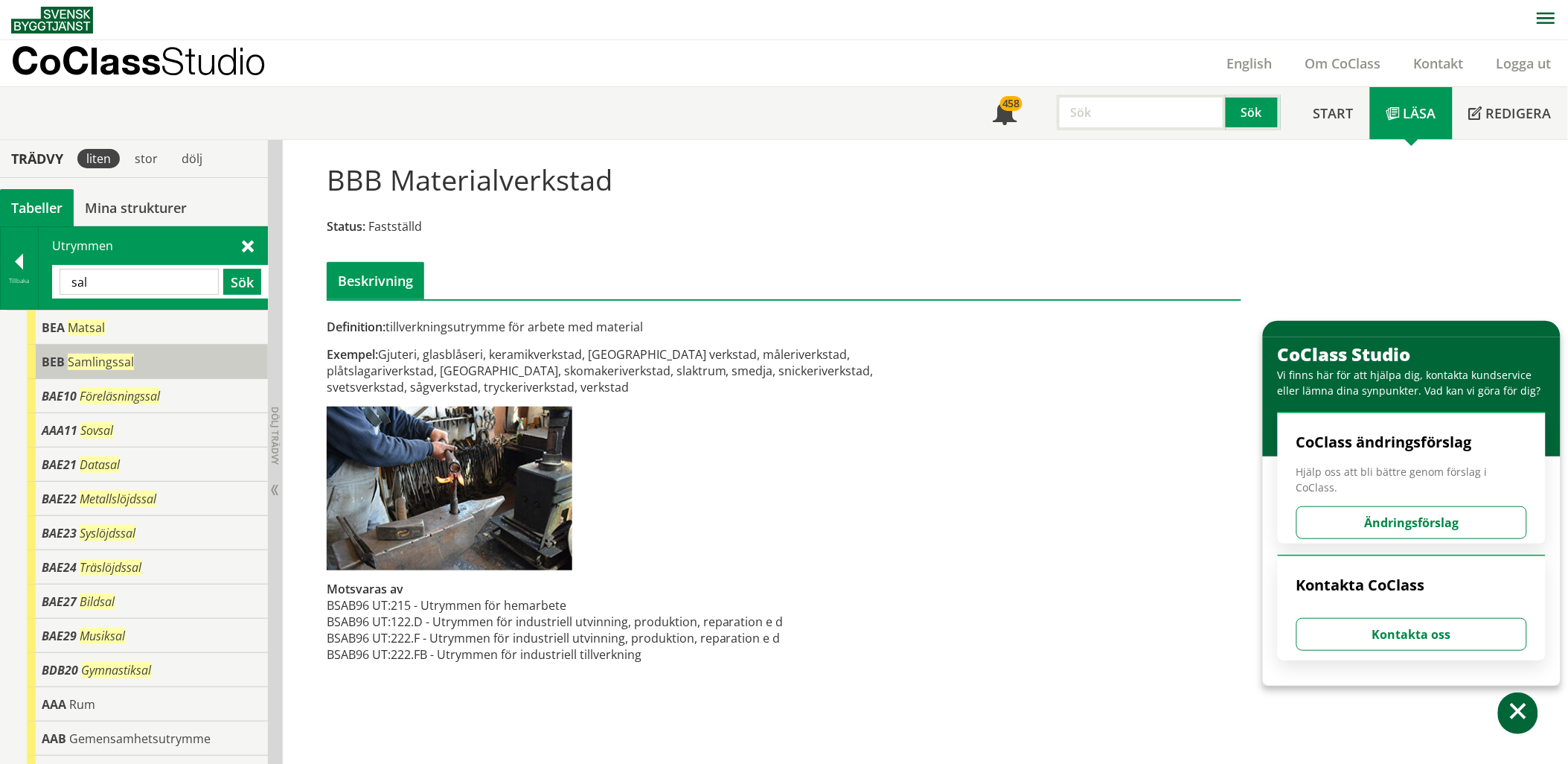
click at [189, 354] on div "BEB Samlingssal" at bounding box center [147, 361] width 241 height 34
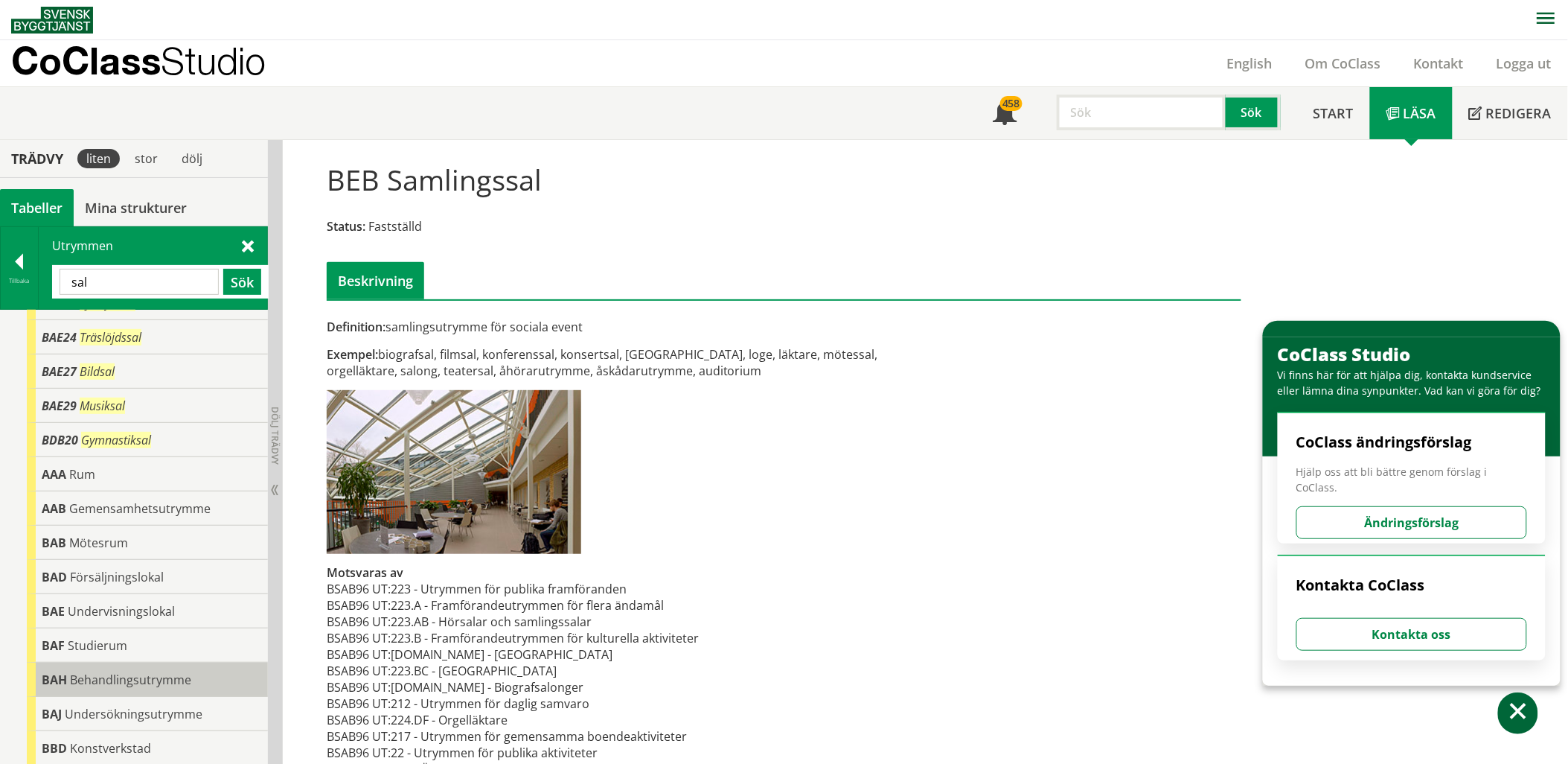
scroll to position [195, 0]
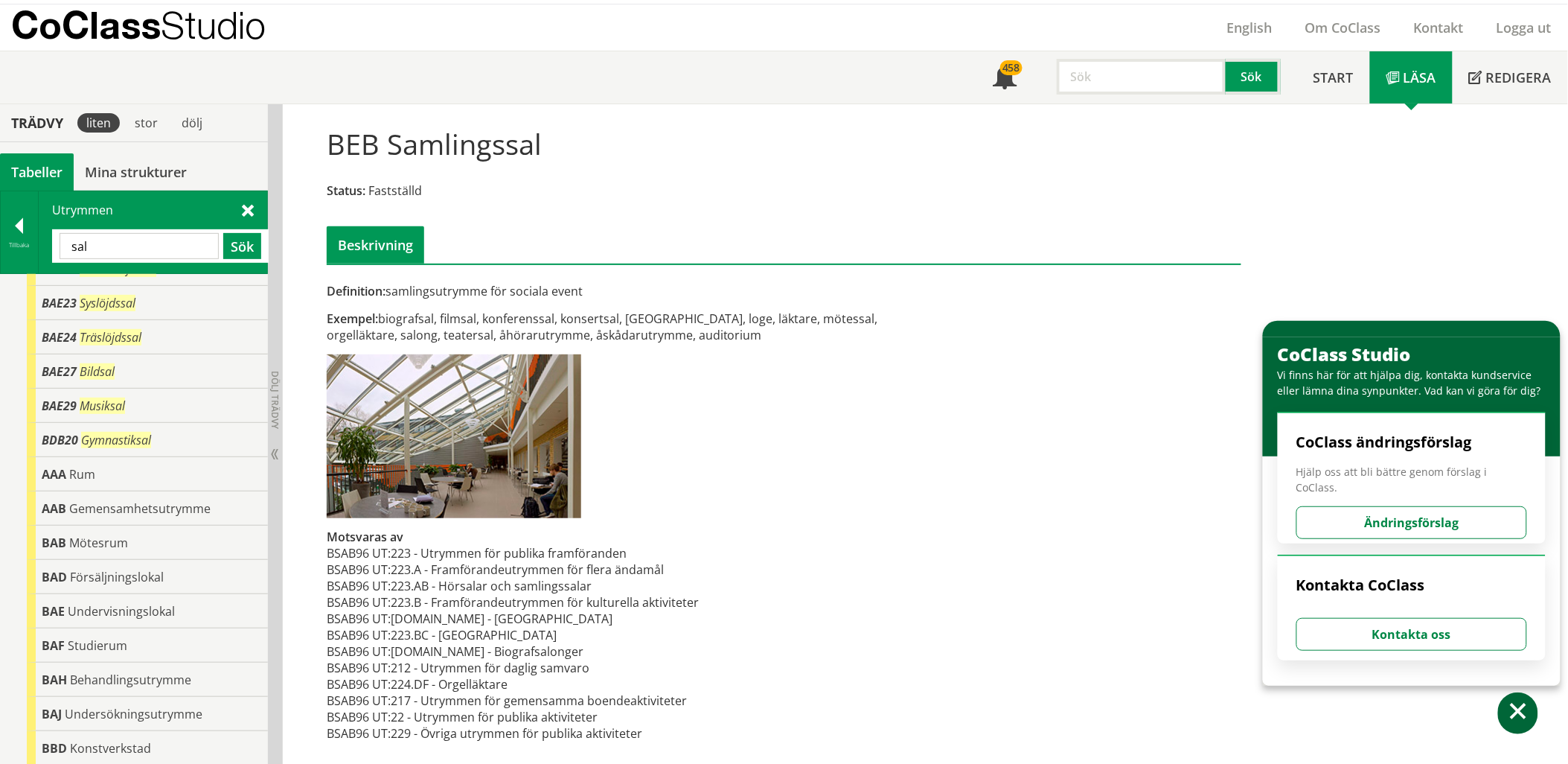
click at [158, 259] on div "sal Sök" at bounding box center [161, 246] width 217 height 34
click at [155, 250] on input "sal" at bounding box center [139, 245] width 159 height 26
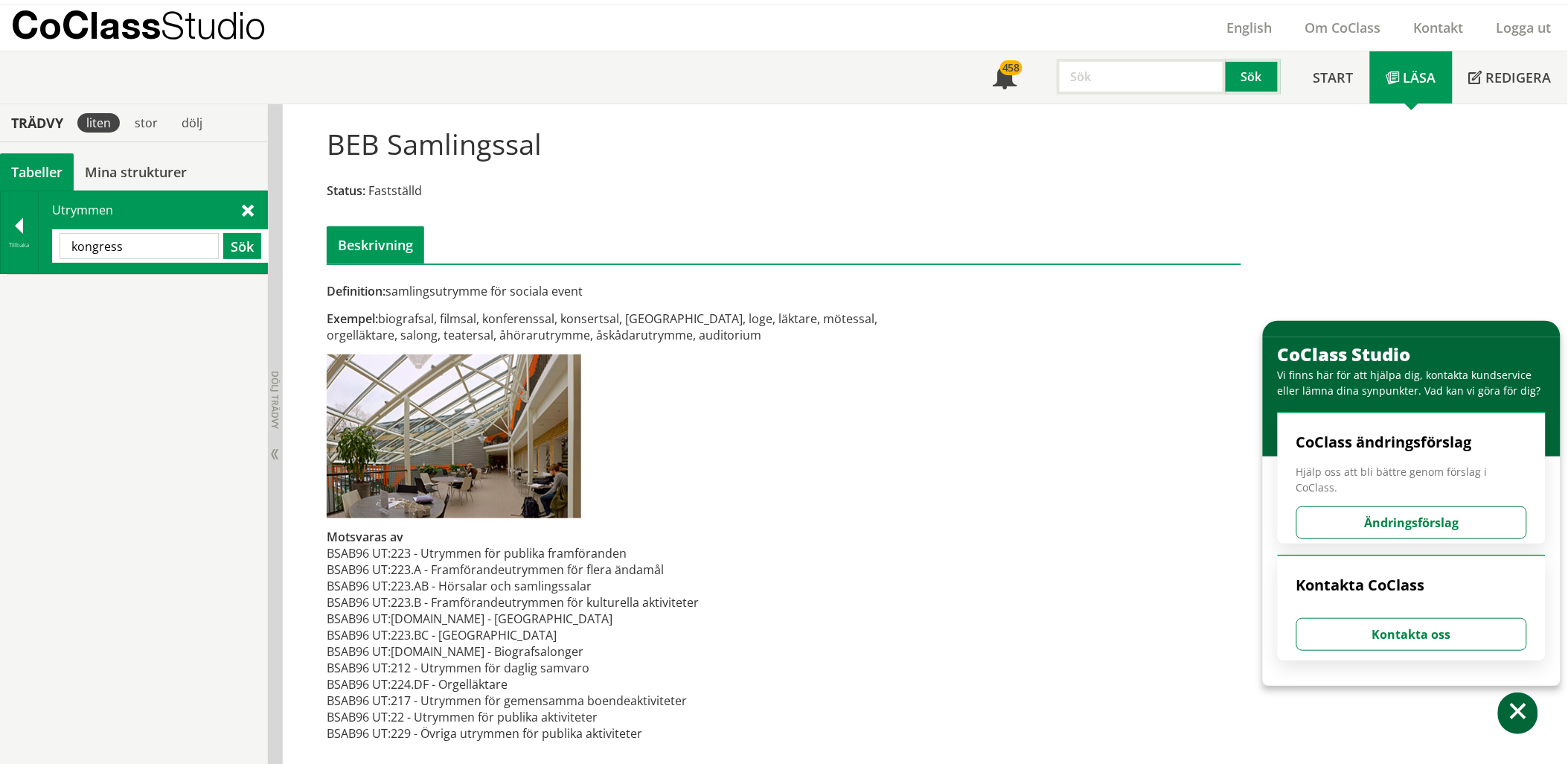
click at [155, 250] on input "kongress" at bounding box center [139, 245] width 159 height 26
click at [140, 283] on div "BAB Mötesrum" at bounding box center [147, 292] width 241 height 34
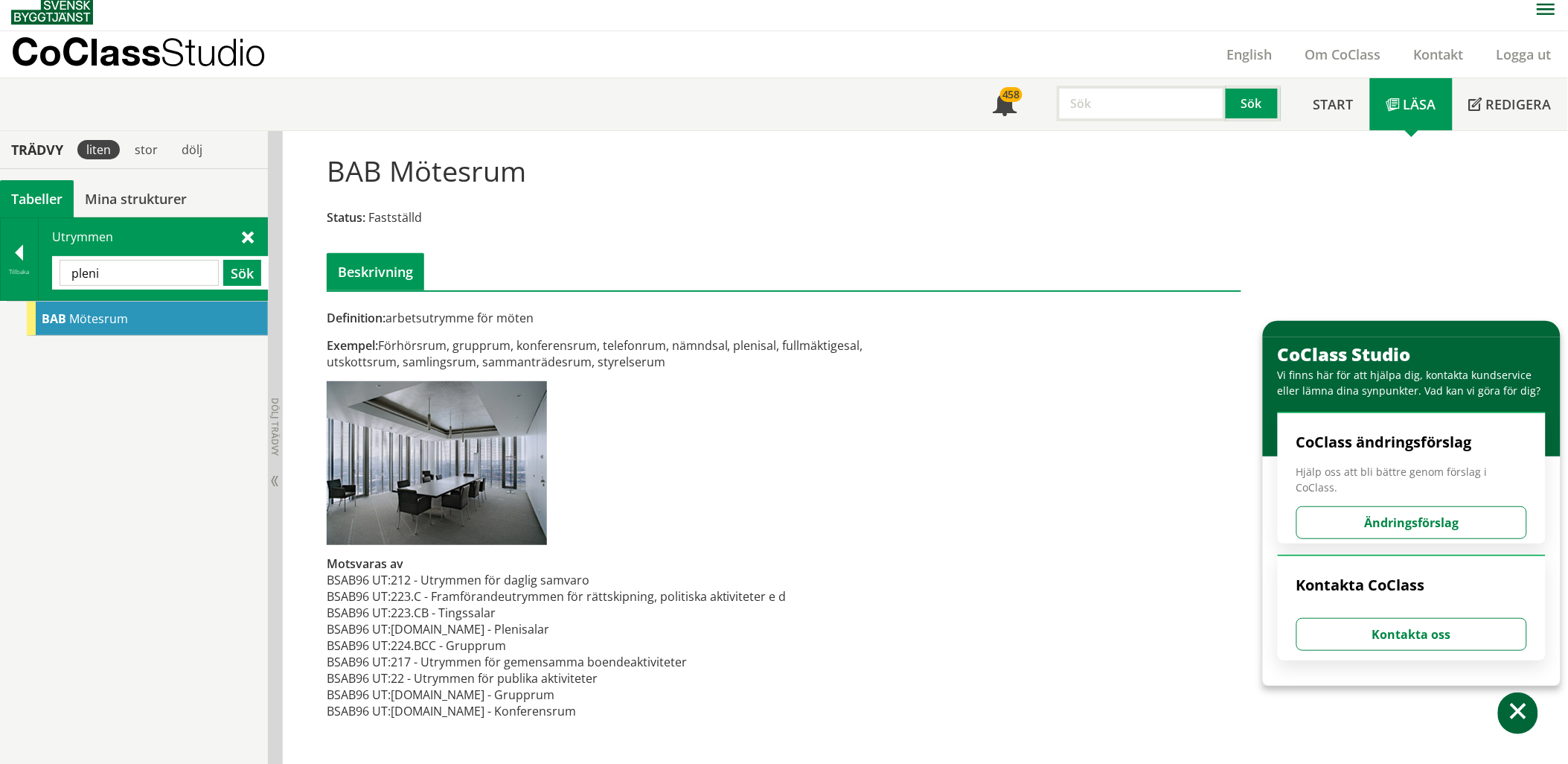
scroll to position [1, 0]
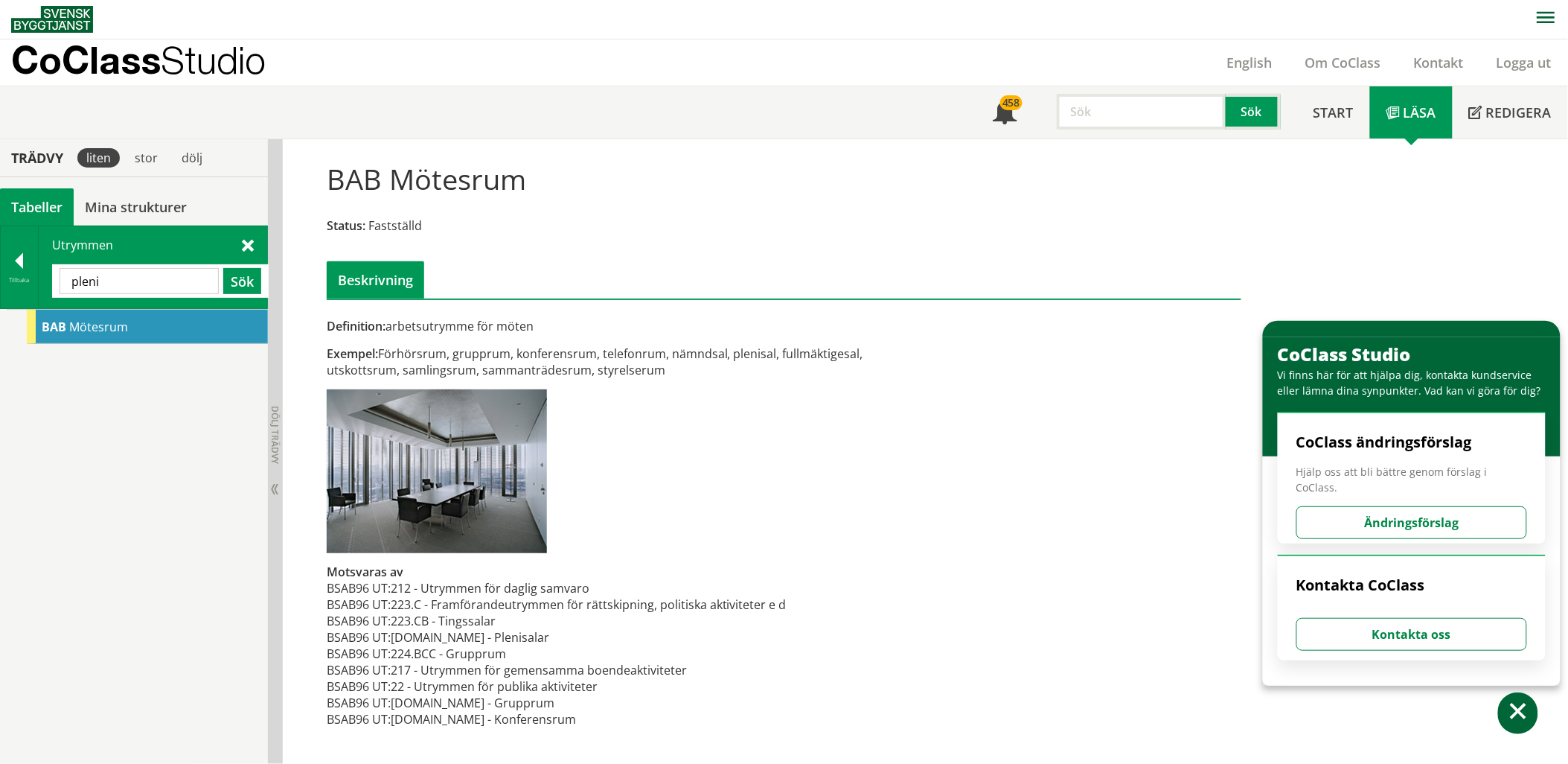
click at [181, 288] on input "pleni" at bounding box center [139, 281] width 159 height 26
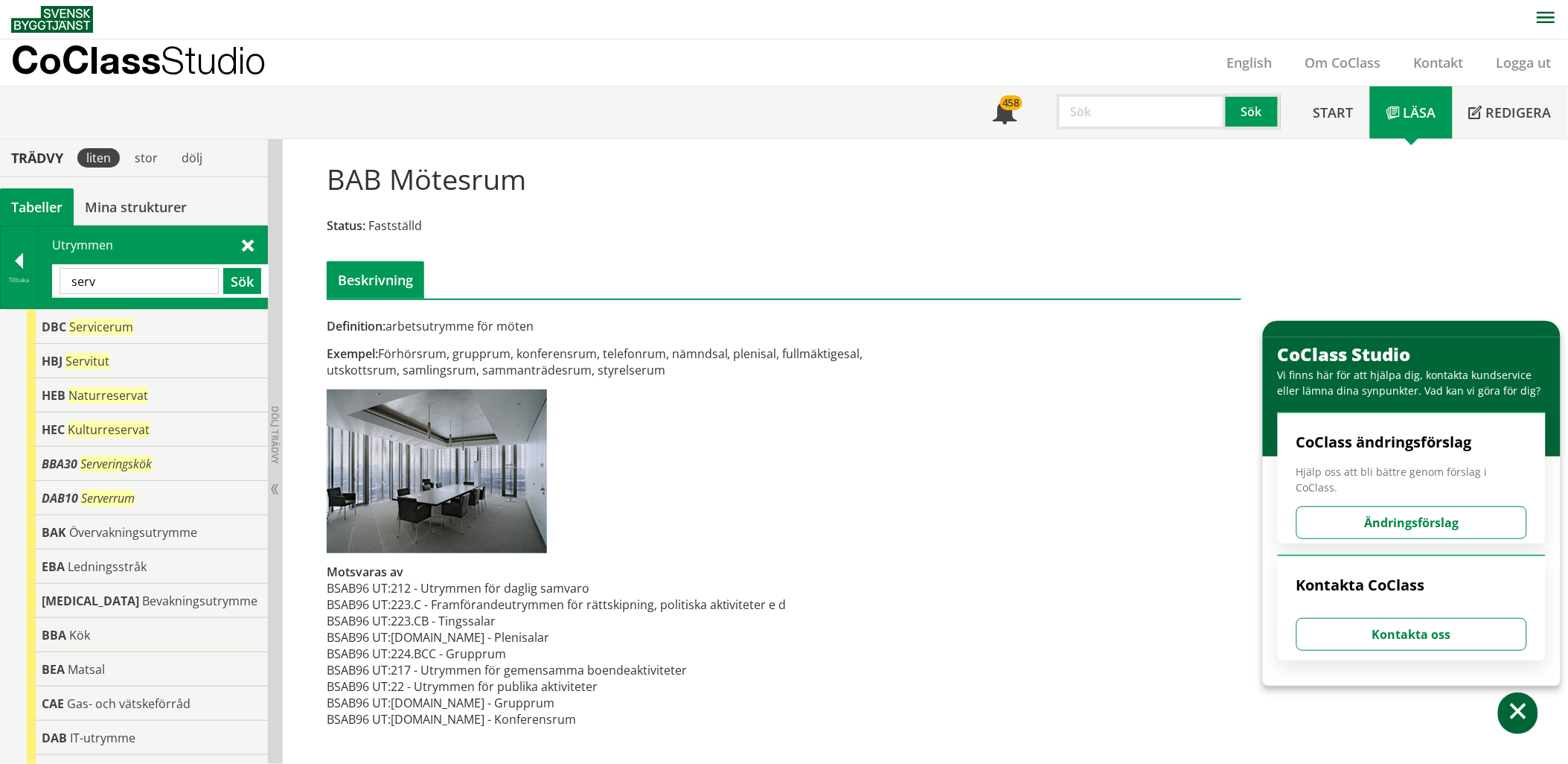
click at [129, 279] on input "serv" at bounding box center [139, 281] width 159 height 26
type input "utstä"
type input "kultur"
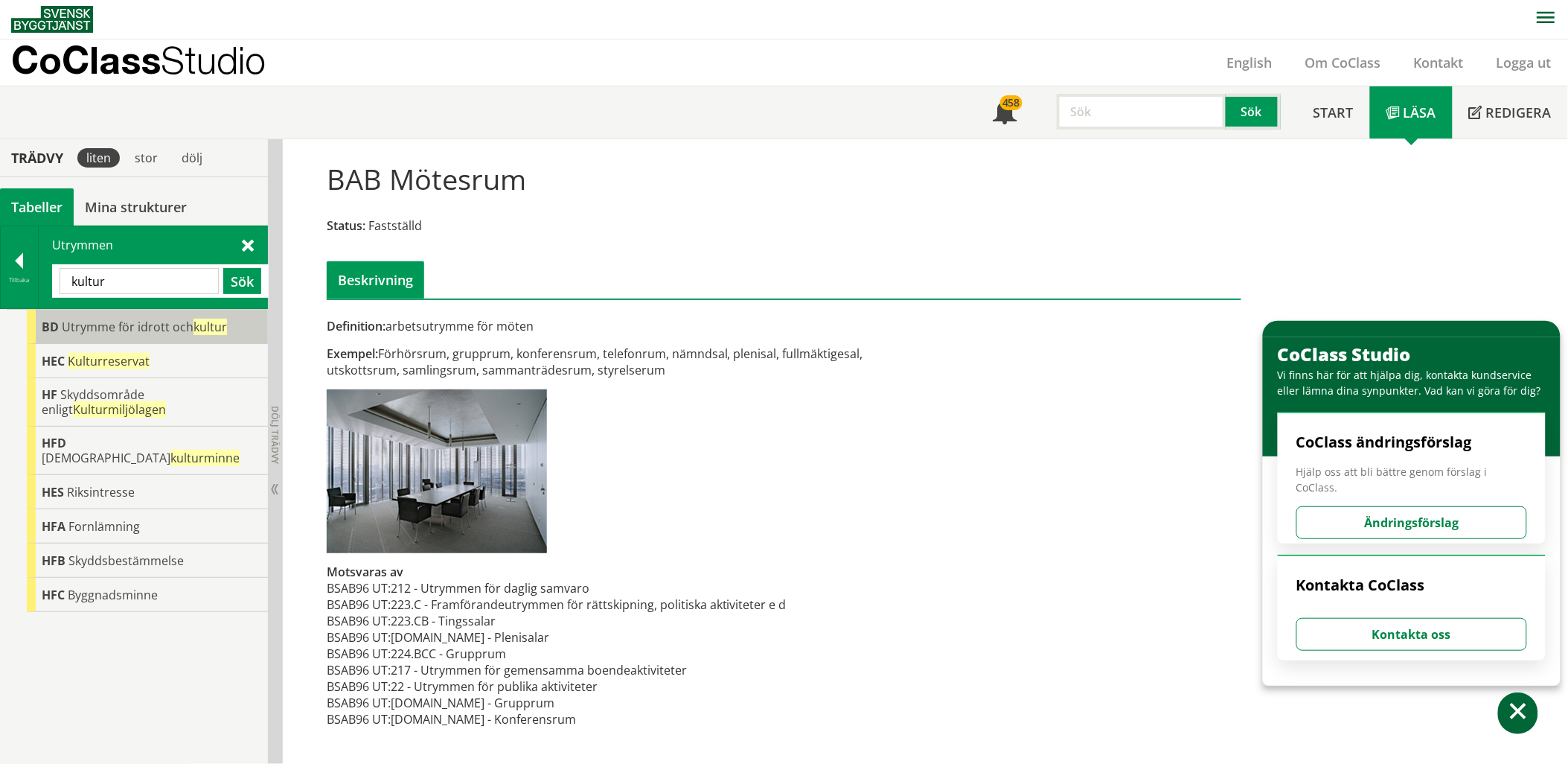
click at [127, 317] on div "BD Utrymme för idrott och kultur" at bounding box center [147, 327] width 241 height 34
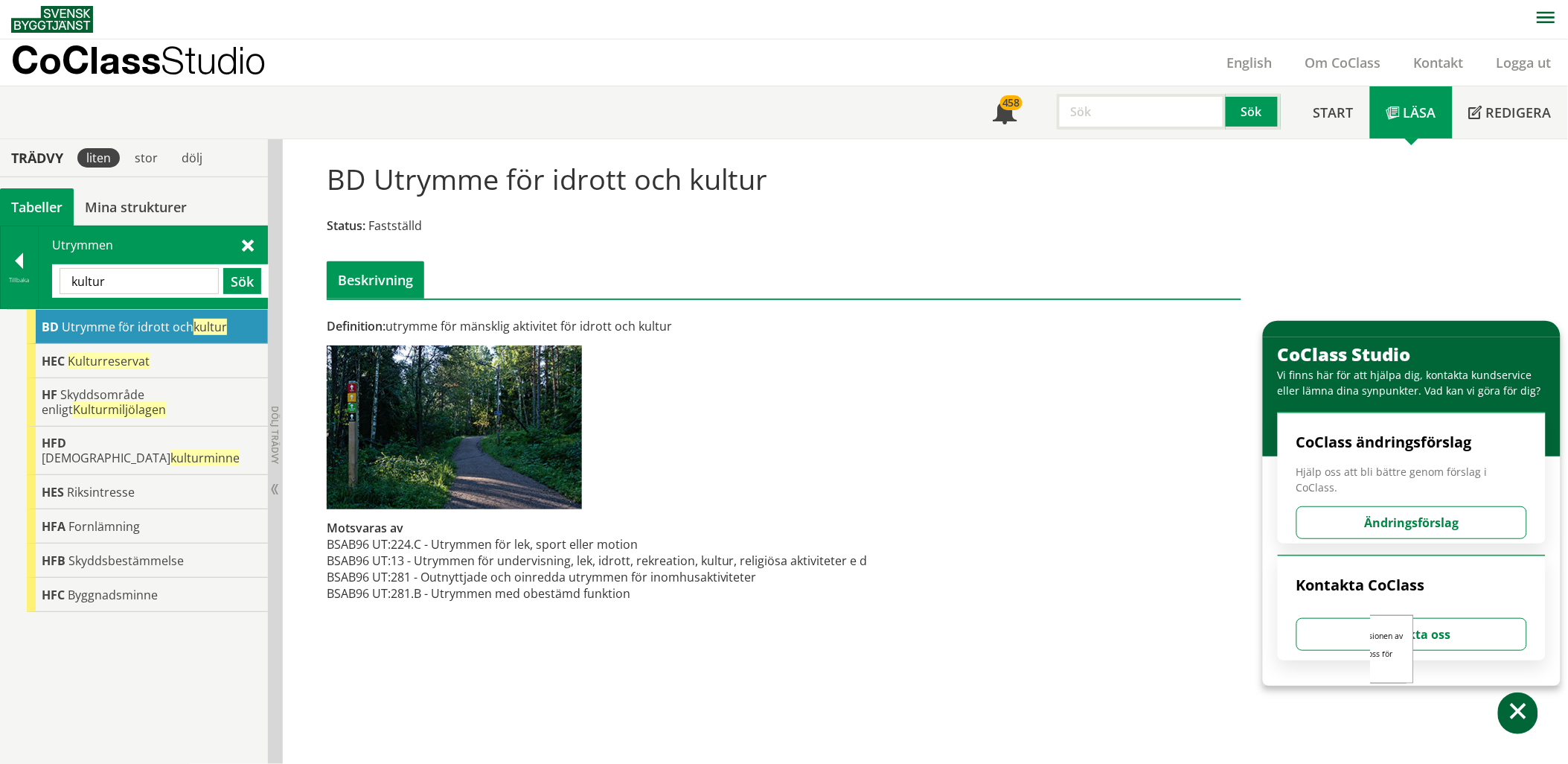
click at [1526, 712] on span at bounding box center [1518, 714] width 22 height 22
